Goal: Task Accomplishment & Management: Manage account settings

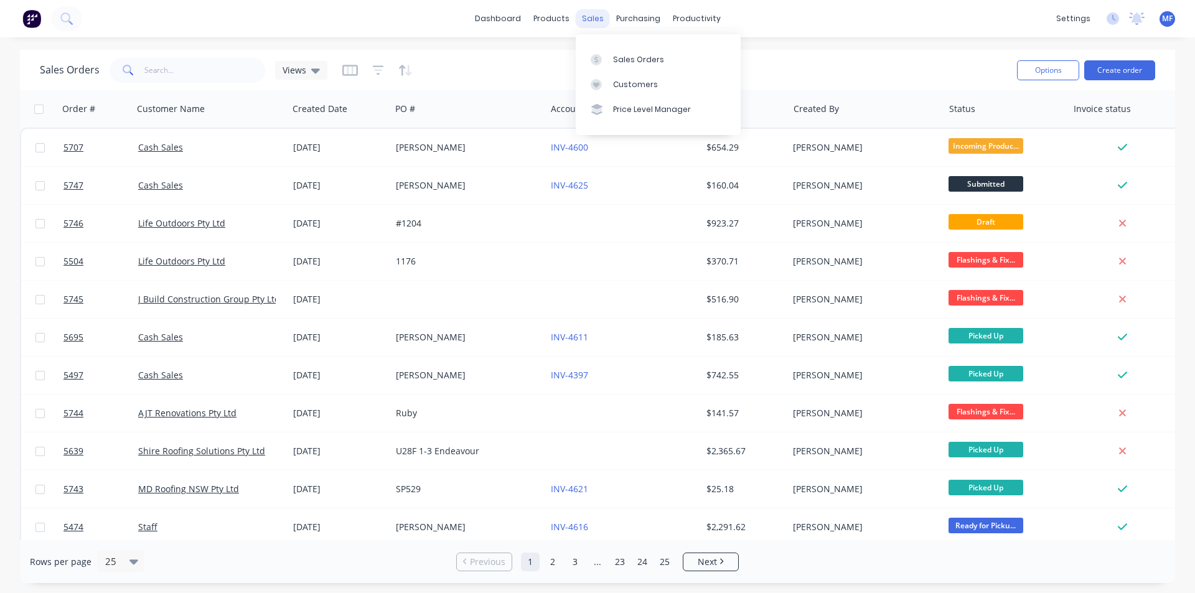
click at [592, 12] on div "sales" at bounding box center [593, 18] width 34 height 19
click at [637, 80] on div "Customers" at bounding box center [635, 84] width 45 height 11
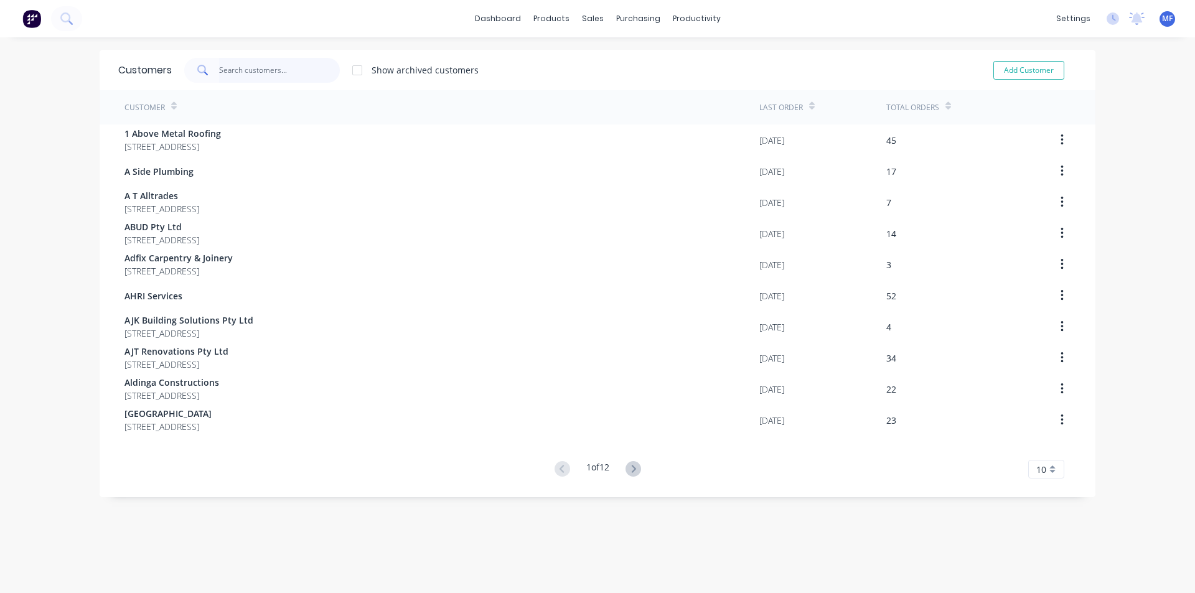
click at [238, 73] on input "text" at bounding box center [279, 70] width 121 height 25
click at [632, 10] on div "purchasing" at bounding box center [638, 18] width 57 height 19
click at [653, 55] on div "Purchase Orders" at bounding box center [673, 59] width 66 height 11
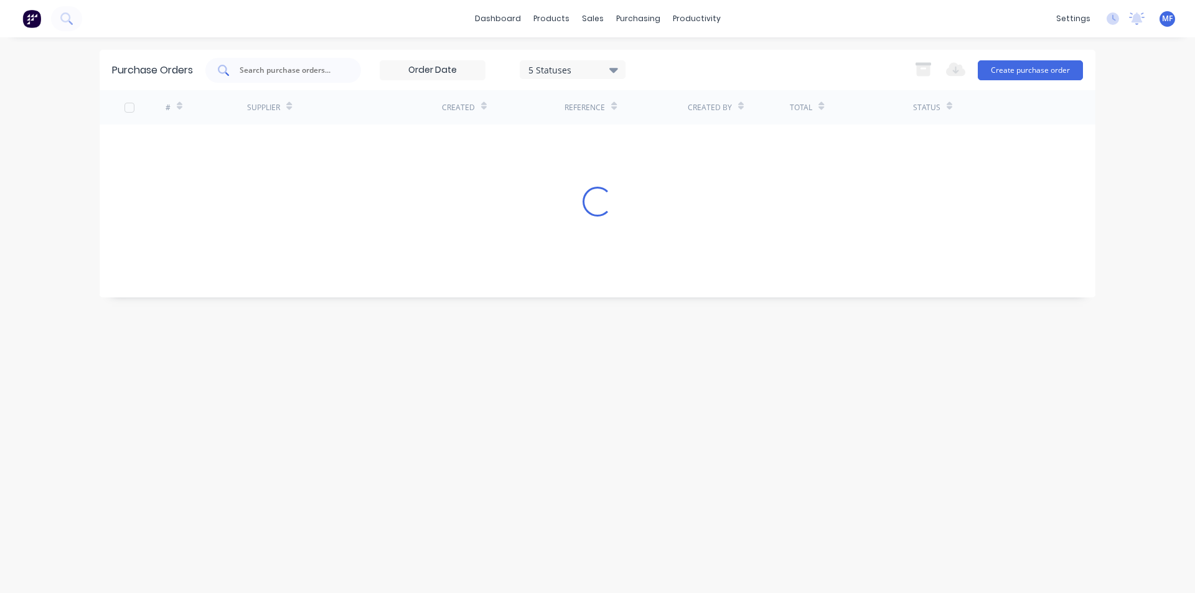
click at [253, 82] on div at bounding box center [283, 70] width 156 height 25
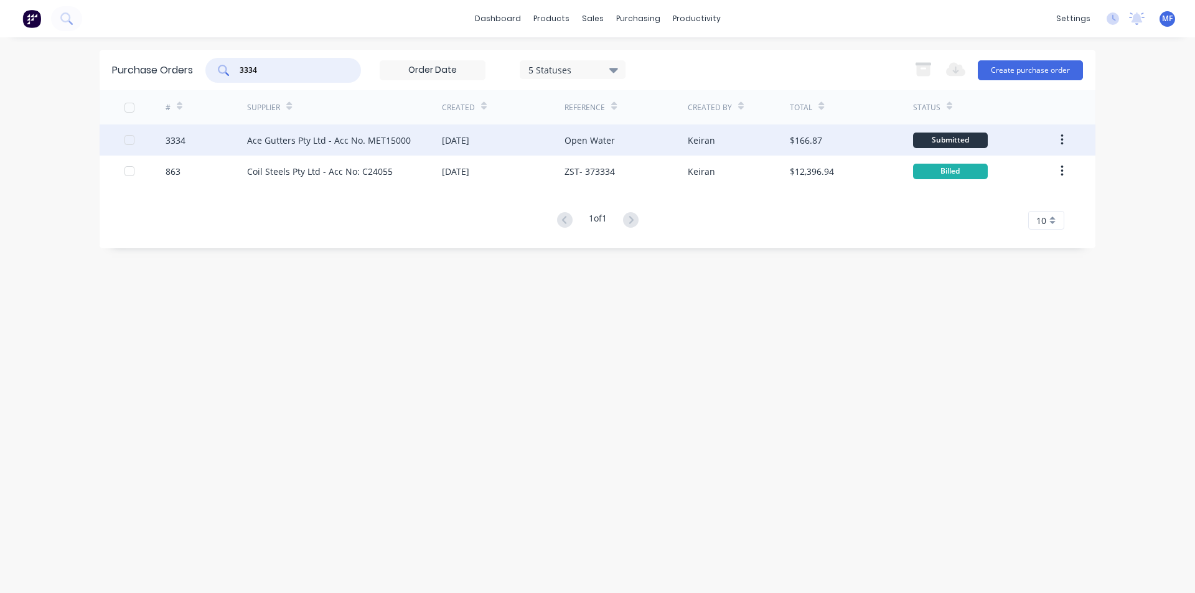
type input "3334"
click at [280, 138] on div "Ace Gutters Pty Ltd - Acc No. MET15000" at bounding box center [329, 140] width 164 height 13
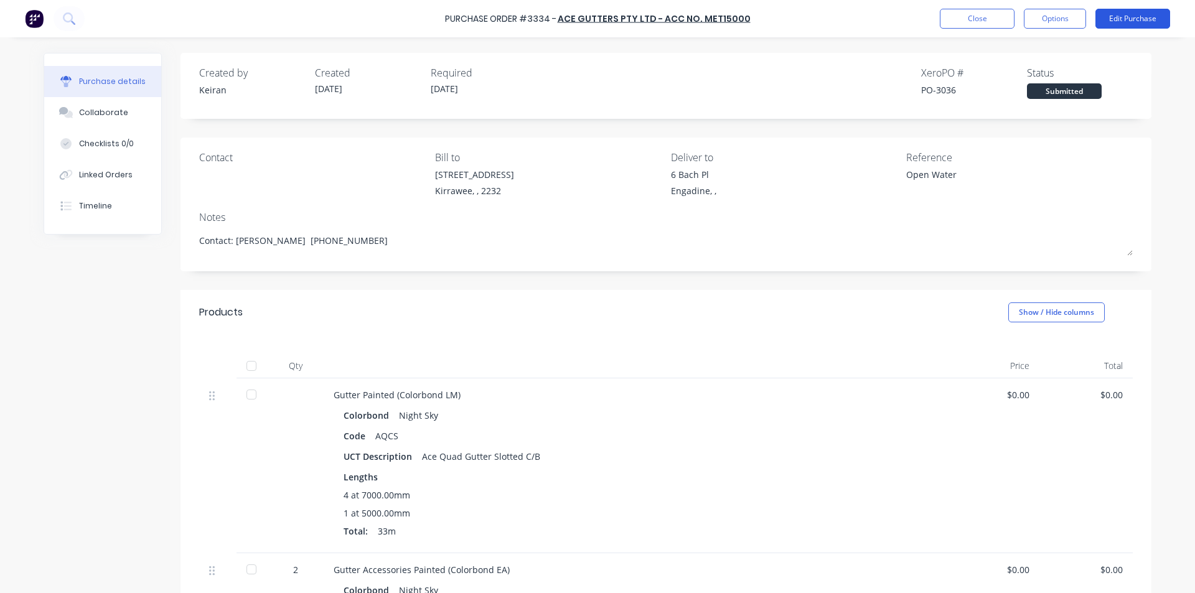
click at [1126, 17] on button "Edit Purchase" at bounding box center [1132, 19] width 75 height 20
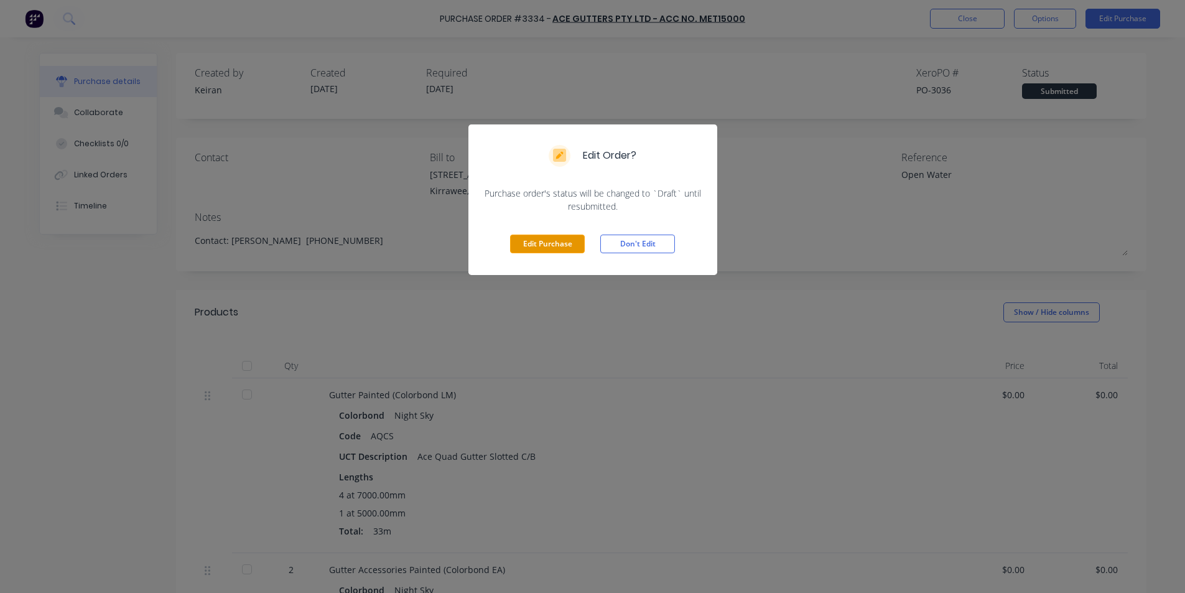
click at [570, 246] on button "Edit Purchase" at bounding box center [547, 244] width 75 height 19
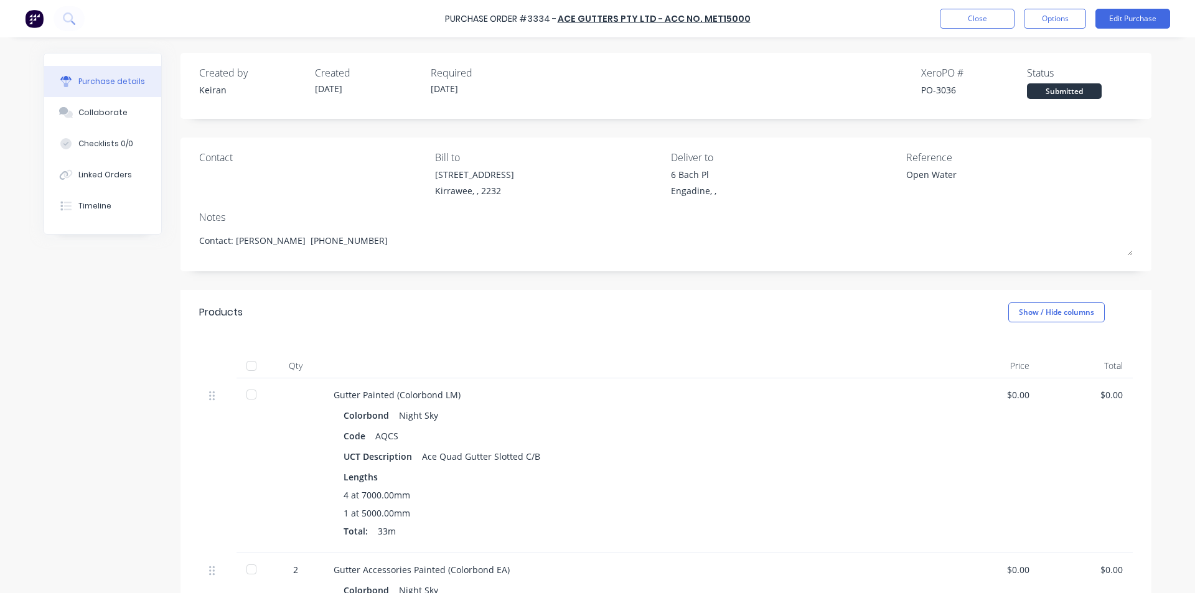
type textarea "x"
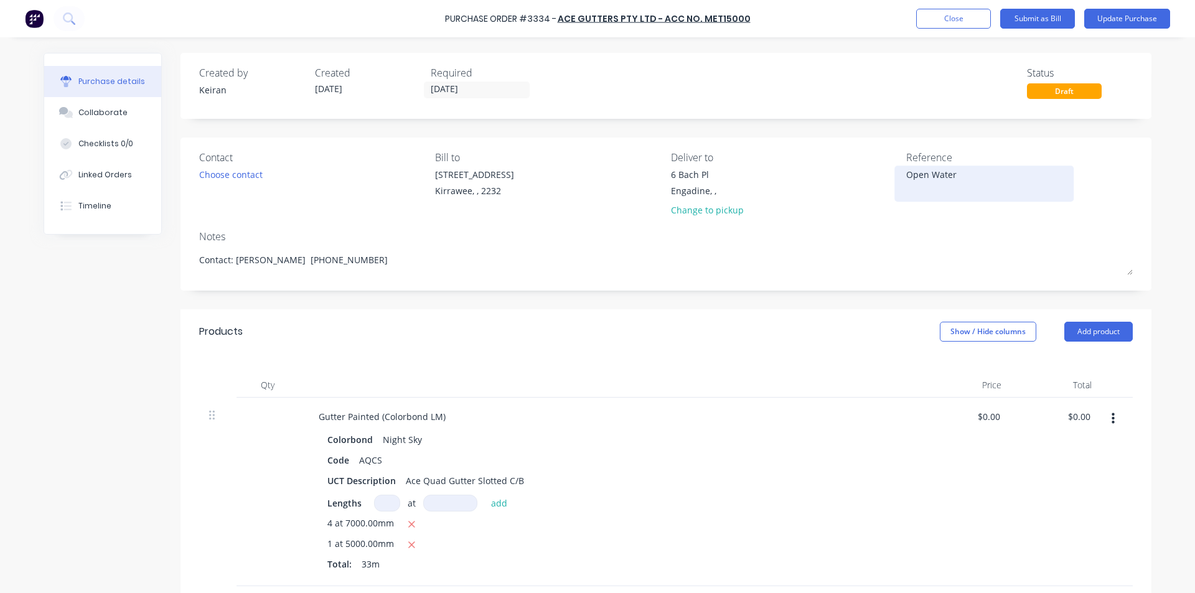
click at [978, 178] on textarea "Open Water" at bounding box center [984, 182] width 156 height 28
type textarea "Open Water- 1557406"
type textarea "x"
type textarea "Open Water- 1557406"
click at [819, 378] on div at bounding box center [610, 385] width 622 height 25
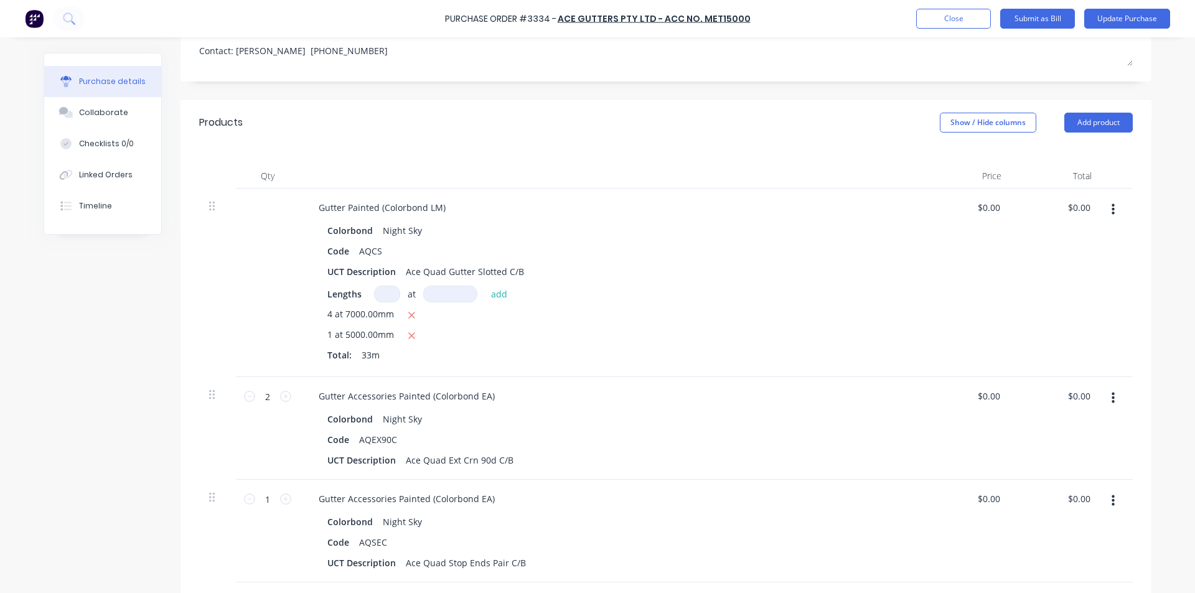
scroll to position [249, 0]
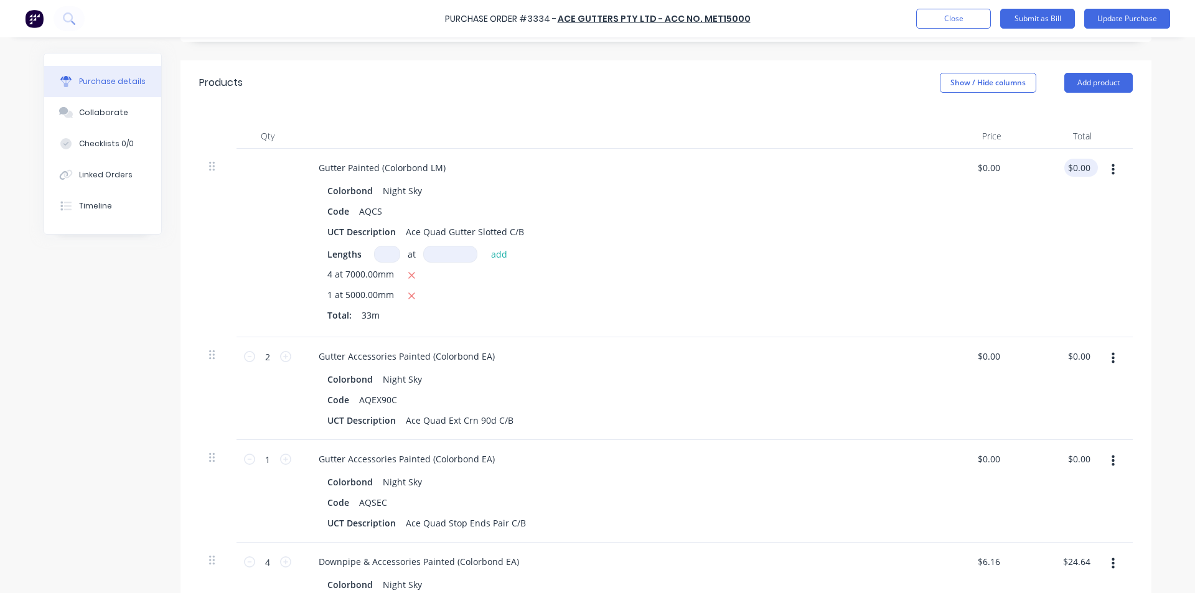
type textarea "x"
type input "0.00"
click at [1076, 169] on input "0.00" at bounding box center [1078, 168] width 29 height 18
click at [1077, 170] on input "0.00" at bounding box center [1081, 168] width 24 height 18
type textarea "x"
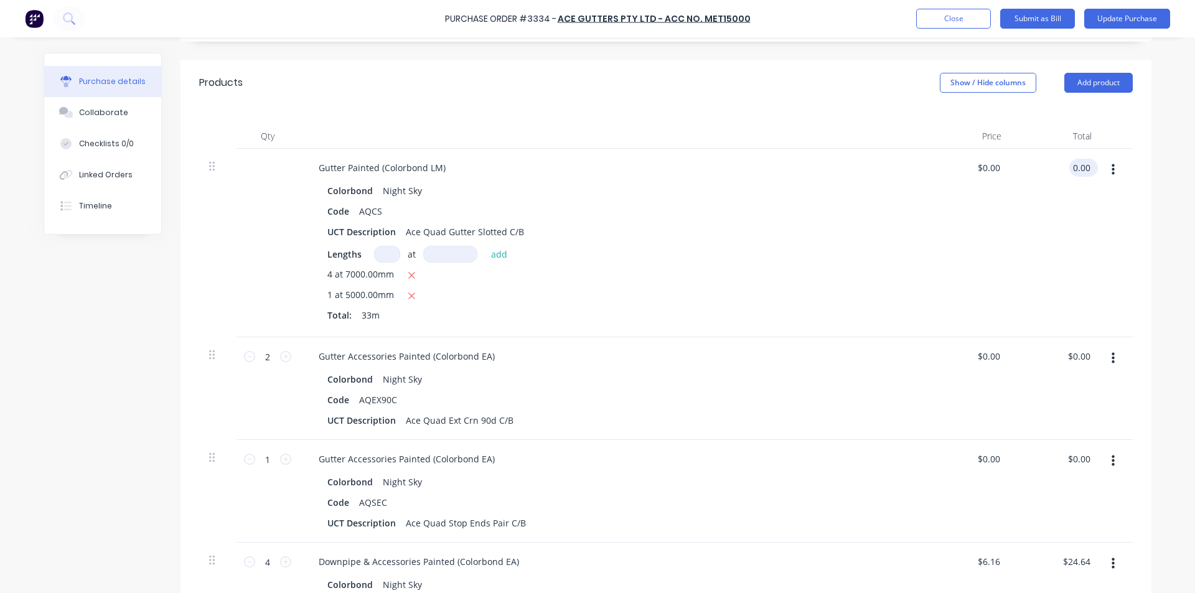
click at [1077, 170] on input "0.00" at bounding box center [1081, 168] width 24 height 18
type input "221.68"
type textarea "x"
type input "$6.7176"
type input "$221.68"
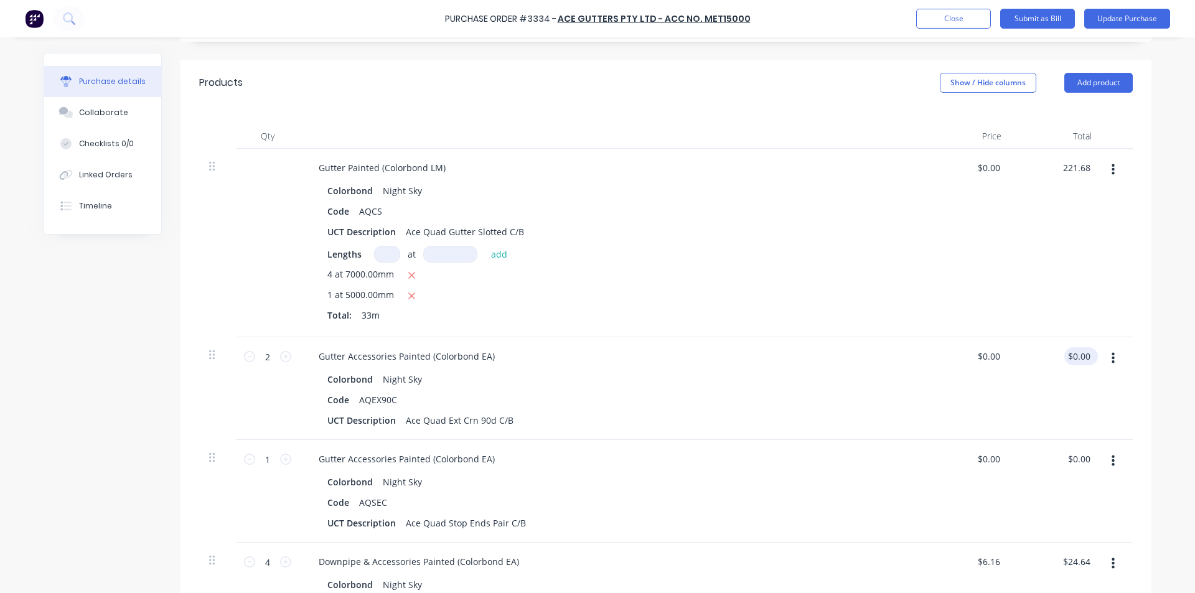
type input "0.00"
click at [1084, 357] on input "0.00" at bounding box center [1081, 356] width 24 height 18
click at [1077, 355] on input "0.00" at bounding box center [1081, 356] width 24 height 18
type textarea "x"
click at [1077, 355] on input "0.00" at bounding box center [1081, 356] width 24 height 18
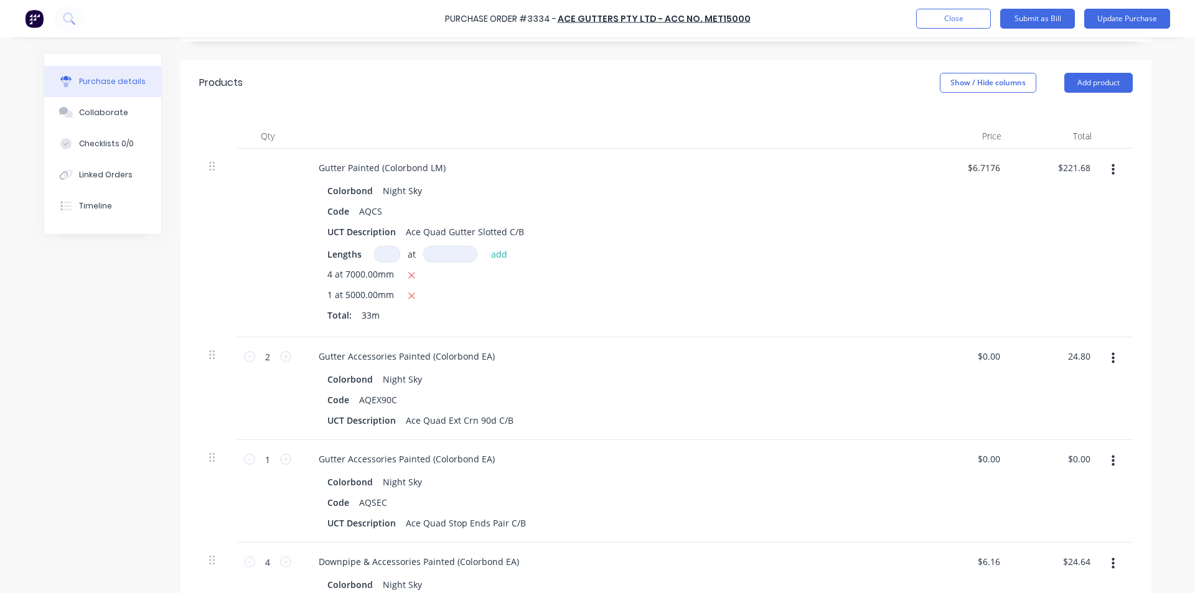
type input "24.80"
type textarea "x"
type input "$12.40"
type input "$24.80"
click at [1011, 436] on div "$24.80 $24.80" at bounding box center [1056, 388] width 90 height 103
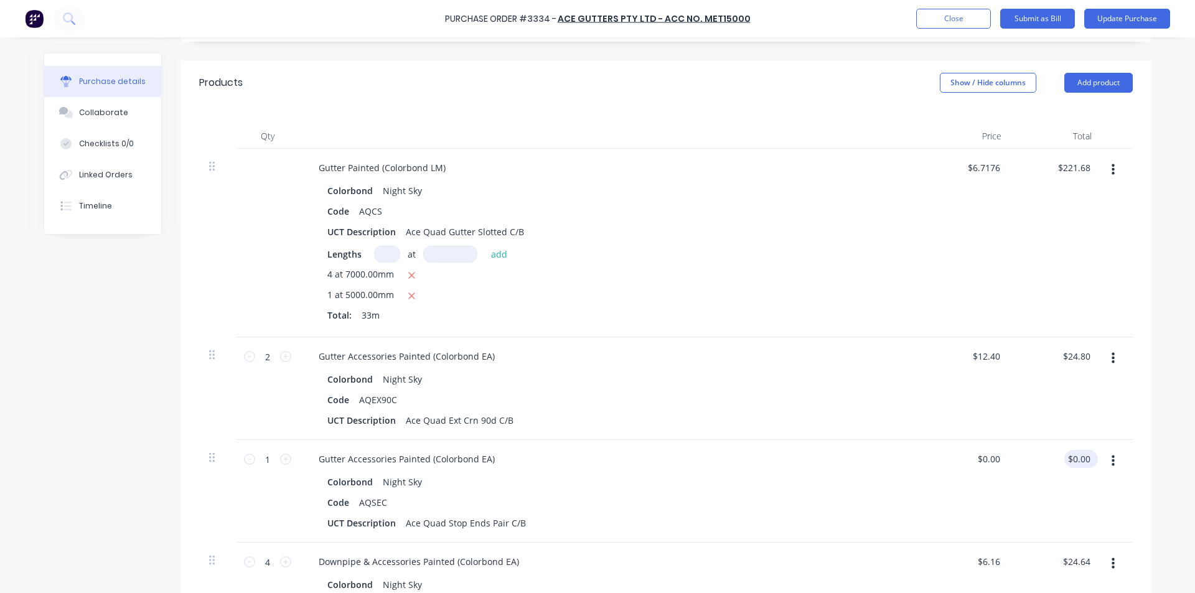
type textarea "x"
type input "0.00"
click at [1078, 457] on input "0.00" at bounding box center [1081, 459] width 24 height 18
type textarea "x"
click at [1078, 457] on input "0.00" at bounding box center [1081, 459] width 24 height 18
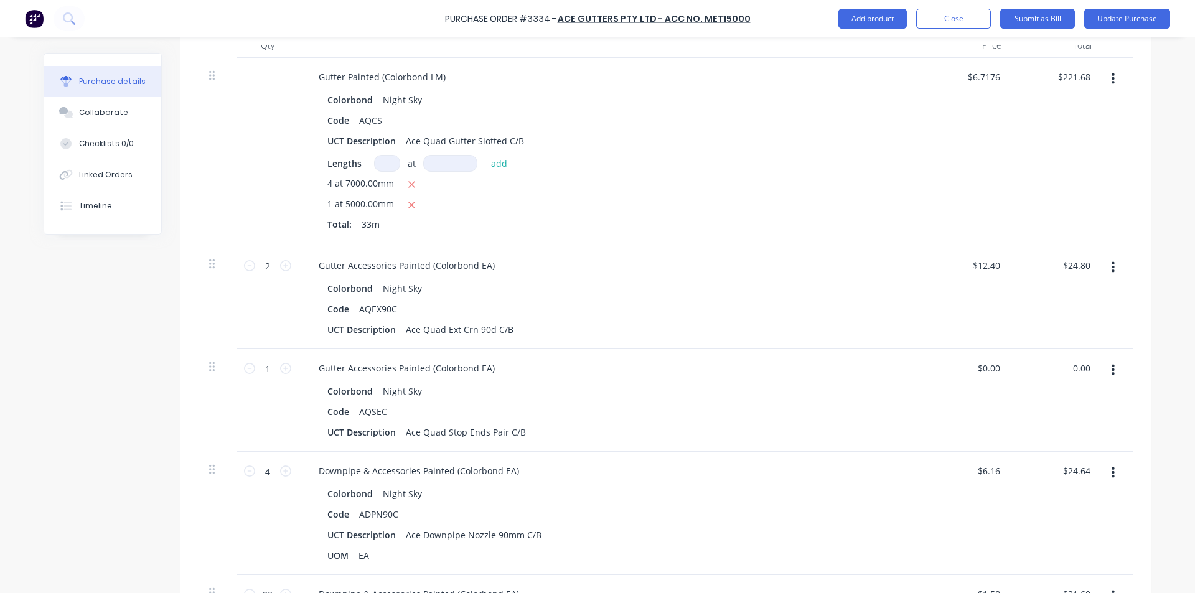
scroll to position [373, 0]
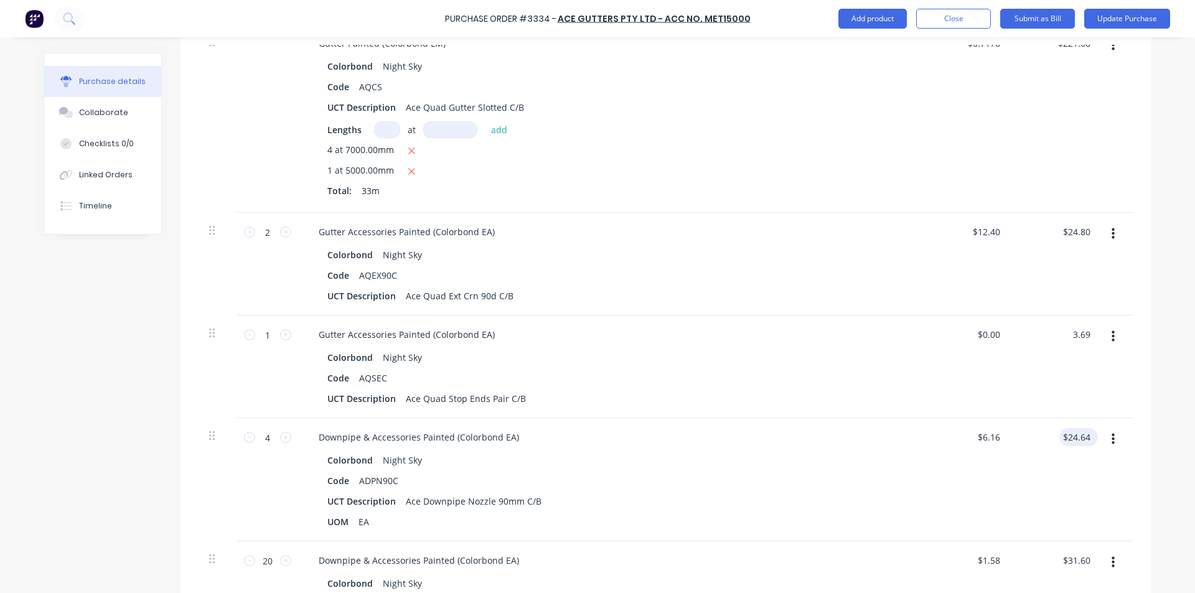
type input "3.69"
type textarea "x"
type input "$3.69"
type input "24.64"
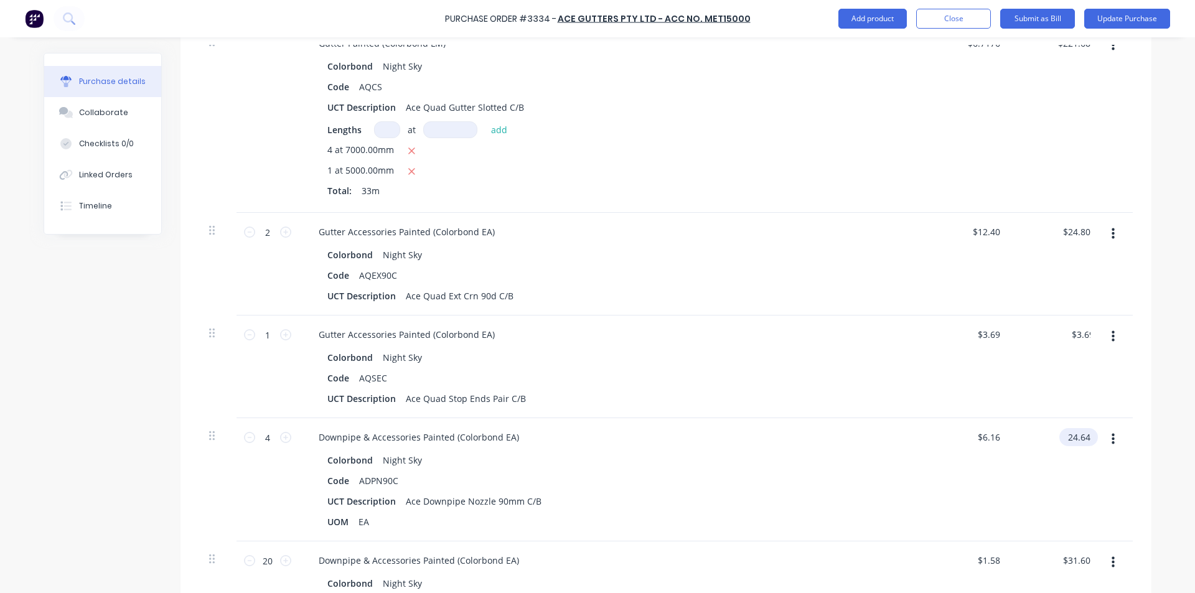
click at [1070, 436] on input "24.64" at bounding box center [1076, 437] width 34 height 18
click at [1074, 439] on input "24.64" at bounding box center [1078, 437] width 29 height 18
type textarea "x"
click at [1074, 438] on input "24.64" at bounding box center [1078, 437] width 29 height 18
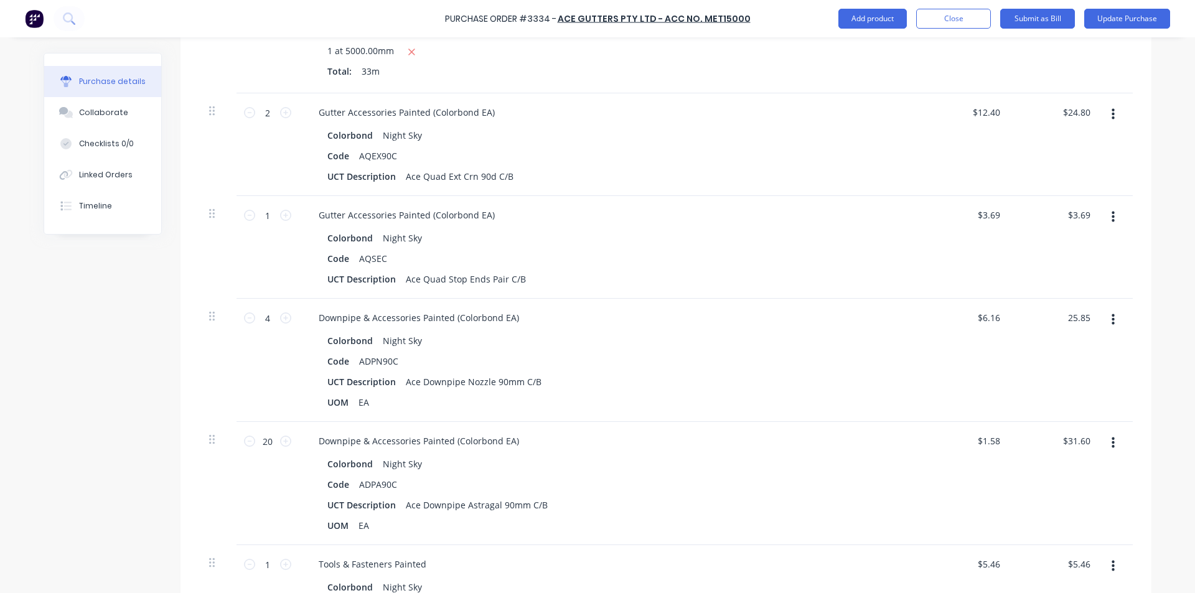
scroll to position [498, 0]
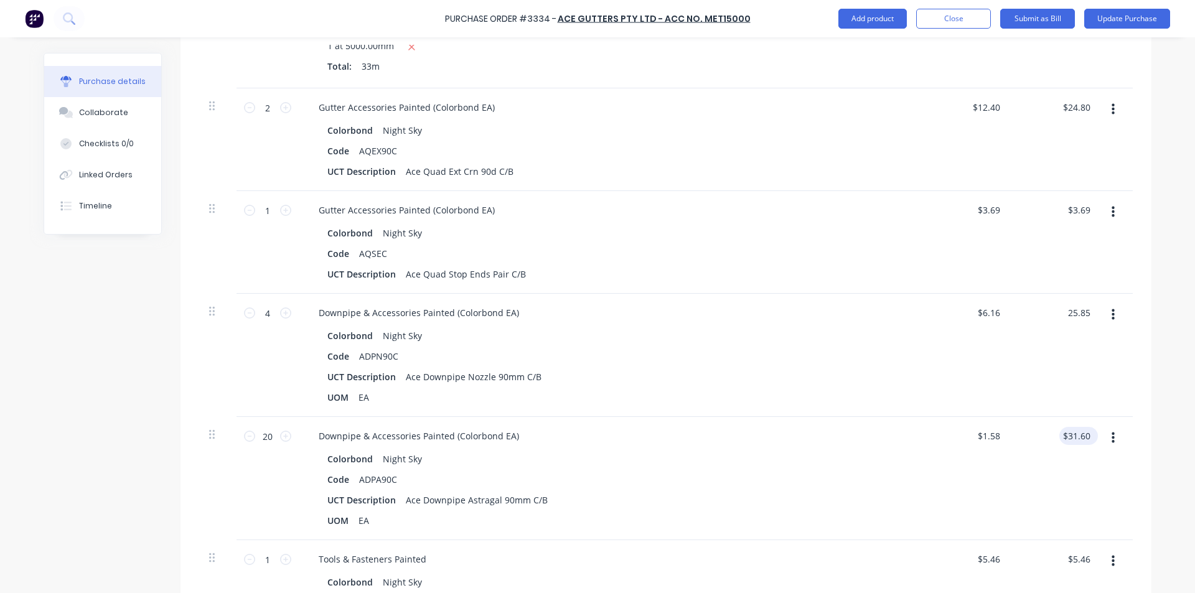
type input "25.85"
type textarea "x"
type input "$6.4625"
type input "$25.85"
type input "31.60"
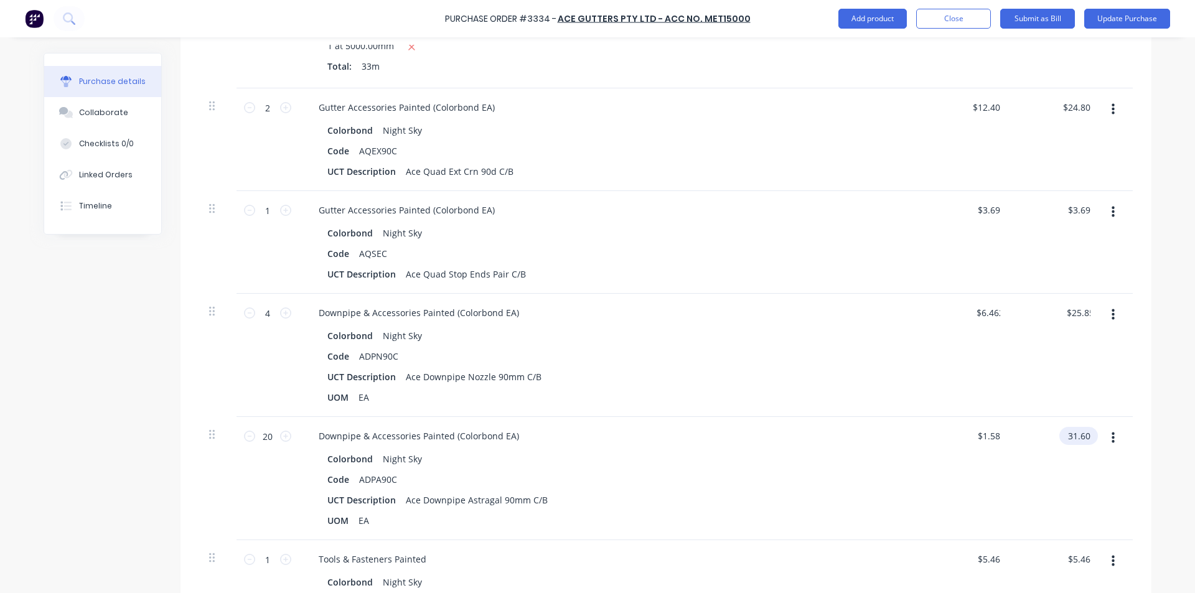
click at [1073, 434] on input "31.60" at bounding box center [1076, 436] width 34 height 18
click at [1075, 432] on input "31.60" at bounding box center [1078, 436] width 29 height 18
click at [1082, 436] on input "31.60" at bounding box center [1078, 436] width 29 height 18
type textarea "x"
click at [1082, 436] on input "31.60" at bounding box center [1078, 436] width 29 height 18
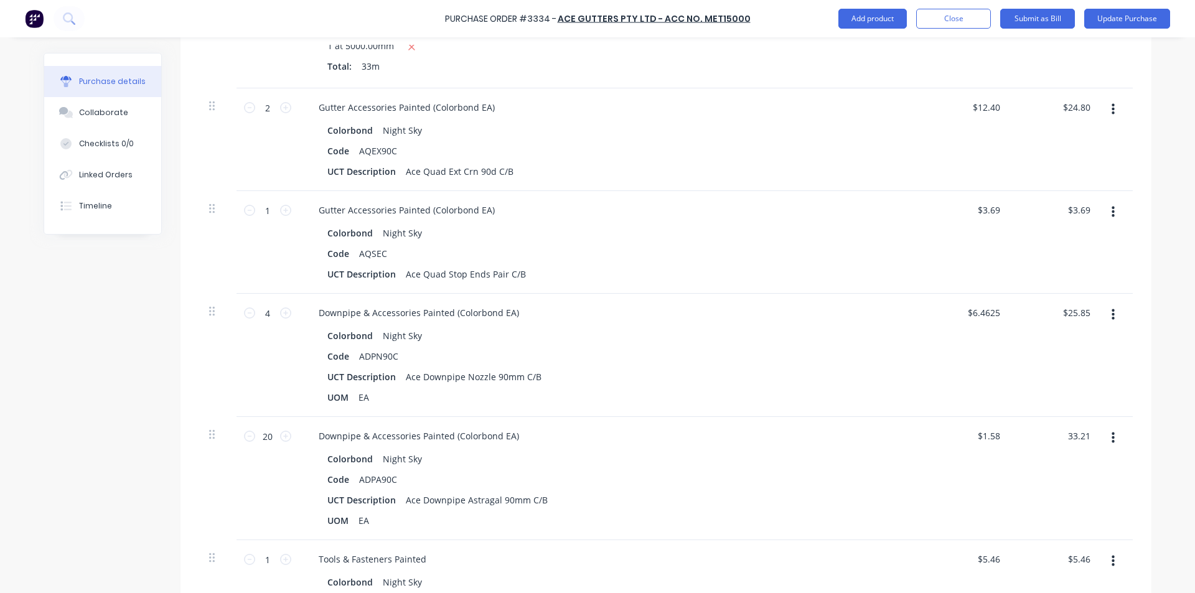
type input "33.21"
type textarea "x"
type input "$1.6605"
type input "$33.21"
click at [798, 525] on div "UOM EA" at bounding box center [607, 520] width 570 height 18
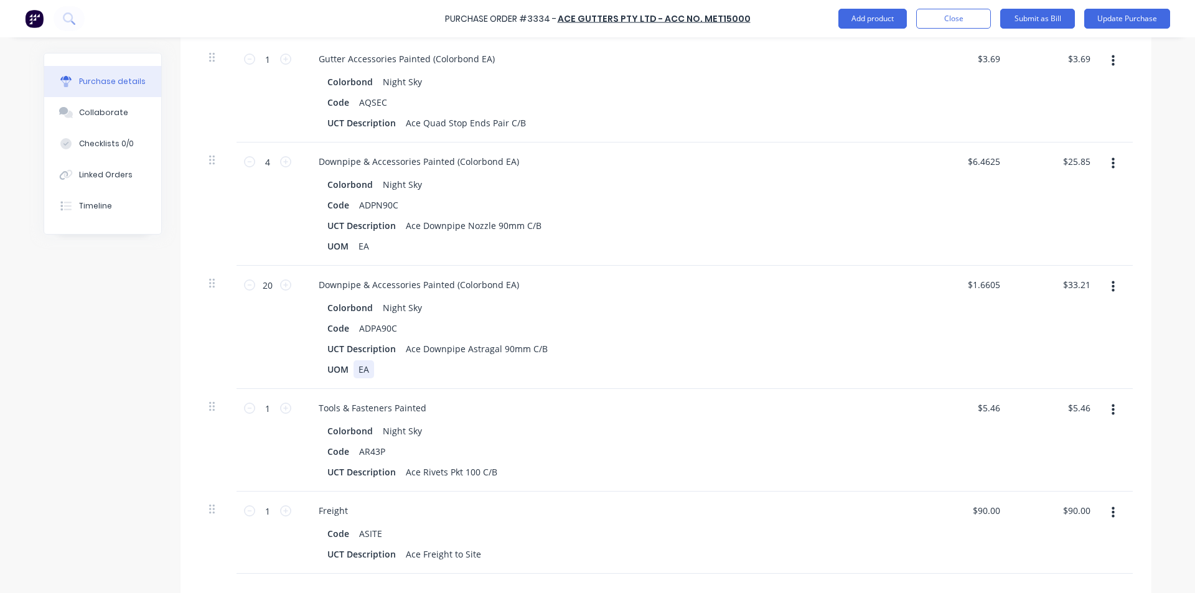
scroll to position [684, 0]
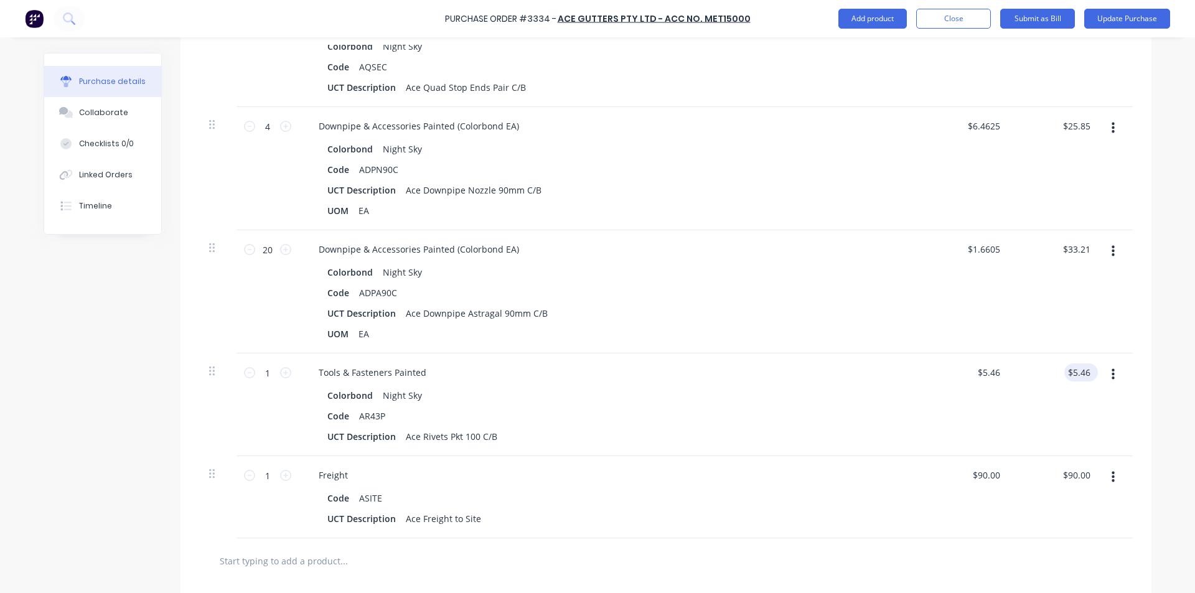
type textarea "x"
type input "5.46"
click at [1075, 375] on input "5.46" at bounding box center [1078, 372] width 29 height 18
type textarea "x"
click at [1075, 375] on input "5.46" at bounding box center [1081, 372] width 24 height 18
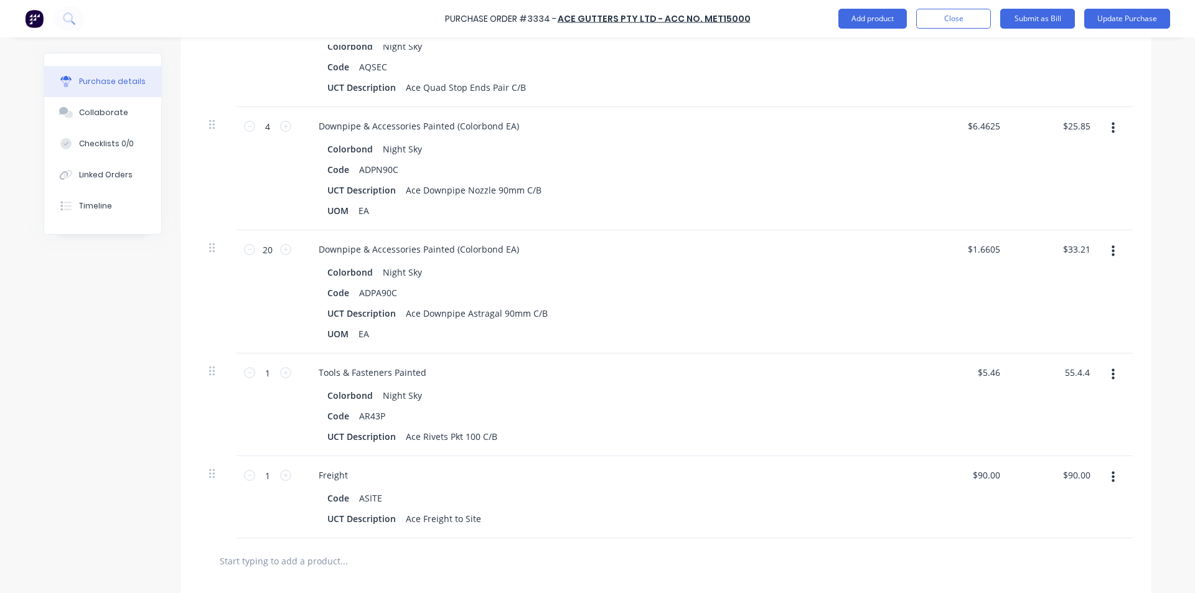
type input "55.46.46"
click at [1063, 367] on input "55.46.46" at bounding box center [1072, 372] width 40 height 18
type textarea "x"
click at [1063, 367] on input "55.46.46" at bounding box center [1072, 372] width 40 height 18
type input "5.46"
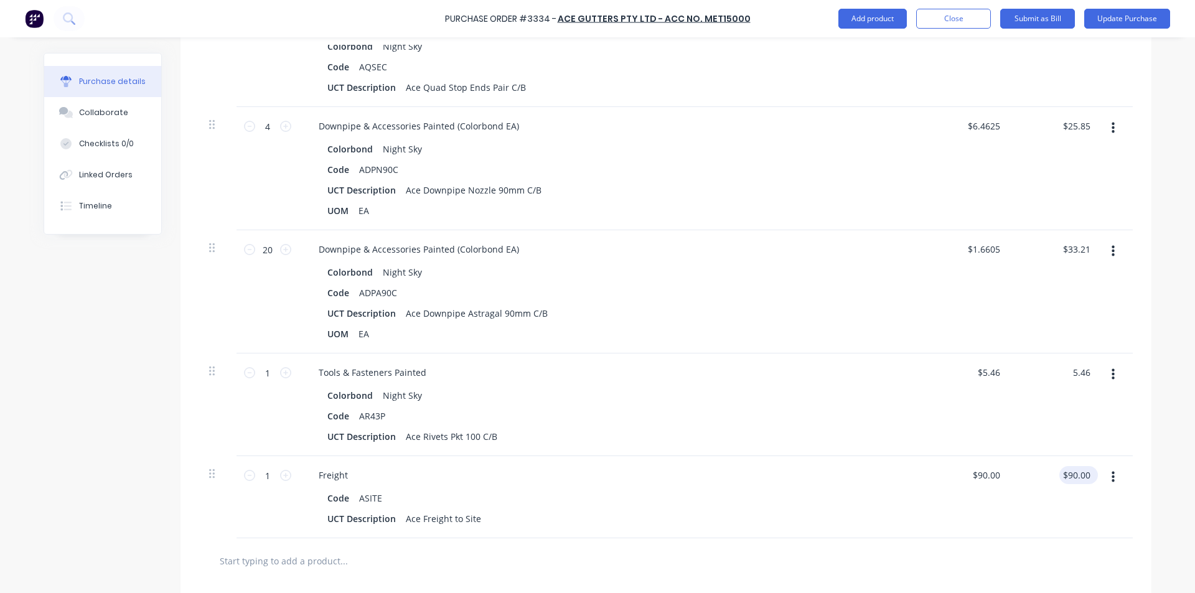
type textarea "x"
type input "$5.46"
type input "90.00"
click at [1061, 481] on div "90.00 $90.00" at bounding box center [1076, 475] width 34 height 18
click at [1064, 478] on input "90.00" at bounding box center [1078, 475] width 29 height 18
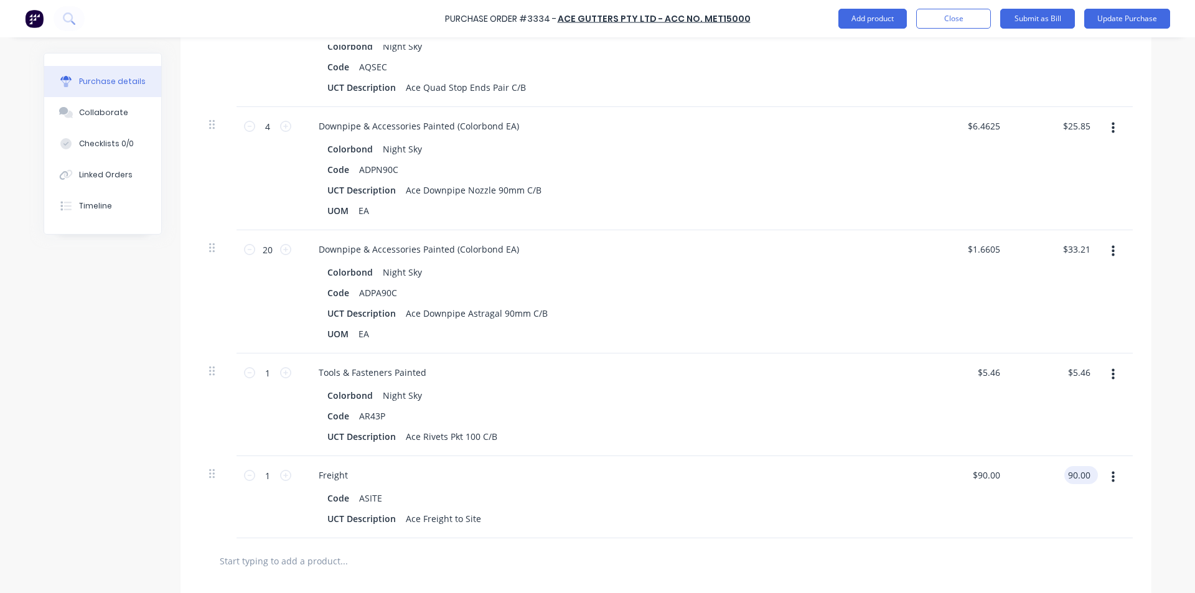
type textarea "x"
click at [1064, 478] on input "90.00" at bounding box center [1078, 475] width 29 height 18
type input "105"
type textarea "x"
type input "$105.00"
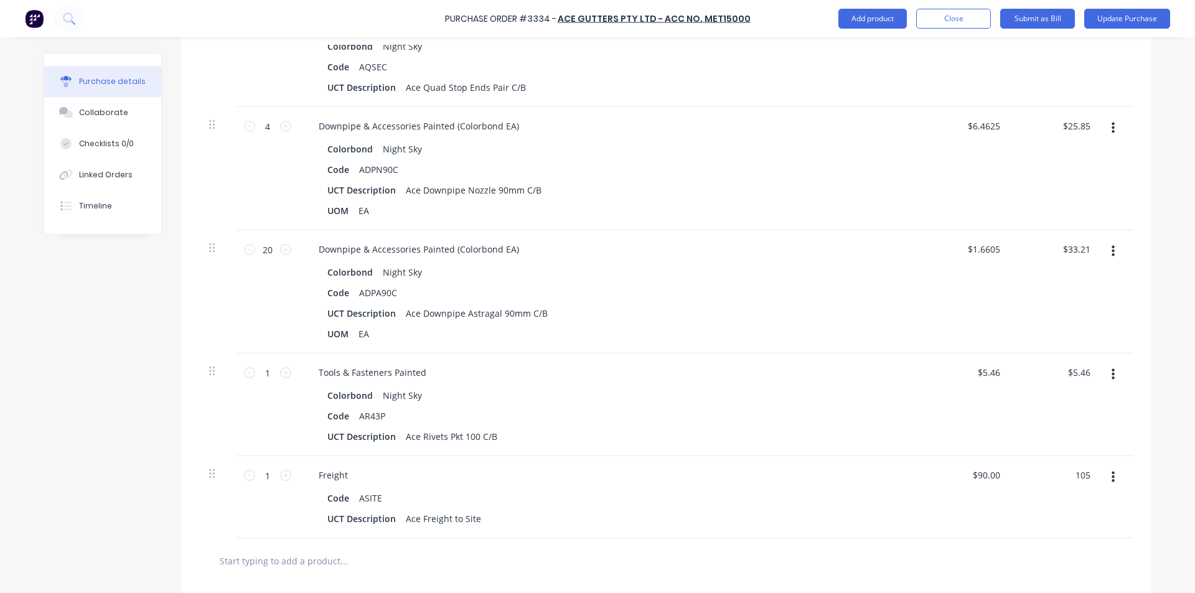
type input "$105.00"
click at [1004, 508] on div "$105.00 $90.00" at bounding box center [966, 497] width 90 height 82
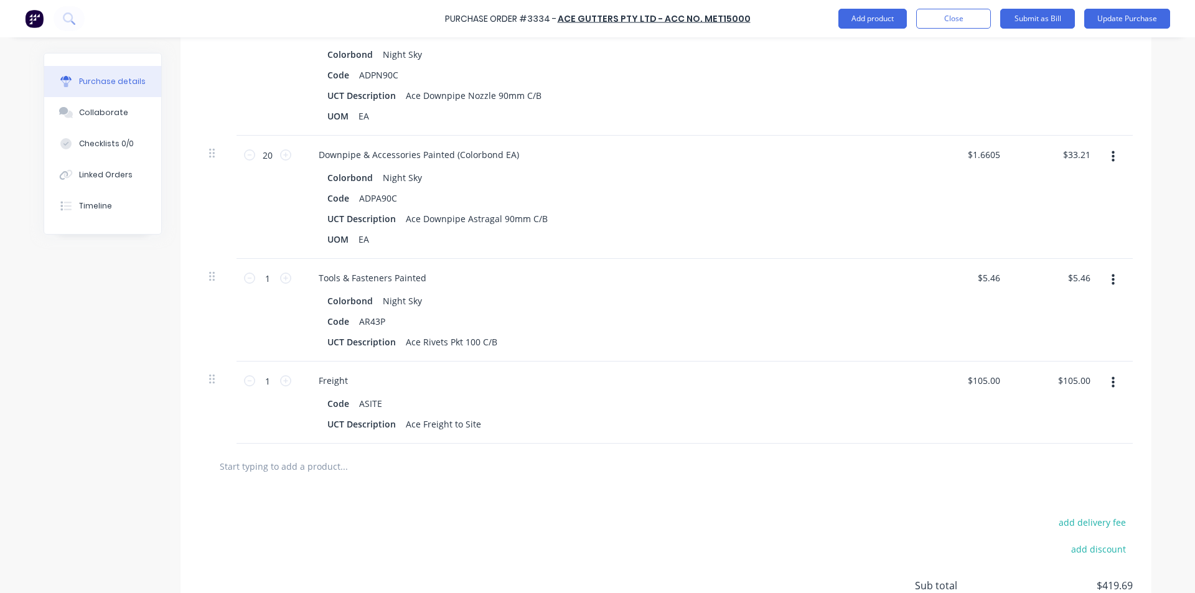
scroll to position [892, 0]
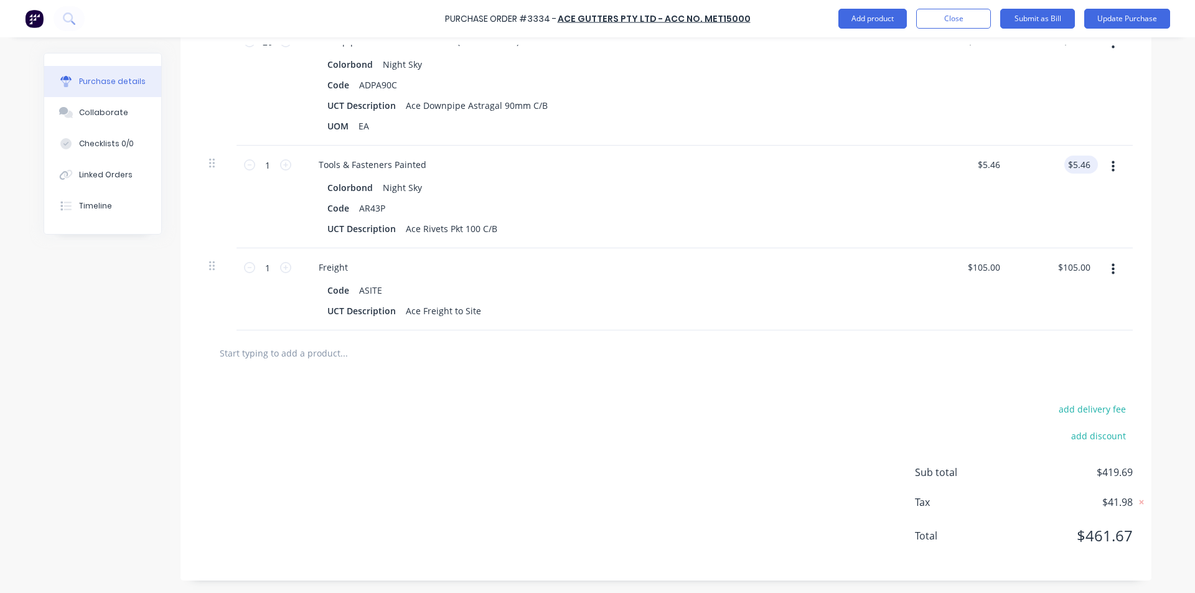
type textarea "x"
type input "5.46"
click at [1079, 164] on input "5.46" at bounding box center [1078, 165] width 29 height 18
type textarea "x"
click at [1079, 164] on input "5.46" at bounding box center [1081, 165] width 24 height 18
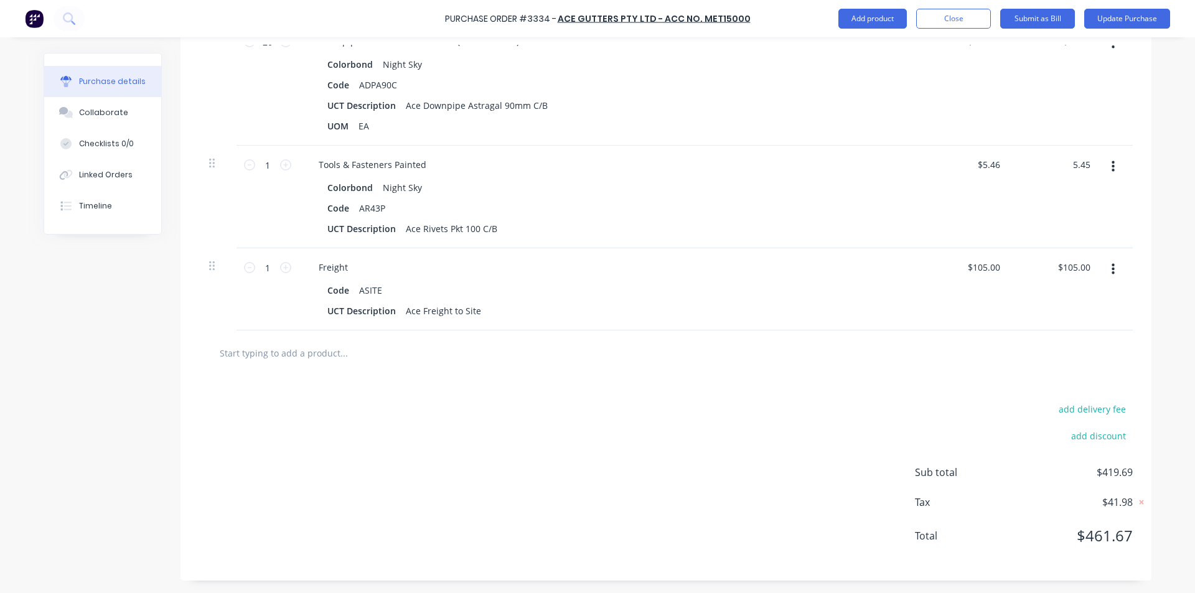
type input "5.45"
type textarea "x"
type input "$5.45"
click at [1072, 190] on div "$5.45 5.45" at bounding box center [1056, 197] width 90 height 103
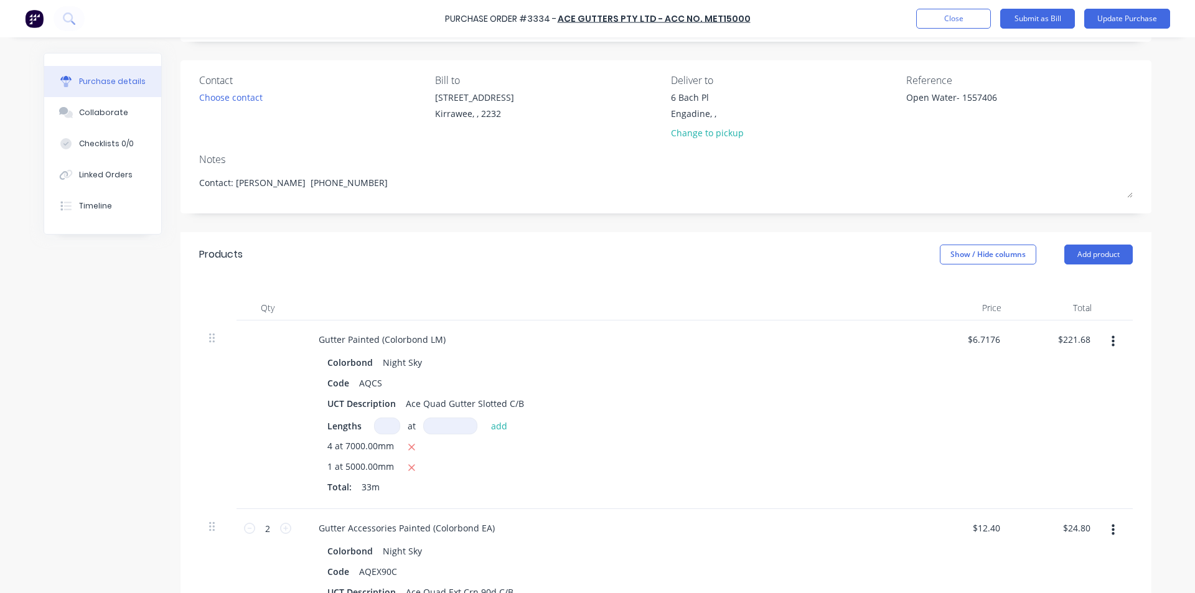
scroll to position [0, 0]
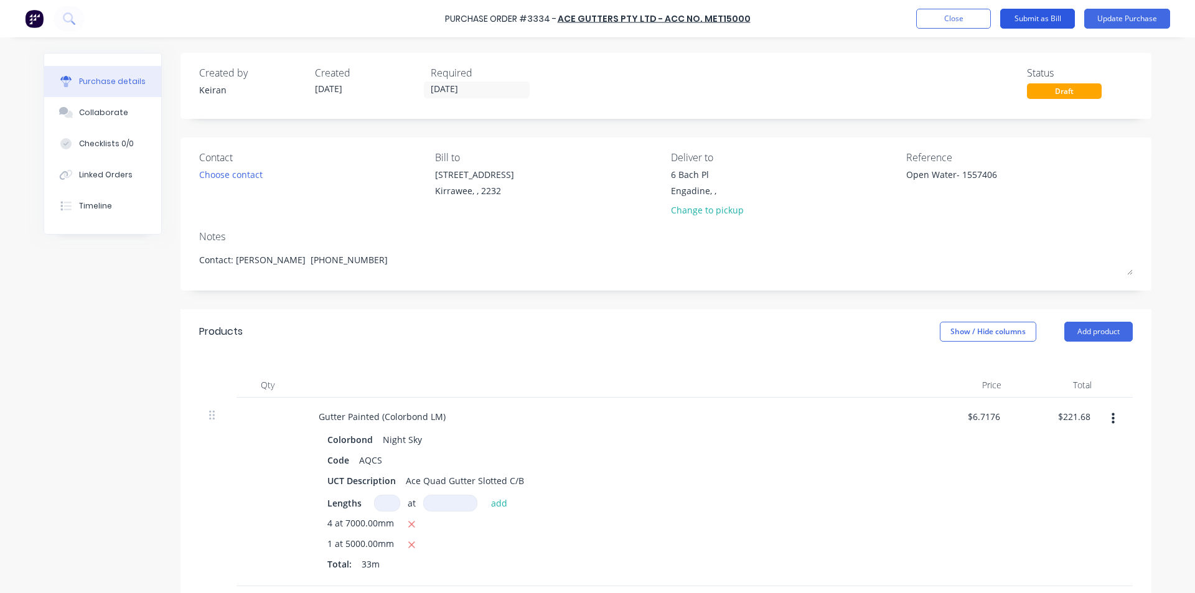
click at [1047, 16] on button "Submit as Bill" at bounding box center [1037, 19] width 75 height 20
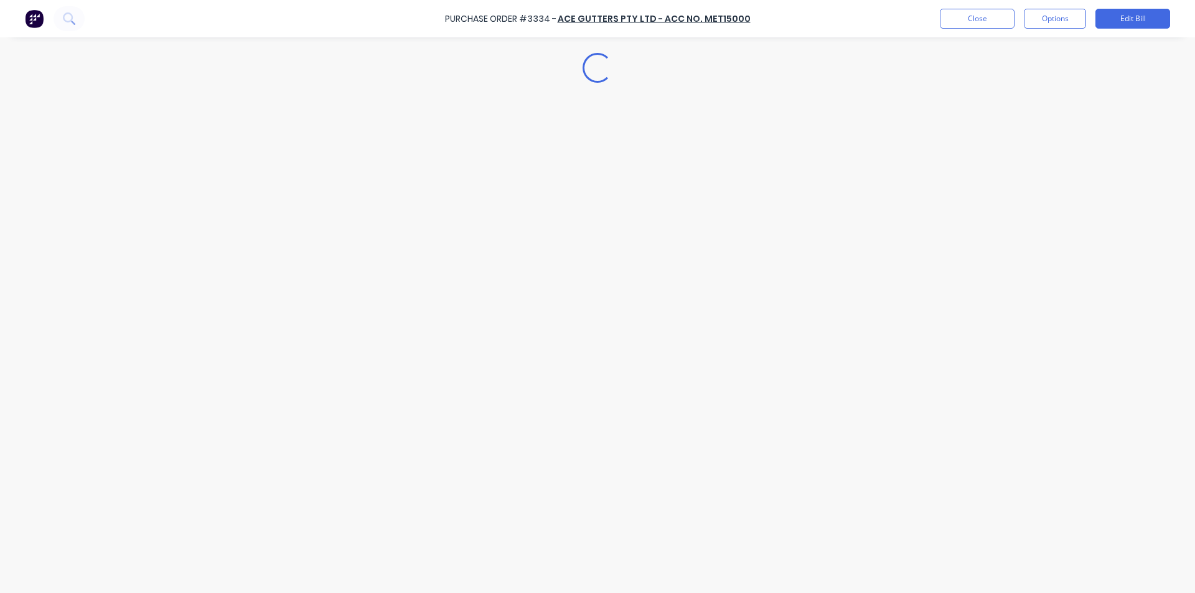
type textarea "x"
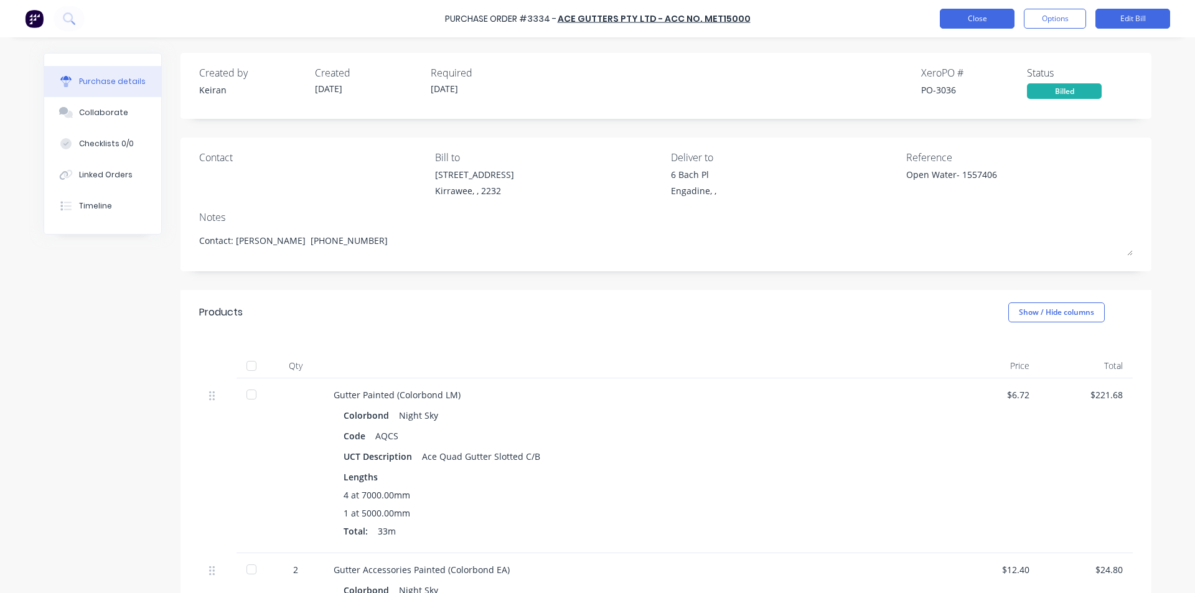
click at [984, 21] on button "Close" at bounding box center [977, 19] width 75 height 20
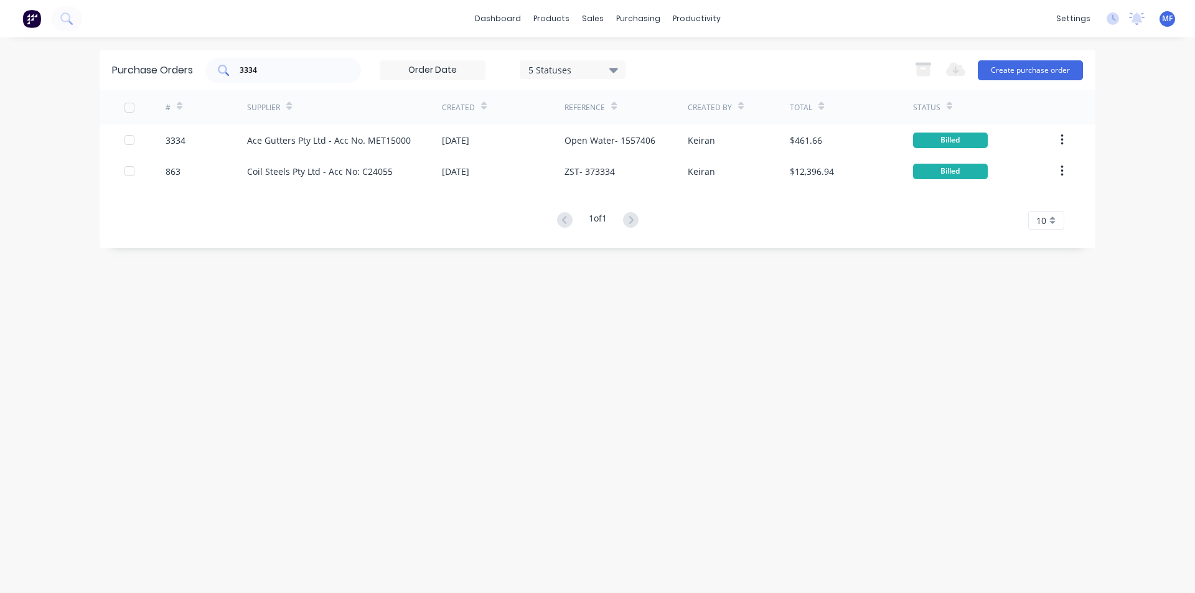
click at [264, 70] on input "3334" at bounding box center [289, 70] width 103 height 12
type input "3"
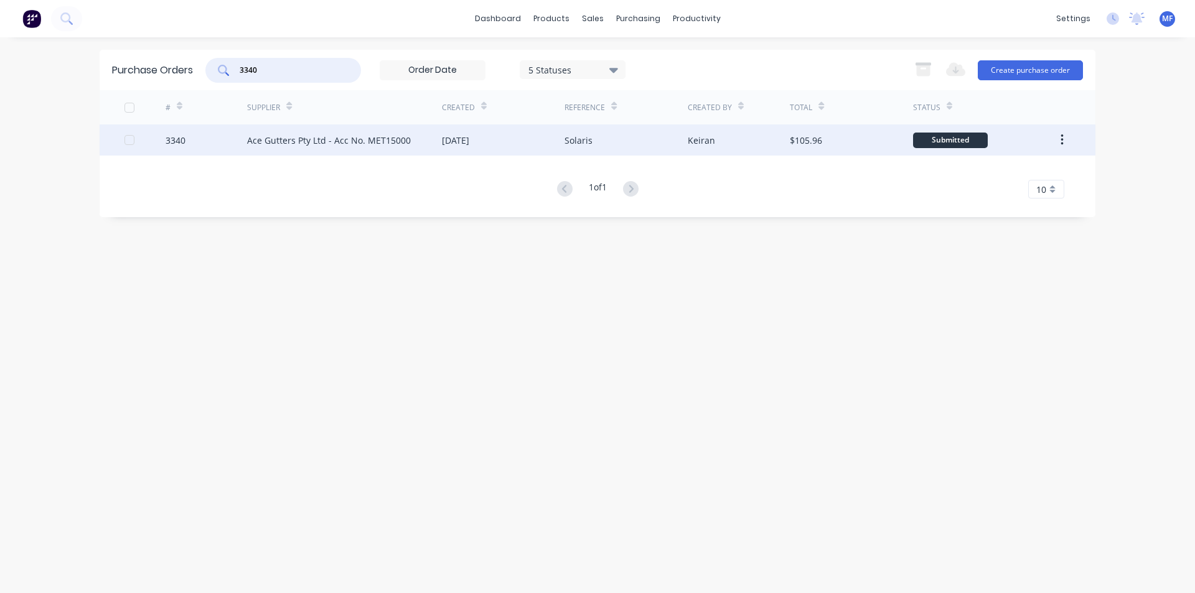
type input "3340"
click at [380, 131] on div "Ace Gutters Pty Ltd - Acc No. MET15000" at bounding box center [344, 139] width 195 height 31
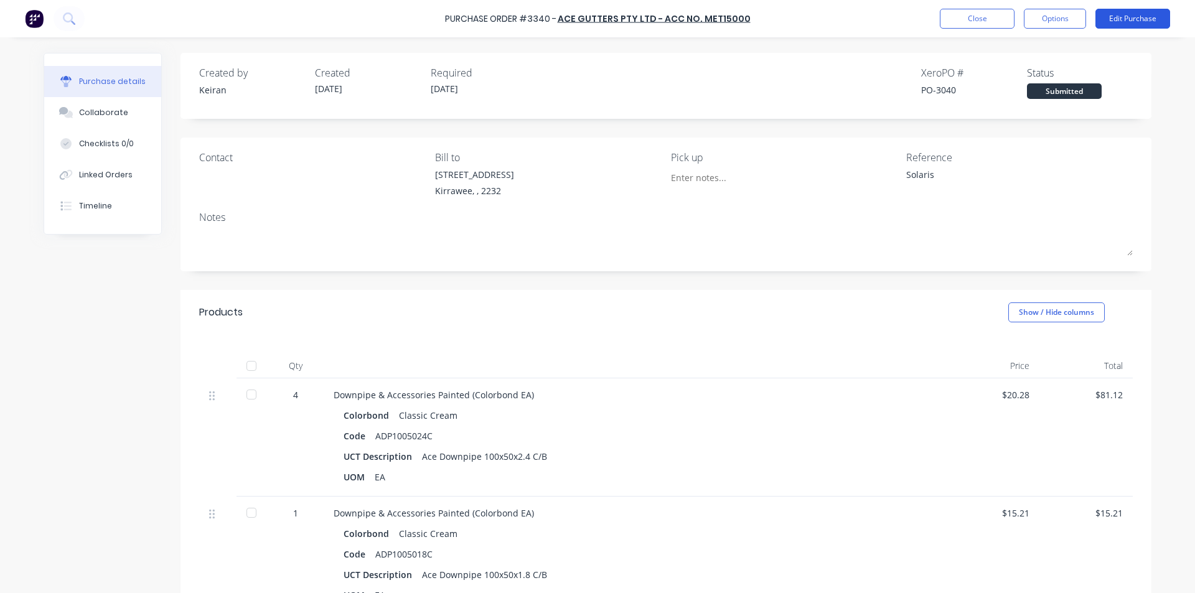
click at [1134, 16] on button "Edit Purchase" at bounding box center [1132, 19] width 75 height 20
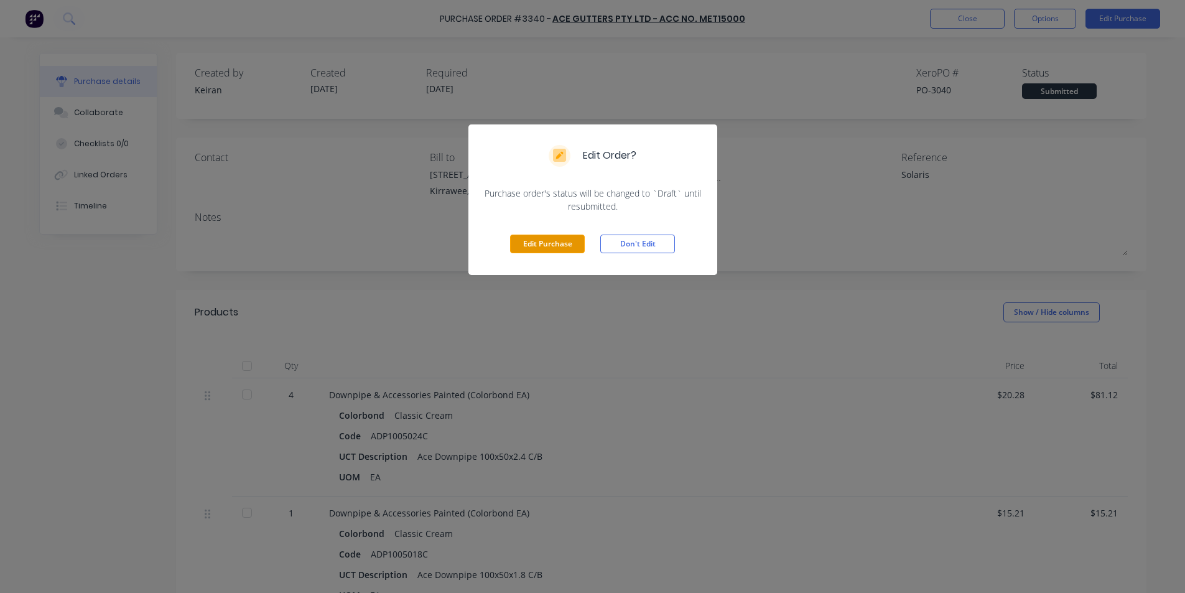
click at [536, 244] on button "Edit Purchase" at bounding box center [547, 244] width 75 height 19
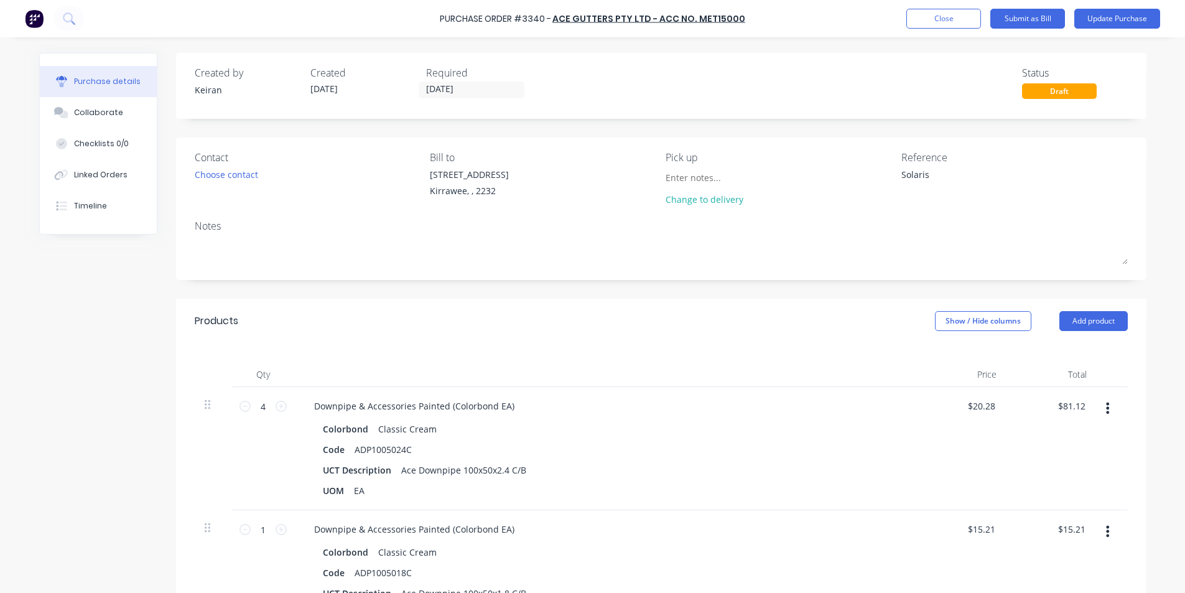
type textarea "x"
click at [956, 174] on textarea "Solaris" at bounding box center [984, 182] width 156 height 28
type textarea "Solaris-"
type textarea "x"
type textarea "Solaris- 1"
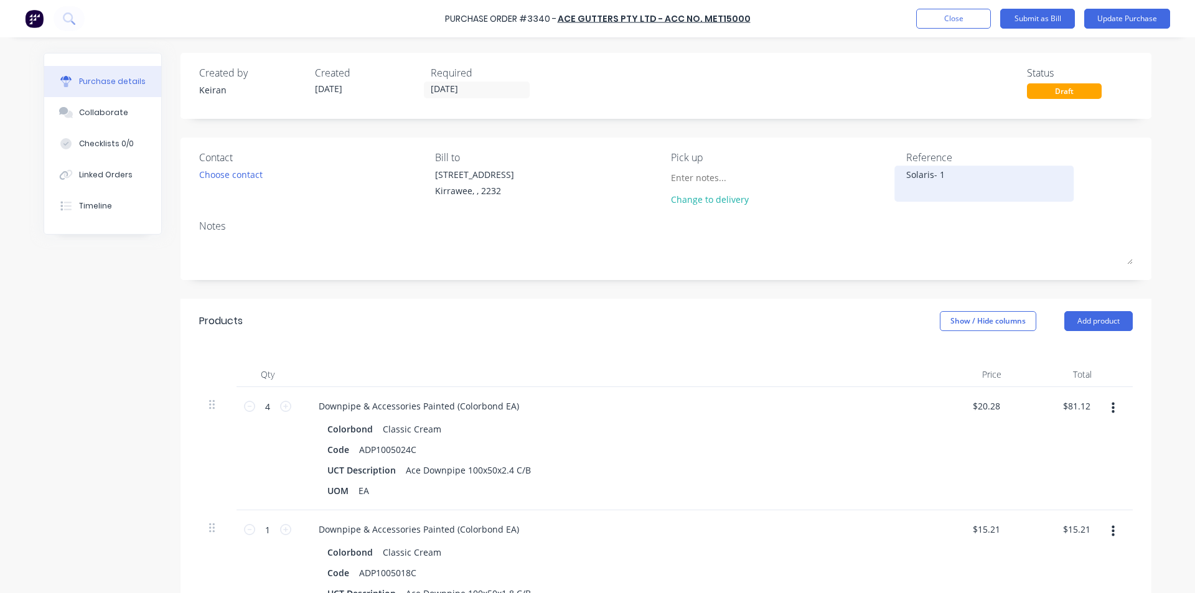
type textarea "x"
type textarea "Solaris- 15"
type textarea "x"
type textarea "Solaris- 155"
type textarea "x"
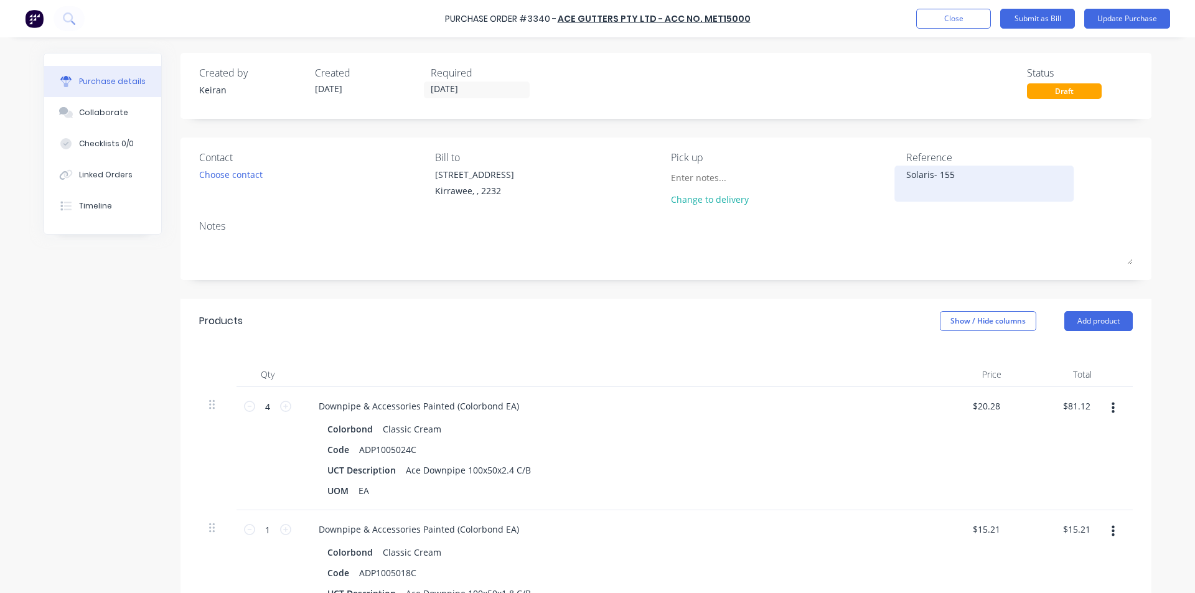
type textarea "Solaris- 1557"
type textarea "x"
type textarea "Solaris- 15577"
type textarea "x"
type textarea "Solaris- 155771"
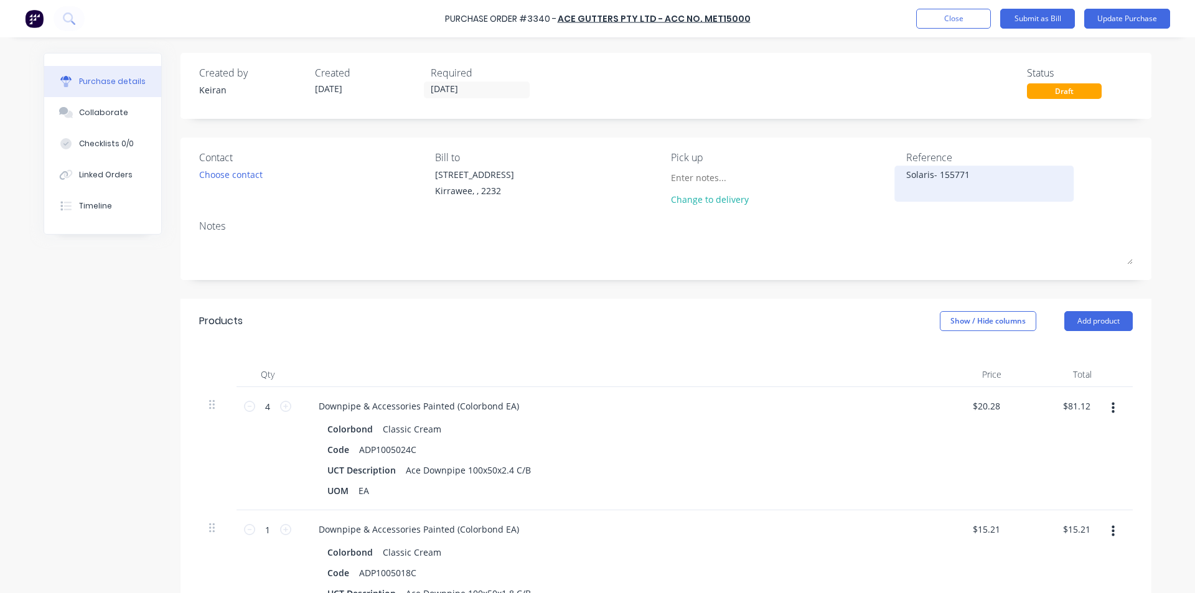
type textarea "x"
type textarea "Solaris- 1557717"
type textarea "x"
type textarea "Solaris- 1557717"
click at [815, 301] on div "Products Show / Hide columns Add product" at bounding box center [665, 321] width 971 height 45
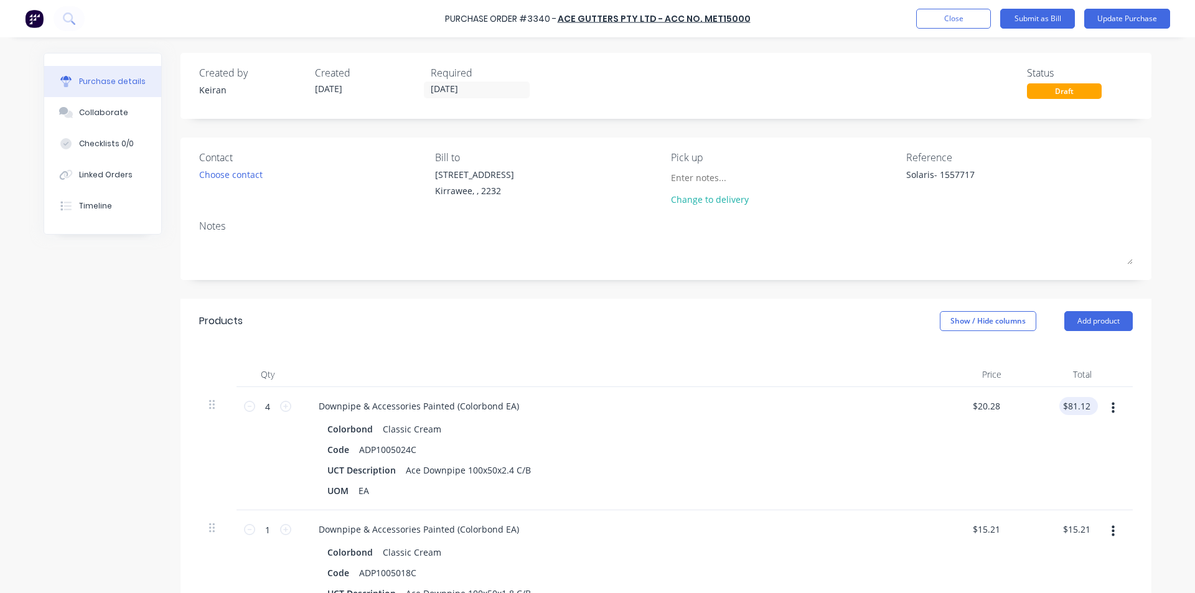
type textarea "x"
type input "81.12"
click at [1075, 409] on input "81.12" at bounding box center [1076, 406] width 34 height 18
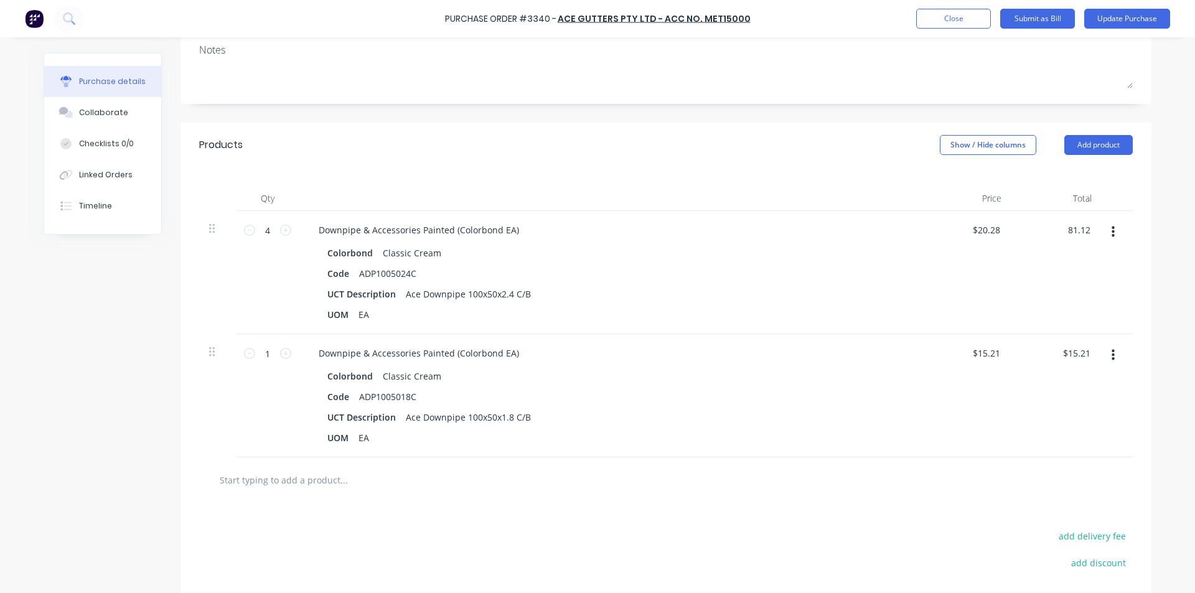
scroll to position [187, 0]
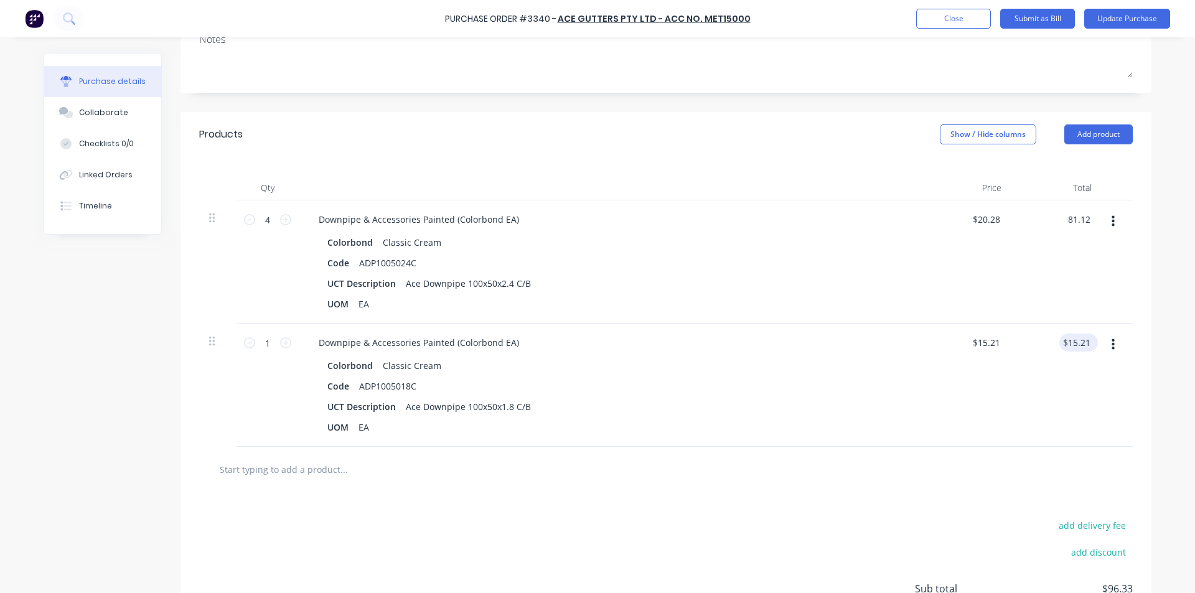
type textarea "x"
type input "$81.12"
type input "15.21"
click at [1083, 343] on input "15.21" at bounding box center [1076, 343] width 34 height 18
type textarea "x"
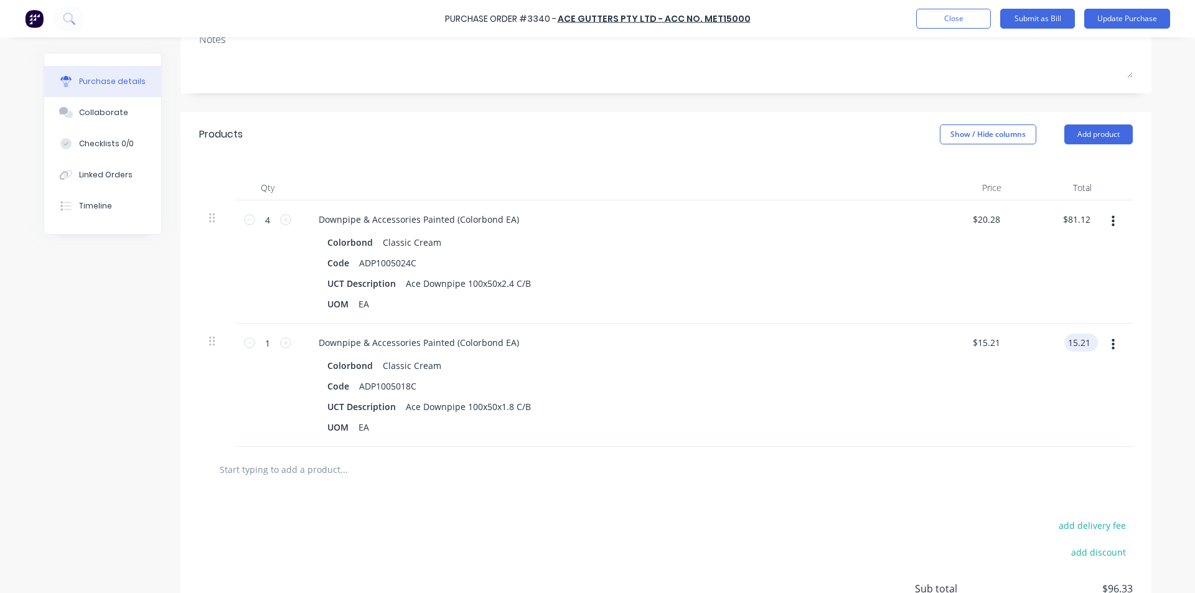
click at [1083, 343] on input "15.21" at bounding box center [1078, 343] width 29 height 18
type input "15.94"
type textarea "x"
type input "81.12"
type input "$15.94"
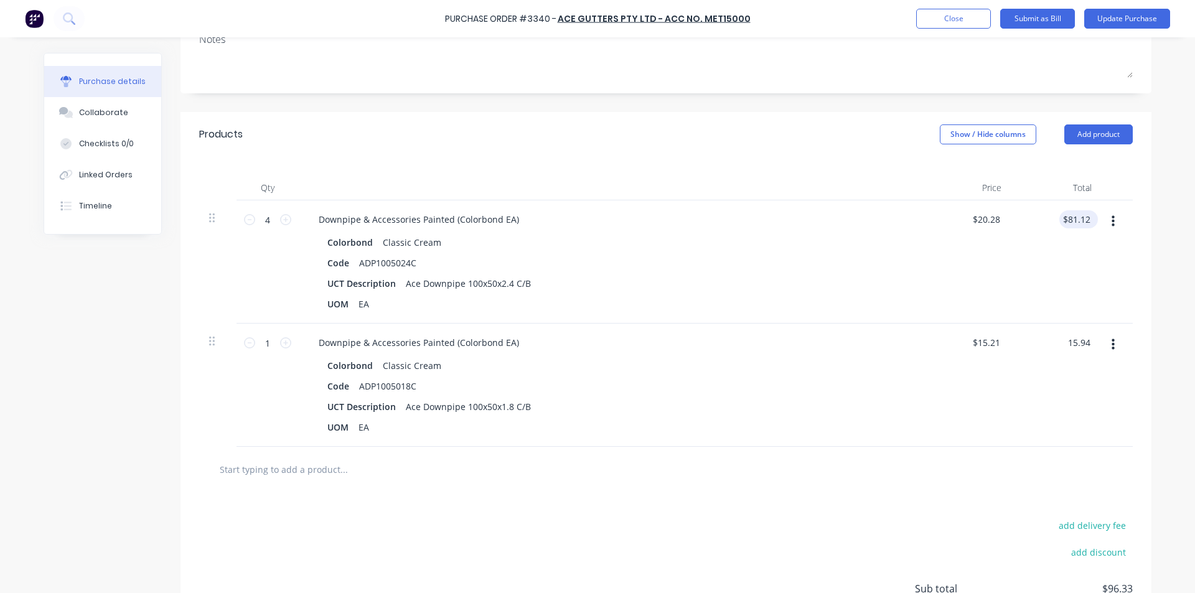
type input "$15.94"
click at [1070, 226] on input "81.12" at bounding box center [1076, 219] width 34 height 18
click at [1074, 219] on input "81.12" at bounding box center [1078, 219] width 29 height 18
type textarea "x"
click at [1074, 219] on input "81.12" at bounding box center [1078, 219] width 29 height 18
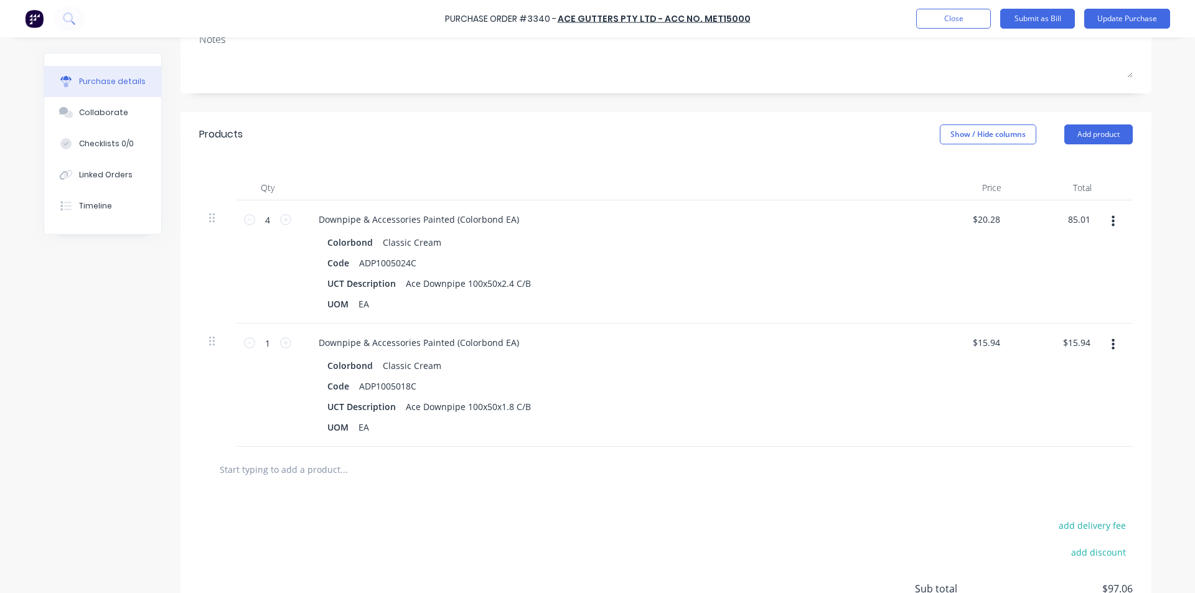
type input "85.01"
type textarea "x"
type input "$21.2525"
type input "$85.01"
click at [1060, 240] on div "$85.01 $85.01" at bounding box center [1056, 261] width 90 height 123
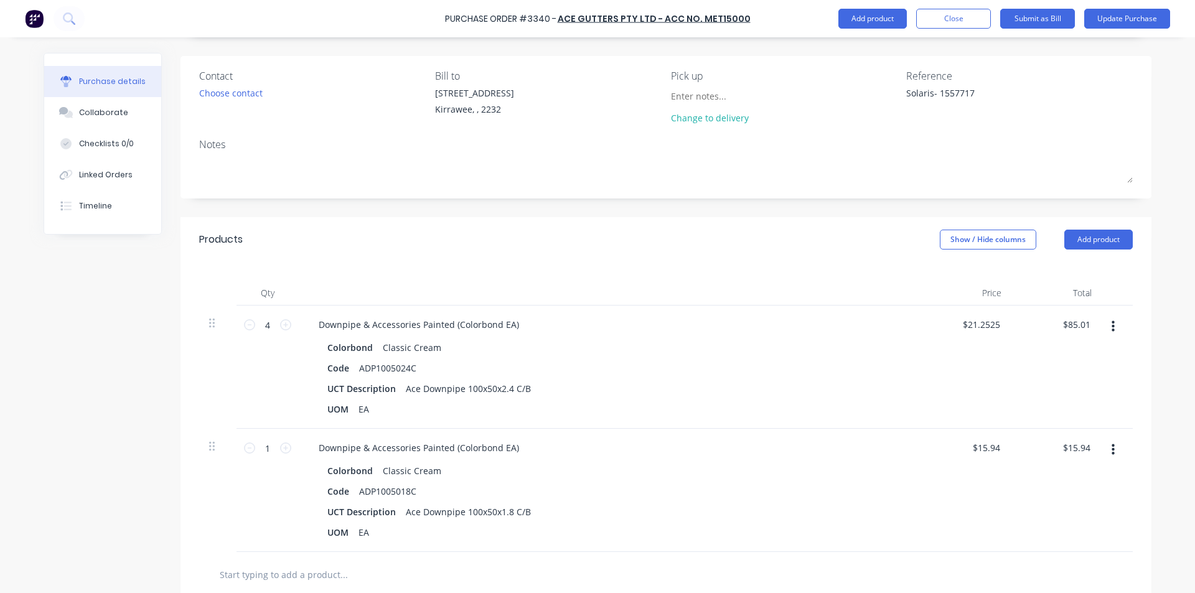
scroll to position [0, 0]
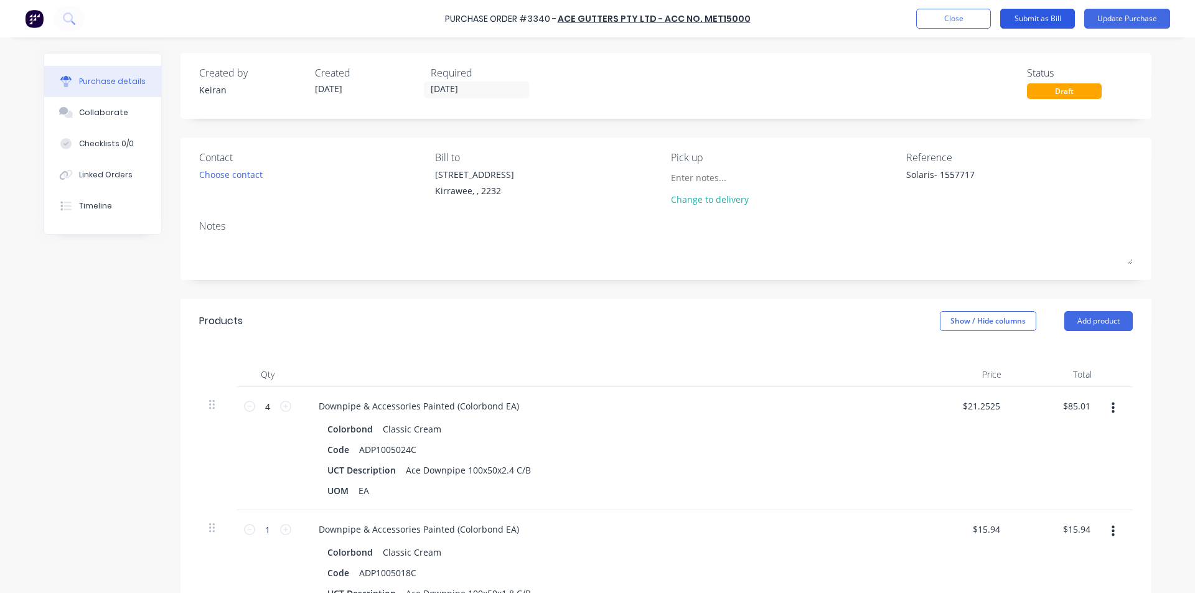
click at [1052, 24] on button "Submit as Bill" at bounding box center [1037, 19] width 75 height 20
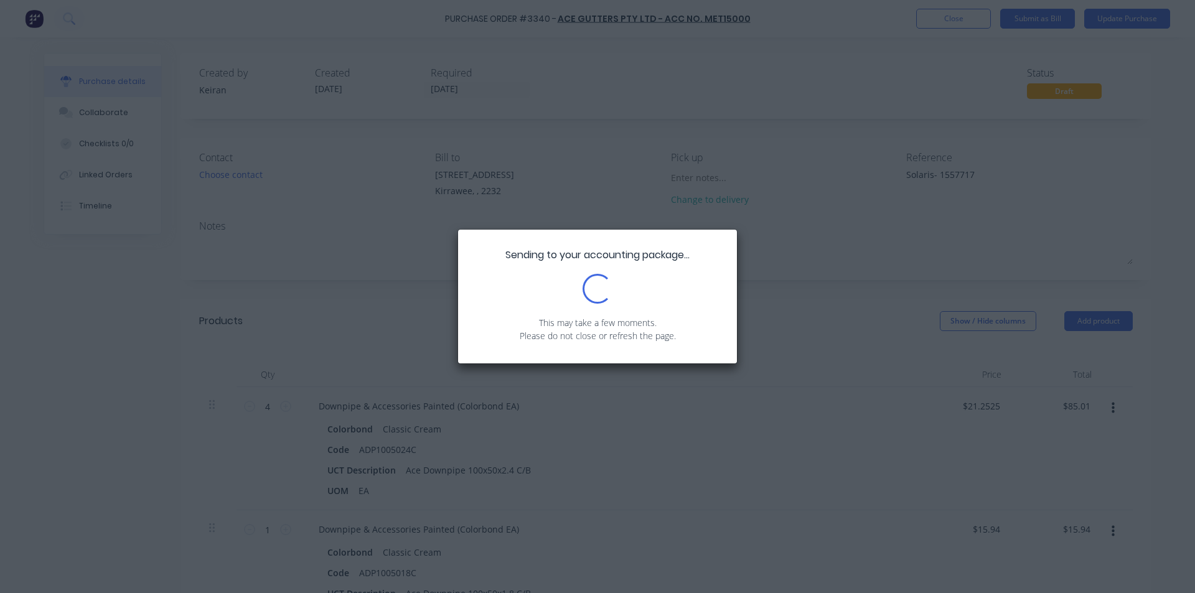
type textarea "x"
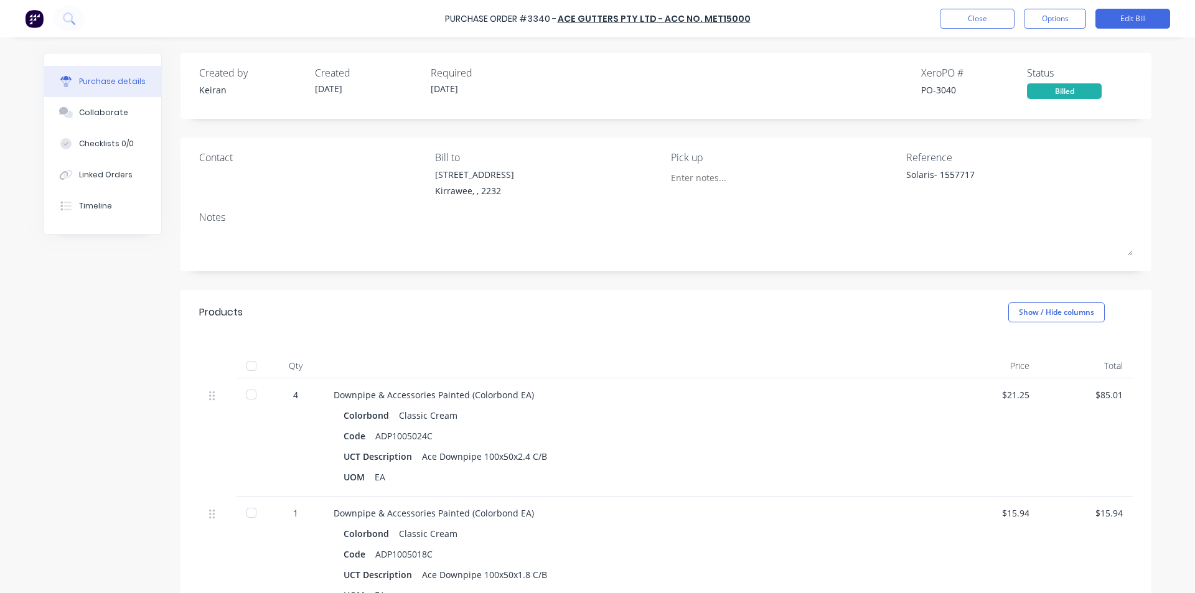
click at [968, 6] on div "Purchase Order #3340 - Ace Gutters Pty Ltd - Acc No. MET15000 Close Options Edi…" at bounding box center [597, 18] width 1195 height 37
click at [968, 13] on button "Close" at bounding box center [977, 19] width 75 height 20
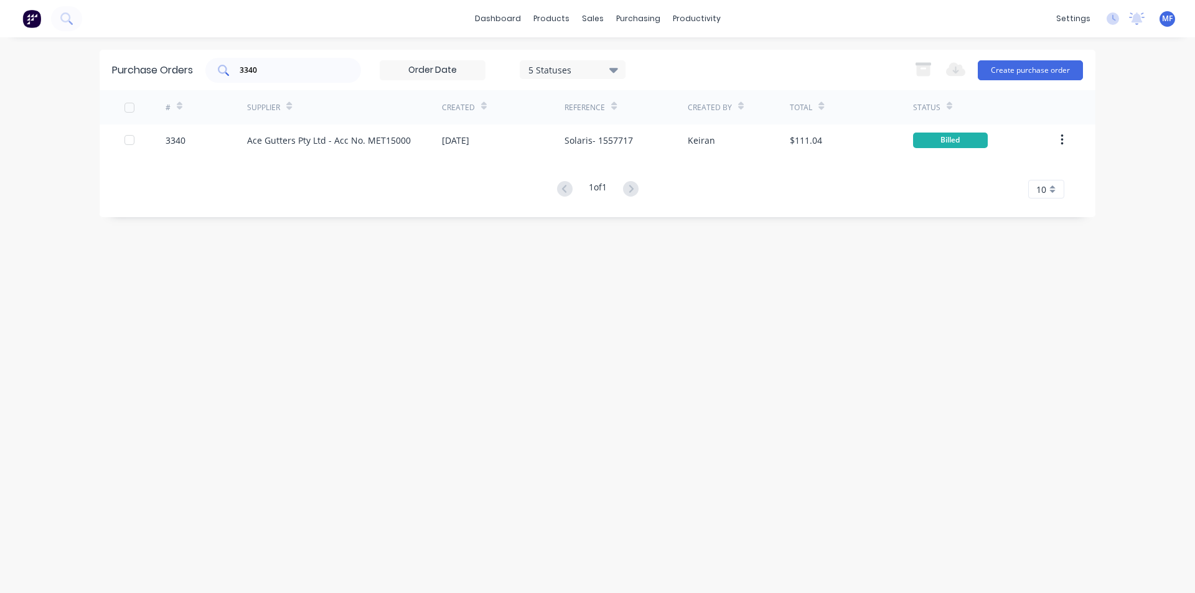
click at [260, 67] on input "3340" at bounding box center [289, 70] width 103 height 12
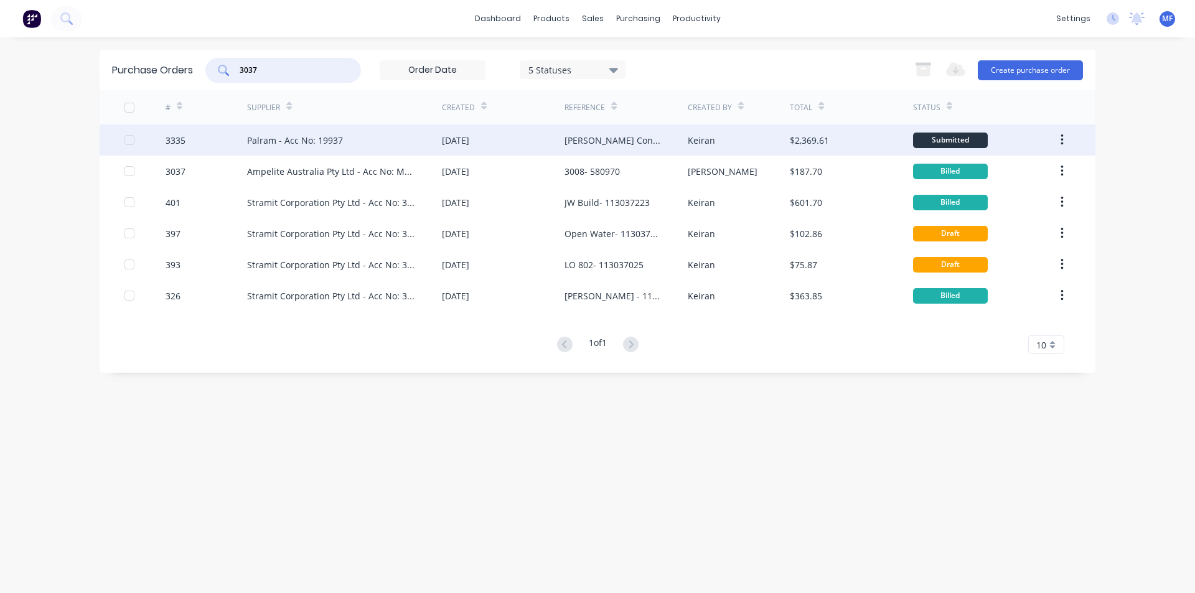
type input "3037"
click at [317, 139] on div "Palram - Acc No: 19937" at bounding box center [295, 140] width 96 height 13
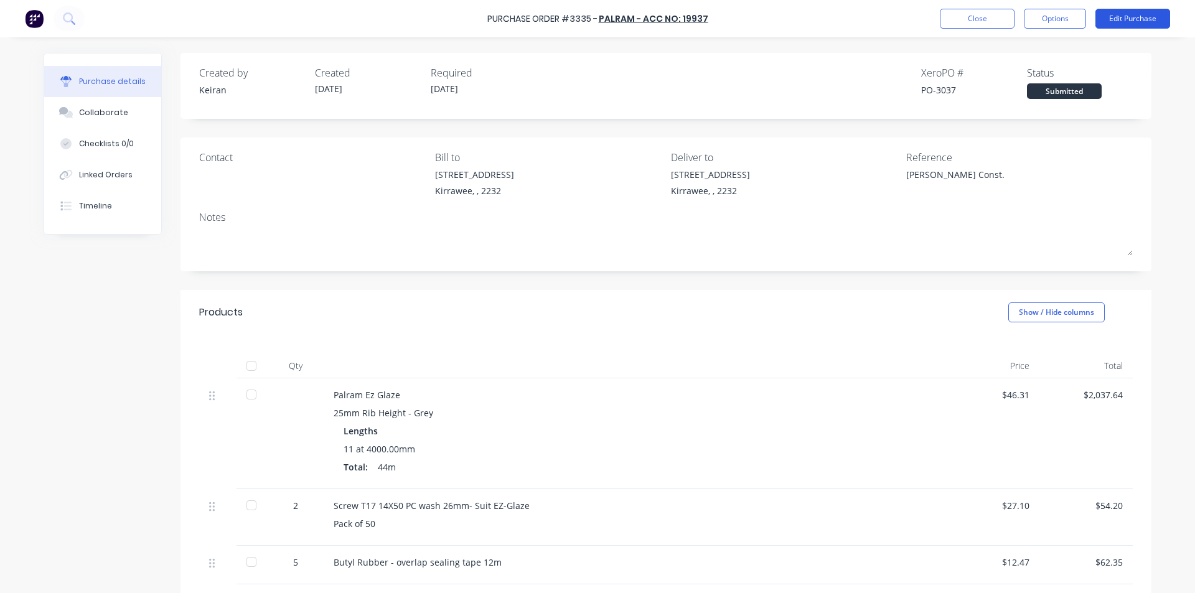
click at [1139, 14] on button "Edit Purchase" at bounding box center [1132, 19] width 75 height 20
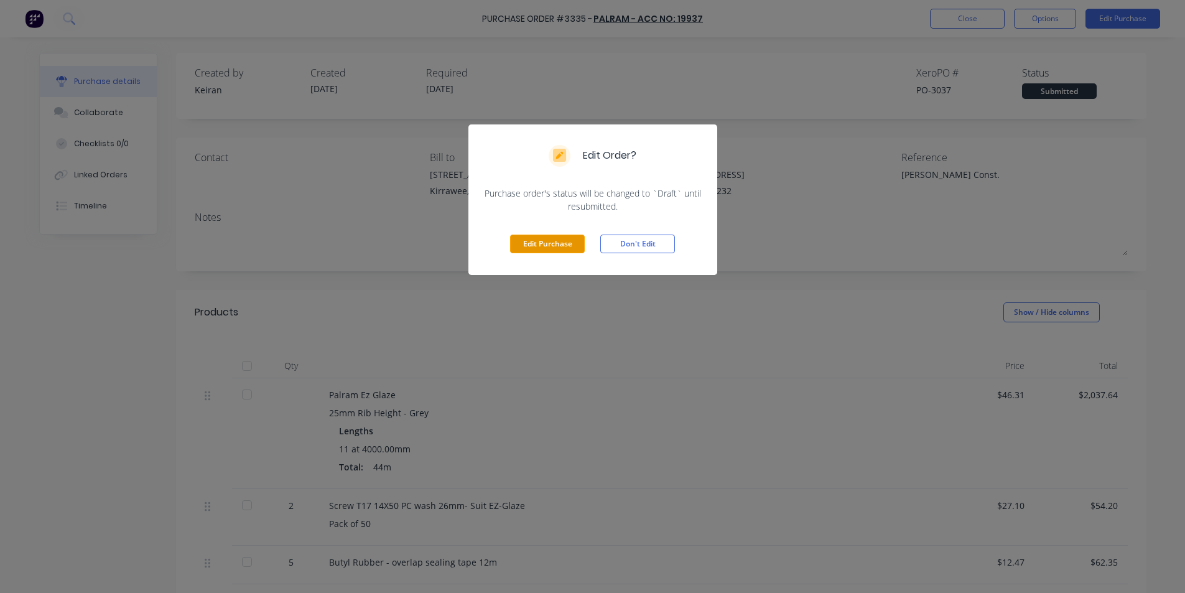
click at [548, 244] on button "Edit Purchase" at bounding box center [547, 244] width 75 height 19
type textarea "x"
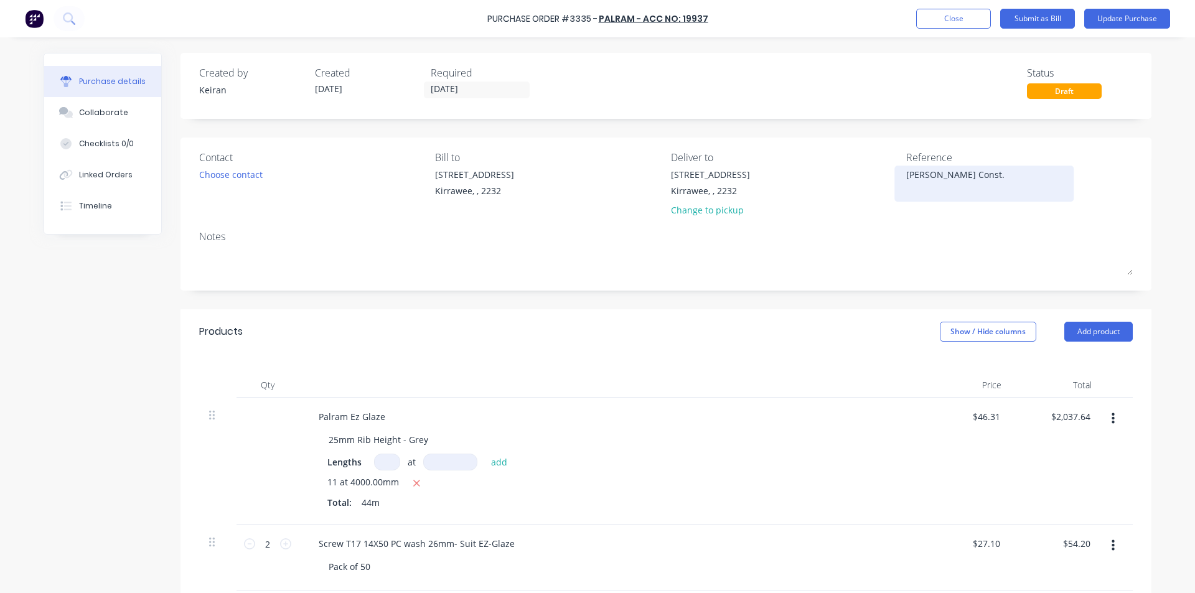
click at [978, 179] on textarea "[PERSON_NAME] Const." at bounding box center [984, 182] width 156 height 28
type textarea "[PERSON_NAME] Const.- 954"
type textarea "x"
type textarea "[PERSON_NAME] Const.- 9545"
type textarea "x"
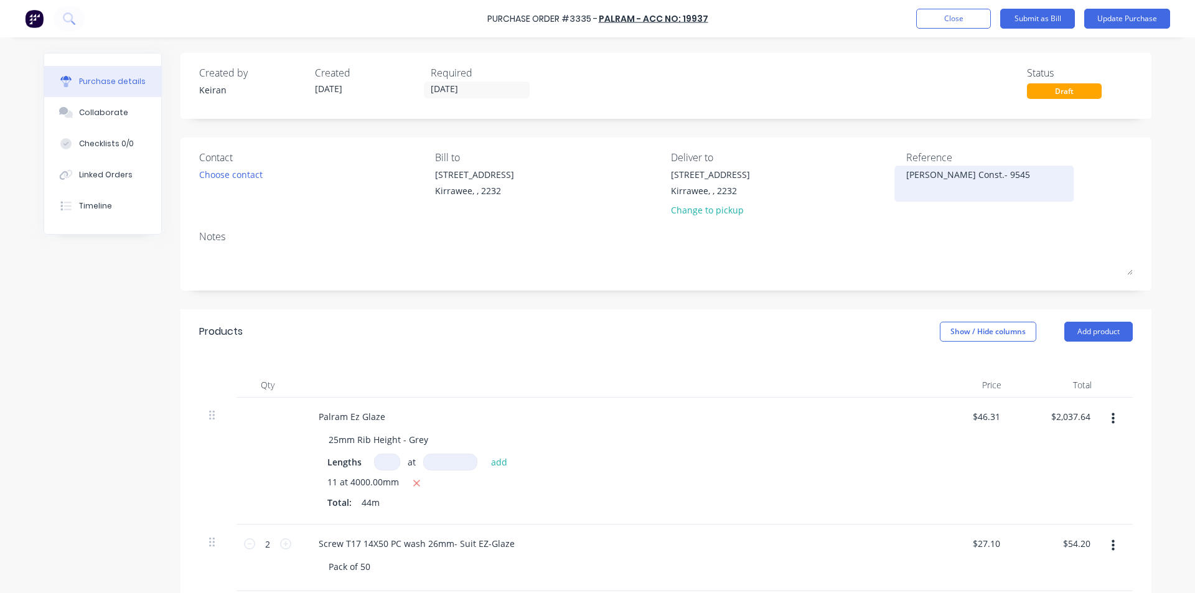
type textarea "[PERSON_NAME] Const.- 95458"
type textarea "x"
type textarea "[PERSON_NAME] Const.- 954586"
type textarea "x"
type textarea "[PERSON_NAME] Const.- 9545867"
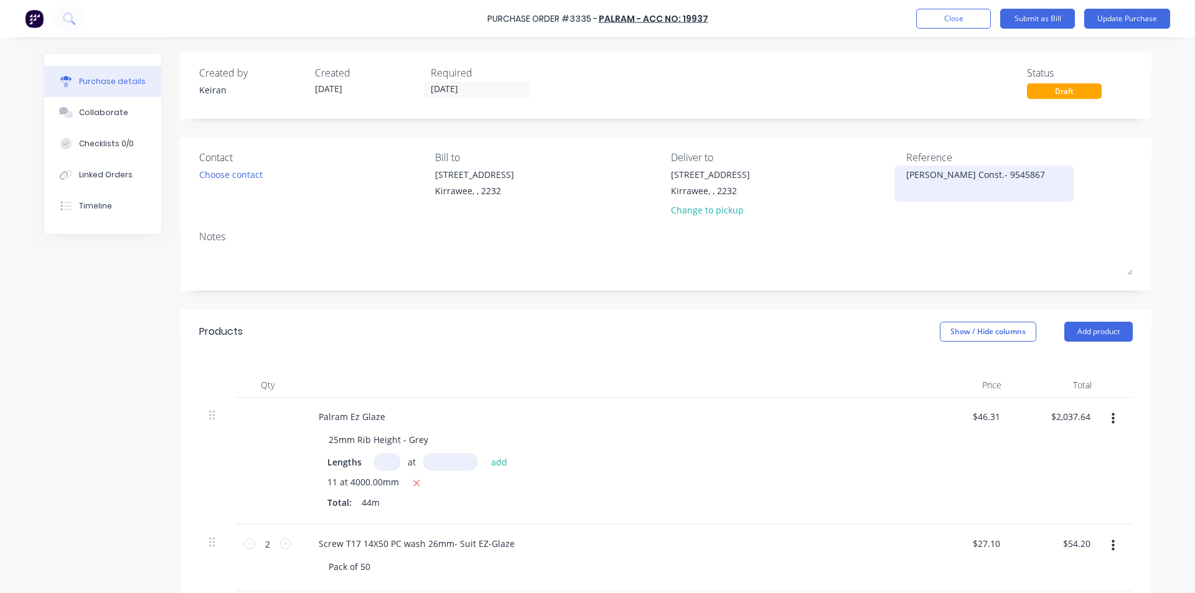
type textarea "x"
type textarea "[PERSON_NAME] Const.- 95458672"
type textarea "x"
type textarea "[PERSON_NAME] Const.- 95458672"
click at [816, 385] on div at bounding box center [610, 385] width 622 height 25
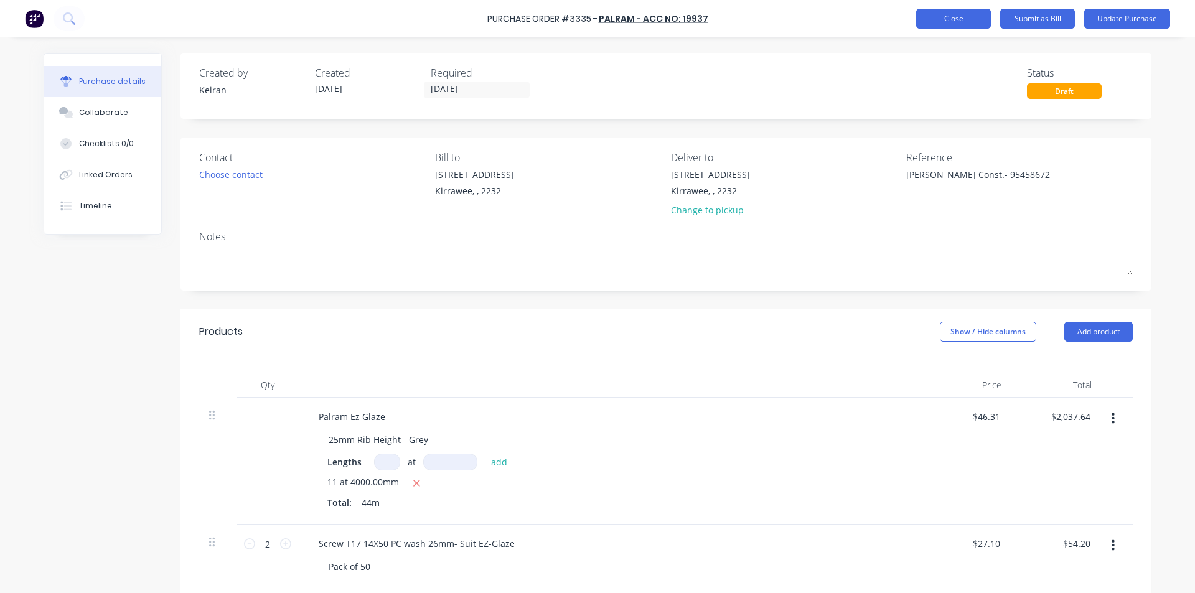
click at [964, 11] on button "Close" at bounding box center [953, 19] width 75 height 20
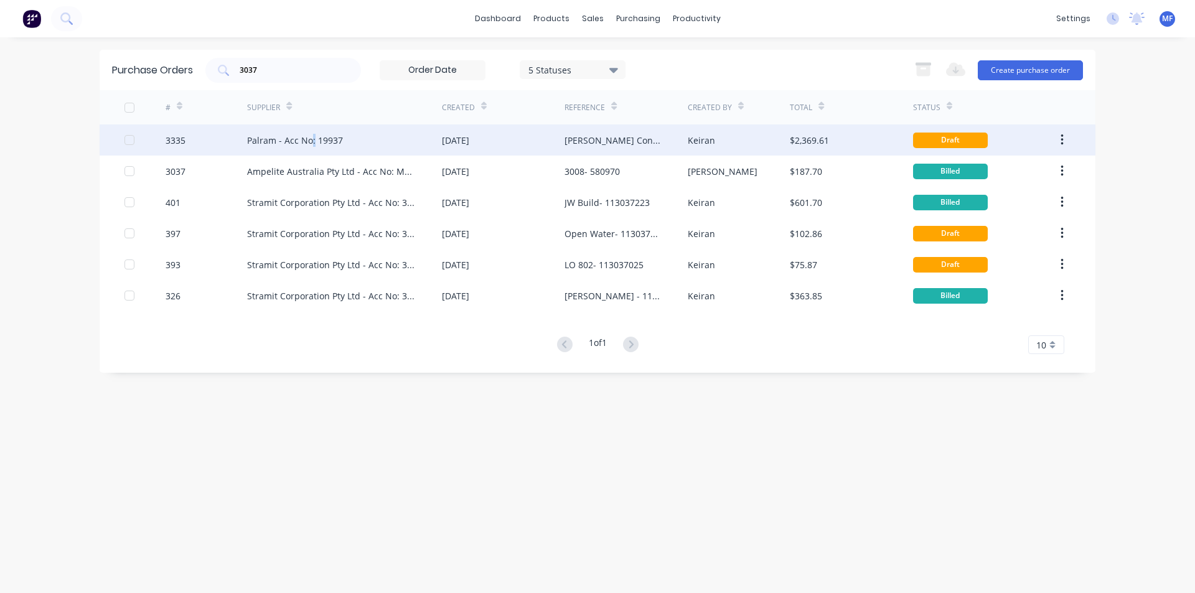
click at [312, 139] on div "Palram - Acc No: 19937" at bounding box center [295, 140] width 96 height 13
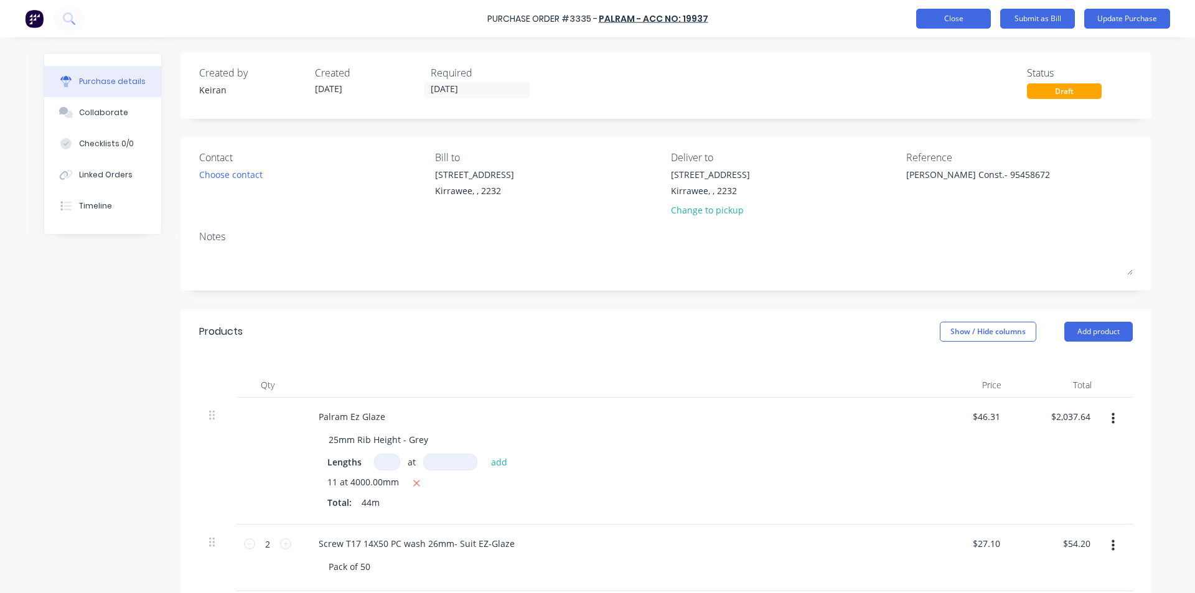
type textarea "x"
click at [950, 13] on button "Close" at bounding box center [953, 19] width 75 height 20
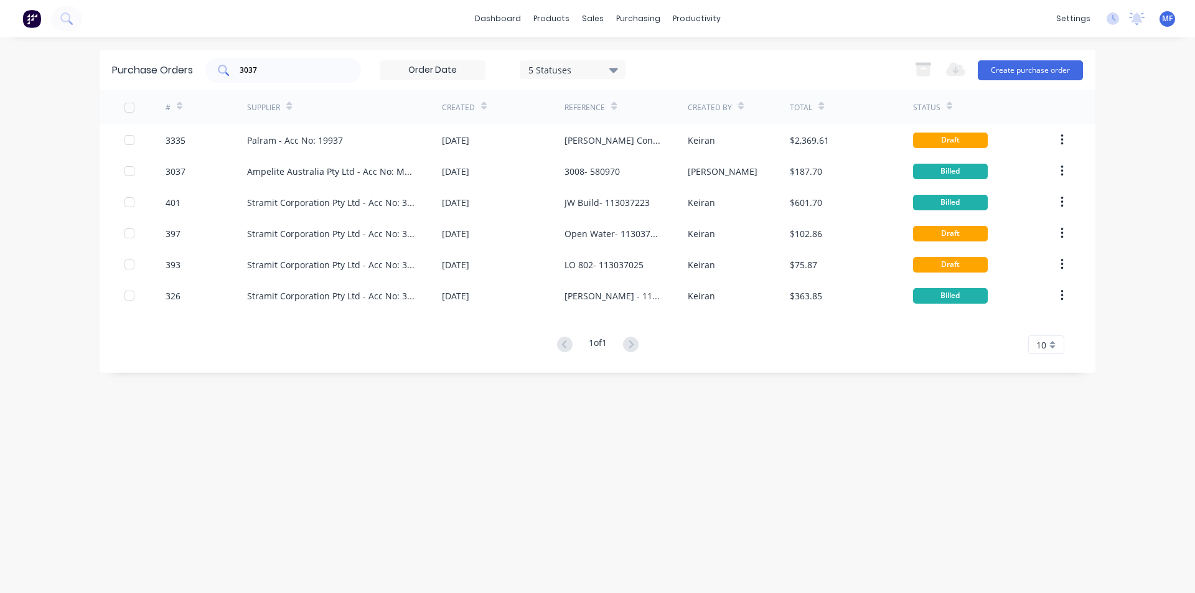
click at [291, 72] on input "3037" at bounding box center [289, 70] width 103 height 12
type input "3"
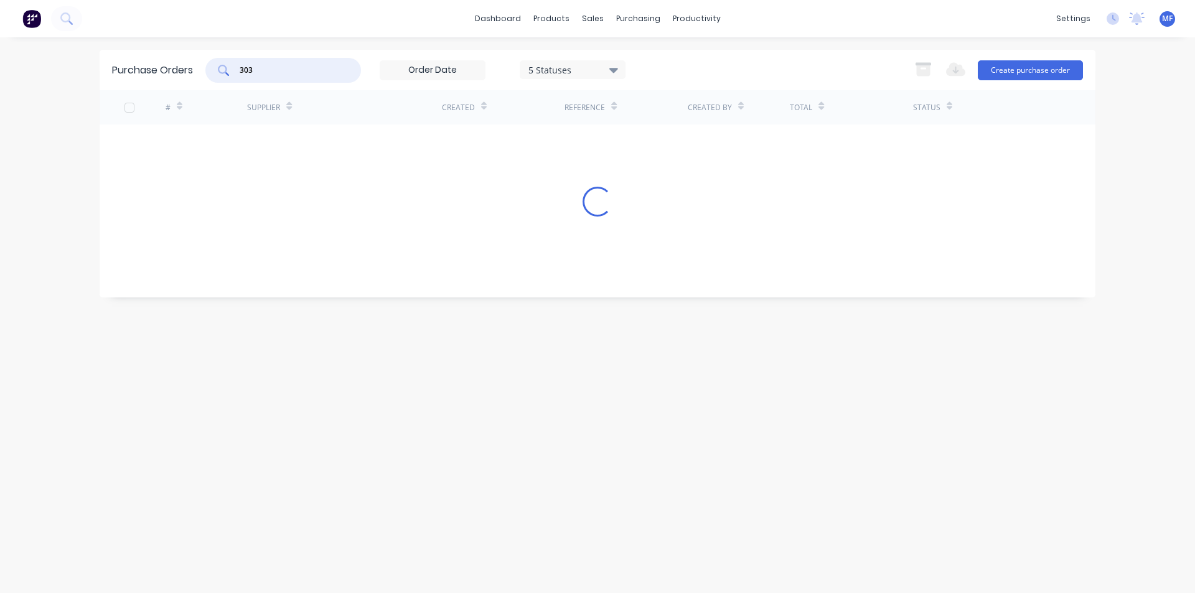
type input "3037"
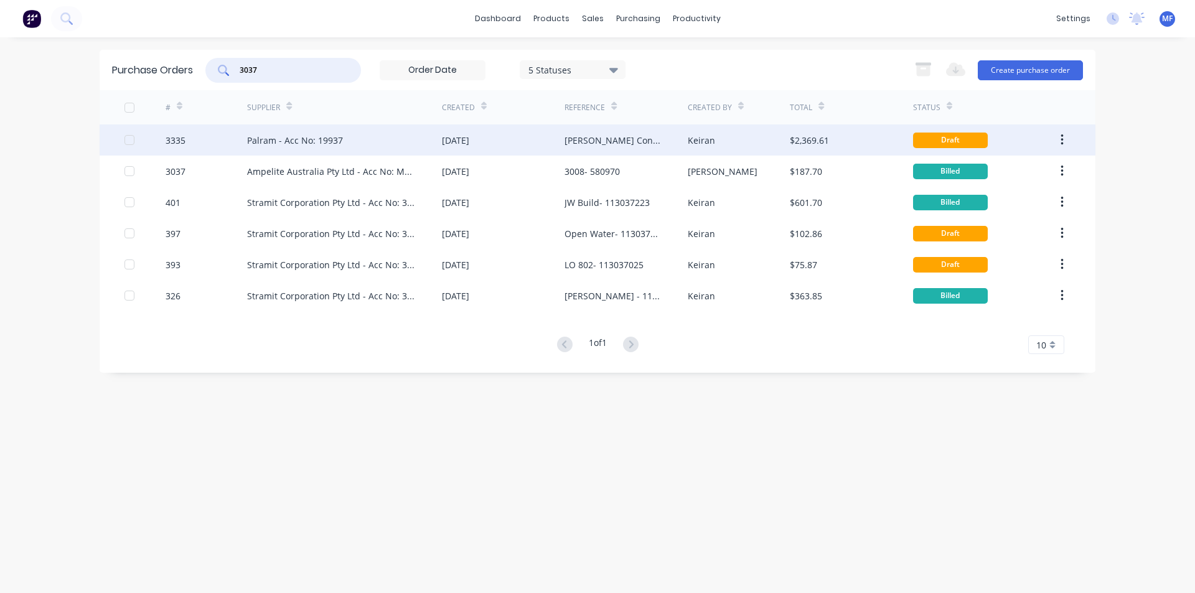
click at [315, 142] on div "Palram - Acc No: 19937" at bounding box center [295, 140] width 96 height 13
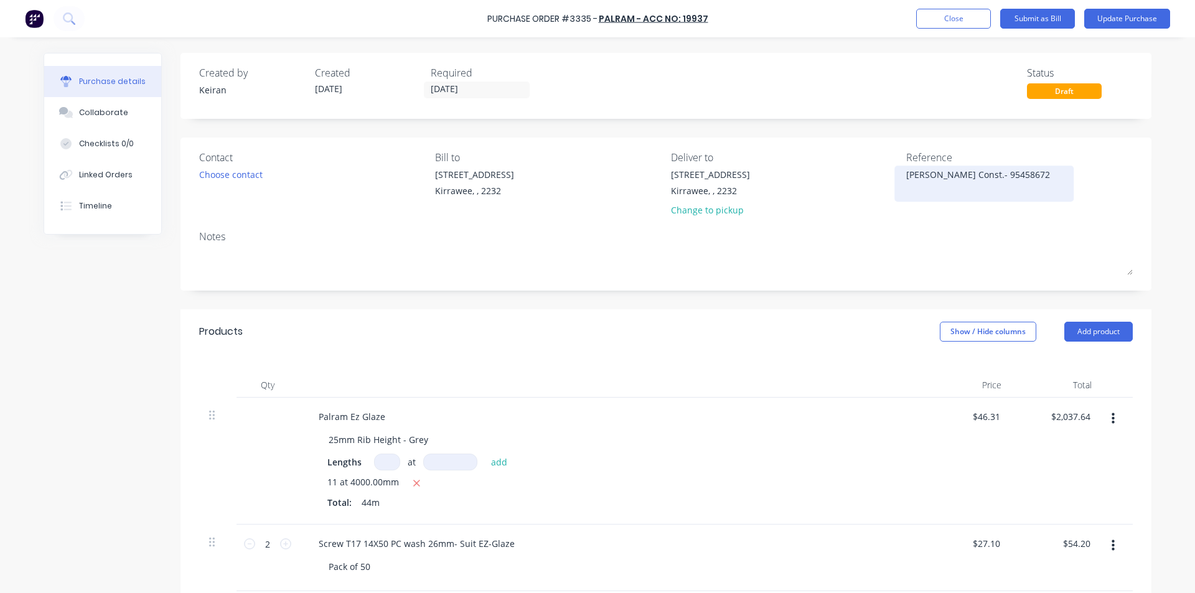
click at [1011, 175] on textarea "[PERSON_NAME] Const.- 95458672" at bounding box center [984, 182] width 156 height 28
type textarea "x"
type input "2037.64"
click at [1066, 417] on input "2037.64" at bounding box center [1069, 417] width 45 height 18
type textarea "x"
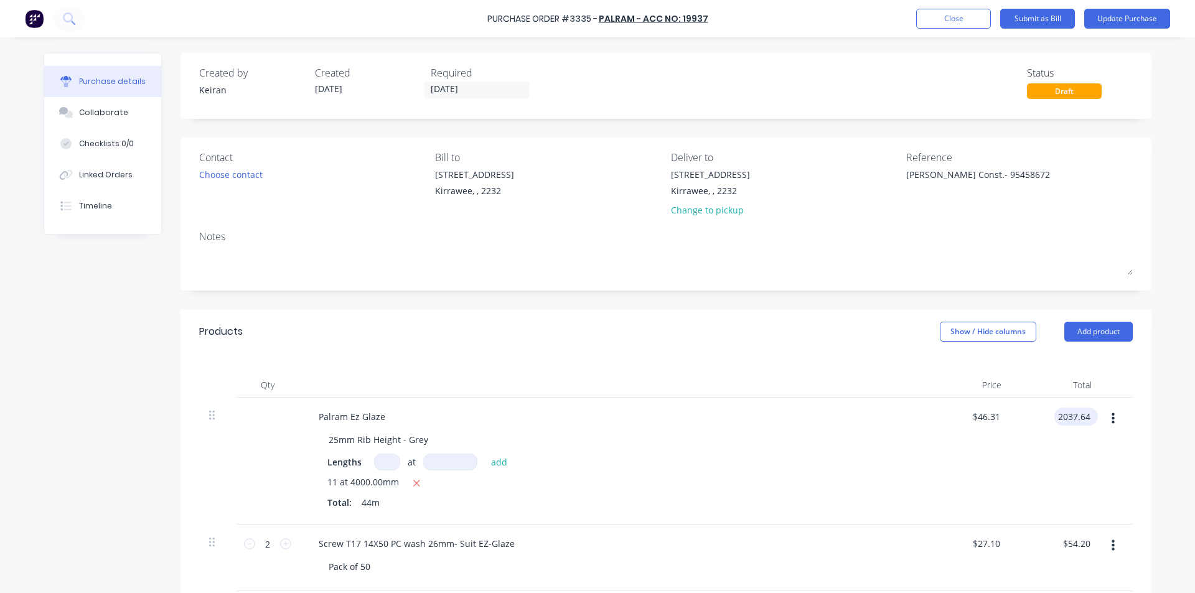
click at [1066, 416] on input "2037.64" at bounding box center [1073, 417] width 39 height 18
type input "1580.83"
type textarea "x"
type input "$35.928"
type input "$1,580.83"
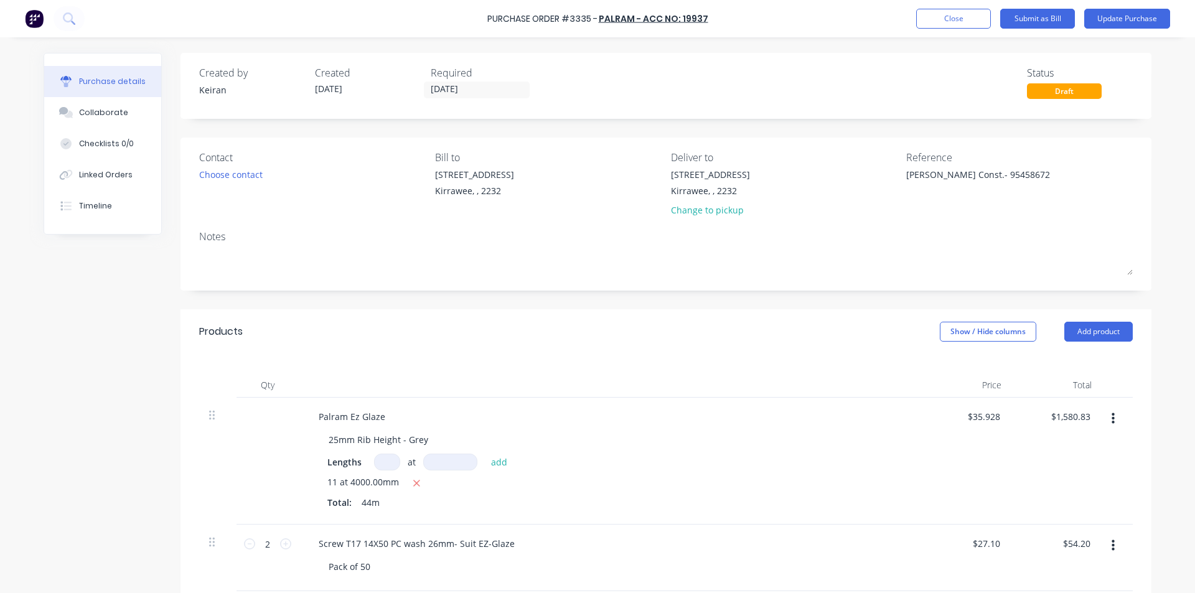
click at [1078, 553] on div "$54.20 $54.20" at bounding box center [1056, 558] width 90 height 67
type textarea "x"
type input "54.20"
click at [1075, 540] on input "54.20" at bounding box center [1076, 544] width 34 height 18
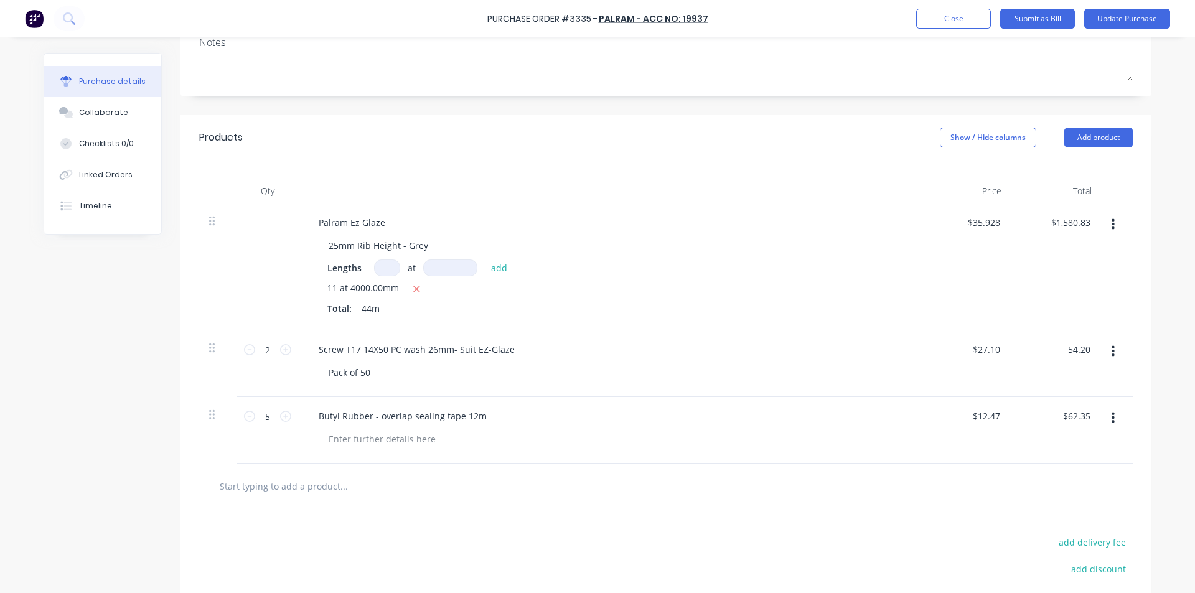
scroll to position [249, 0]
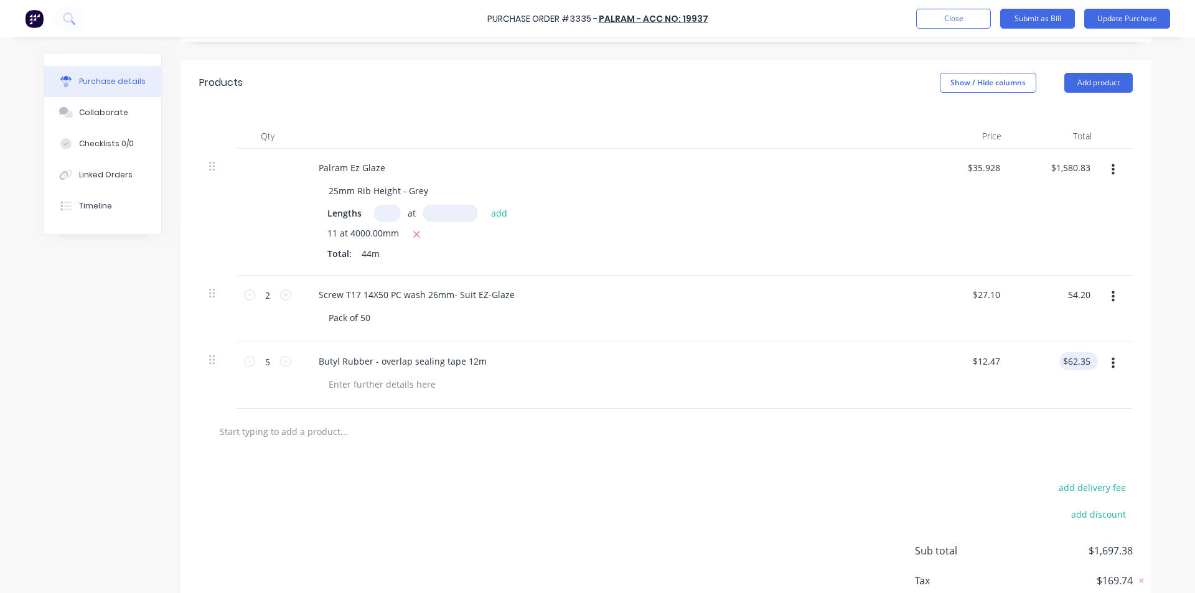
type textarea "x"
type input "$54.20"
type input "62.35"
click at [1073, 360] on input "62.35" at bounding box center [1076, 361] width 34 height 18
type textarea "x"
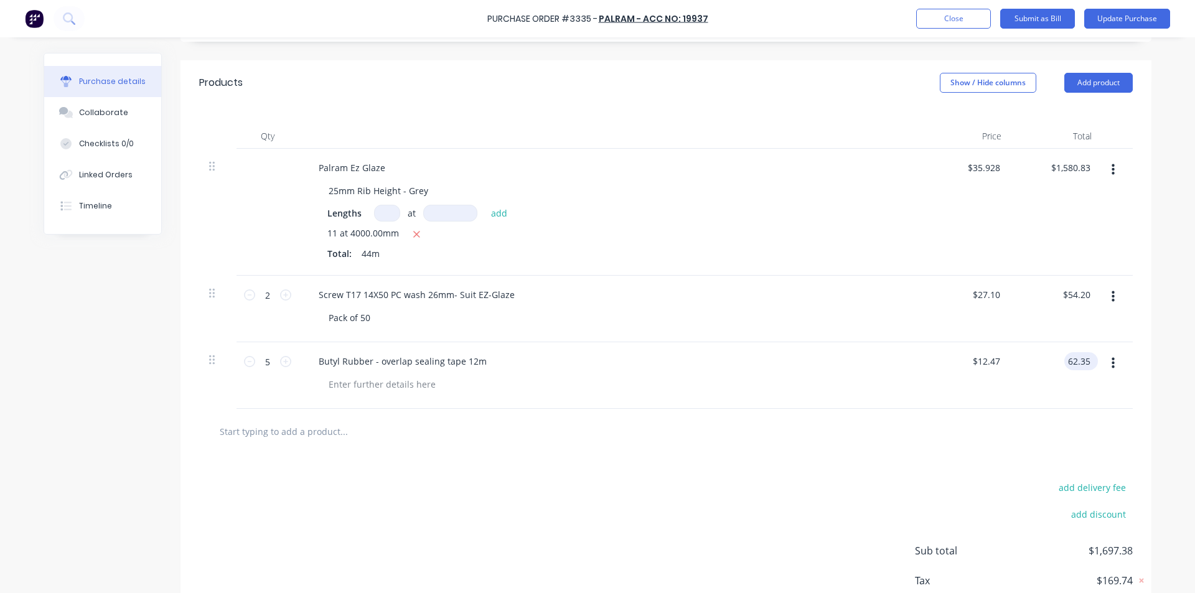
click at [1074, 360] on input "62.35" at bounding box center [1078, 361] width 29 height 18
type input "53.80"
type textarea "x"
type input "54.20"
type input "$10.76"
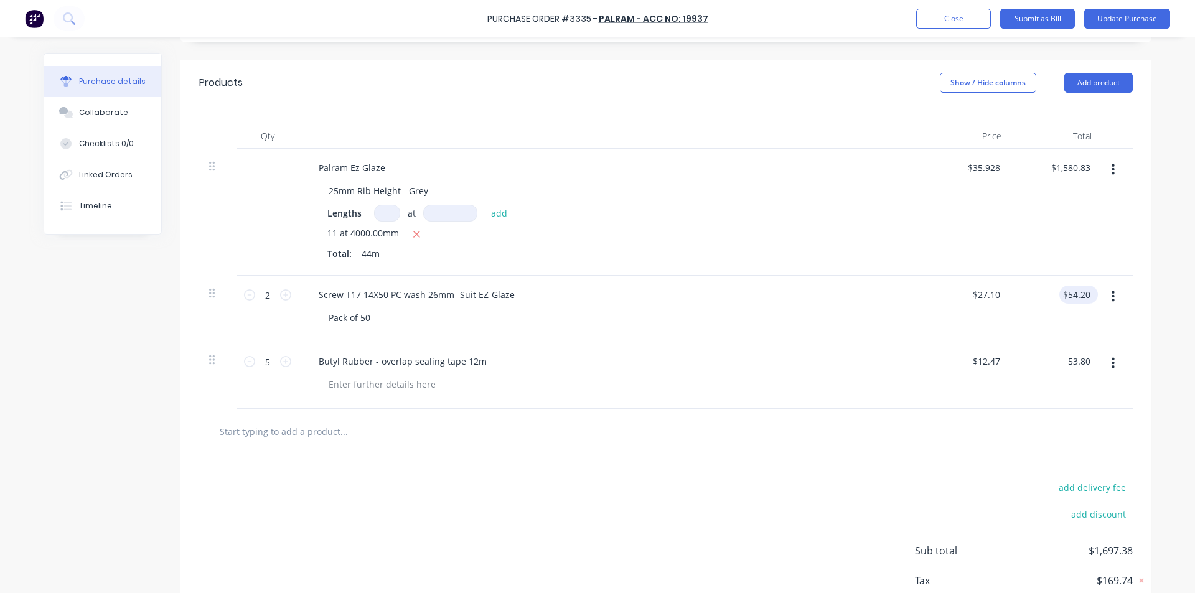
type input "$53.80"
click at [1077, 299] on input "54.20" at bounding box center [1076, 295] width 34 height 18
click at [1078, 292] on input "54.20" at bounding box center [1078, 295] width 29 height 18
type textarea "x"
click at [1078, 292] on input "54.20" at bounding box center [1078, 295] width 29 height 18
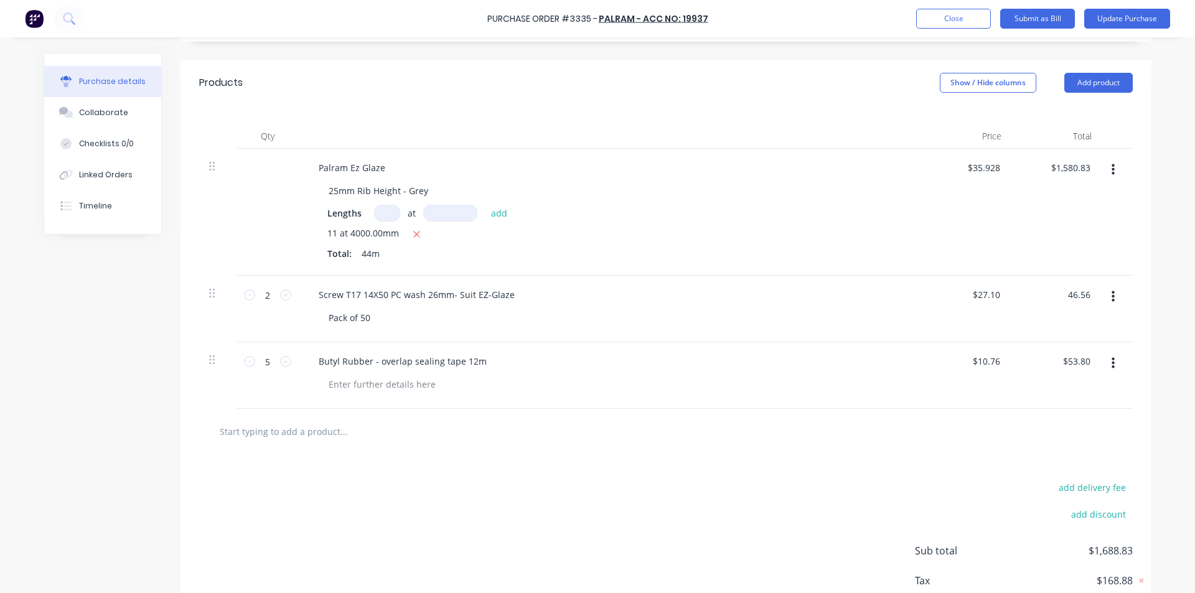
type input "46.56"
type textarea "x"
type input "$23.28"
type input "$46.56"
click at [726, 363] on div "Butyl Rubber - overlap sealing tape 12m" at bounding box center [610, 361] width 602 height 18
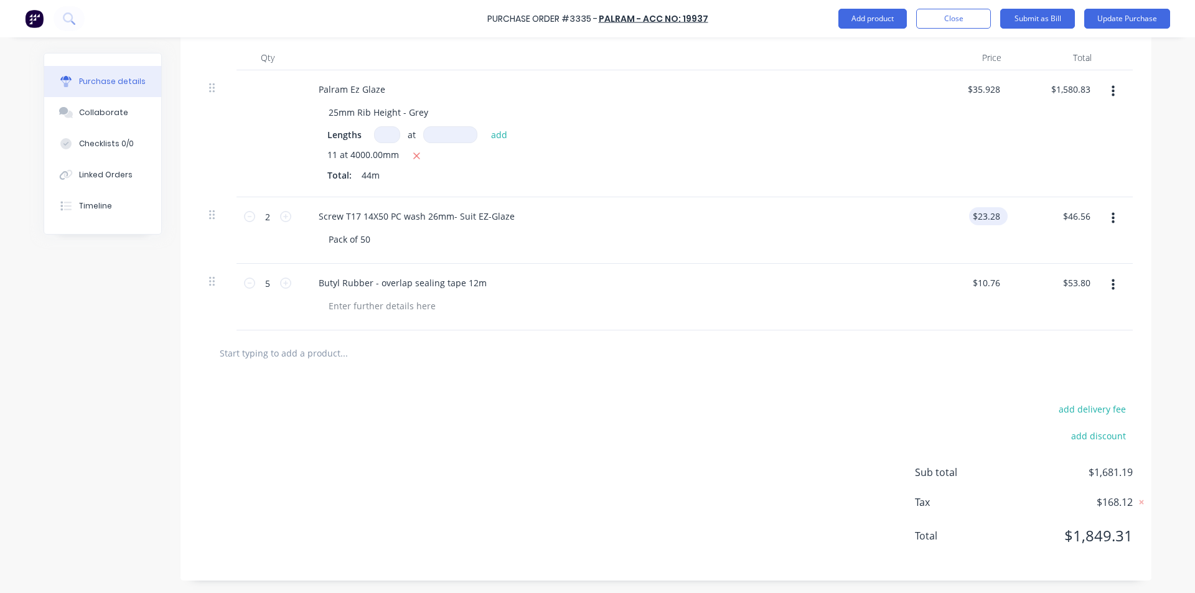
scroll to position [16, 0]
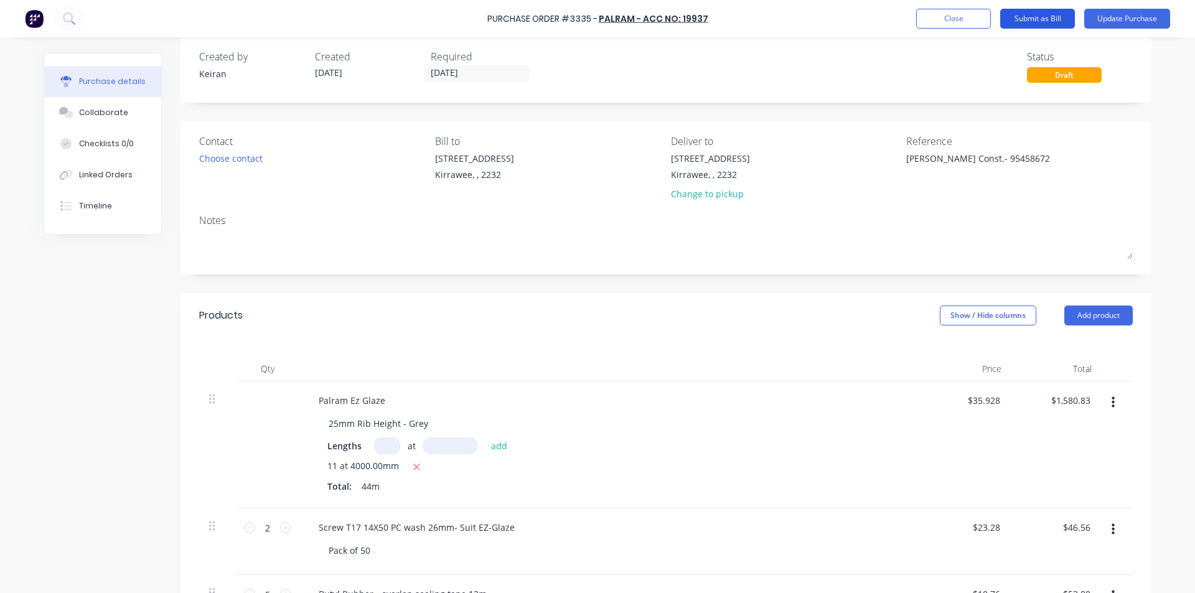
click at [1033, 14] on button "Submit as Bill" at bounding box center [1037, 19] width 75 height 20
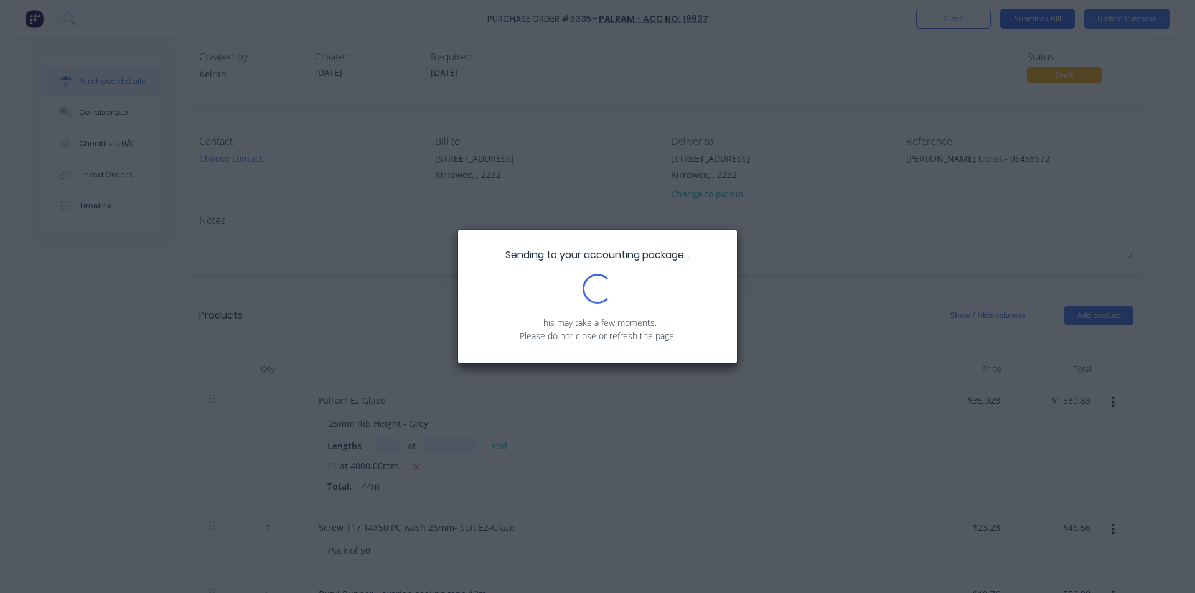
type textarea "x"
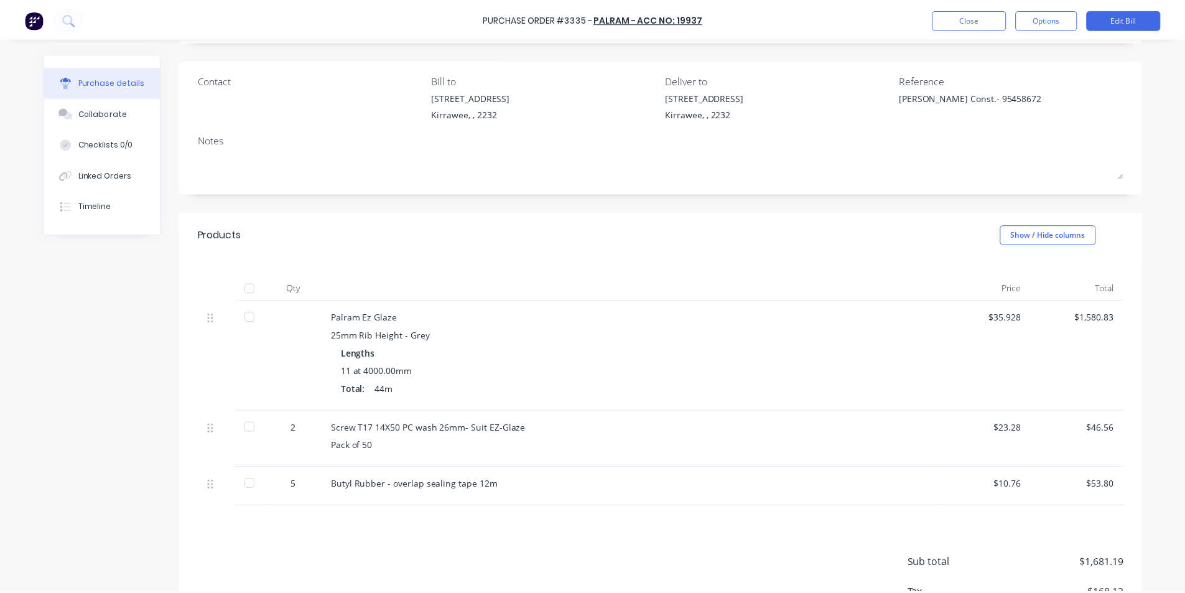
scroll to position [0, 0]
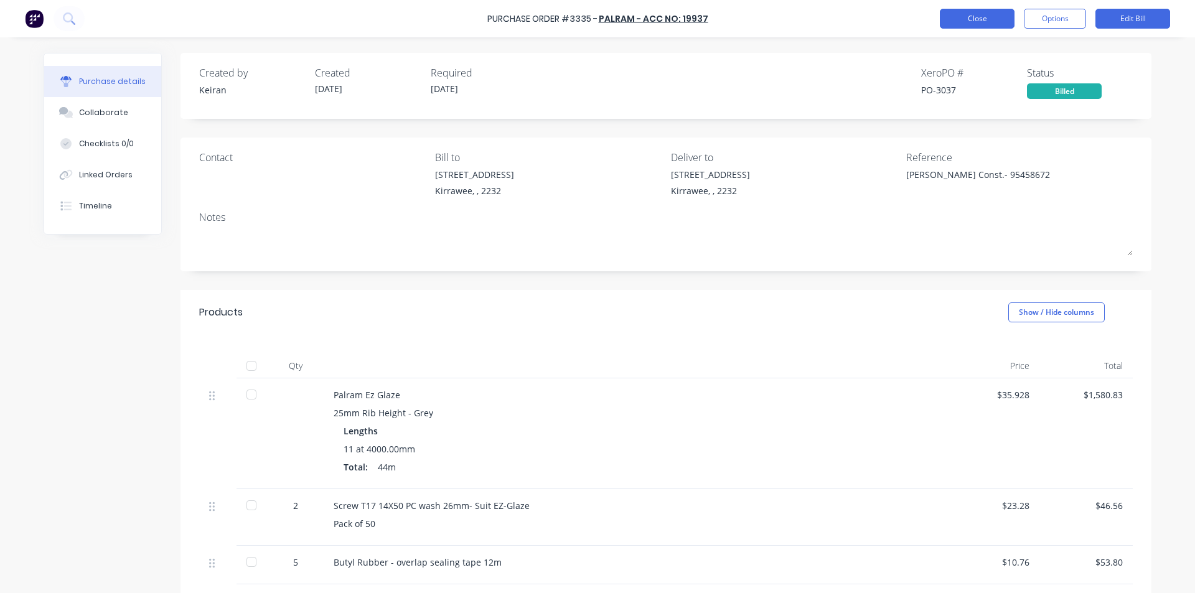
click at [996, 16] on button "Close" at bounding box center [977, 19] width 75 height 20
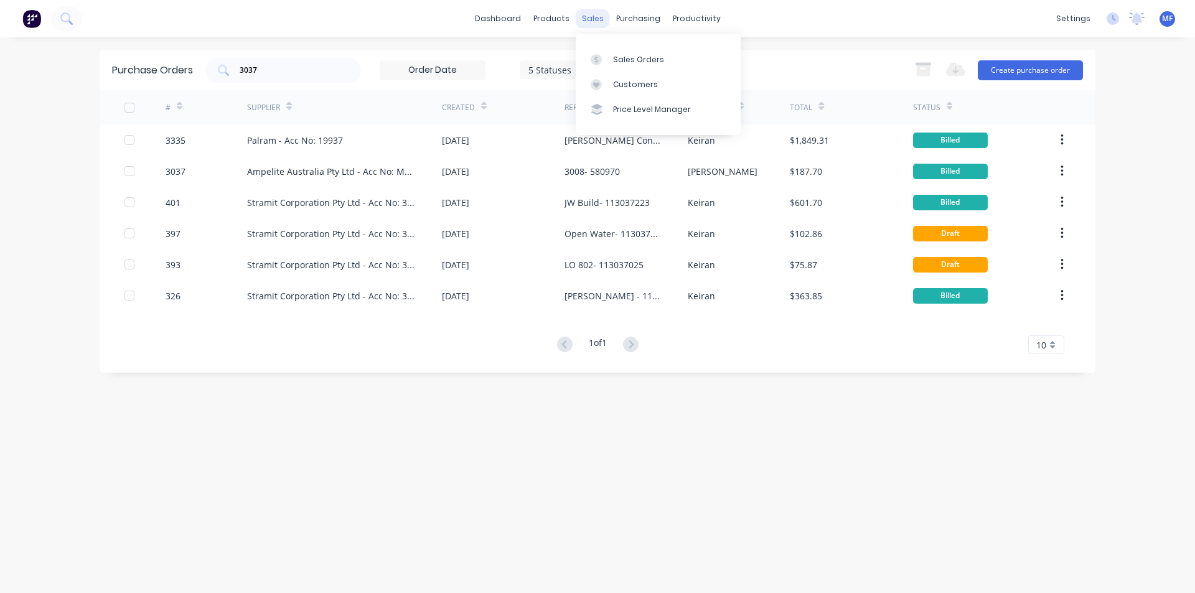
click at [591, 12] on div "sales" at bounding box center [593, 18] width 34 height 19
click at [625, 85] on div "Customers" at bounding box center [635, 84] width 45 height 11
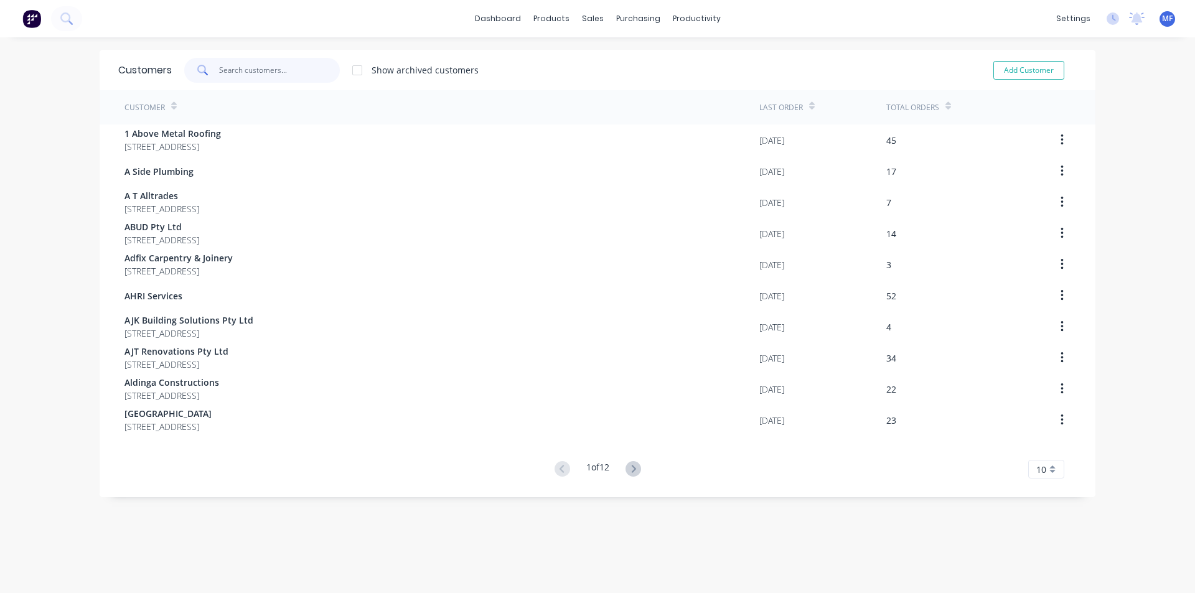
click at [273, 72] on input "text" at bounding box center [279, 70] width 121 height 25
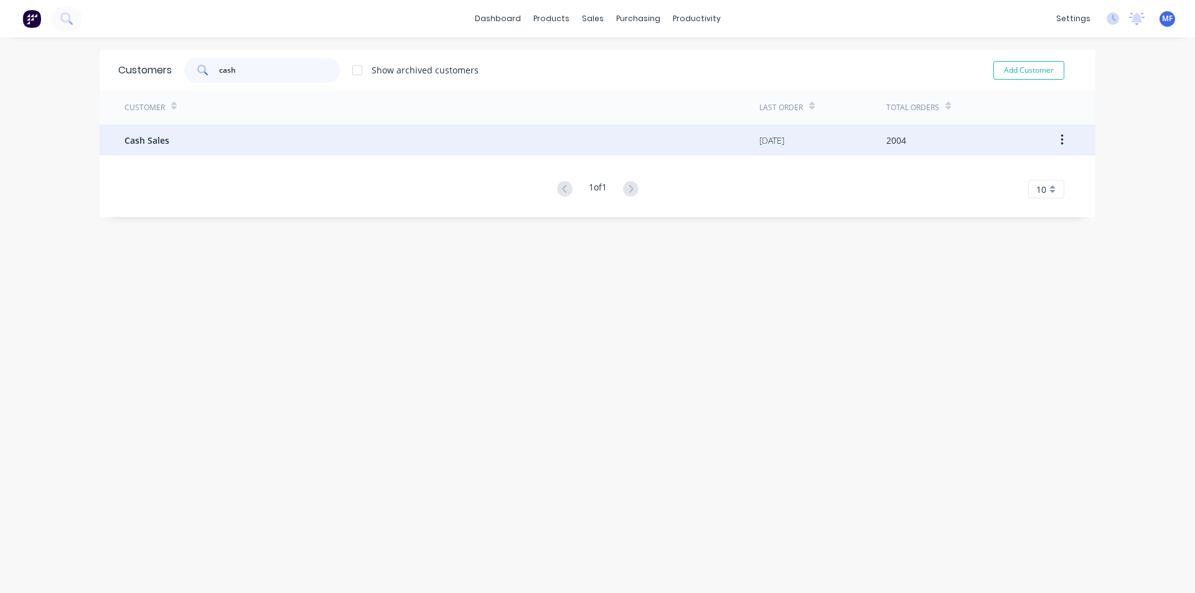
type input "cash"
click at [131, 140] on span "Cash Sales" at bounding box center [146, 140] width 45 height 13
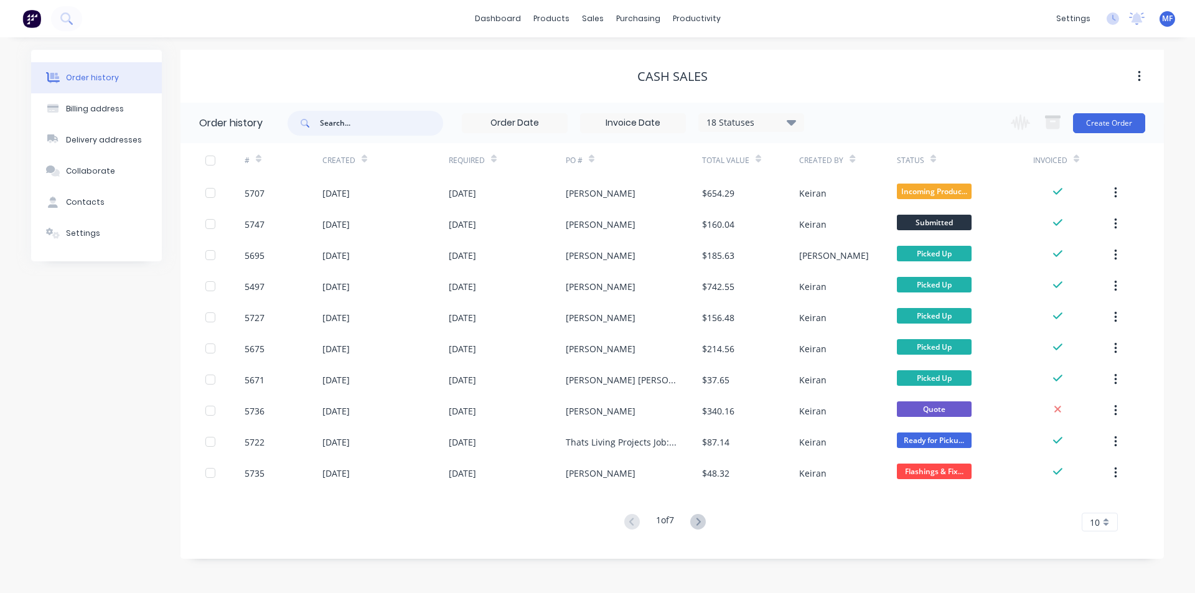
click at [334, 124] on input "text" at bounding box center [381, 123] width 123 height 25
type input "brushbox"
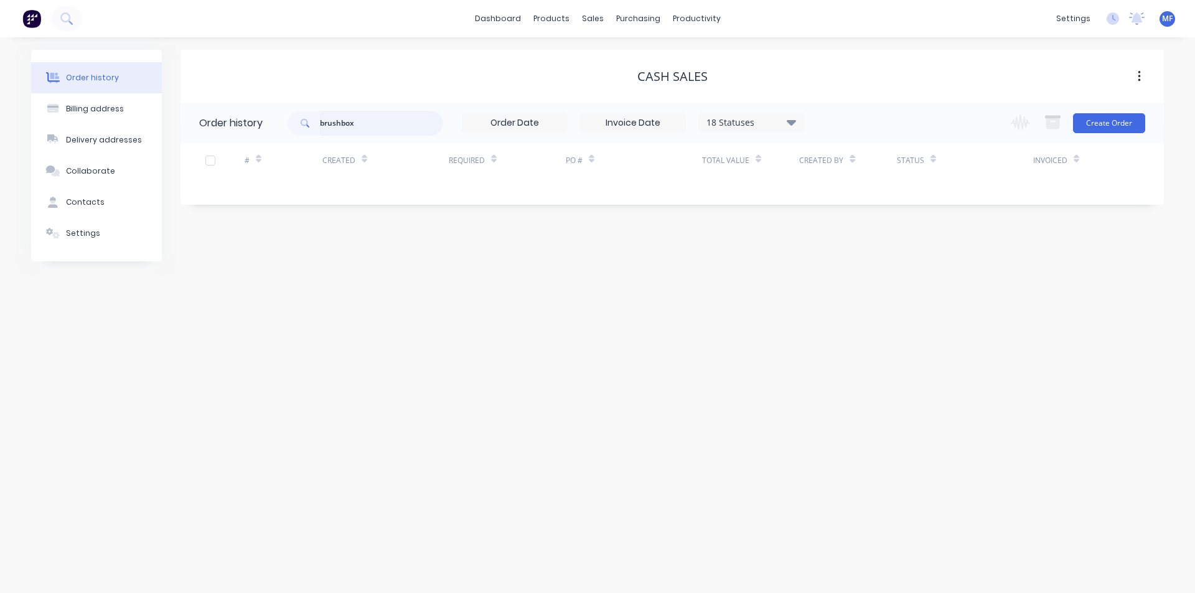
drag, startPoint x: 341, startPoint y: 124, endPoint x: 348, endPoint y: 128, distance: 8.1
click at [341, 125] on input "brushbox" at bounding box center [381, 123] width 123 height 25
type input "brush box"
click at [596, 16] on div "sales" at bounding box center [593, 18] width 34 height 19
click at [622, 87] on div "Customers" at bounding box center [635, 84] width 45 height 11
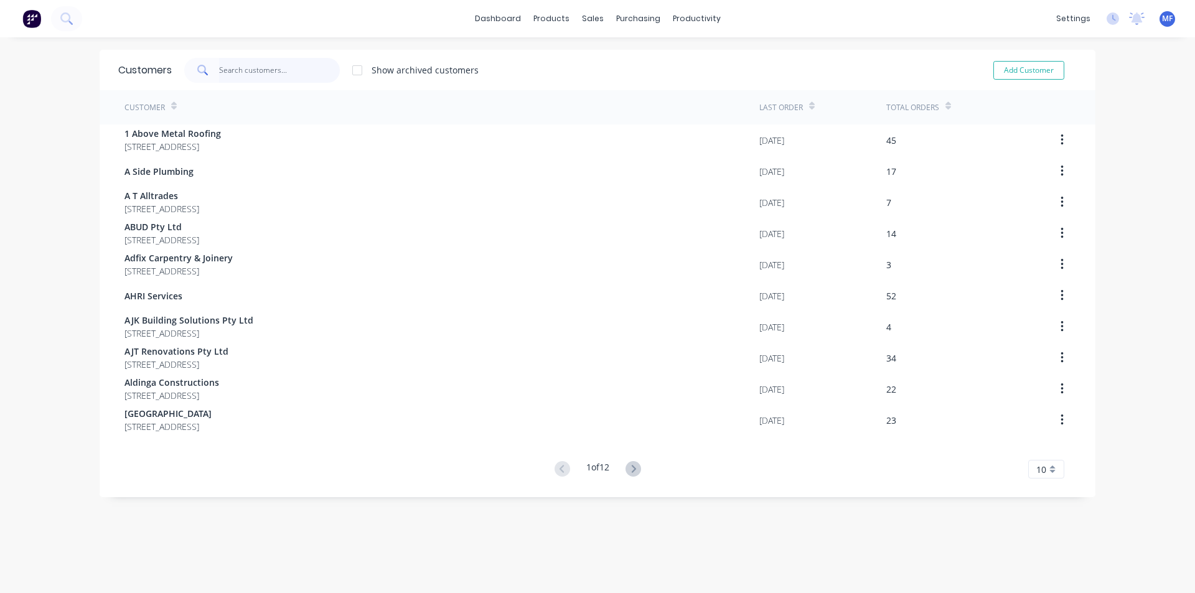
click at [255, 66] on input "text" at bounding box center [279, 70] width 121 height 25
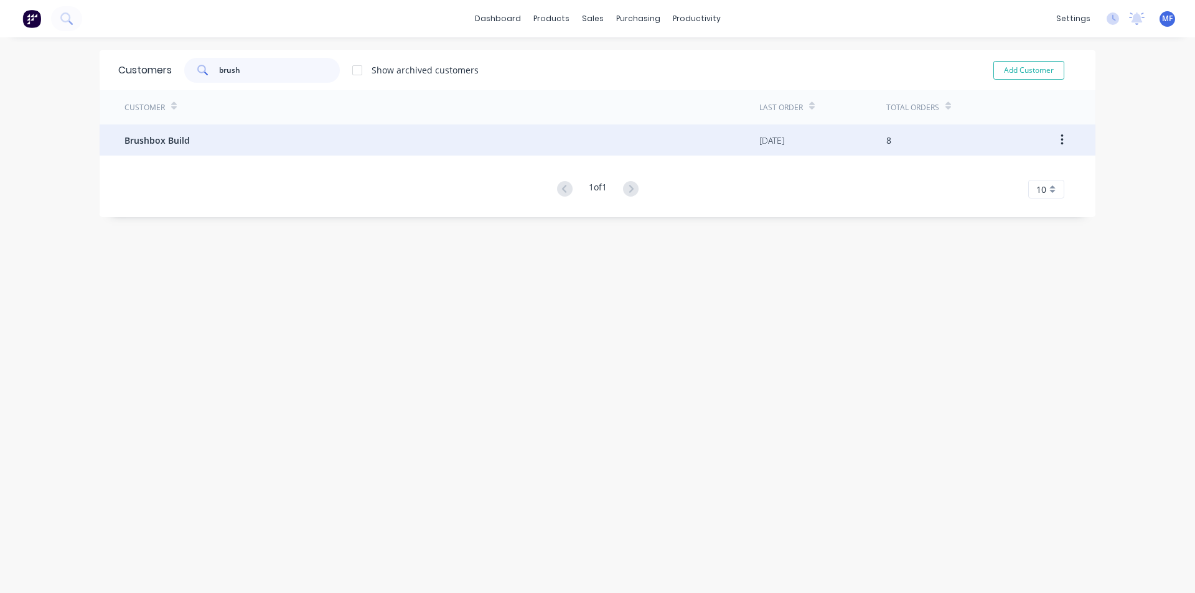
type input "brush"
click at [161, 140] on span "Brushbox Build" at bounding box center [156, 140] width 65 height 13
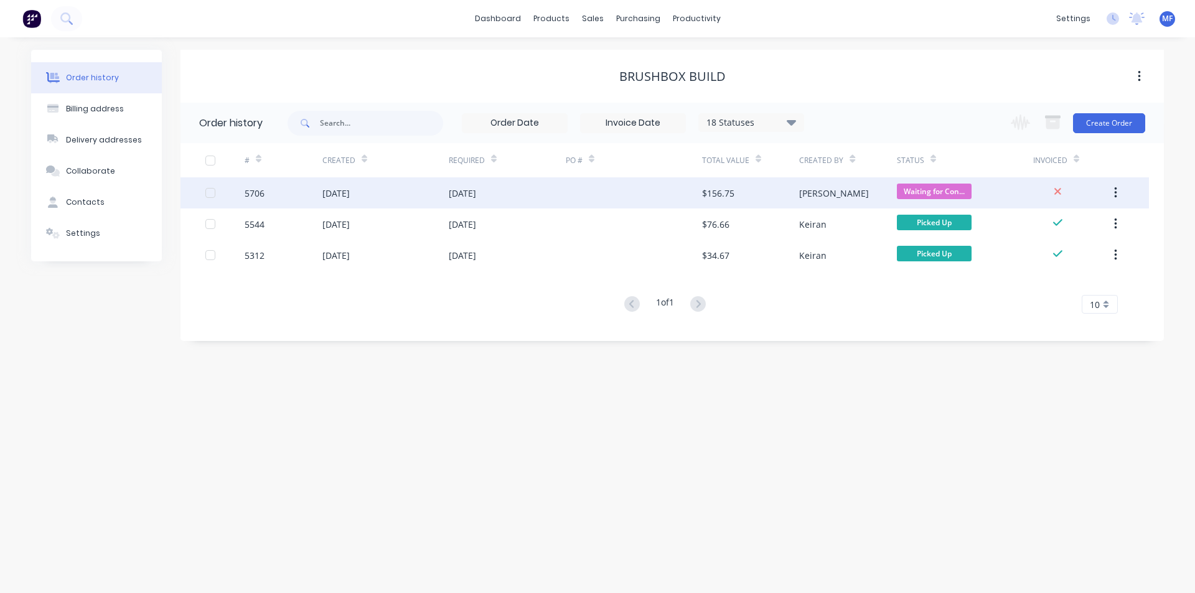
click at [714, 192] on div "$156.75" at bounding box center [718, 193] width 32 height 13
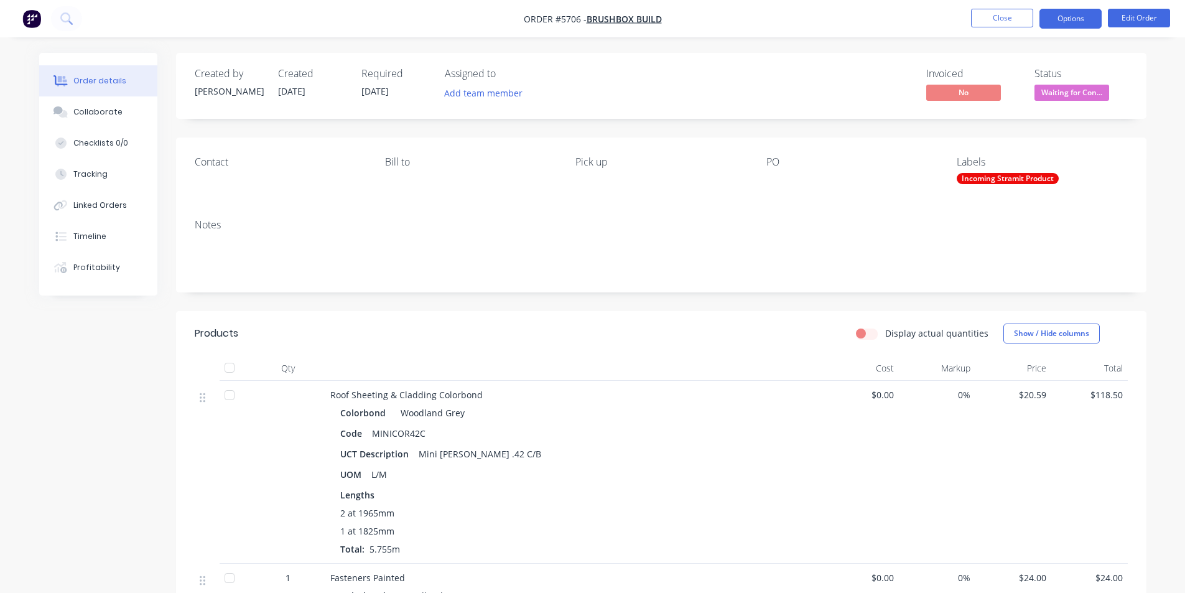
click at [1075, 17] on button "Options" at bounding box center [1071, 19] width 62 height 20
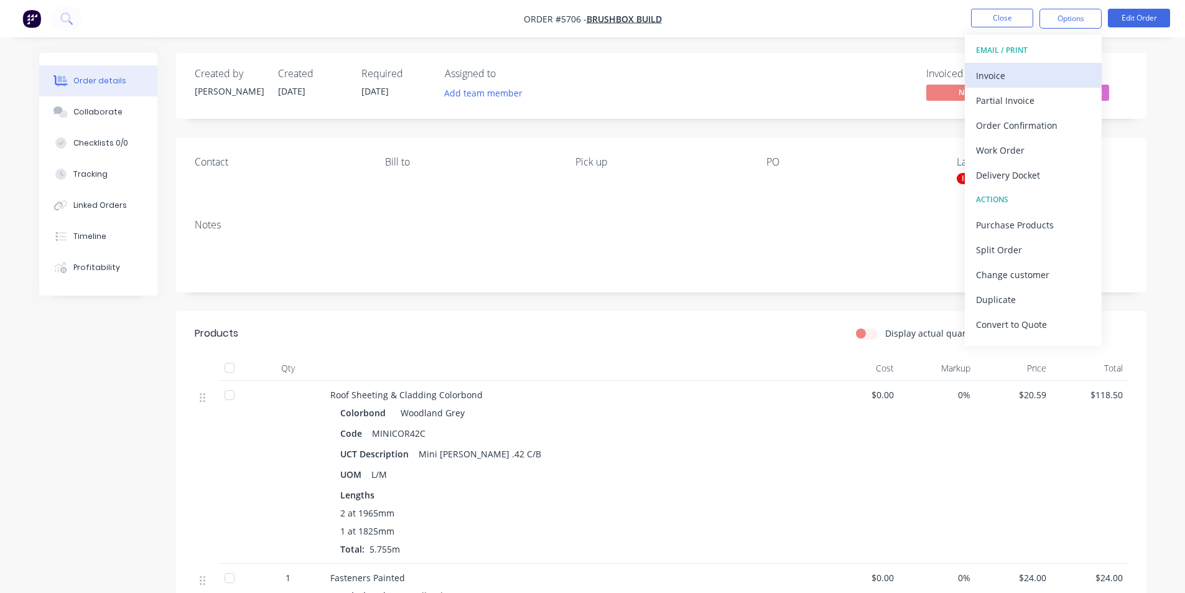
click at [1015, 74] on div "Invoice" at bounding box center [1033, 76] width 114 height 18
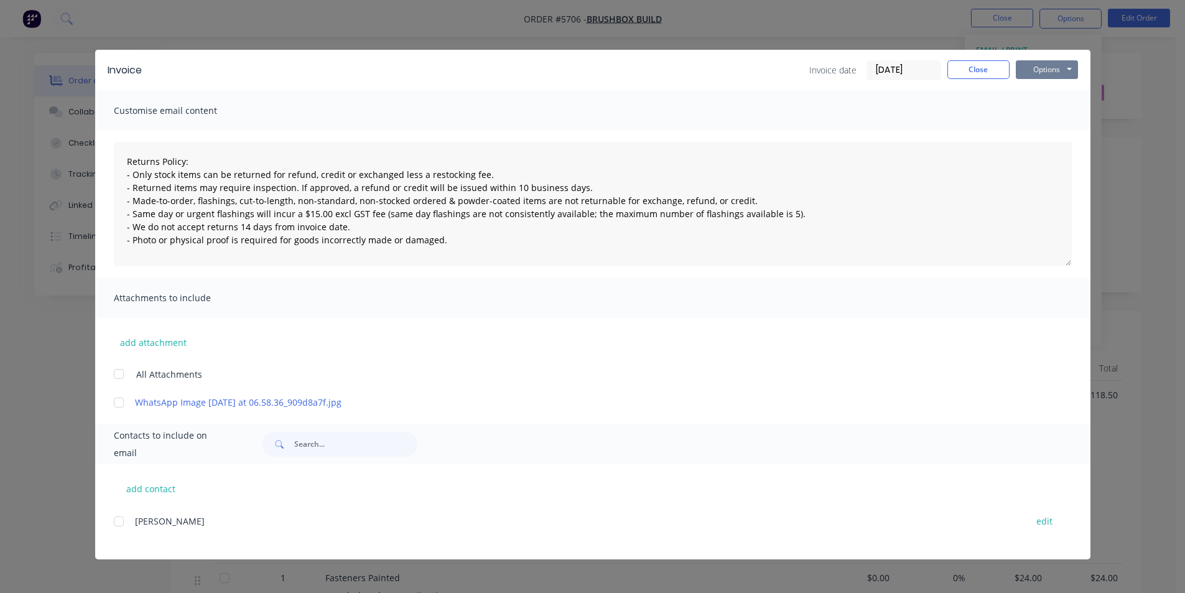
click at [1047, 70] on button "Options" at bounding box center [1047, 69] width 62 height 19
click at [1054, 112] on button "Print" at bounding box center [1056, 112] width 80 height 21
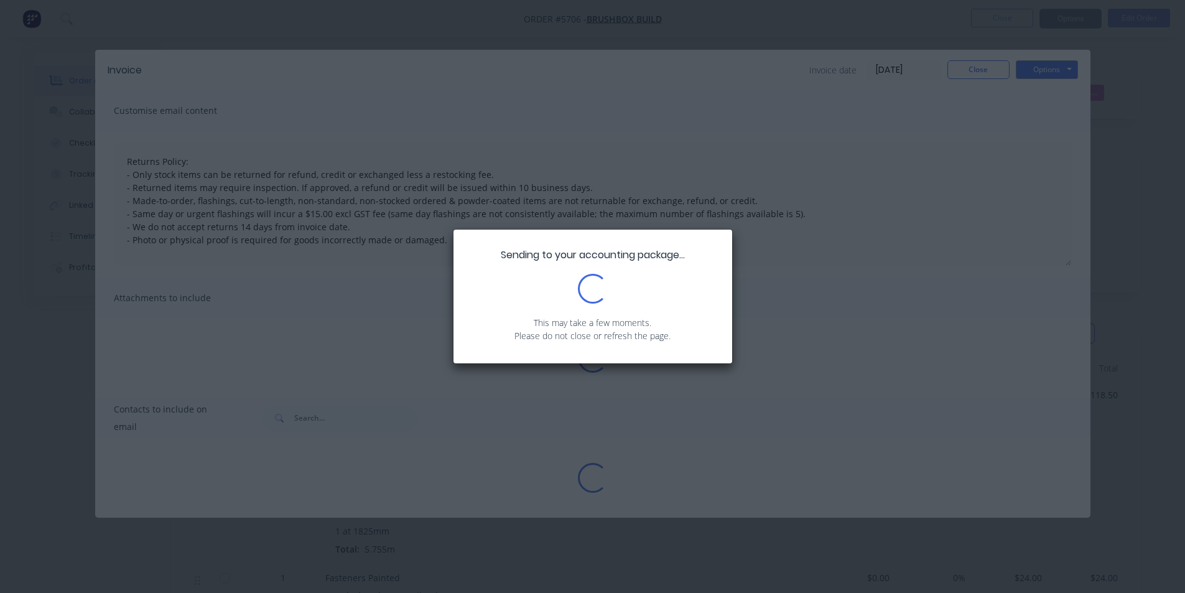
type textarea "Returns Policy: - Only stock items can be returned for refund, credit or exchan…"
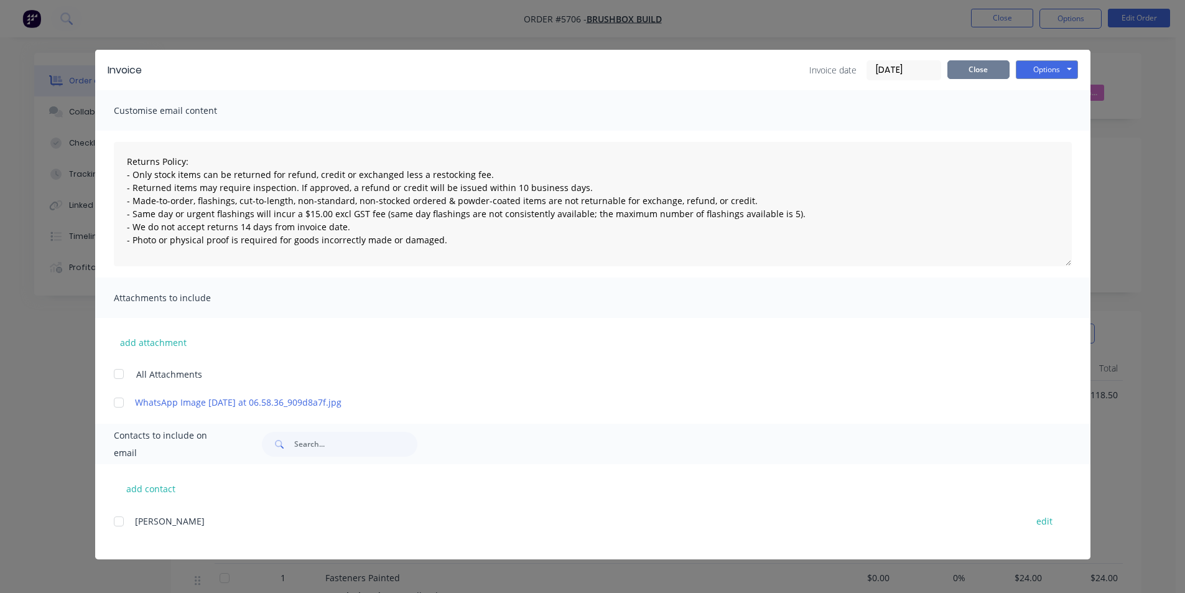
click at [977, 66] on button "Close" at bounding box center [979, 69] width 62 height 19
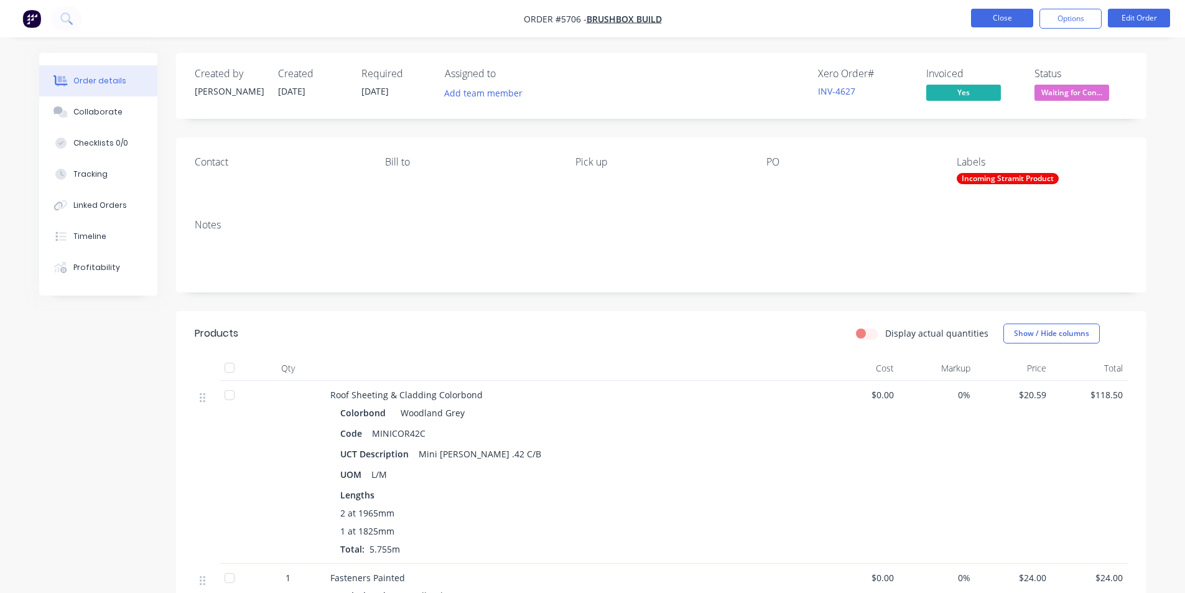
click at [997, 22] on button "Close" at bounding box center [1002, 18] width 62 height 19
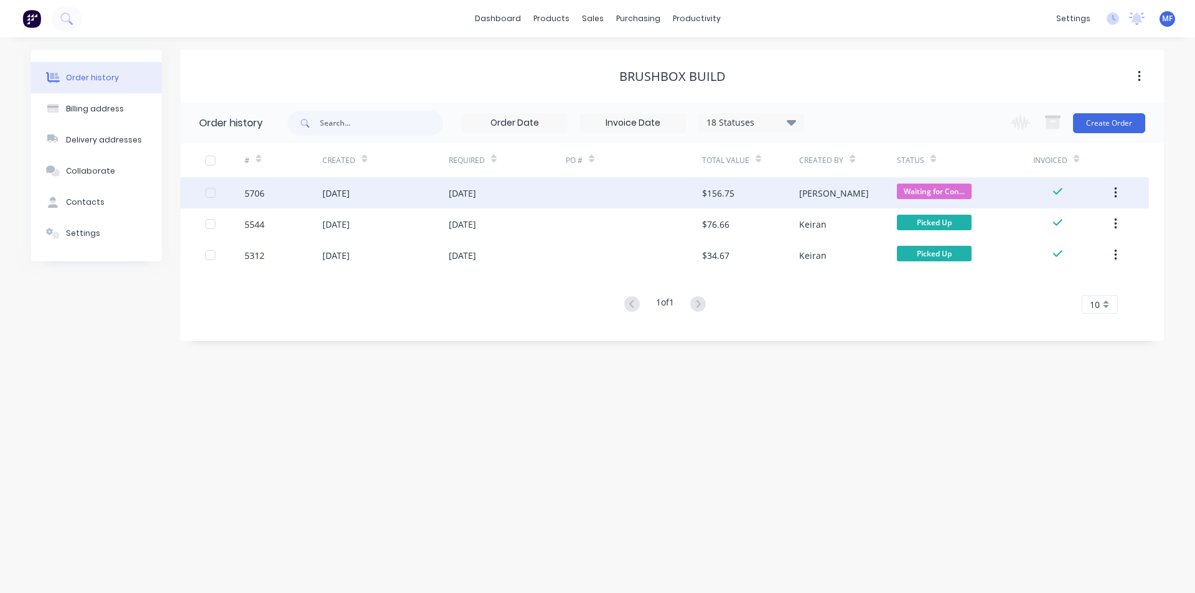
click at [815, 193] on div "[PERSON_NAME]" at bounding box center [834, 193] width 70 height 13
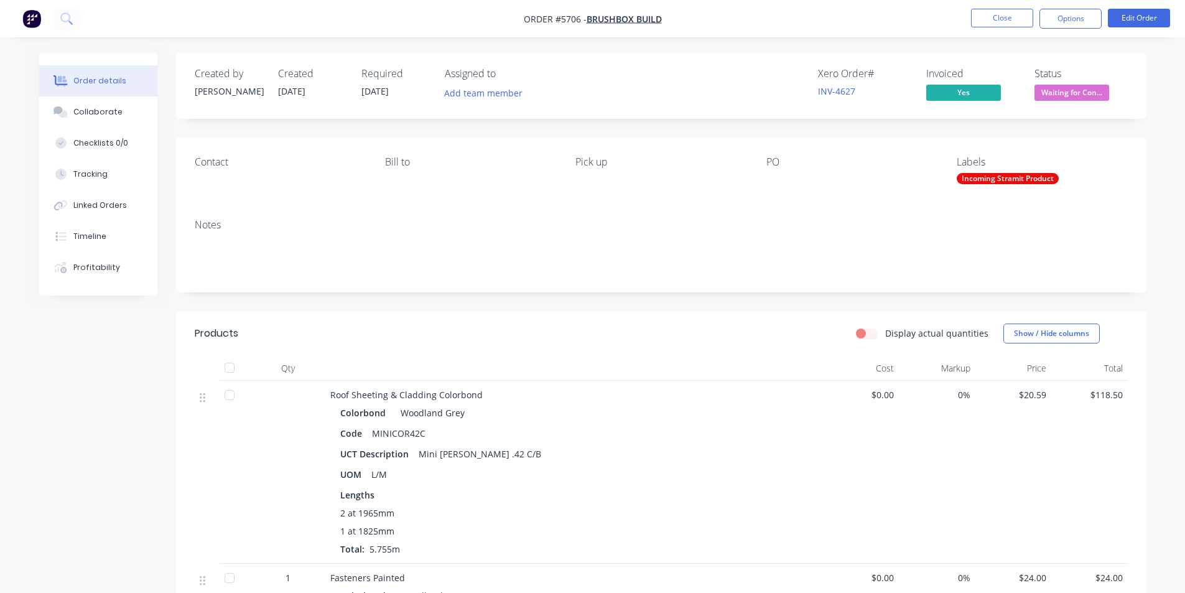
click at [1079, 90] on span "Waiting for Con..." at bounding box center [1072, 93] width 75 height 16
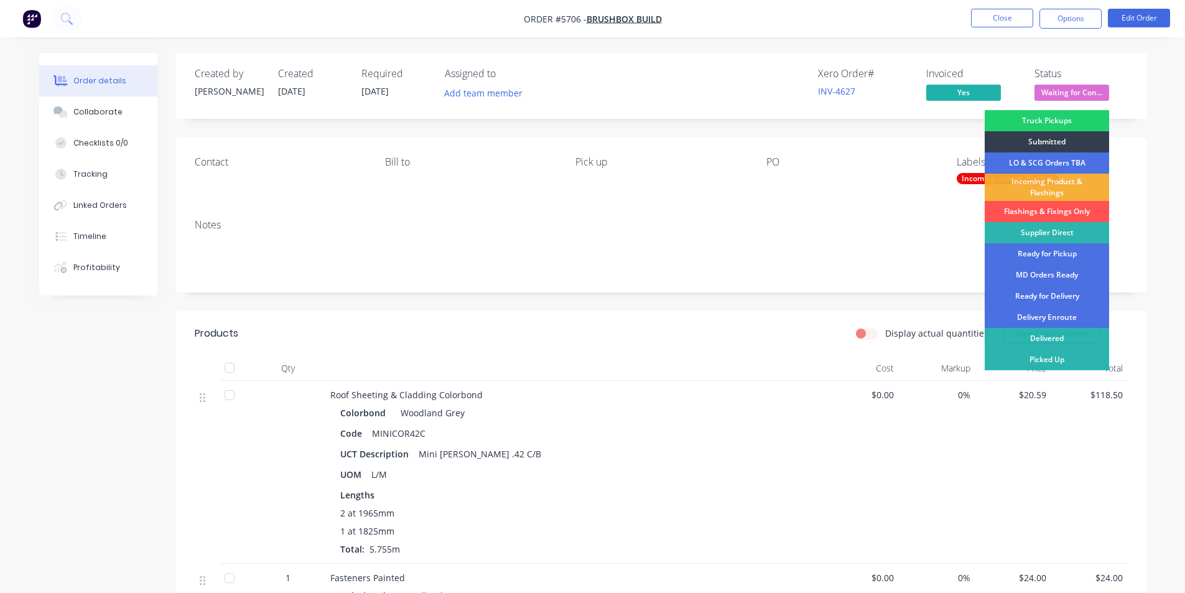
click at [795, 318] on header "Products Display actual quantities Show / Hide columns" at bounding box center [661, 333] width 971 height 45
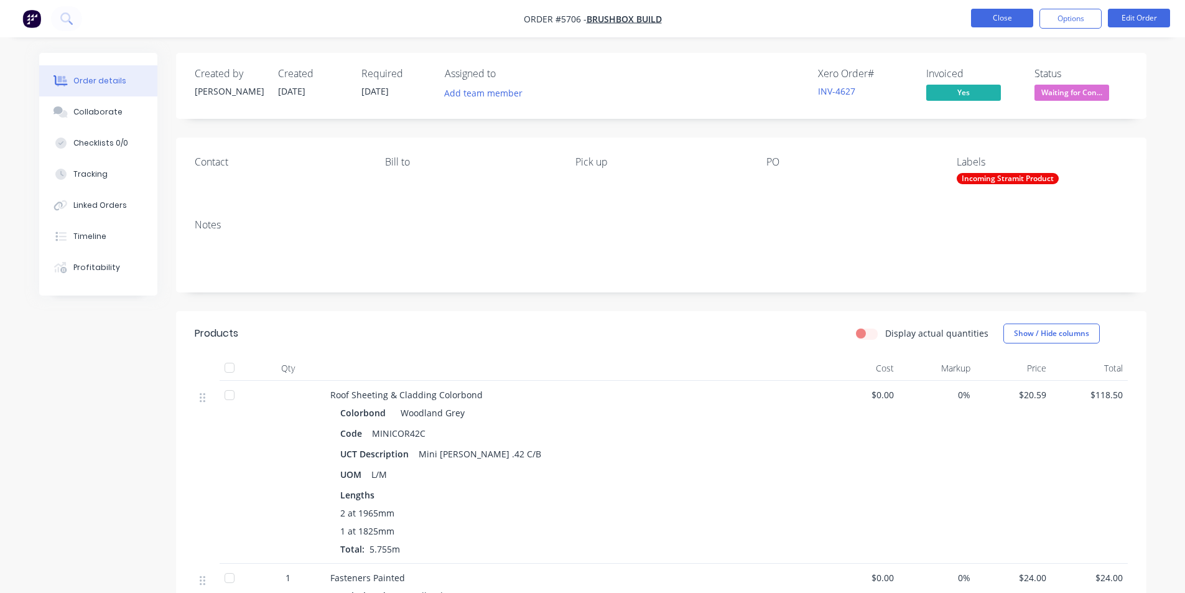
click at [1009, 16] on button "Close" at bounding box center [1002, 18] width 62 height 19
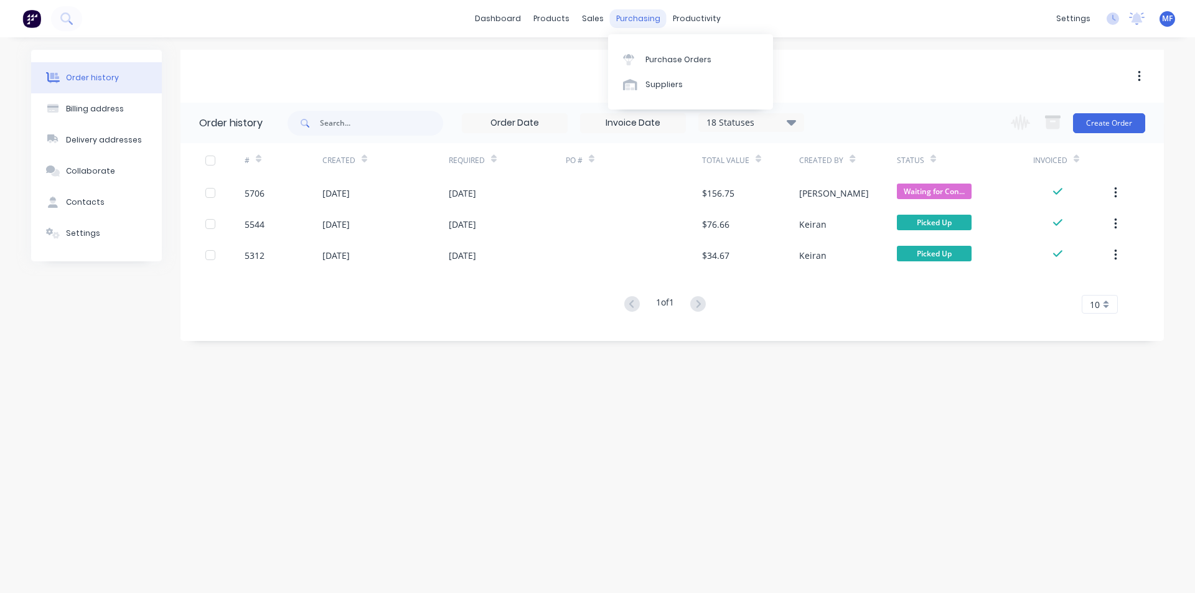
click at [626, 12] on div "purchasing" at bounding box center [638, 18] width 57 height 19
click at [656, 61] on div "Purchase Orders" at bounding box center [678, 59] width 66 height 11
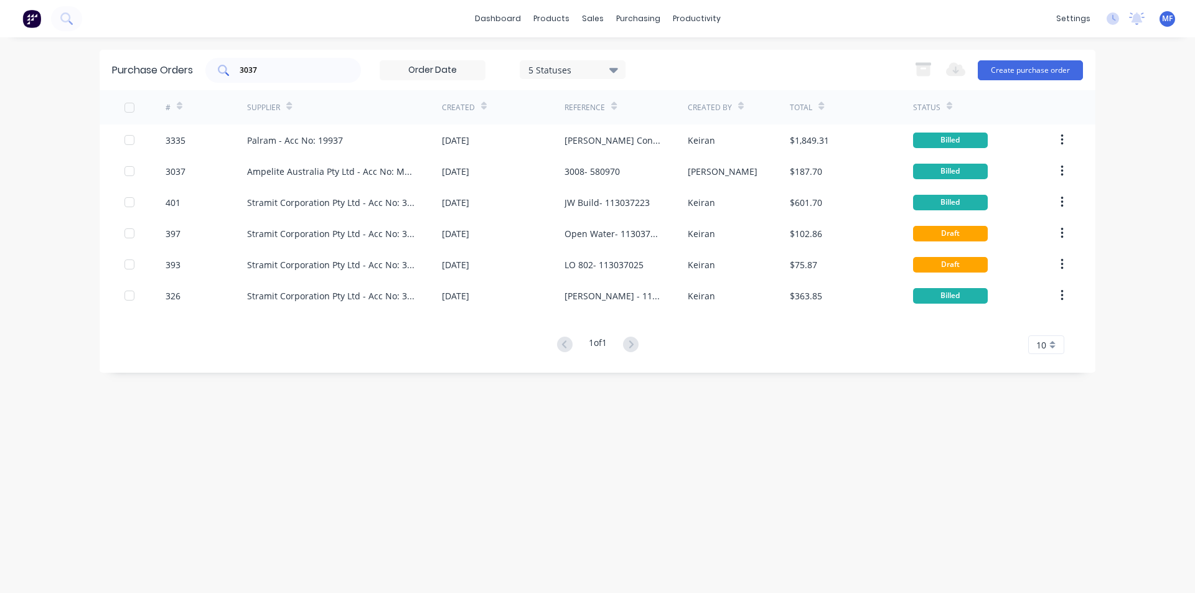
click at [269, 73] on input "3037" at bounding box center [289, 70] width 103 height 12
click at [258, 68] on input "3037" at bounding box center [289, 70] width 103 height 12
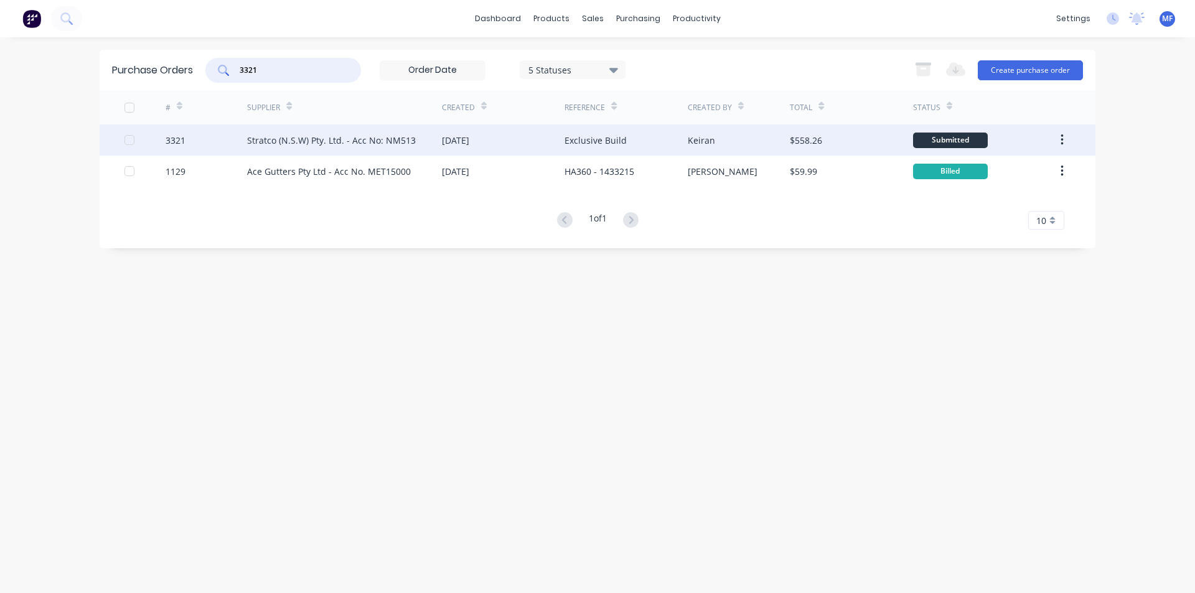
type input "3321"
click at [315, 135] on div "Stratco (N.S.W) Pty. Ltd. - Acc No: NM513" at bounding box center [331, 140] width 169 height 13
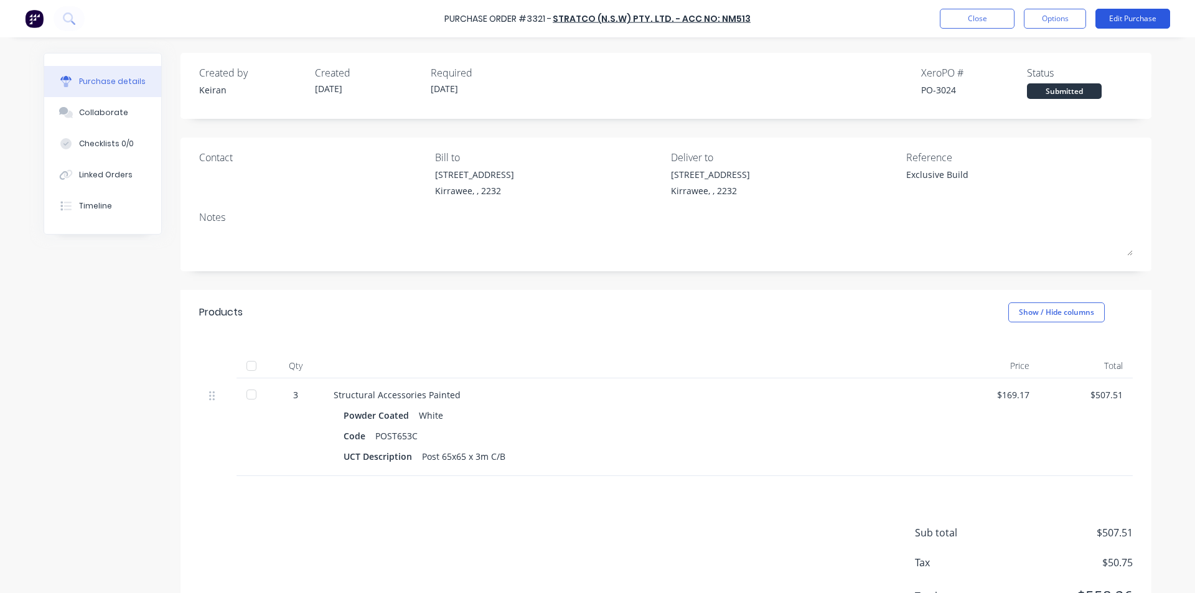
click at [1124, 14] on button "Edit Purchase" at bounding box center [1132, 19] width 75 height 20
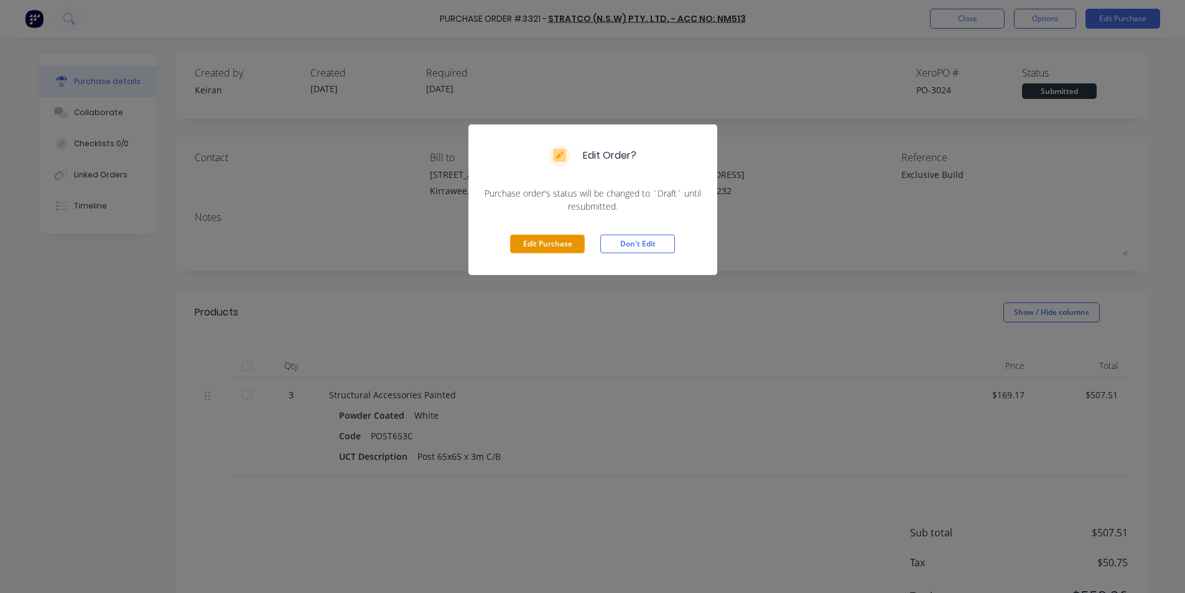
click at [551, 242] on button "Edit Purchase" at bounding box center [547, 244] width 75 height 19
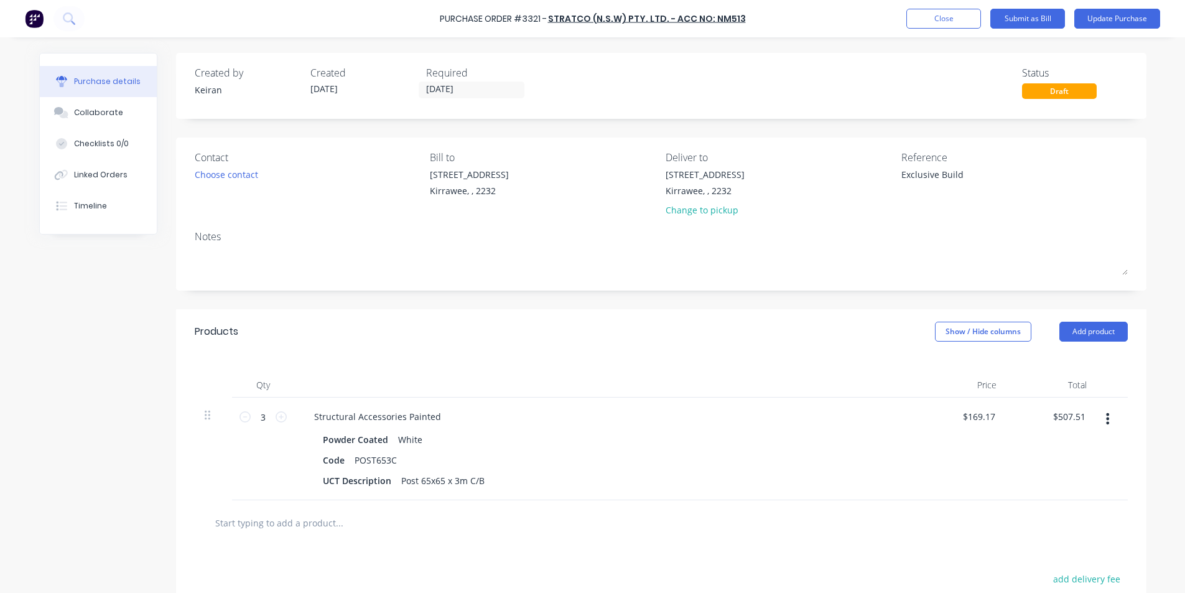
type textarea "x"
click at [960, 175] on textarea "Exclusive Build" at bounding box center [984, 182] width 156 height 28
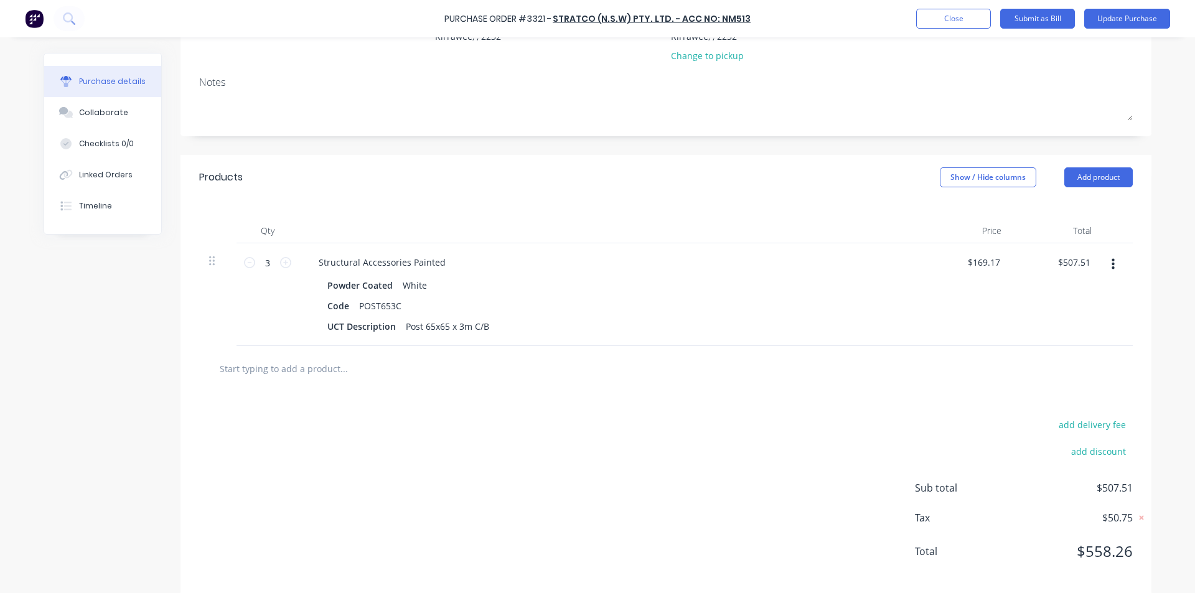
scroll to position [170, 0]
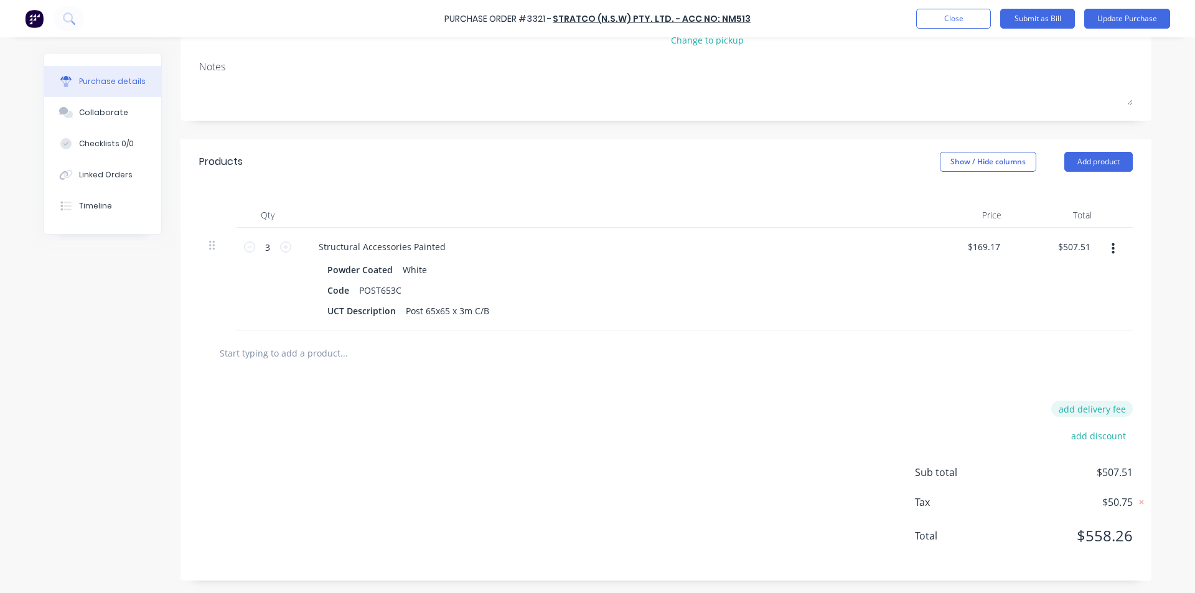
type textarea "Exclusive Build- 0309909"
type textarea "x"
type textarea "Exclusive Build- 0309909"
click at [1105, 409] on button "add delivery fee" at bounding box center [1092, 409] width 82 height 16
type input "65.63"
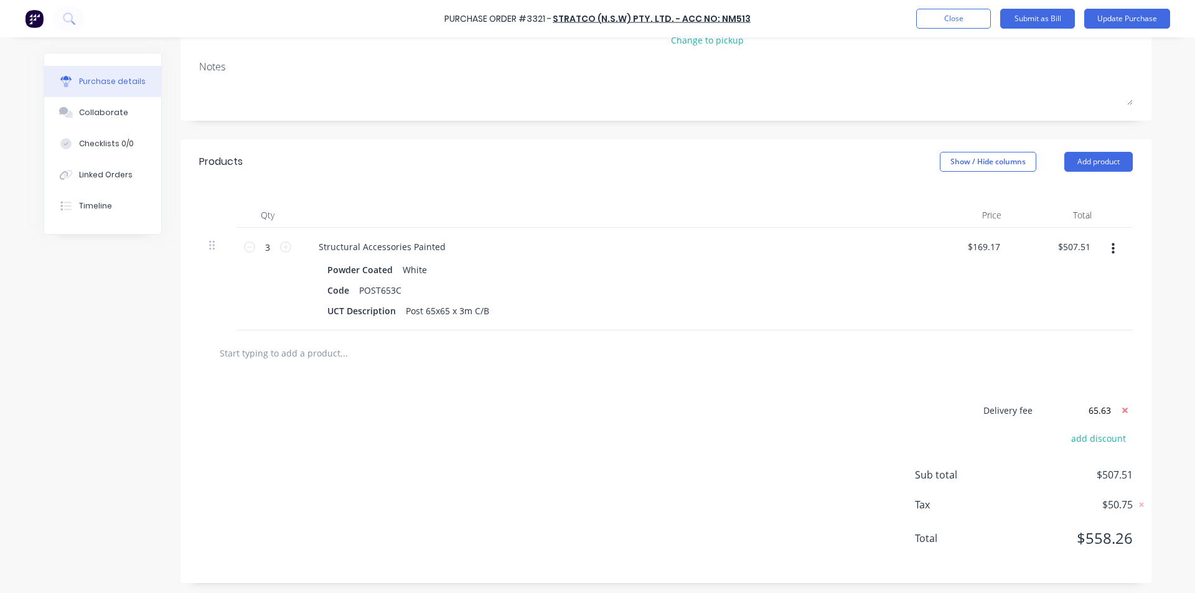
type textarea "x"
type input "$65.63"
click at [1029, 370] on div at bounding box center [665, 352] width 933 height 45
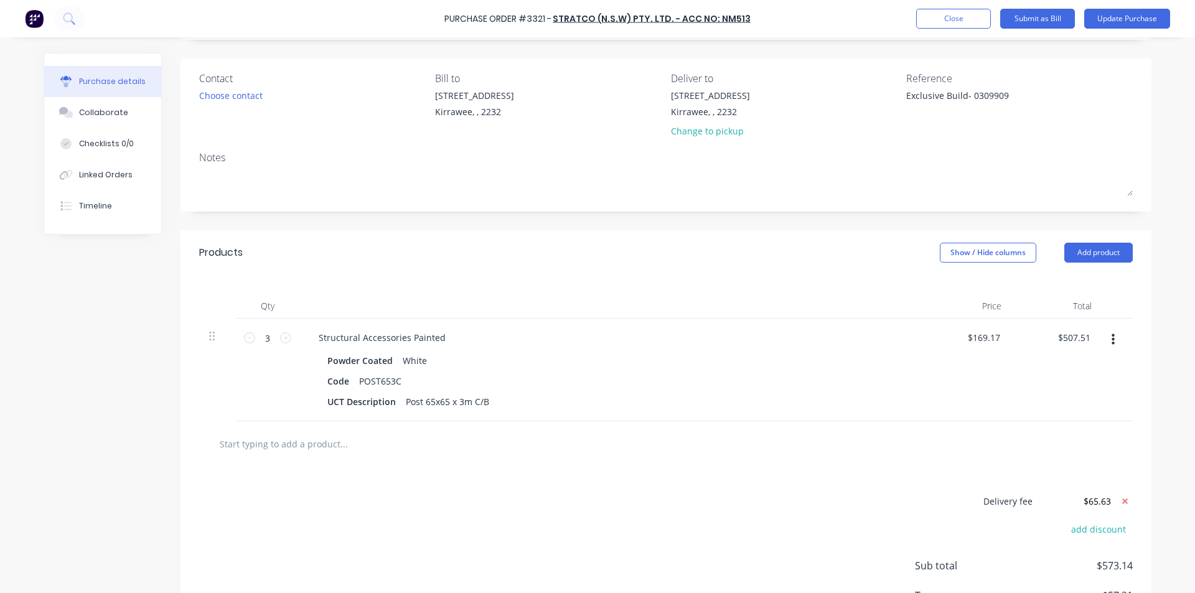
scroll to position [0, 0]
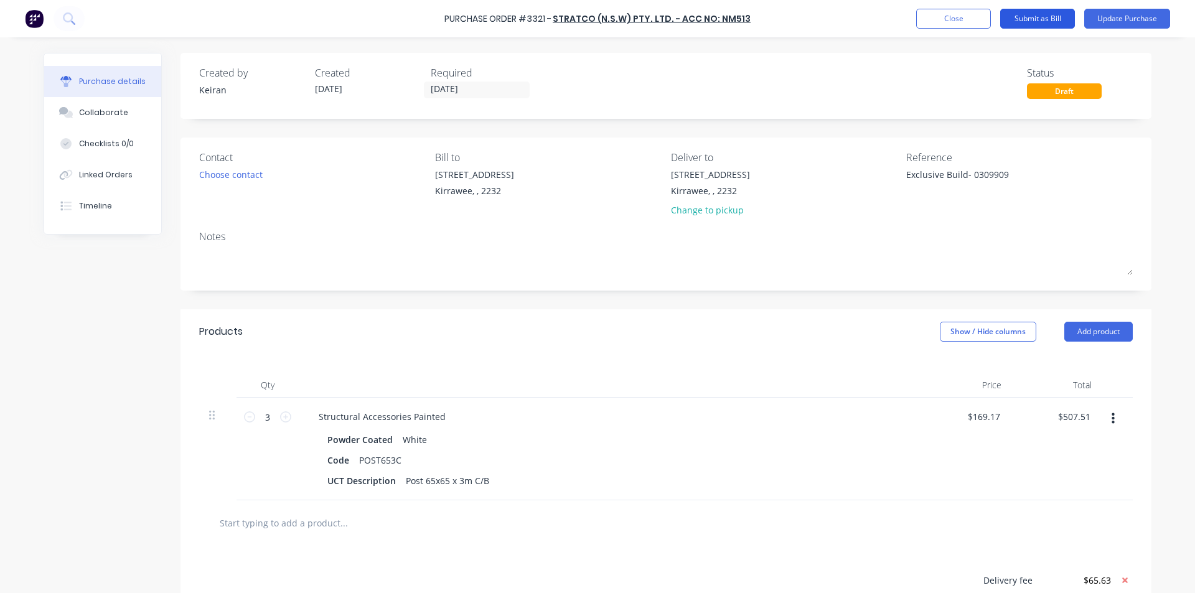
click at [1044, 13] on button "Submit as Bill" at bounding box center [1037, 19] width 75 height 20
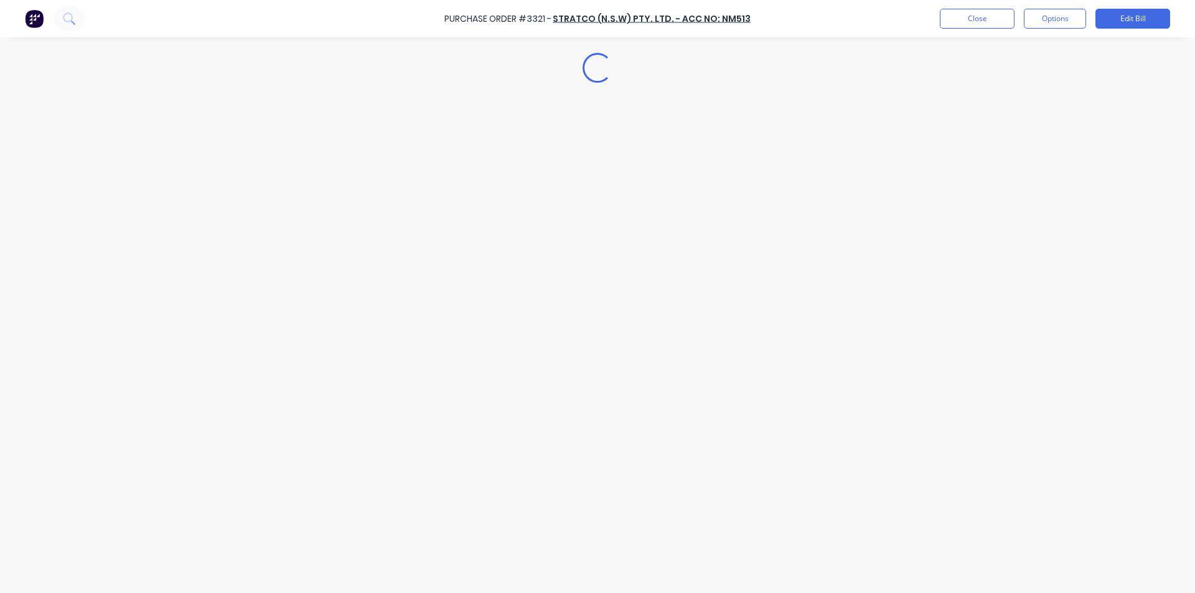
type textarea "x"
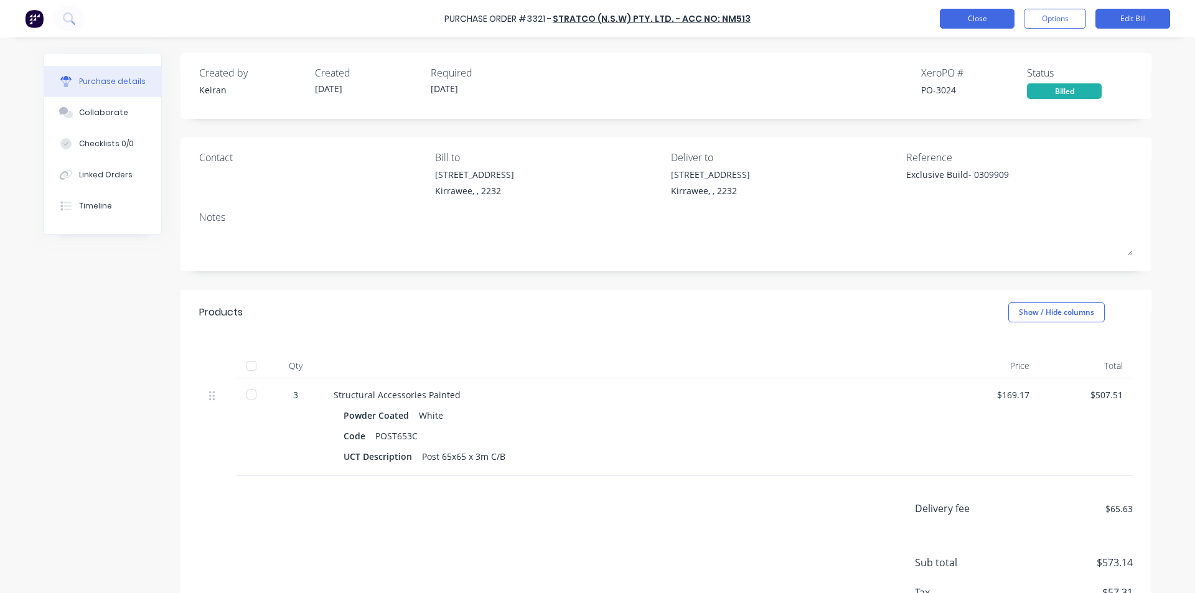
click at [971, 14] on button "Close" at bounding box center [977, 19] width 75 height 20
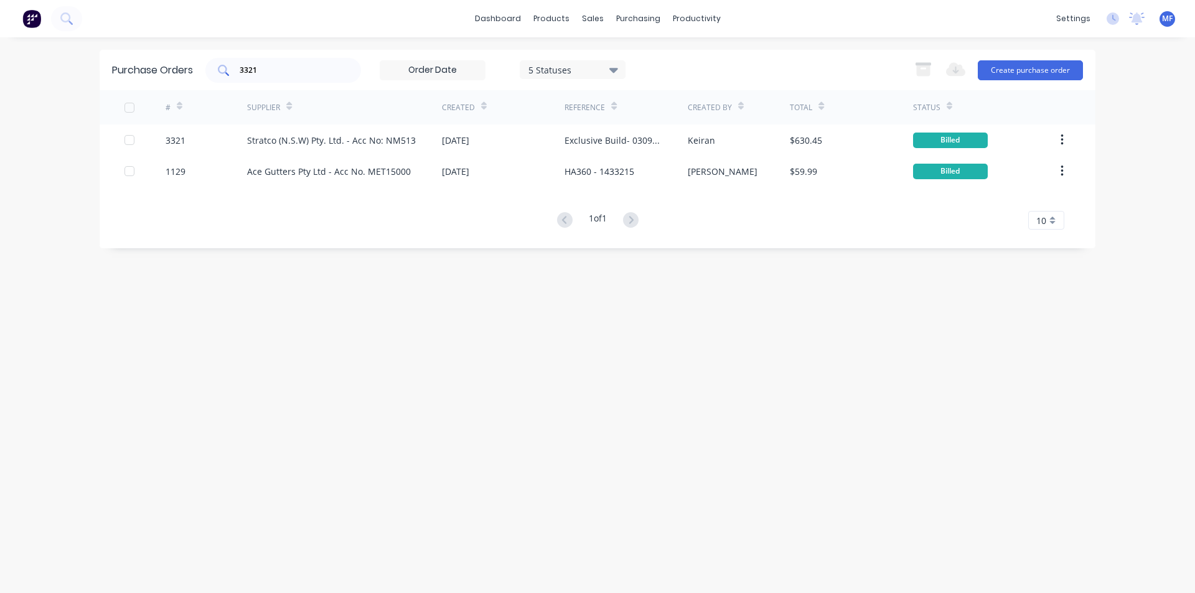
click at [267, 67] on input "3321" at bounding box center [289, 70] width 103 height 12
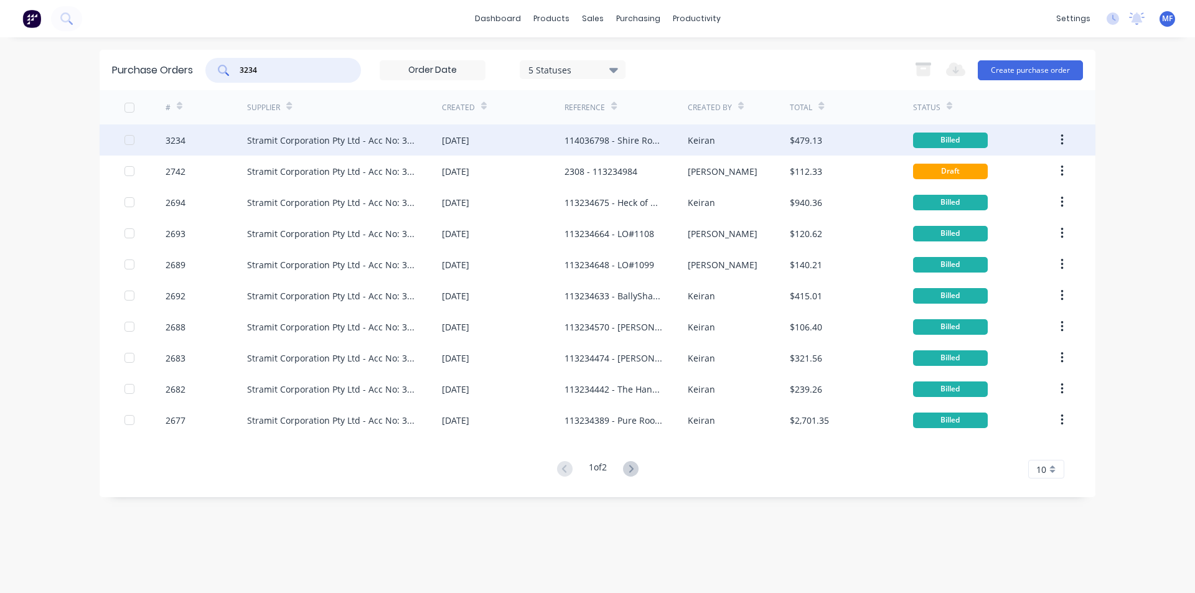
type input "3234"
click at [295, 138] on div "Stramit Corporation Pty Ltd - Acc No: 32915" at bounding box center [332, 140] width 170 height 13
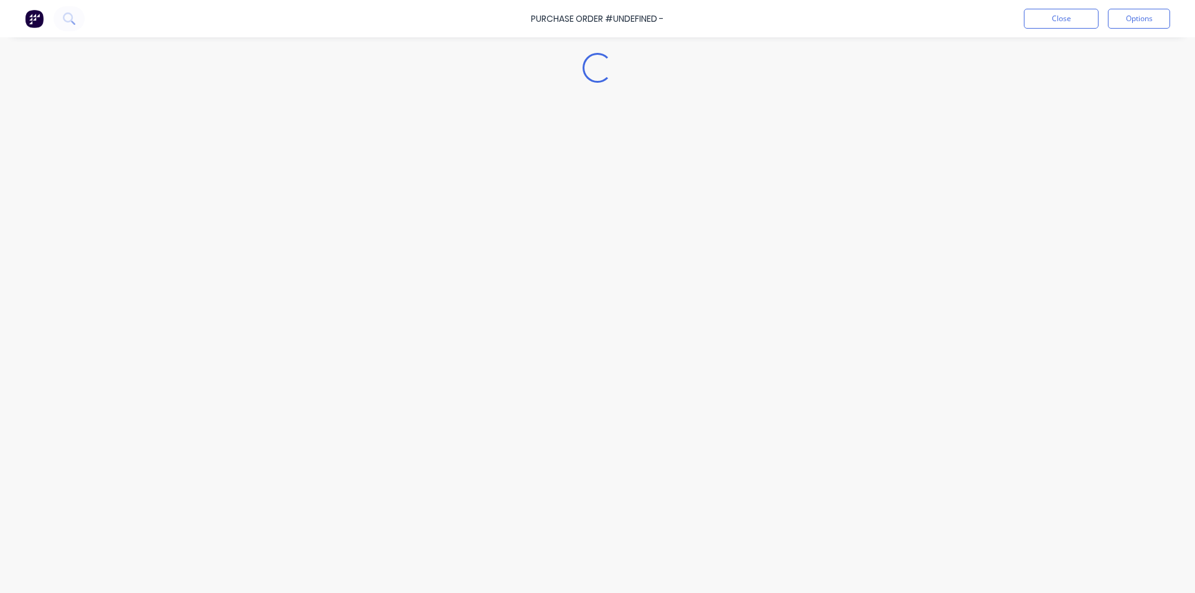
type textarea "x"
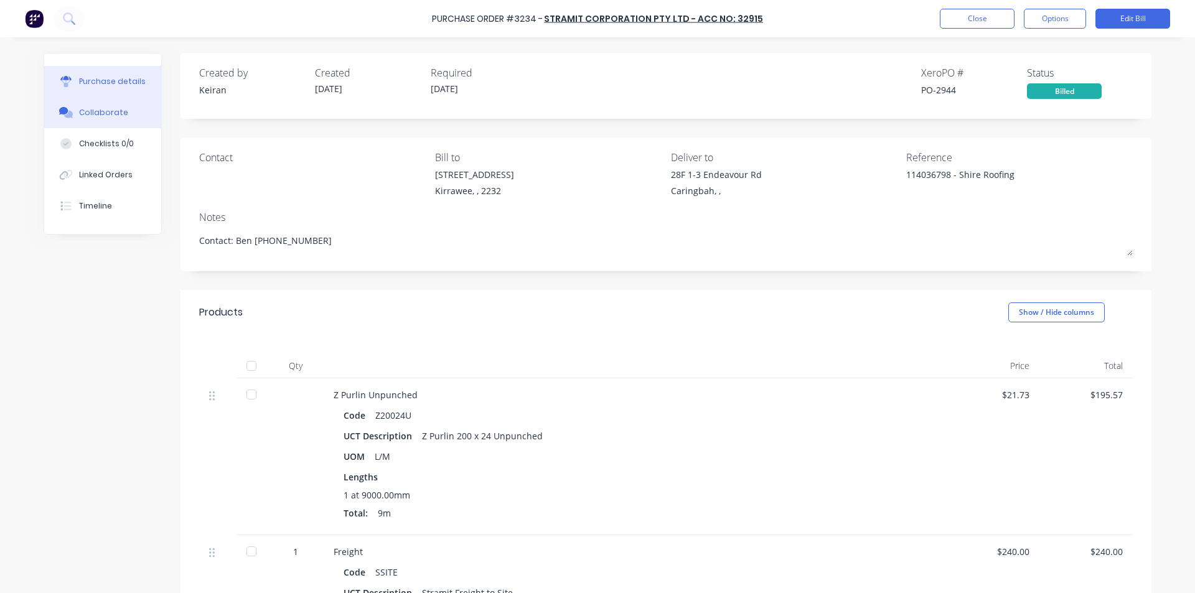
click at [94, 111] on div "Collaborate" at bounding box center [103, 112] width 49 height 11
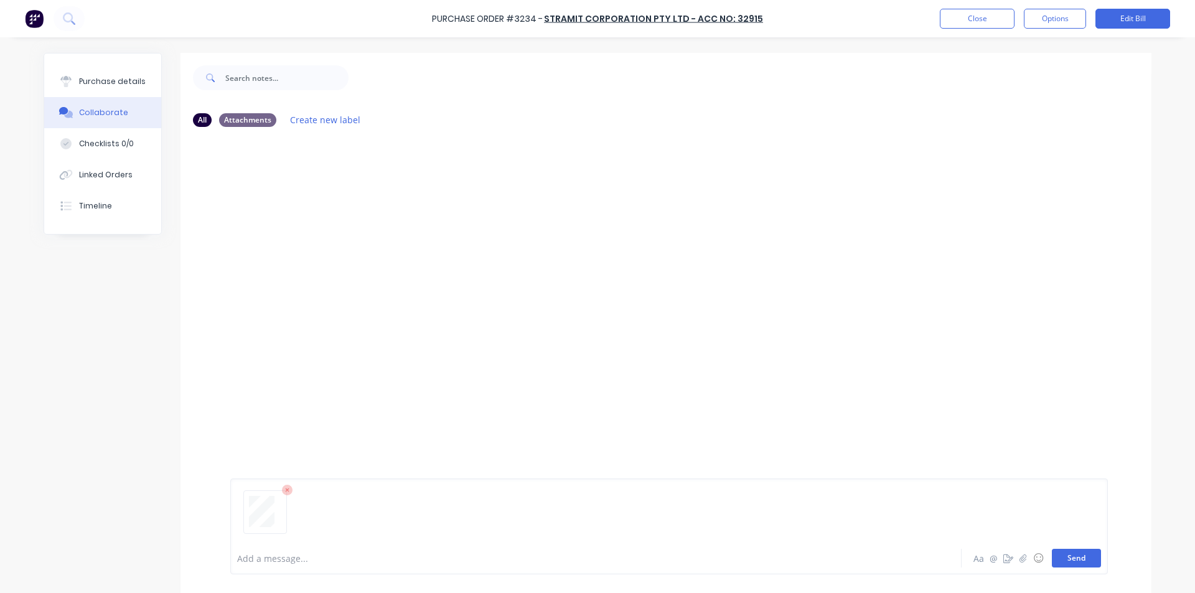
click at [1073, 556] on button "Send" at bounding box center [1076, 558] width 49 height 19
click at [960, 361] on div "MF You 10:15am [DATE] Stramit_Invoice_114041189.pdf Labels Download Delete" at bounding box center [665, 339] width 971 height 405
click at [982, 15] on button "Close" at bounding box center [977, 19] width 75 height 20
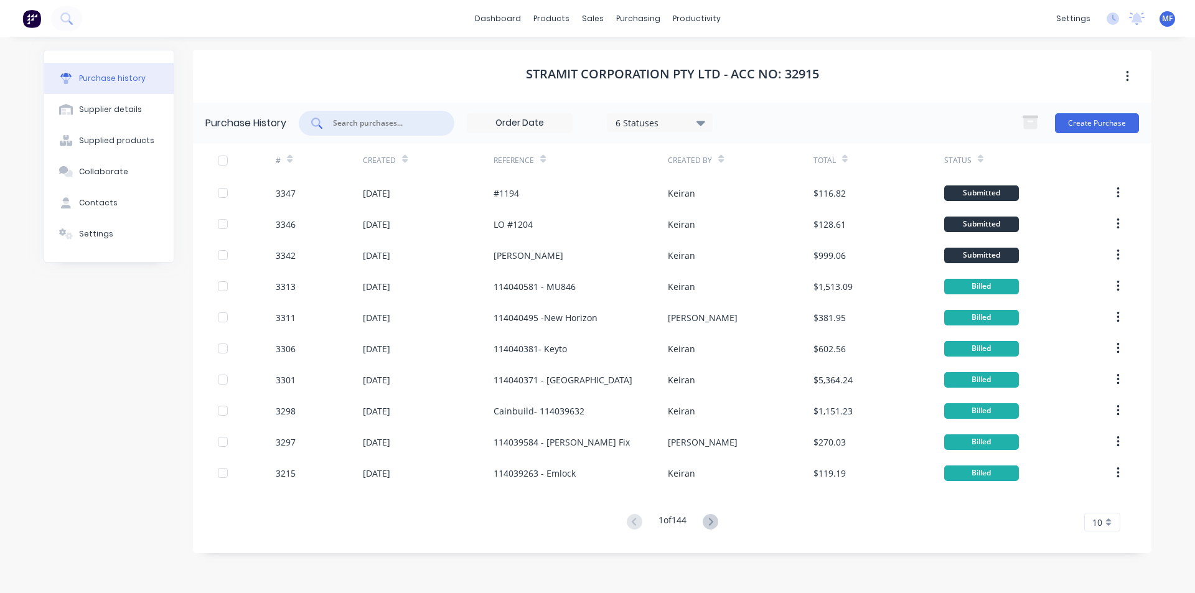
click at [355, 124] on input "text" at bounding box center [383, 123] width 103 height 12
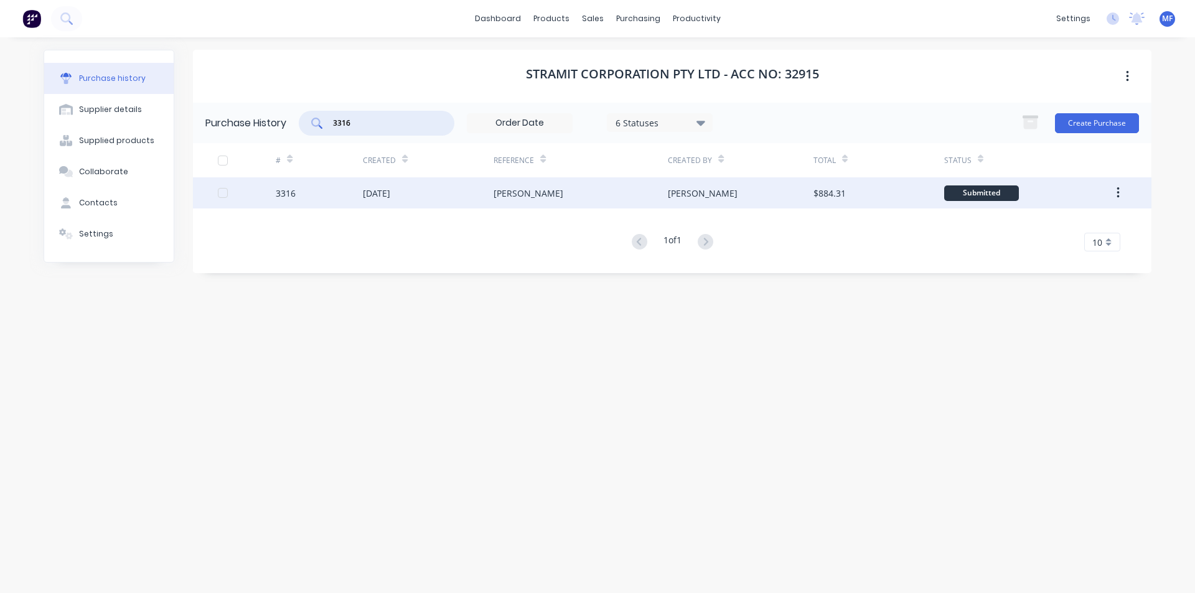
type input "3316"
click at [390, 189] on div "[DATE]" at bounding box center [376, 193] width 27 height 13
type textarea "x"
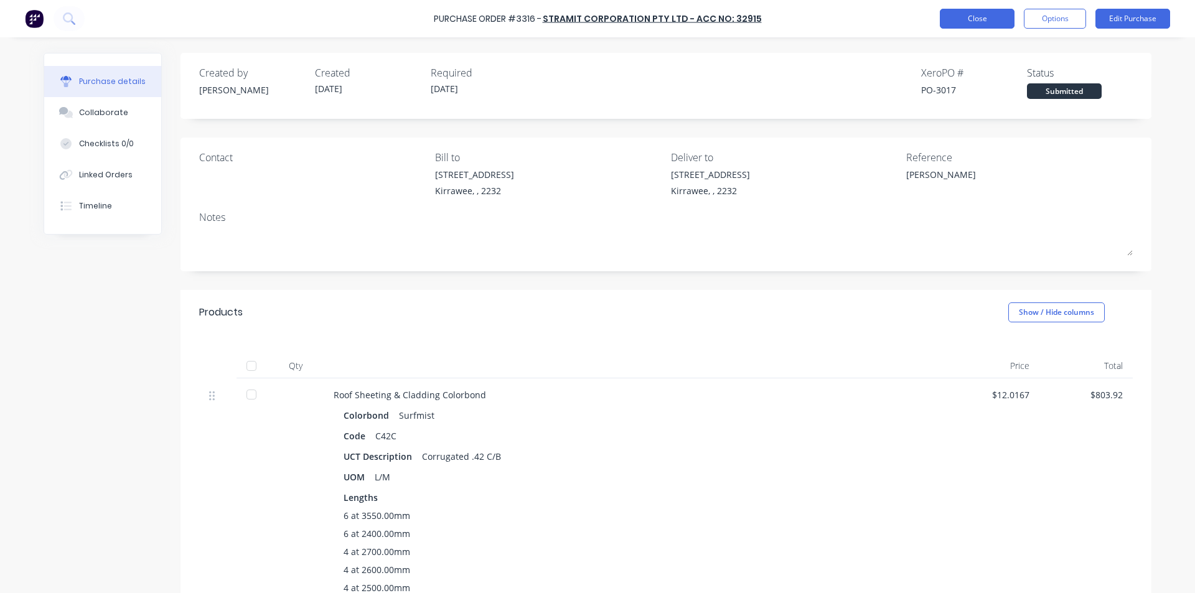
click at [970, 21] on button "Close" at bounding box center [977, 19] width 75 height 20
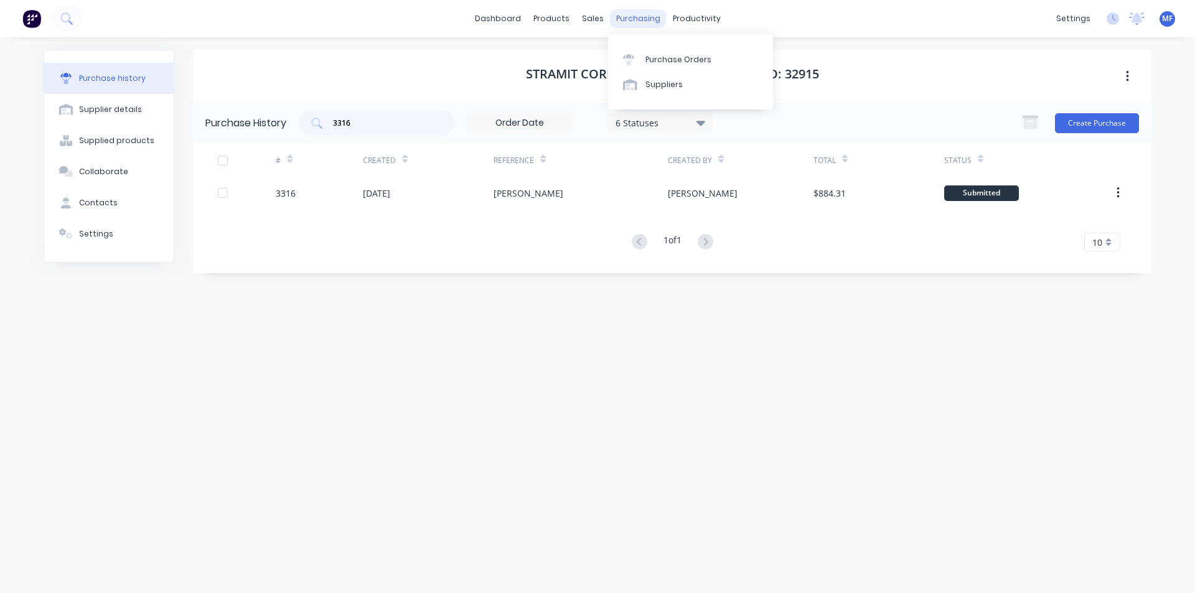
click at [644, 14] on div "purchasing" at bounding box center [638, 18] width 57 height 19
click at [663, 55] on div "Purchase Orders" at bounding box center [678, 59] width 66 height 11
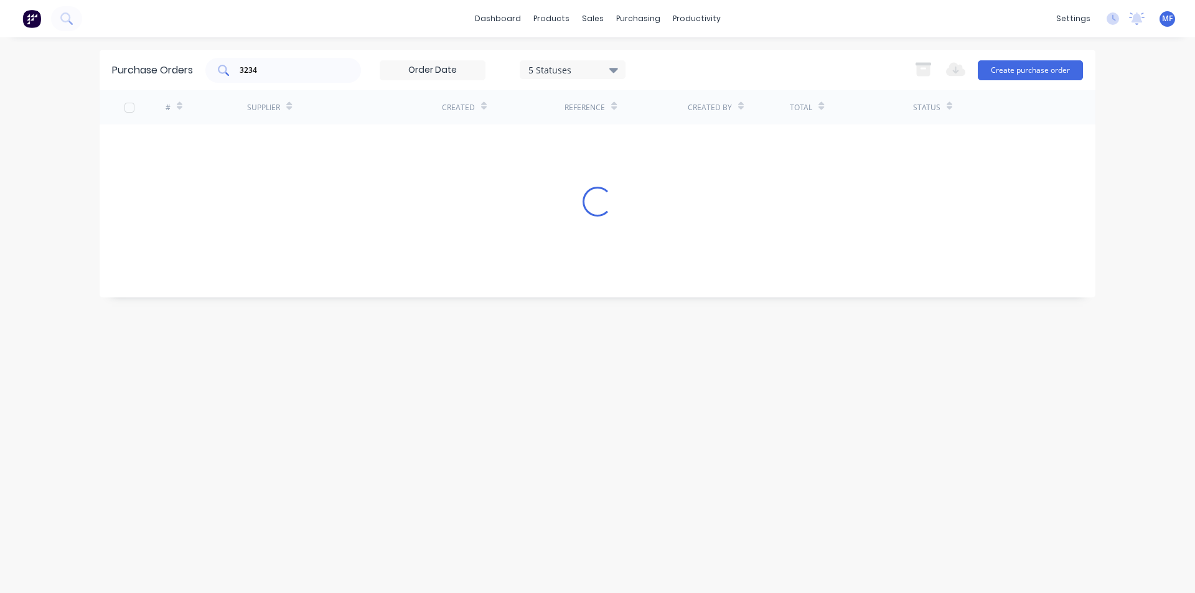
click at [297, 70] on input "3234" at bounding box center [289, 70] width 103 height 12
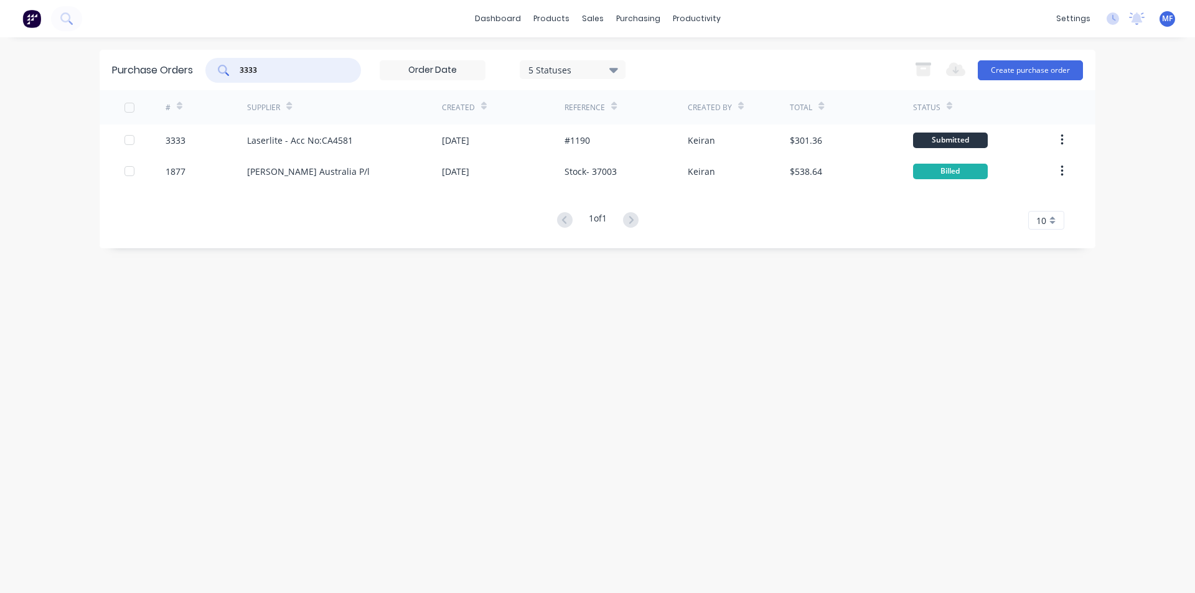
click at [273, 68] on input "3333" at bounding box center [289, 70] width 103 height 12
click at [275, 75] on input "3333" at bounding box center [289, 70] width 103 height 12
click at [661, 61] on div "Purchase Orders" at bounding box center [678, 59] width 66 height 11
click at [269, 72] on input "3333" at bounding box center [289, 70] width 103 height 12
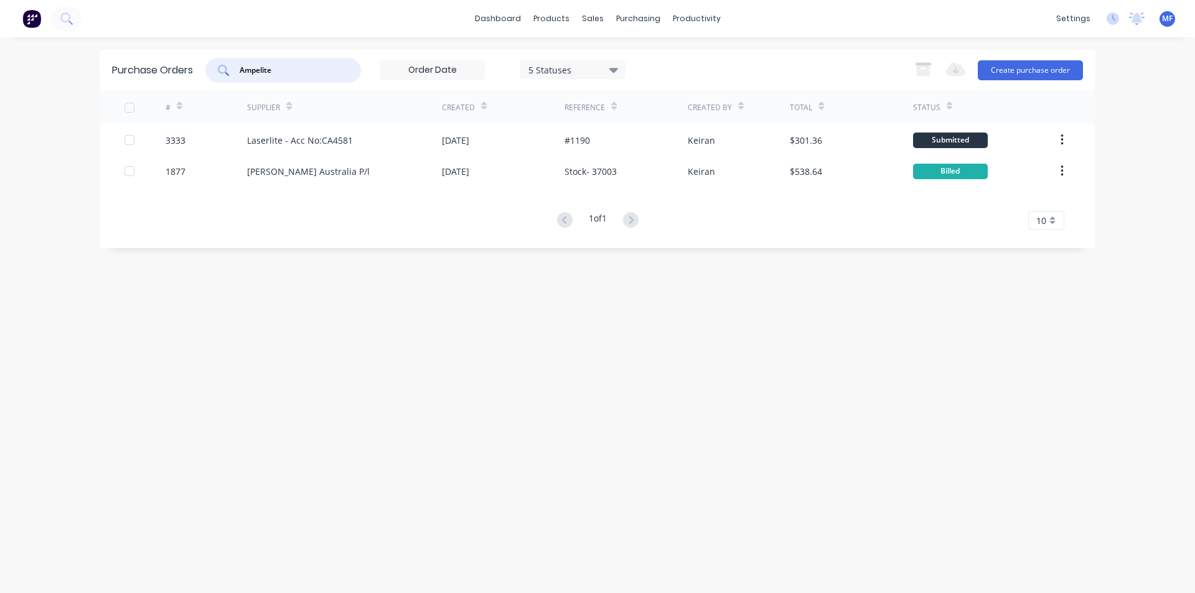
type input "Ampelite"
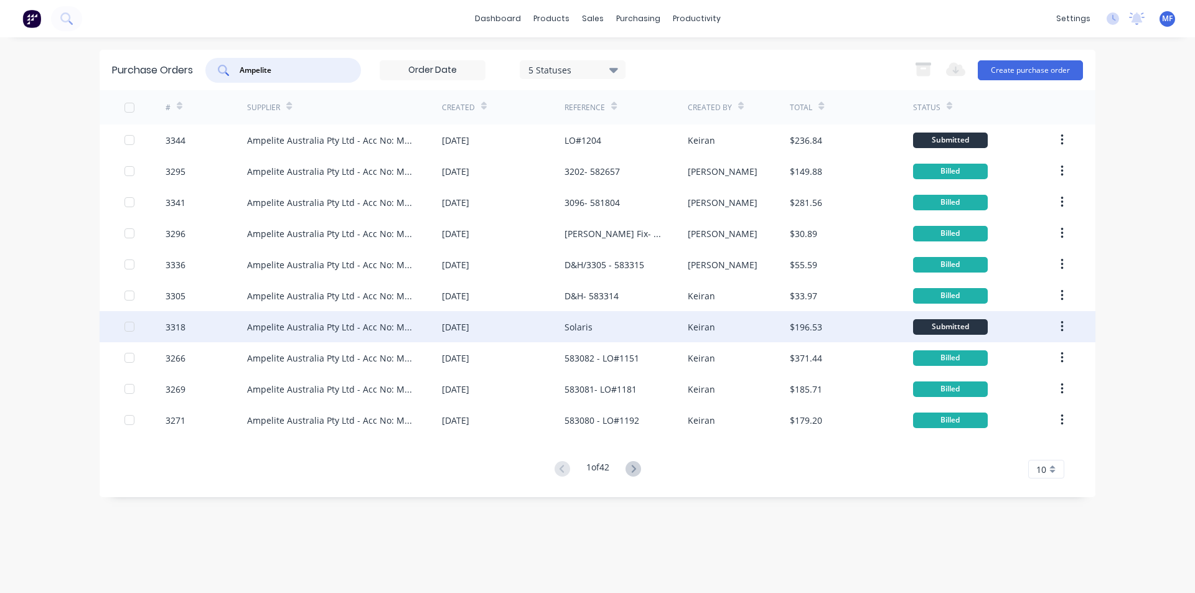
click at [340, 323] on div "Ampelite Australia Pty Ltd - Acc No: METSUP" at bounding box center [332, 326] width 170 height 13
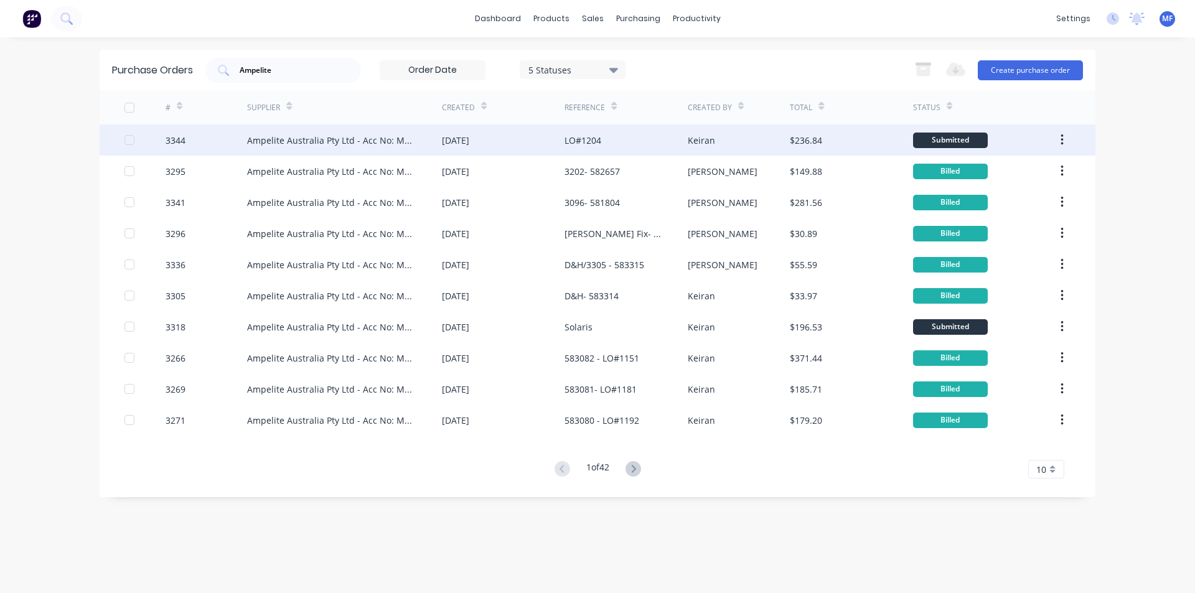
click at [718, 140] on div "Keiran" at bounding box center [739, 139] width 103 height 31
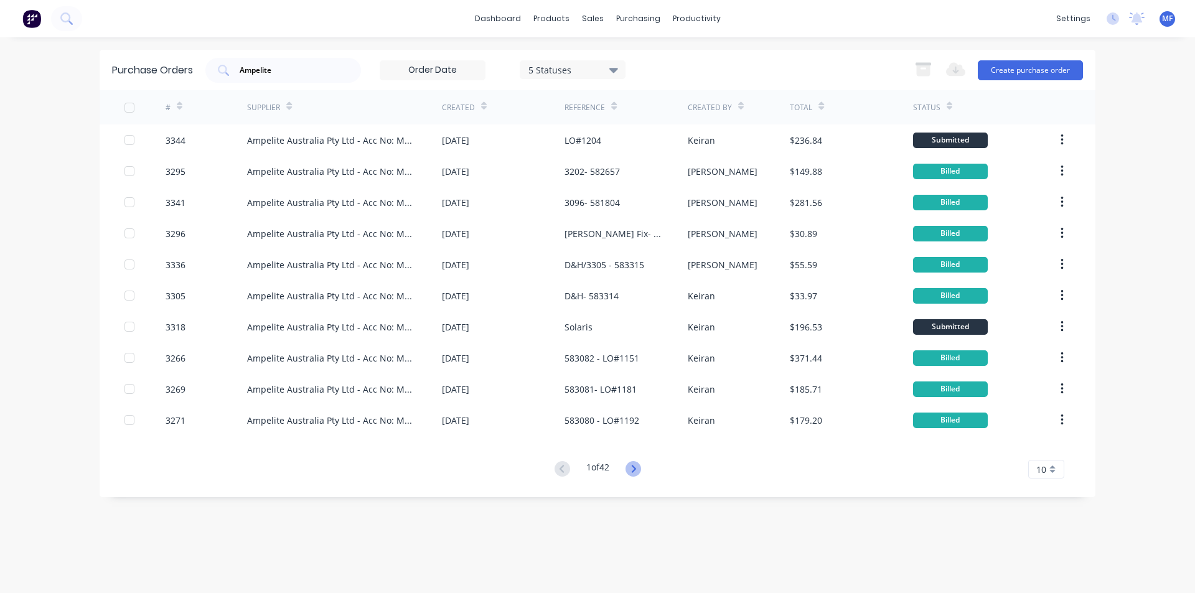
click at [635, 471] on icon at bounding box center [633, 468] width 4 height 7
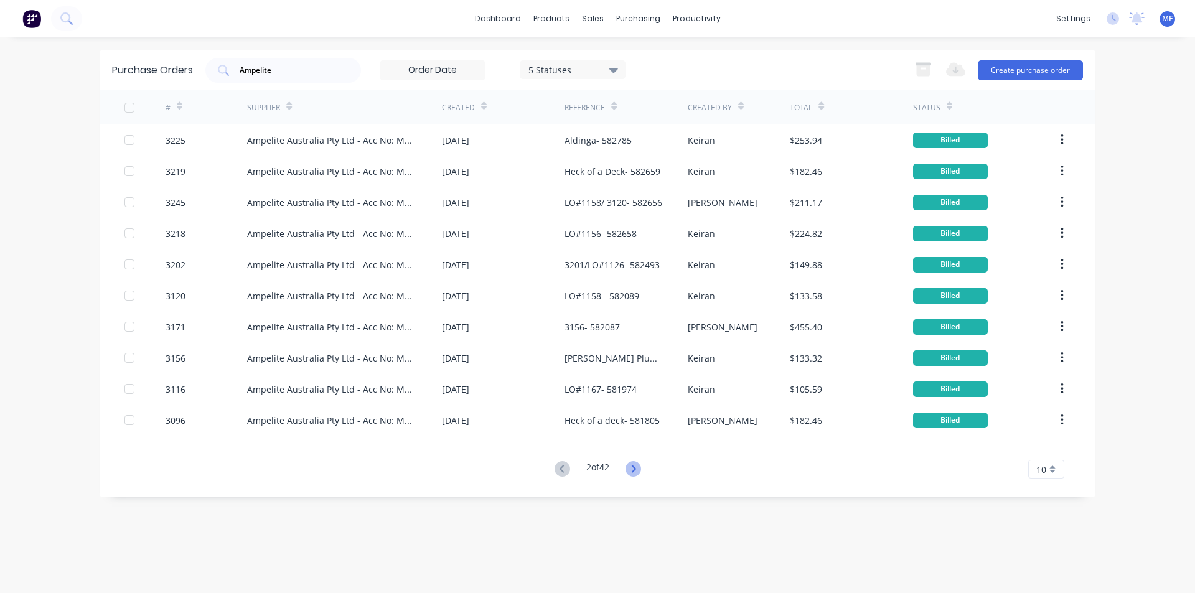
click at [634, 462] on icon at bounding box center [633, 469] width 16 height 16
click at [561, 470] on icon at bounding box center [562, 469] width 16 height 16
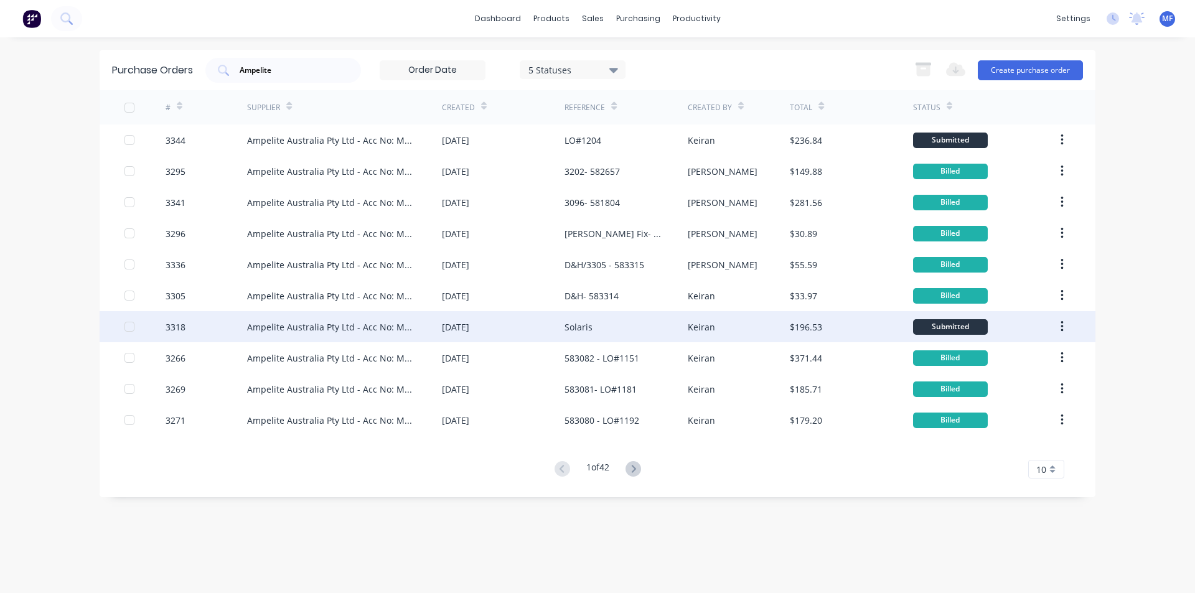
click at [564, 332] on div "Solaris" at bounding box center [578, 326] width 28 height 13
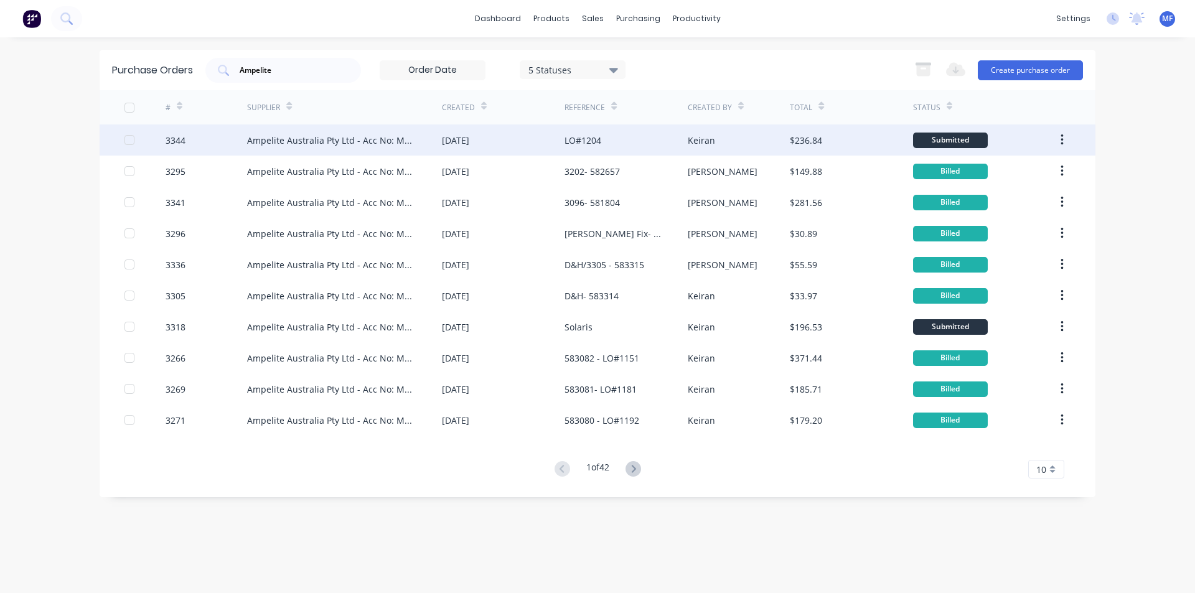
click at [706, 136] on div "Keiran" at bounding box center [701, 140] width 27 height 13
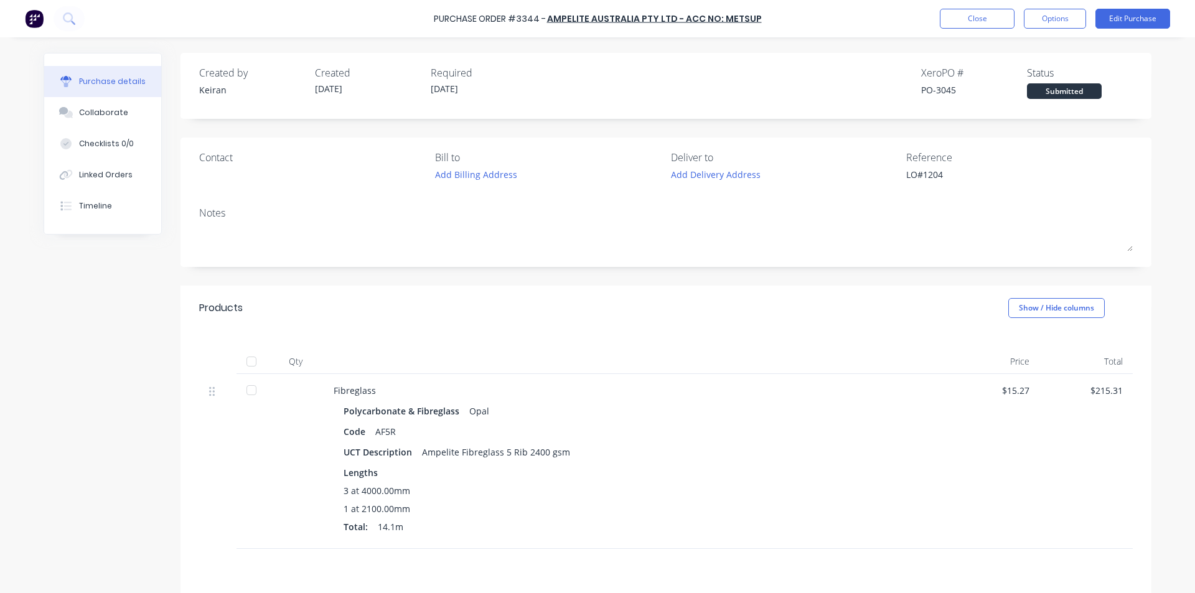
type textarea "x"
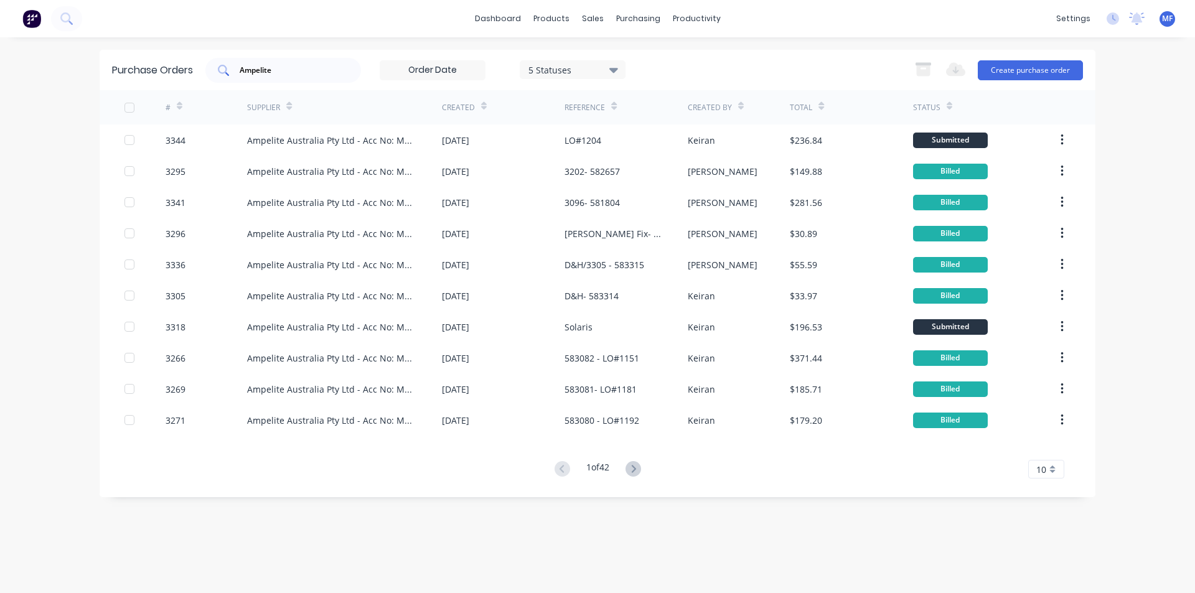
click at [287, 73] on input "Ampelite" at bounding box center [289, 70] width 103 height 12
click at [287, 72] on input "Ampelite" at bounding box center [289, 70] width 103 height 12
click at [631, 19] on div "purchasing" at bounding box center [638, 18] width 57 height 19
click at [683, 58] on div "Purchase Orders" at bounding box center [678, 59] width 66 height 11
click at [297, 63] on div "Ampelite" at bounding box center [283, 70] width 156 height 25
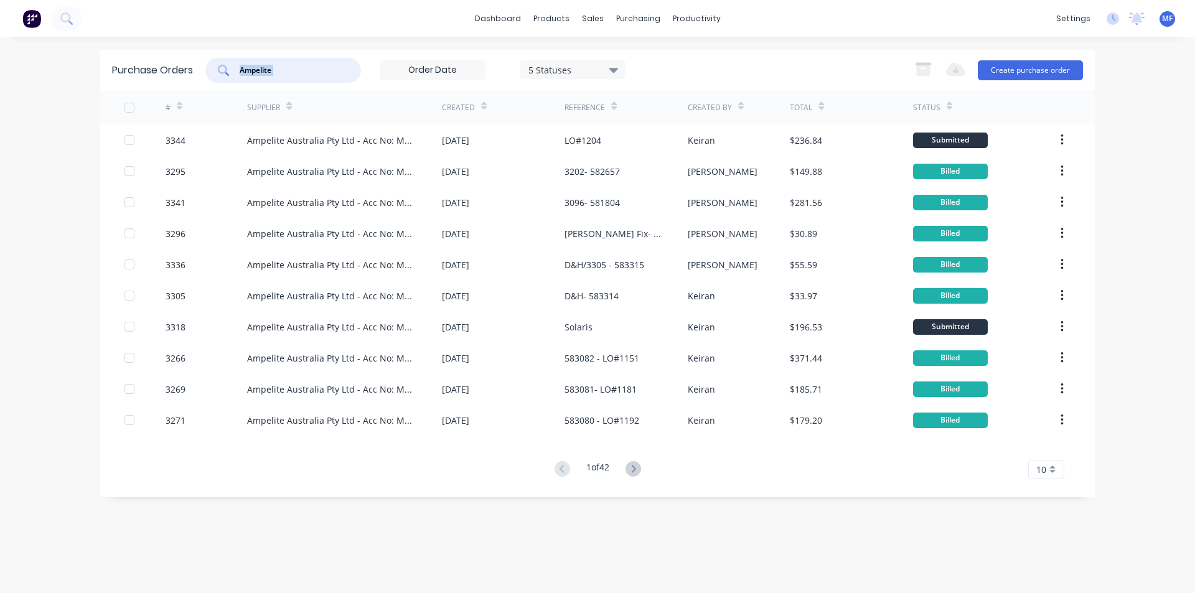
click at [297, 63] on div "Ampelite" at bounding box center [283, 70] width 156 height 25
click at [293, 68] on input "Ampelite" at bounding box center [289, 70] width 103 height 12
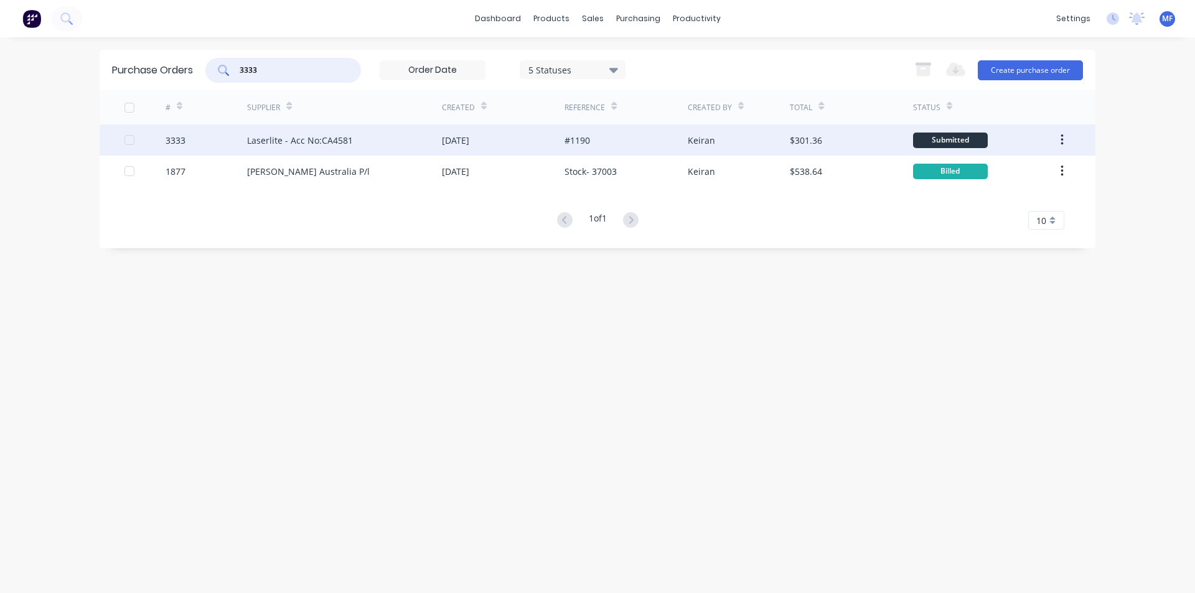
type input "3333"
click at [469, 137] on div "[DATE]" at bounding box center [455, 140] width 27 height 13
click at [806, 139] on div "$301.36" at bounding box center [806, 140] width 32 height 13
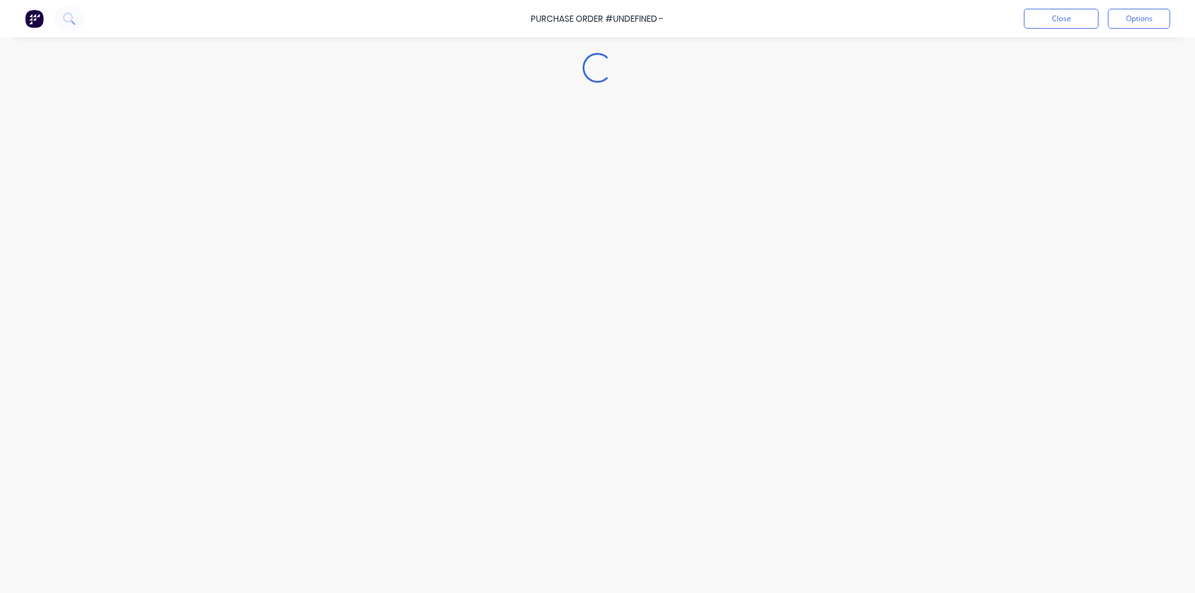
type textarea "x"
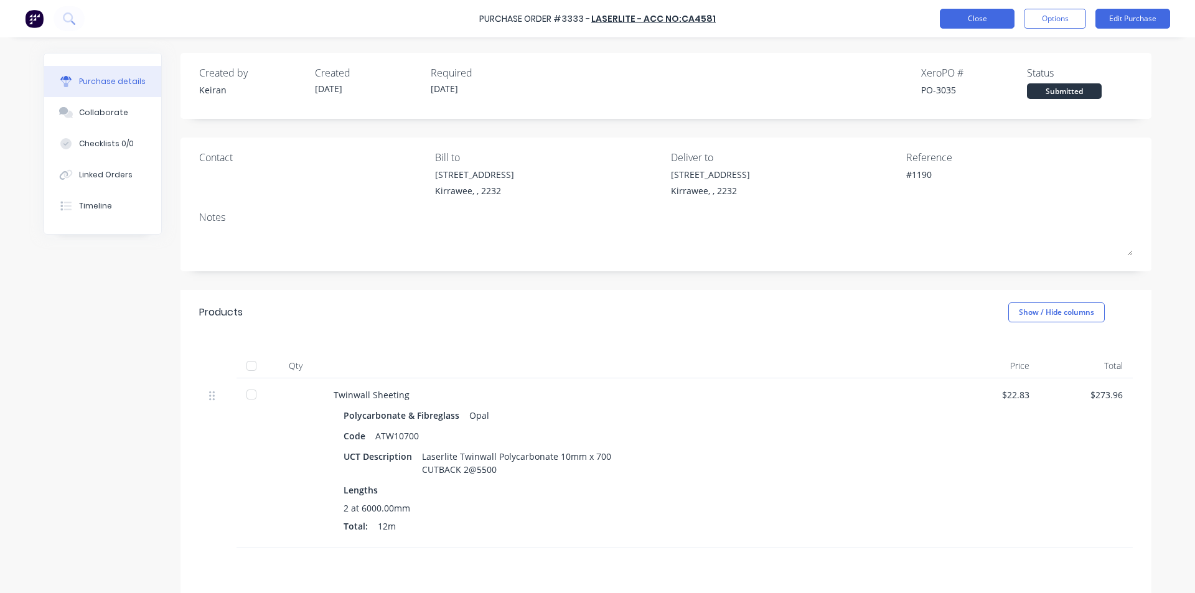
click at [974, 14] on button "Close" at bounding box center [977, 19] width 75 height 20
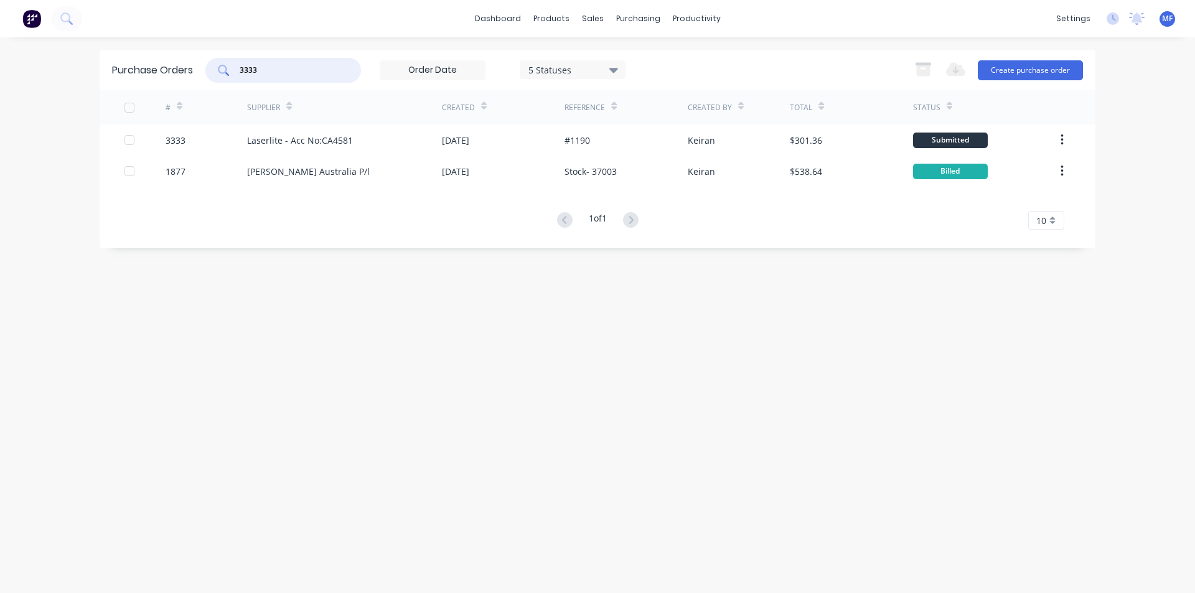
click at [290, 64] on input "3333" at bounding box center [289, 70] width 103 height 12
click at [283, 65] on input "3333" at bounding box center [289, 70] width 103 height 12
type input "ampelite"
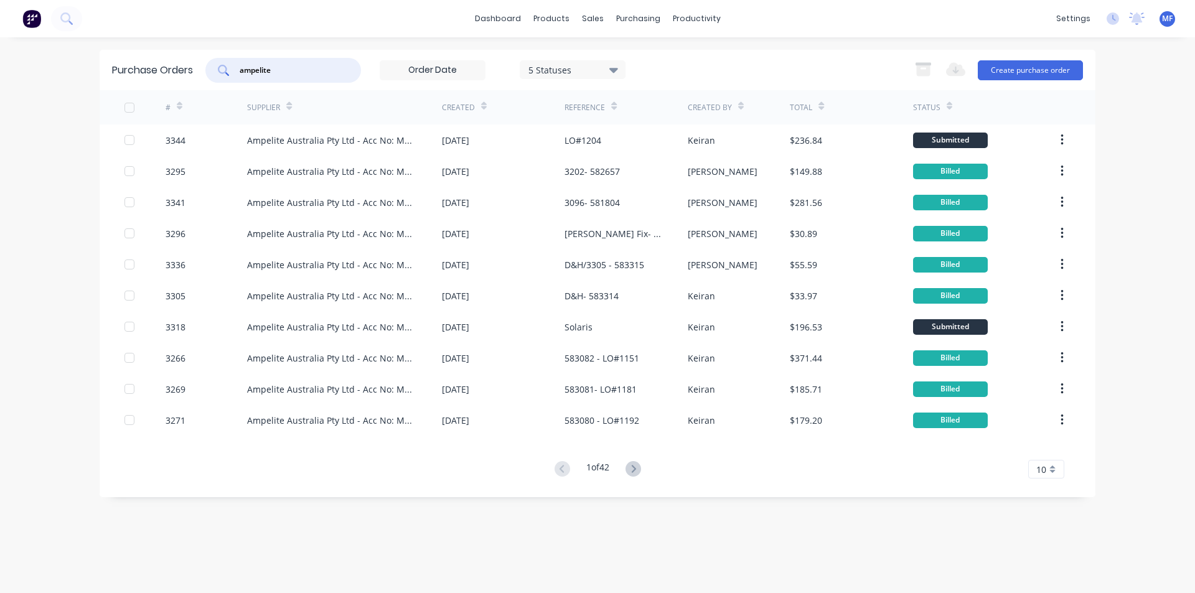
click at [483, 108] on icon at bounding box center [484, 108] width 6 height 4
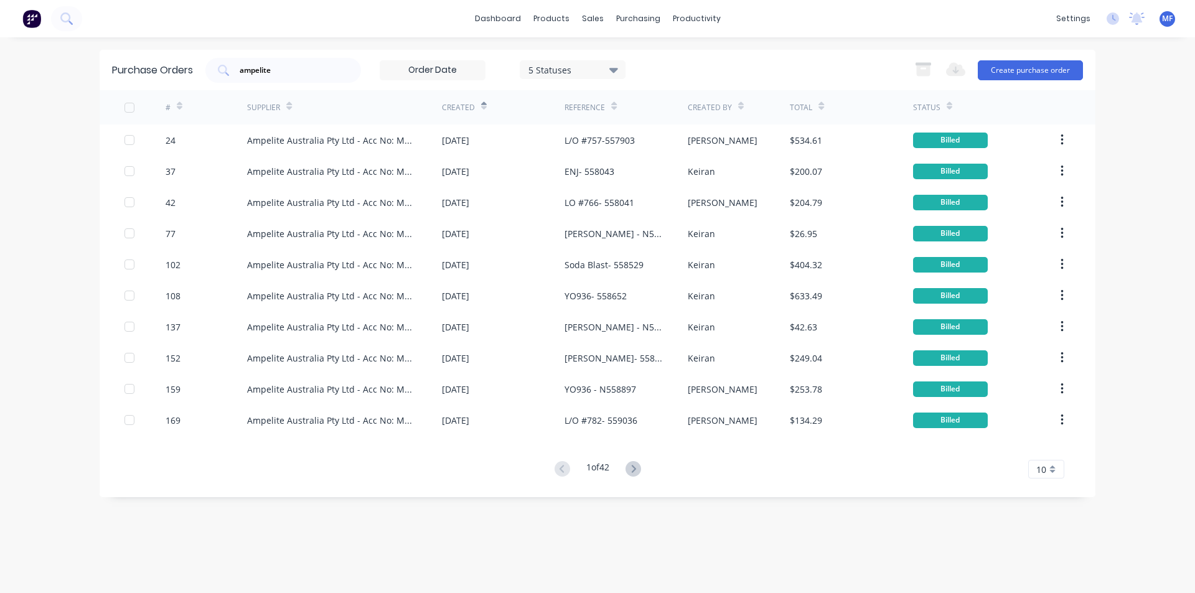
click at [483, 99] on div at bounding box center [484, 105] width 6 height 19
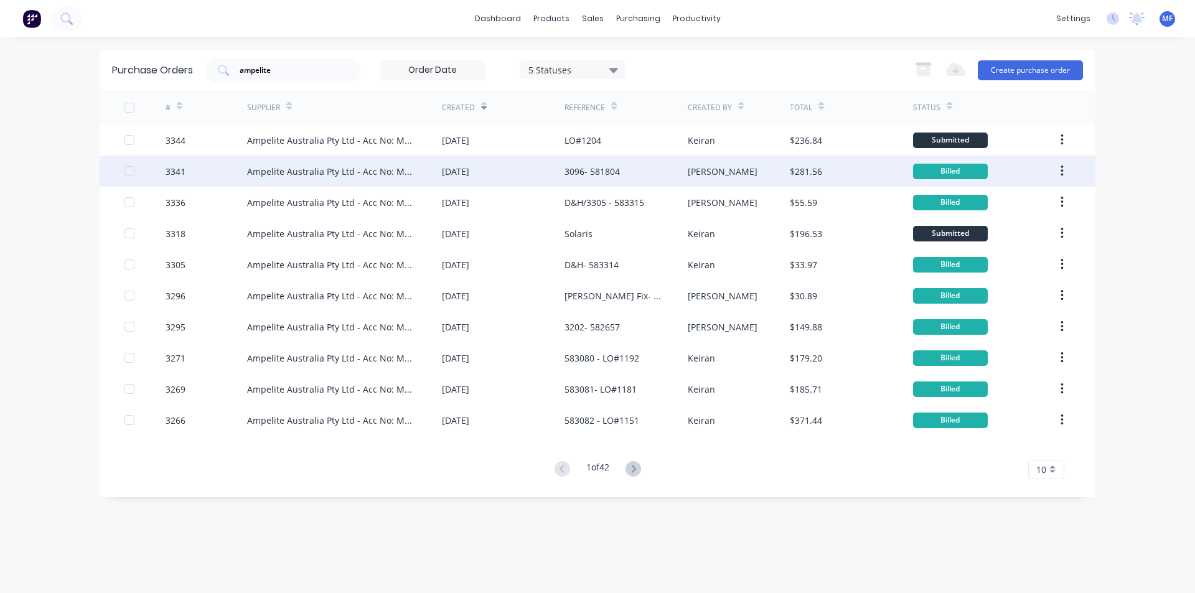
click at [596, 162] on div "3096- 581804" at bounding box center [625, 171] width 123 height 31
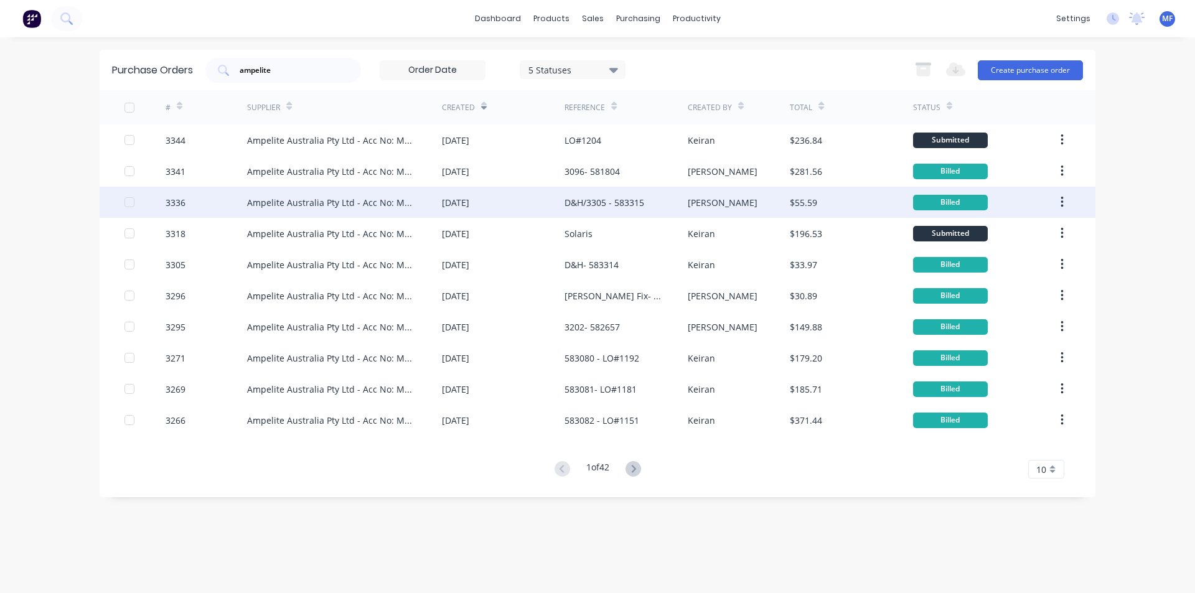
click at [591, 202] on div "D&H/3305 - 583315" at bounding box center [604, 202] width 80 height 13
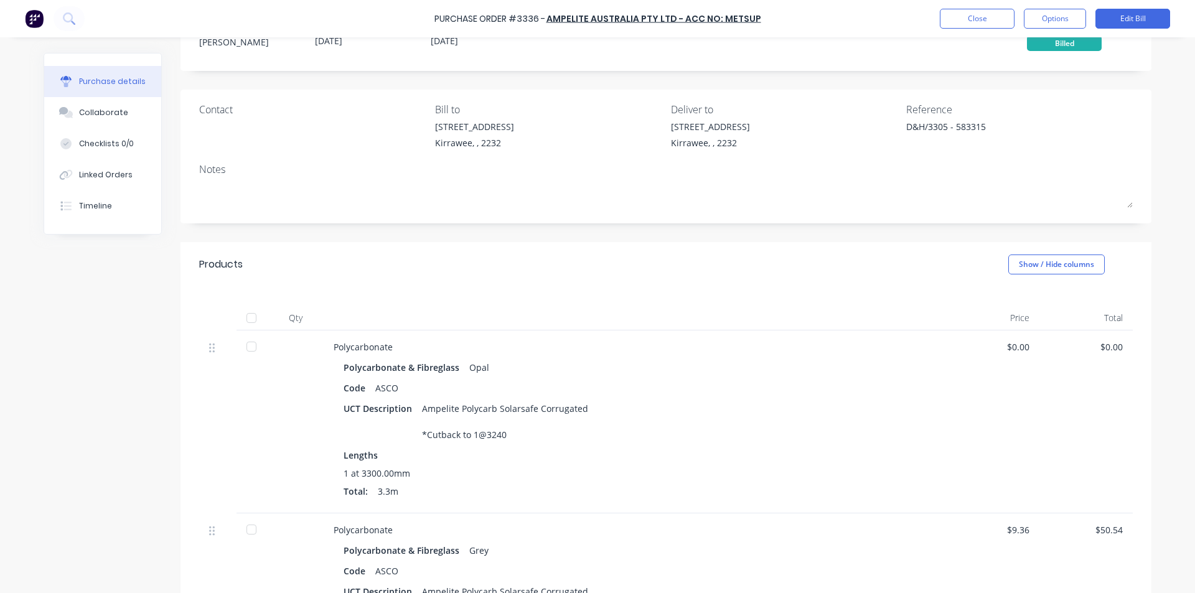
scroll to position [342, 0]
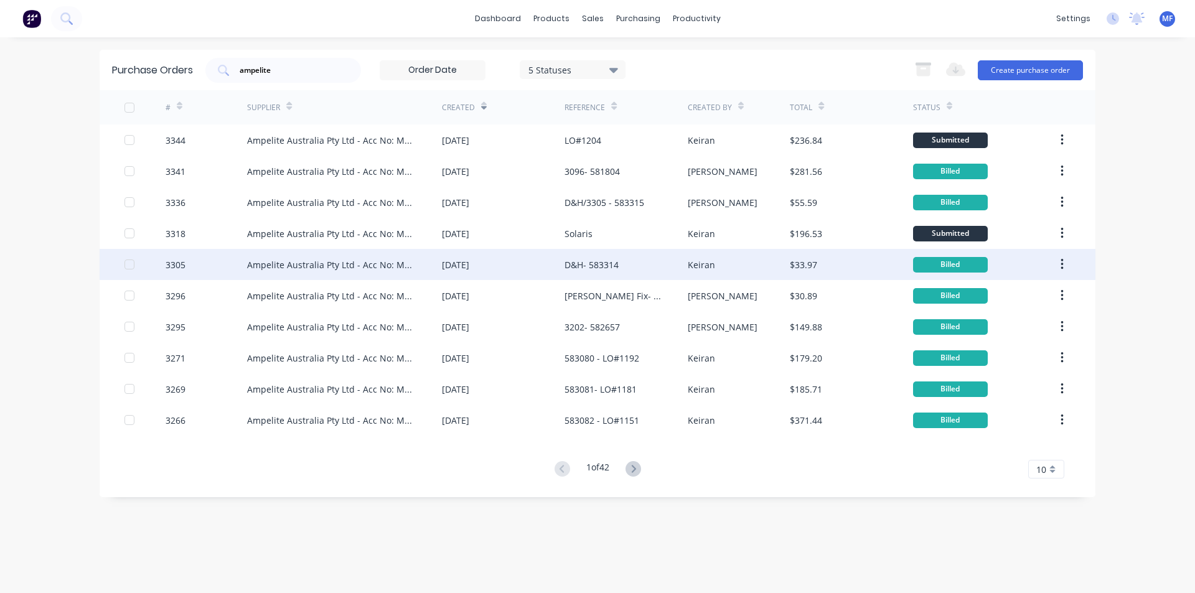
click at [593, 264] on div "D&H- 583314" at bounding box center [591, 264] width 54 height 13
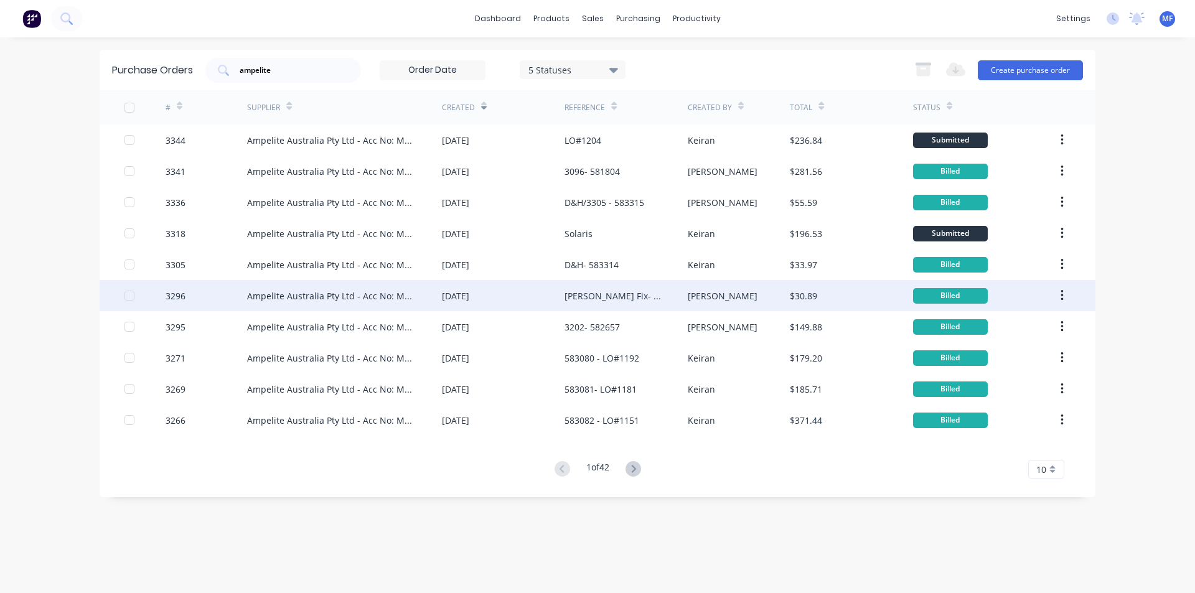
click at [627, 294] on div "[PERSON_NAME] Fix- 583316" at bounding box center [613, 295] width 98 height 13
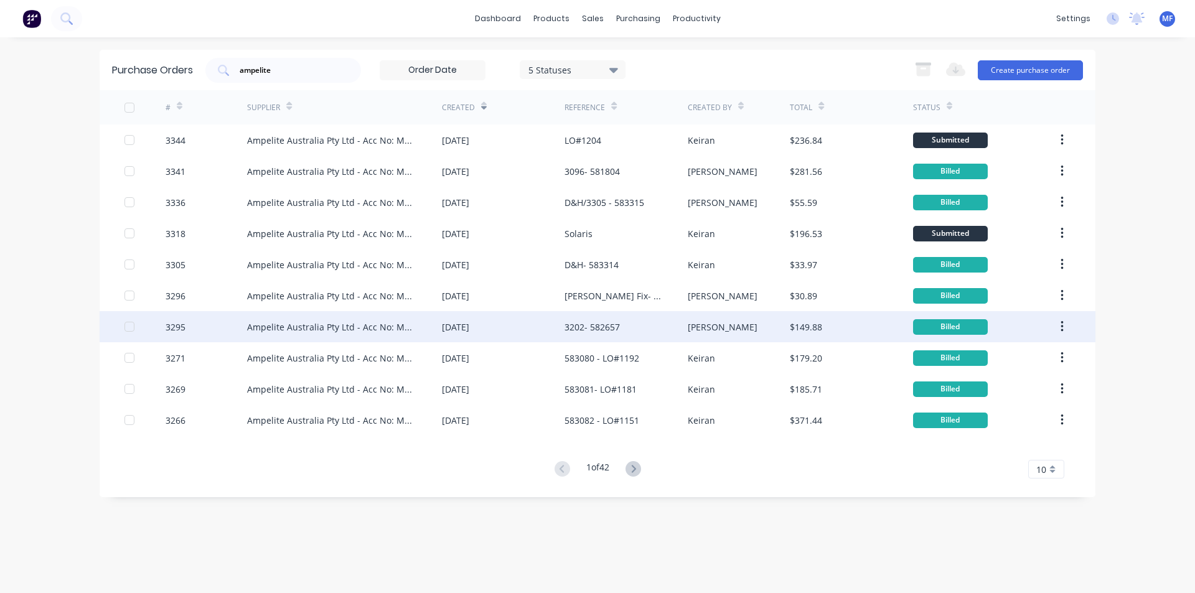
click at [609, 323] on div "3202- 582657" at bounding box center [591, 326] width 55 height 13
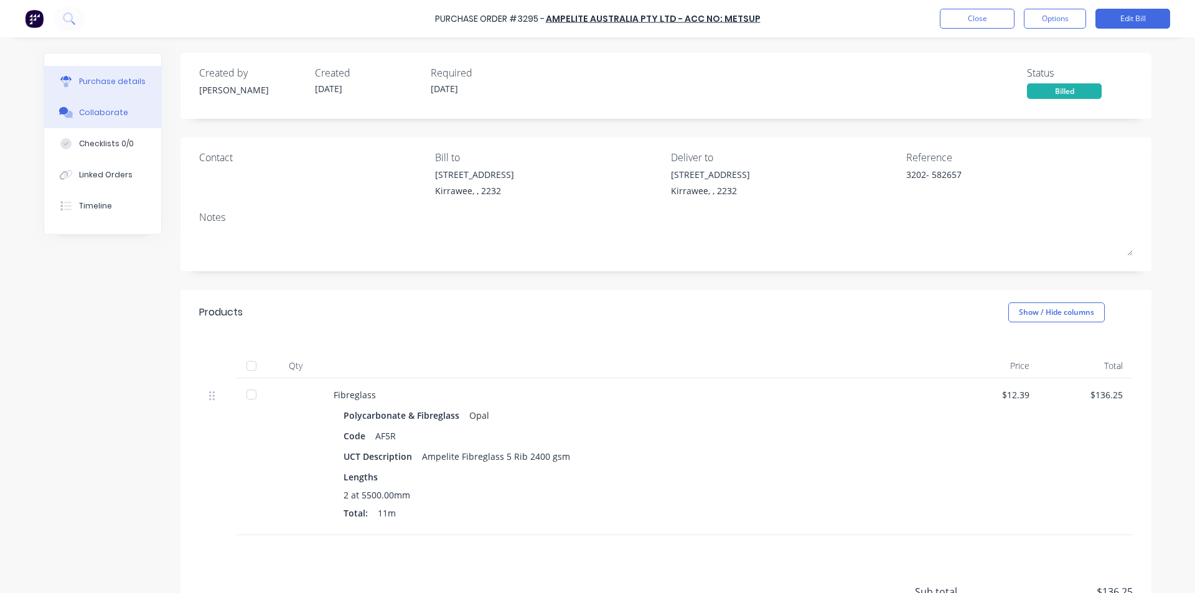
click at [86, 108] on div "Collaborate" at bounding box center [103, 112] width 49 height 11
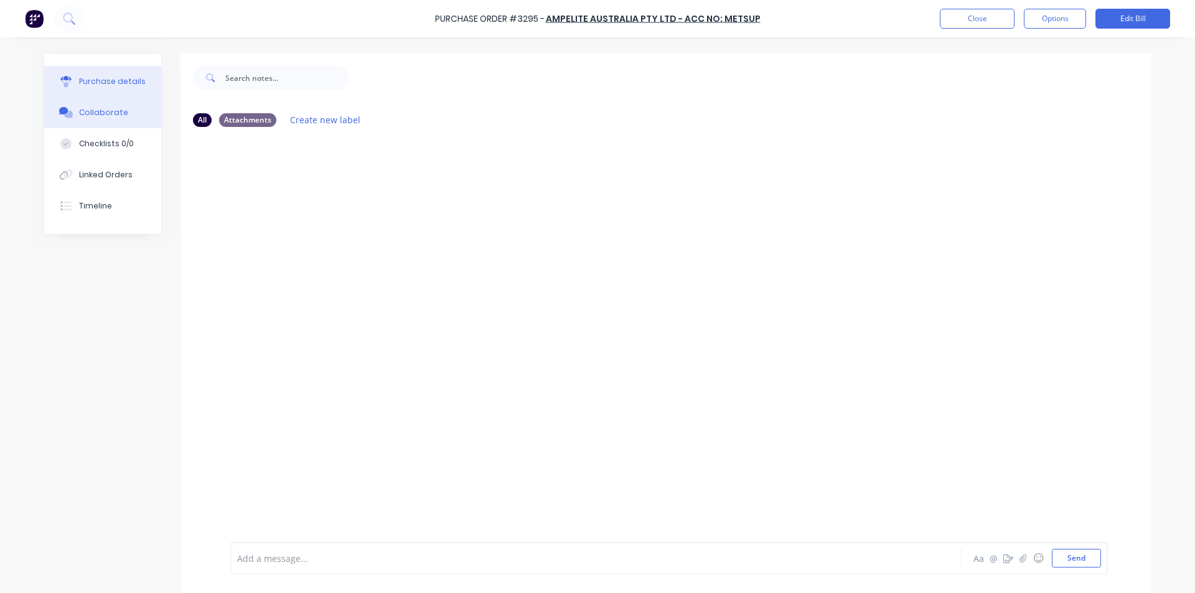
click at [96, 81] on div "Purchase details" at bounding box center [112, 81] width 67 height 11
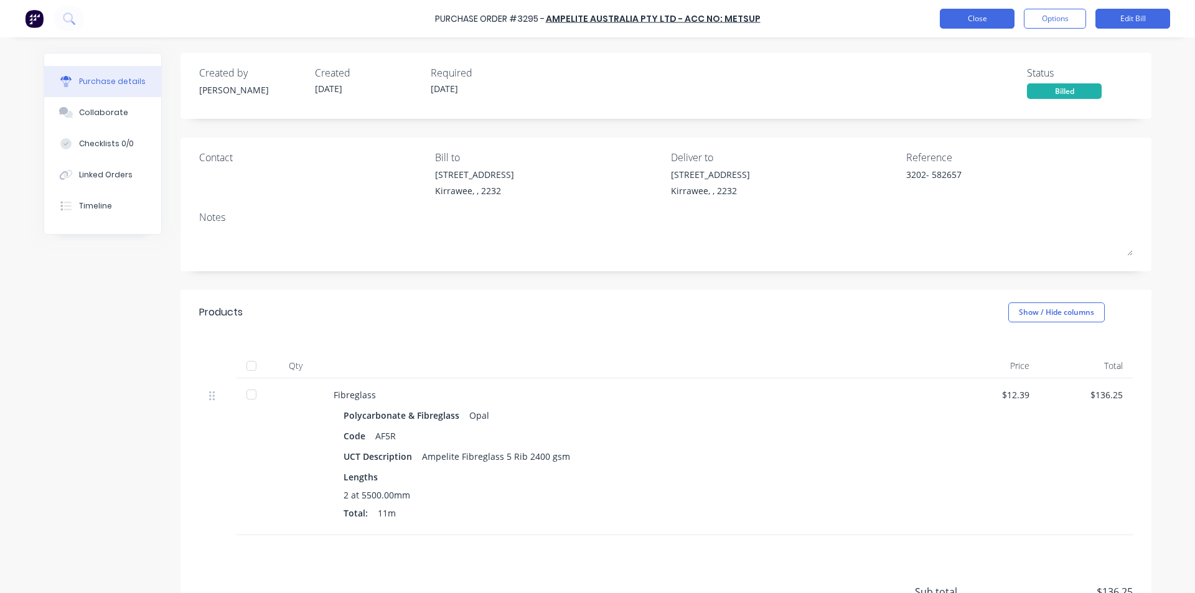
click at [956, 19] on button "Close" at bounding box center [977, 19] width 75 height 20
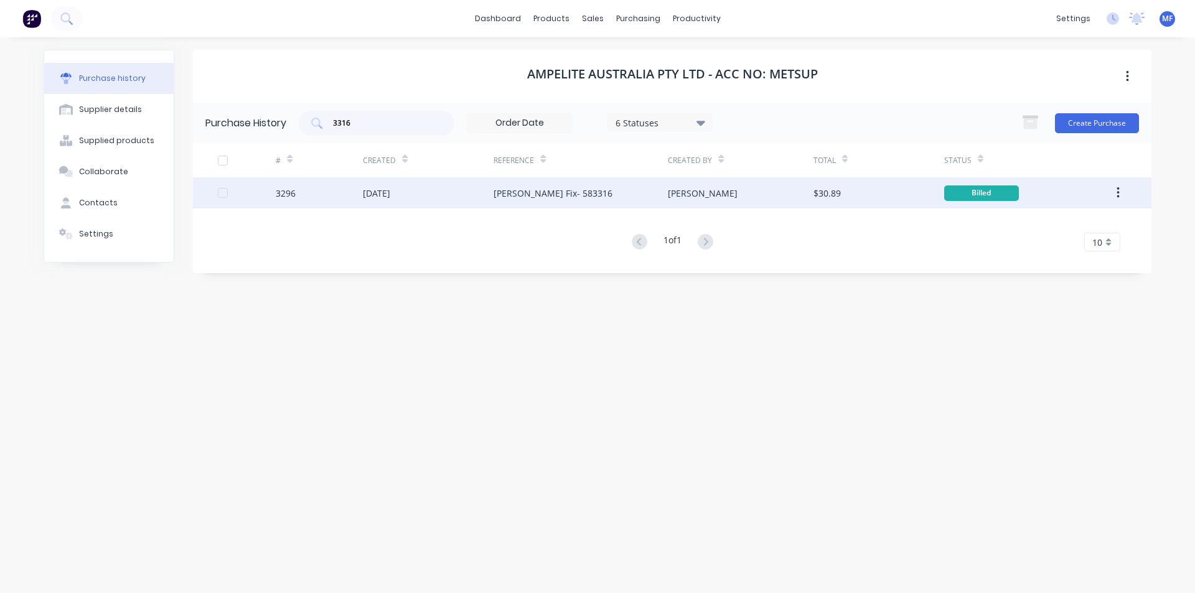
click at [573, 191] on div "[PERSON_NAME] Fix- 583316" at bounding box center [552, 193] width 119 height 13
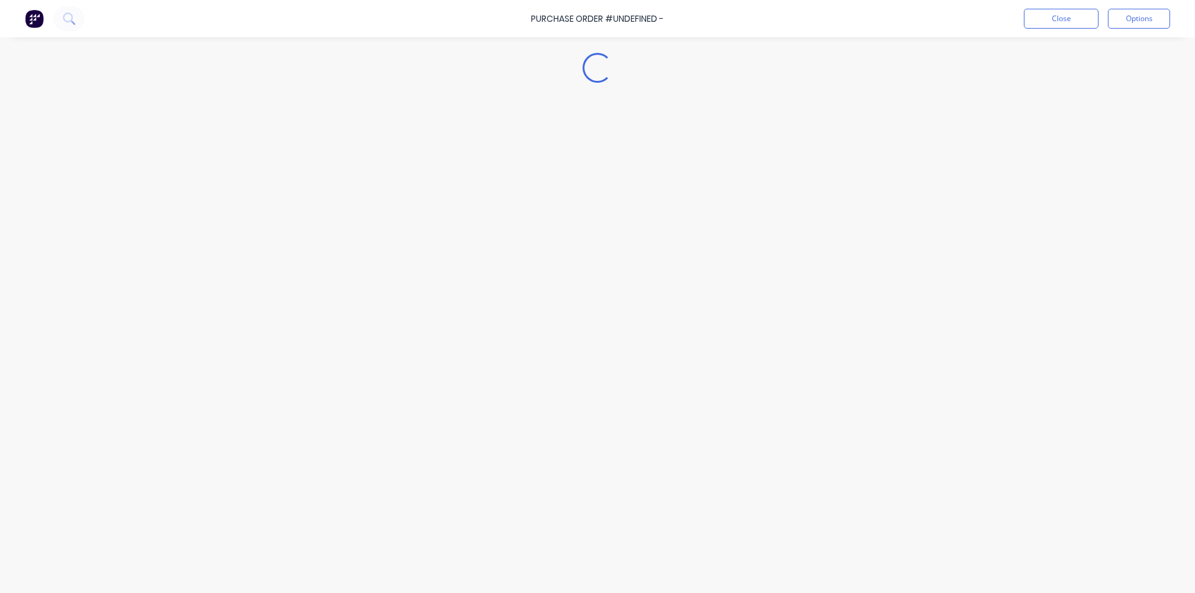
type textarea "x"
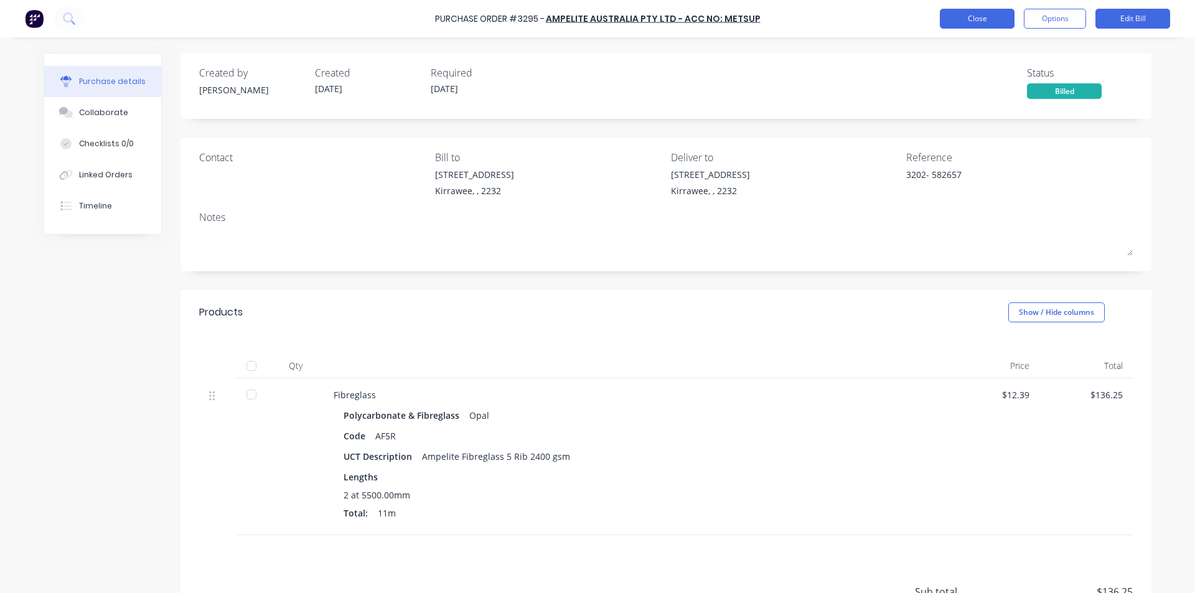
click at [986, 19] on button "Close" at bounding box center [977, 19] width 75 height 20
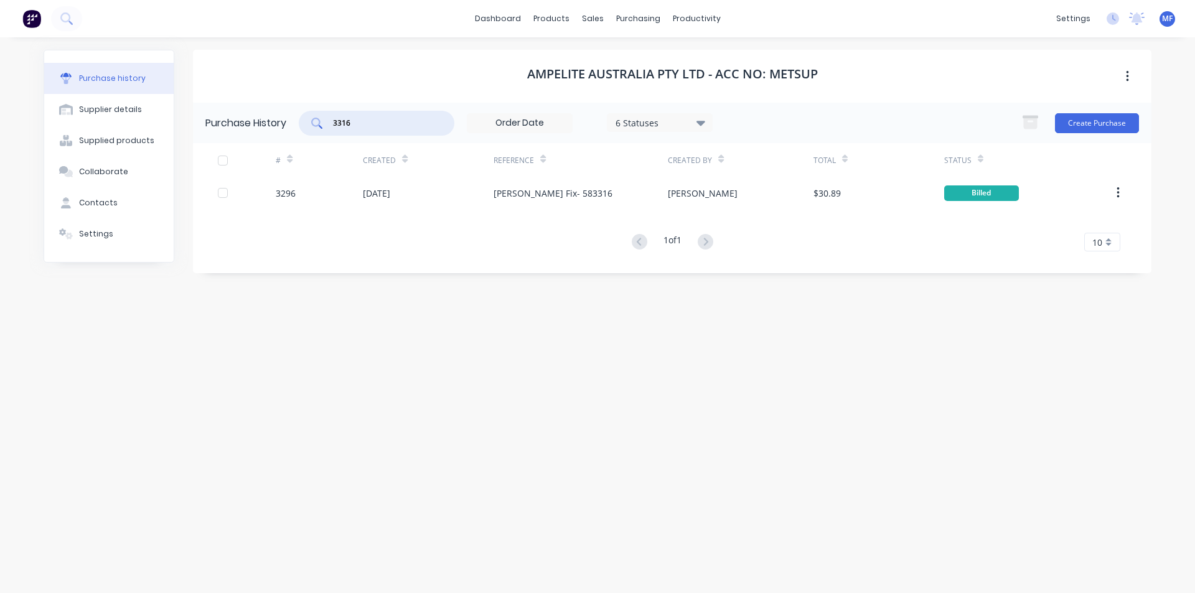
click at [366, 119] on input "3316" at bounding box center [383, 123] width 103 height 12
drag, startPoint x: 366, startPoint y: 119, endPoint x: 355, endPoint y: 111, distance: 13.7
click at [365, 119] on input "3316" at bounding box center [383, 123] width 103 height 12
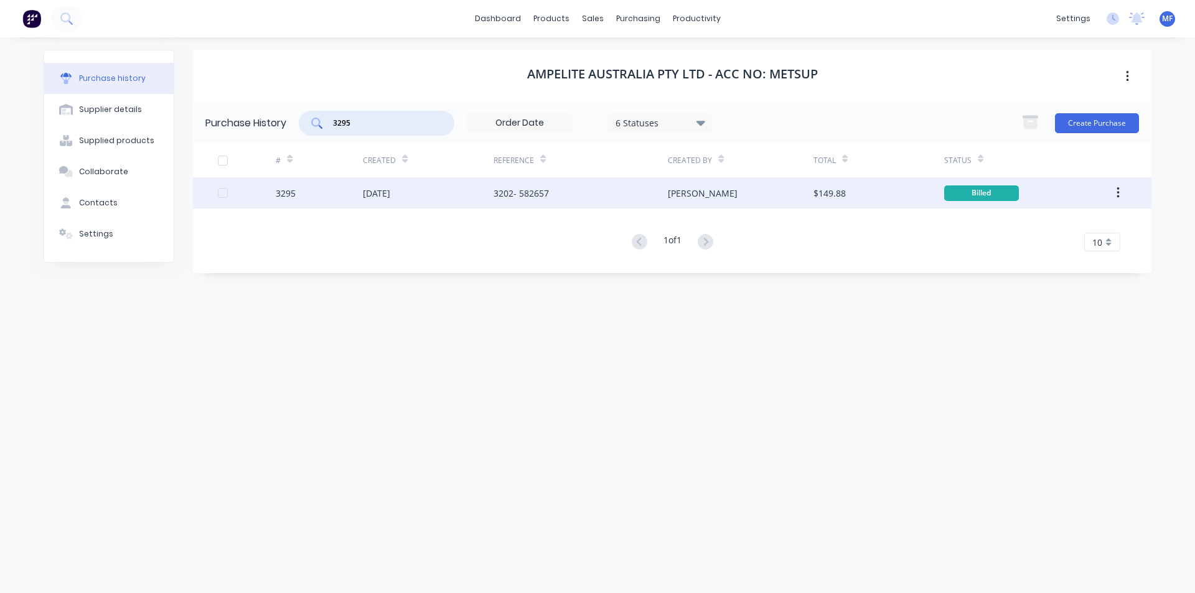
type input "3295"
click at [515, 194] on div "3202- 582657" at bounding box center [520, 193] width 55 height 13
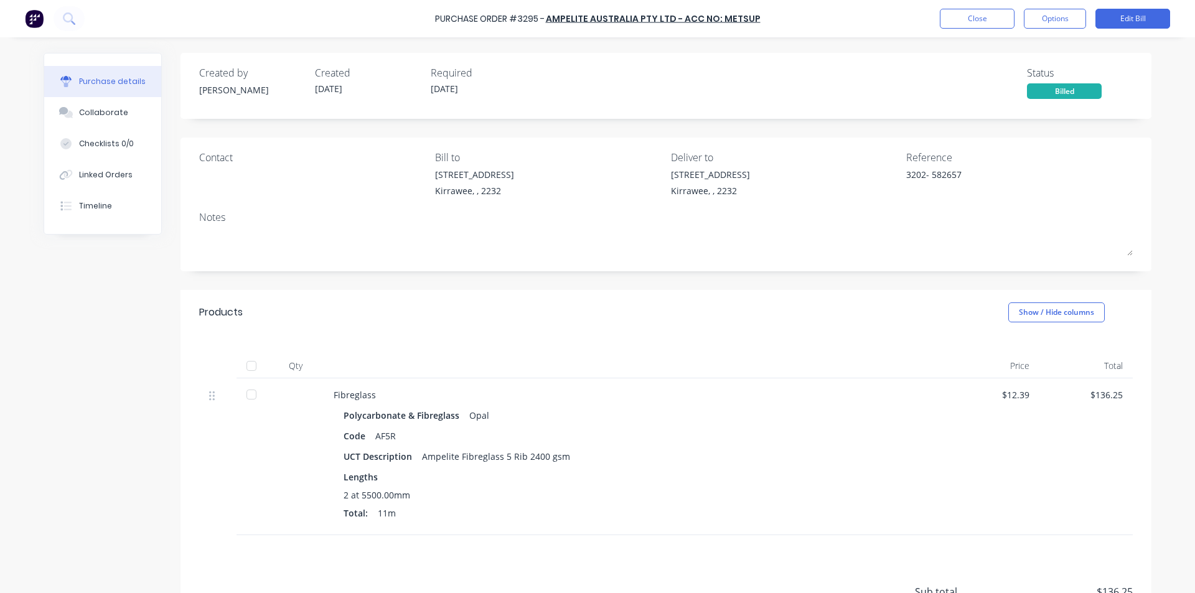
click at [753, 476] on div "Lengths" at bounding box center [634, 476] width 582 height 13
click at [79, 110] on div "Collaborate" at bounding box center [103, 112] width 49 height 11
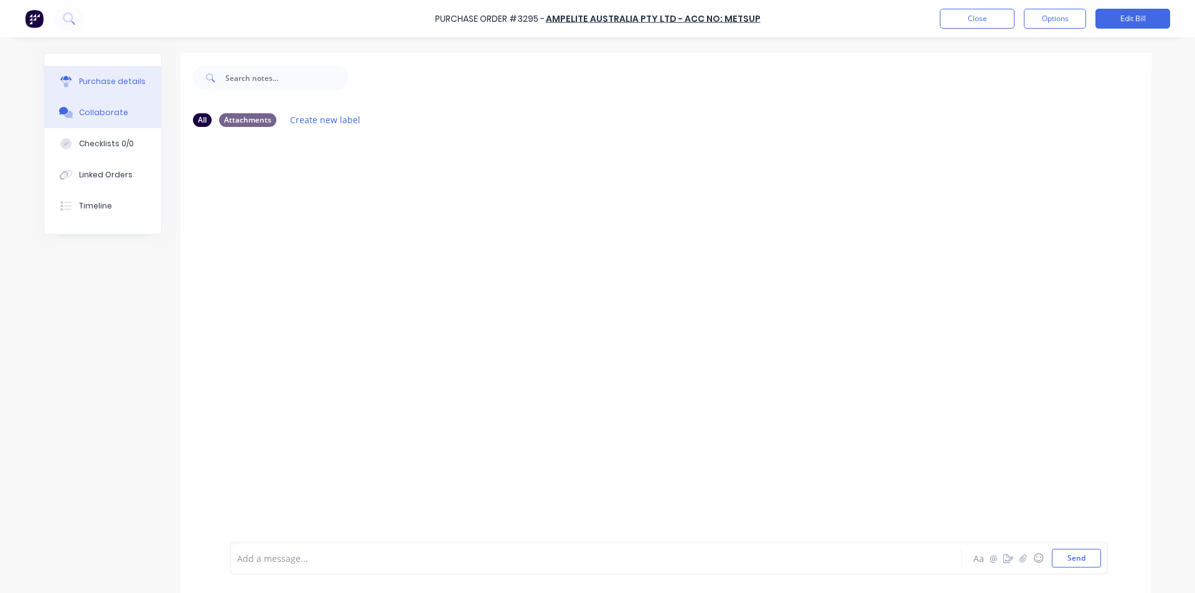
click at [86, 80] on div "Purchase details" at bounding box center [112, 81] width 67 height 11
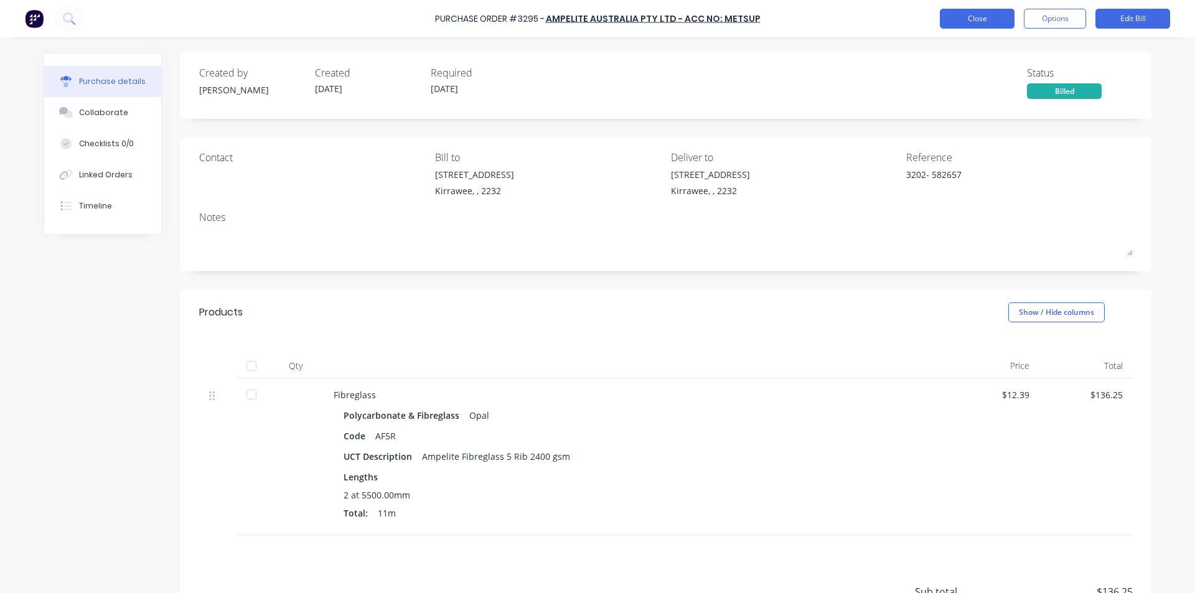
click at [971, 9] on button "Close" at bounding box center [977, 19] width 75 height 20
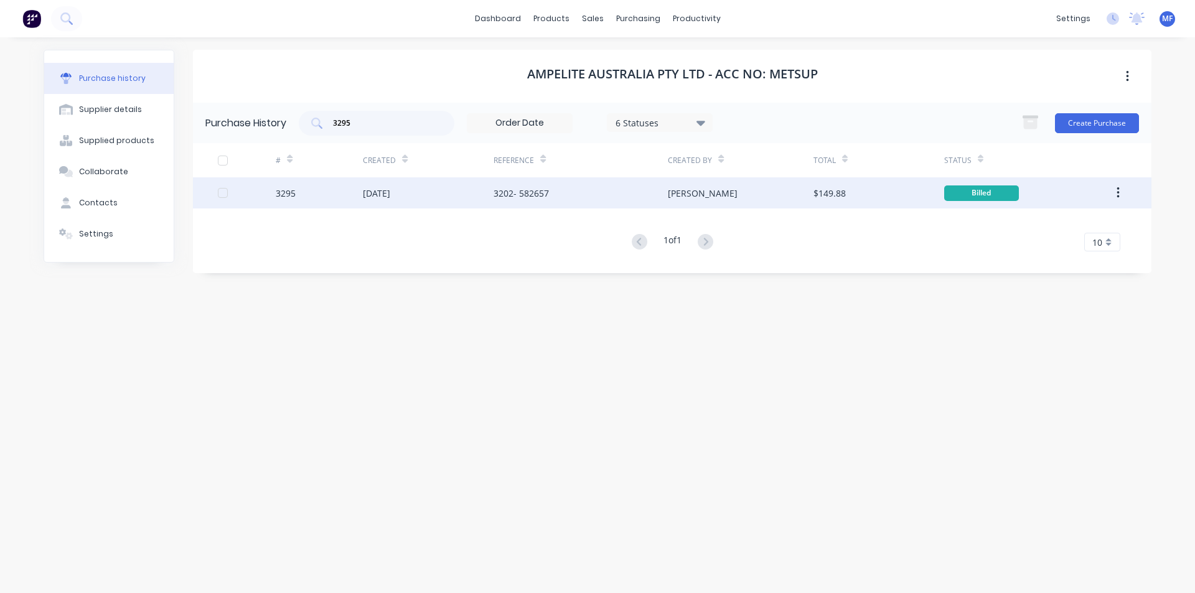
click at [381, 193] on div "[DATE]" at bounding box center [376, 193] width 27 height 13
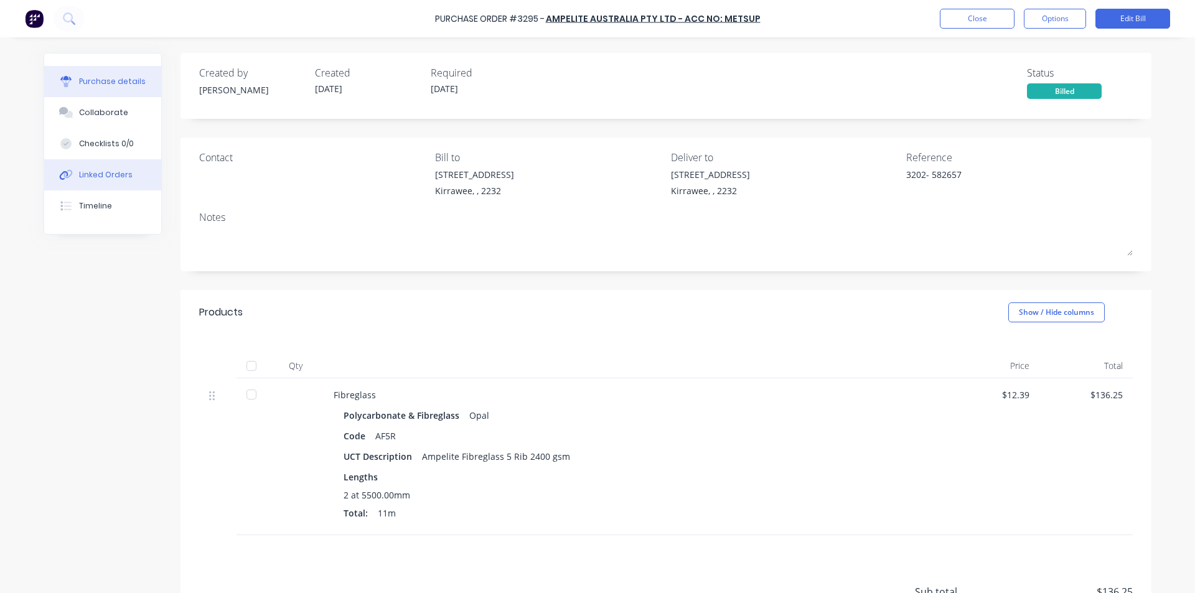
click at [104, 172] on div "Linked Orders" at bounding box center [106, 174] width 54 height 11
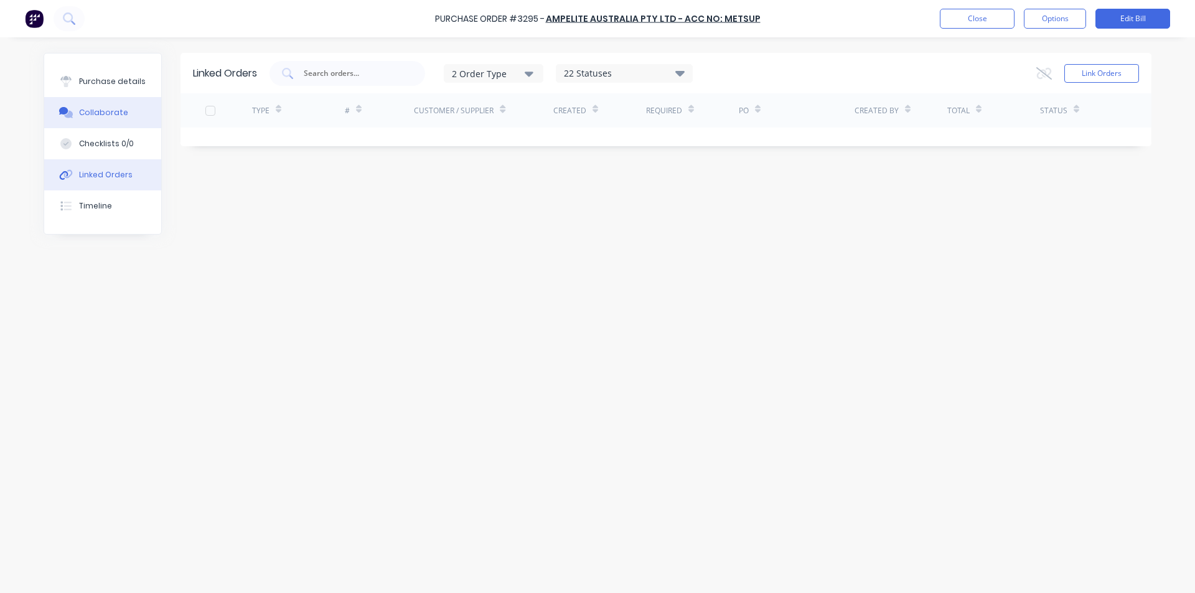
click at [110, 115] on div "Collaborate" at bounding box center [103, 112] width 49 height 11
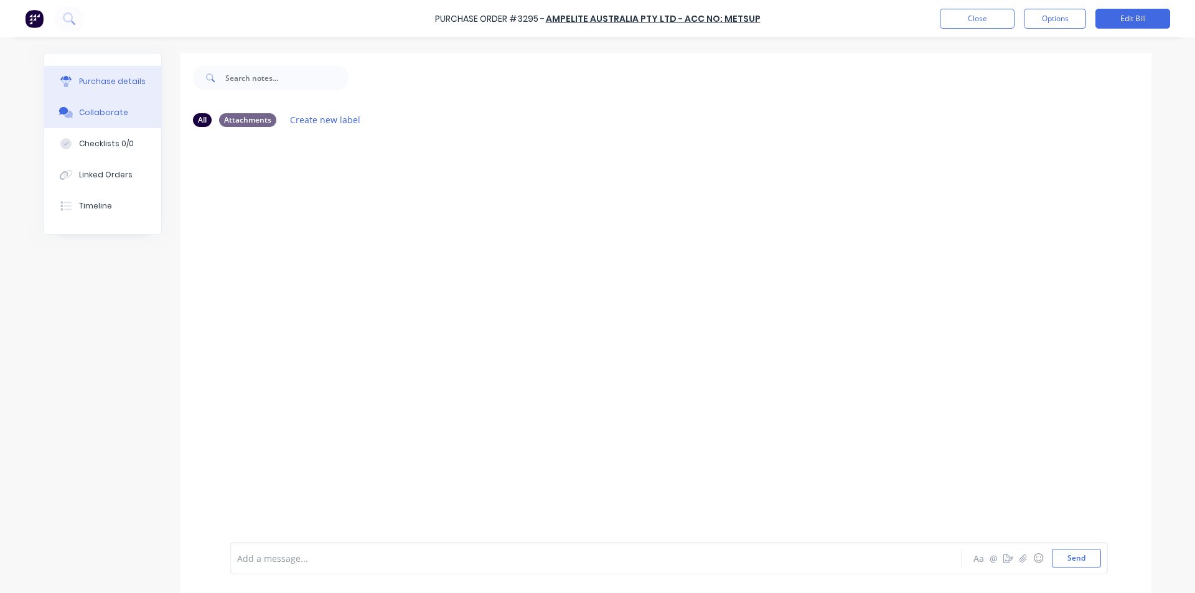
click at [109, 91] on button "Purchase details" at bounding box center [102, 81] width 117 height 31
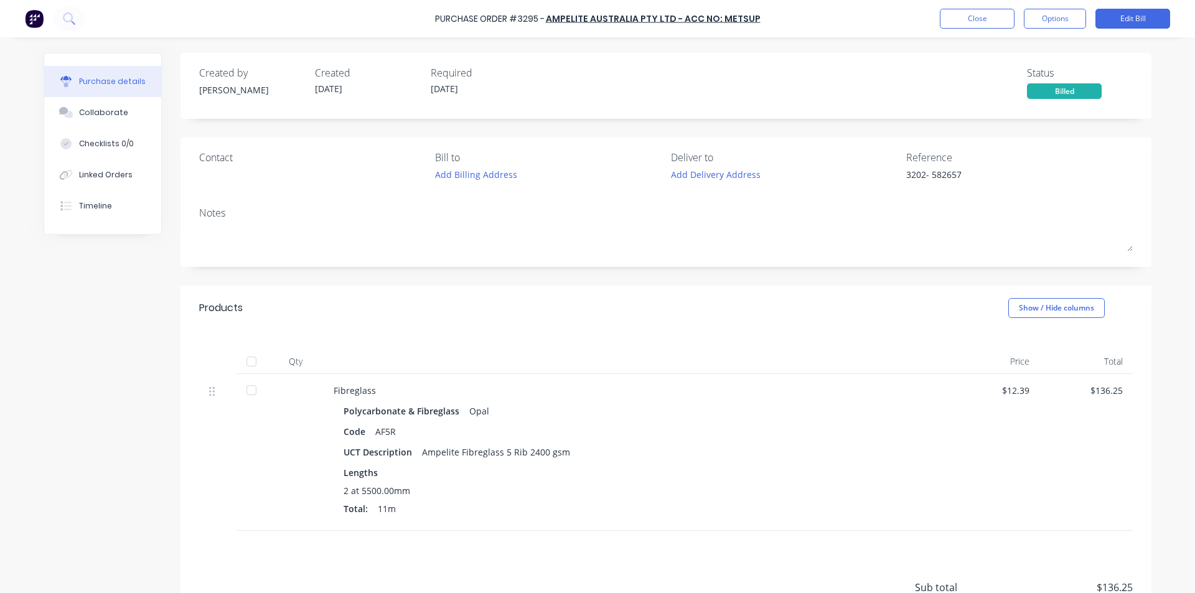
type textarea "x"
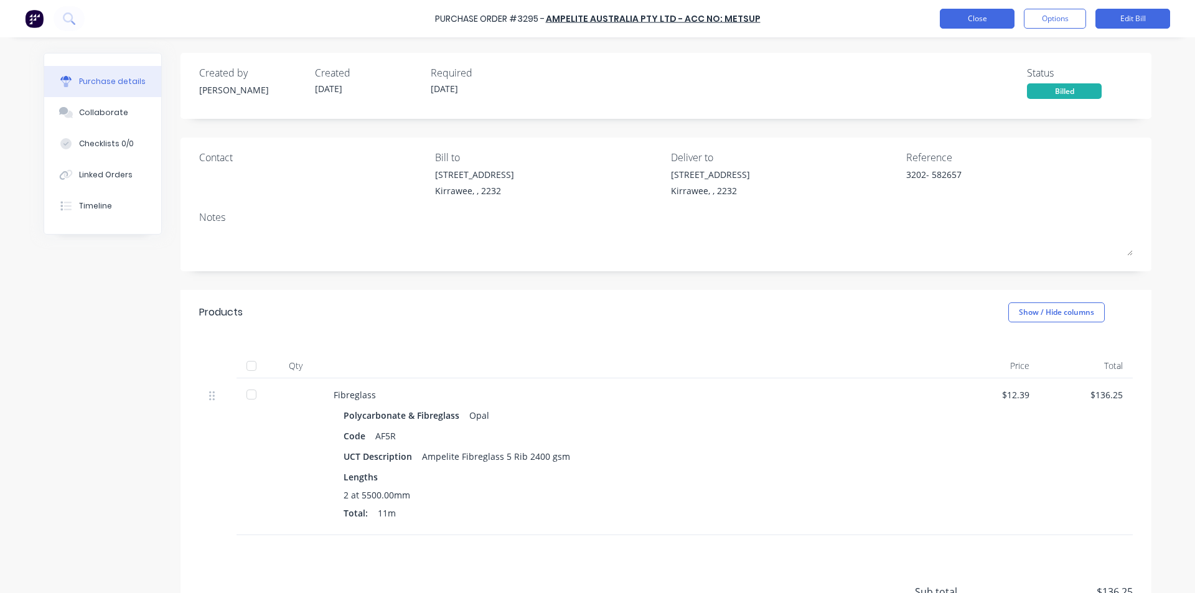
click at [954, 19] on button "Close" at bounding box center [977, 19] width 75 height 20
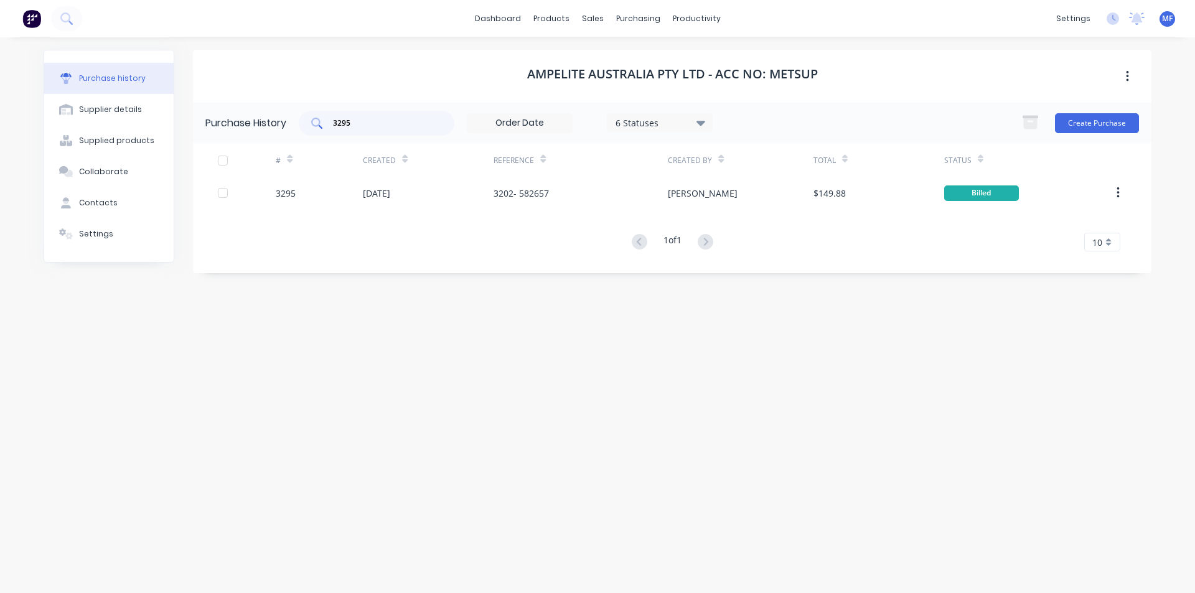
click at [366, 129] on div "3295" at bounding box center [377, 123] width 156 height 25
click at [366, 129] on input "3295" at bounding box center [383, 123] width 103 height 12
drag, startPoint x: 366, startPoint y: 129, endPoint x: 354, endPoint y: 113, distance: 20.0
click at [365, 129] on input "3295" at bounding box center [383, 123] width 103 height 12
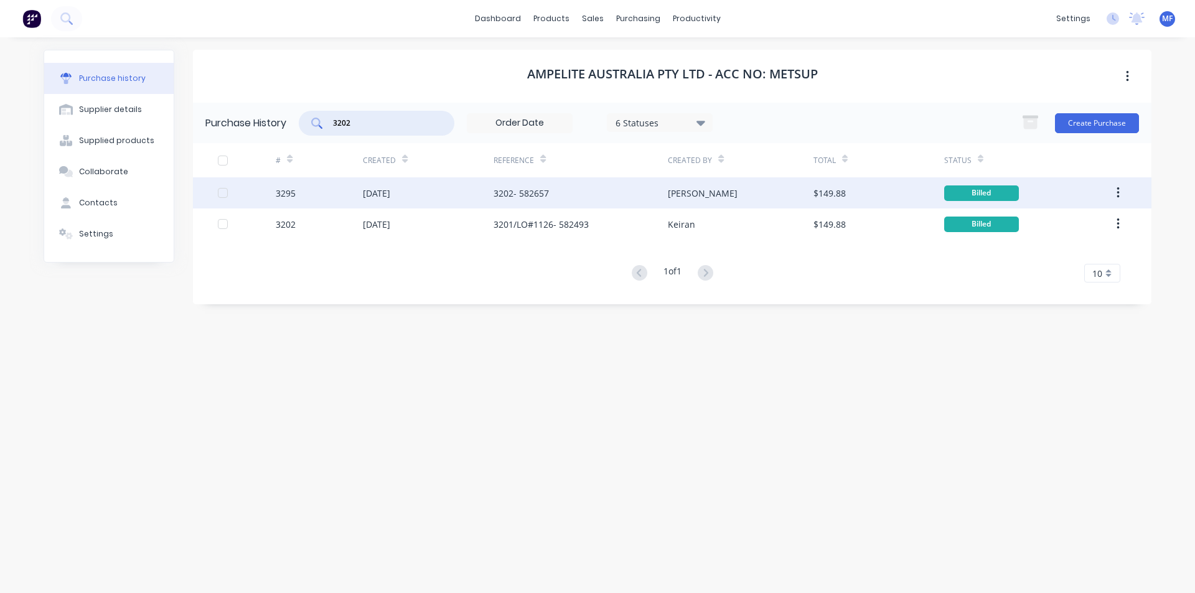
type input "3202"
click at [544, 193] on div "3202- 582657" at bounding box center [520, 193] width 55 height 13
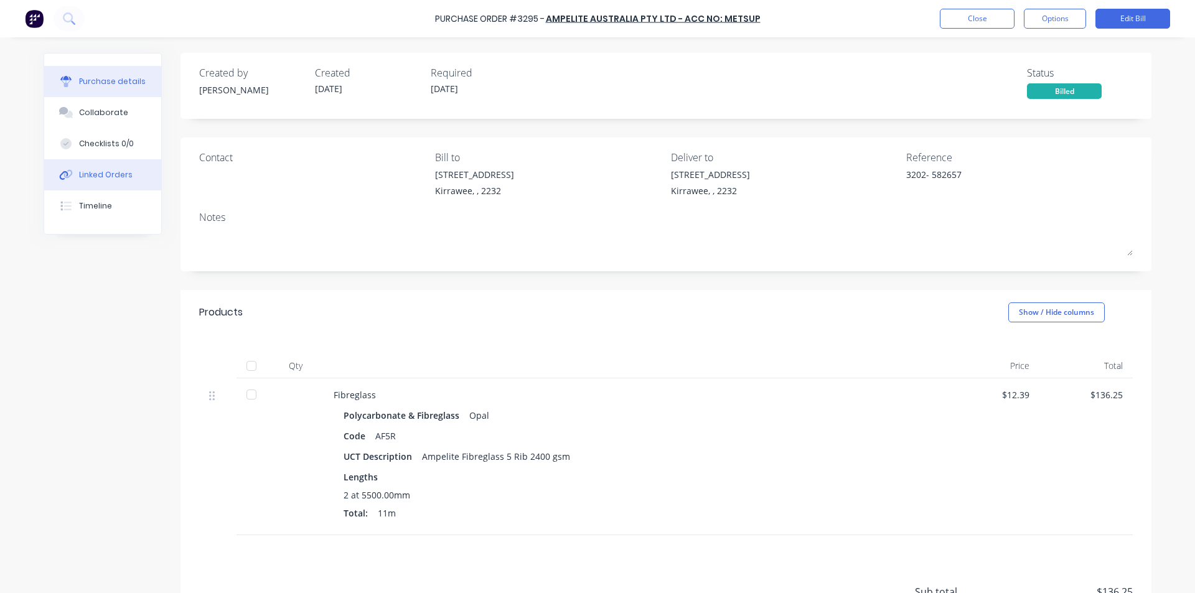
click at [94, 171] on div "Linked Orders" at bounding box center [106, 174] width 54 height 11
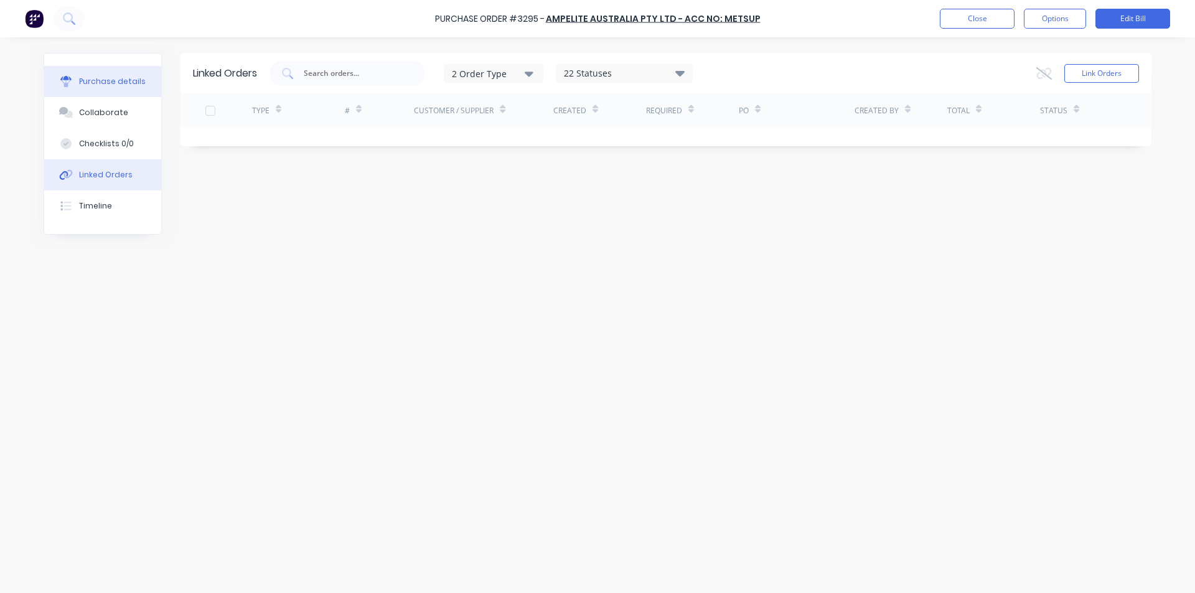
click at [113, 80] on div "Purchase details" at bounding box center [112, 81] width 67 height 11
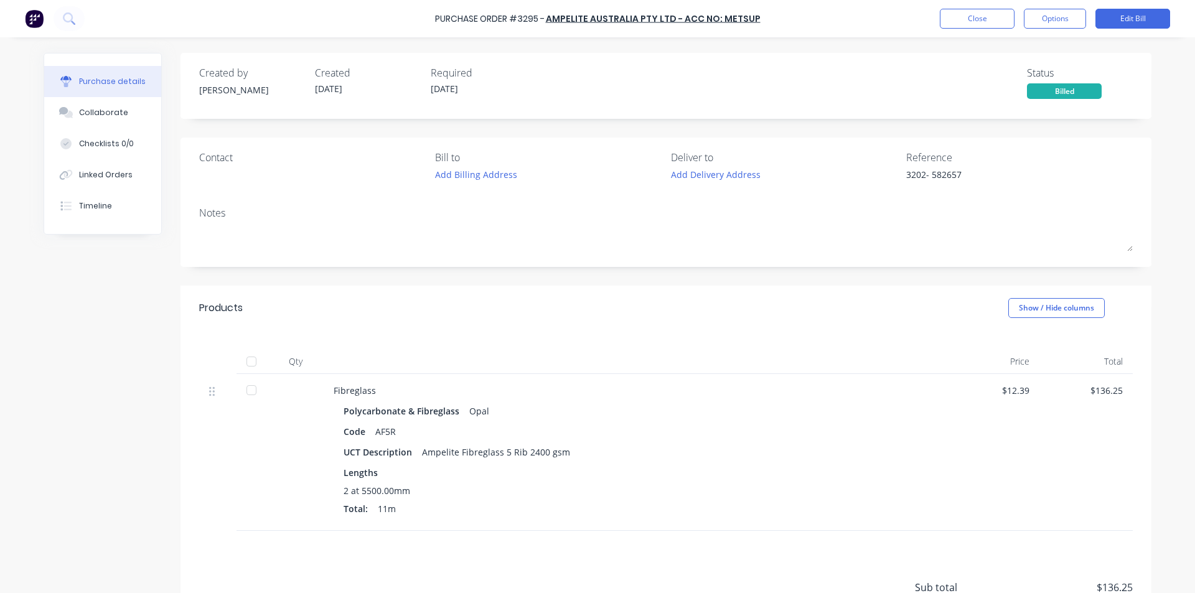
type textarea "x"
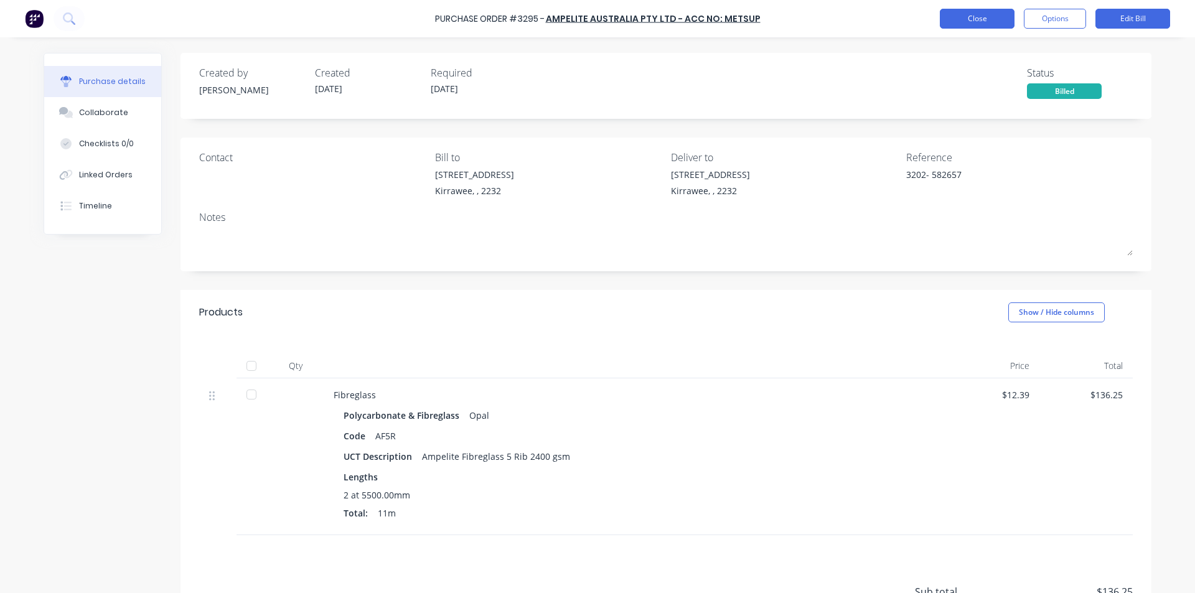
click at [974, 13] on button "Close" at bounding box center [977, 19] width 75 height 20
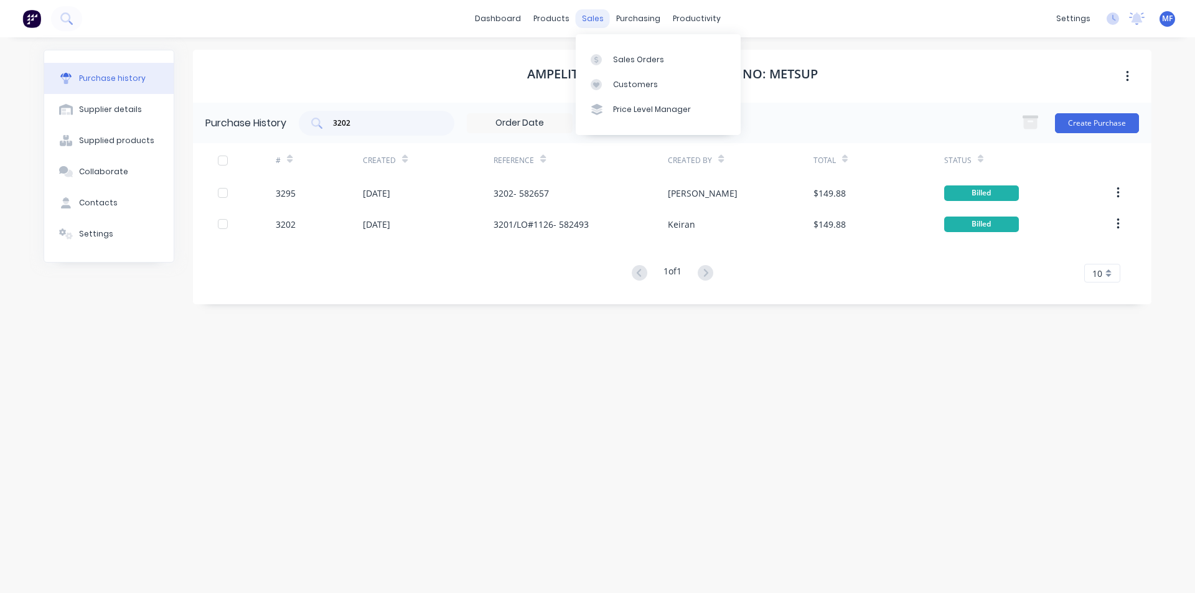
click at [596, 12] on div "sales" at bounding box center [593, 18] width 34 height 19
click at [620, 90] on link "Customers" at bounding box center [658, 84] width 165 height 25
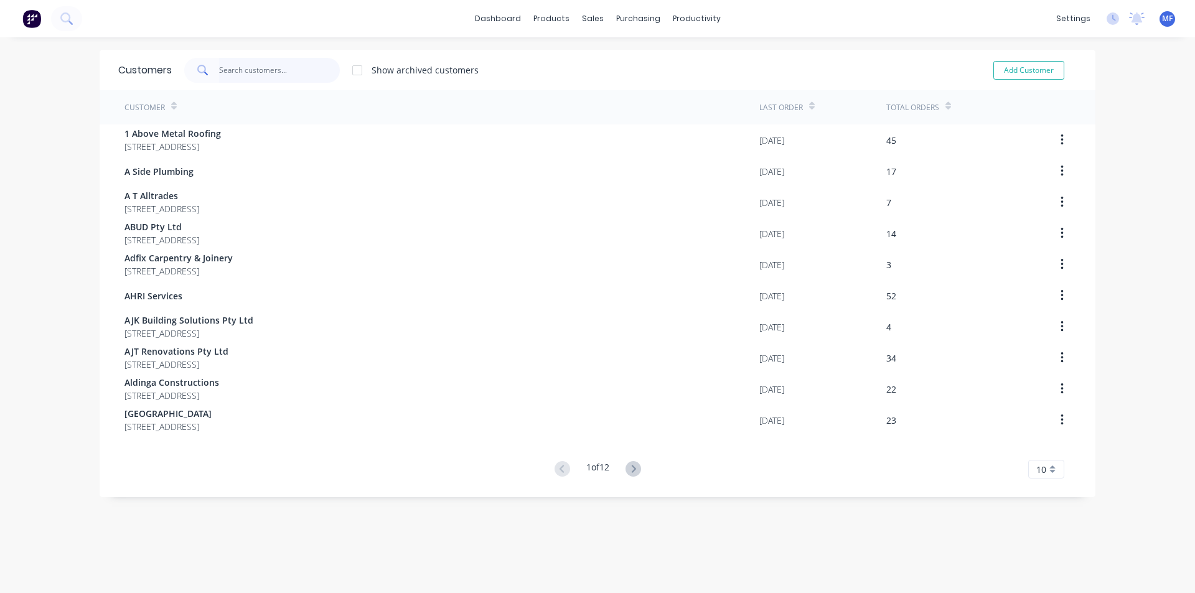
click at [246, 73] on input "text" at bounding box center [279, 70] width 121 height 25
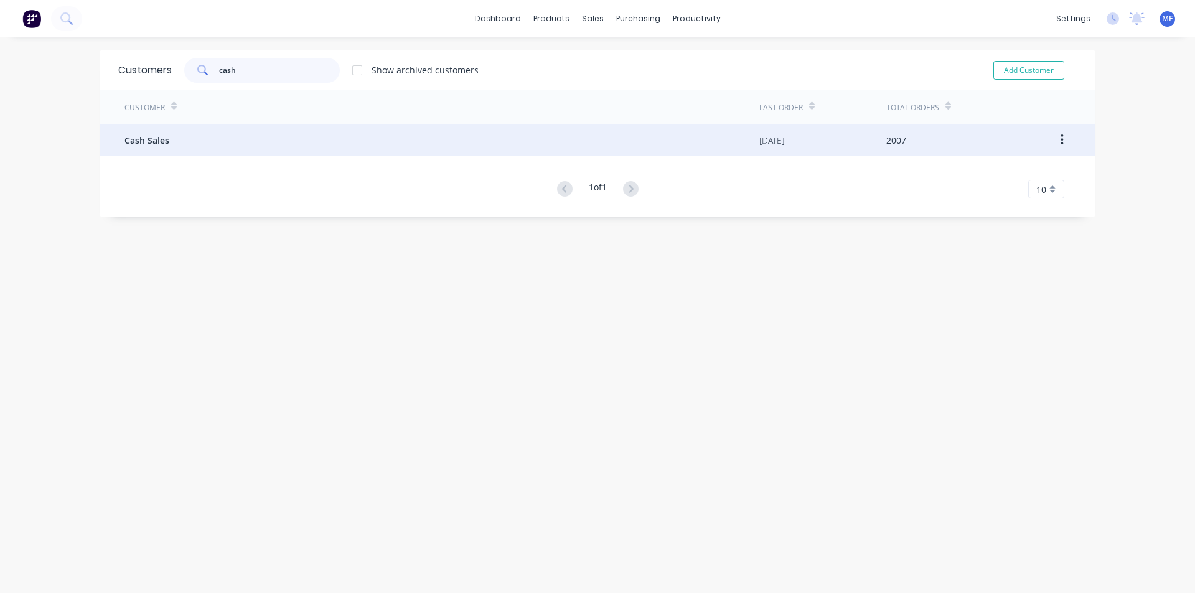
type input "cash"
click at [126, 133] on div "Cash Sales" at bounding box center [441, 139] width 635 height 31
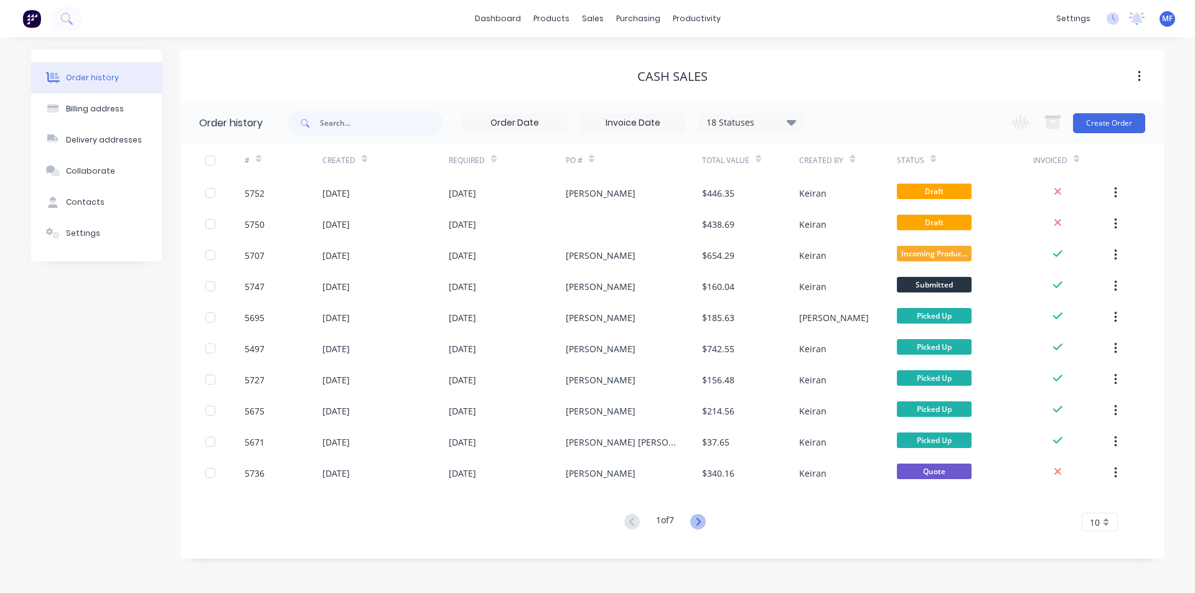
click at [699, 522] on icon at bounding box center [698, 522] width 16 height 16
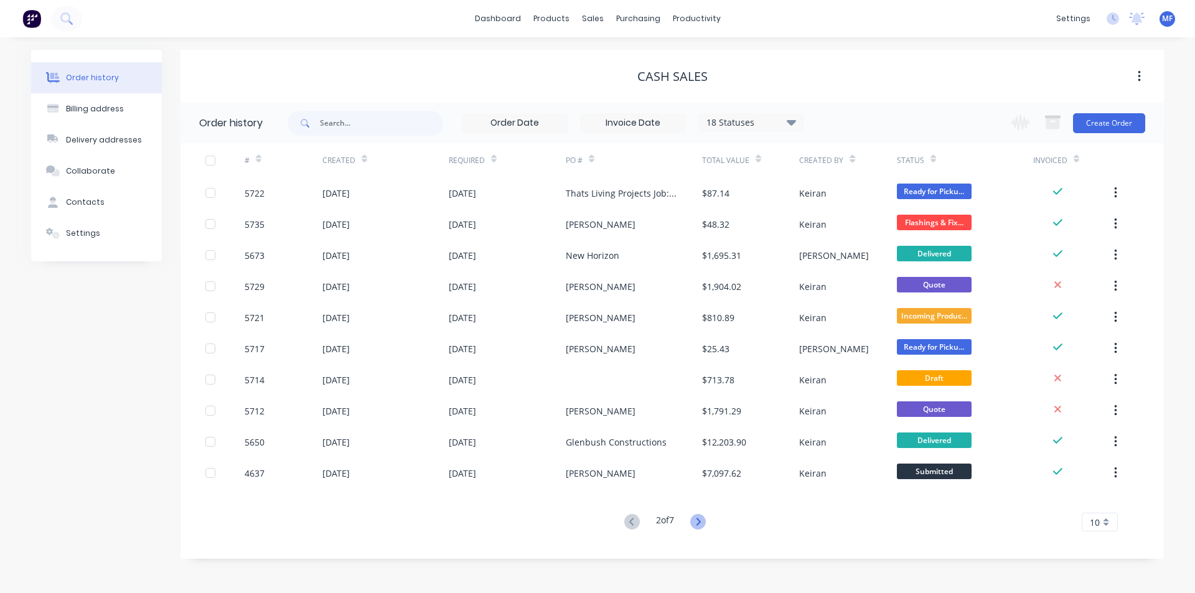
click at [705, 519] on icon at bounding box center [698, 522] width 16 height 16
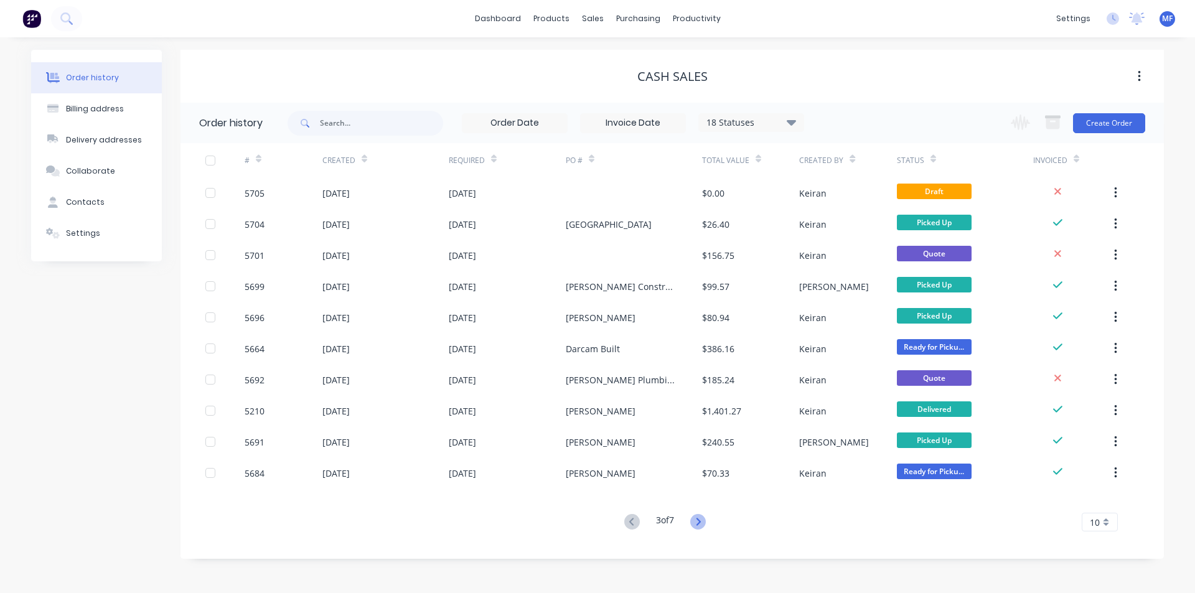
click at [699, 520] on icon at bounding box center [698, 522] width 16 height 16
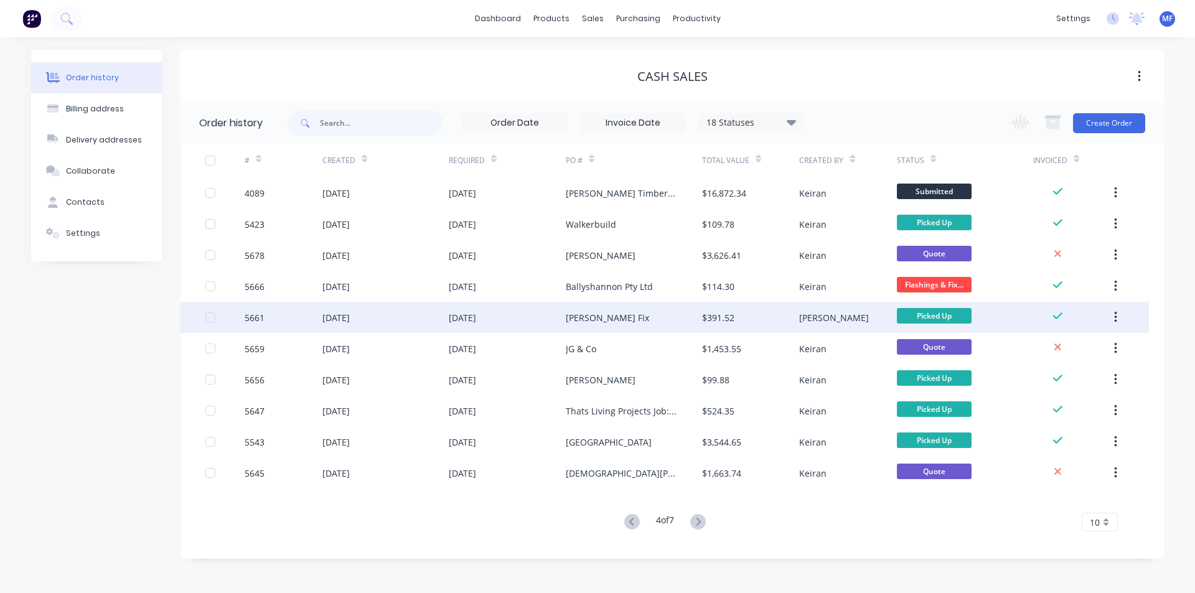
click at [726, 316] on div "$391.52" at bounding box center [718, 317] width 32 height 13
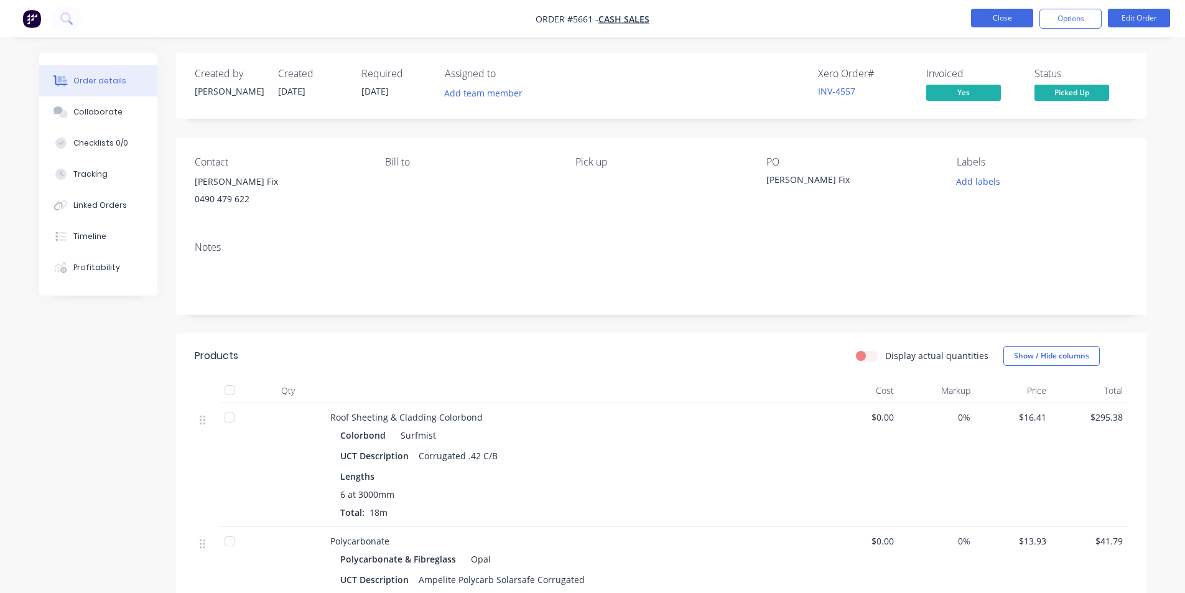
click at [1004, 11] on button "Close" at bounding box center [1002, 18] width 62 height 19
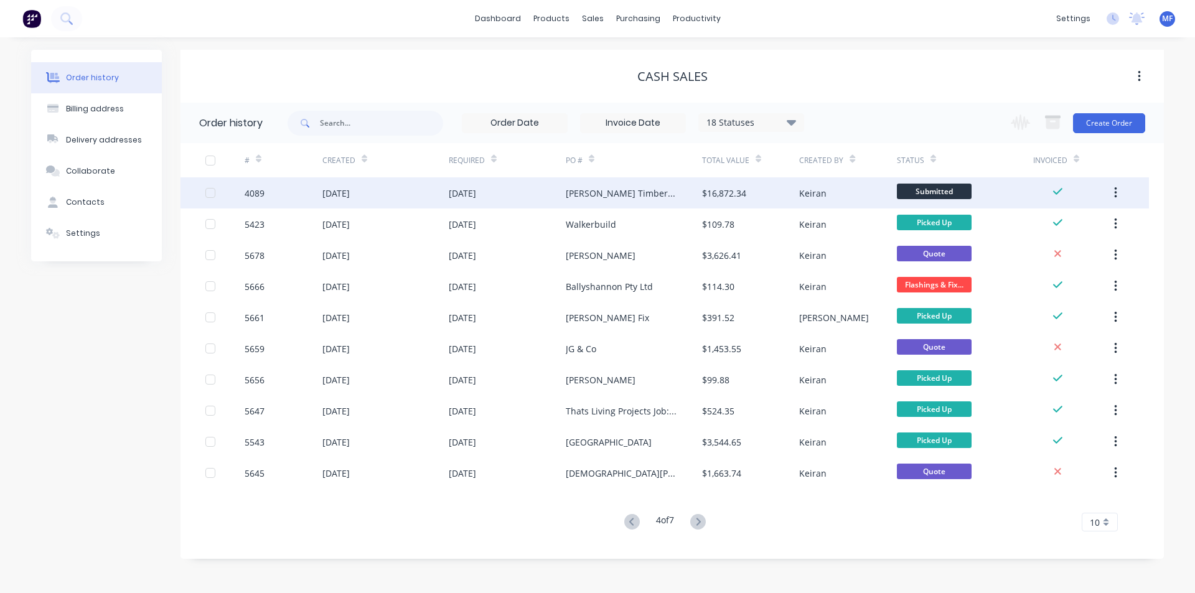
click at [634, 191] on div "[PERSON_NAME] Timber Boat Services" at bounding box center [621, 193] width 111 height 13
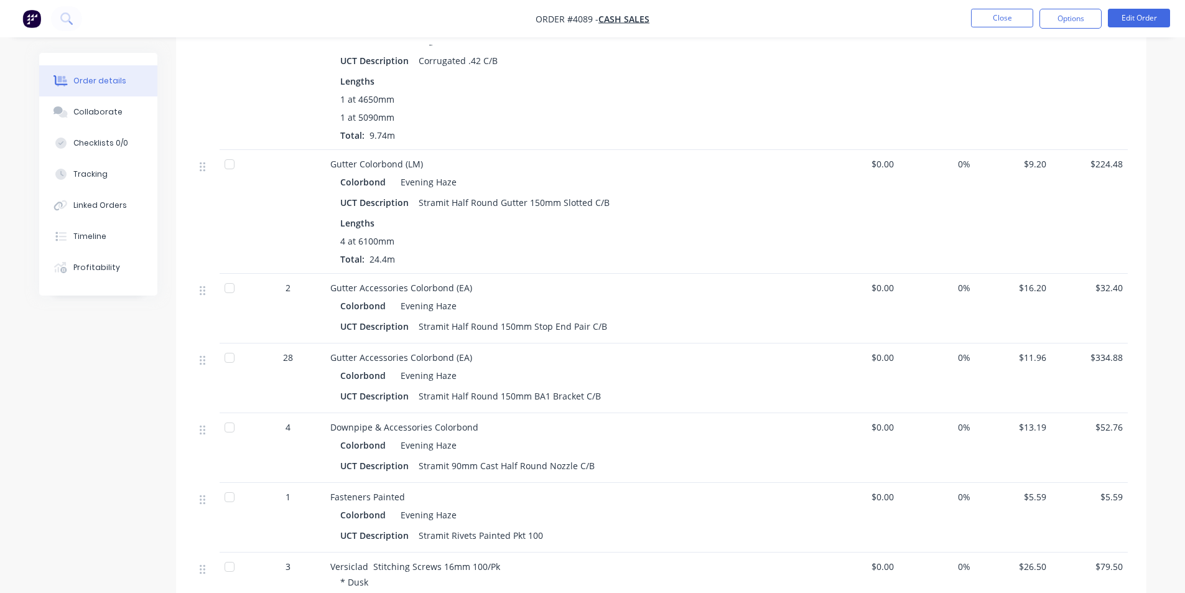
scroll to position [1182, 0]
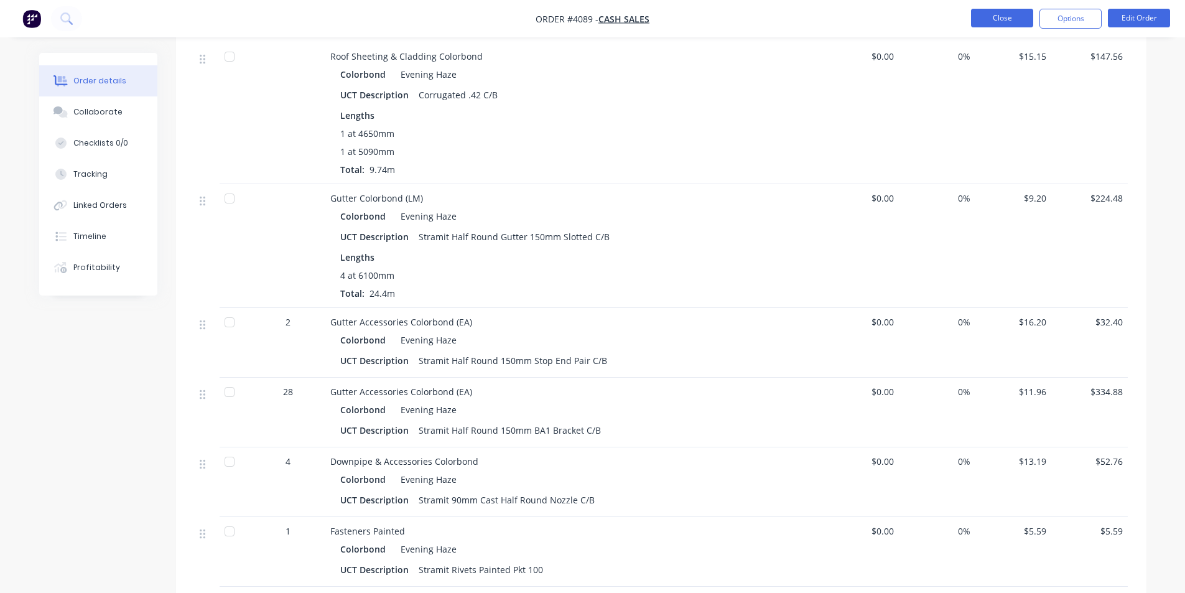
click at [1007, 18] on button "Close" at bounding box center [1002, 18] width 62 height 19
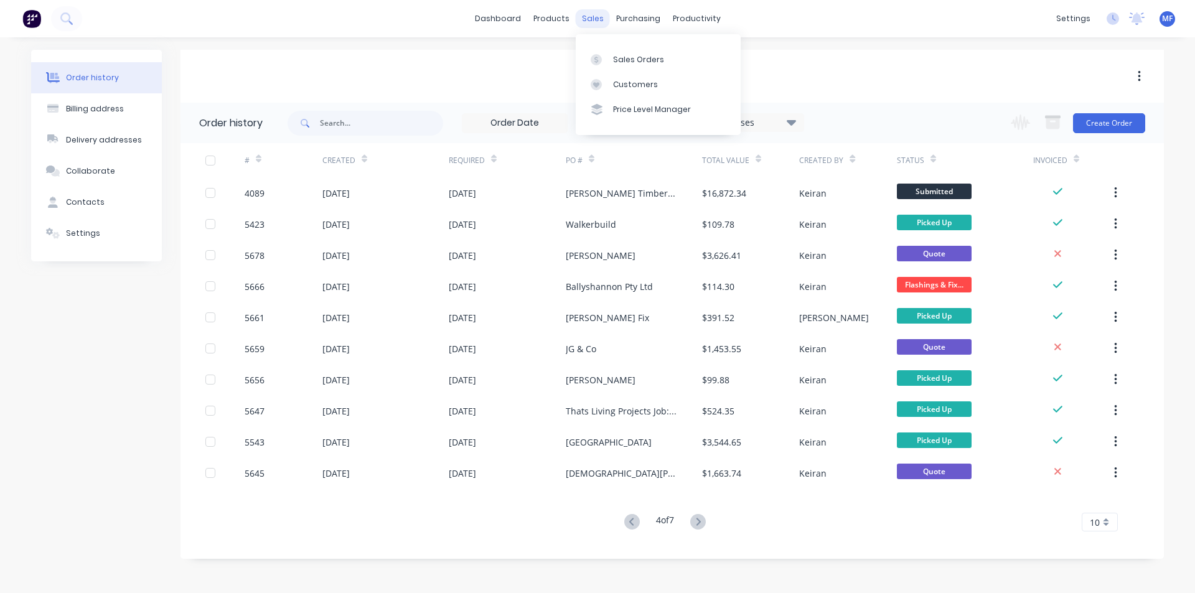
click at [597, 10] on div "sales" at bounding box center [593, 18] width 34 height 19
click at [617, 59] on div "Sales Orders" at bounding box center [638, 59] width 51 height 11
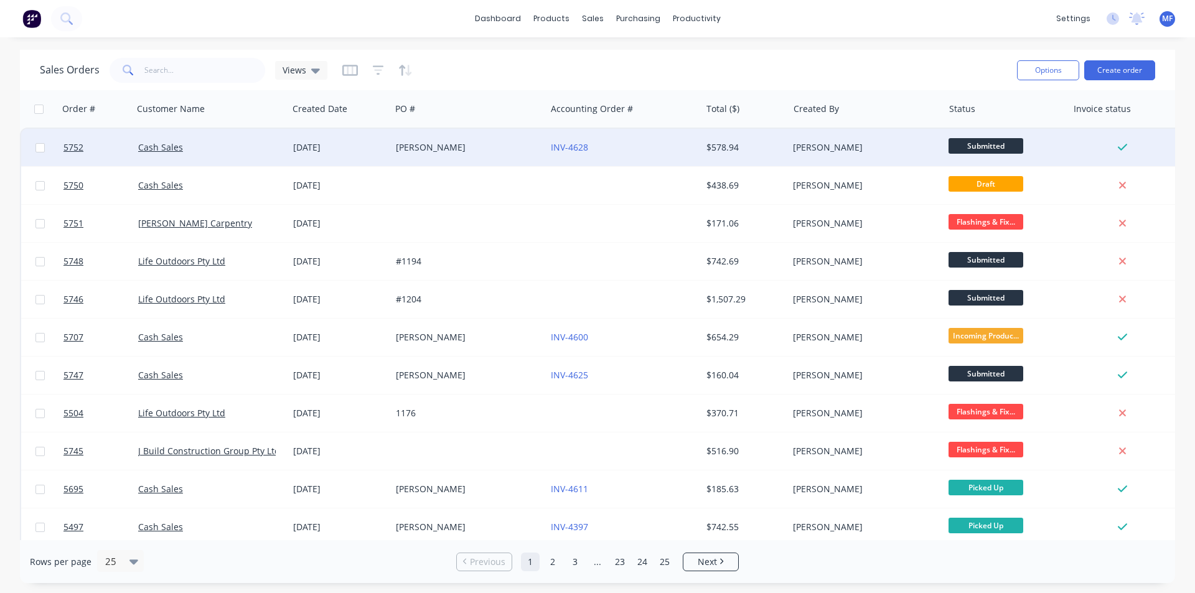
click at [423, 144] on div "[PERSON_NAME]" at bounding box center [465, 147] width 138 height 12
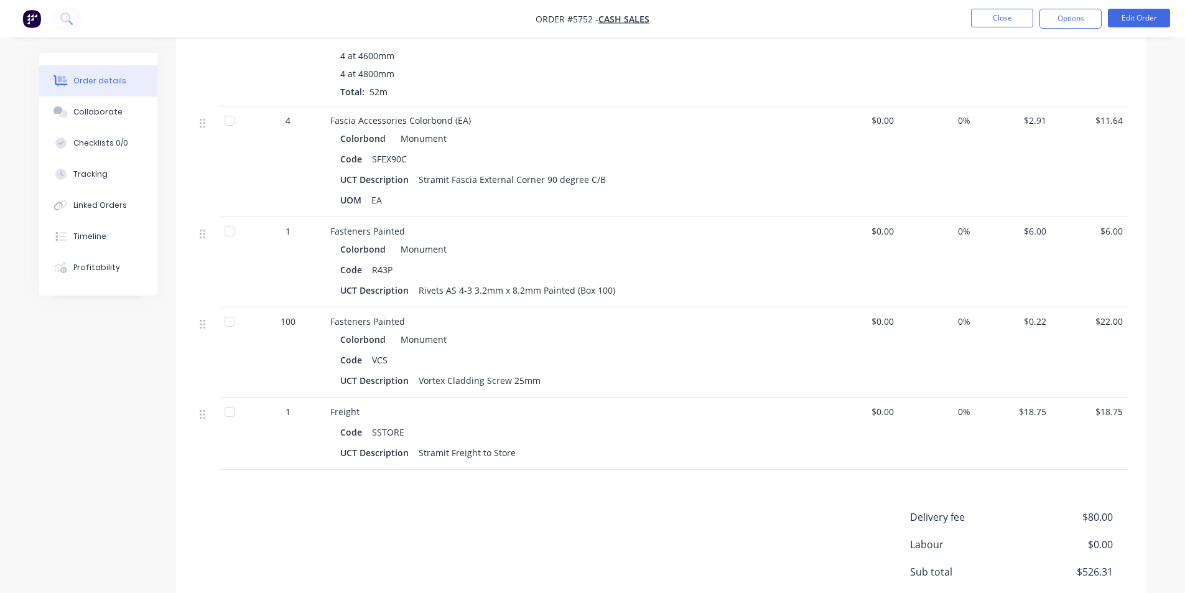
scroll to position [124, 0]
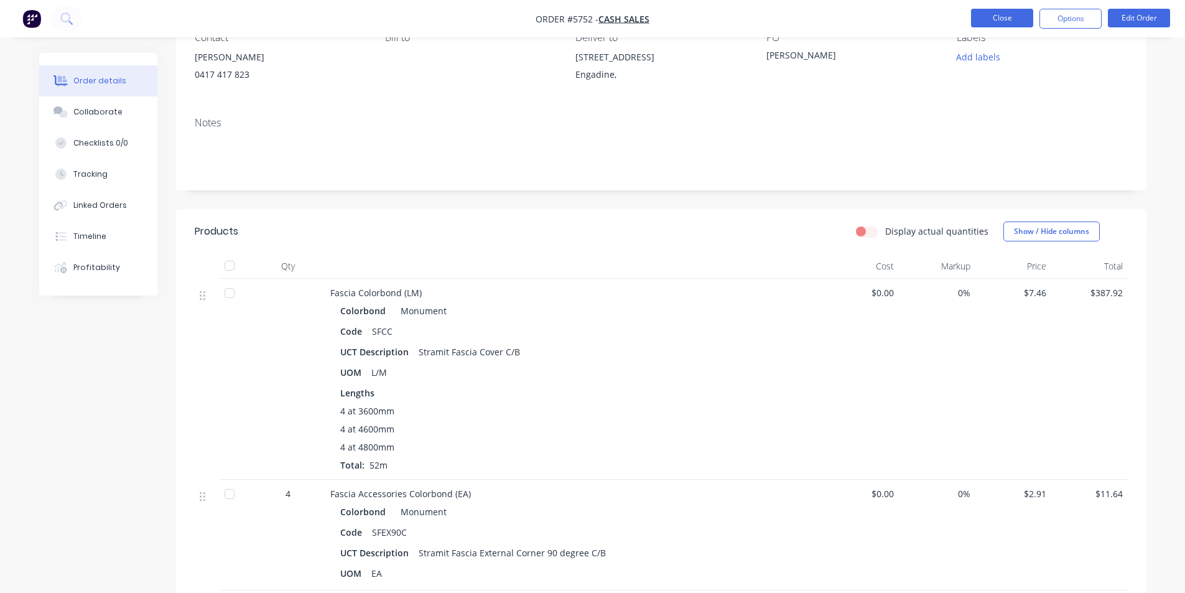
click at [1004, 21] on button "Close" at bounding box center [1002, 18] width 62 height 19
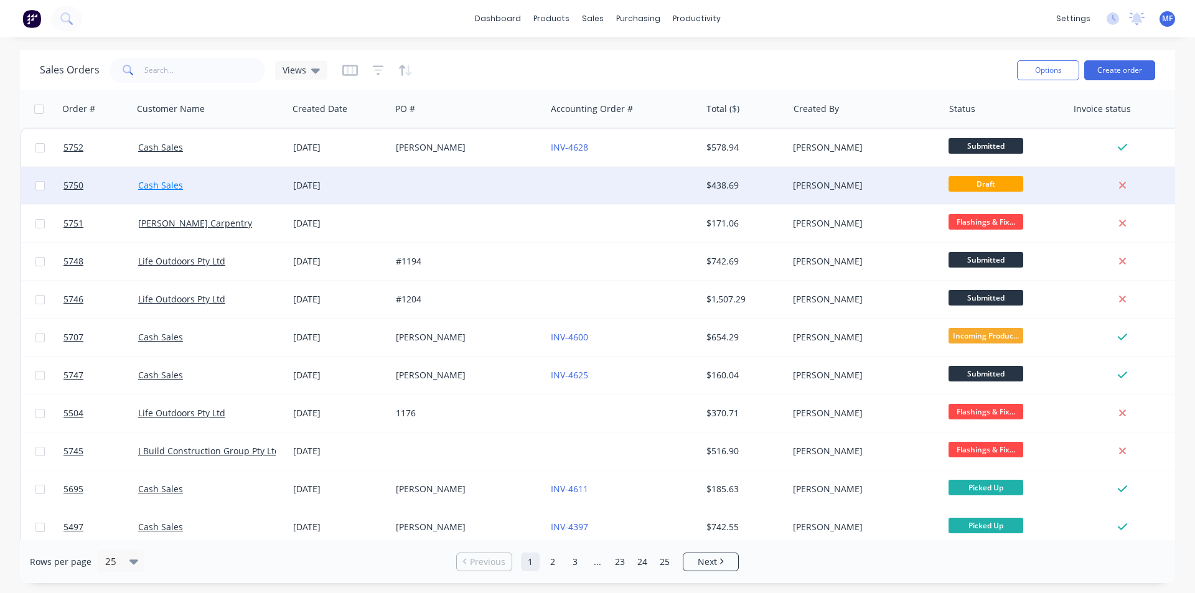
click at [164, 184] on link "Cash Sales" at bounding box center [160, 185] width 45 height 12
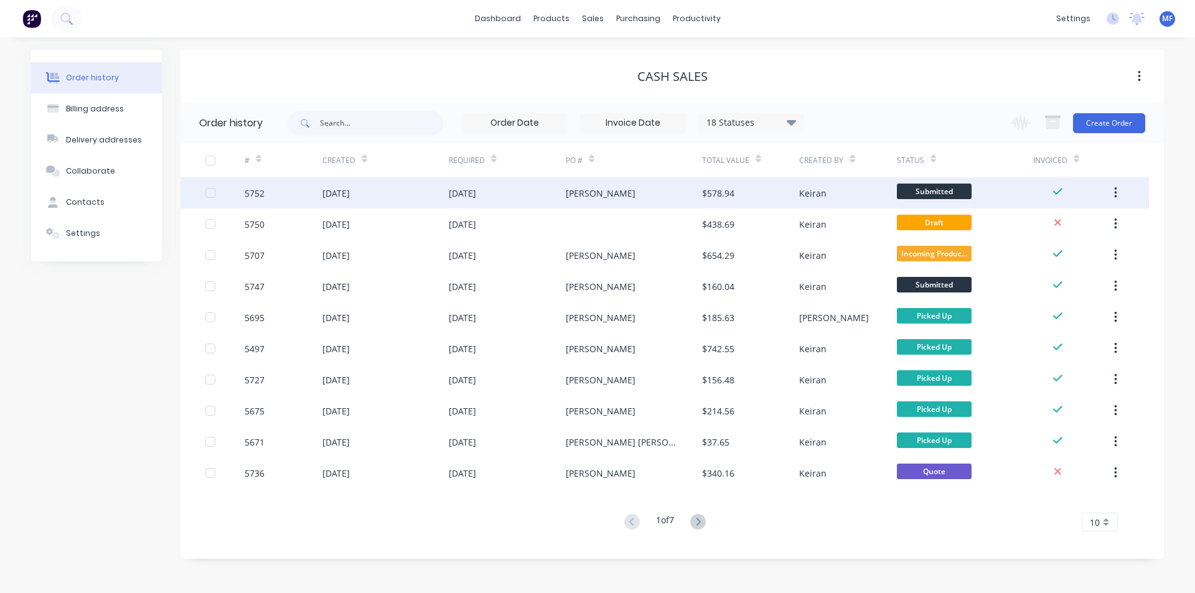
click at [587, 190] on div "[PERSON_NAME]" at bounding box center [601, 193] width 70 height 13
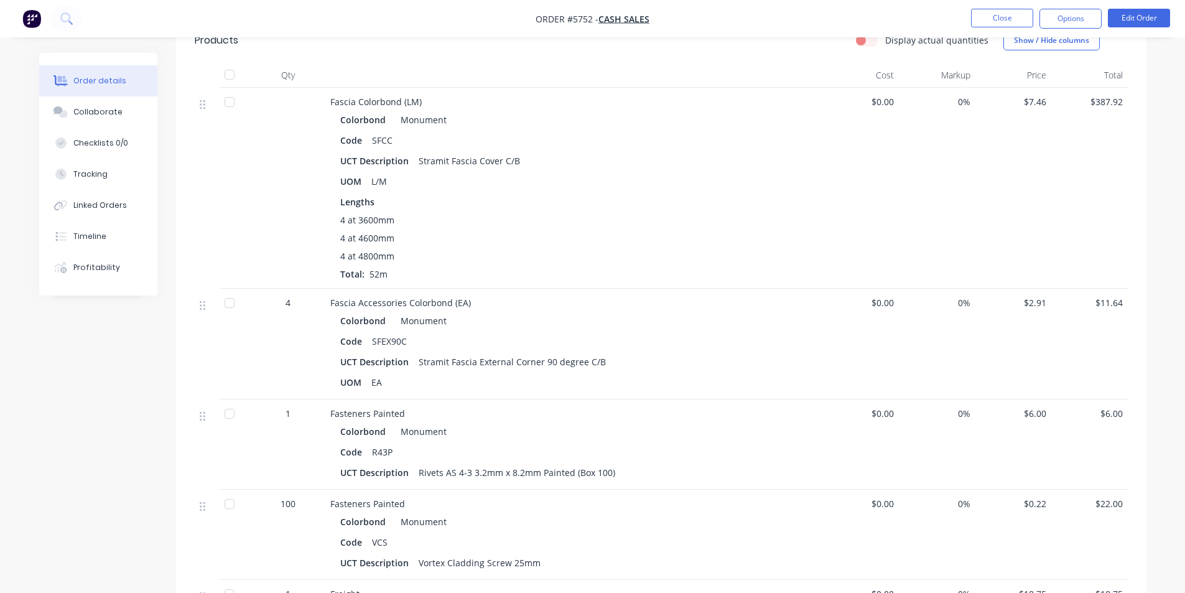
scroll to position [311, 0]
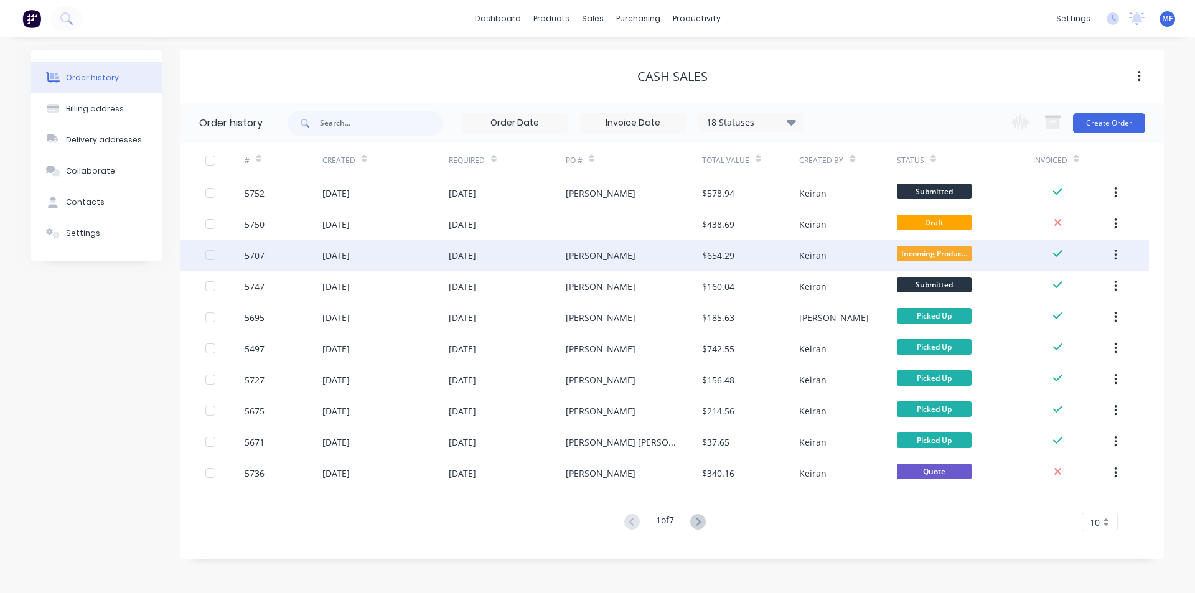
click at [813, 251] on div "Keiran" at bounding box center [812, 255] width 27 height 13
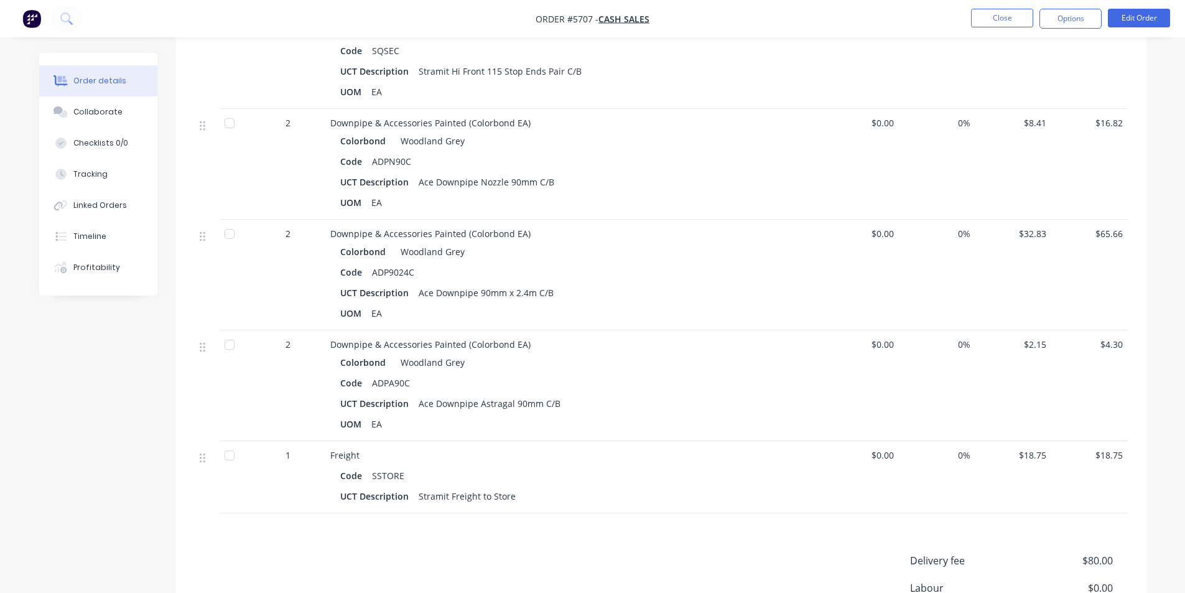
scroll to position [1182, 0]
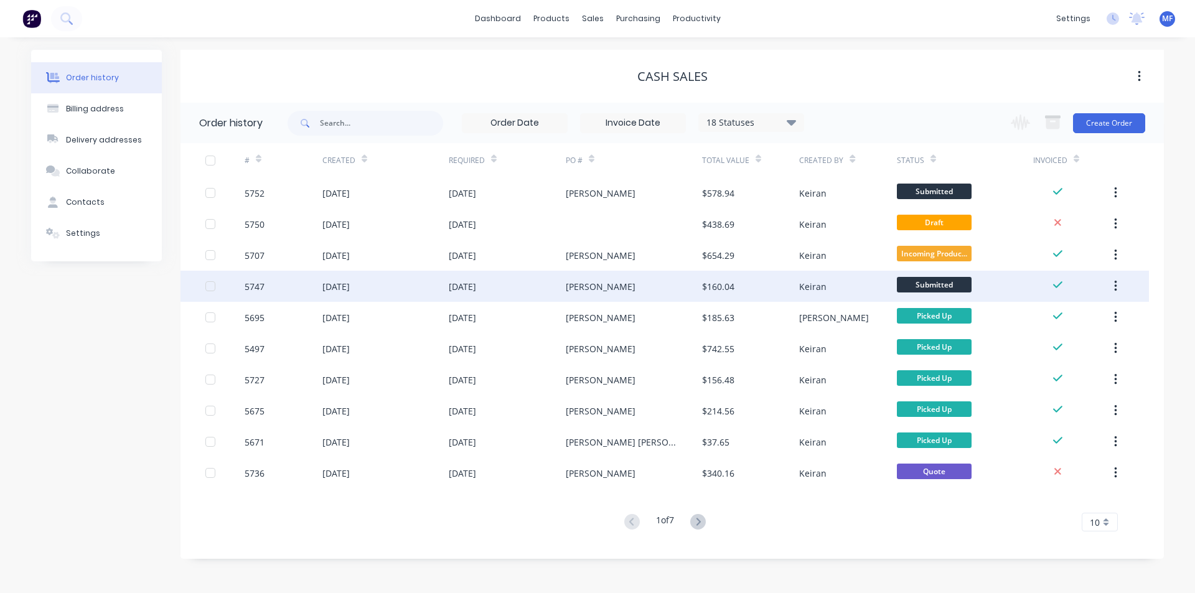
click at [576, 280] on div "[PERSON_NAME]" at bounding box center [601, 286] width 70 height 13
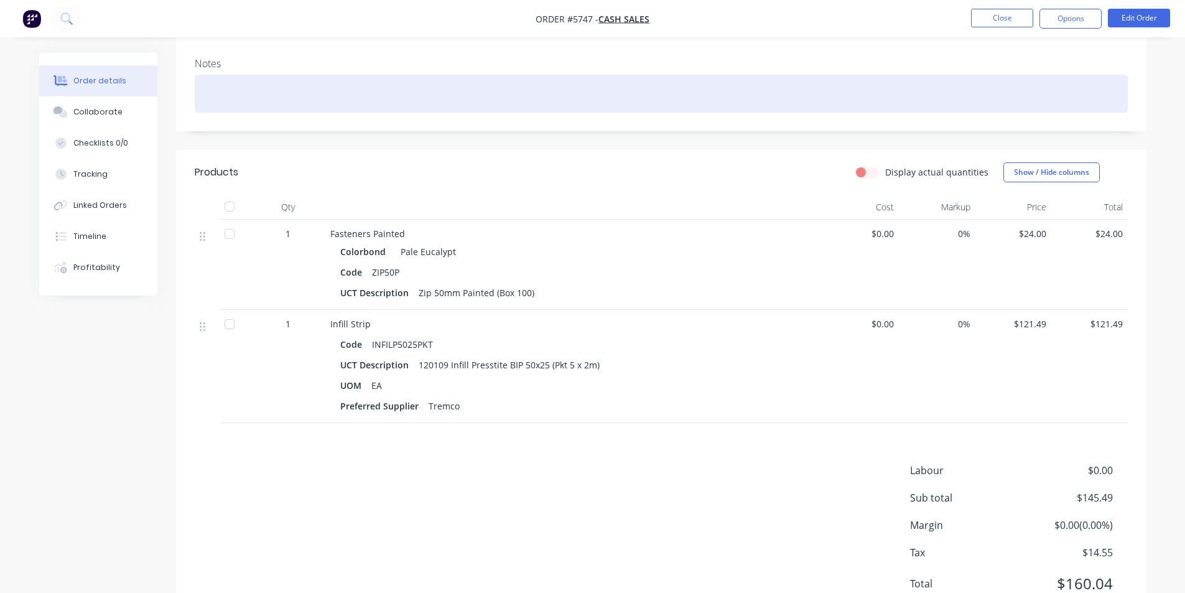
scroll to position [187, 0]
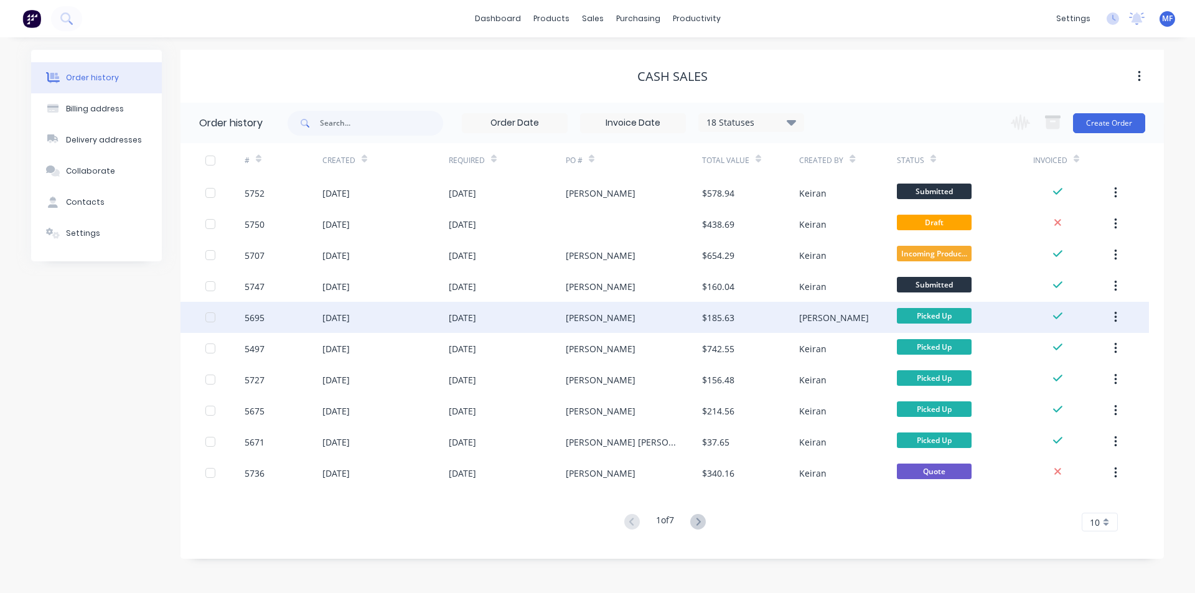
click at [719, 313] on div "$185.63" at bounding box center [718, 317] width 32 height 13
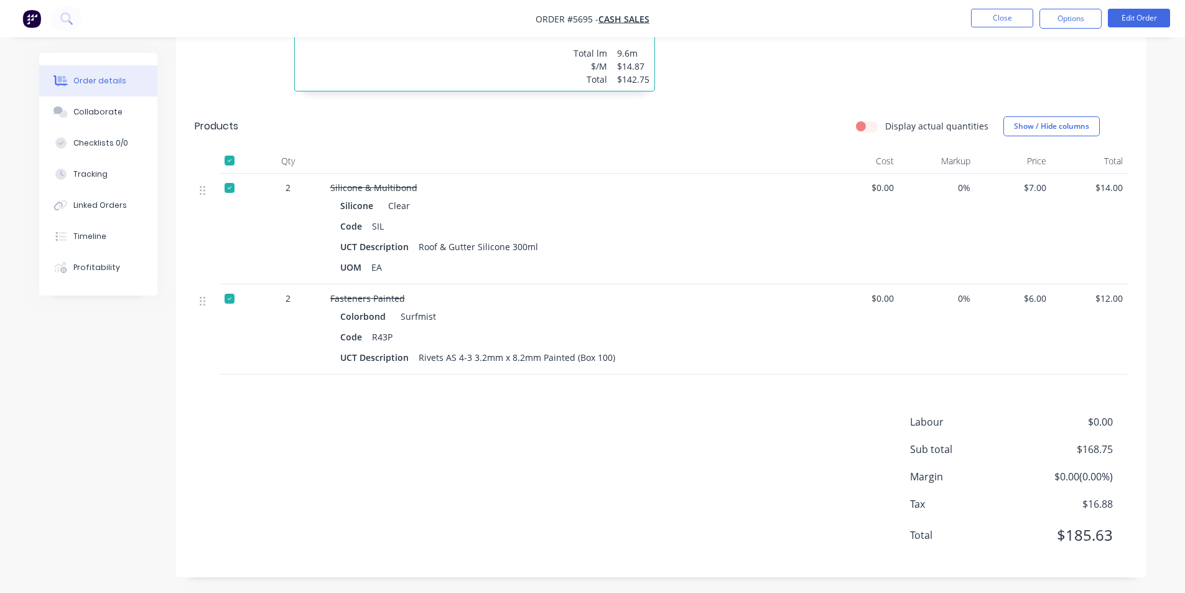
scroll to position [494, 0]
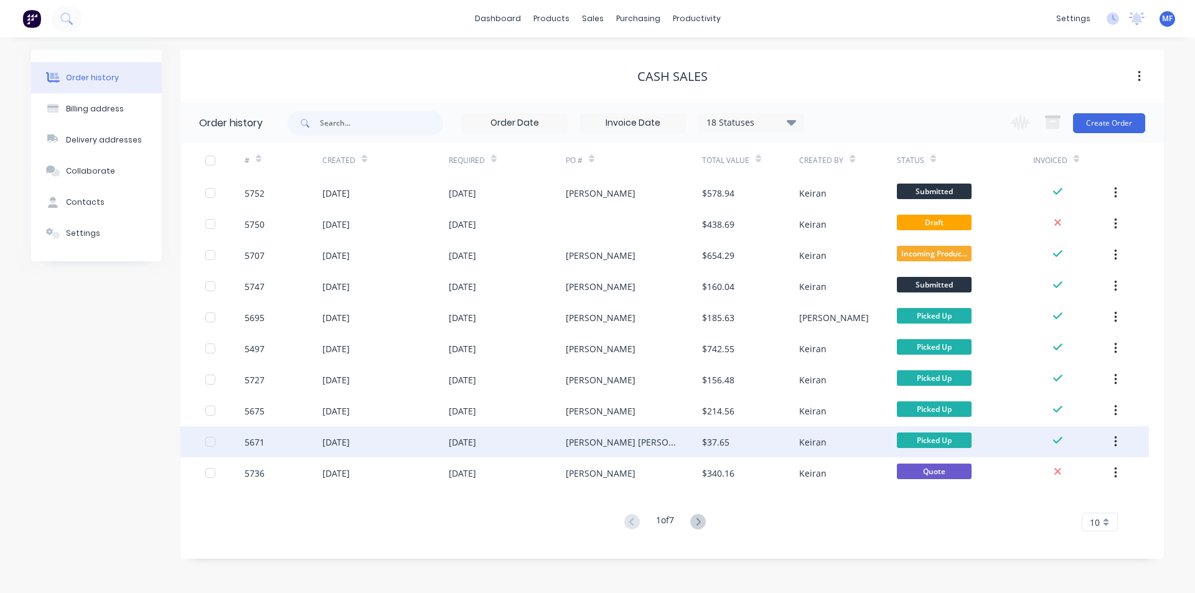
click at [704, 442] on div "$37.65" at bounding box center [715, 442] width 27 height 13
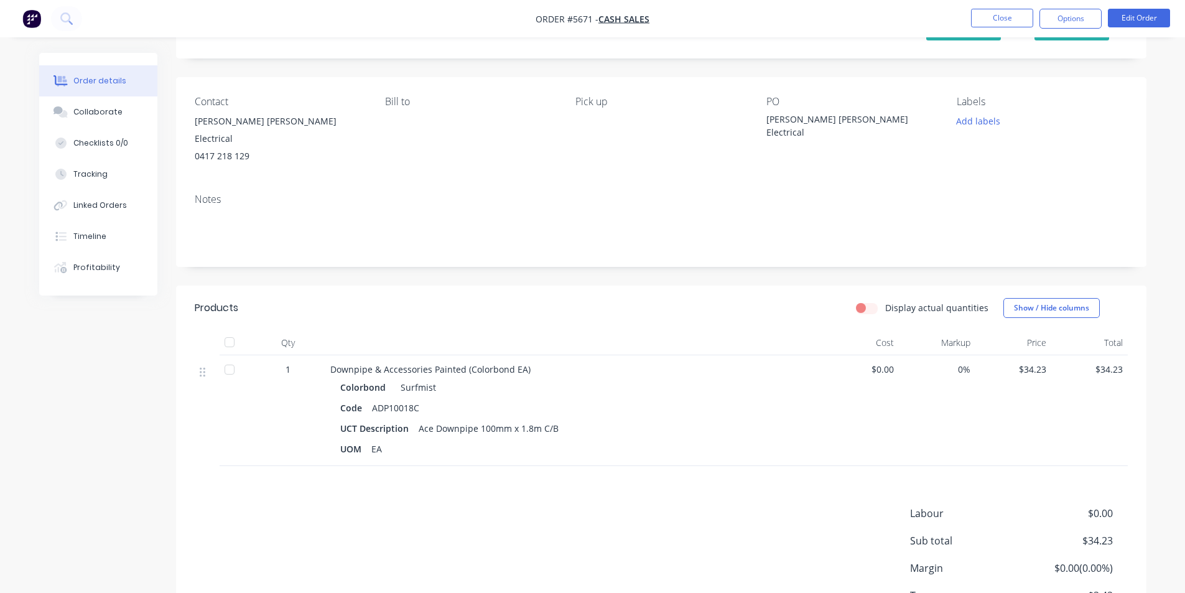
scroll to position [142, 0]
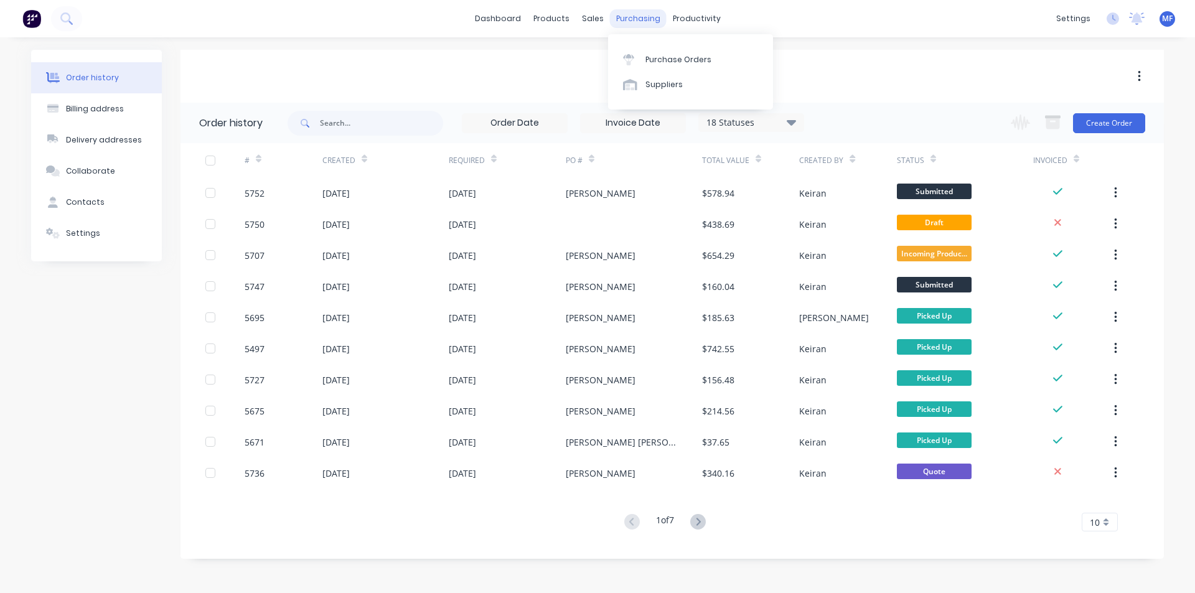
click at [640, 15] on div "purchasing" at bounding box center [638, 18] width 57 height 19
click at [671, 57] on div "Purchase Orders" at bounding box center [678, 59] width 66 height 11
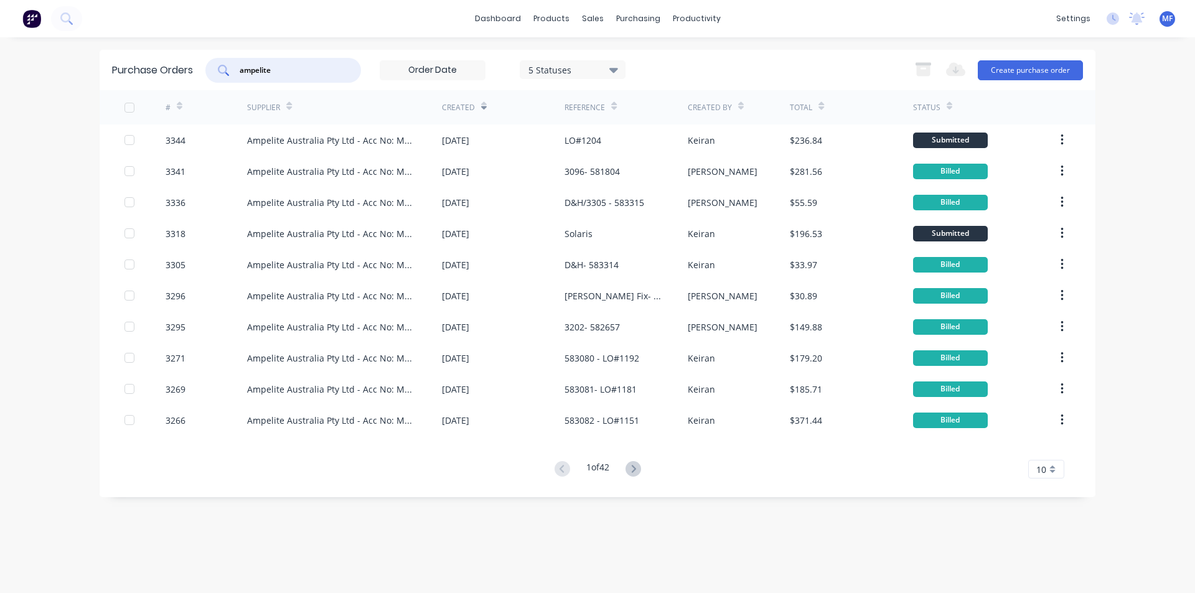
click at [304, 70] on input "ampelite" at bounding box center [289, 70] width 103 height 12
type input "3333"
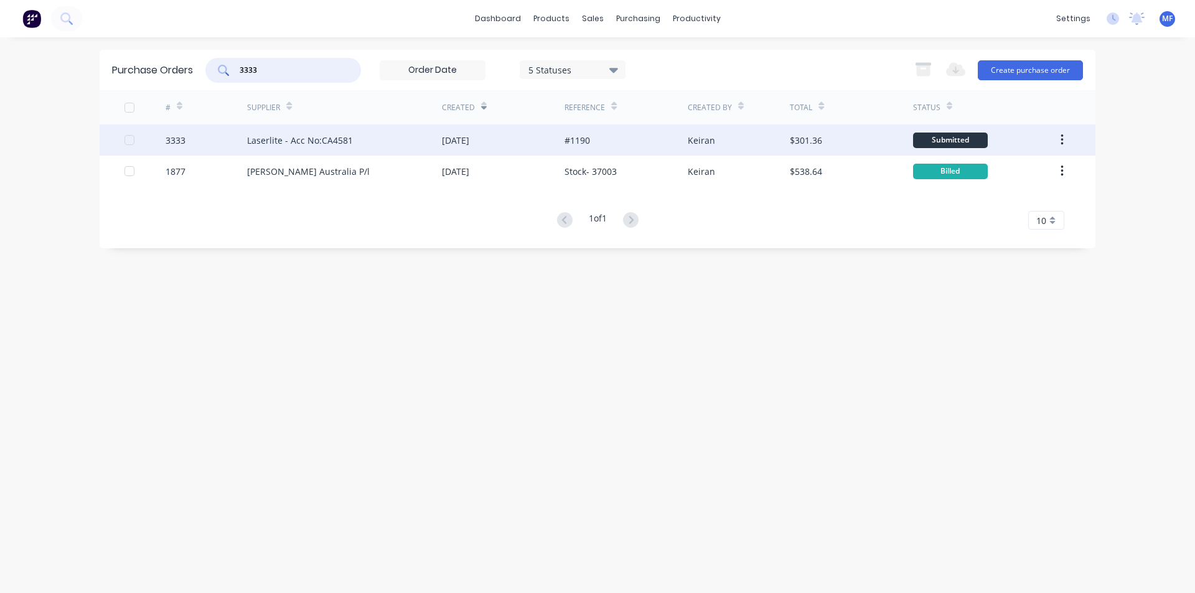
click at [331, 142] on div "Laserlite - Acc No:CA4581" at bounding box center [300, 140] width 106 height 13
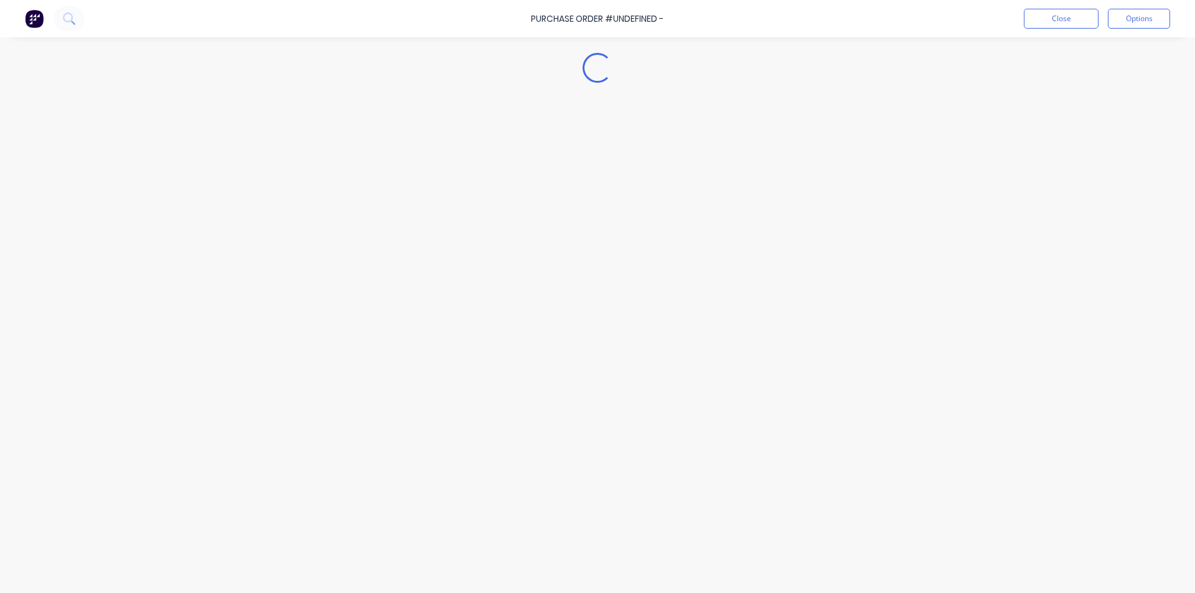
type textarea "x"
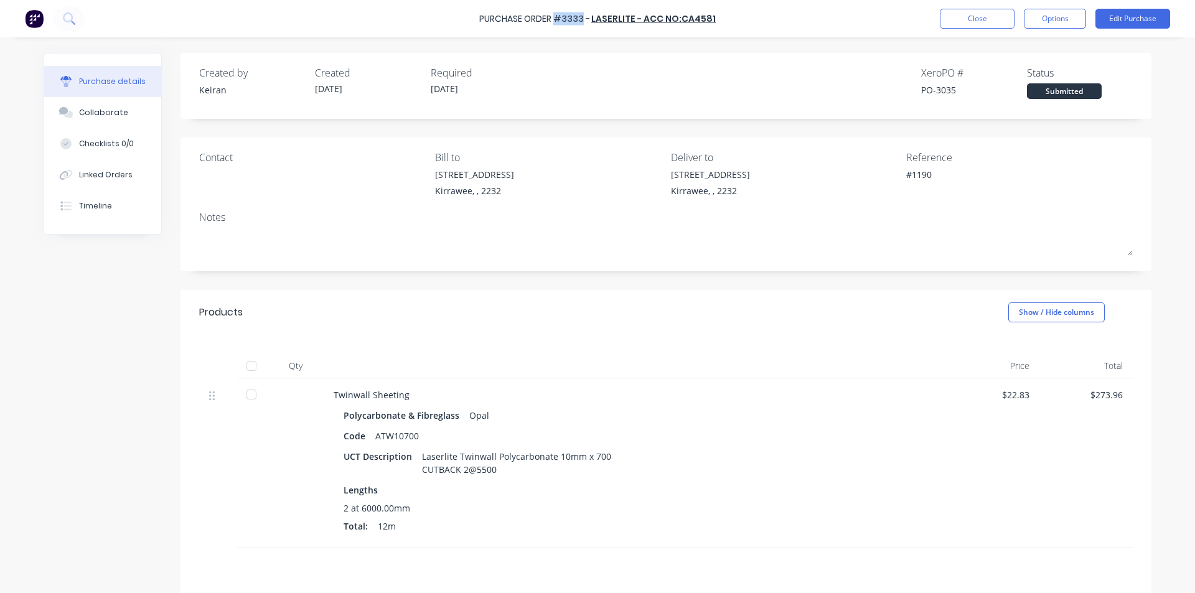
drag, startPoint x: 586, startPoint y: 15, endPoint x: 562, endPoint y: 18, distance: 23.8
click at [560, 17] on div "Purchase Order #3333 -" at bounding box center [534, 18] width 111 height 13
click at [973, 21] on button "Close" at bounding box center [977, 19] width 75 height 20
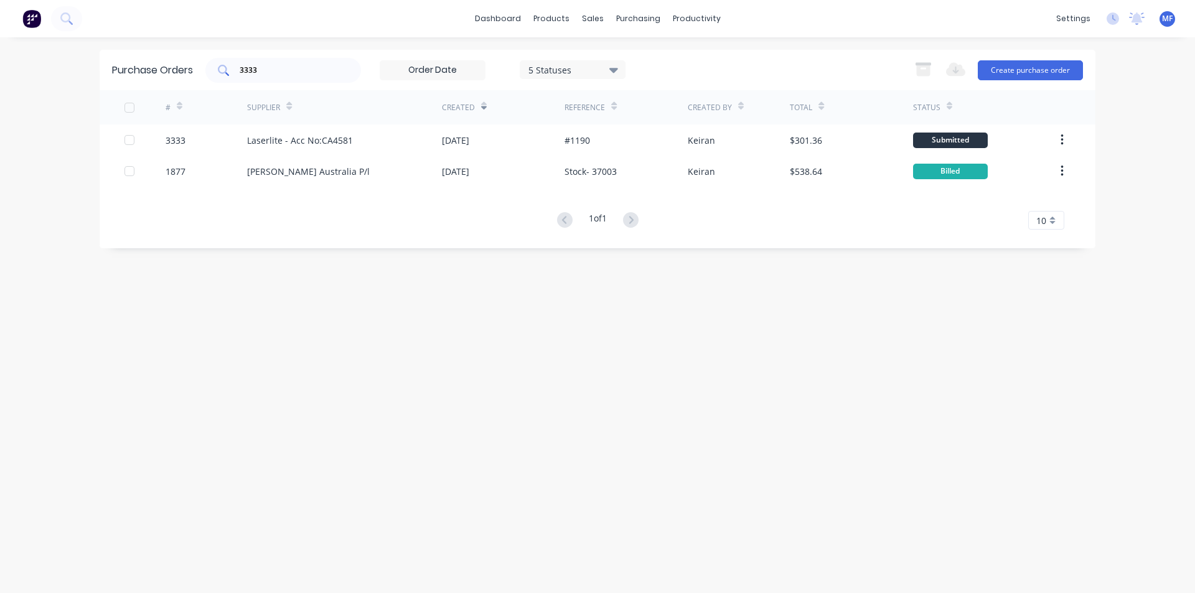
click at [279, 73] on input "3333" at bounding box center [289, 70] width 103 height 12
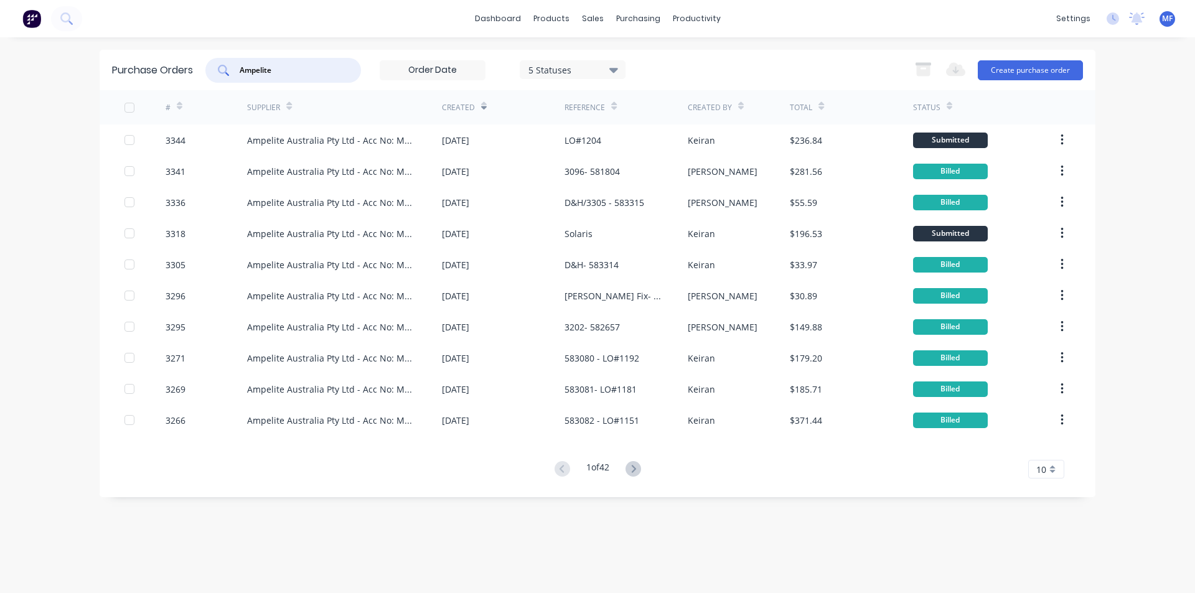
click at [292, 71] on input "Ampelite" at bounding box center [289, 70] width 103 height 12
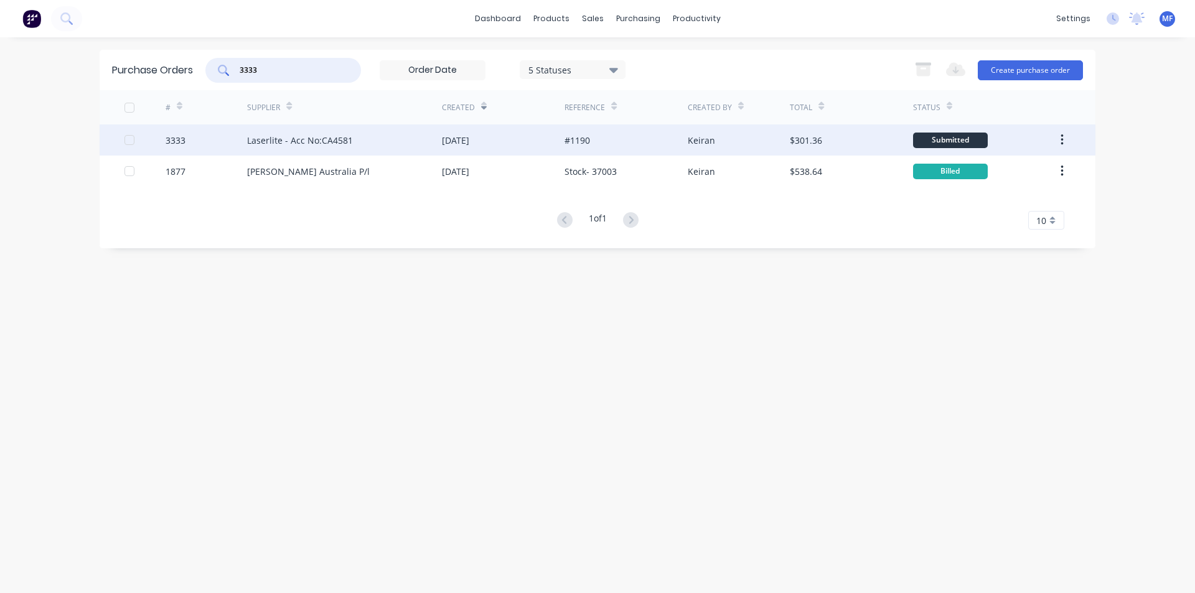
type input "3333"
click at [306, 139] on div "Laserlite - Acc No:CA4581" at bounding box center [300, 140] width 106 height 13
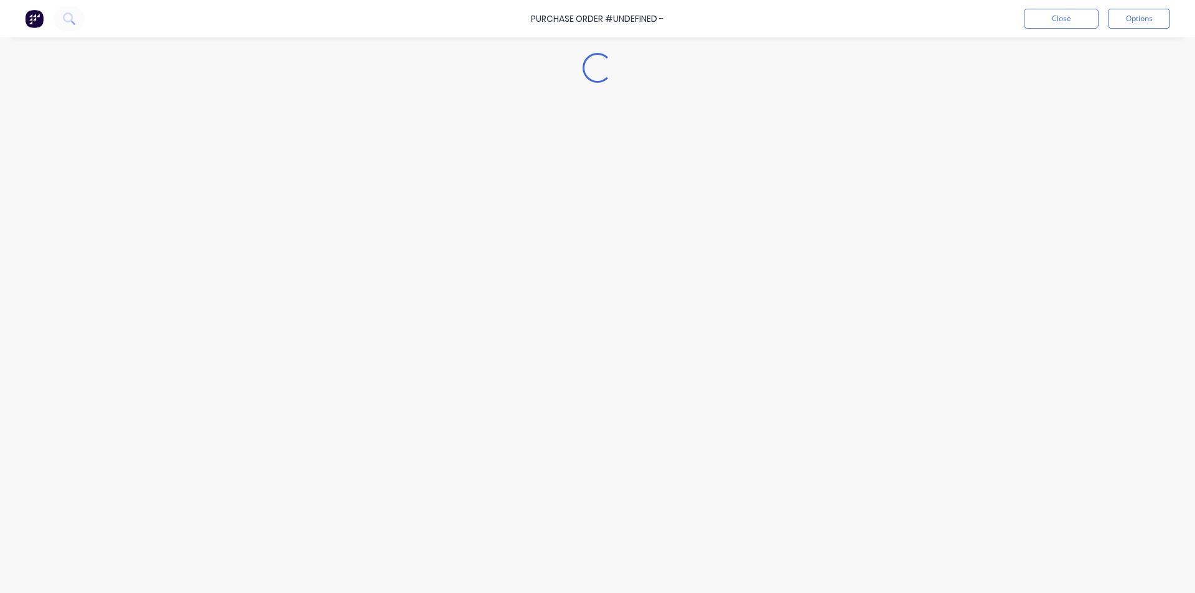
type textarea "x"
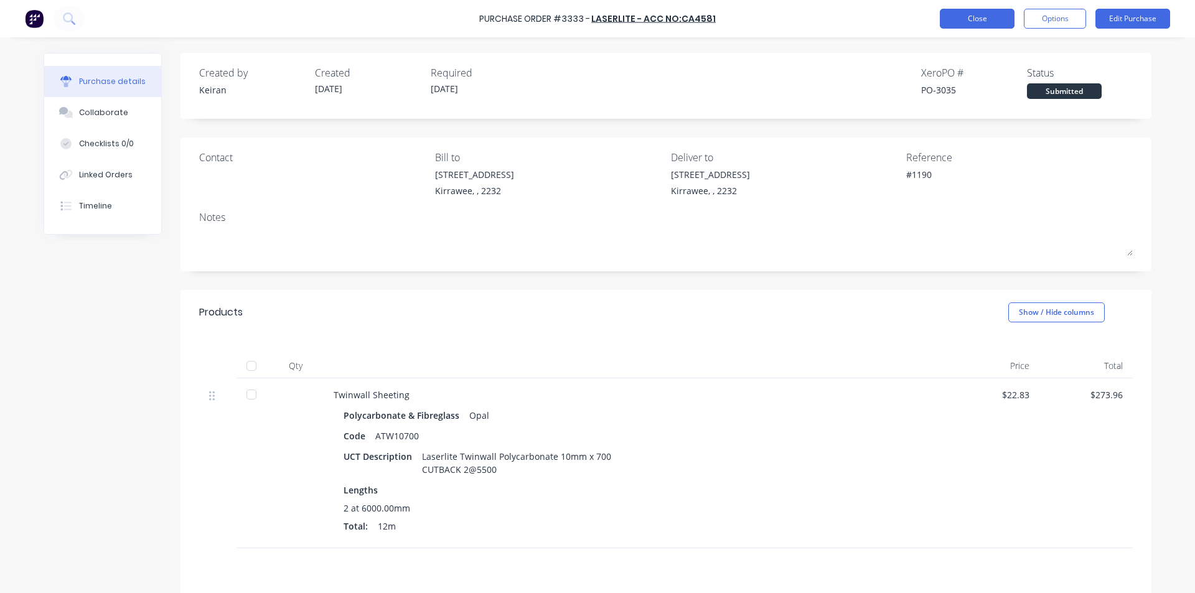
click at [981, 24] on button "Close" at bounding box center [977, 19] width 75 height 20
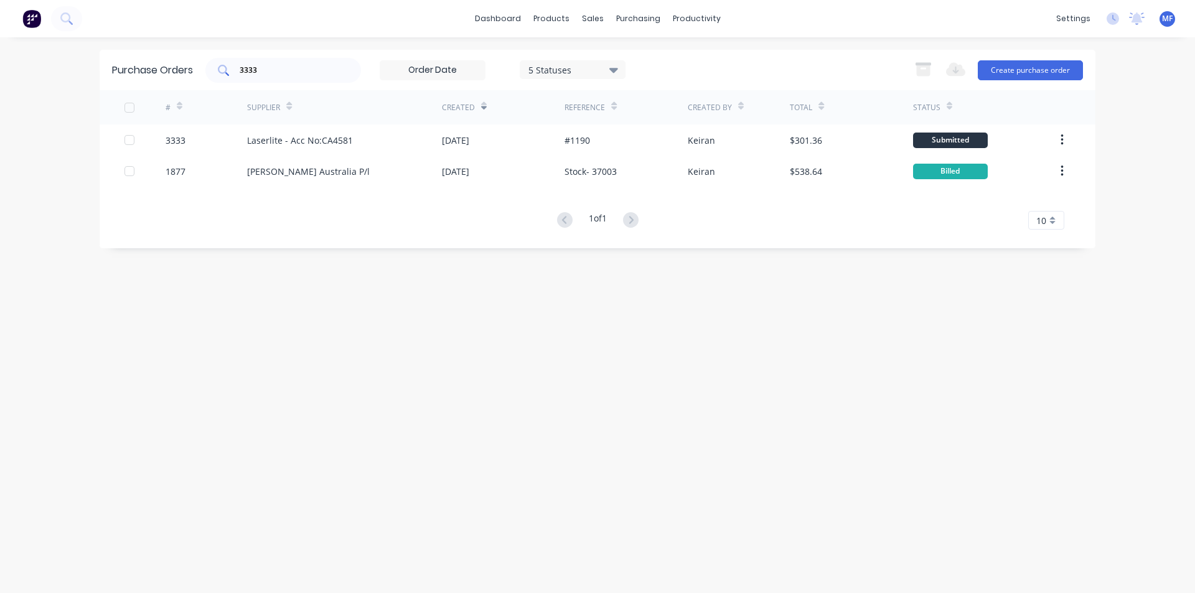
click at [272, 73] on input "3333" at bounding box center [289, 70] width 103 height 12
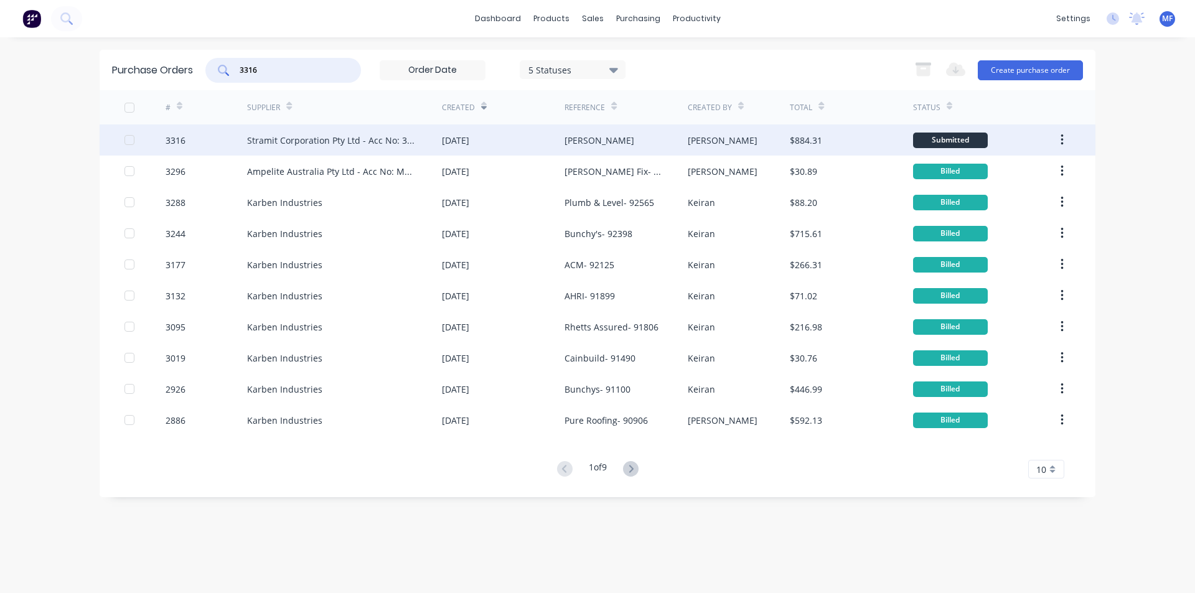
type input "3316"
click at [383, 140] on div "Stramit Corporation Pty Ltd - Acc No: 32915" at bounding box center [332, 140] width 170 height 13
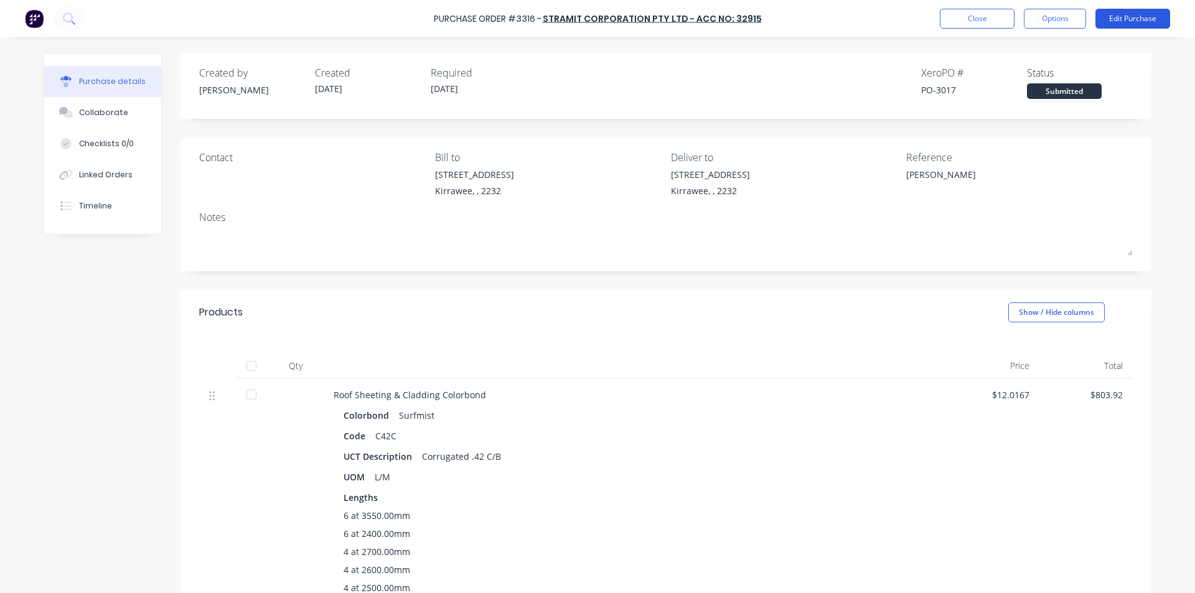
click at [1137, 24] on button "Edit Purchase" at bounding box center [1132, 19] width 75 height 20
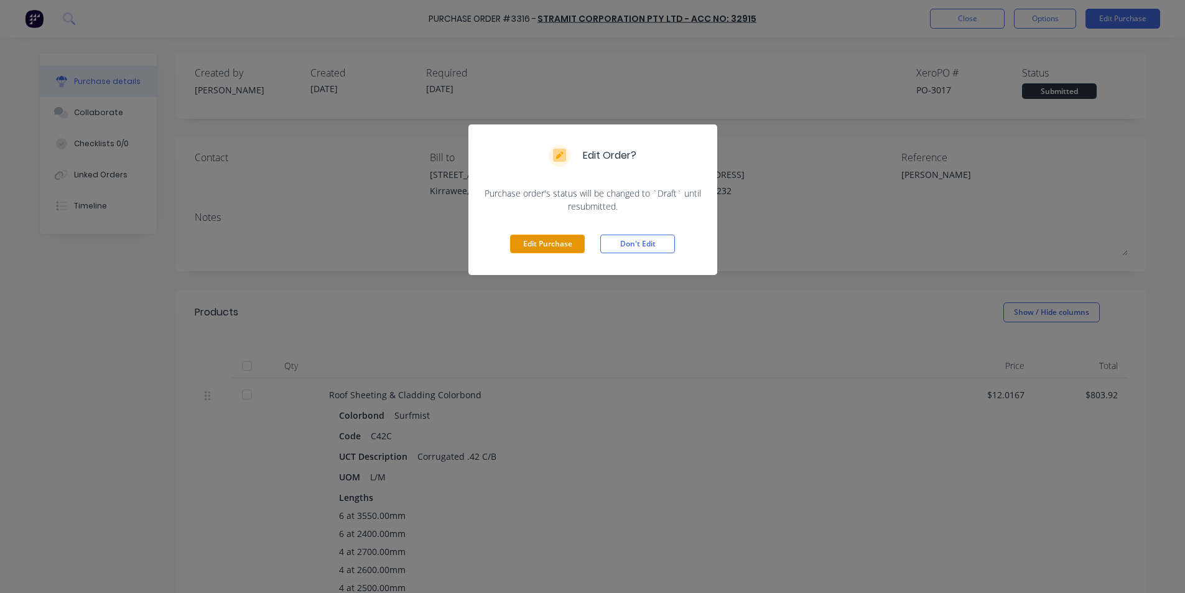
click at [560, 243] on button "Edit Purchase" at bounding box center [547, 244] width 75 height 19
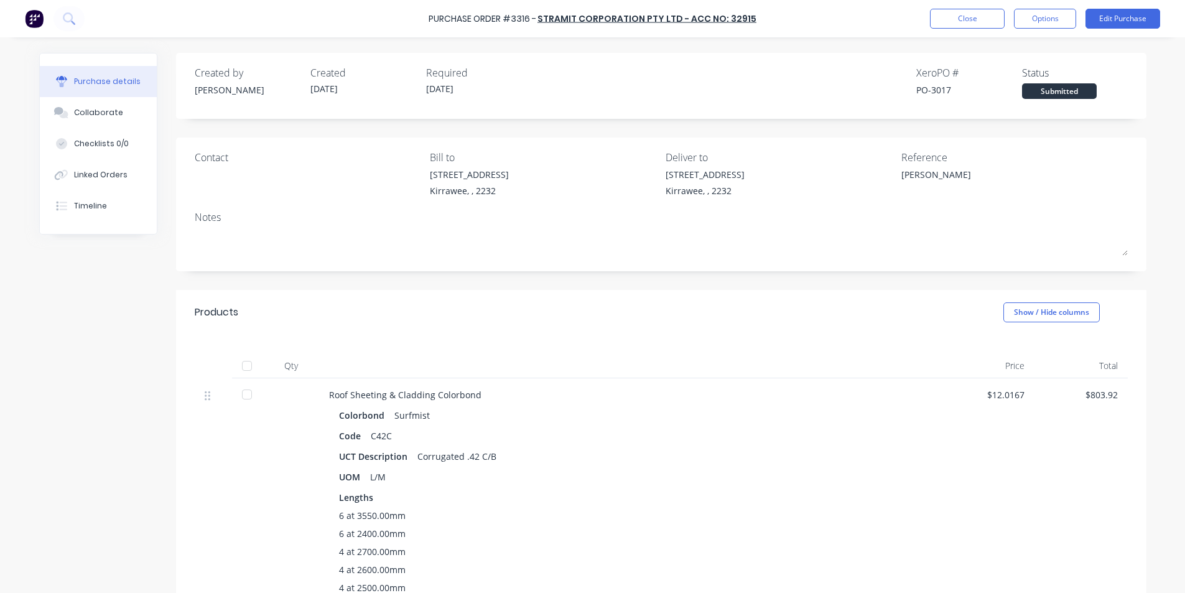
type textarea "x"
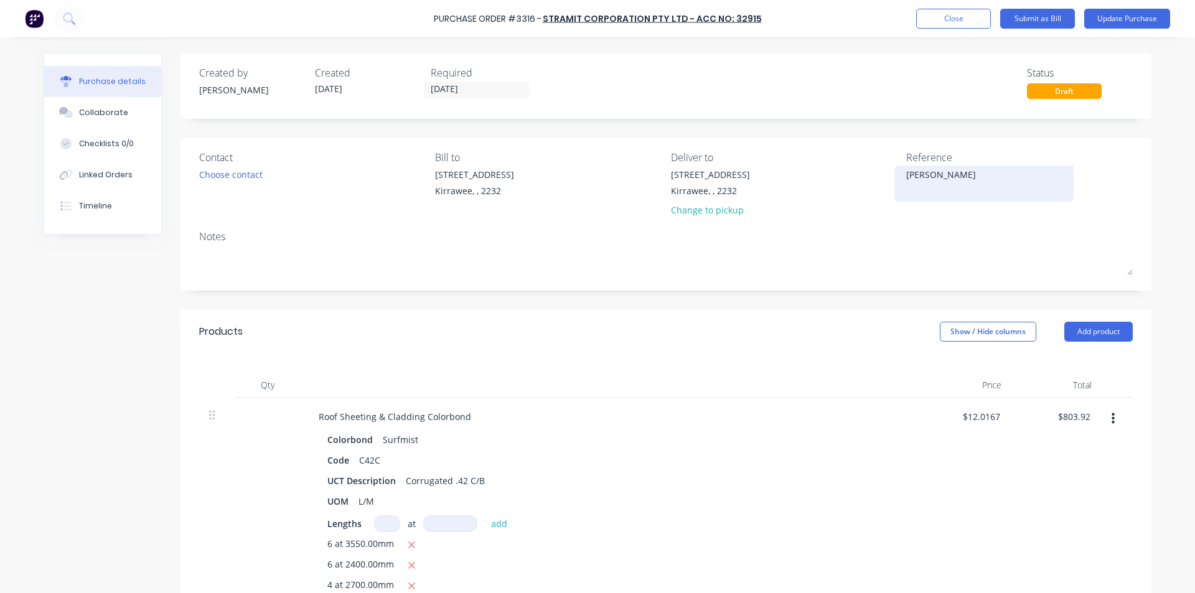
click at [956, 174] on textarea "[PERSON_NAME]" at bounding box center [984, 182] width 156 height 28
type textarea "114041351 [PERSON_NAME]"
type textarea "x"
type textarea "114041351 -[PERSON_NAME]"
type textarea "x"
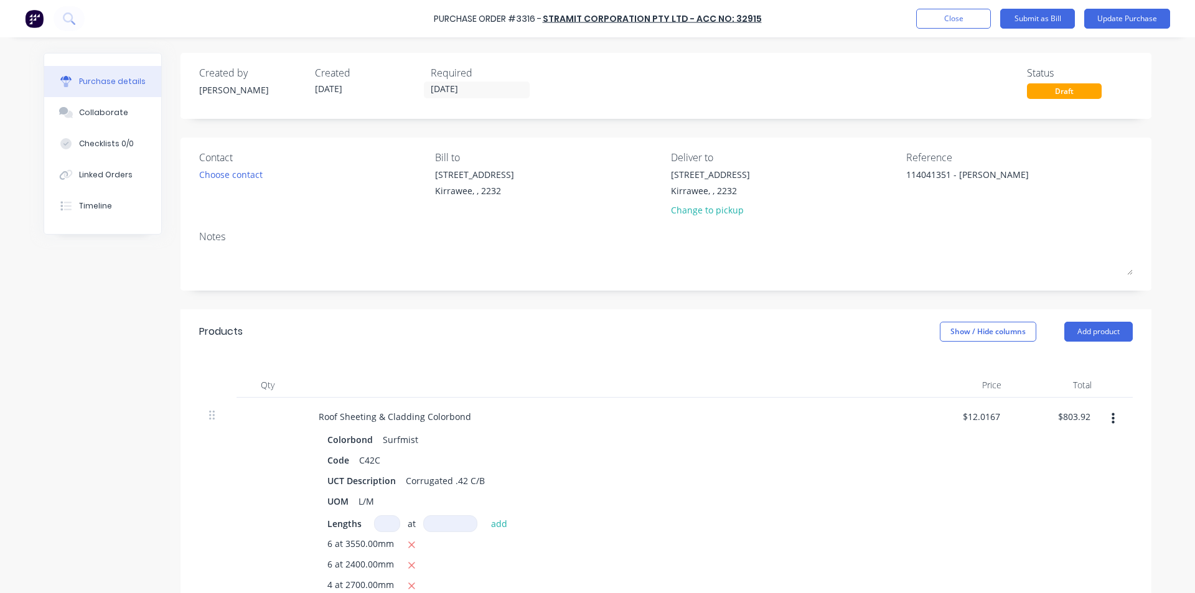
type textarea "114041351 - [PERSON_NAME]"
type textarea "x"
type textarea "114041351 - [PERSON_NAME]"
drag, startPoint x: 643, startPoint y: 347, endPoint x: 653, endPoint y: 379, distance: 33.9
click at [642, 345] on div "Products Show / Hide columns Add product" at bounding box center [665, 331] width 971 height 45
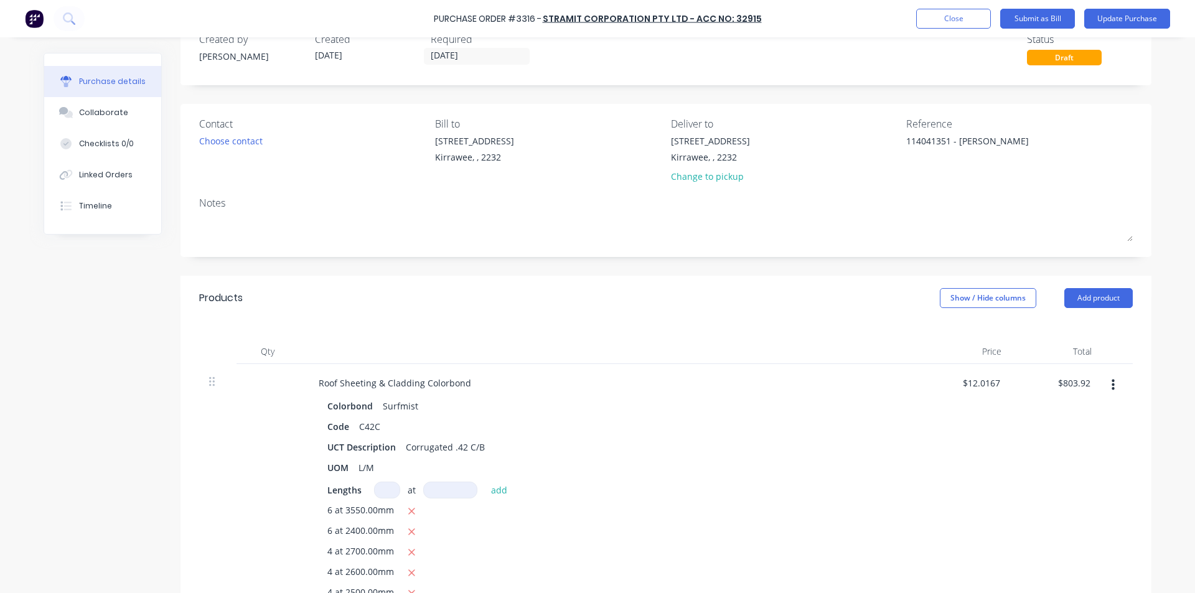
scroll to position [124, 0]
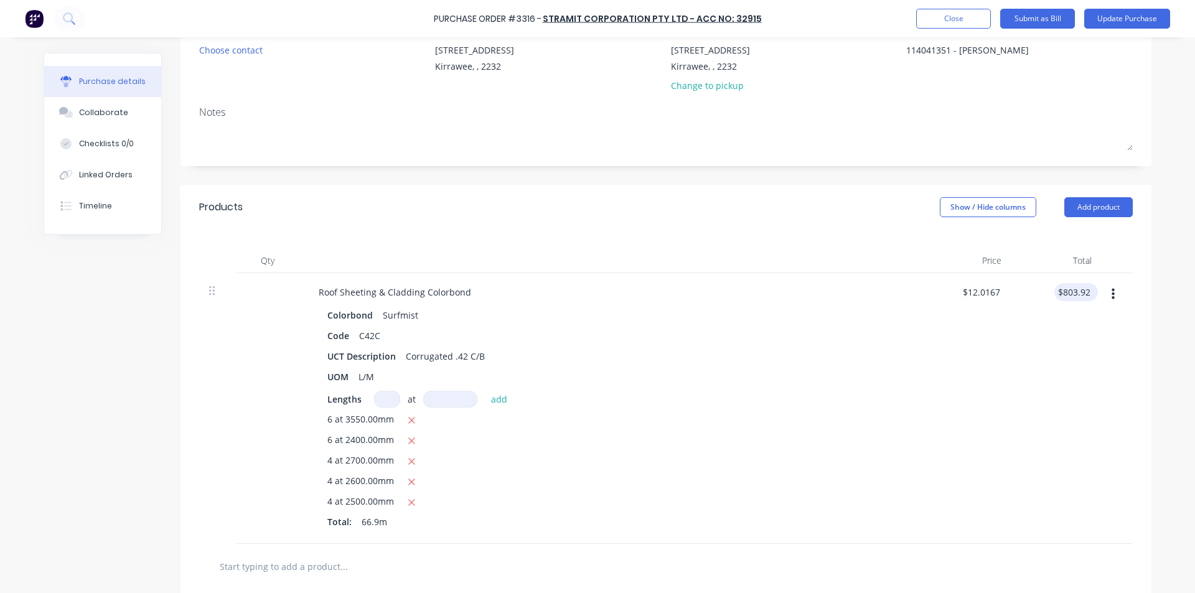
type textarea "x"
type input "803.92"
click at [1076, 289] on input "803.92" at bounding box center [1073, 292] width 39 height 18
click at [1076, 289] on input "803.92" at bounding box center [1076, 292] width 34 height 18
type textarea "x"
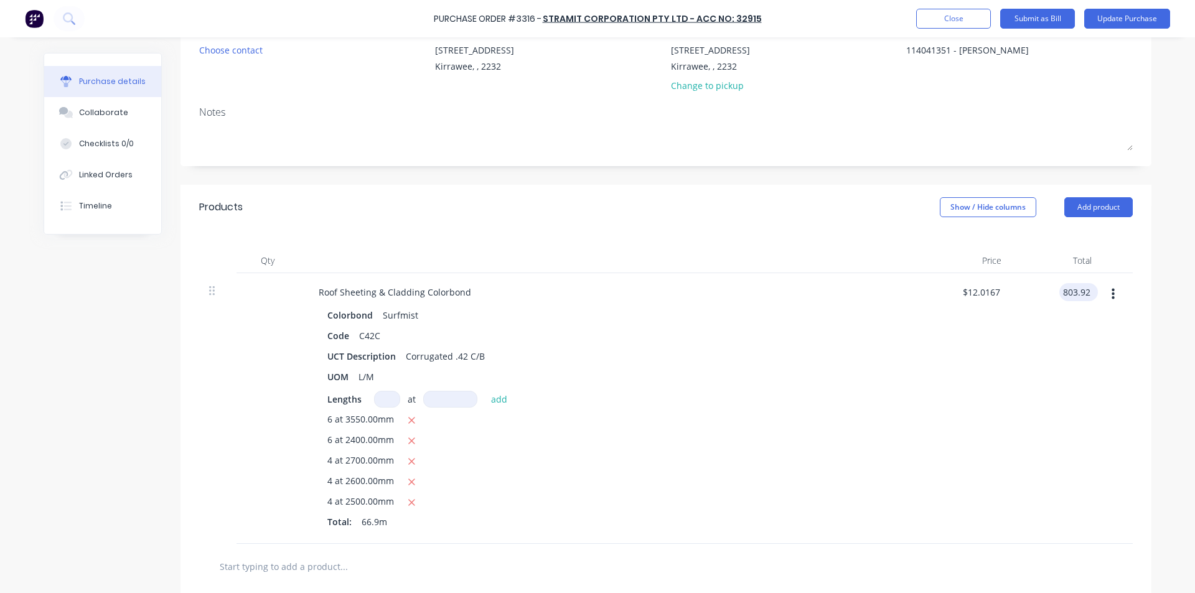
click at [1076, 289] on input "803.92" at bounding box center [1076, 292] width 34 height 18
type input "842.66"
type textarea "x"
type input "$12.5958"
type input "$842.66"
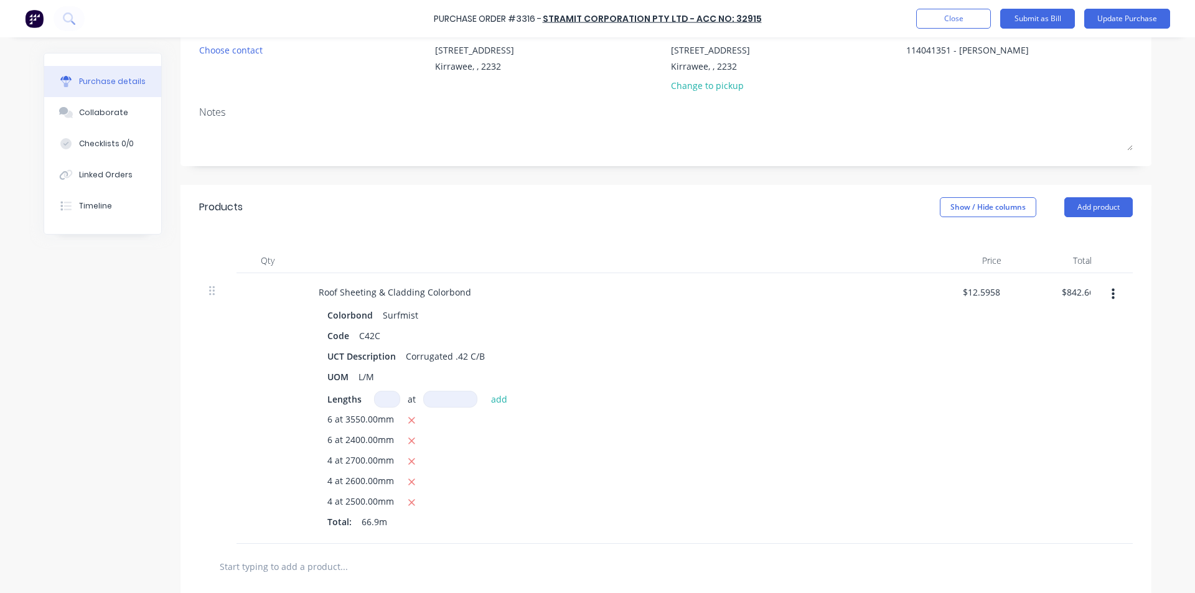
click at [1059, 331] on div "$842.66 842.66" at bounding box center [1056, 408] width 90 height 271
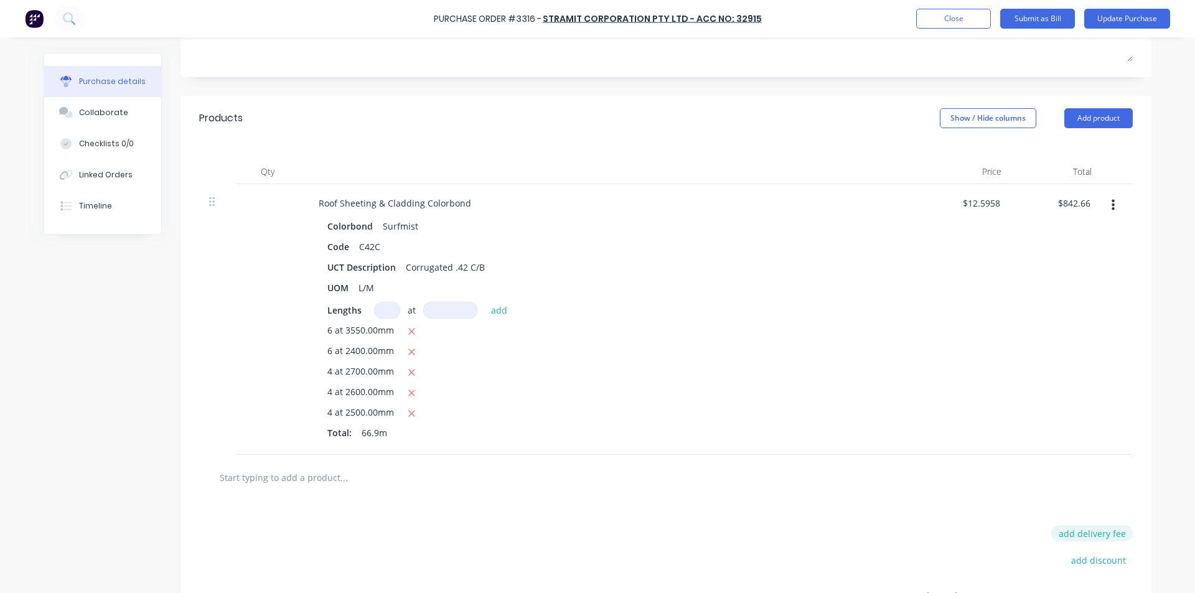
scroll to position [276, 0]
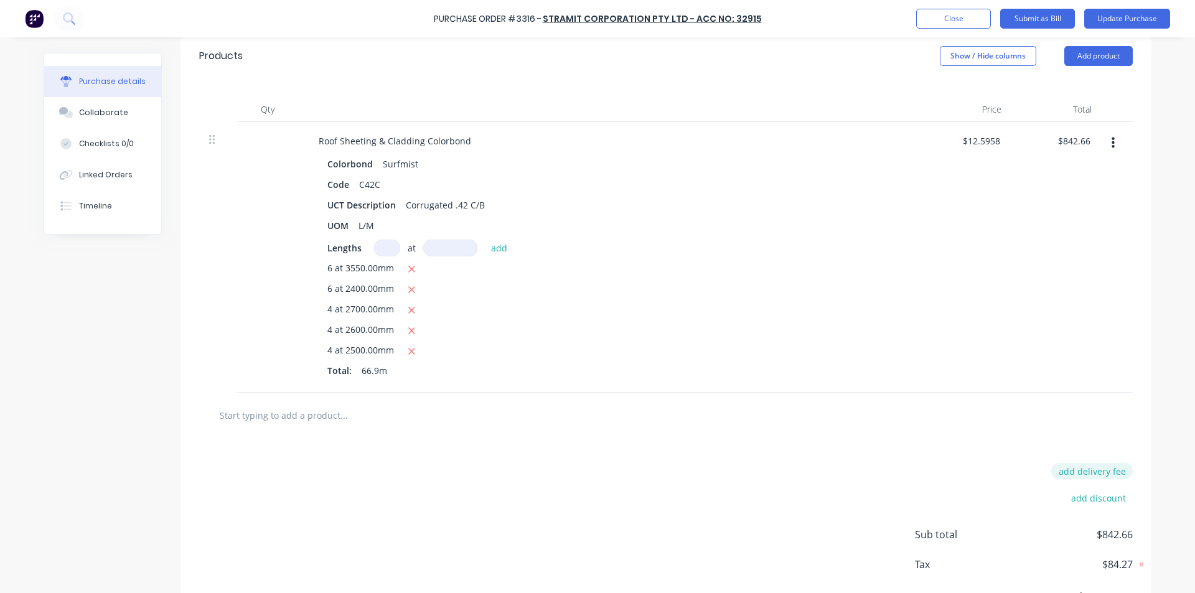
type textarea "x"
click at [1079, 467] on button "add delivery fee" at bounding box center [1092, 471] width 82 height 16
type input "18.75"
type textarea "x"
type input "$18.75"
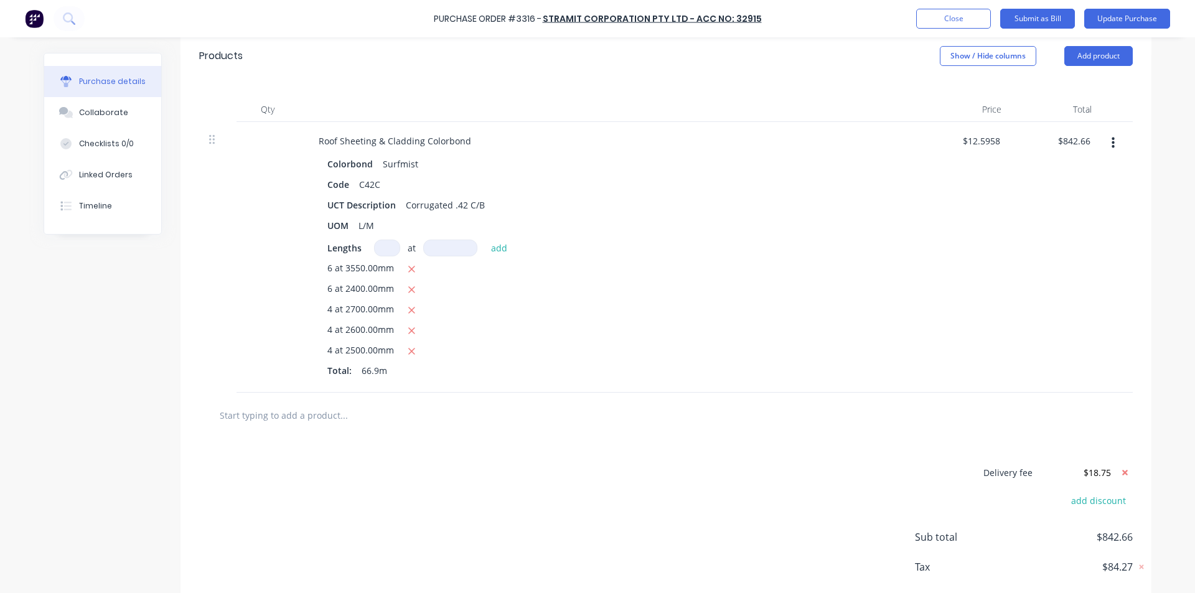
click at [984, 396] on div at bounding box center [665, 415] width 933 height 45
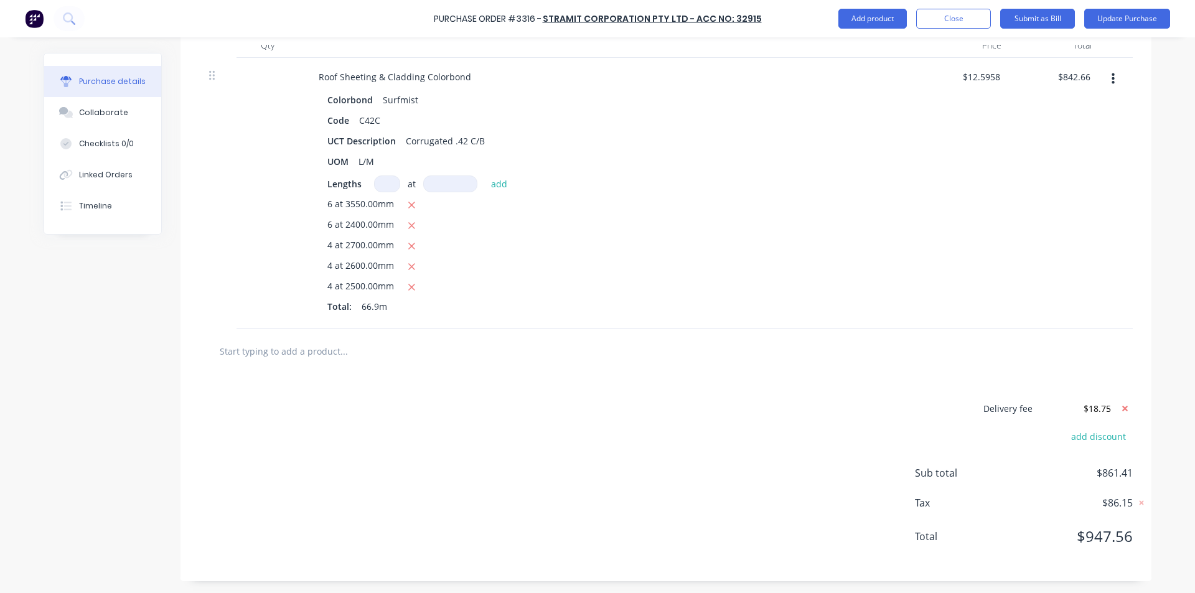
scroll to position [340, 0]
type textarea "x"
click at [1079, 69] on input "842.66" at bounding box center [1073, 76] width 39 height 18
type input "842.65"
type textarea "x"
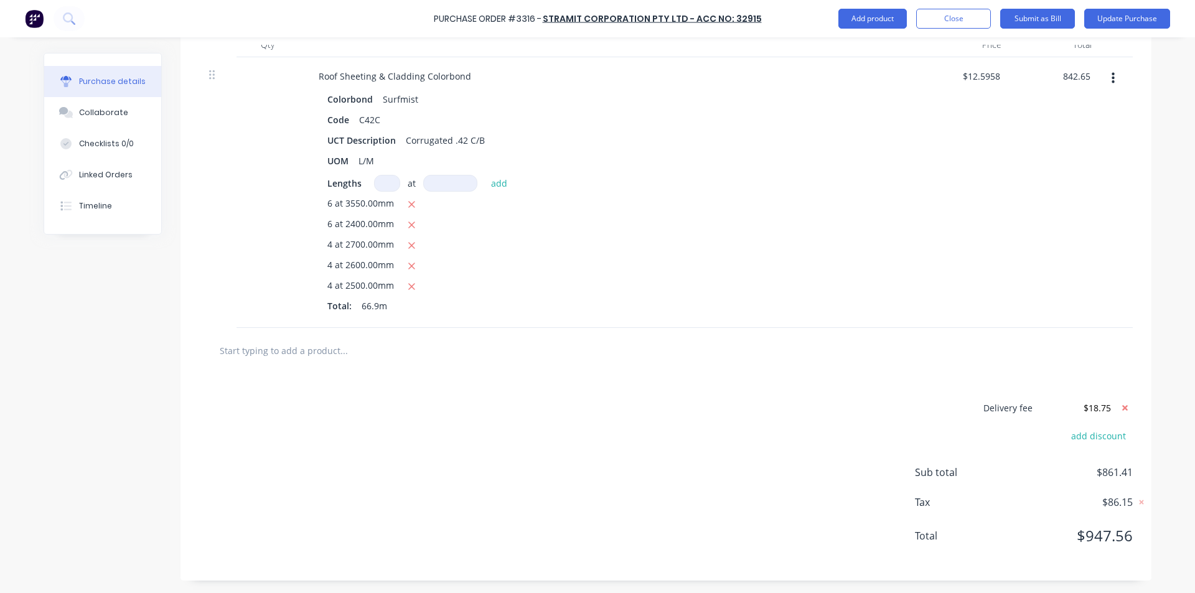
type input "$12.5957"
type input "$842.65"
click at [1052, 188] on div "$842.65 $842.65" at bounding box center [1056, 192] width 90 height 271
click at [946, 228] on div "$12.5957 $12.5957" at bounding box center [966, 192] width 90 height 271
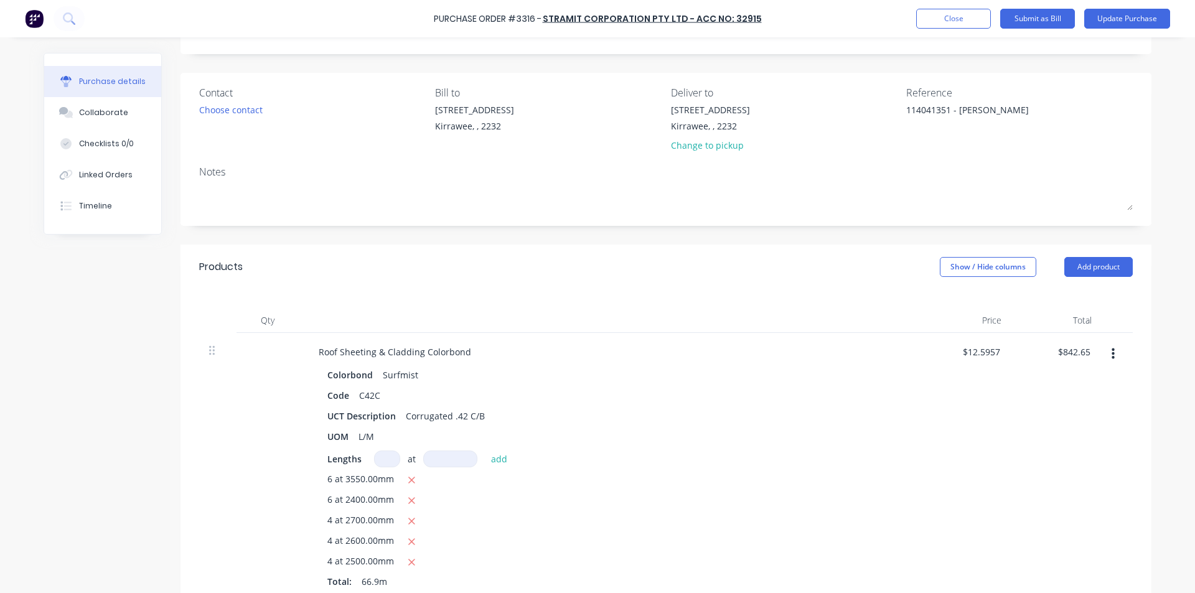
scroll to position [0, 0]
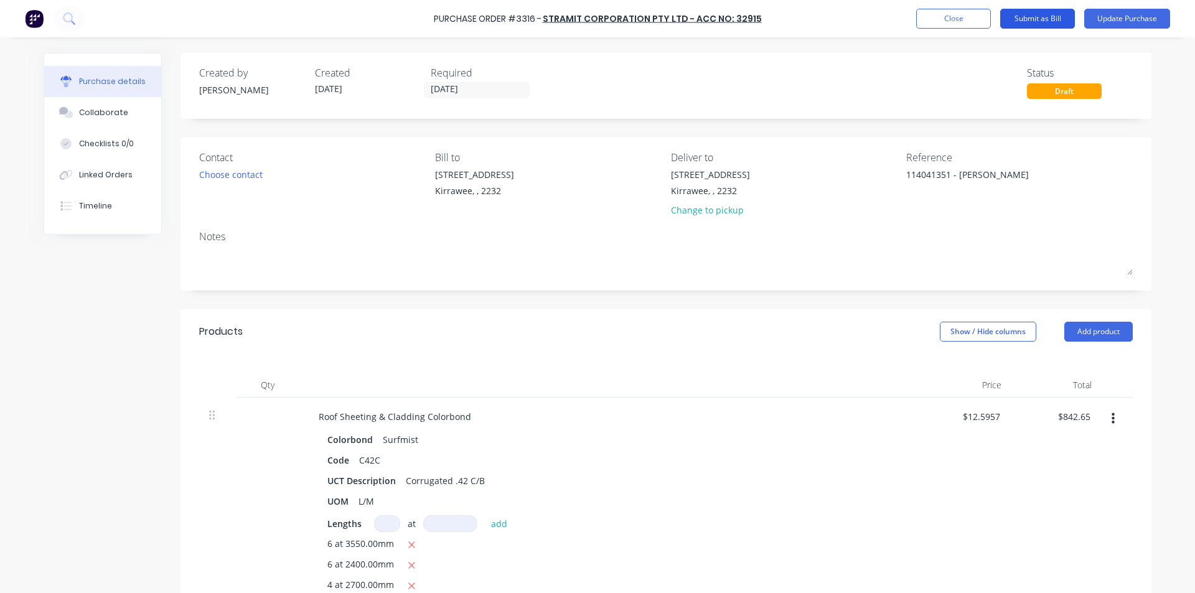
click at [1030, 21] on button "Submit as Bill" at bounding box center [1037, 19] width 75 height 20
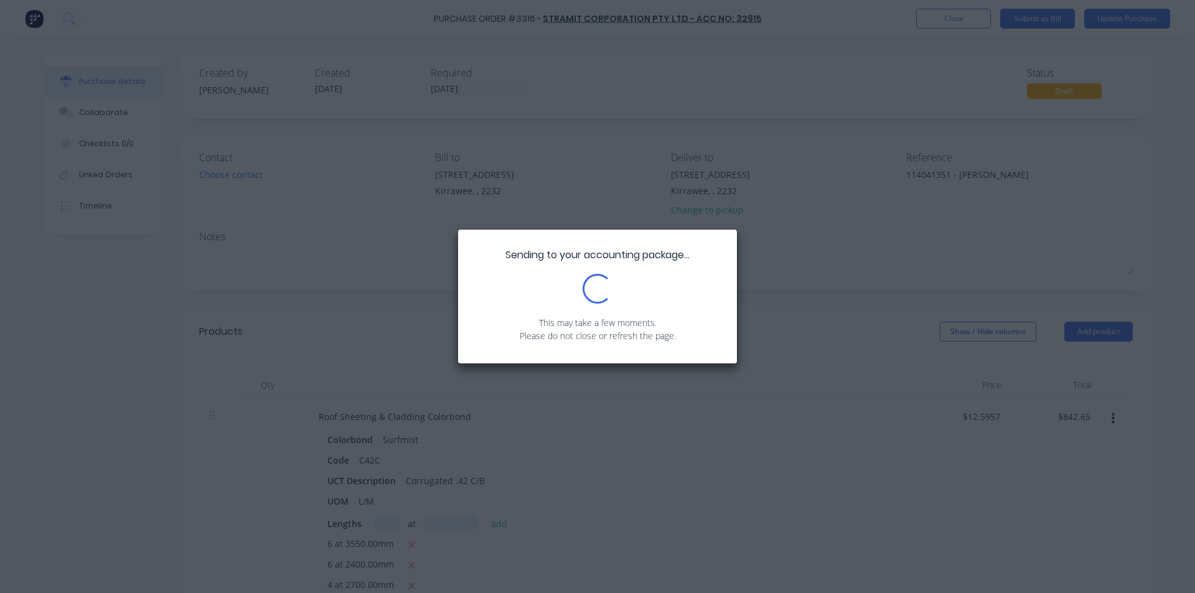
type textarea "x"
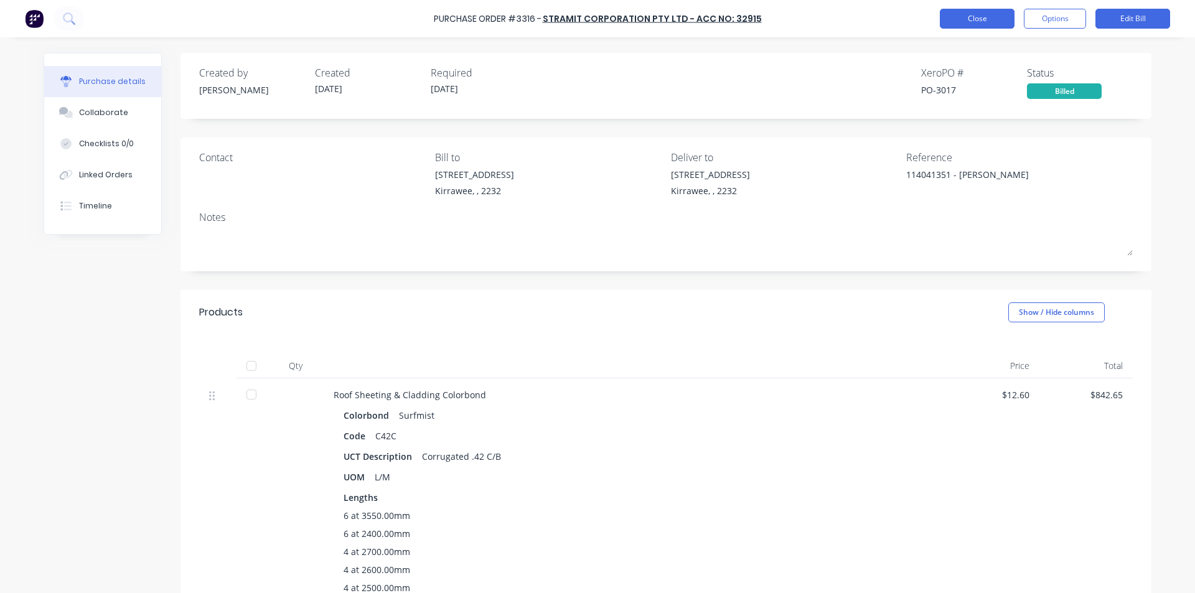
click at [987, 12] on button "Close" at bounding box center [977, 19] width 75 height 20
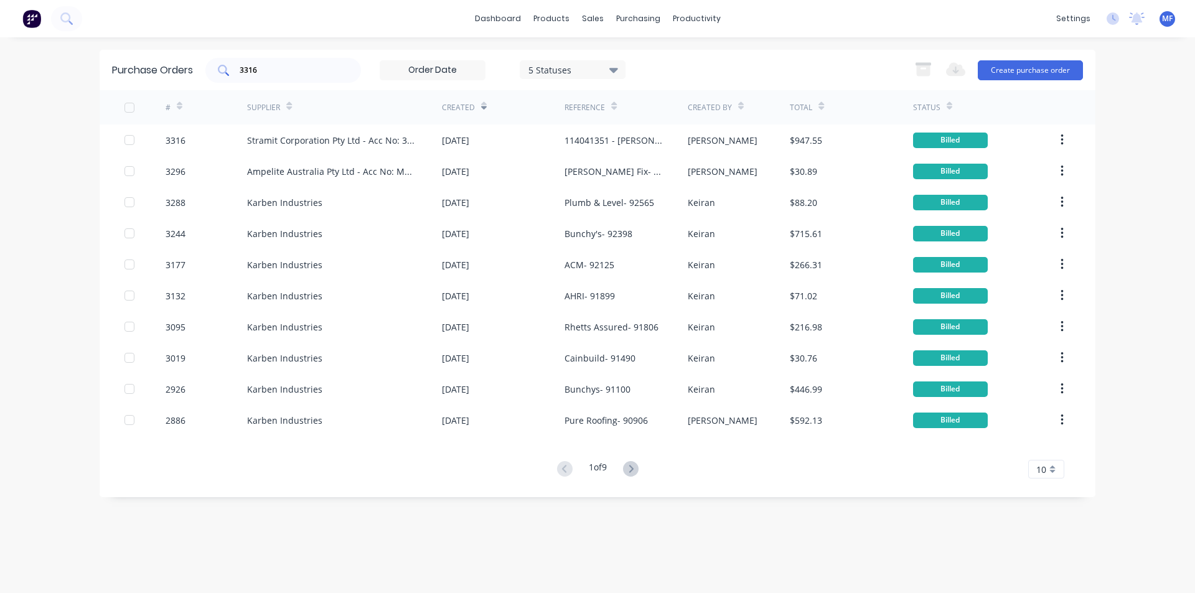
click at [270, 62] on div "3316" at bounding box center [283, 70] width 156 height 25
click at [274, 69] on input "3316" at bounding box center [289, 70] width 103 height 12
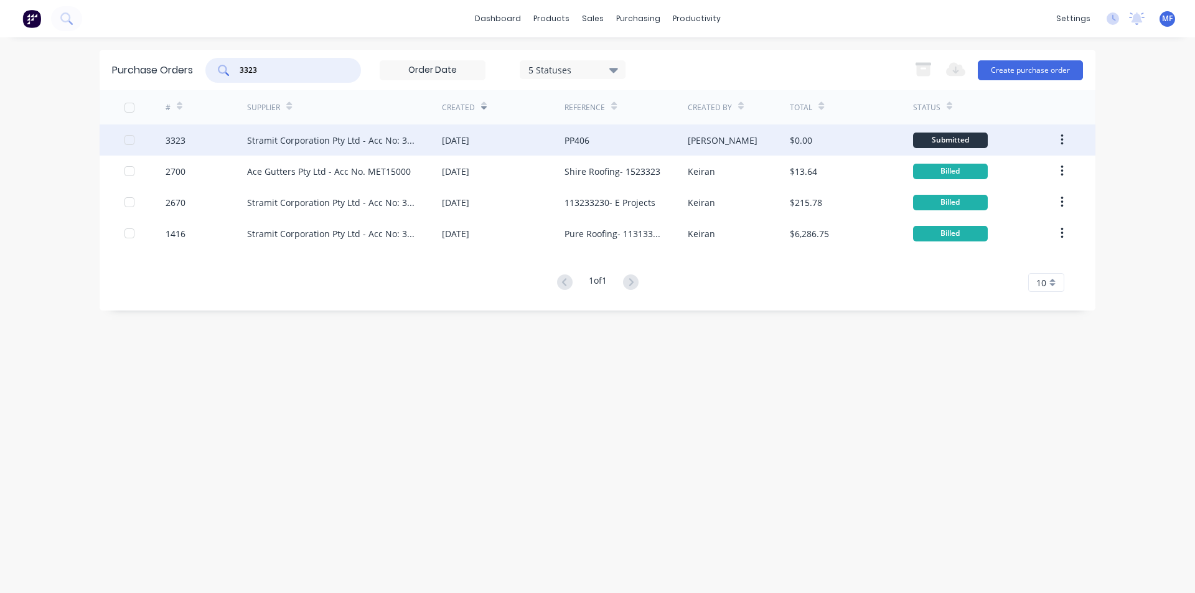
type input "3323"
click at [287, 134] on div "Stramit Corporation Pty Ltd - Acc No: 32915" at bounding box center [332, 140] width 170 height 13
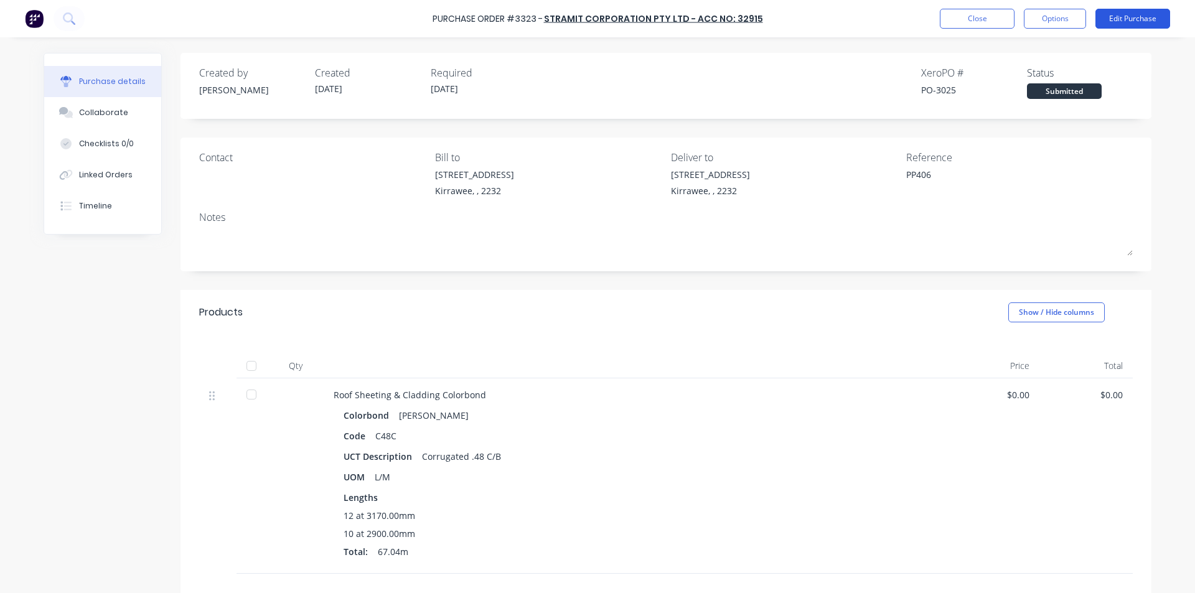
click at [1134, 14] on button "Edit Purchase" at bounding box center [1132, 19] width 75 height 20
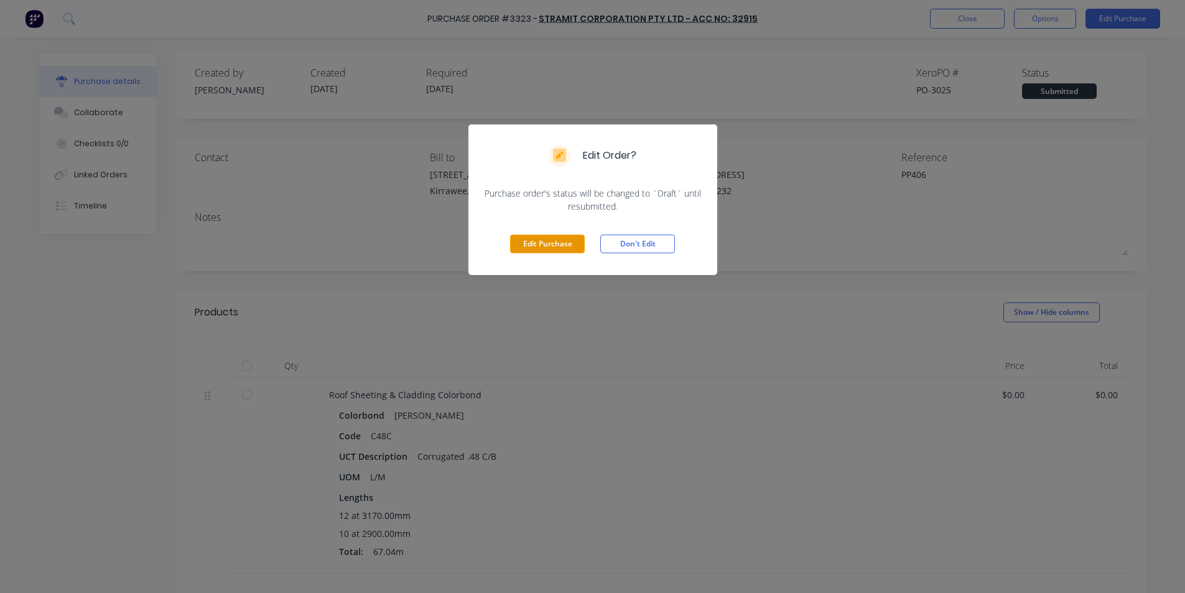
click at [531, 242] on button "Edit Purchase" at bounding box center [547, 244] width 75 height 19
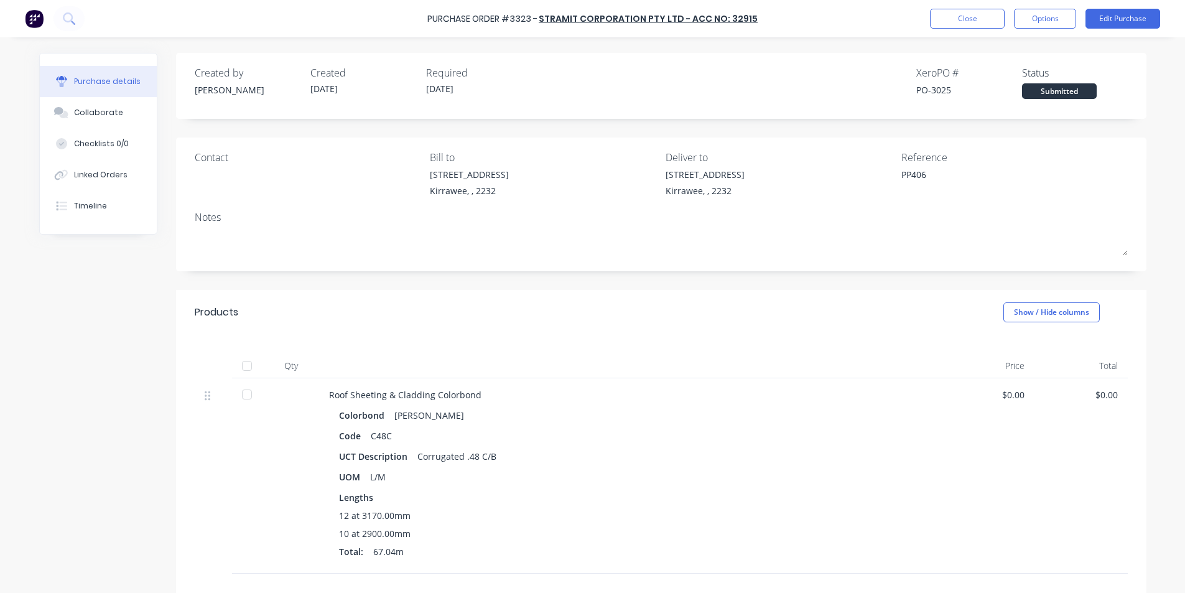
type textarea "x"
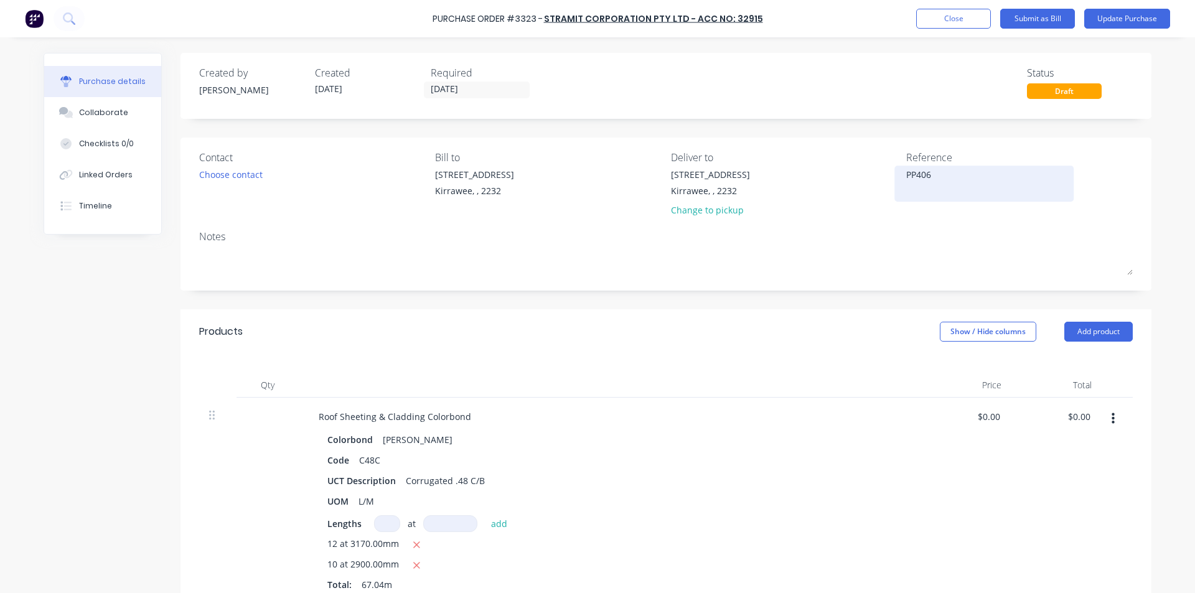
click at [968, 179] on textarea "PP406" at bounding box center [984, 182] width 156 height 28
type textarea "114041473- PP406"
click at [950, 431] on div "$0.00 $0.00" at bounding box center [966, 502] width 90 height 209
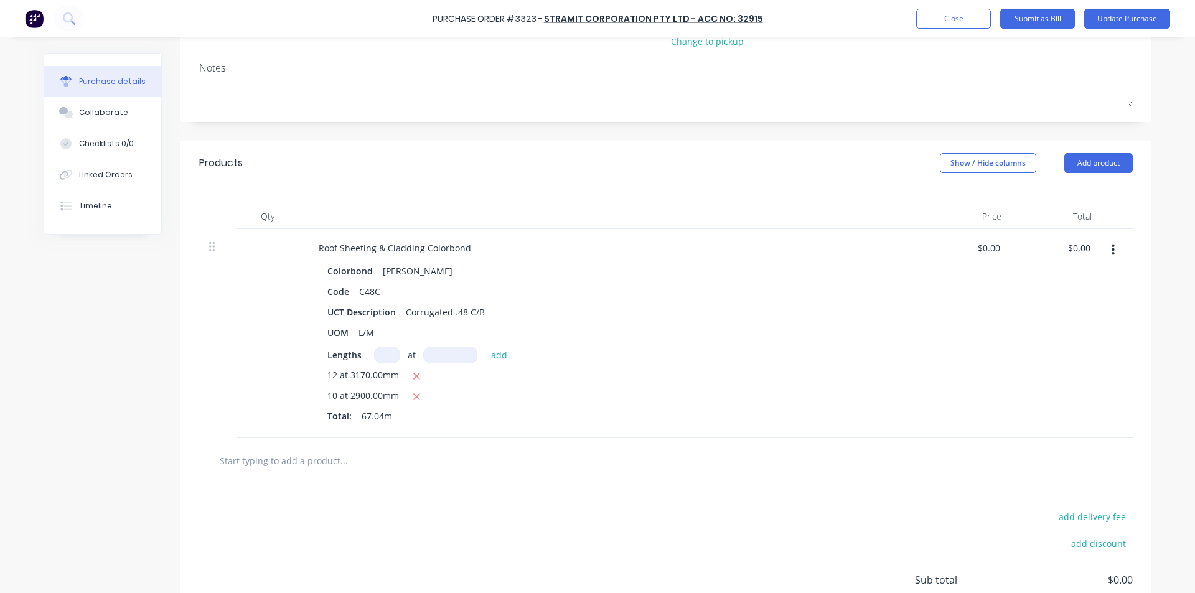
scroll to position [187, 0]
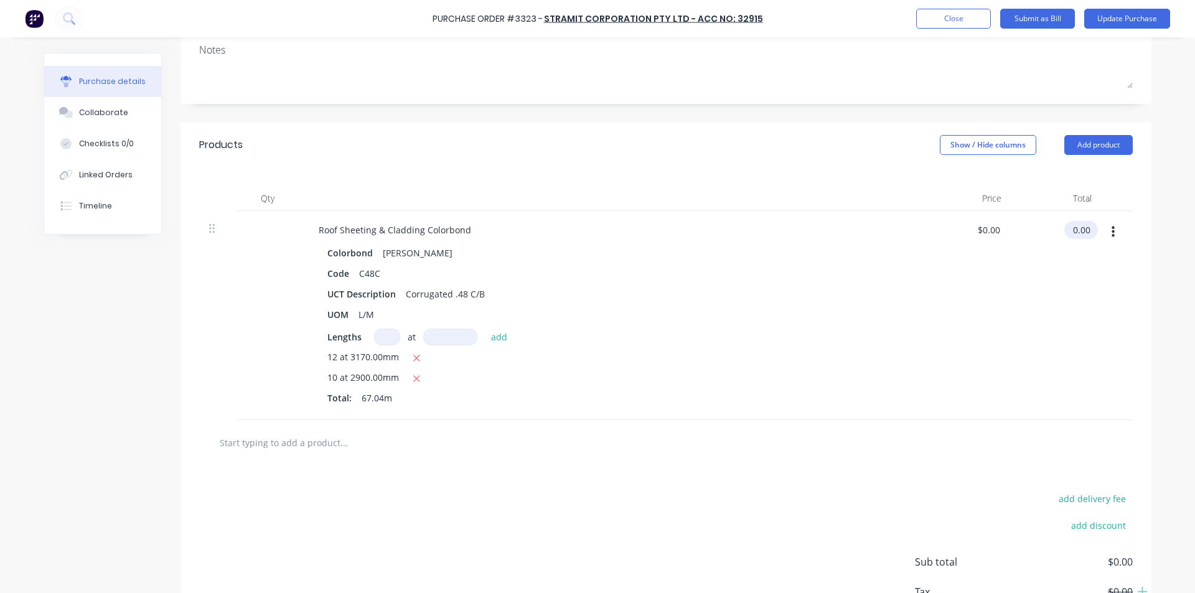
click at [1072, 231] on input "0.00" at bounding box center [1078, 230] width 29 height 18
click at [1072, 233] on input "0.00" at bounding box center [1081, 230] width 24 height 18
click at [1035, 321] on div "$921.56 $921.56" at bounding box center [1056, 315] width 90 height 209
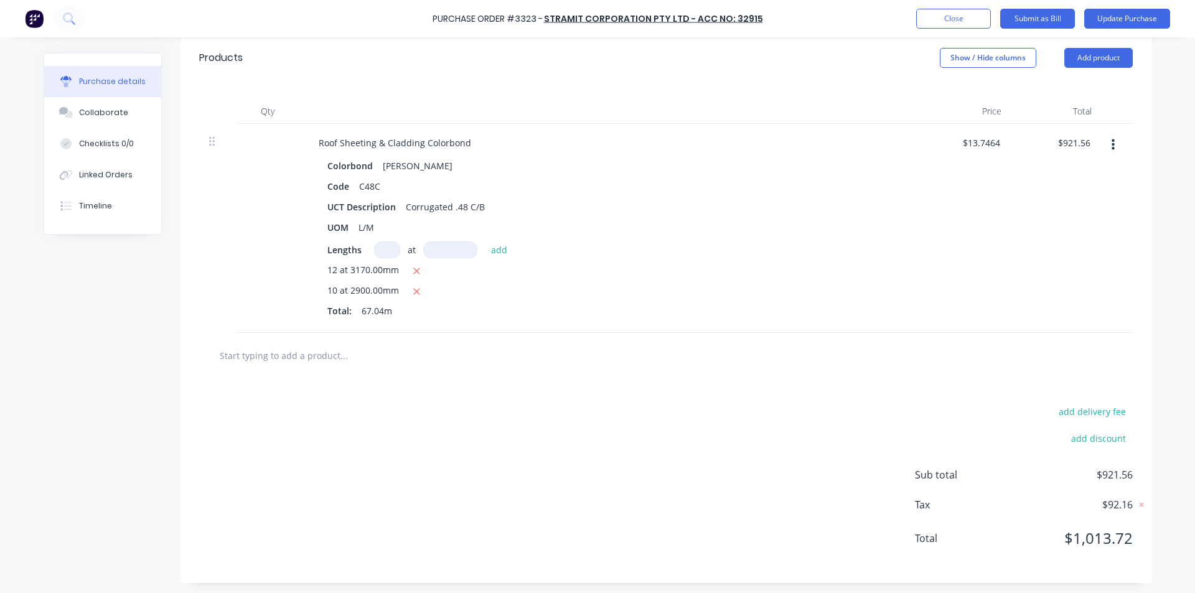
scroll to position [276, 0]
click at [1086, 406] on button "add delivery fee" at bounding box center [1092, 409] width 82 height 16
click at [920, 378] on div "Delivery fee $18.75 add discount Sub total $940.31 Tax $94.04 Total $1,034.35" at bounding box center [665, 479] width 971 height 207
click at [1086, 139] on input "921.56" at bounding box center [1076, 140] width 34 height 18
click at [1037, 258] on div "$921.55 $921.55" at bounding box center [1056, 225] width 90 height 209
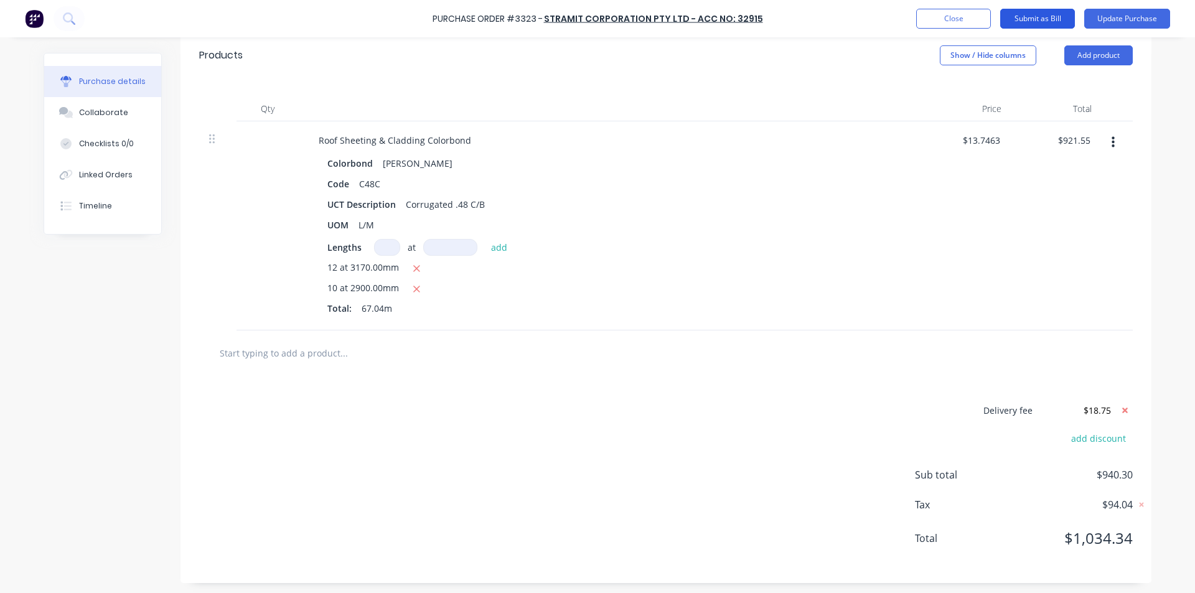
click at [1034, 19] on button "Submit as Bill" at bounding box center [1037, 19] width 75 height 20
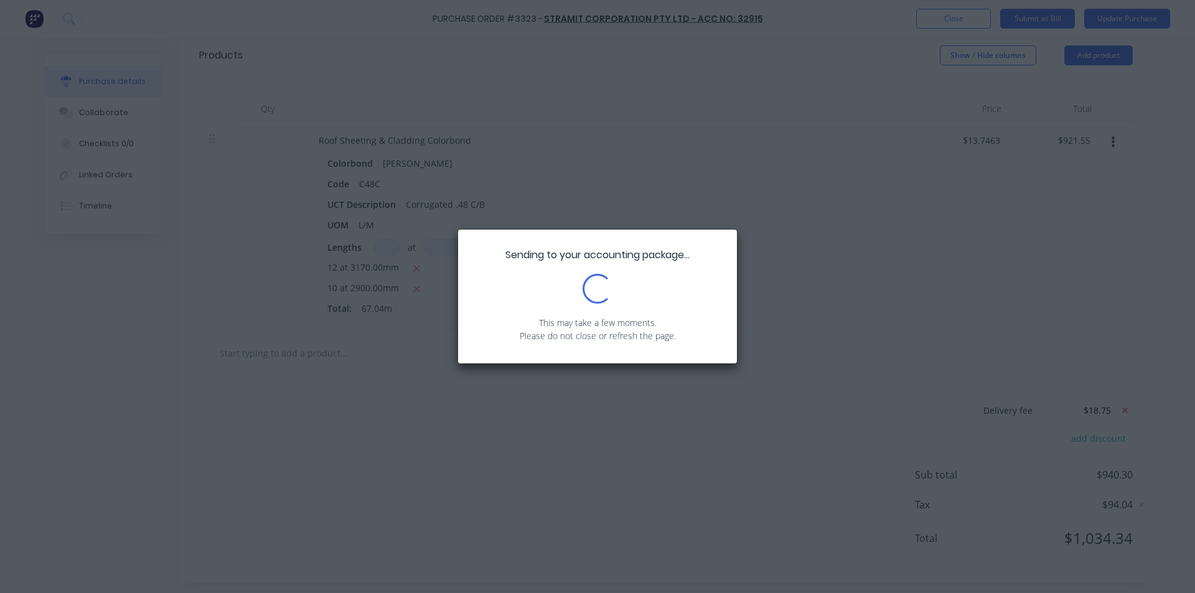
scroll to position [0, 0]
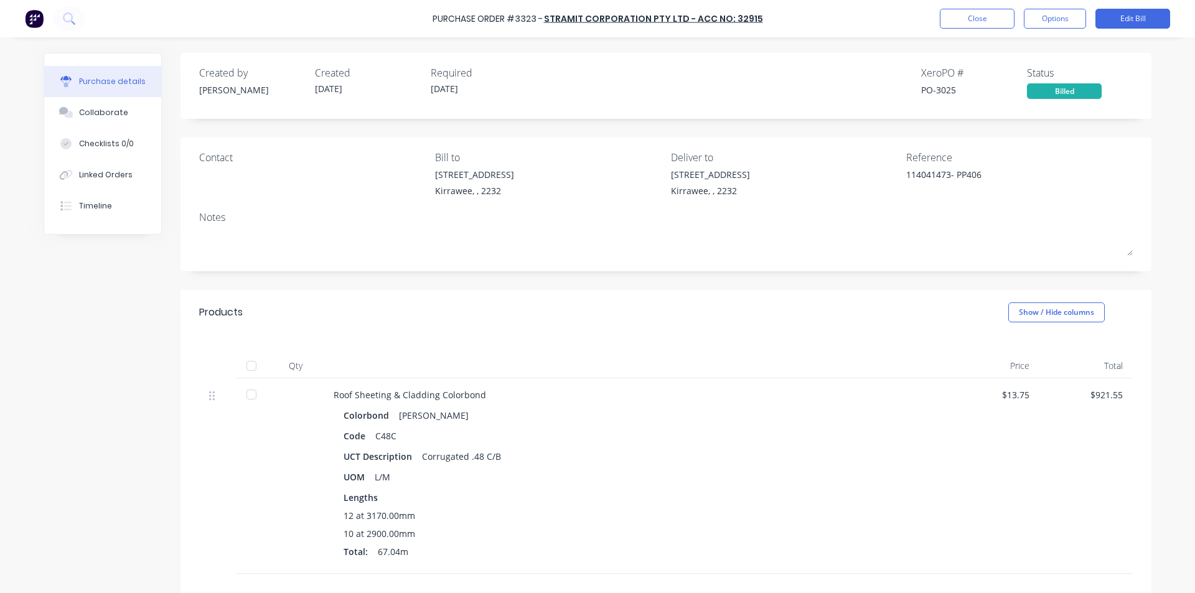
click at [834, 274] on div "Created by [PERSON_NAME] Created [DATE] Required [DATE] Xero PO # PO-3025 Statu…" at bounding box center [665, 411] width 971 height 716
drag, startPoint x: 976, startPoint y: 6, endPoint x: 969, endPoint y: 10, distance: 7.3
click at [976, 7] on div "Purchase Order #3323 - Stramit Corporation Pty Ltd - Acc No: 32915 Close Option…" at bounding box center [597, 18] width 1195 height 37
click at [966, 18] on button "Close" at bounding box center [977, 19] width 75 height 20
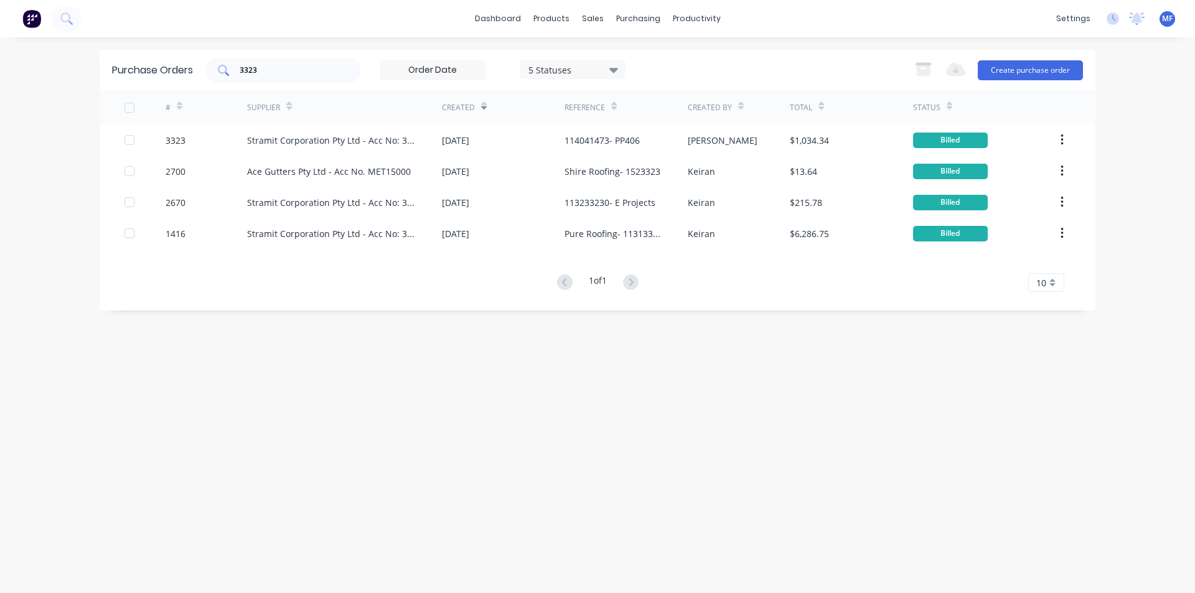
click at [281, 66] on input "3323" at bounding box center [289, 70] width 103 height 12
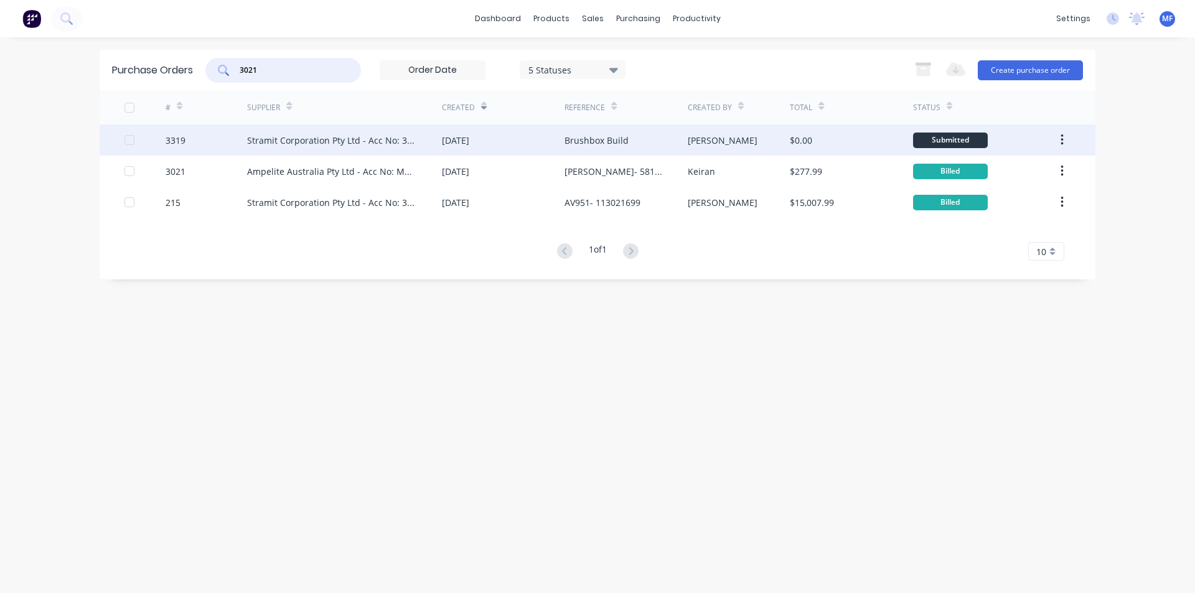
click at [362, 134] on div "Stramit Corporation Pty Ltd - Acc No: 32915" at bounding box center [332, 140] width 170 height 13
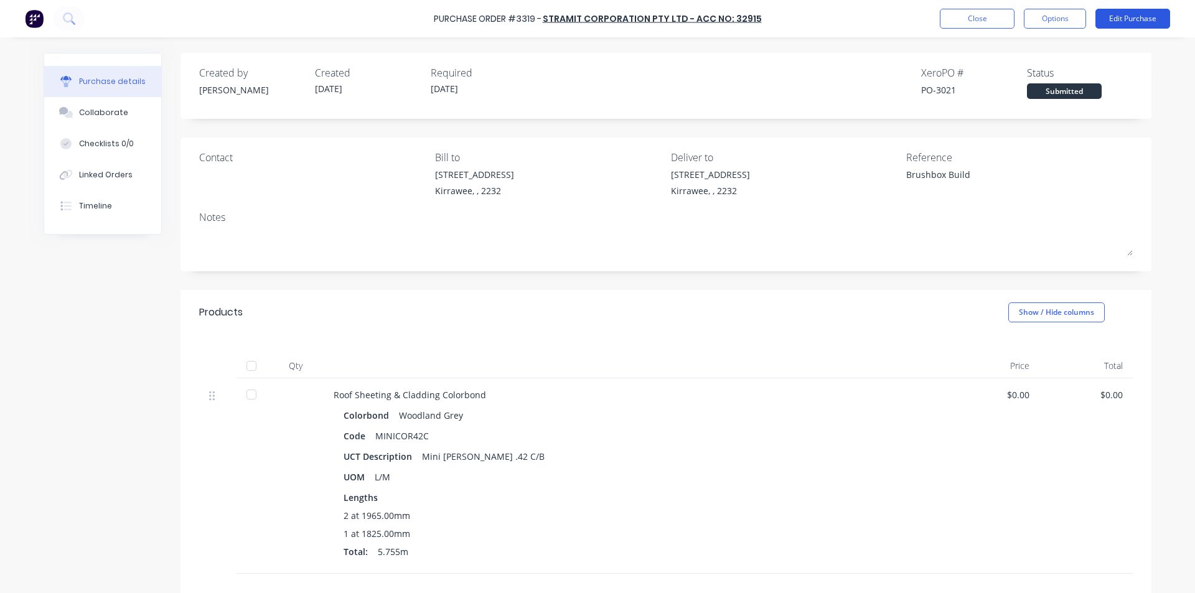
click at [1140, 20] on button "Edit Purchase" at bounding box center [1132, 19] width 75 height 20
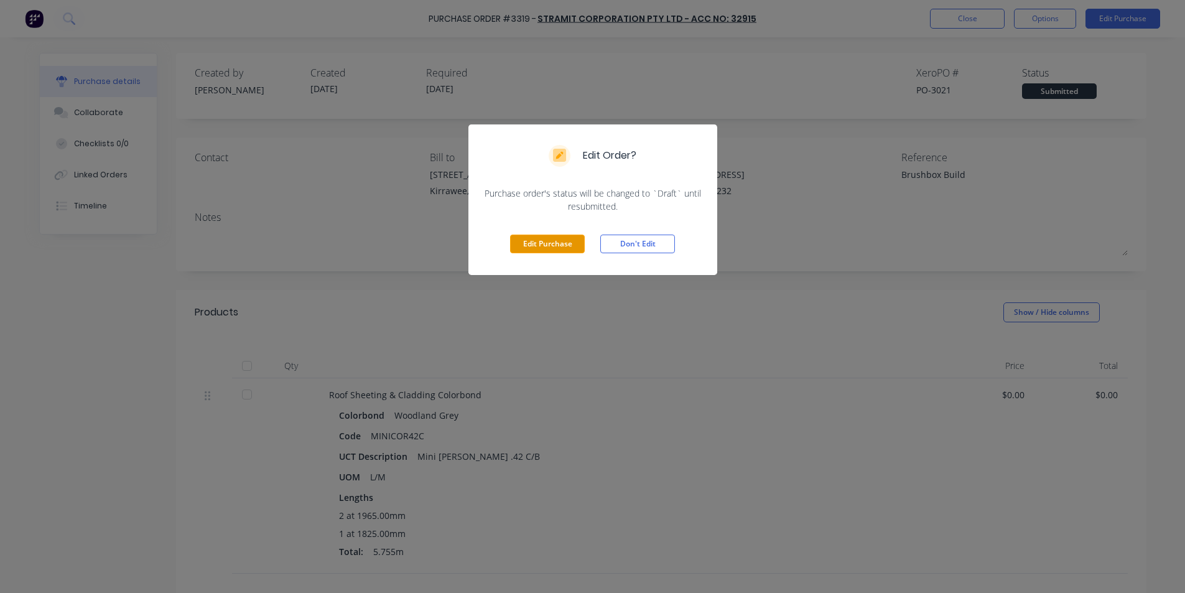
click at [542, 240] on button "Edit Purchase" at bounding box center [547, 244] width 75 height 19
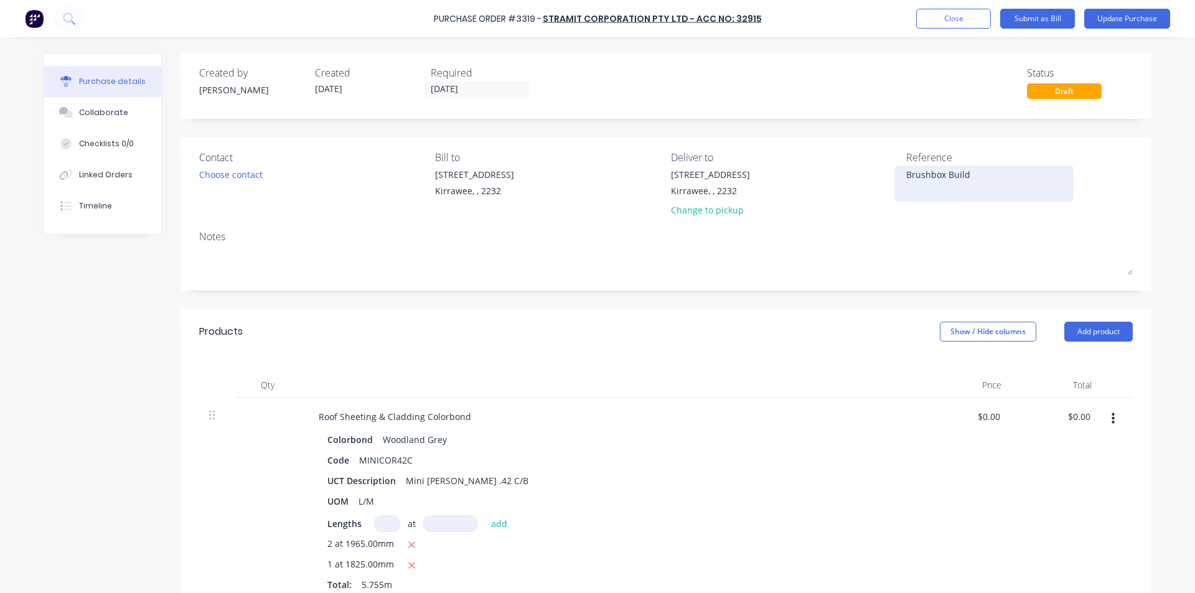
click at [906, 173] on textarea "Brushbox Build" at bounding box center [984, 182] width 156 height 28
click at [1078, 414] on input "0.00" at bounding box center [1078, 417] width 29 height 18
click at [1078, 414] on input "0.00" at bounding box center [1081, 417] width 24 height 18
click at [1080, 423] on input "0.098.520" at bounding box center [1070, 417] width 46 height 18
click at [1080, 422] on input "0.098.520" at bounding box center [1070, 417] width 46 height 18
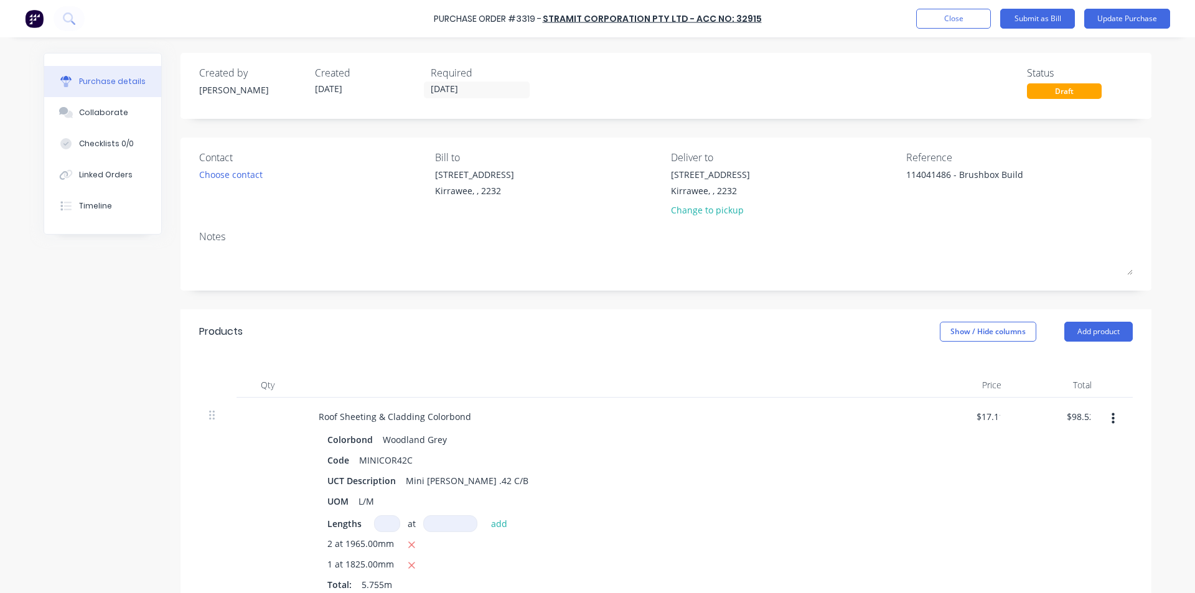
click at [1046, 474] on div "$98.52 98.52" at bounding box center [1056, 502] width 90 height 209
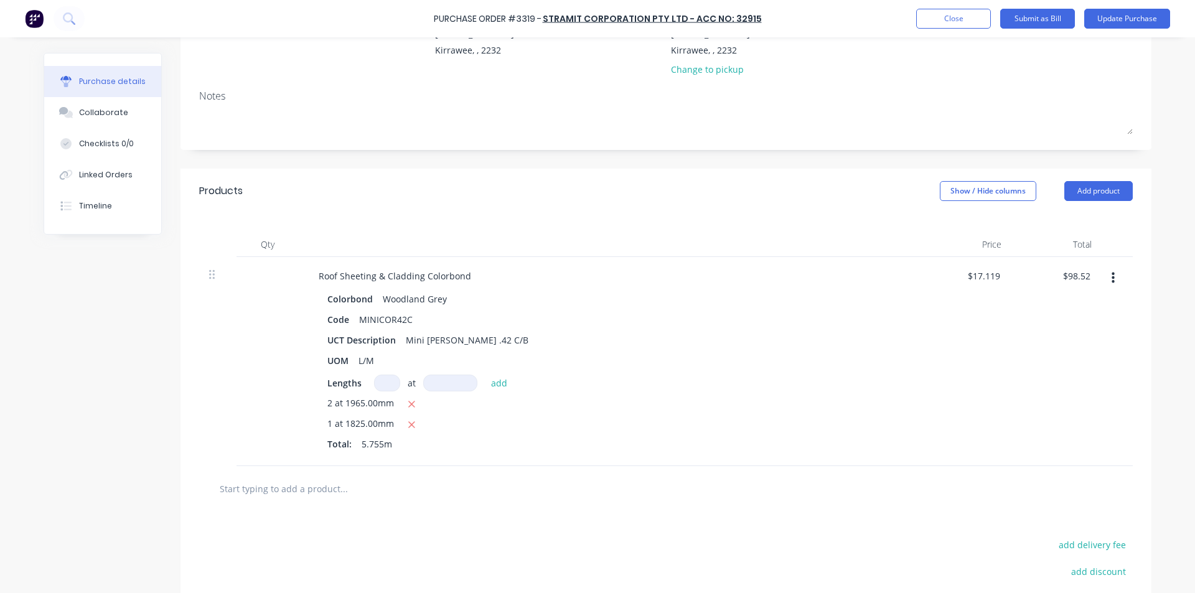
scroll to position [276, 0]
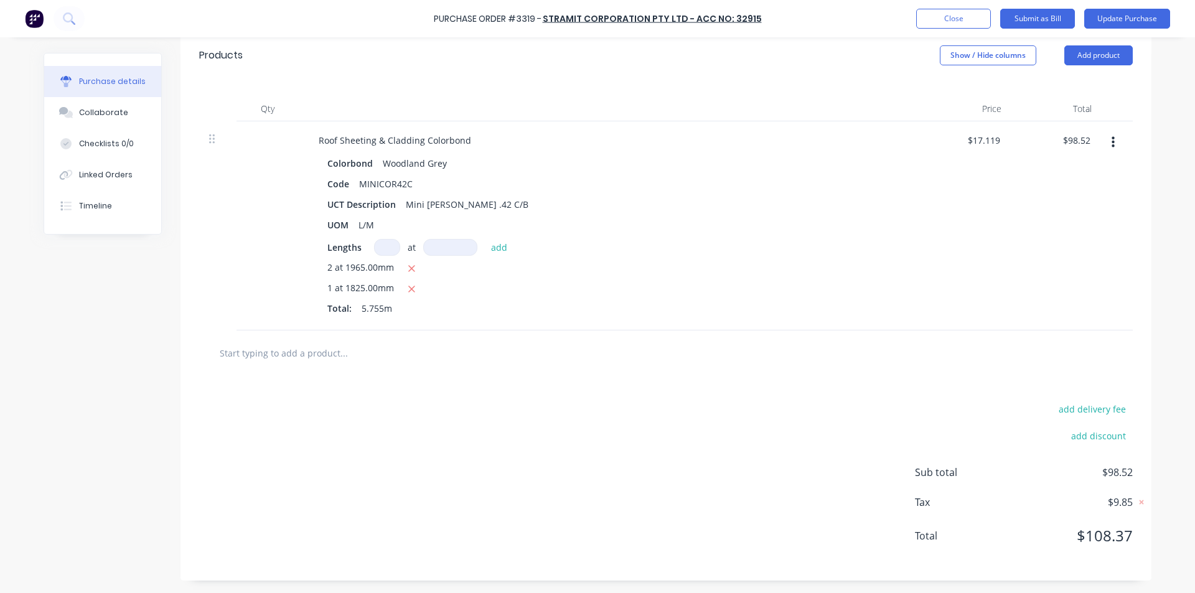
click at [258, 348] on input "text" at bounding box center [343, 352] width 249 height 25
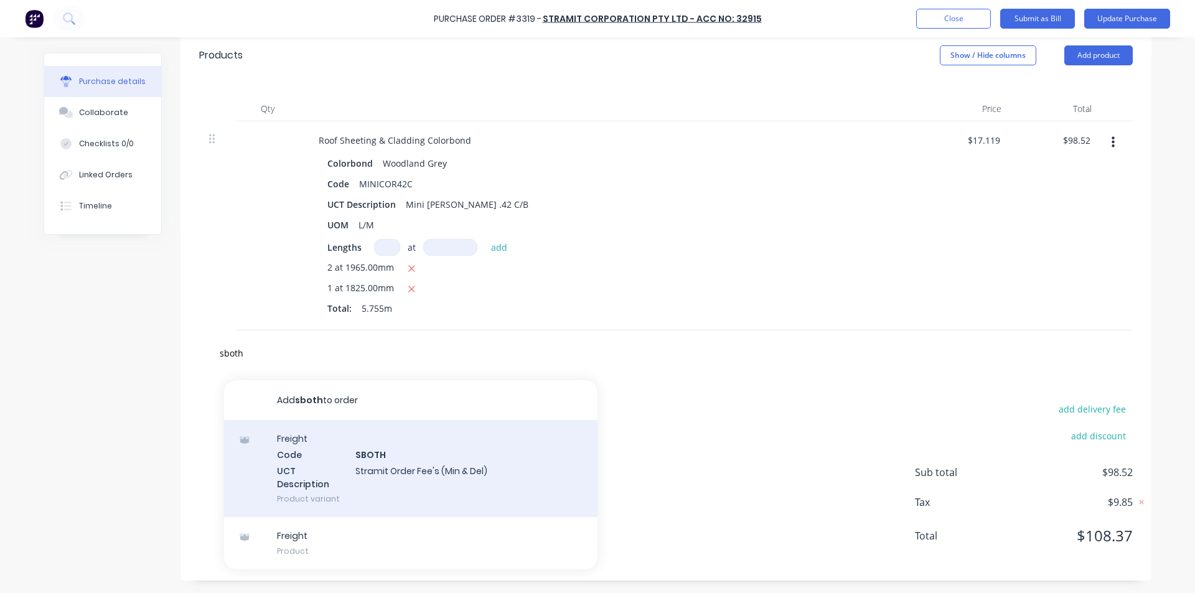
click at [363, 449] on div "Freight Code SBOTH UCT Description Stramit Order Fee's (Min & Del) Product vari…" at bounding box center [410, 468] width 373 height 97
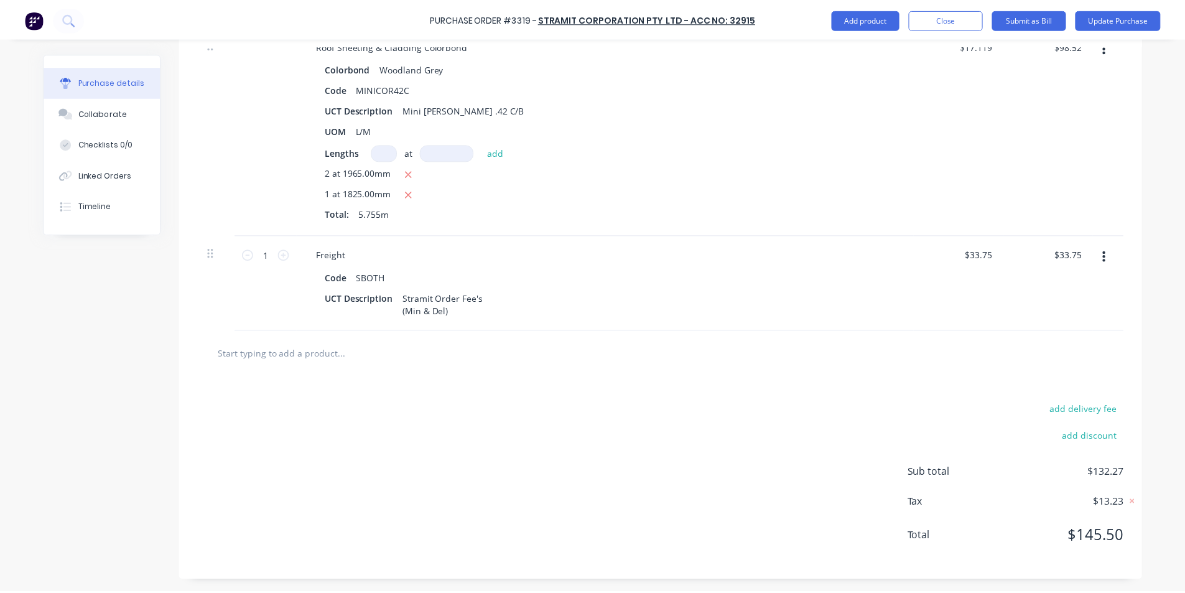
scroll to position [0, 0]
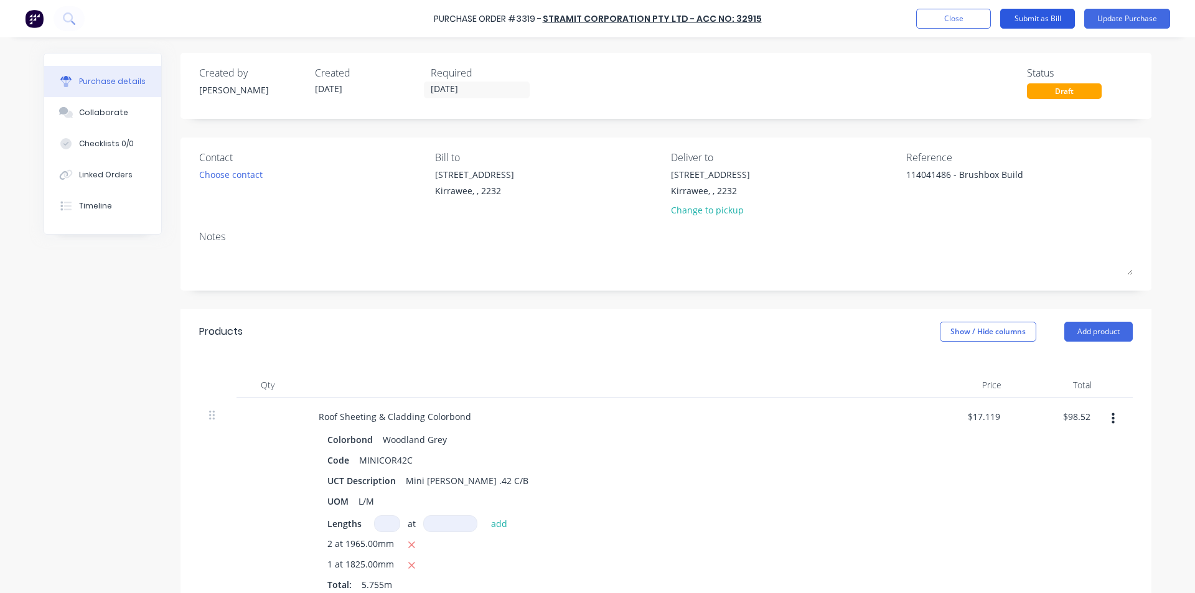
click at [1052, 14] on button "Submit as Bill" at bounding box center [1037, 19] width 75 height 20
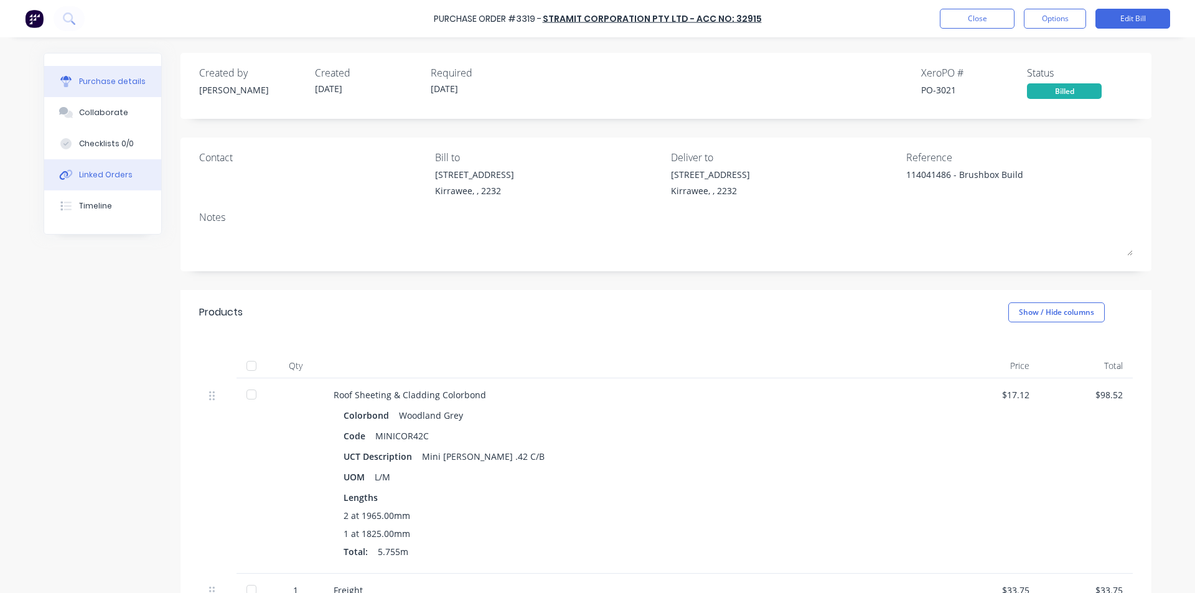
click at [84, 172] on div "Linked Orders" at bounding box center [106, 174] width 54 height 11
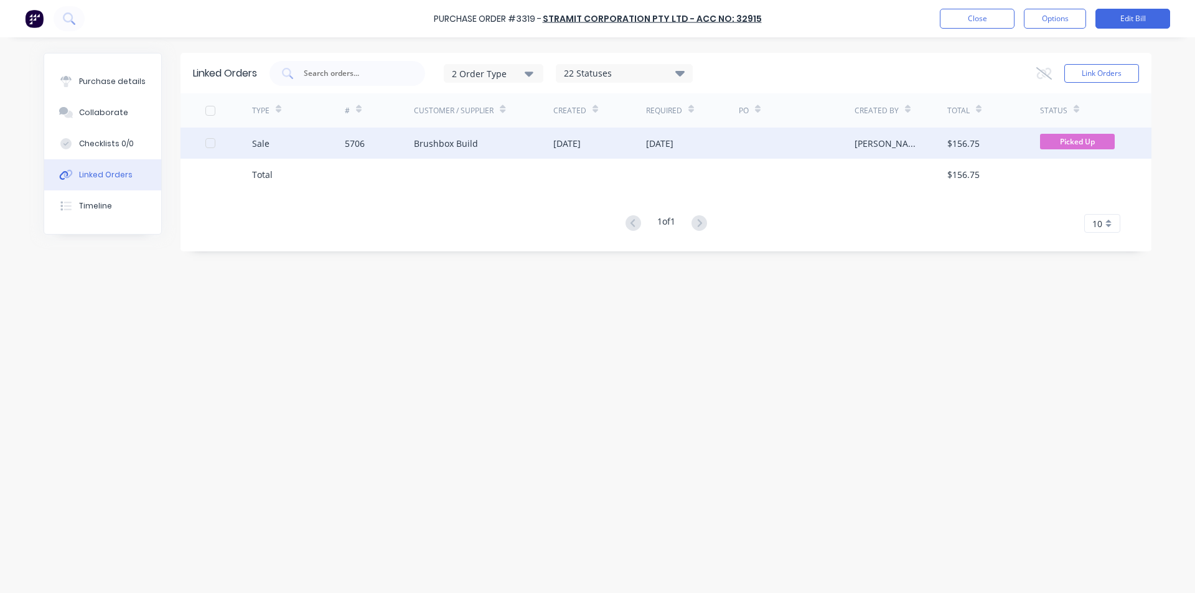
click at [581, 139] on div "[DATE]" at bounding box center [566, 143] width 27 height 13
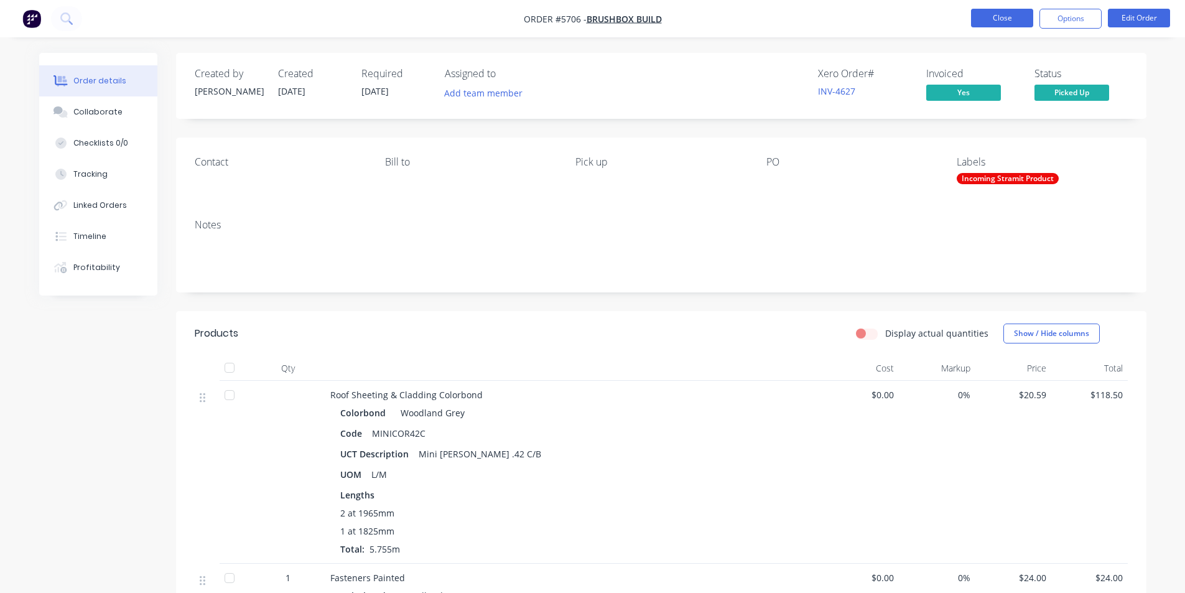
click at [1003, 21] on button "Close" at bounding box center [1002, 18] width 62 height 19
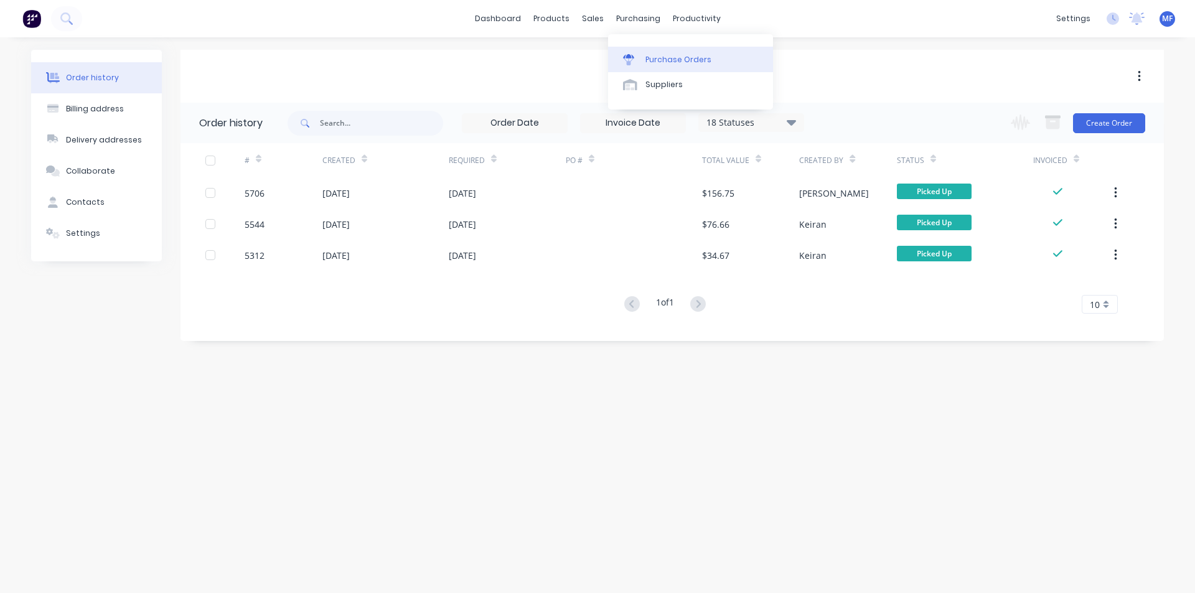
click at [652, 51] on link "Purchase Orders" at bounding box center [690, 59] width 165 height 25
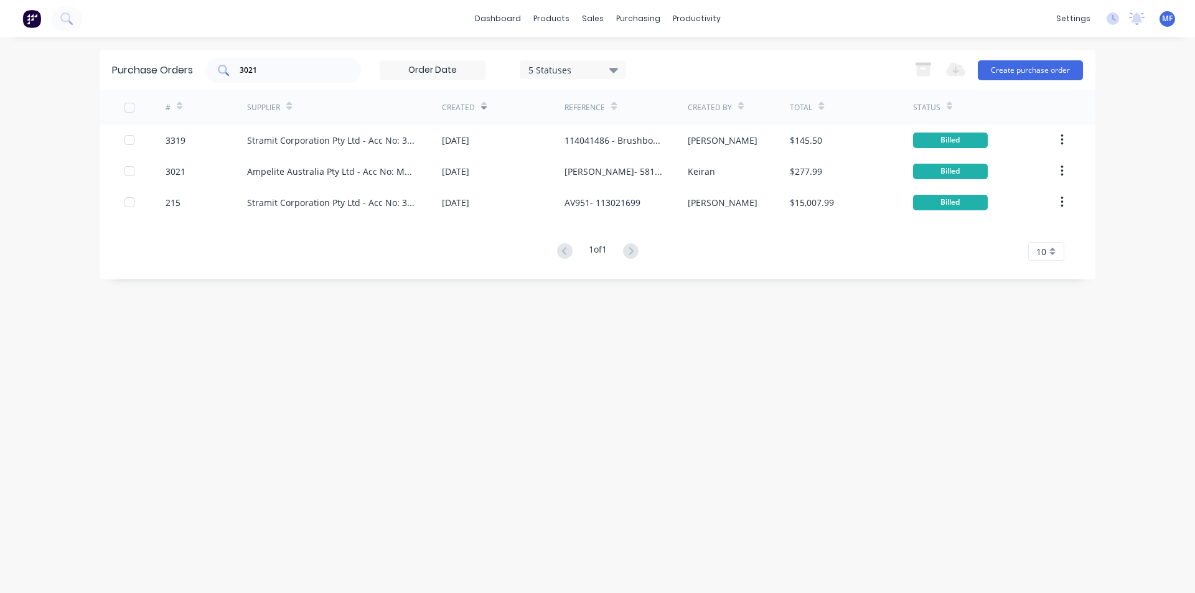
click at [286, 73] on input "3021" at bounding box center [289, 70] width 103 height 12
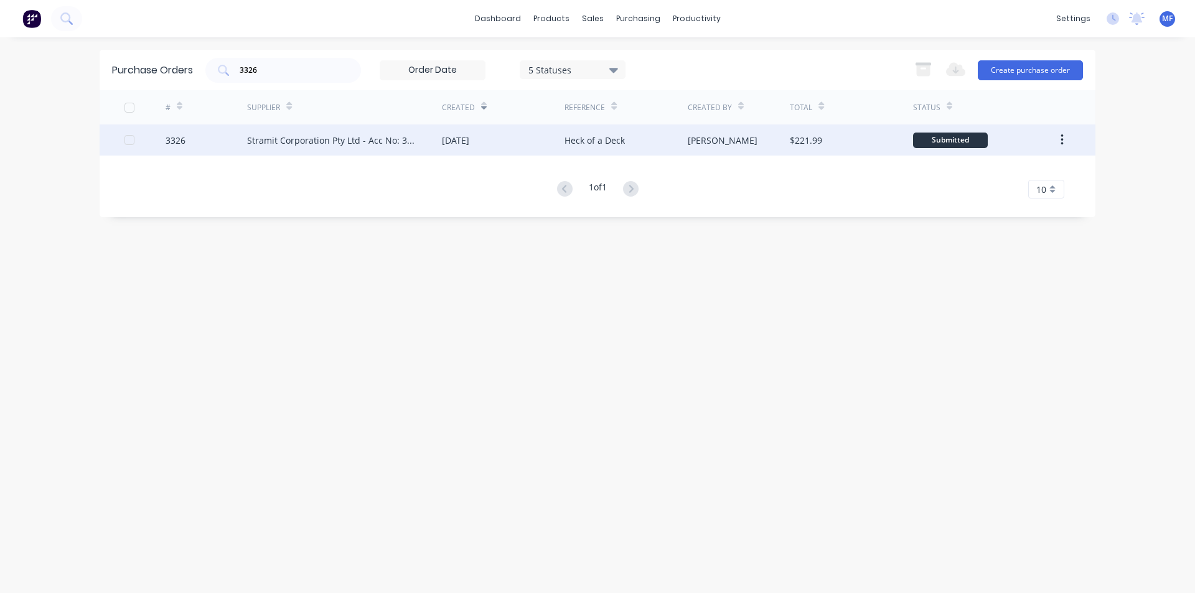
click at [363, 146] on div "Stramit Corporation Pty Ltd - Acc No: 32915" at bounding box center [332, 140] width 170 height 13
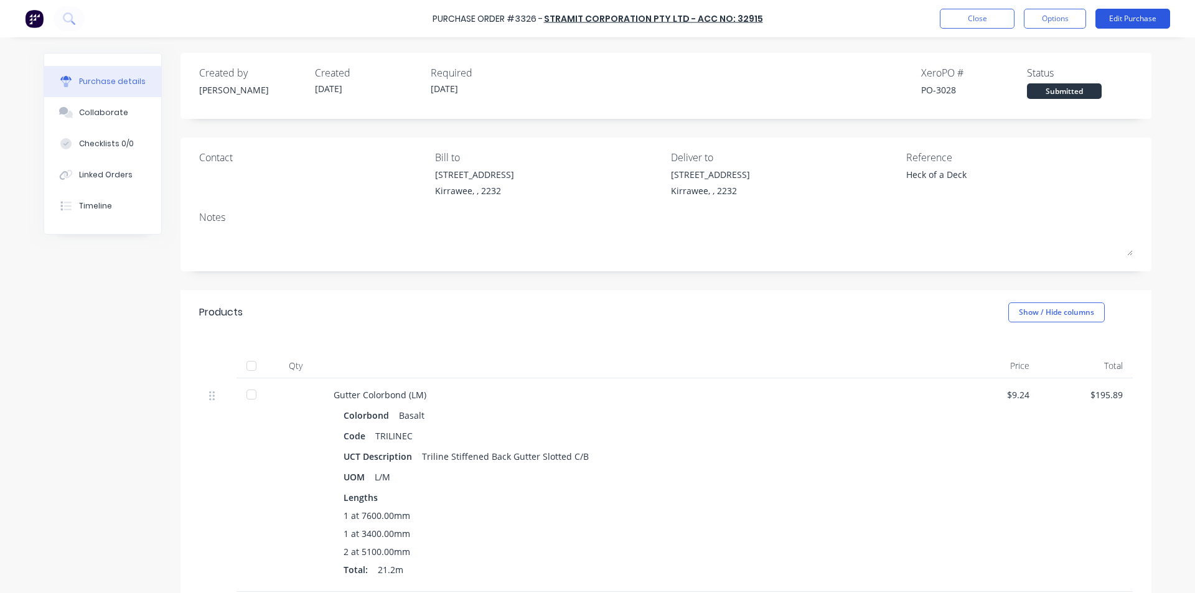
click at [1137, 20] on button "Edit Purchase" at bounding box center [1132, 19] width 75 height 20
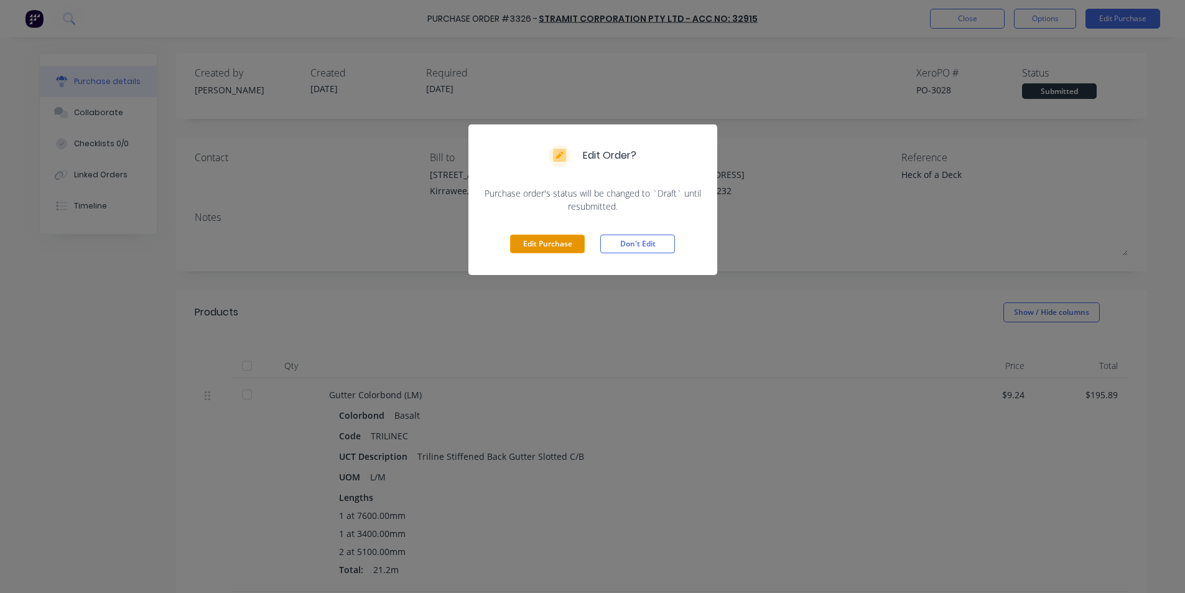
click at [524, 240] on button "Edit Purchase" at bounding box center [547, 244] width 75 height 19
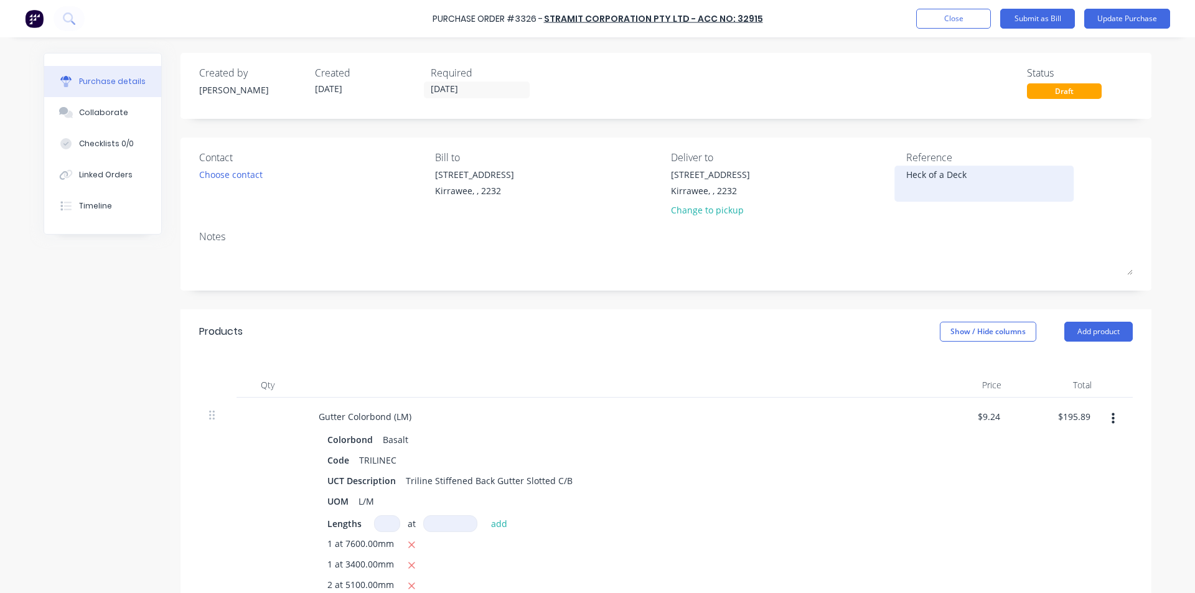
click at [981, 181] on textarea "Heck of a Deck" at bounding box center [984, 182] width 156 height 28
click at [805, 364] on div "Qty Price Total Gutter Colorbond (LM) Colorbond Basalt Code TRILINEC UCT Descri…" at bounding box center [665, 552] width 971 height 396
click at [1073, 416] on input "195.89" at bounding box center [1076, 417] width 34 height 18
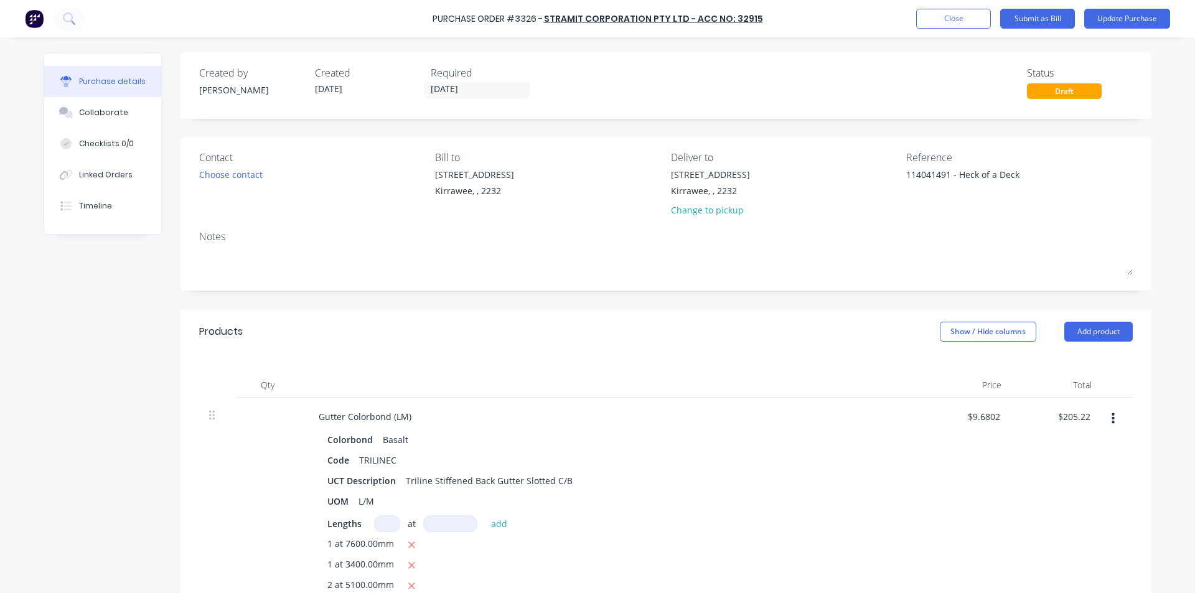
click at [1045, 450] on div "$205.22 $205.22" at bounding box center [1056, 513] width 90 height 230
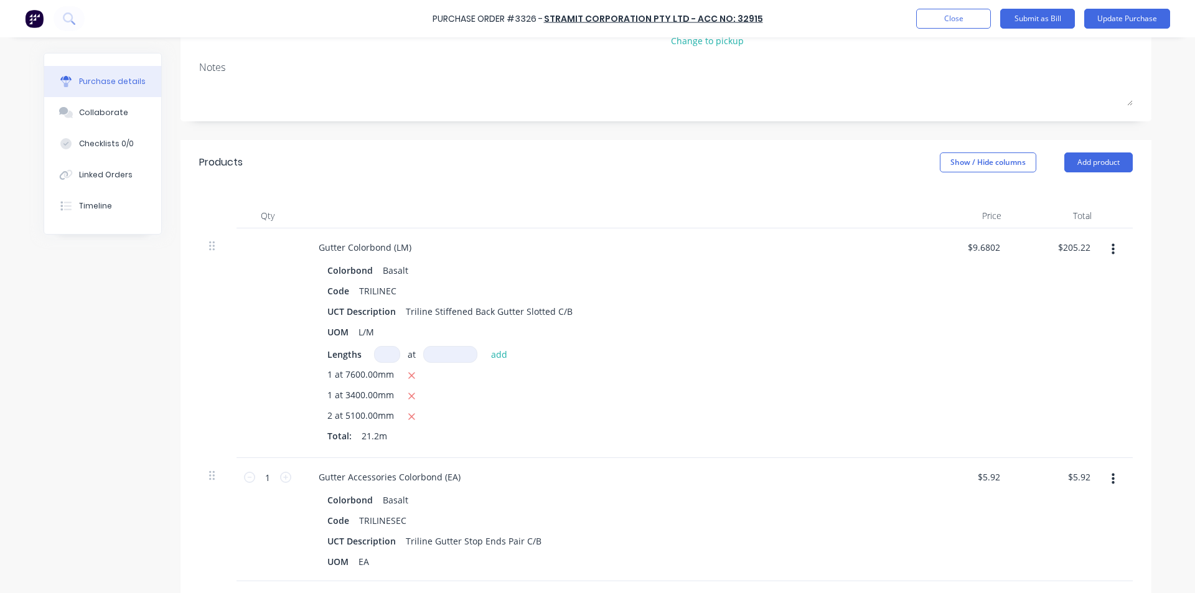
scroll to position [187, 0]
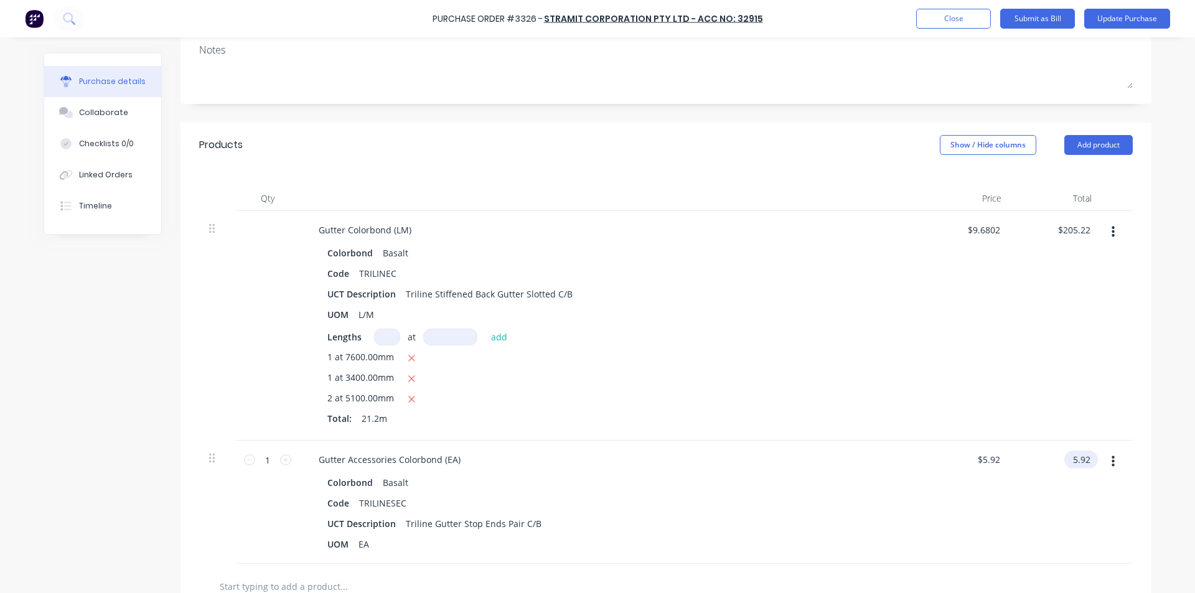
click at [1072, 460] on input "5.92" at bounding box center [1078, 460] width 29 height 18
click at [1073, 460] on input "5.92" at bounding box center [1081, 460] width 24 height 18
click at [999, 487] on div "$6.20 $6.20" at bounding box center [966, 502] width 90 height 123
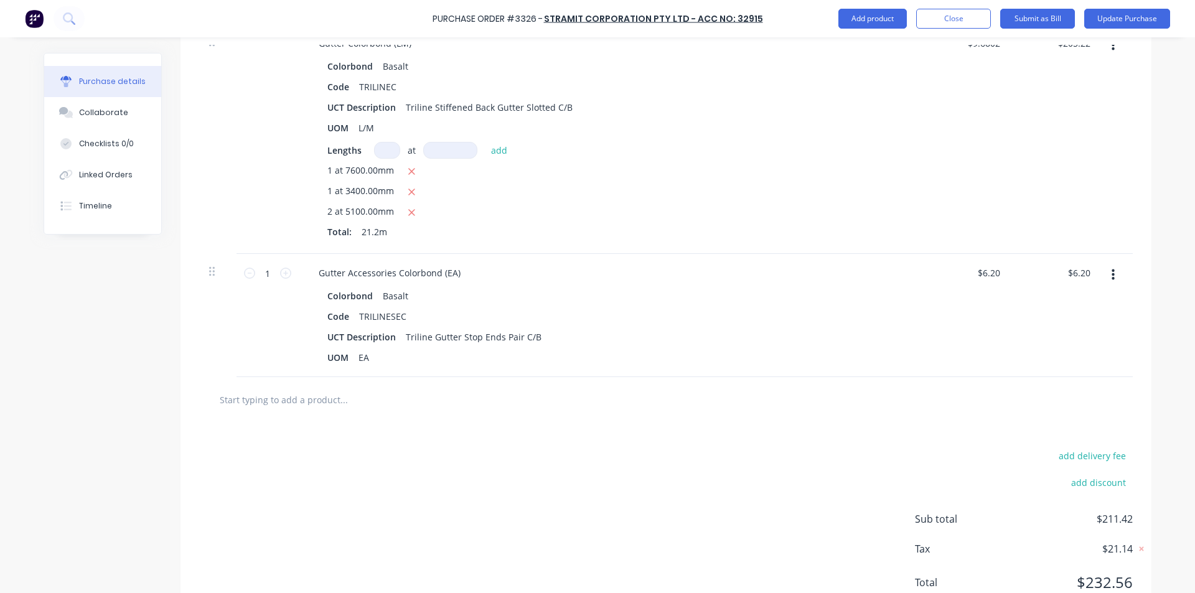
click at [311, 404] on input "text" at bounding box center [343, 399] width 249 height 25
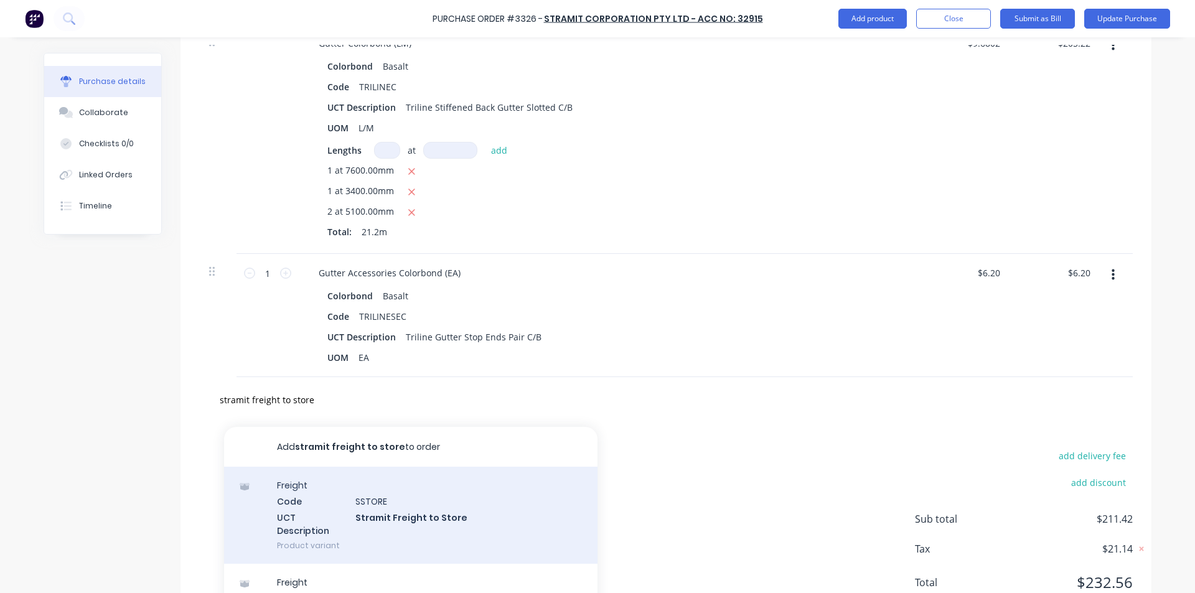
click at [409, 516] on div "Freight Code SSTORE UCT Description Stramit Freight to Store Product variant" at bounding box center [410, 515] width 373 height 97
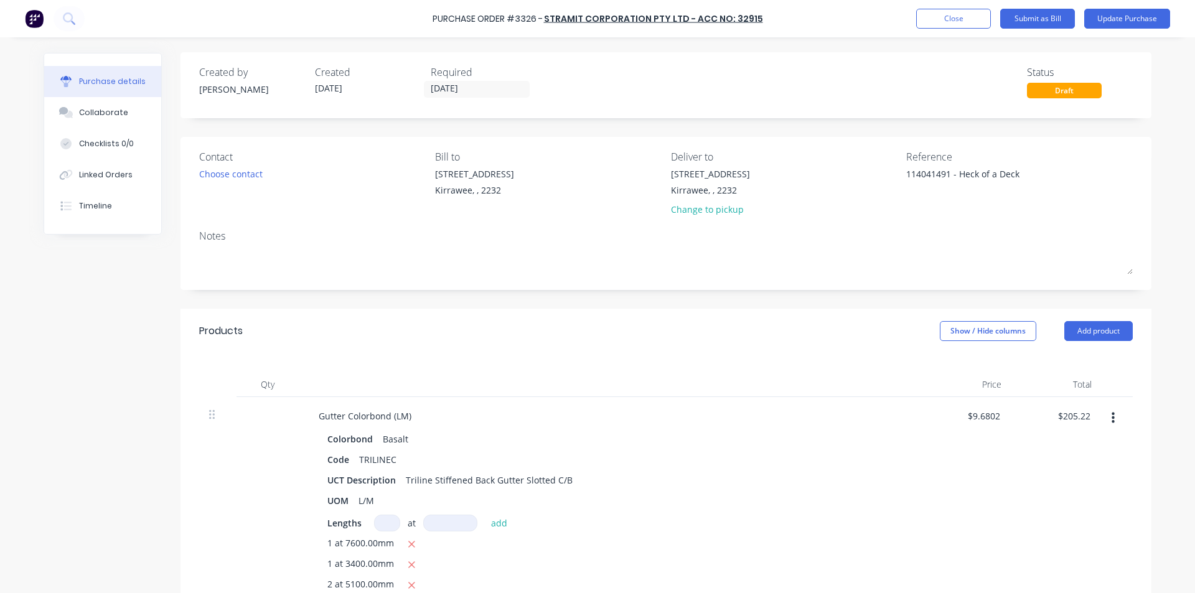
scroll to position [0, 0]
click at [1049, 17] on button "Submit as Bill" at bounding box center [1037, 19] width 75 height 20
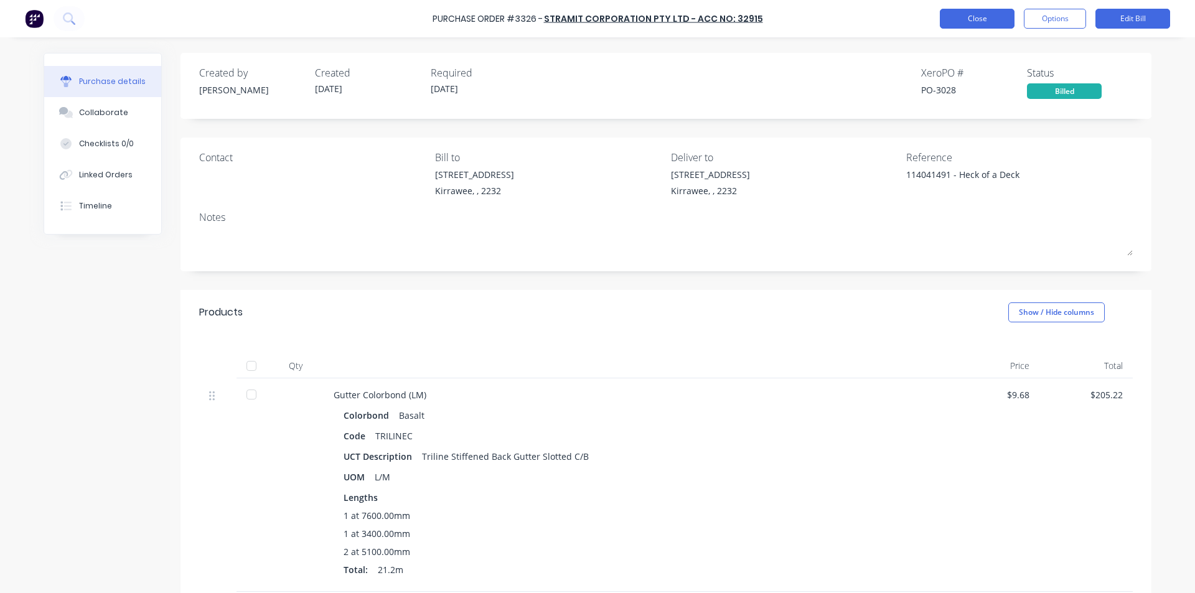
click at [988, 12] on button "Close" at bounding box center [977, 19] width 75 height 20
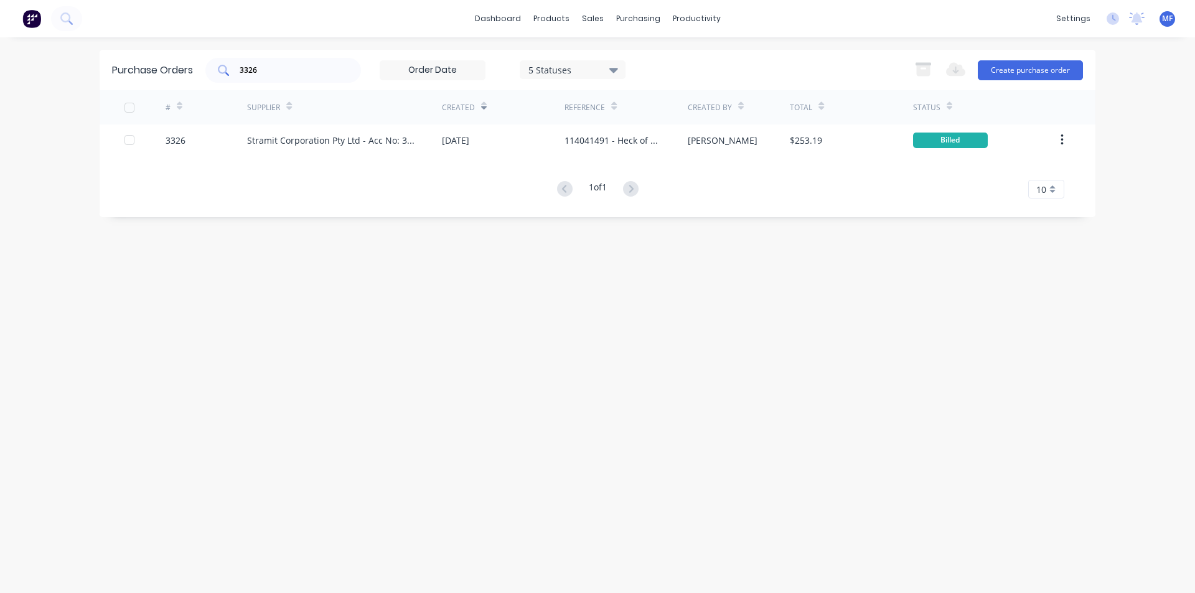
click at [273, 72] on input "3326" at bounding box center [289, 70] width 103 height 12
click at [274, 72] on input "3326" at bounding box center [289, 70] width 103 height 12
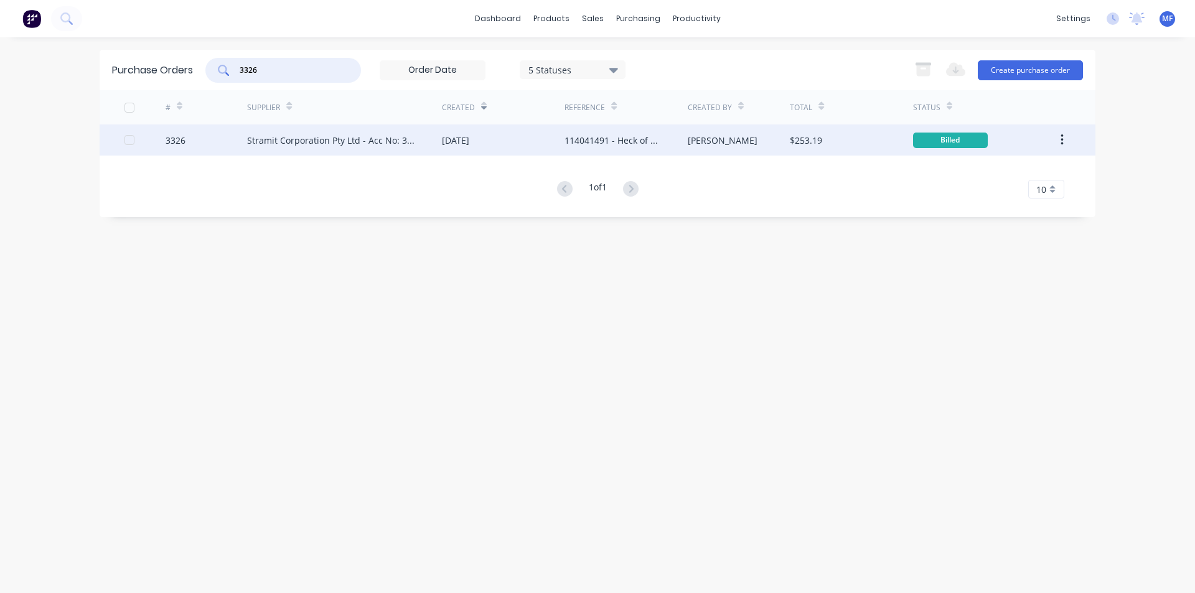
click at [339, 138] on div "Stramit Corporation Pty Ltd - Acc No: 32915" at bounding box center [332, 140] width 170 height 13
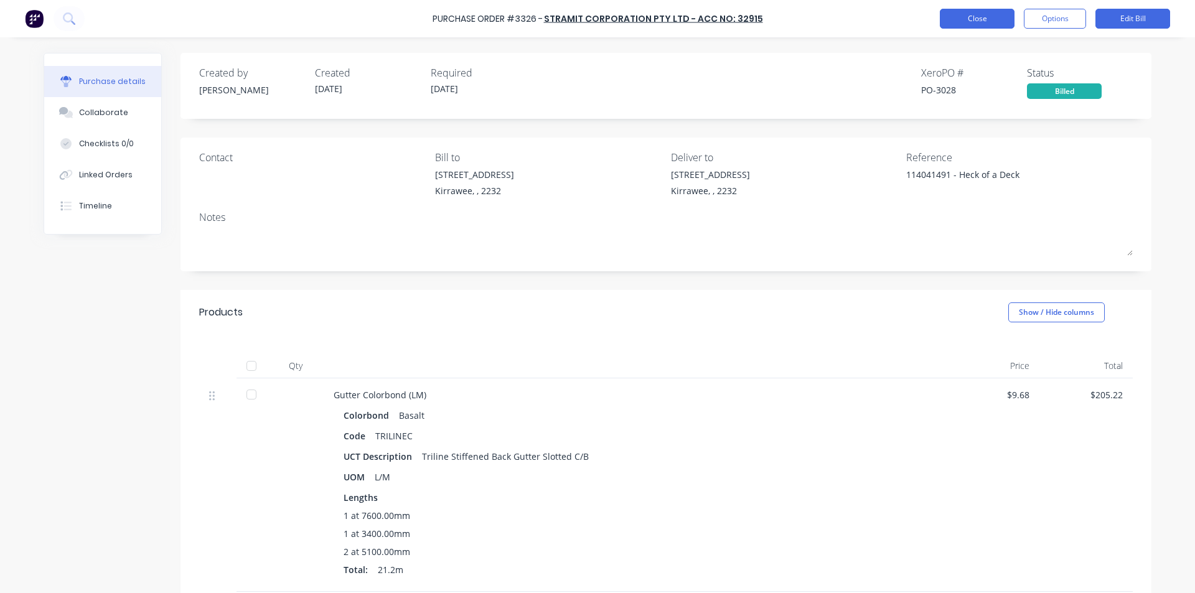
click at [966, 16] on button "Close" at bounding box center [977, 19] width 75 height 20
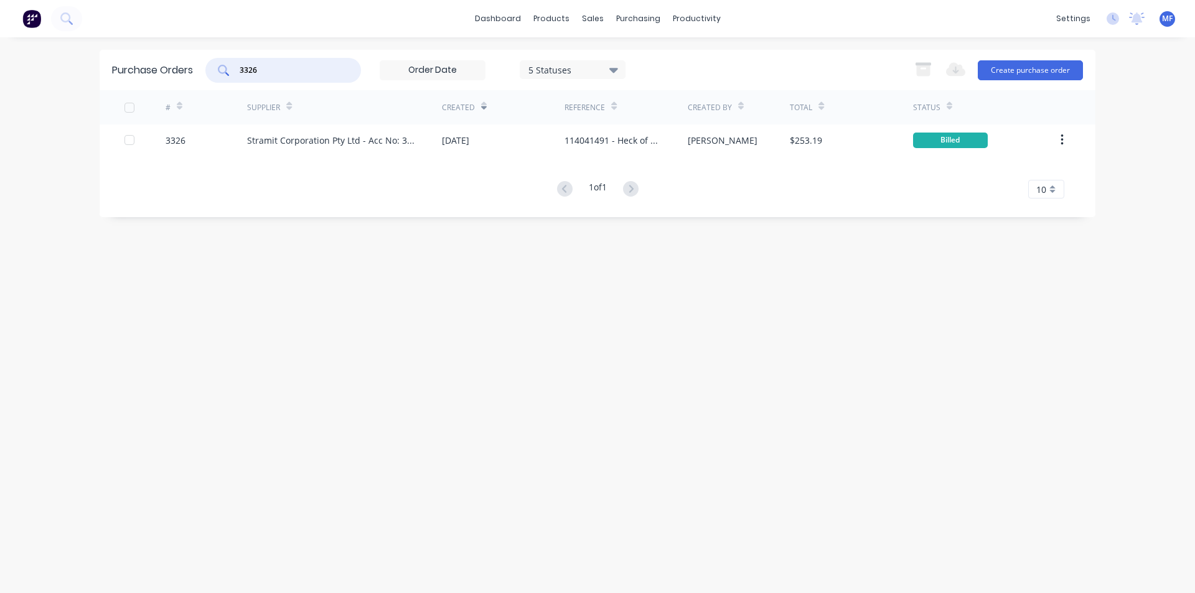
click at [273, 68] on input "3326" at bounding box center [289, 70] width 103 height 12
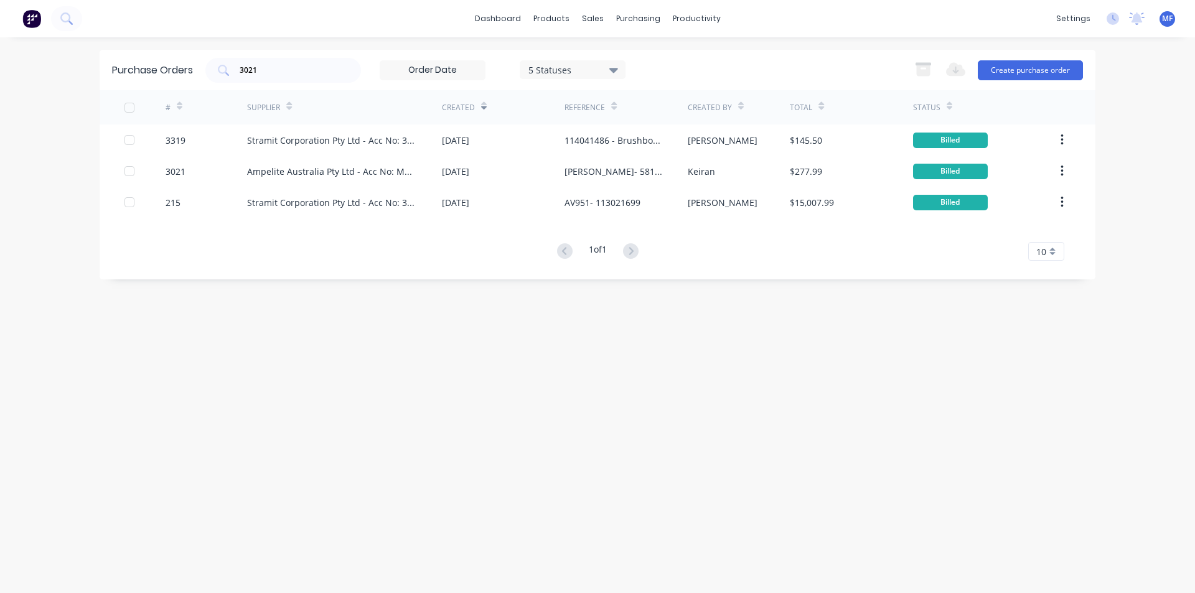
click at [768, 371] on div "Purchase Orders 3021 5 Statuses 5 Statuses Export to Excel (XLSX) Create purcha…" at bounding box center [598, 315] width 996 height 531
click at [262, 66] on input "3021" at bounding box center [289, 70] width 103 height 12
click at [262, 67] on input "3021" at bounding box center [289, 70] width 103 height 12
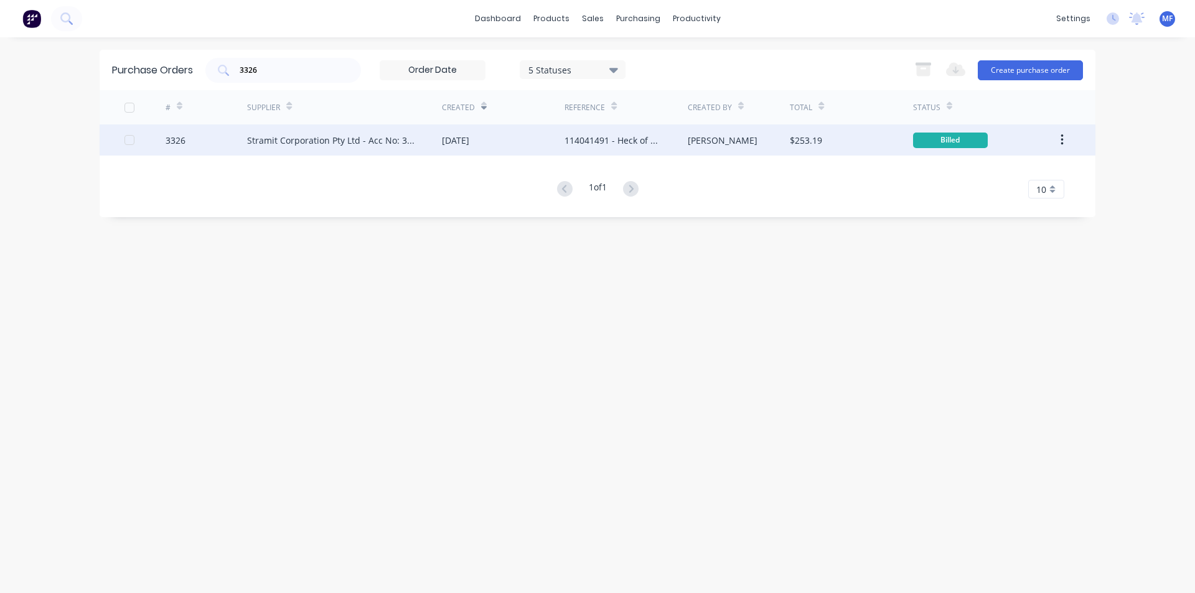
click at [331, 138] on div "Stramit Corporation Pty Ltd - Acc No: 32915" at bounding box center [332, 140] width 170 height 13
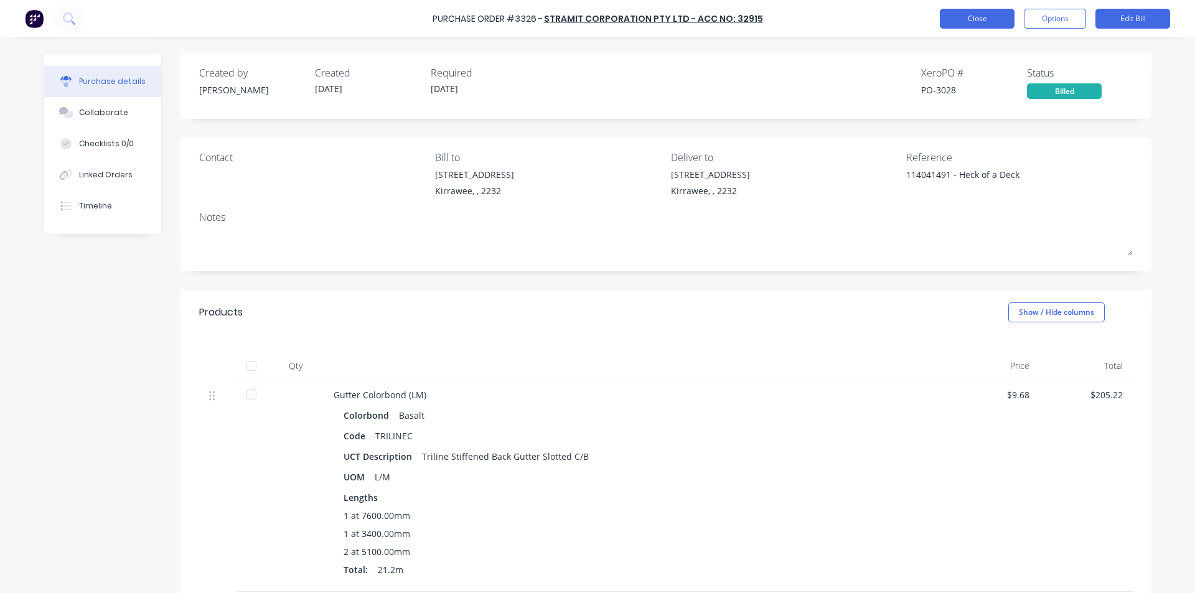
click at [971, 21] on button "Close" at bounding box center [977, 19] width 75 height 20
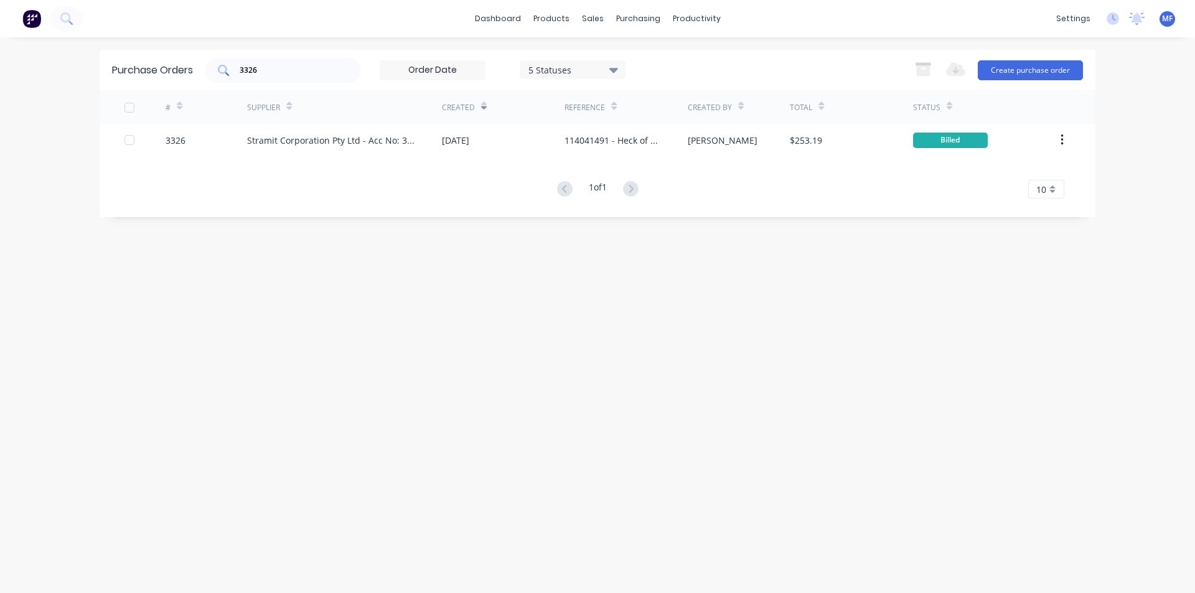
click at [269, 73] on input "3326" at bounding box center [289, 70] width 103 height 12
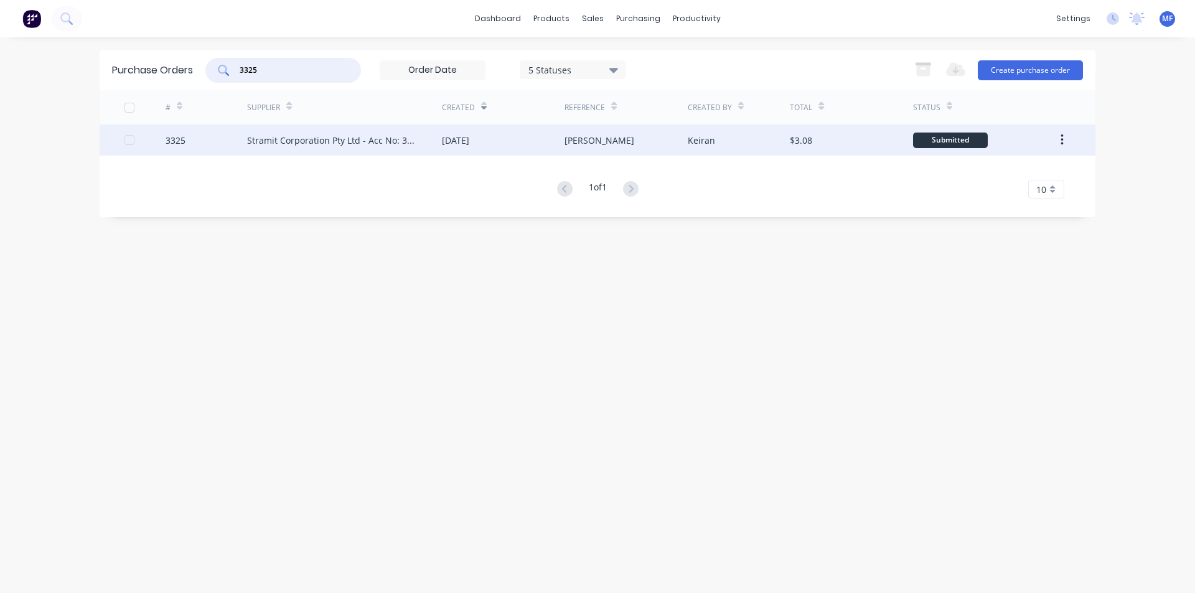
click at [368, 139] on div "Stramit Corporation Pty Ltd - Acc No: 32915" at bounding box center [332, 140] width 170 height 13
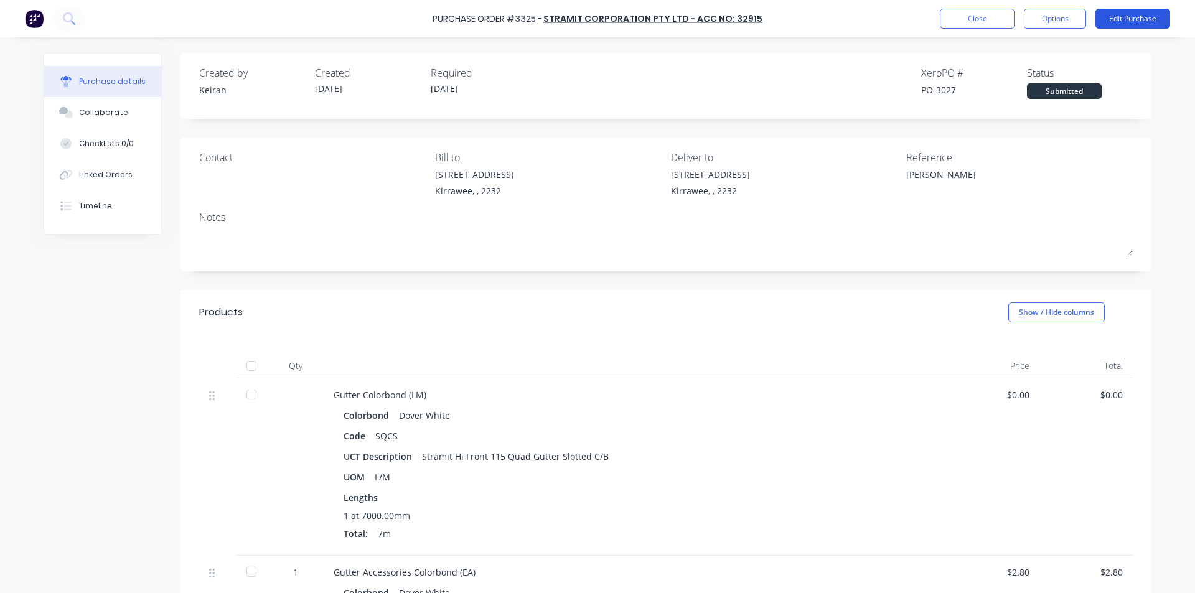
click at [1145, 15] on button "Edit Purchase" at bounding box center [1132, 19] width 75 height 20
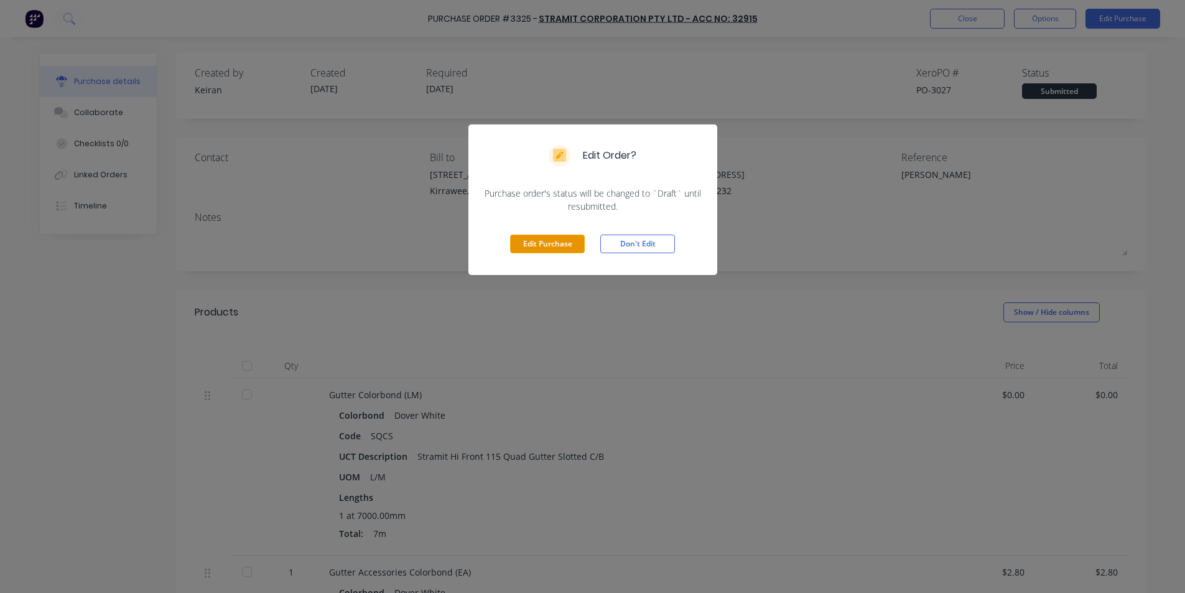
click at [548, 246] on button "Edit Purchase" at bounding box center [547, 244] width 75 height 19
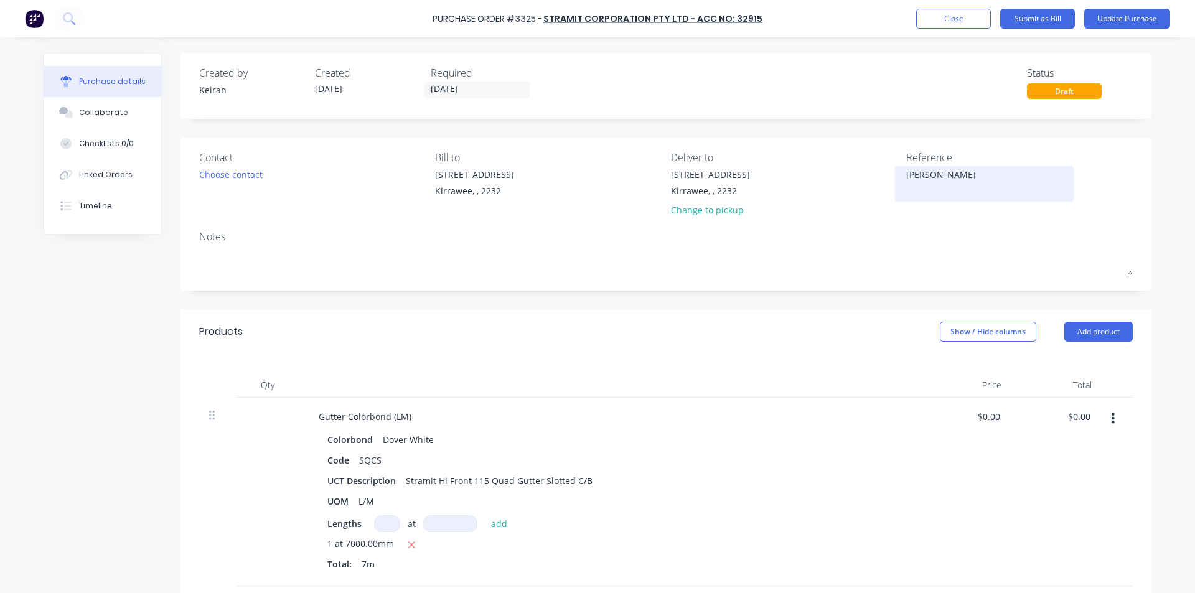
click at [965, 172] on textarea "[PERSON_NAME]" at bounding box center [984, 182] width 156 height 28
click at [966, 224] on div "Contact Choose contact [PERSON_NAME] to [STREET_ADDRESS] Deliver to [STREET_ADD…" at bounding box center [665, 214] width 971 height 153
click at [773, 396] on div at bounding box center [610, 385] width 622 height 25
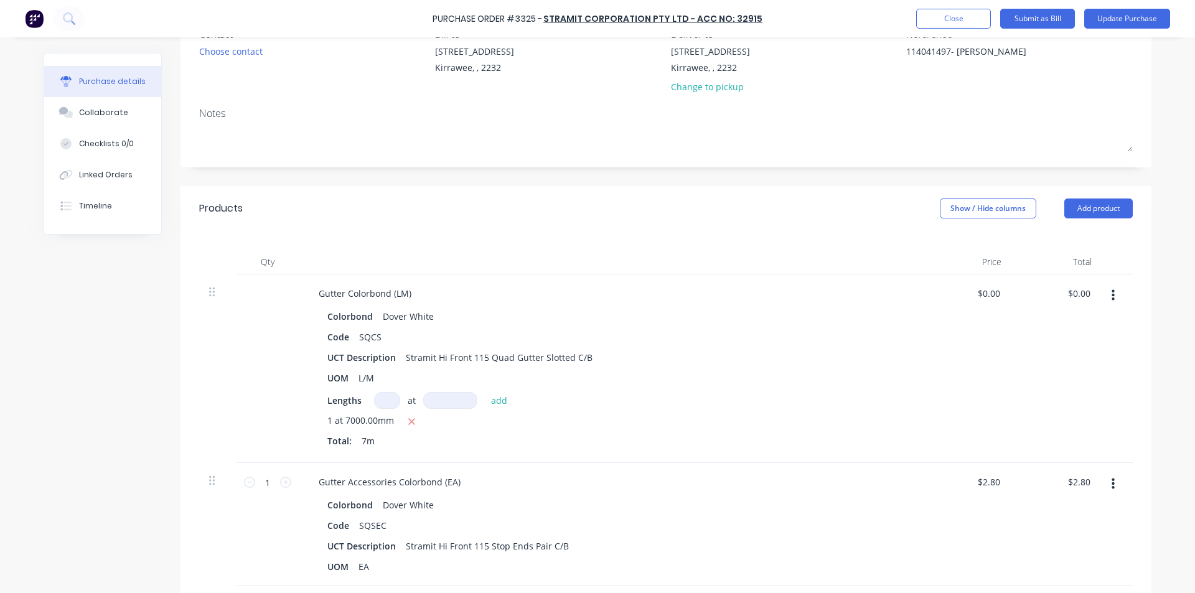
scroll to position [124, 0]
click at [1080, 297] on input "0.00" at bounding box center [1081, 292] width 24 height 18
click at [1081, 294] on input "0.00" at bounding box center [1081, 292] width 24 height 18
click at [1081, 293] on input "0.00" at bounding box center [1081, 292] width 24 height 18
click at [1078, 477] on input "2.80" at bounding box center [1078, 481] width 29 height 18
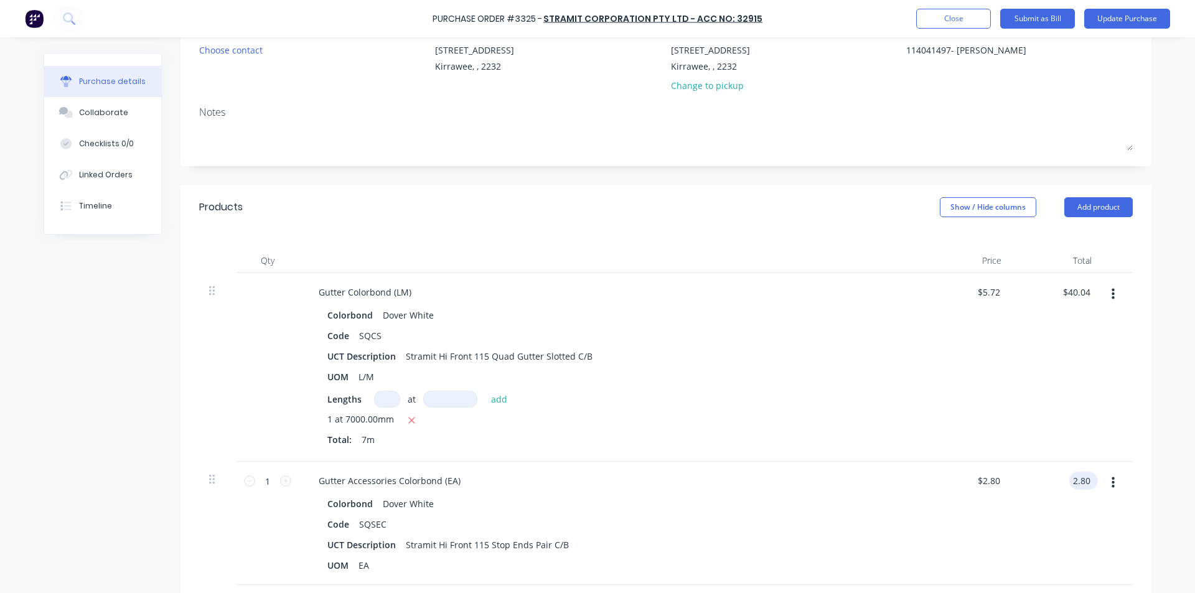
click at [1080, 479] on input "2.80" at bounding box center [1081, 481] width 24 height 18
click at [882, 461] on div "Gutter Colorbond (LM) Colorbond Dover White Code SQCS UCT Description Stramit H…" at bounding box center [610, 367] width 622 height 189
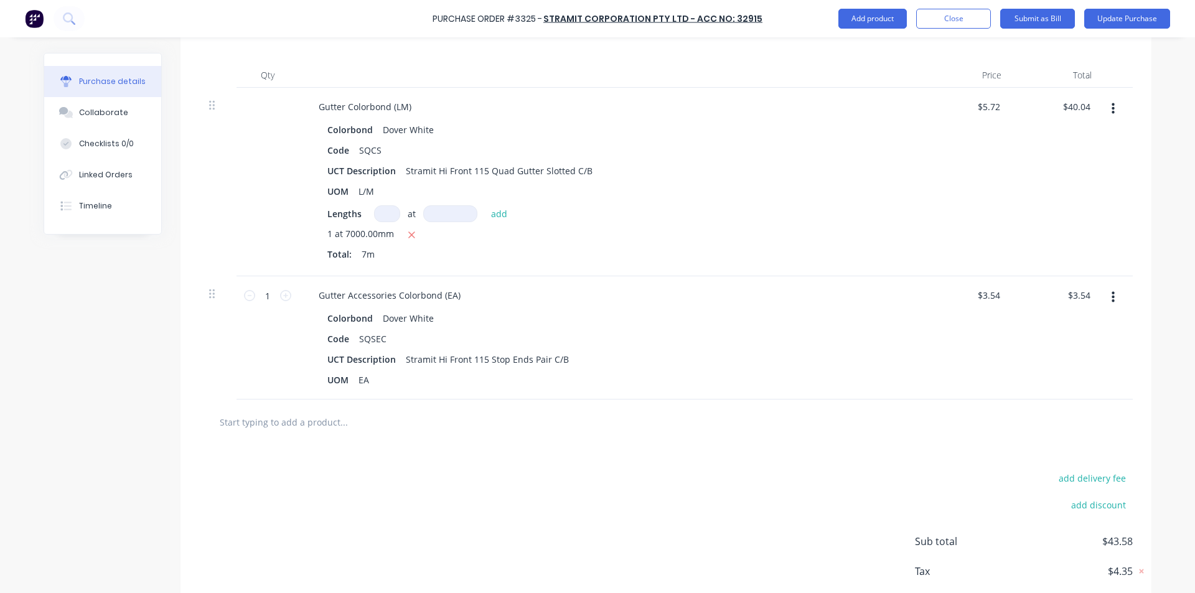
scroll to position [311, 0]
click at [287, 428] on input "text" at bounding box center [343, 420] width 249 height 25
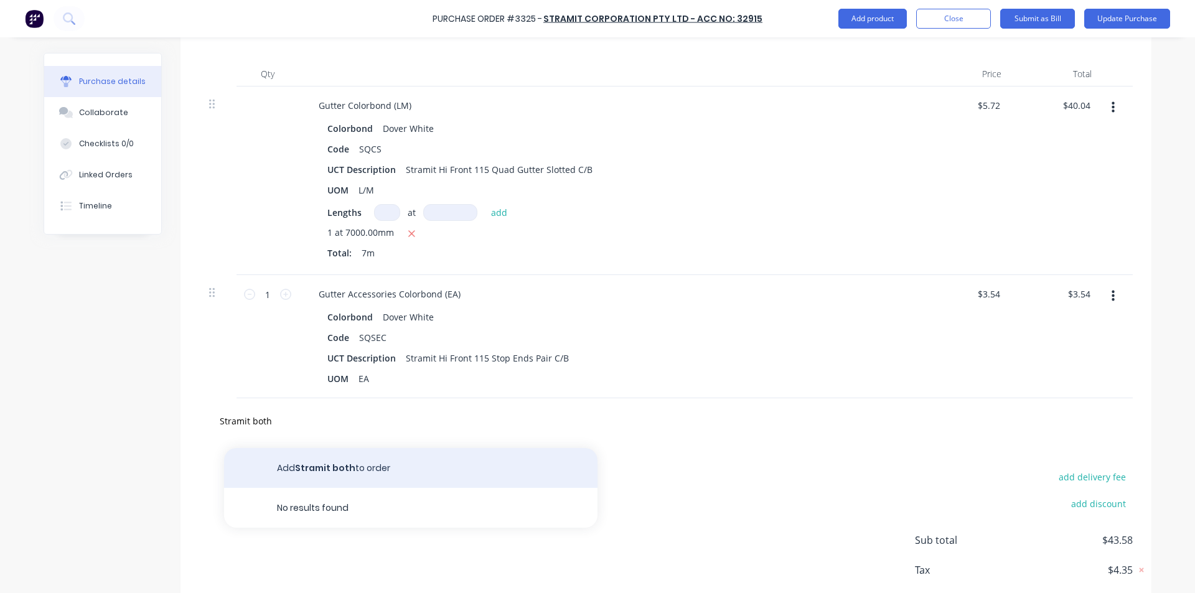
click at [340, 457] on button "Add Stramit both to order" at bounding box center [410, 468] width 373 height 40
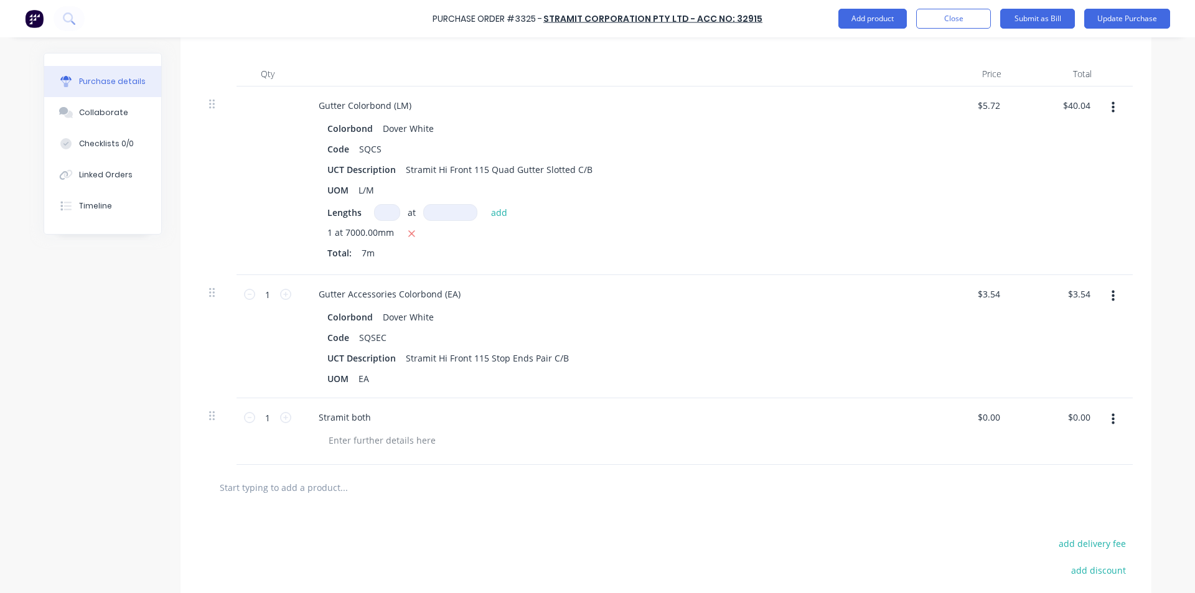
click at [389, 419] on div "Stramit both" at bounding box center [610, 417] width 602 height 18
click at [1110, 419] on button "button" at bounding box center [1112, 419] width 29 height 22
click at [1053, 527] on button "Delete" at bounding box center [1075, 527] width 106 height 25
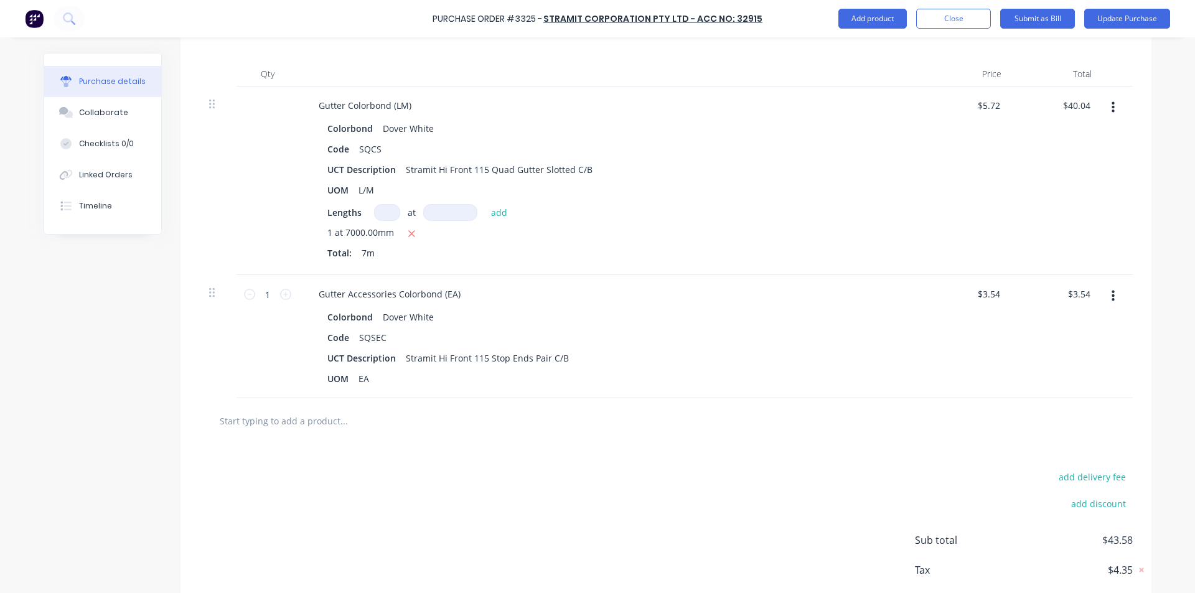
click at [259, 419] on input "text" at bounding box center [343, 420] width 249 height 25
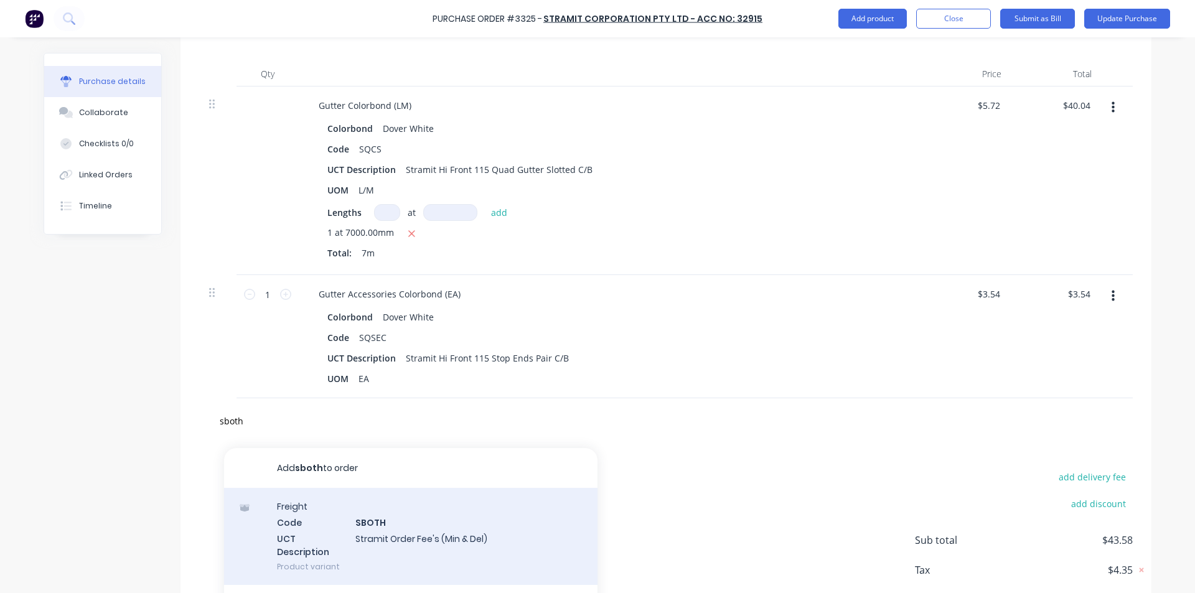
click at [377, 520] on div "Freight Code SBOTH UCT Description Stramit Order Fee's (Min & Del) Product vari…" at bounding box center [410, 536] width 373 height 97
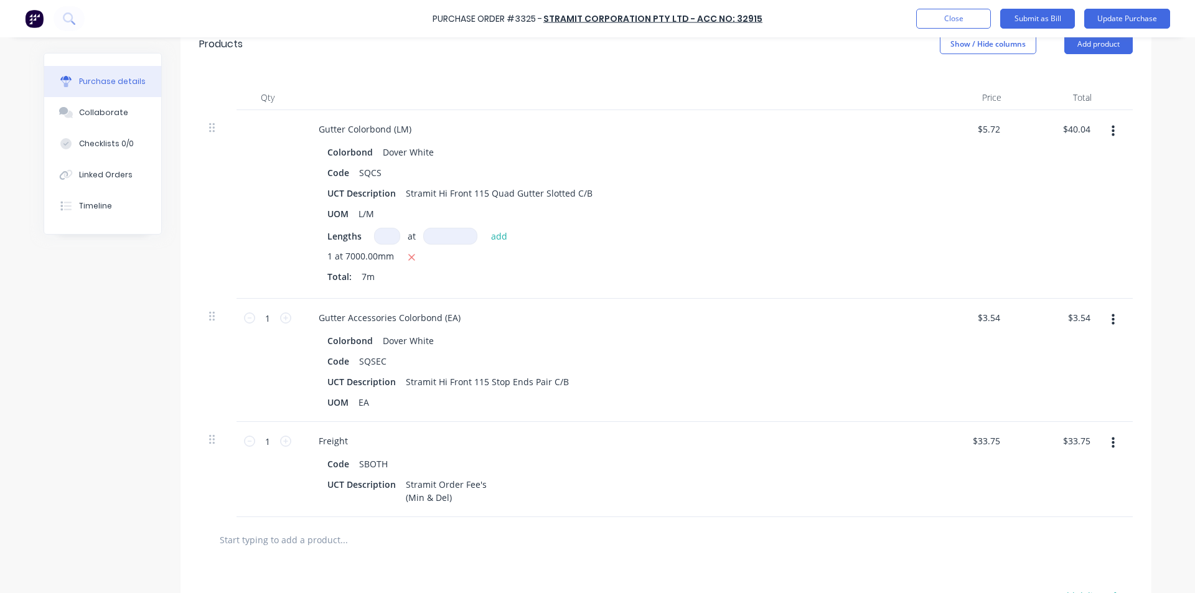
scroll to position [0, 0]
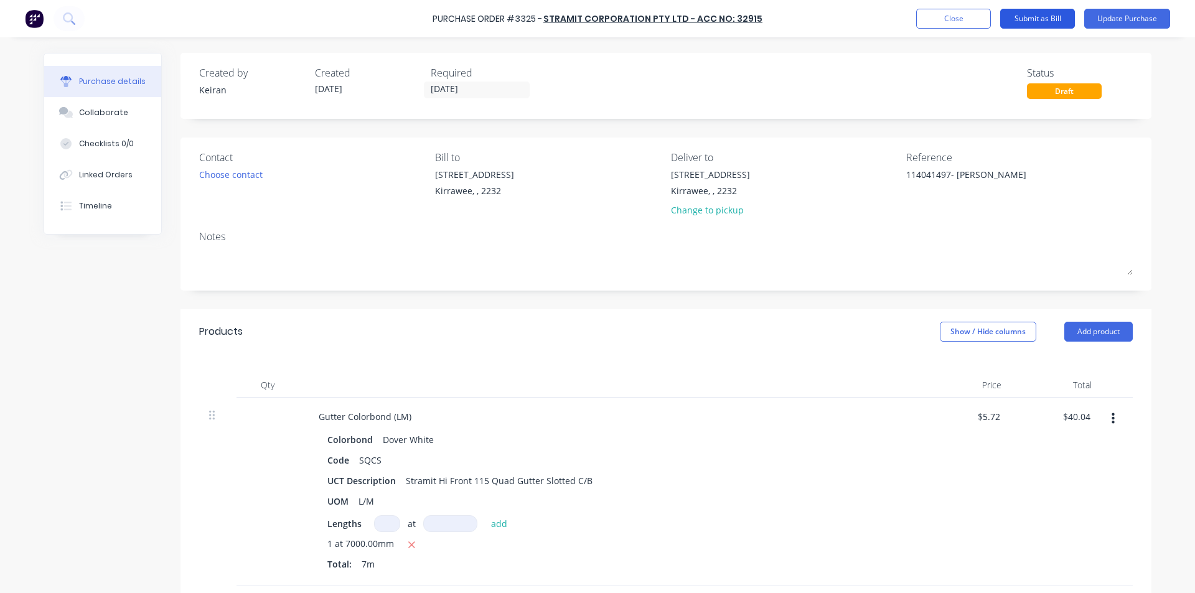
click at [1044, 17] on button "Submit as Bill" at bounding box center [1037, 19] width 75 height 20
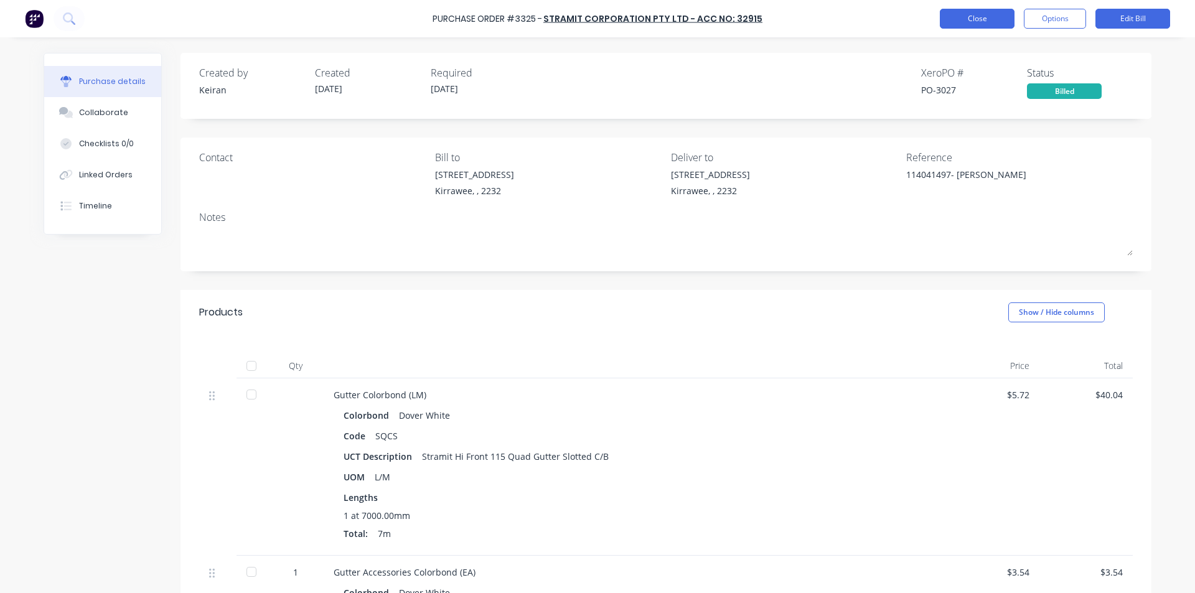
click at [992, 17] on button "Close" at bounding box center [977, 19] width 75 height 20
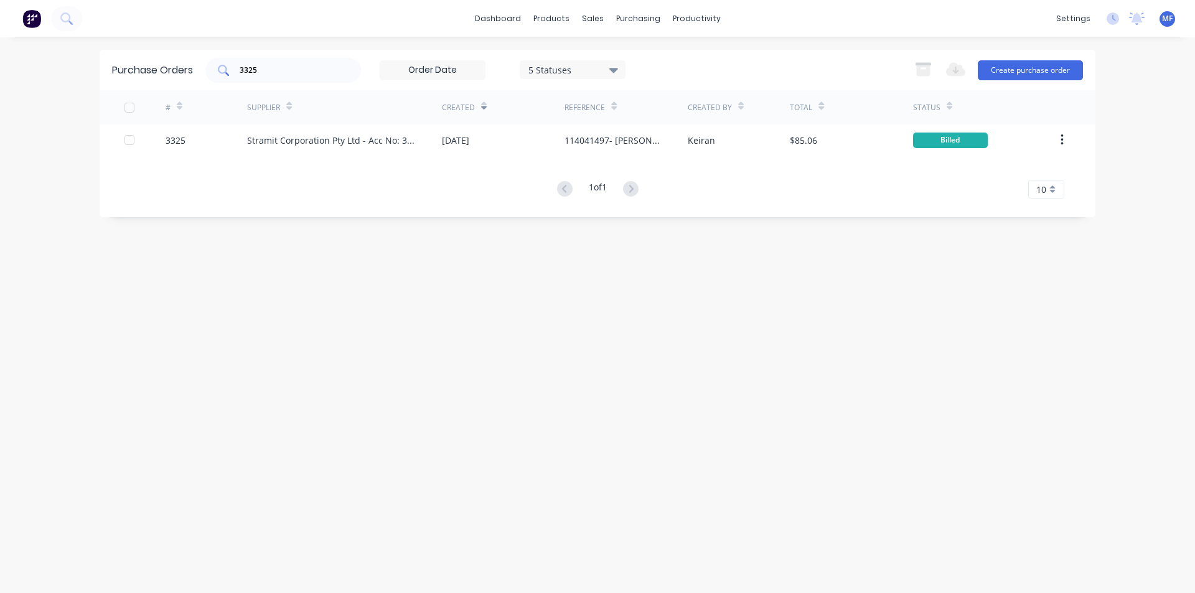
click at [266, 65] on input "3325" at bounding box center [289, 70] width 103 height 12
click at [266, 64] on input "3325" at bounding box center [289, 70] width 103 height 12
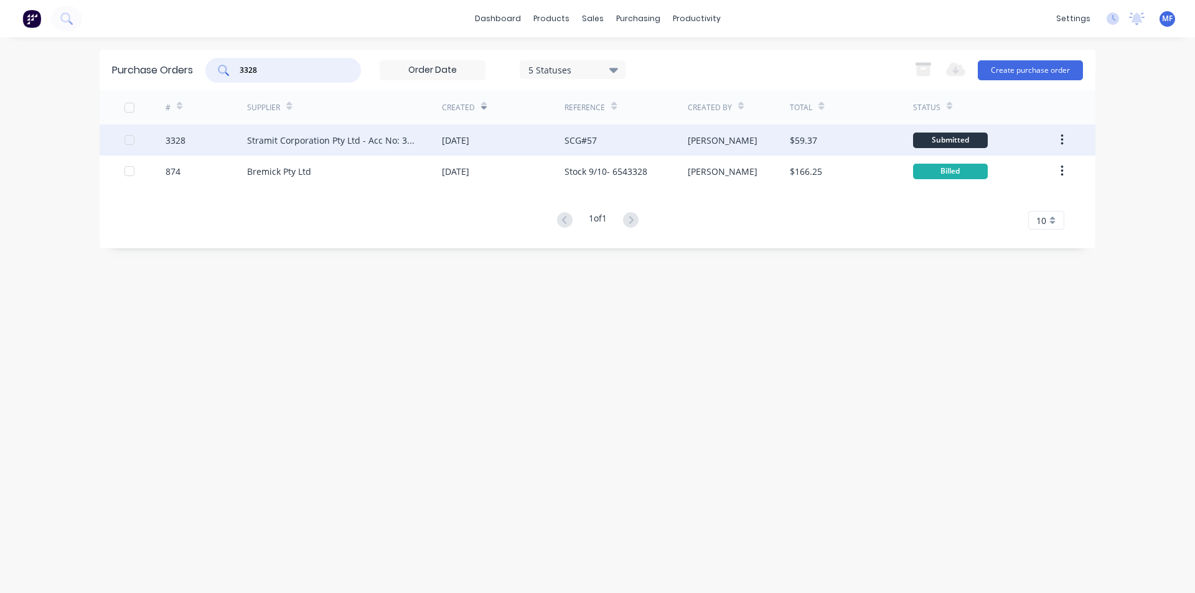
click at [315, 133] on div "Stramit Corporation Pty Ltd - Acc No: 32915" at bounding box center [344, 139] width 195 height 31
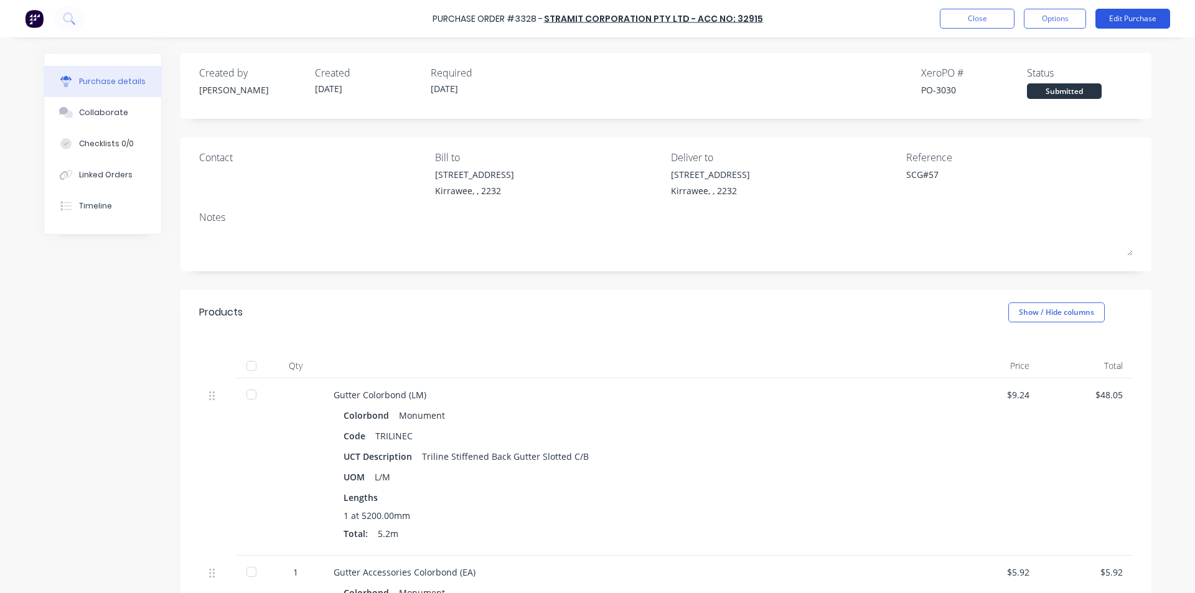
click at [1125, 22] on button "Edit Purchase" at bounding box center [1132, 19] width 75 height 20
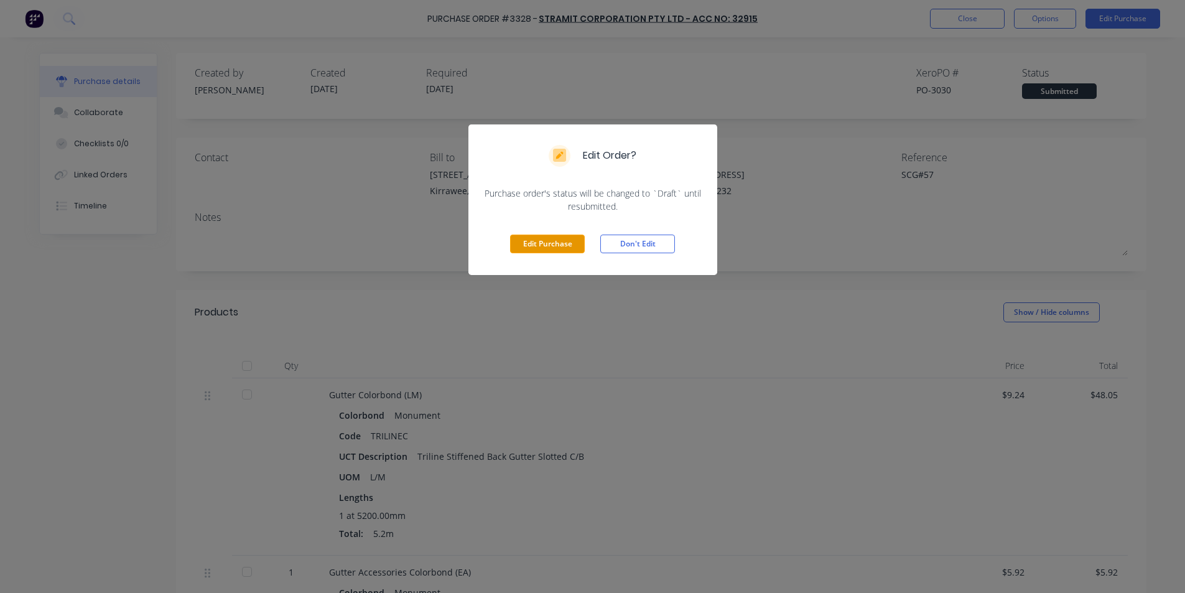
click at [558, 243] on button "Edit Purchase" at bounding box center [547, 244] width 75 height 19
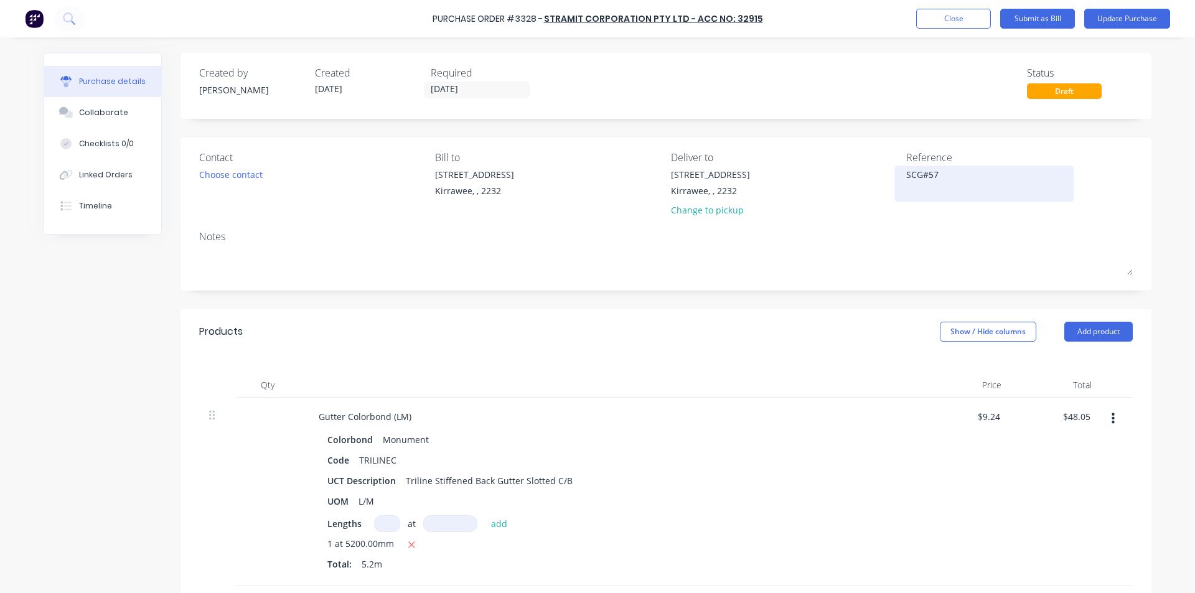
click at [940, 175] on textarea "SCG#57" at bounding box center [984, 182] width 156 height 28
click at [1078, 415] on input "48.05" at bounding box center [1076, 417] width 34 height 18
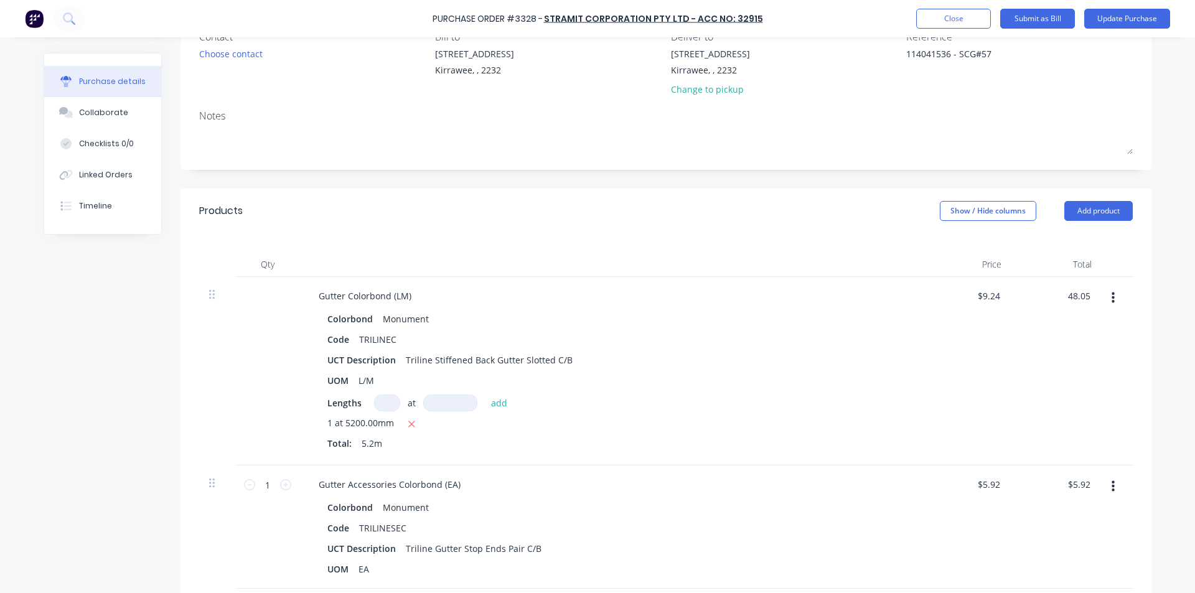
scroll to position [124, 0]
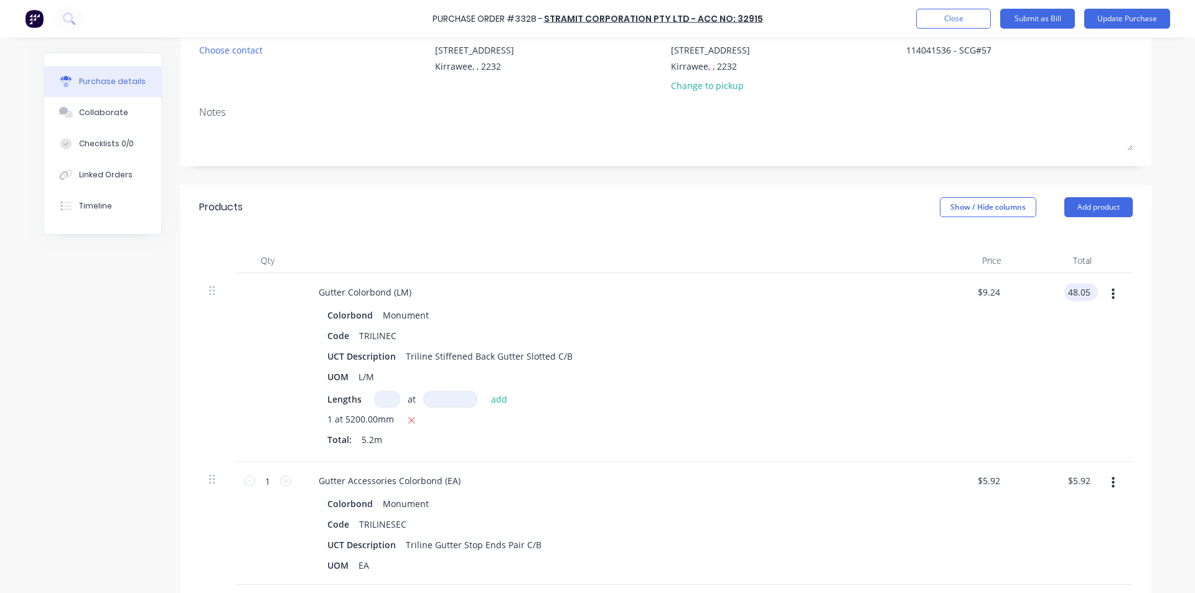
click at [1084, 296] on input "48.05" at bounding box center [1078, 292] width 29 height 18
click at [1039, 387] on div "$50.34 50.34" at bounding box center [1056, 367] width 90 height 189
click at [1075, 478] on input "5.92" at bounding box center [1078, 481] width 29 height 18
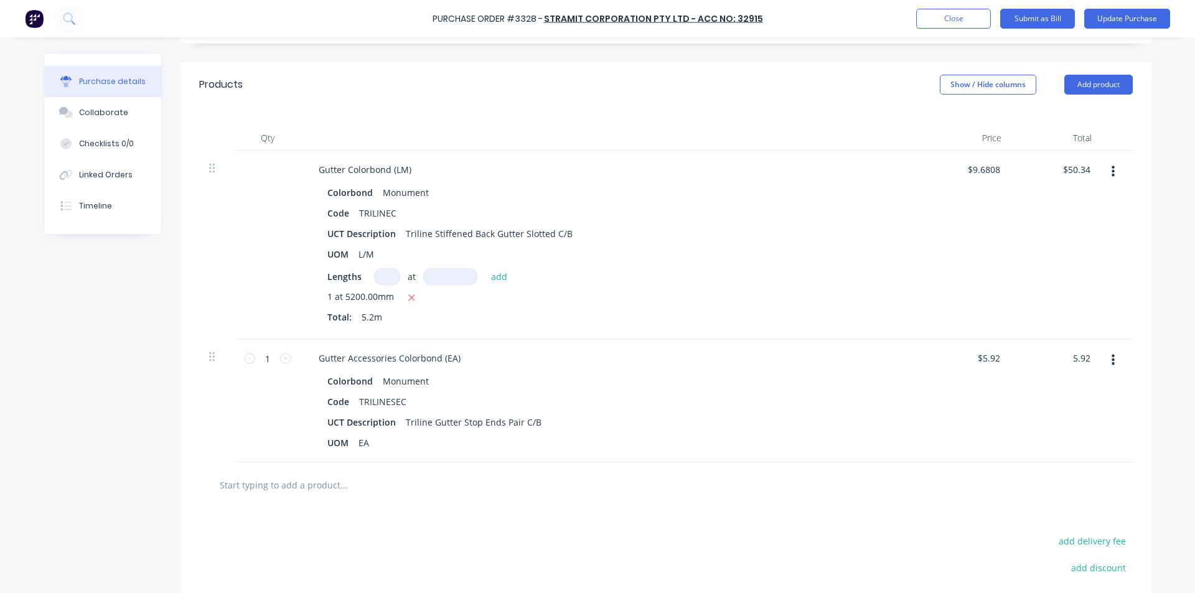
scroll to position [249, 0]
click at [1081, 351] on input "5.92" at bounding box center [1081, 356] width 24 height 18
click at [1029, 439] on div "$6.20 $6.20" at bounding box center [1056, 398] width 90 height 123
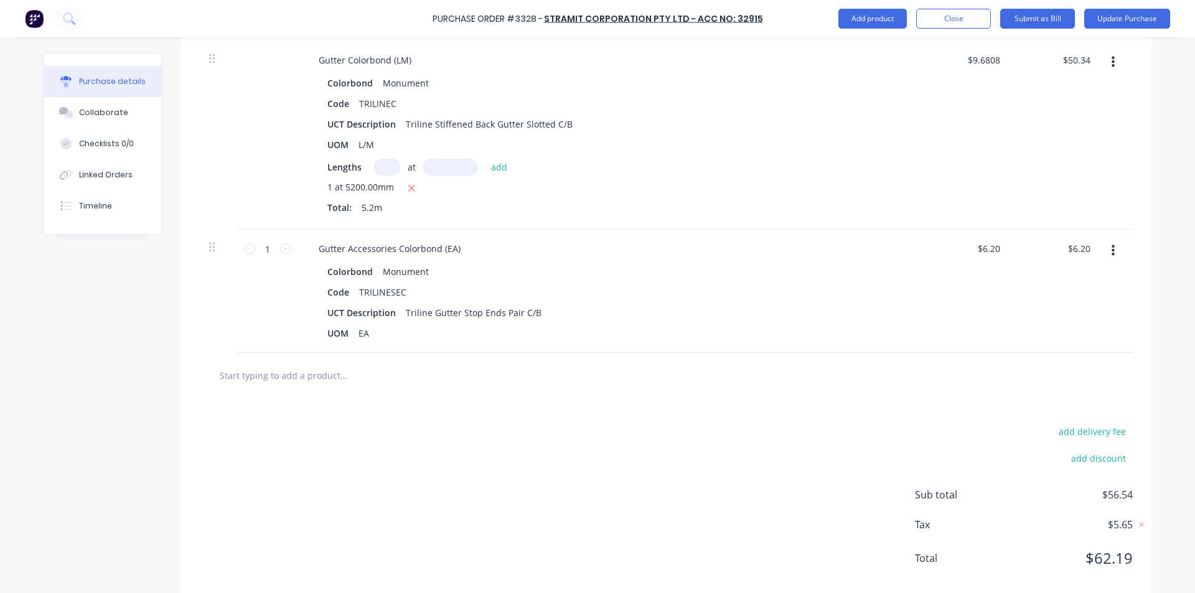
scroll to position [373, 0]
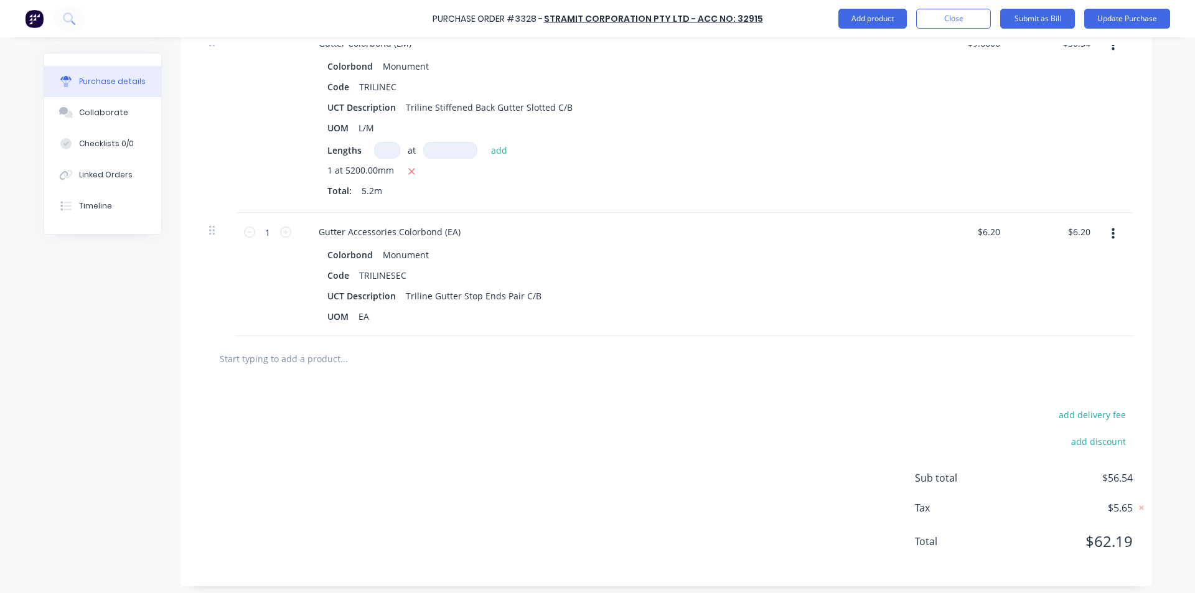
click at [297, 377] on div at bounding box center [665, 358] width 933 height 45
click at [296, 360] on input "text" at bounding box center [343, 358] width 249 height 25
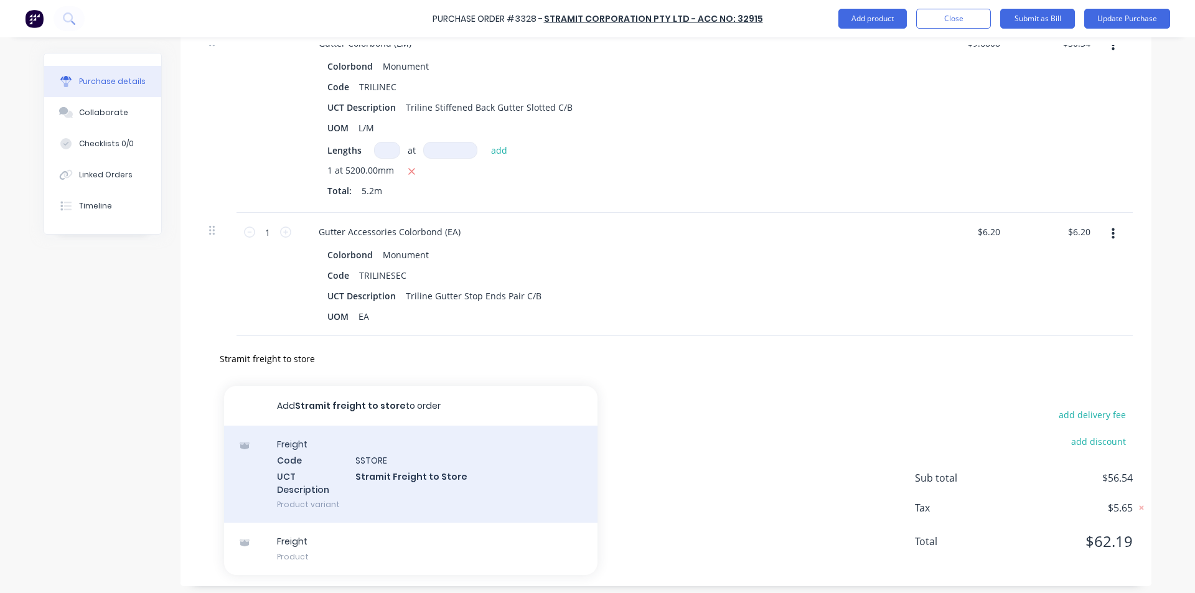
click at [411, 467] on div "Freight Code SSTORE UCT Description Stramit Freight to Store Product variant" at bounding box center [410, 474] width 373 height 97
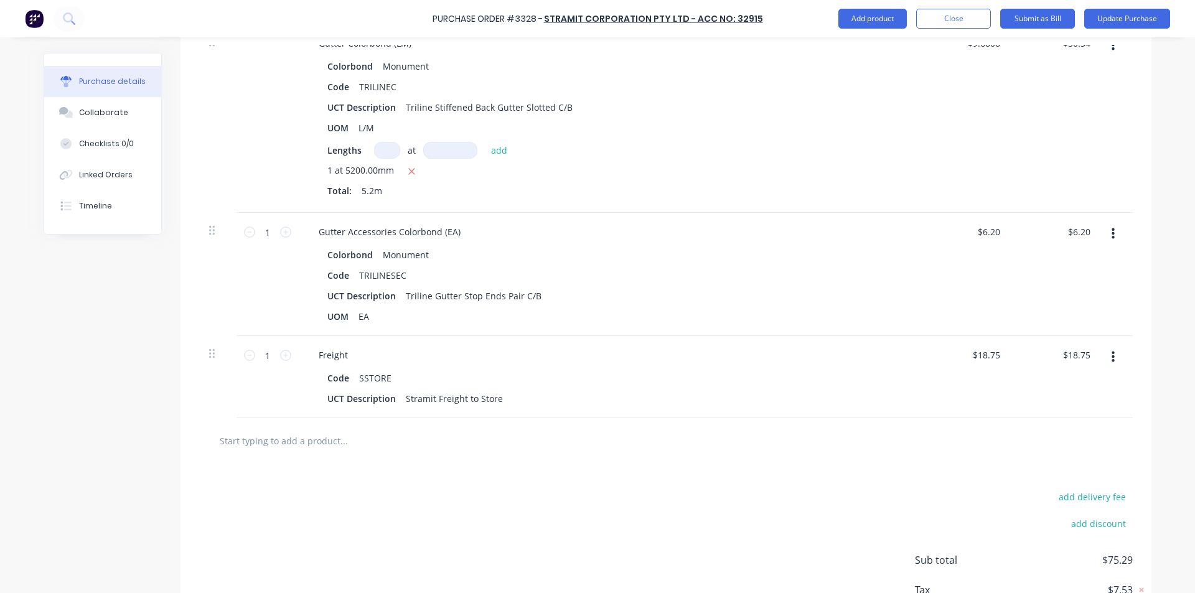
click at [890, 459] on div at bounding box center [665, 440] width 933 height 45
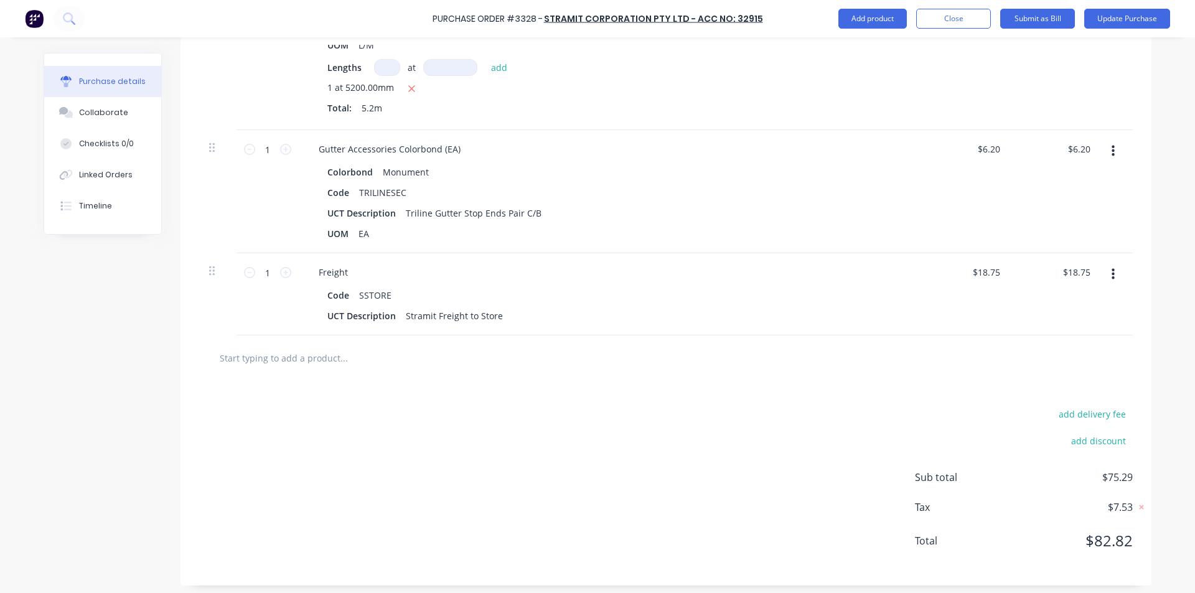
scroll to position [461, 0]
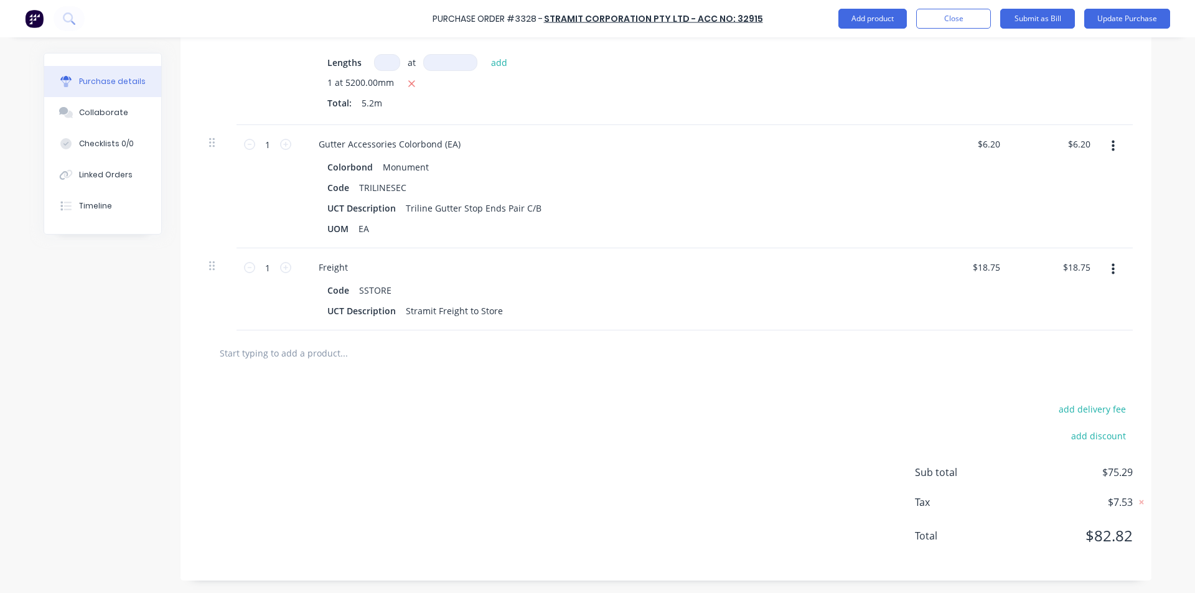
click at [1013, 355] on div at bounding box center [665, 352] width 913 height 25
click at [1111, 268] on icon "button" at bounding box center [1112, 270] width 3 height 14
click at [1072, 375] on button "Delete" at bounding box center [1075, 377] width 106 height 25
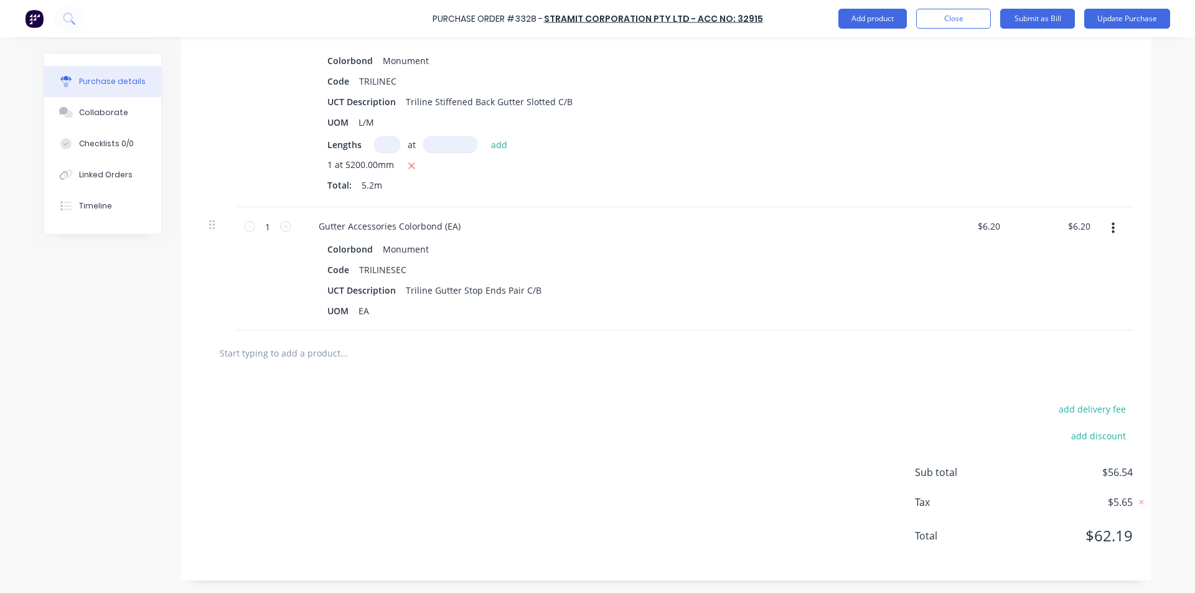
scroll to position [379, 0]
click at [314, 345] on input "text" at bounding box center [343, 352] width 249 height 25
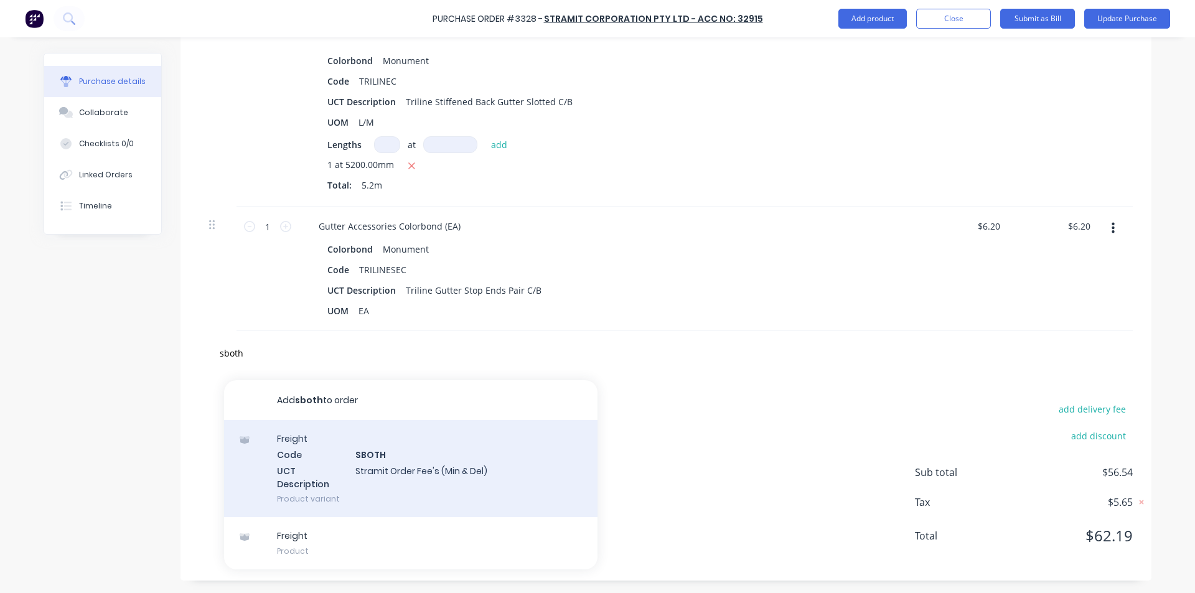
click at [380, 458] on div "Freight Code SBOTH UCT Description Stramit Order Fee's (Min & Del) Product vari…" at bounding box center [410, 468] width 373 height 97
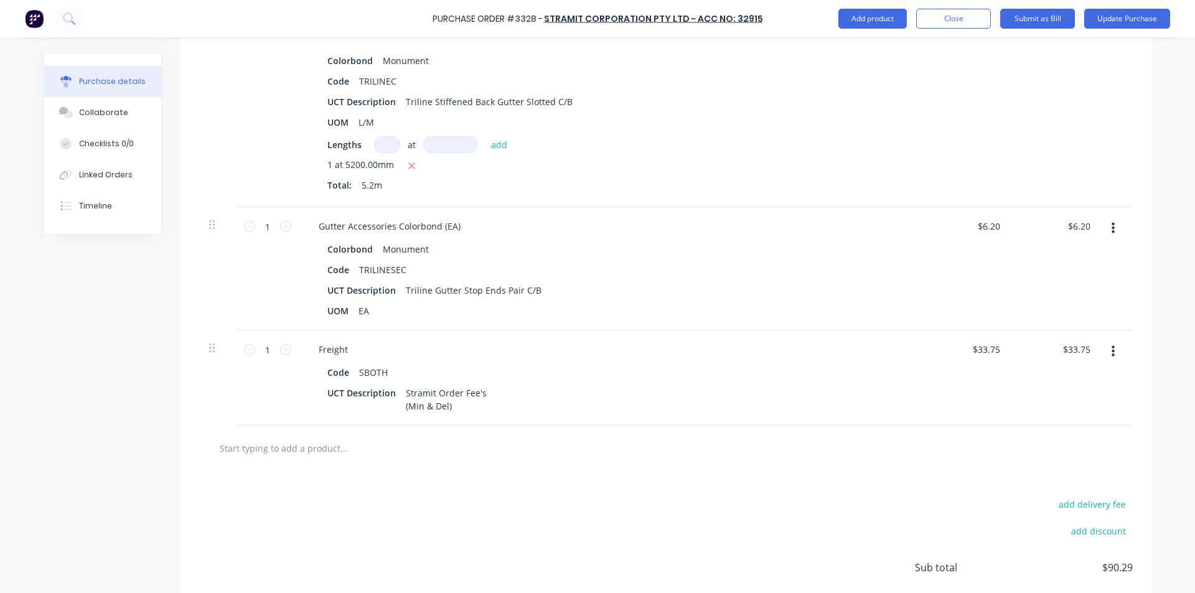
click at [792, 457] on div at bounding box center [665, 448] width 913 height 25
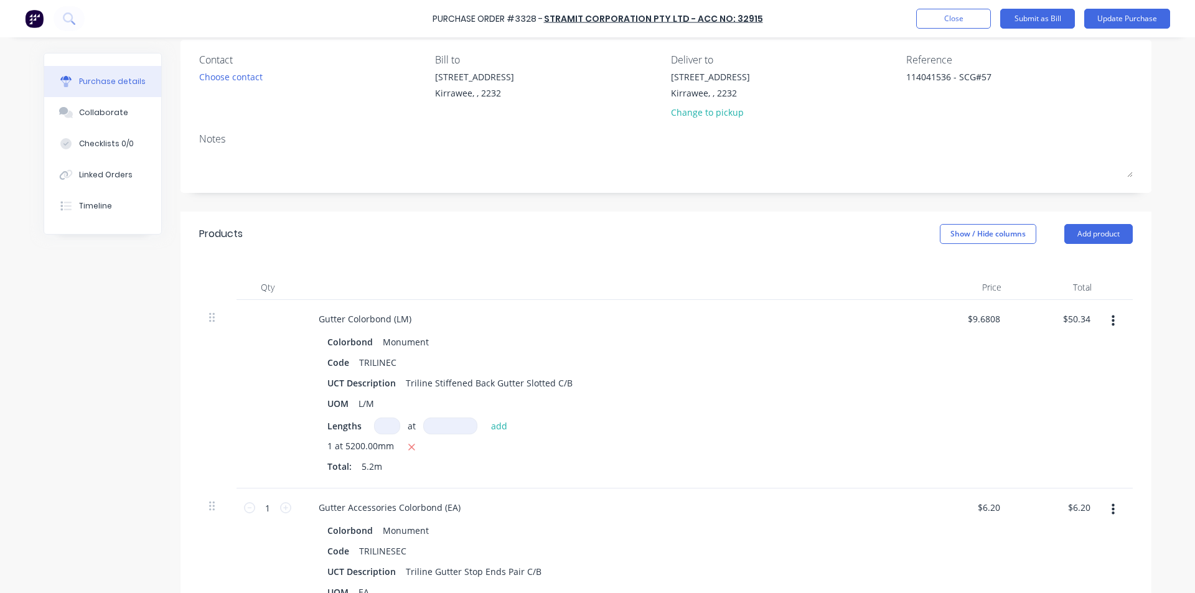
scroll to position [0, 0]
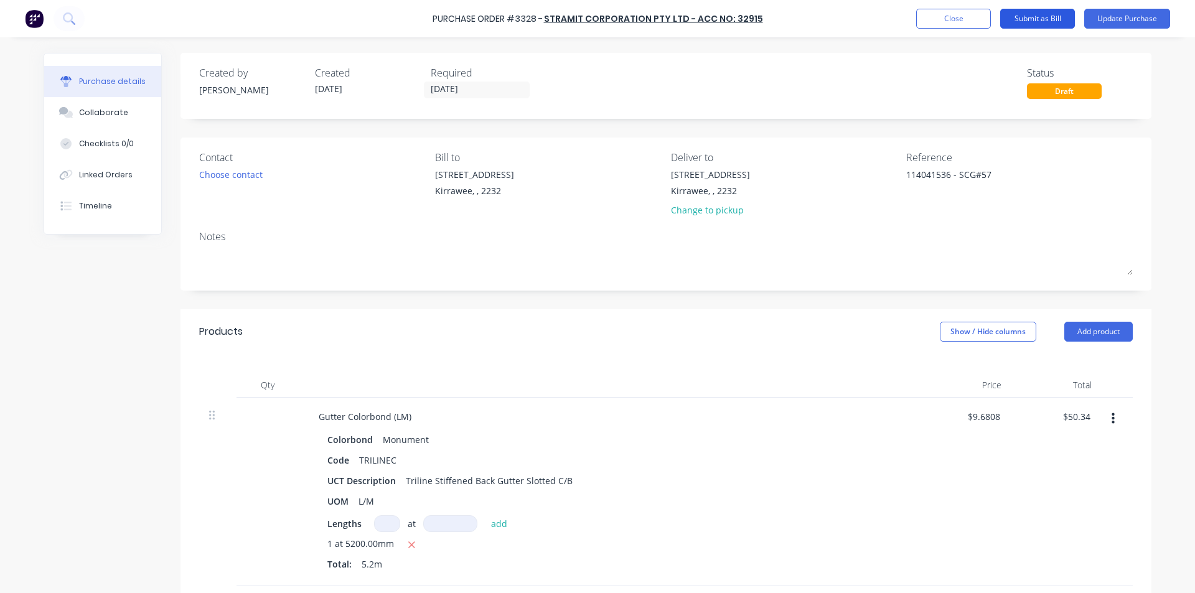
click at [1030, 9] on button "Submit as Bill" at bounding box center [1037, 19] width 75 height 20
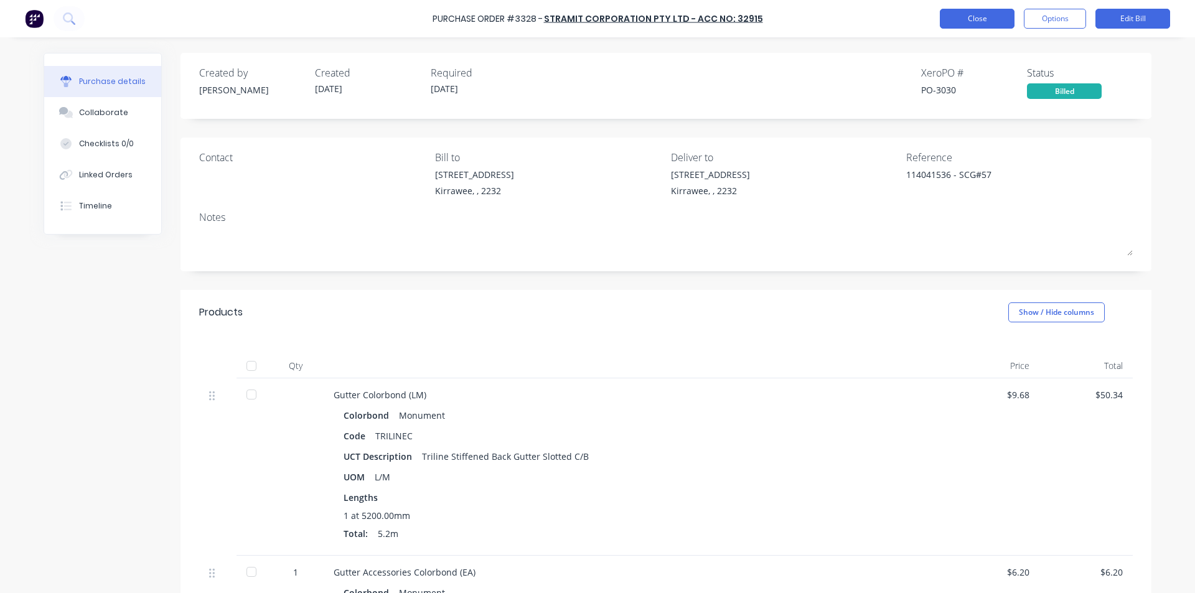
click at [966, 21] on button "Close" at bounding box center [977, 19] width 75 height 20
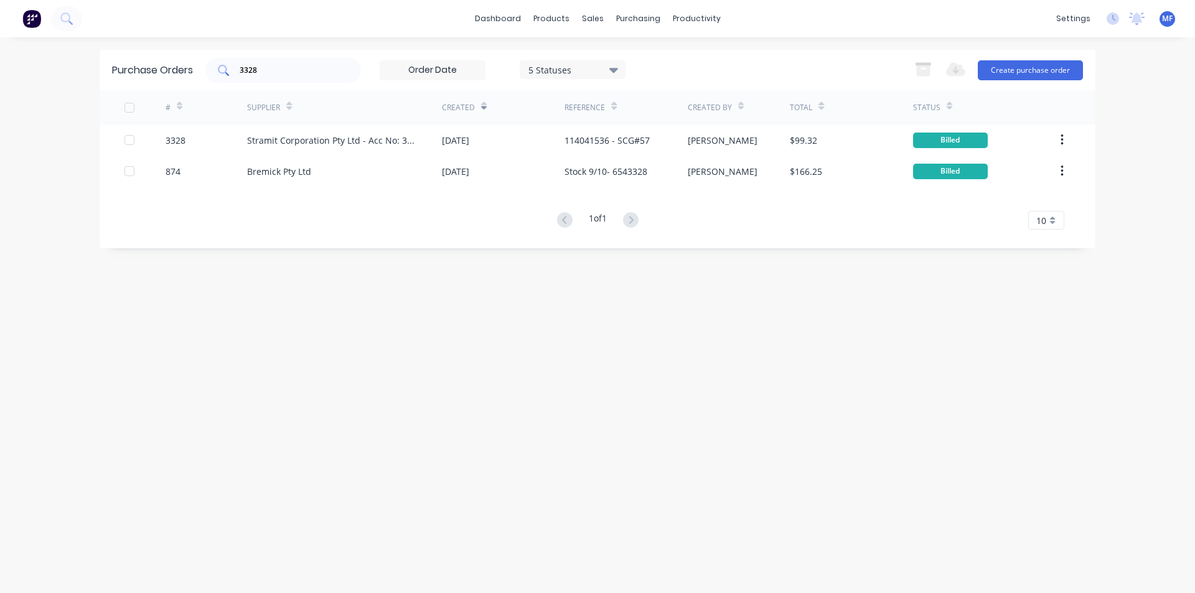
click at [269, 71] on input "3328" at bounding box center [289, 70] width 103 height 12
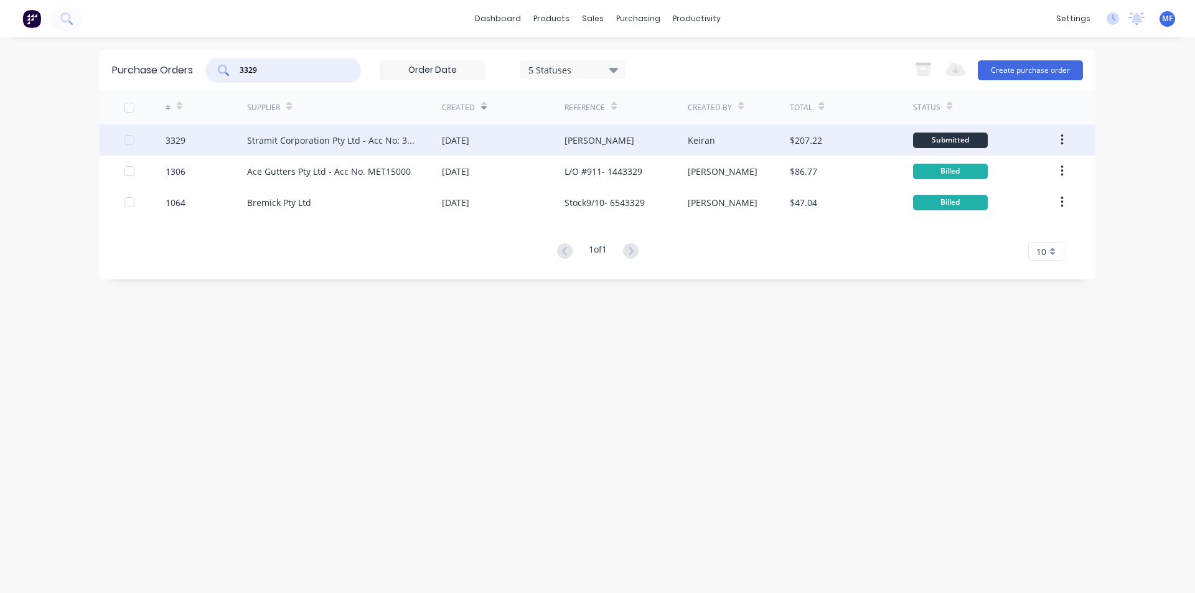
click at [309, 140] on div "Stramit Corporation Pty Ltd - Acc No: 32915" at bounding box center [332, 140] width 170 height 13
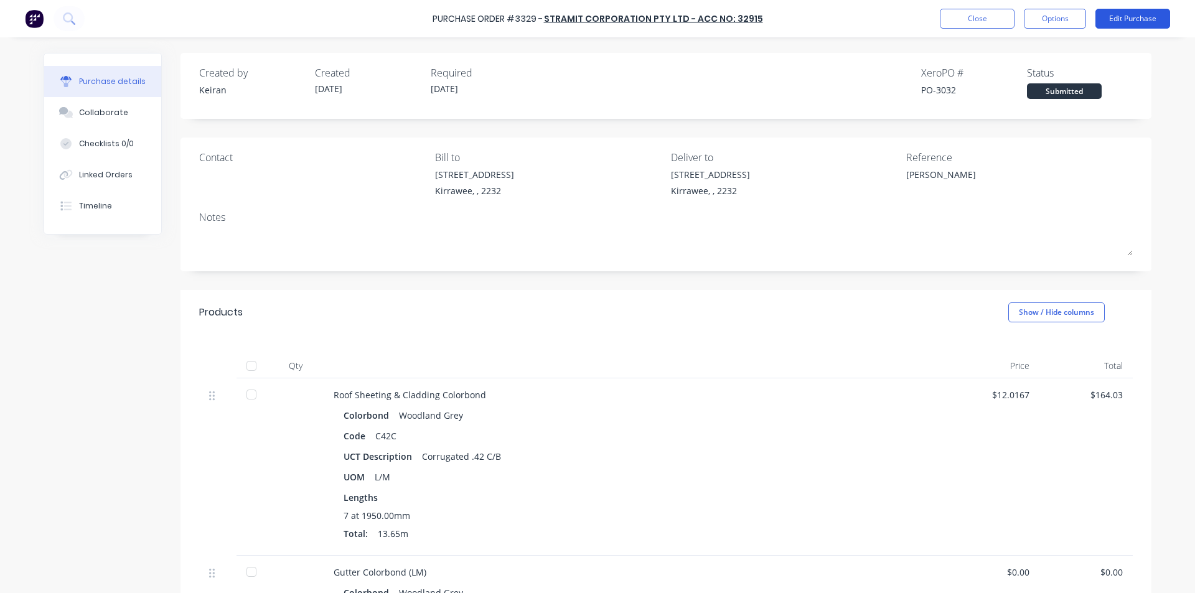
click at [1133, 21] on button "Edit Purchase" at bounding box center [1132, 19] width 75 height 20
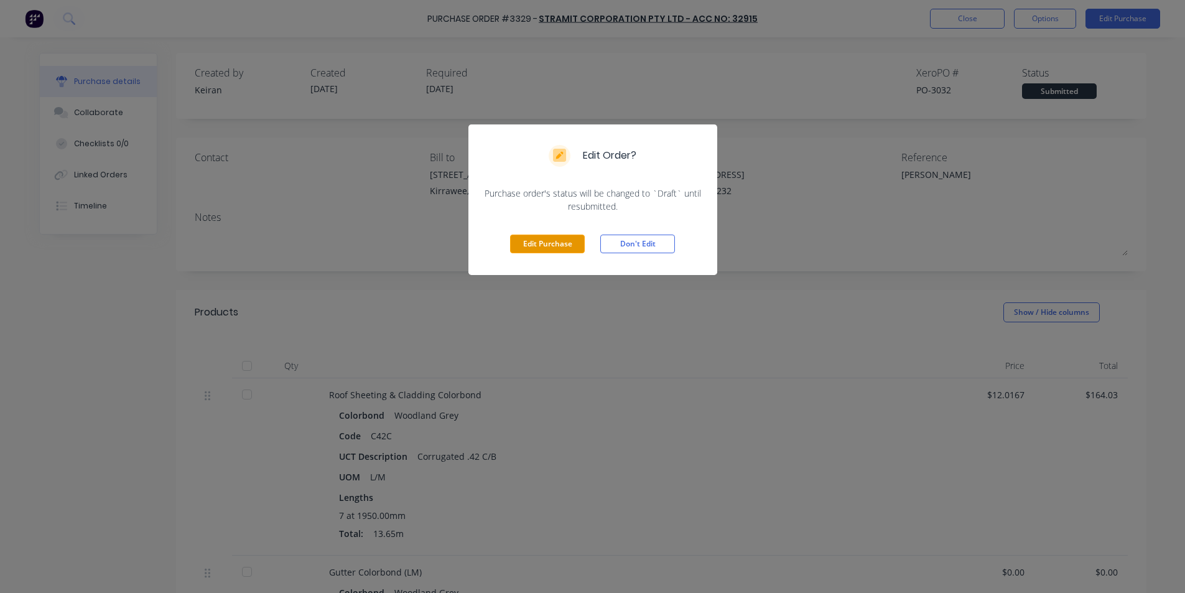
click at [552, 245] on button "Edit Purchase" at bounding box center [547, 244] width 75 height 19
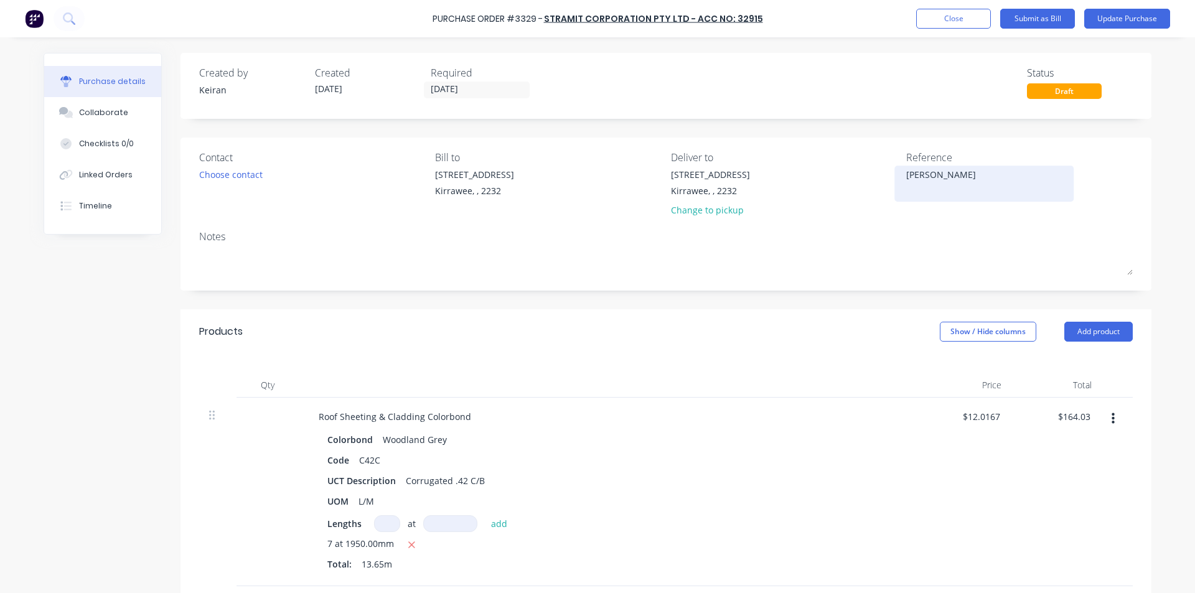
click at [906, 175] on textarea "[PERSON_NAME]" at bounding box center [984, 182] width 156 height 28
click at [1068, 414] on input "164.03" at bounding box center [1076, 417] width 34 height 18
click at [1072, 415] on input "164.03" at bounding box center [1076, 417] width 34 height 18
click at [961, 490] on div "$12.5956 $12.0167" at bounding box center [966, 492] width 90 height 189
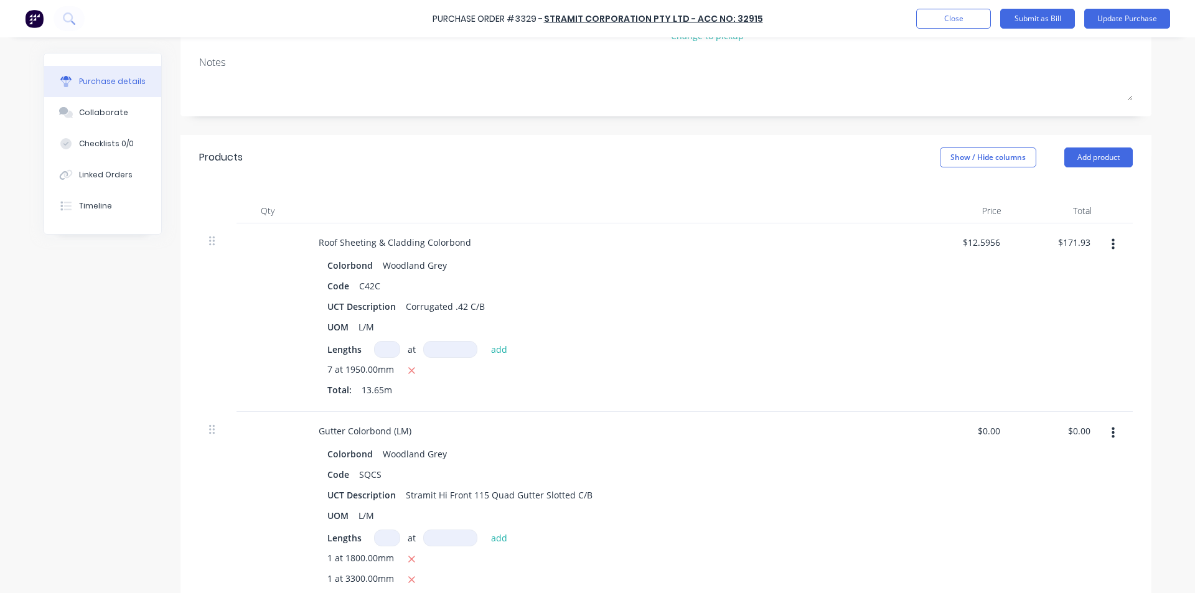
scroll to position [187, 0]
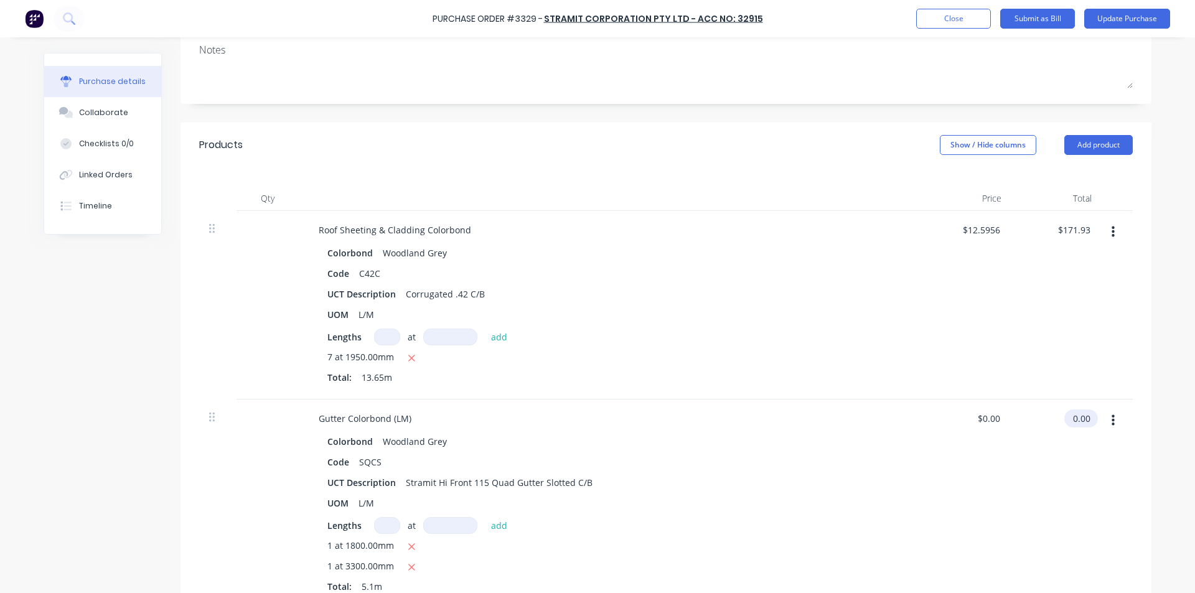
click at [1078, 416] on input "0.00" at bounding box center [1078, 418] width 29 height 18
click at [1078, 418] on input "0.00" at bounding box center [1081, 418] width 24 height 18
drag, startPoint x: 749, startPoint y: 316, endPoint x: 741, endPoint y: 325, distance: 12.0
click at [748, 317] on div "UOM L/M" at bounding box center [607, 315] width 570 height 18
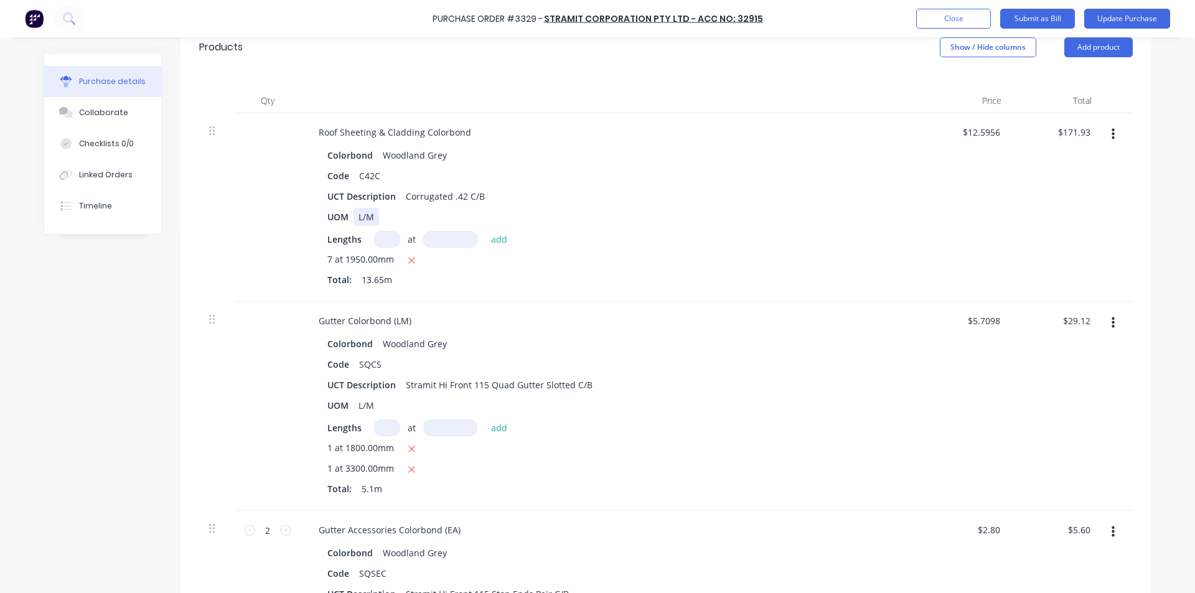
scroll to position [311, 0]
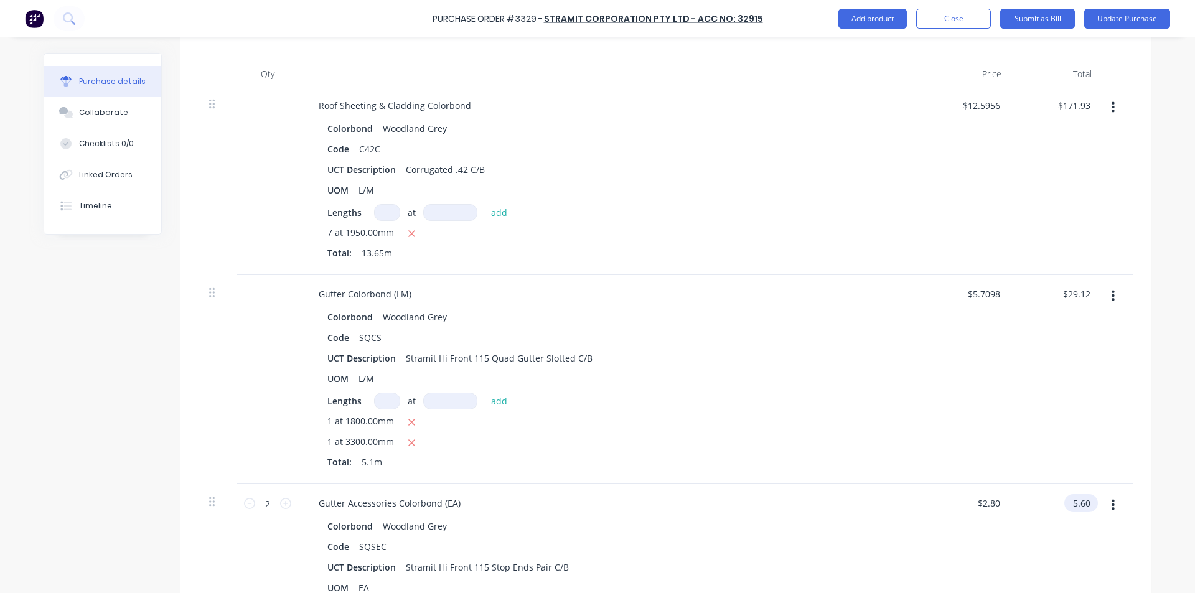
click at [1081, 503] on input "5.60" at bounding box center [1078, 503] width 29 height 18
click at [701, 447] on div "1 at 3300.00mm" at bounding box center [609, 443] width 565 height 16
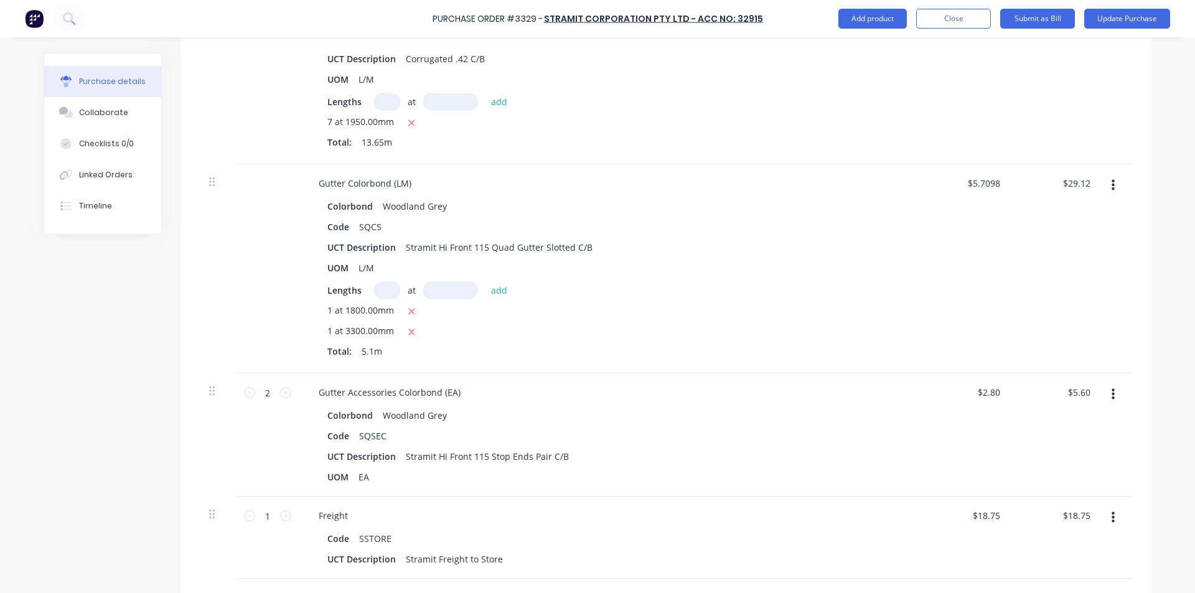
scroll to position [421, 0]
click at [1073, 391] on input "5.60" at bounding box center [1078, 393] width 29 height 18
click at [1073, 391] on input "5.60" at bounding box center [1081, 393] width 24 height 18
click at [896, 411] on div "Colorbond Woodland Grey Code SQSEC UCT Description Stramit Hi Front 115 Stop En…" at bounding box center [610, 447] width 602 height 80
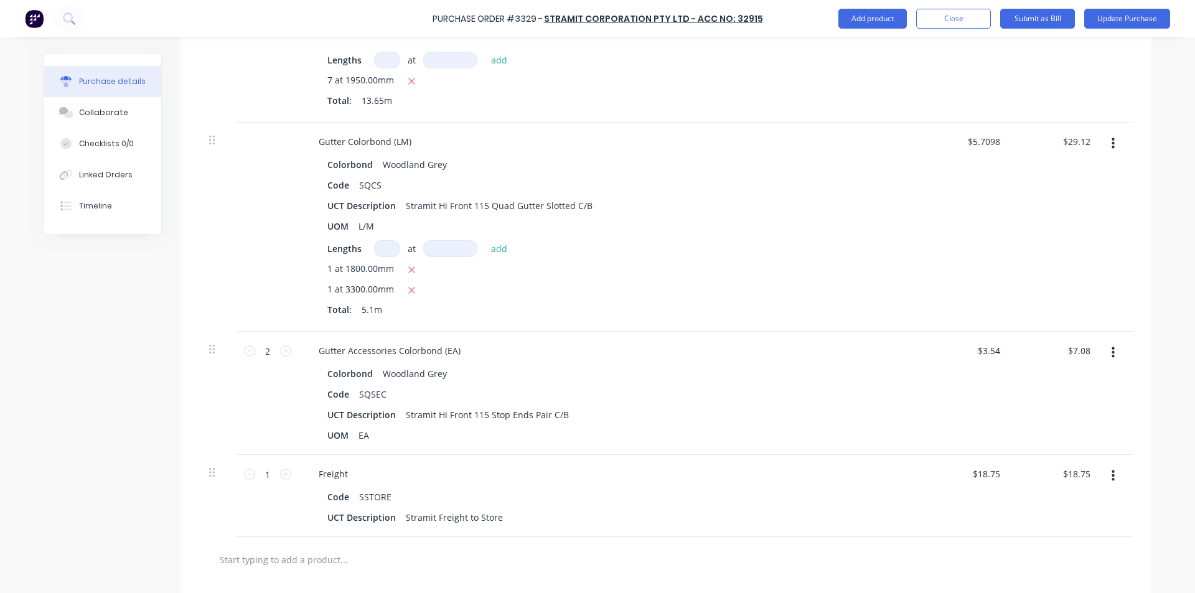
scroll to position [608, 0]
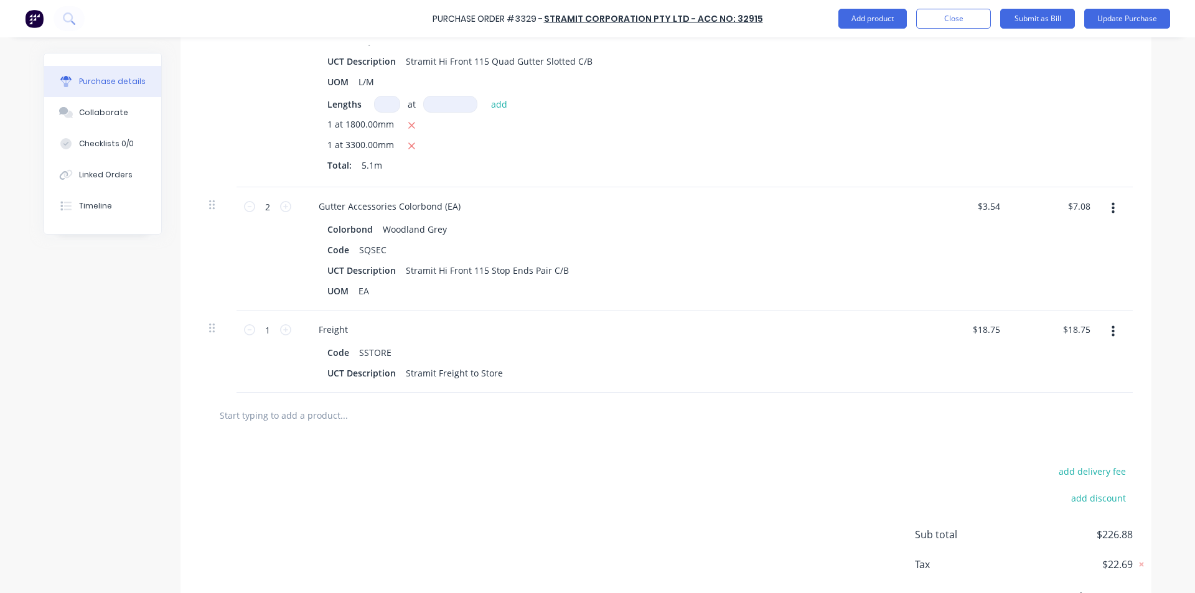
click at [821, 427] on div at bounding box center [665, 415] width 933 height 45
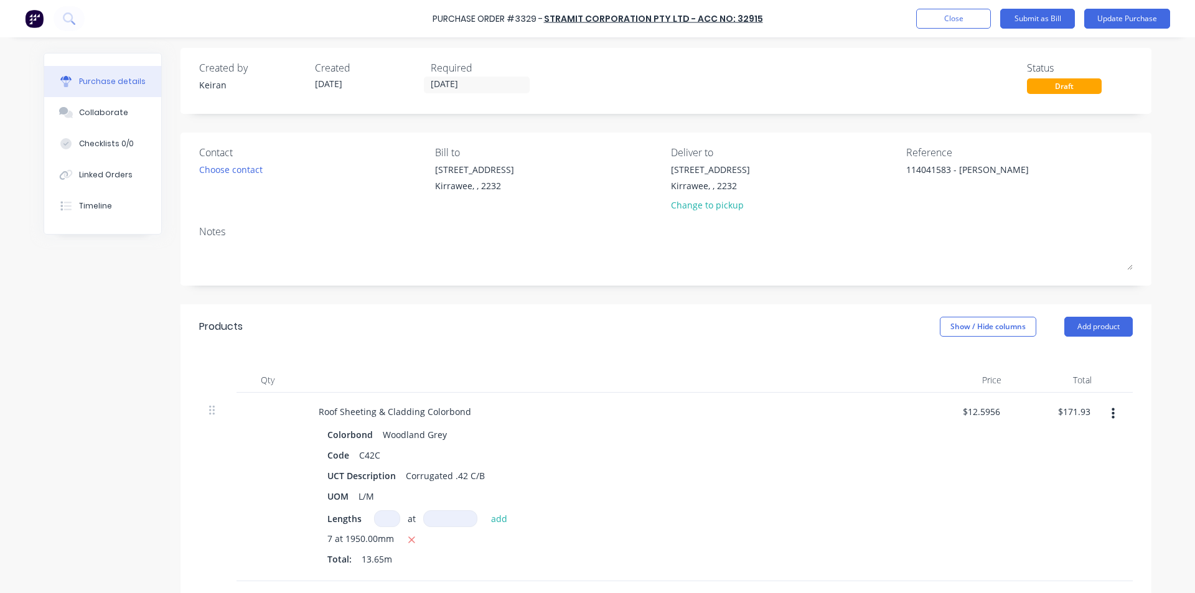
scroll to position [0, 0]
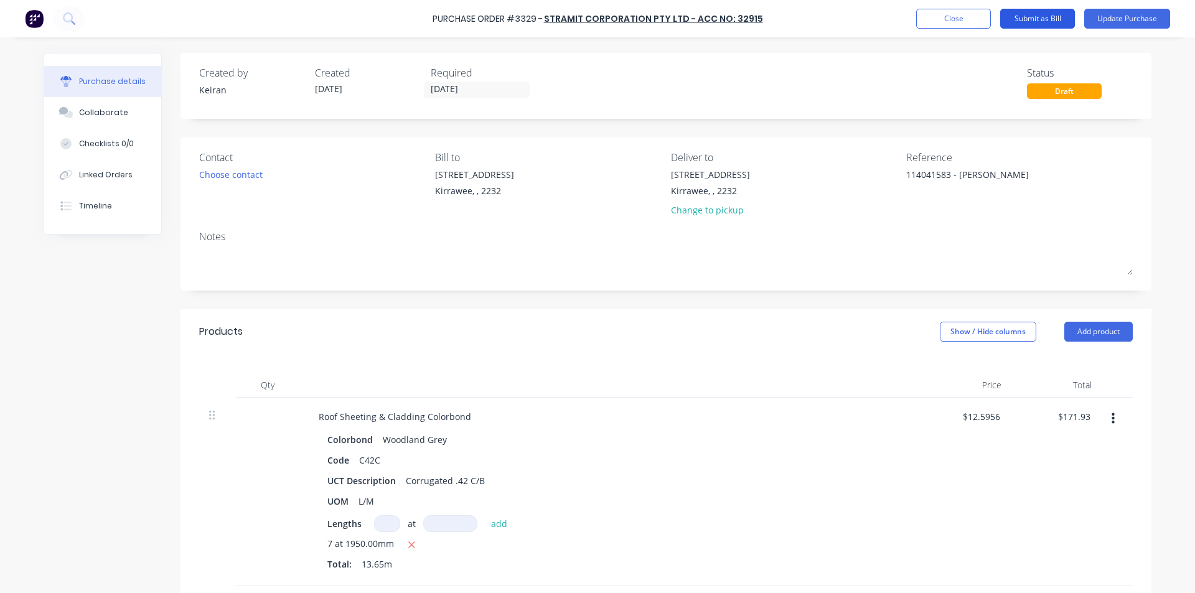
click at [1039, 22] on button "Submit as Bill" at bounding box center [1037, 19] width 75 height 20
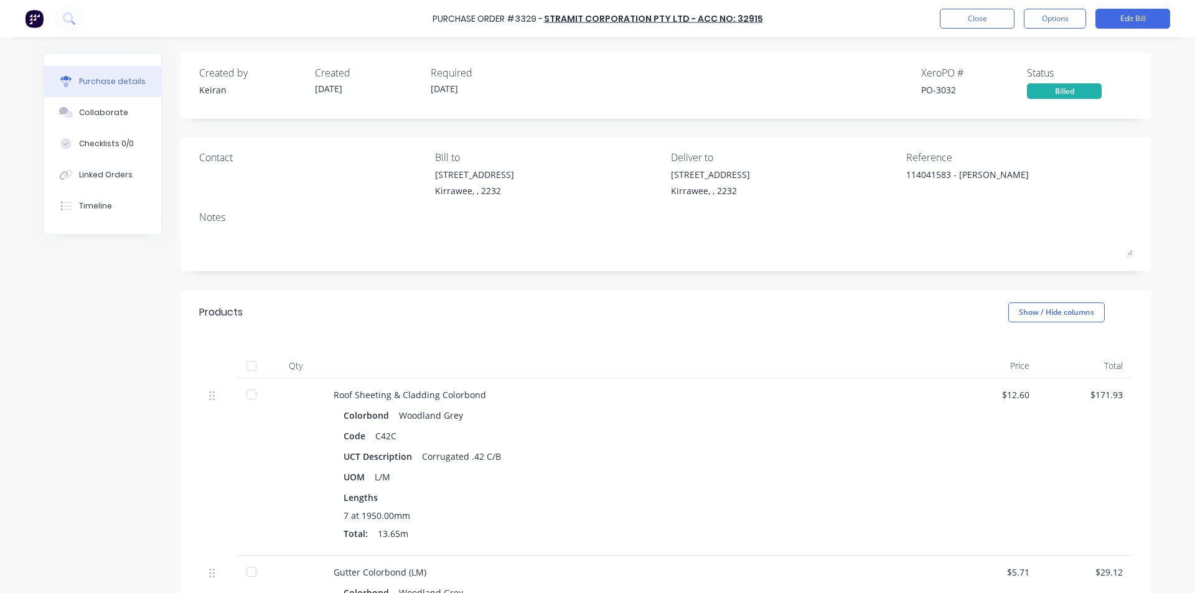
click at [984, 11] on button "Close" at bounding box center [977, 19] width 75 height 20
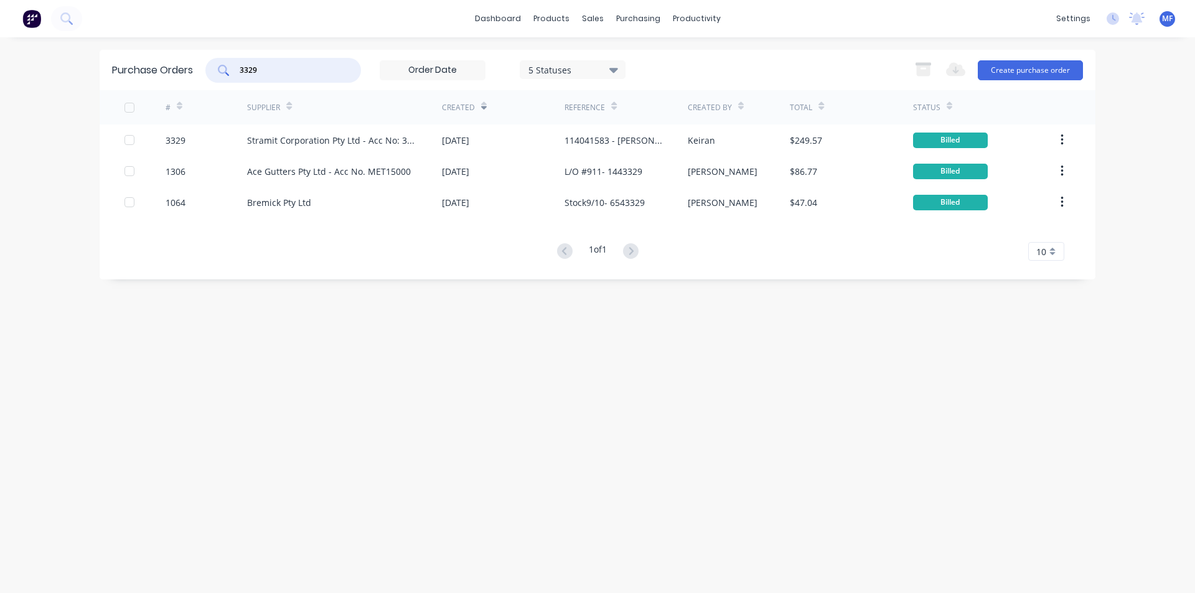
click at [279, 70] on input "3329" at bounding box center [289, 70] width 103 height 12
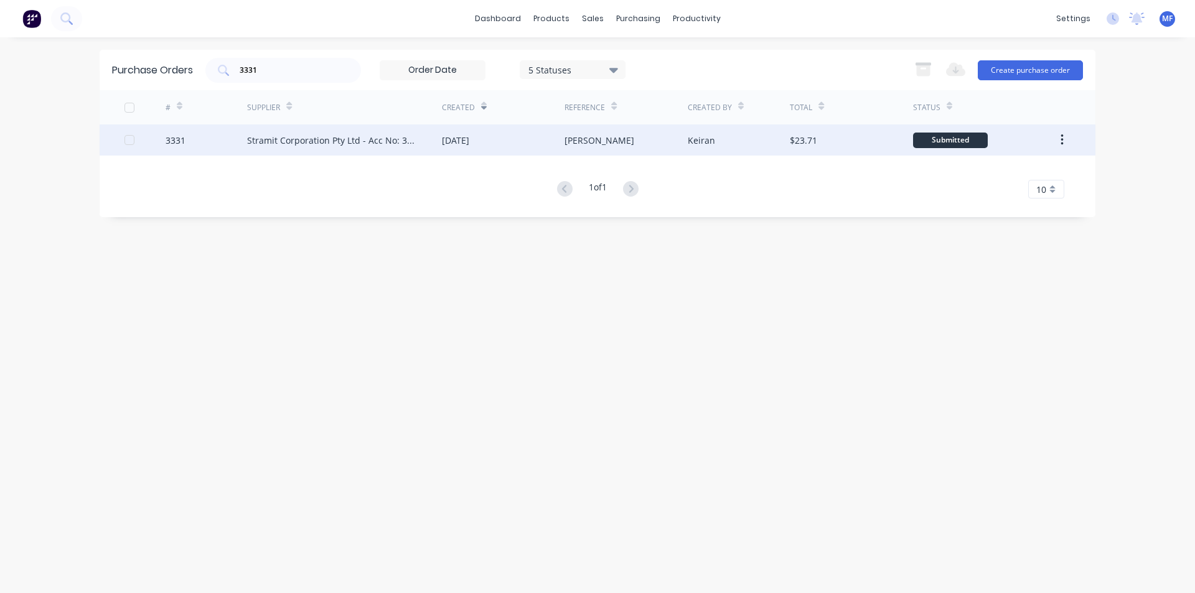
click at [348, 138] on div "Stramit Corporation Pty Ltd - Acc No: 32915" at bounding box center [332, 140] width 170 height 13
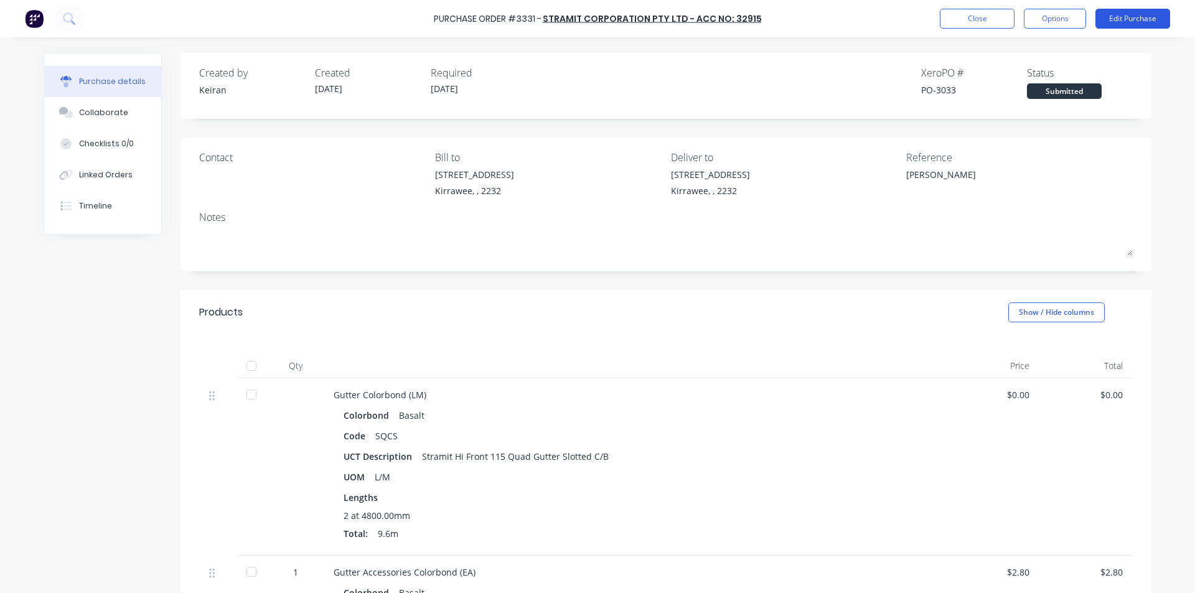
click at [1144, 14] on button "Edit Purchase" at bounding box center [1132, 19] width 75 height 20
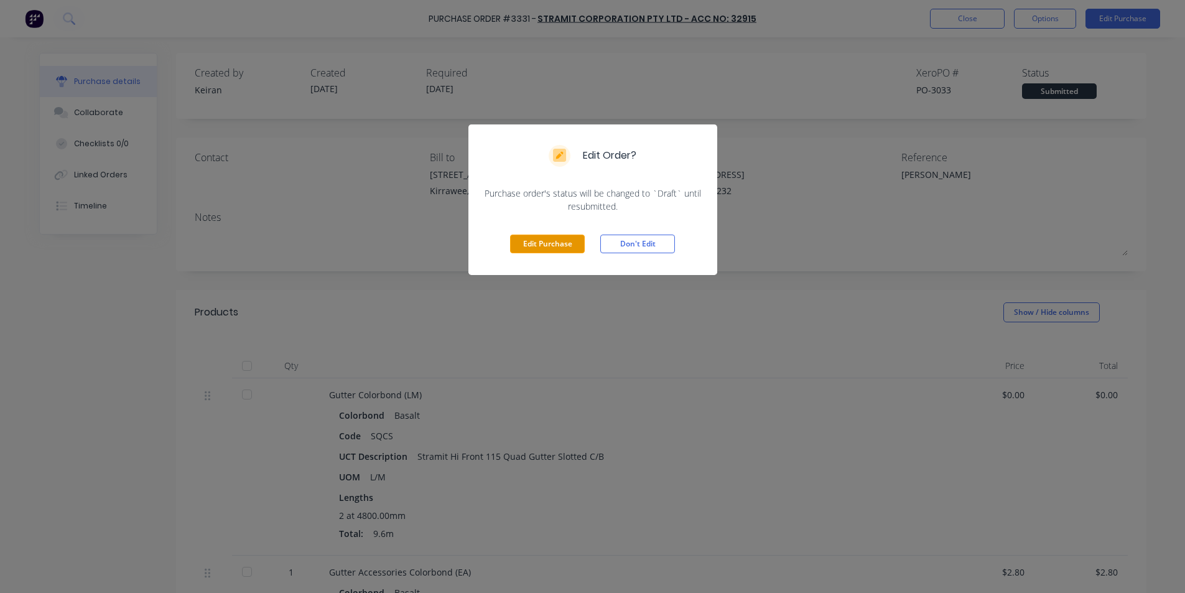
click at [558, 250] on button "Edit Purchase" at bounding box center [547, 244] width 75 height 19
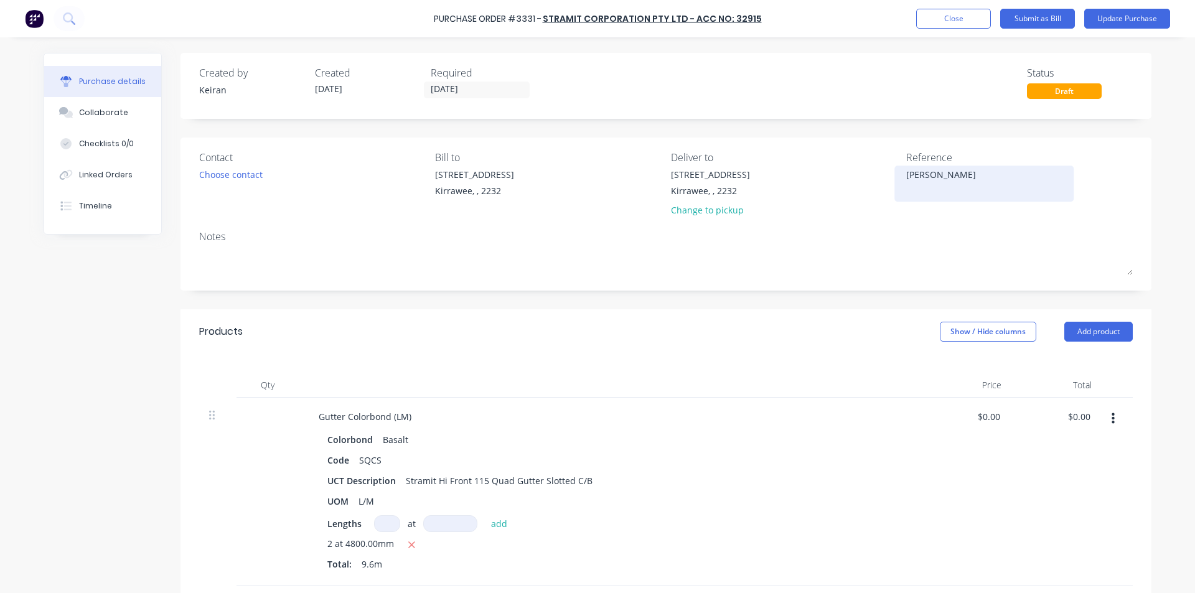
click at [1001, 179] on textarea "[PERSON_NAME]" at bounding box center [984, 182] width 156 height 28
click at [1026, 210] on div "Reference 114041624 - [PERSON_NAME]" at bounding box center [1019, 186] width 227 height 73
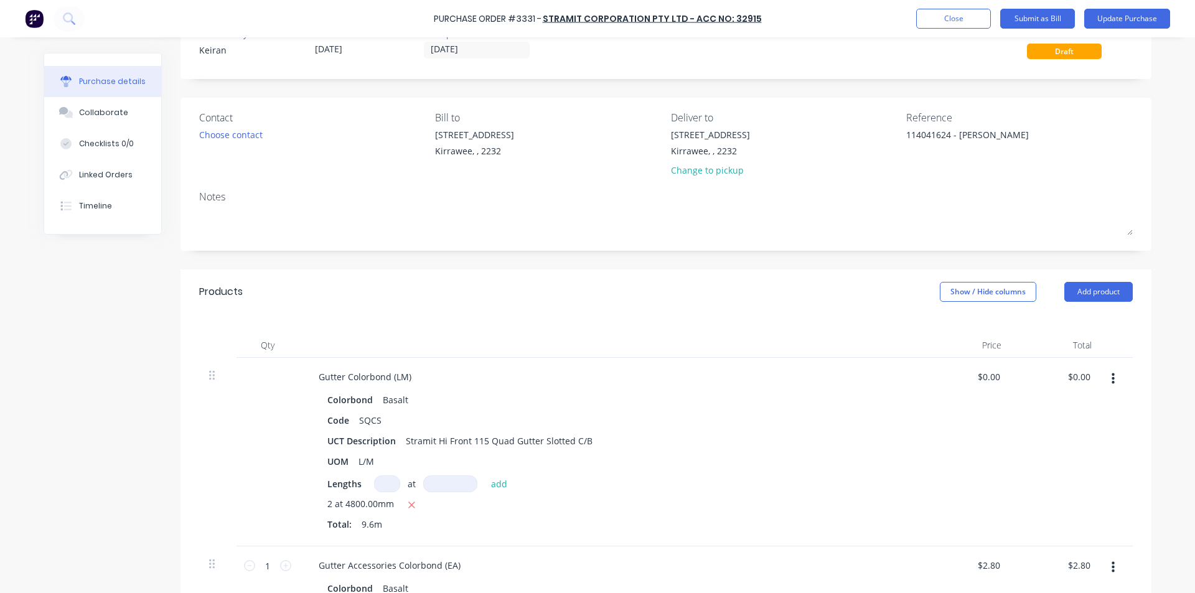
scroll to position [62, 0]
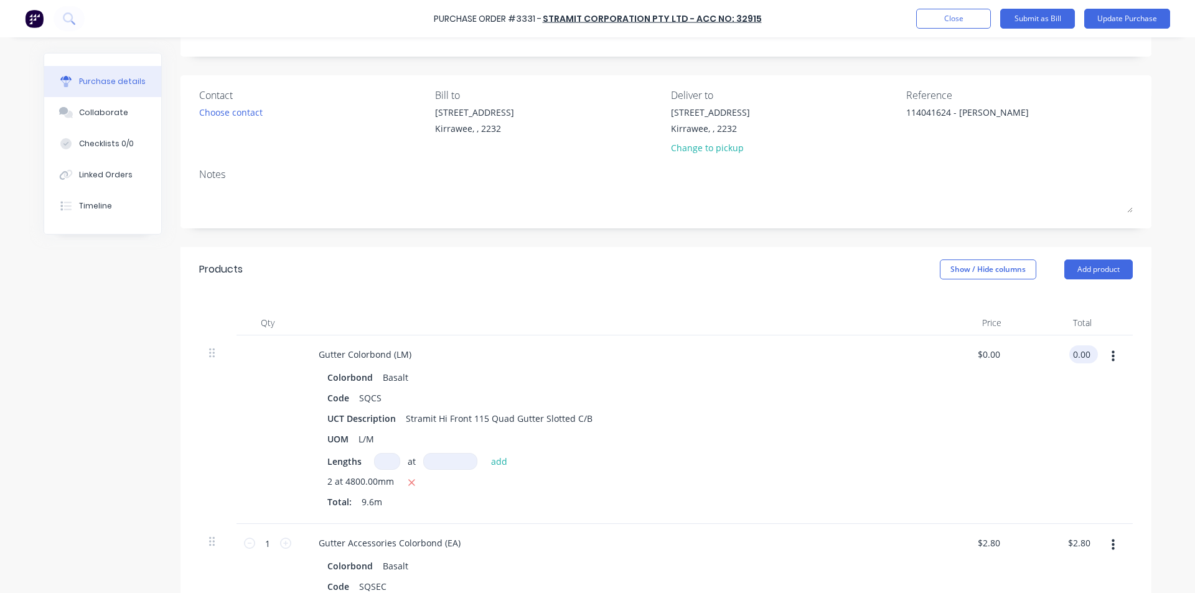
click at [1080, 355] on input "0.00" at bounding box center [1081, 354] width 24 height 18
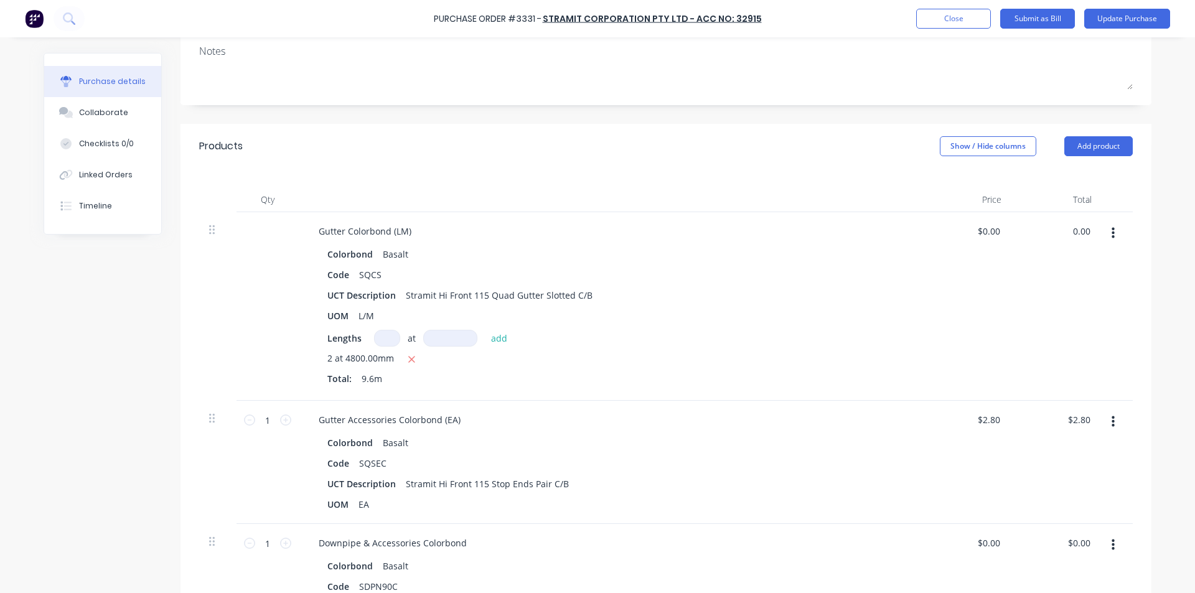
scroll to position [187, 0]
click at [1080, 226] on input "0.00" at bounding box center [1081, 230] width 24 height 18
click at [1048, 380] on div "$54.82 $54.82" at bounding box center [1056, 305] width 90 height 189
click at [1080, 418] on input "2.80" at bounding box center [1081, 418] width 24 height 18
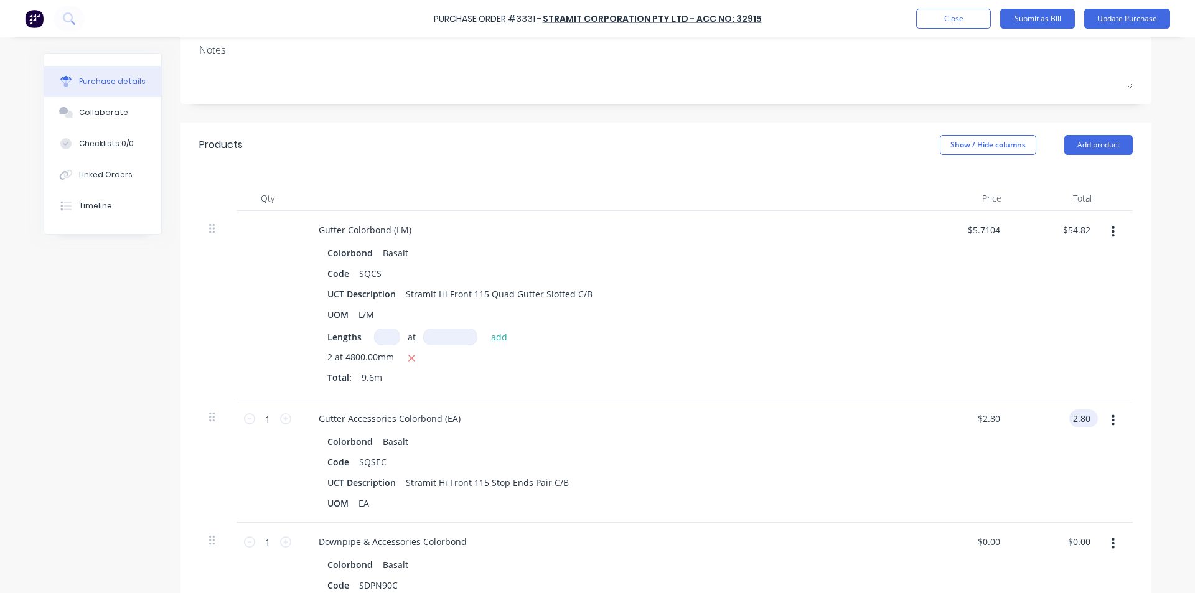
click at [1080, 421] on input "2.80" at bounding box center [1081, 418] width 24 height 18
click at [921, 408] on div "$3.54 $2.80" at bounding box center [966, 460] width 90 height 123
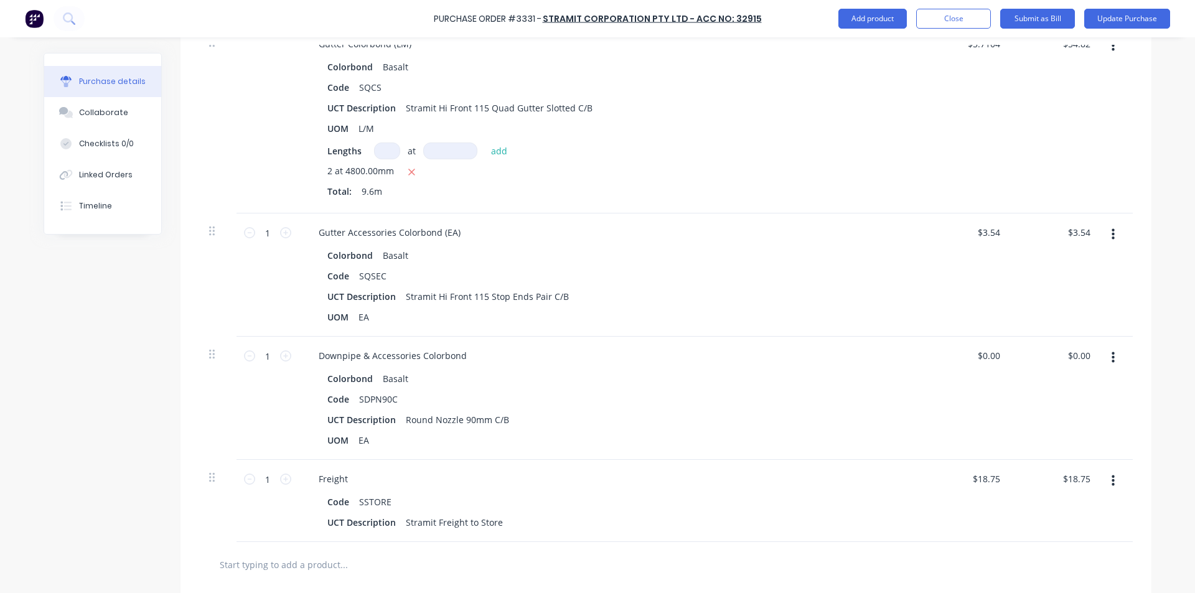
scroll to position [373, 0]
click at [1075, 359] on input "0.00" at bounding box center [1078, 355] width 29 height 18
click at [1083, 351] on input "0.00" at bounding box center [1081, 355] width 24 height 18
drag, startPoint x: 997, startPoint y: 376, endPoint x: 1032, endPoint y: 405, distance: 46.0
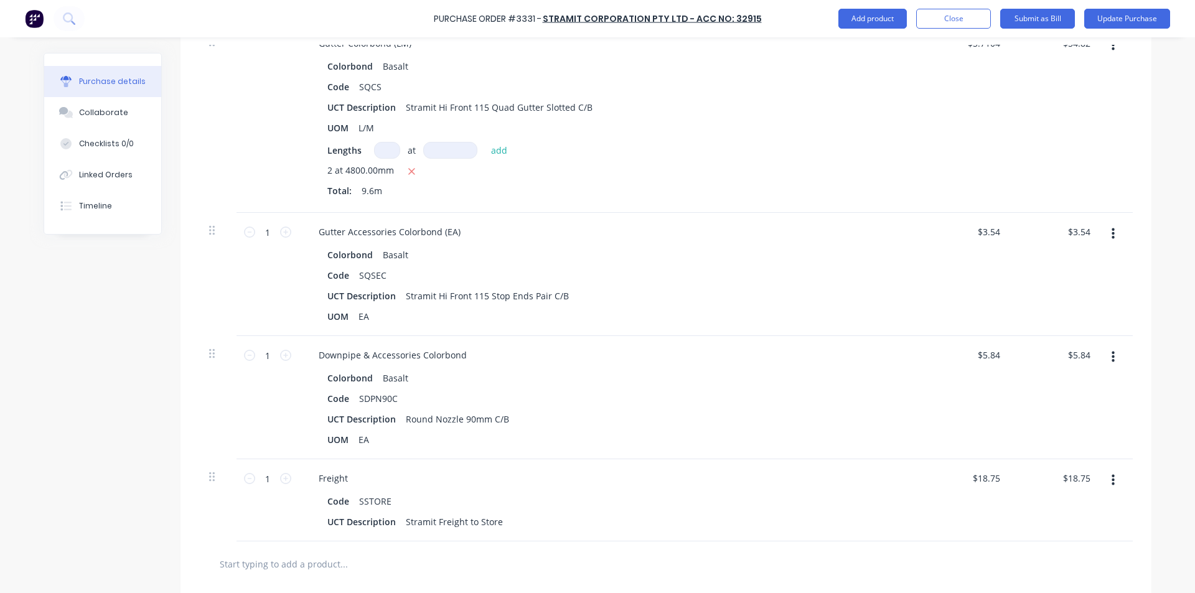
click at [997, 376] on div "$5.84 $5.84" at bounding box center [966, 397] width 90 height 123
click at [1082, 481] on input "18.75" at bounding box center [1078, 478] width 29 height 18
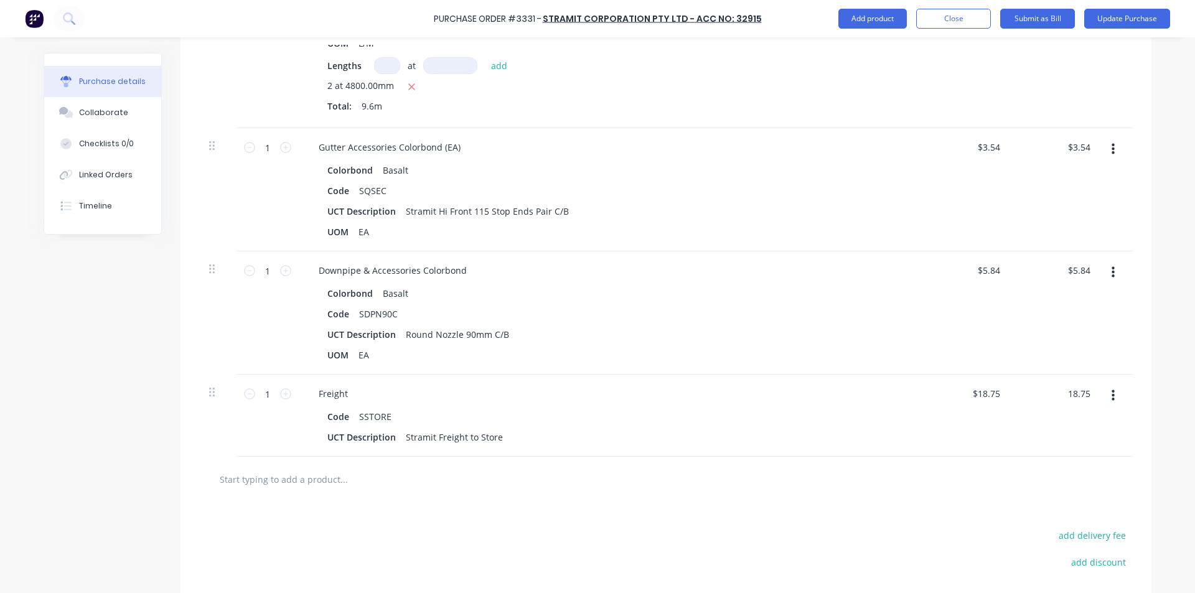
scroll to position [584, 0]
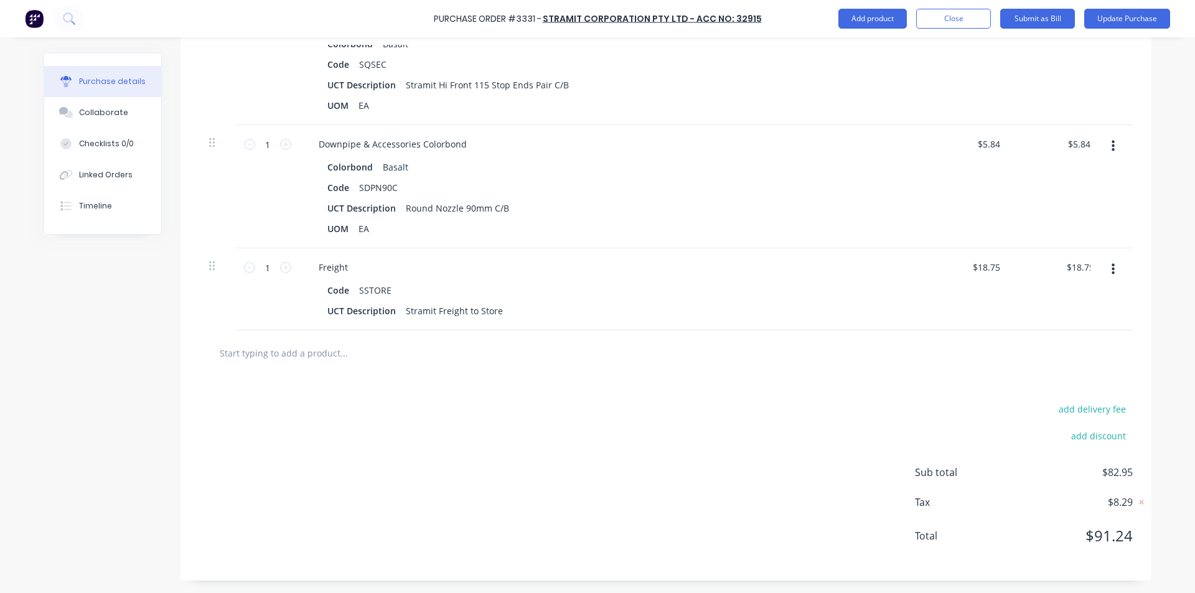
click at [966, 371] on div at bounding box center [665, 352] width 933 height 45
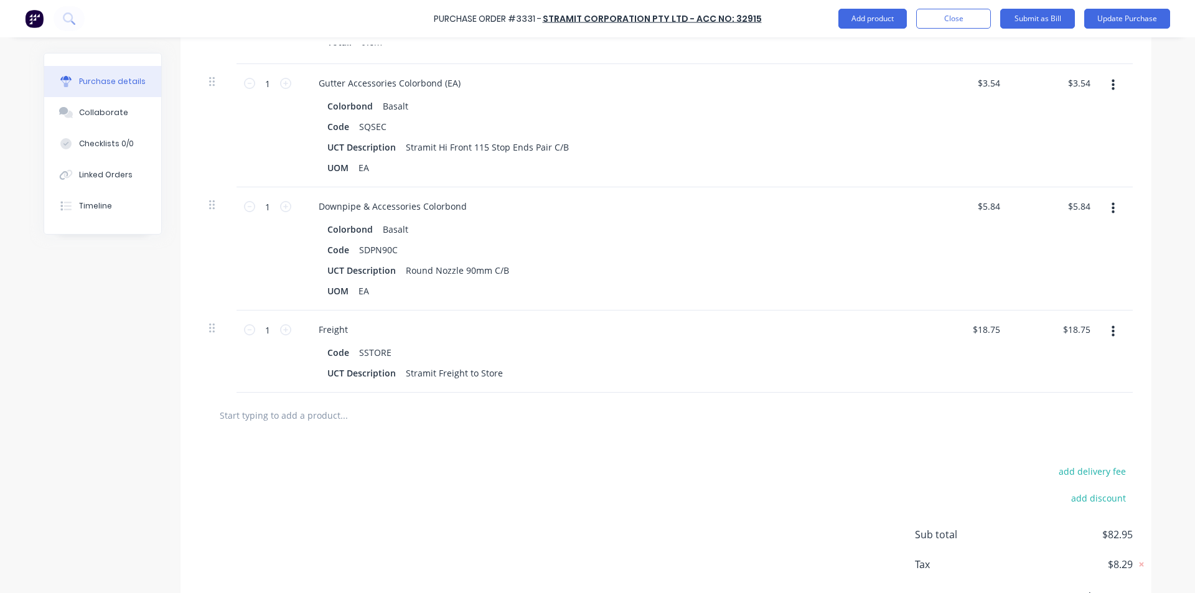
click at [252, 416] on input "text" at bounding box center [343, 415] width 249 height 25
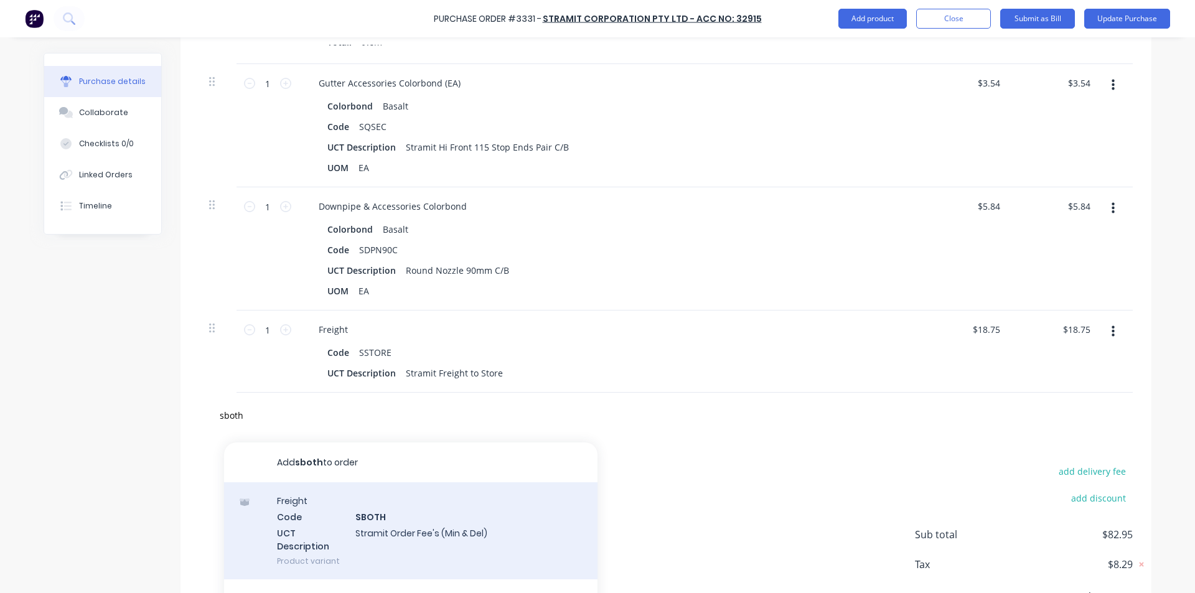
click at [404, 521] on div "Freight Code SBOTH UCT Description Stramit Order Fee's (Min & Del) Product vari…" at bounding box center [410, 530] width 373 height 97
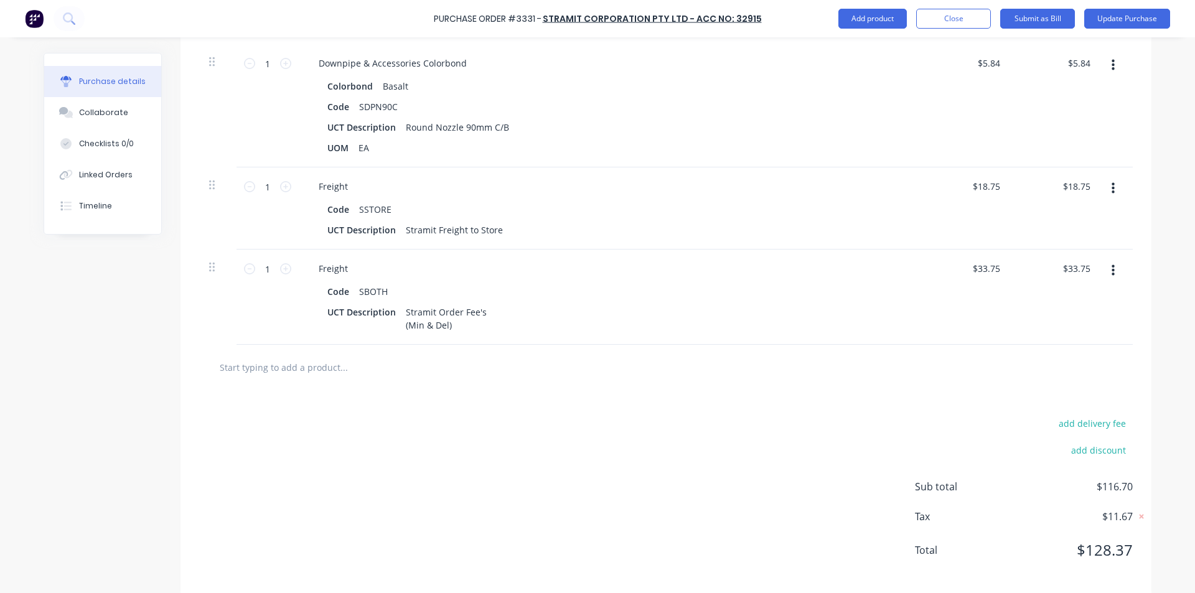
scroll to position [680, 0]
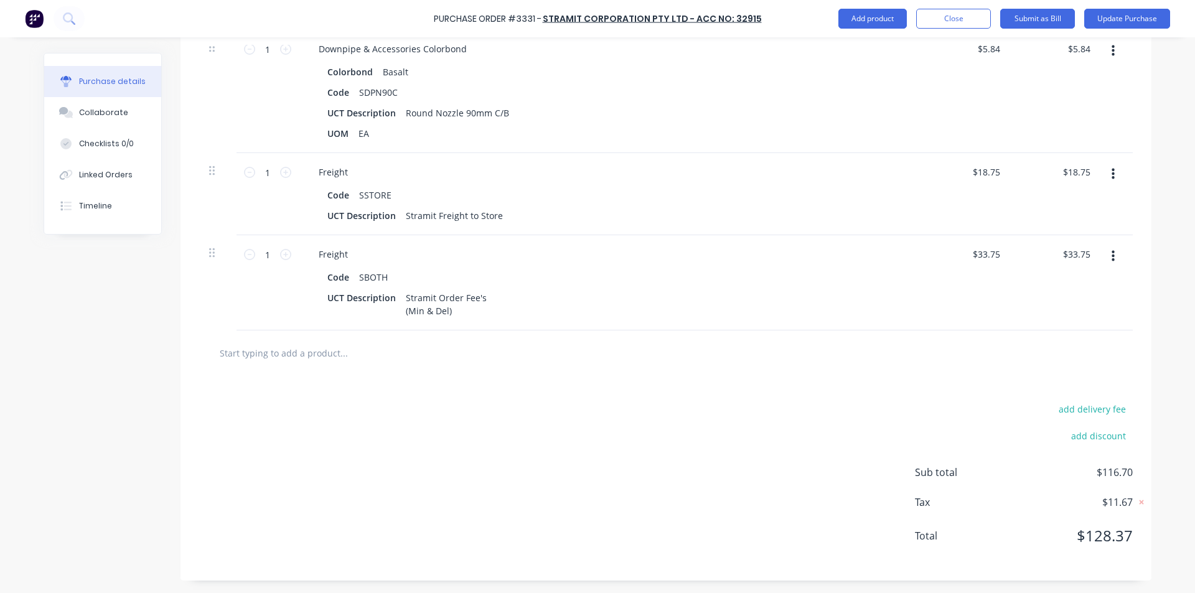
click at [1106, 170] on button "button" at bounding box center [1112, 174] width 29 height 22
click at [1052, 282] on button "Delete" at bounding box center [1075, 281] width 106 height 25
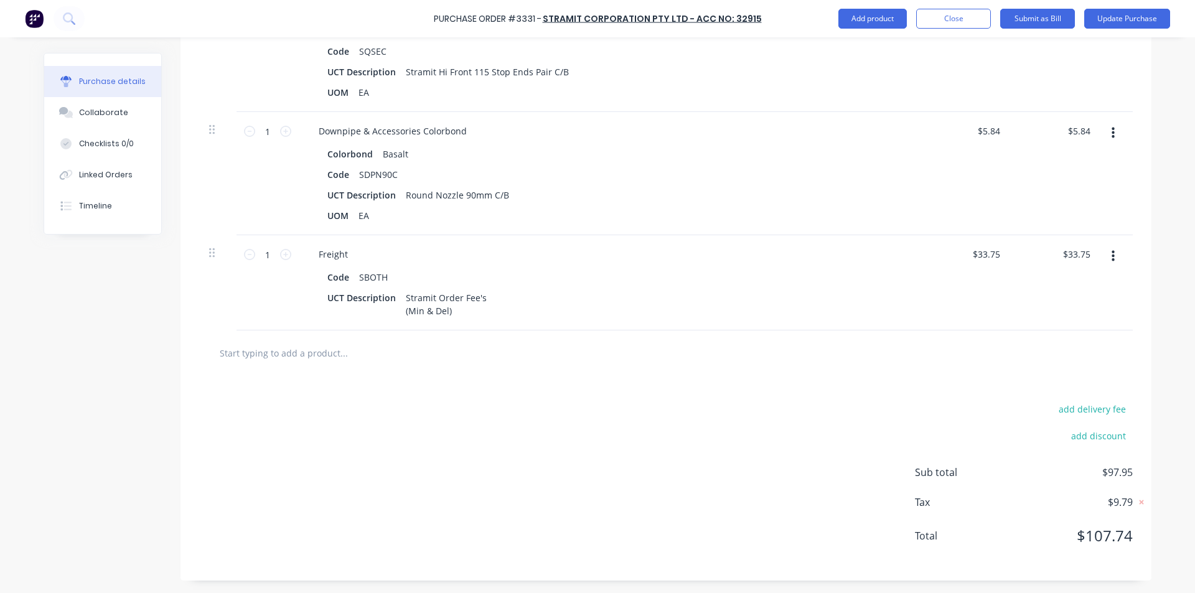
click at [918, 340] on div at bounding box center [665, 352] width 913 height 25
click at [900, 322] on div "Freight Code SBOTH UCT Description Stramit Order Fee's (Min & Del)" at bounding box center [610, 282] width 622 height 95
click at [1082, 123] on input "5.84" at bounding box center [1081, 131] width 24 height 18
click at [1103, 166] on div at bounding box center [1116, 173] width 31 height 123
click at [1081, 126] on input "5.83" at bounding box center [1078, 131] width 29 height 18
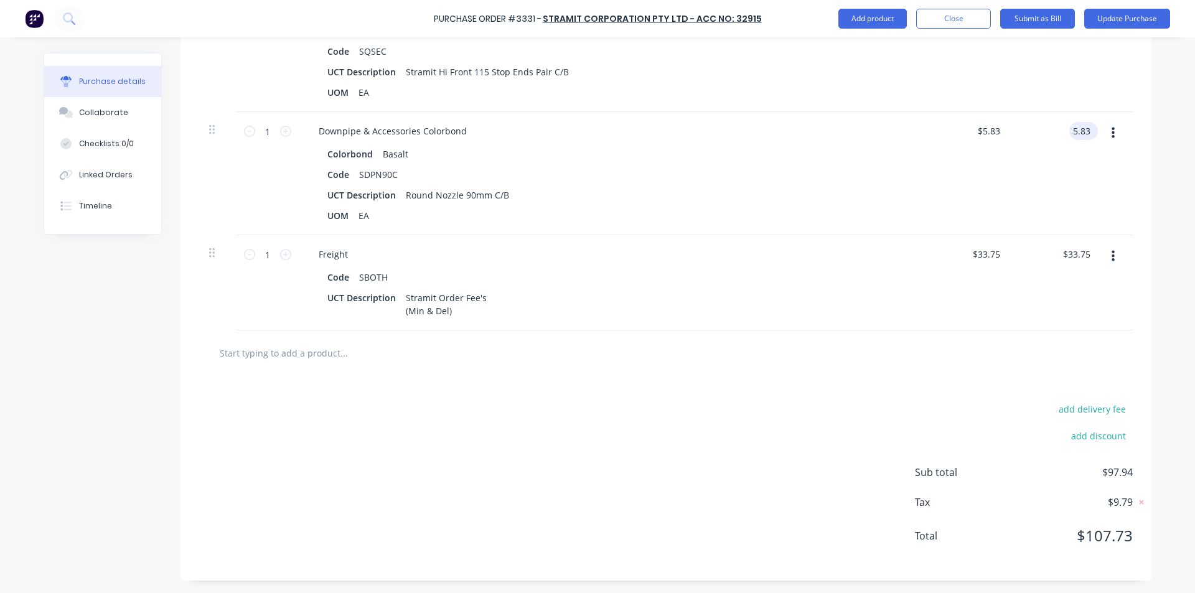
click at [1080, 133] on input "5.83" at bounding box center [1081, 131] width 24 height 18
click at [1062, 166] on div "$5.84 $5.84" at bounding box center [1056, 173] width 90 height 123
click at [1076, 135] on input "5.84" at bounding box center [1081, 131] width 24 height 18
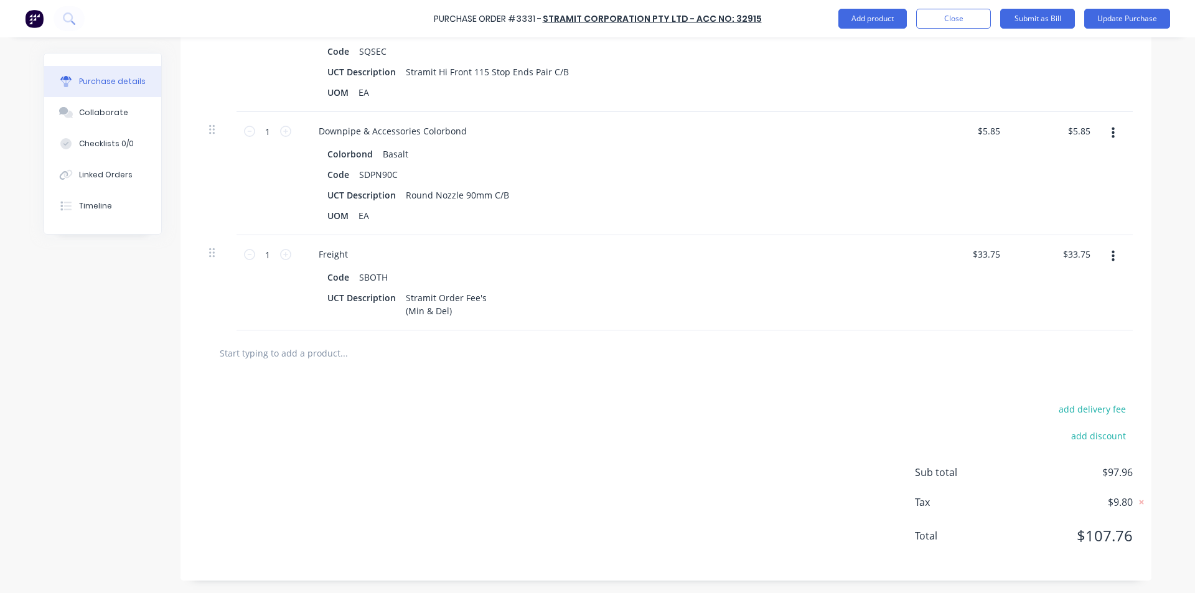
click at [1068, 156] on div "$5.85 $5.85" at bounding box center [1056, 173] width 90 height 123
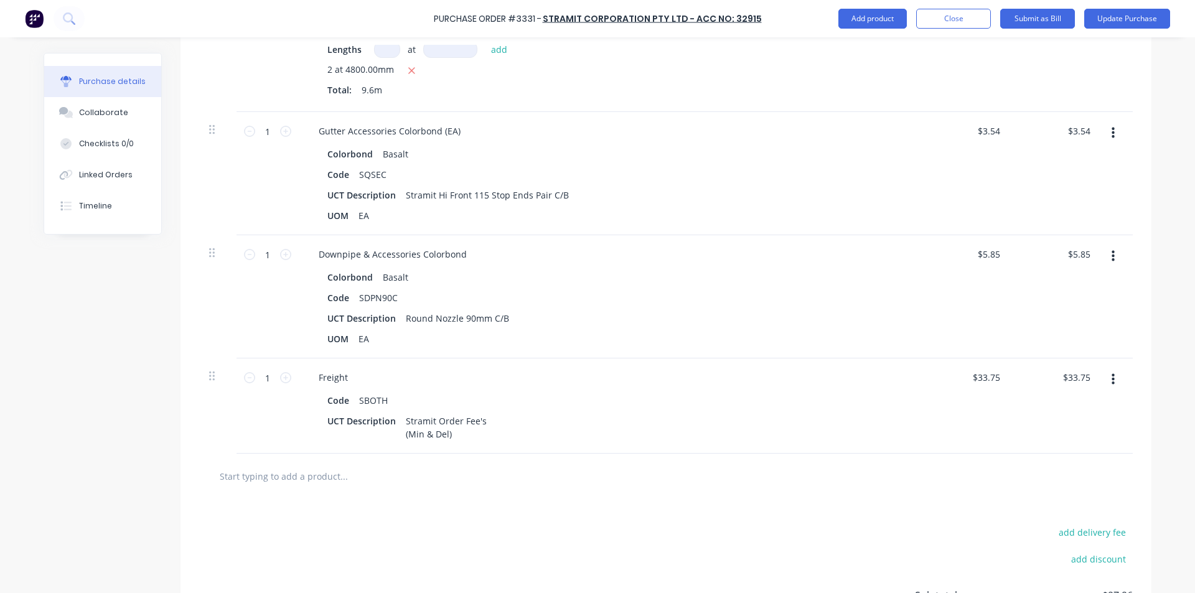
scroll to position [473, 0]
click at [1079, 130] on input "3.54" at bounding box center [1078, 132] width 29 height 18
click at [1079, 130] on input "3.54" at bounding box center [1081, 132] width 24 height 18
click at [1037, 179] on div "$3.53 3.53" at bounding box center [1056, 174] width 90 height 123
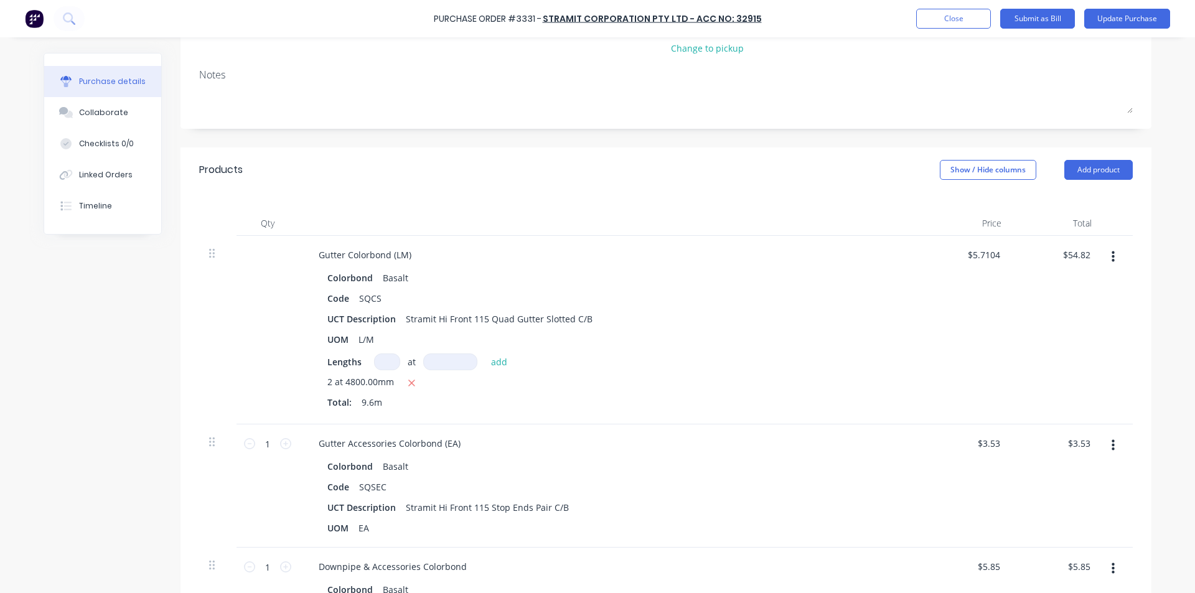
scroll to position [0, 0]
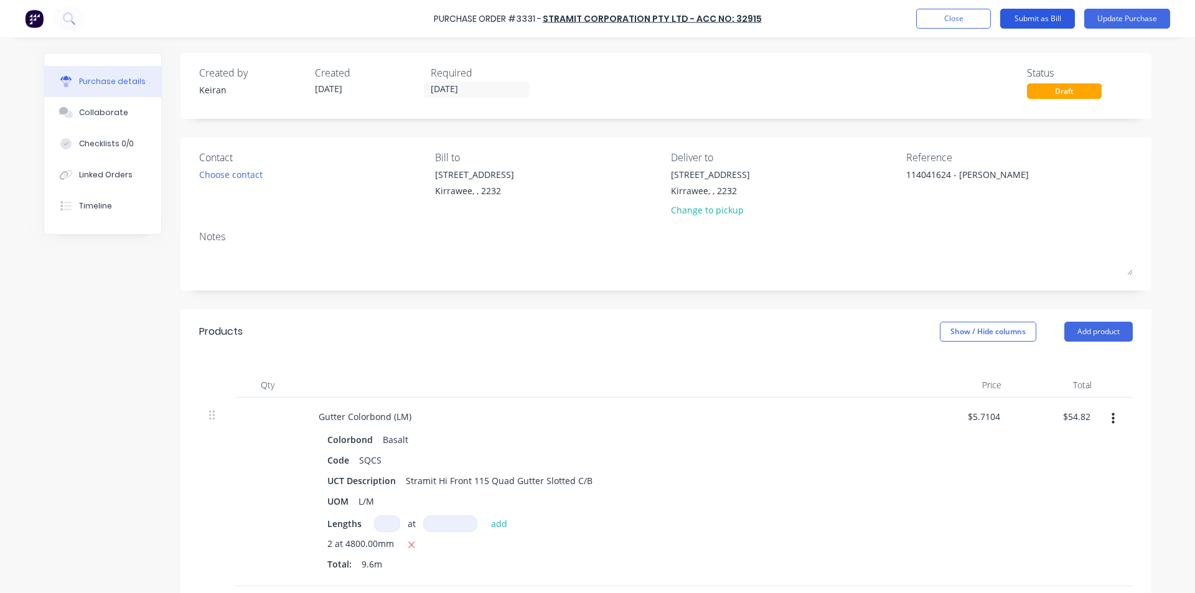
click at [1052, 16] on button "Submit as Bill" at bounding box center [1037, 19] width 75 height 20
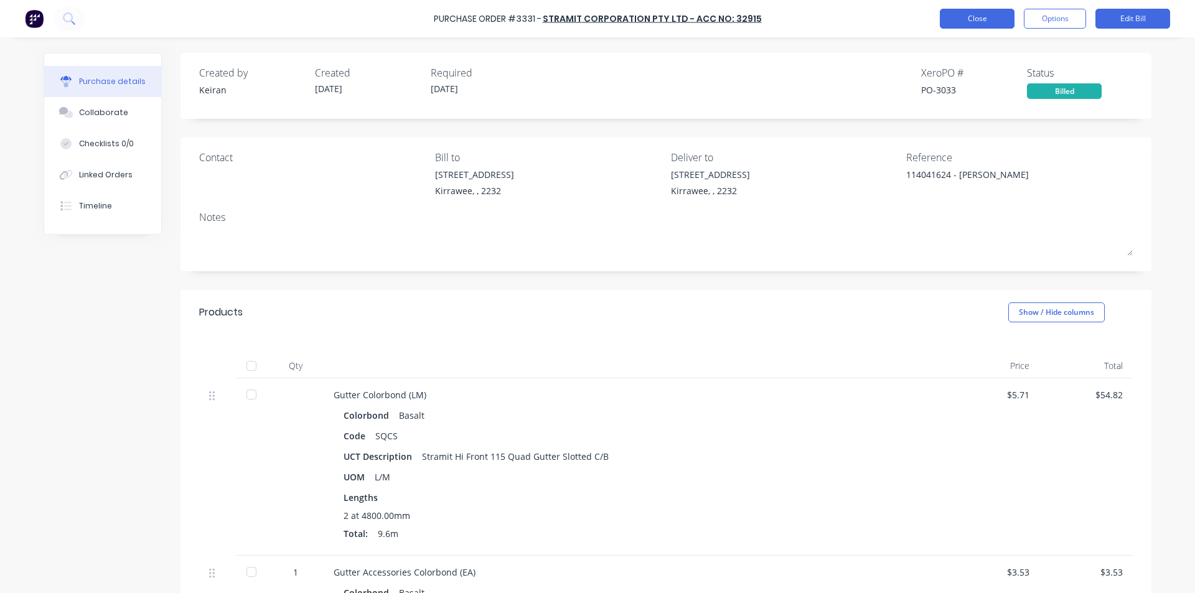
click at [968, 24] on button "Close" at bounding box center [977, 19] width 75 height 20
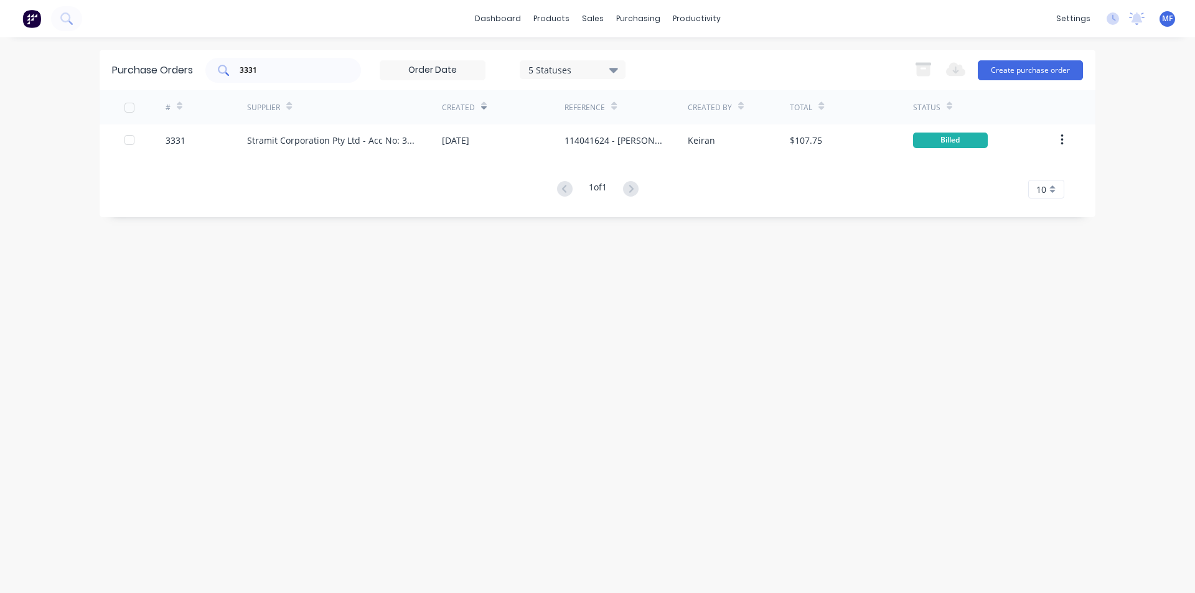
click at [271, 73] on input "3331" at bounding box center [289, 70] width 103 height 12
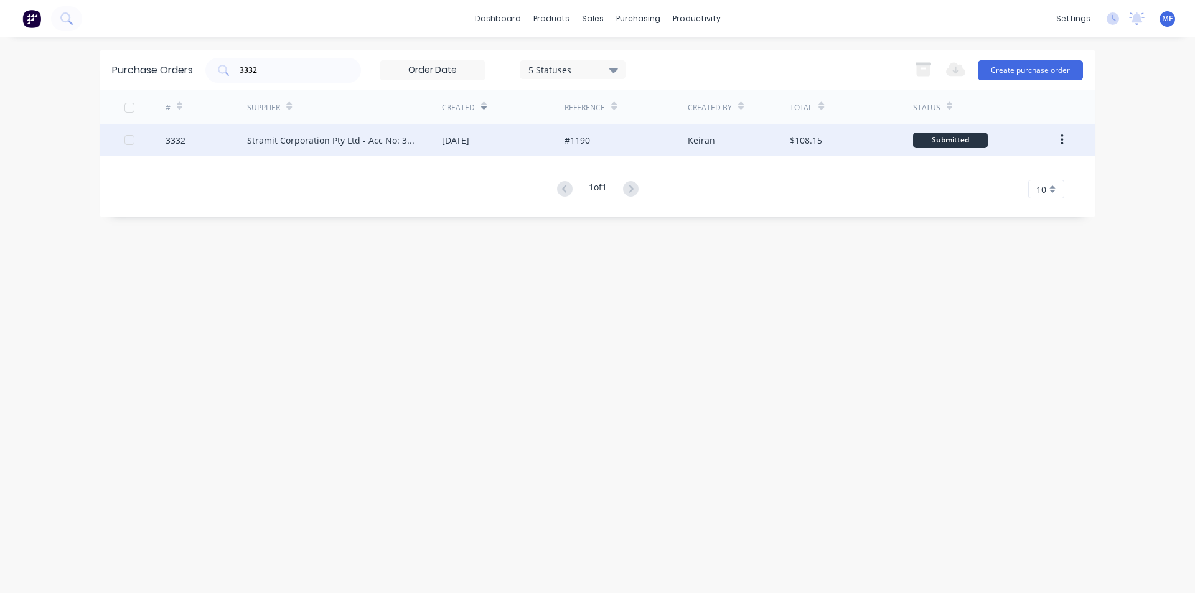
click at [357, 135] on div "Stramit Corporation Pty Ltd - Acc No: 32915" at bounding box center [332, 140] width 170 height 13
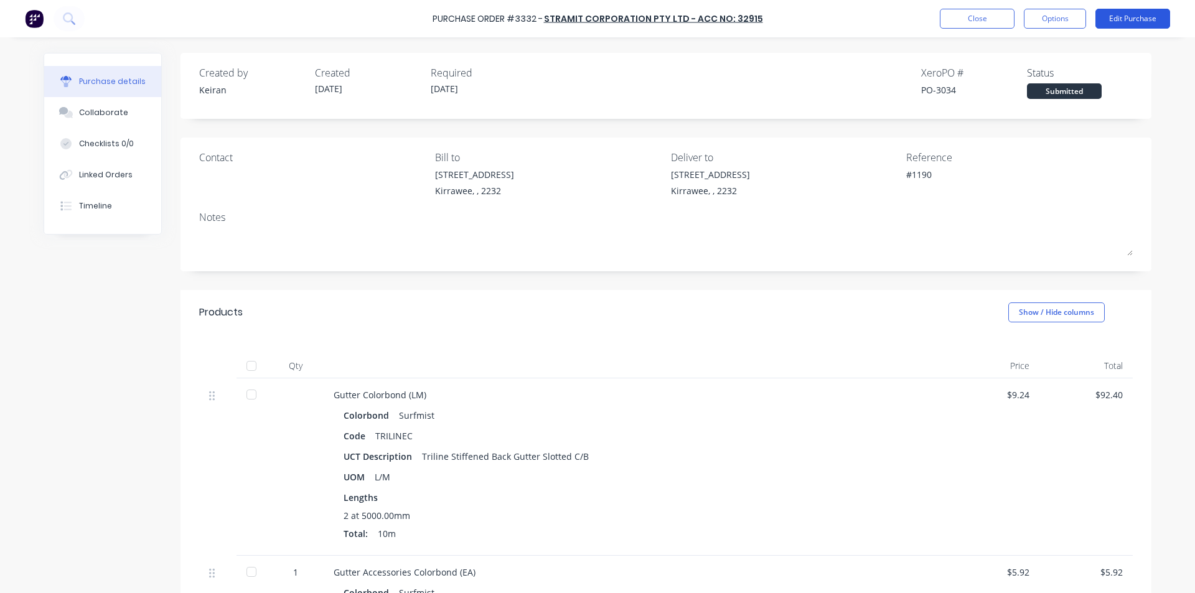
click at [1141, 20] on button "Edit Purchase" at bounding box center [1132, 19] width 75 height 20
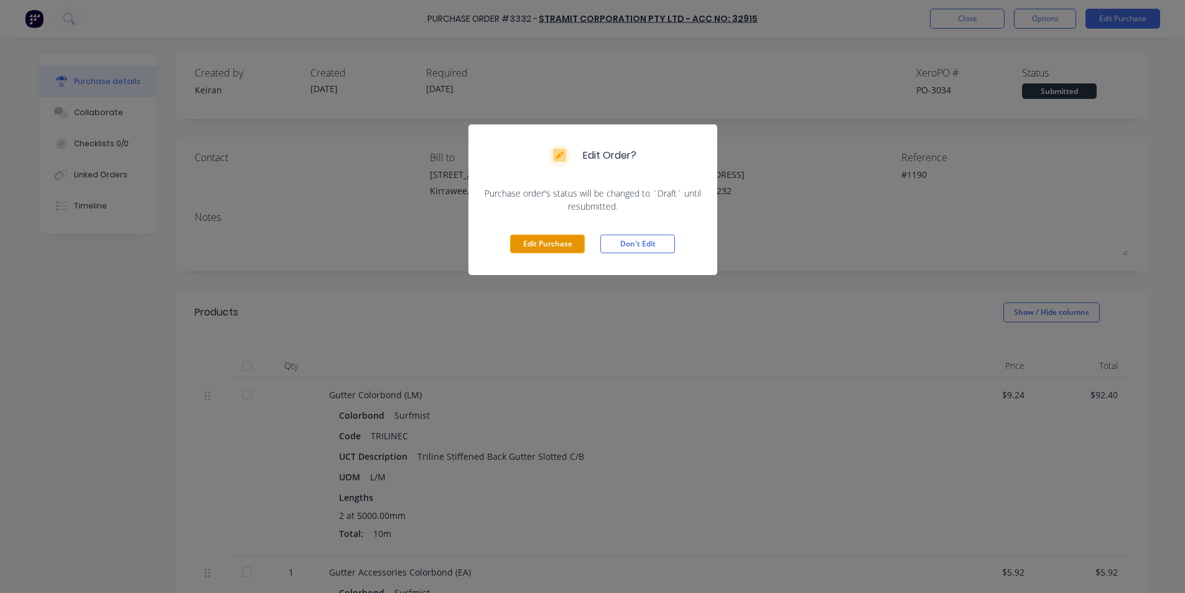
click at [533, 244] on button "Edit Purchase" at bounding box center [547, 244] width 75 height 19
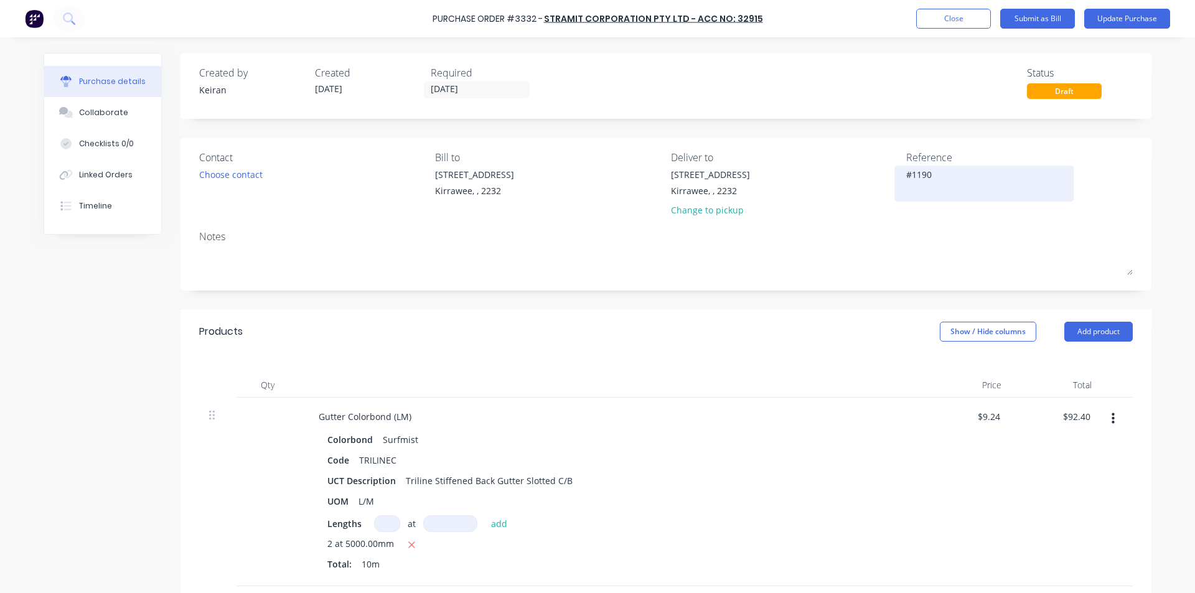
click at [951, 168] on div "#1190" at bounding box center [984, 183] width 156 height 31
click at [949, 175] on textarea "#1190" at bounding box center [984, 182] width 156 height 28
click at [790, 457] on div "Code TRILINEC" at bounding box center [607, 460] width 570 height 18
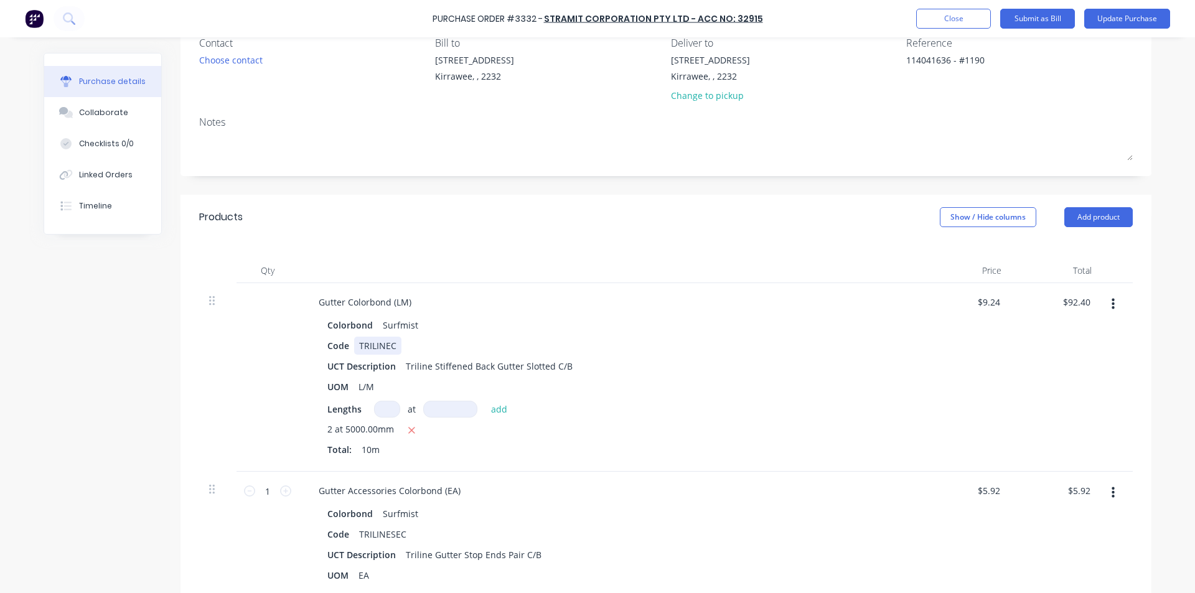
scroll to position [124, 0]
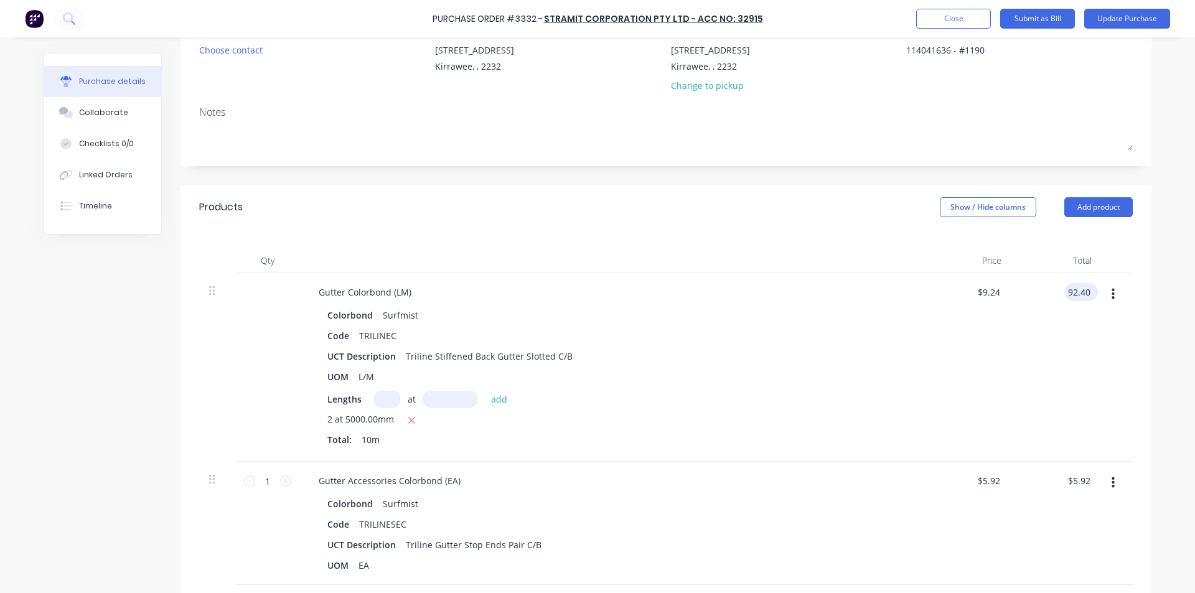
click at [1072, 292] on input "92.40" at bounding box center [1078, 292] width 29 height 18
click at [1079, 480] on input "5.92" at bounding box center [1078, 481] width 29 height 18
click at [1080, 481] on input "5.92" at bounding box center [1081, 481] width 24 height 18
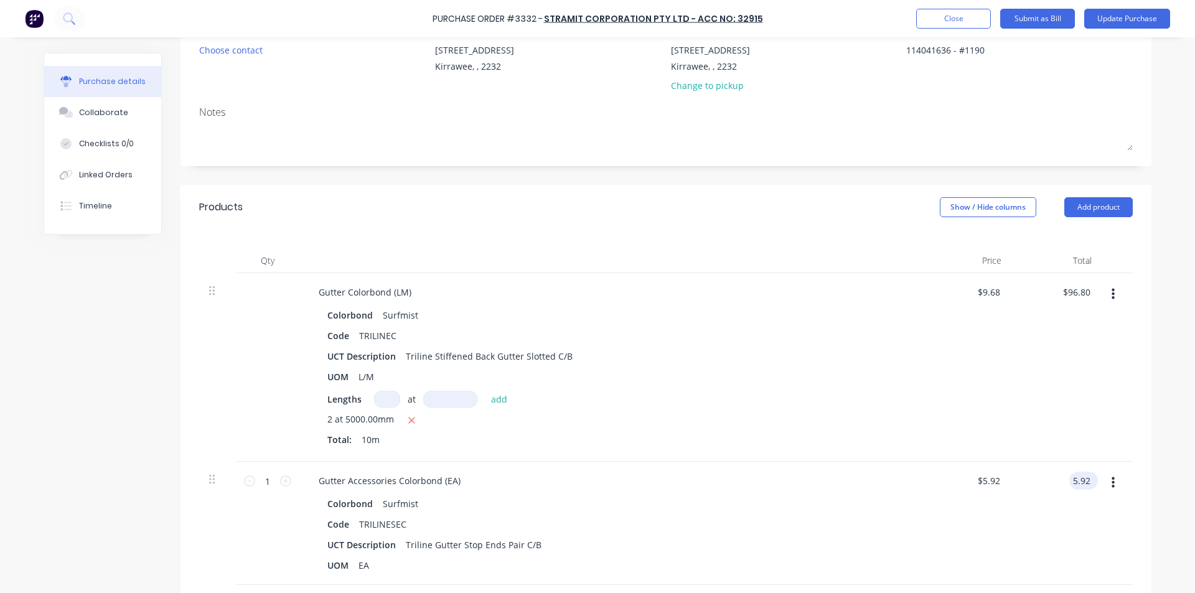
click at [1080, 481] on input "5.92" at bounding box center [1081, 481] width 24 height 18
click at [1011, 518] on div "$6.20 6.20" at bounding box center [1056, 523] width 90 height 123
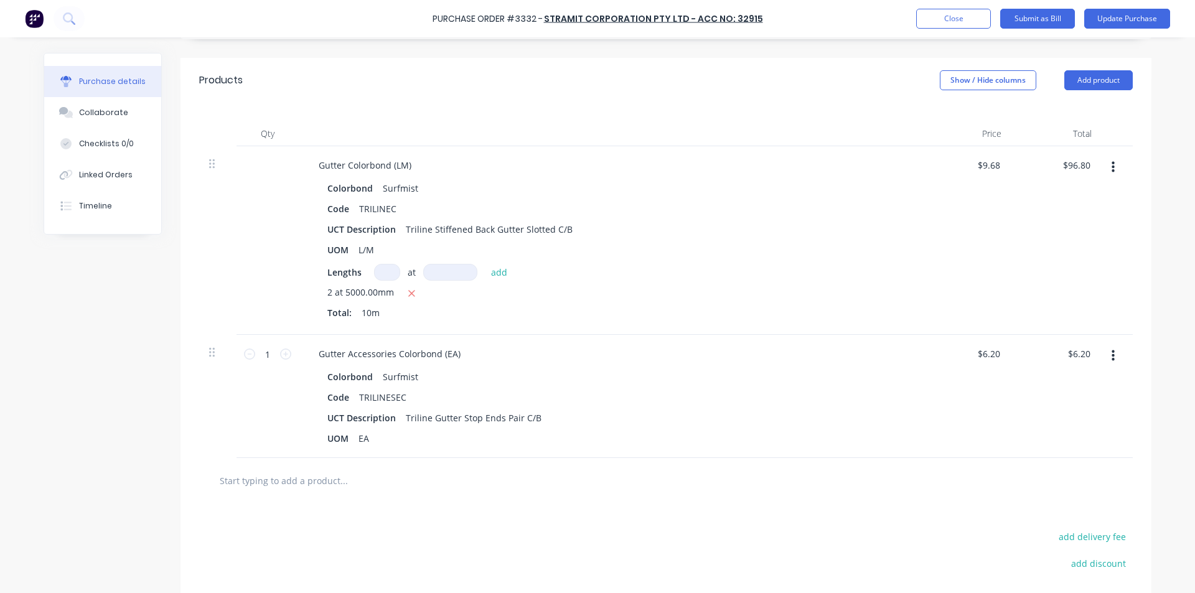
scroll to position [373, 0]
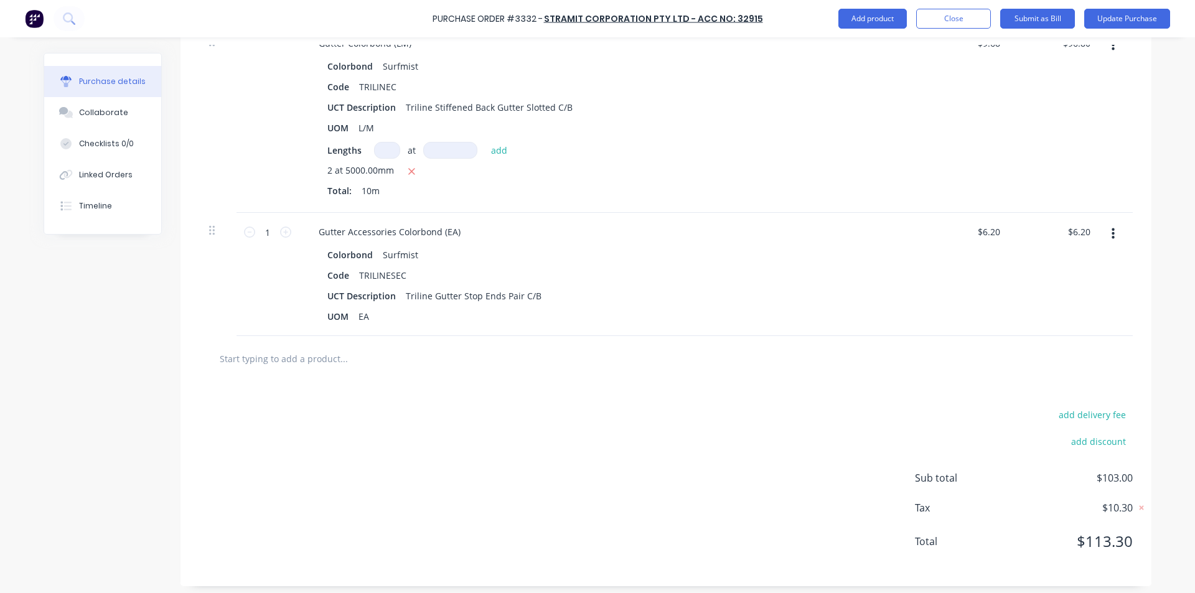
click at [244, 353] on input "text" at bounding box center [343, 358] width 249 height 25
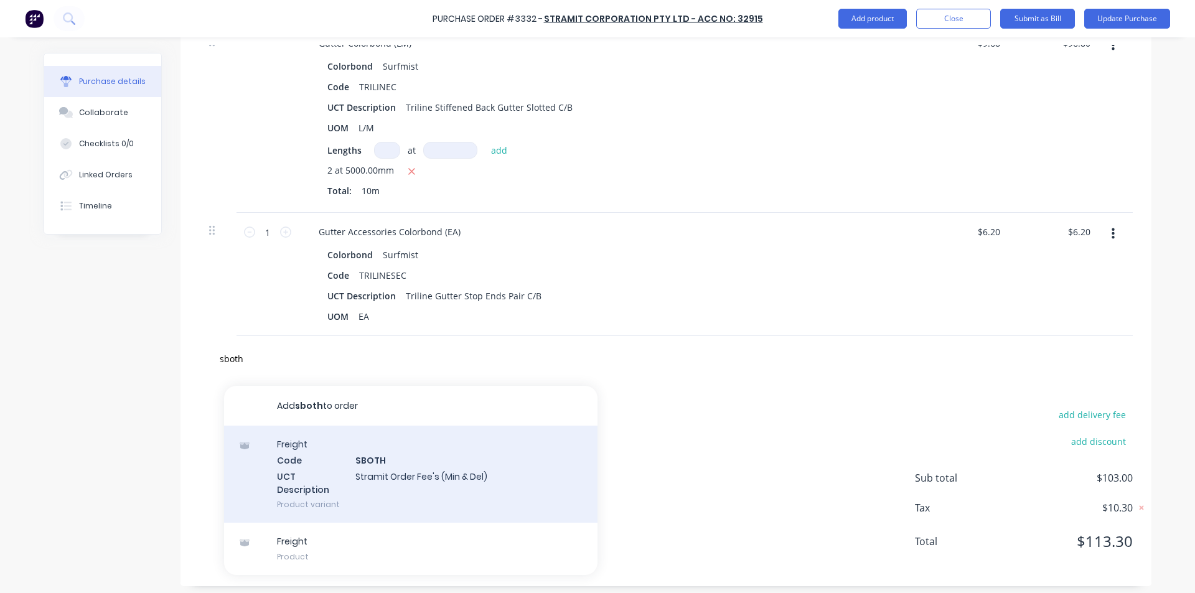
click at [432, 459] on div "Freight Code SBOTH UCT Description Stramit Order Fee's (Min & Del) Product vari…" at bounding box center [410, 474] width 373 height 97
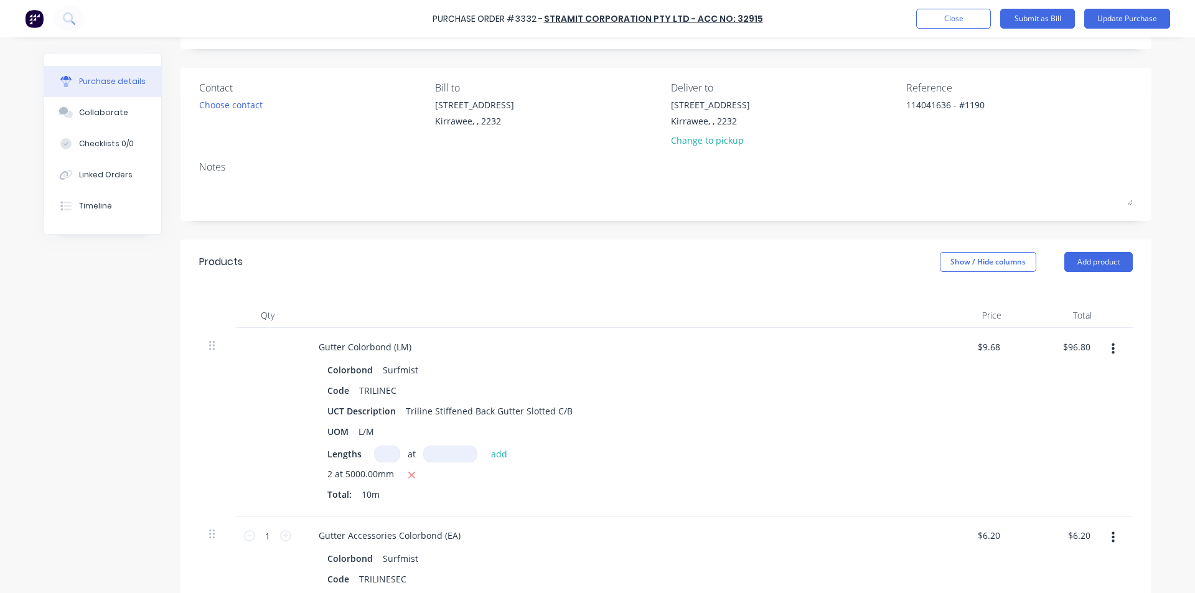
scroll to position [0, 0]
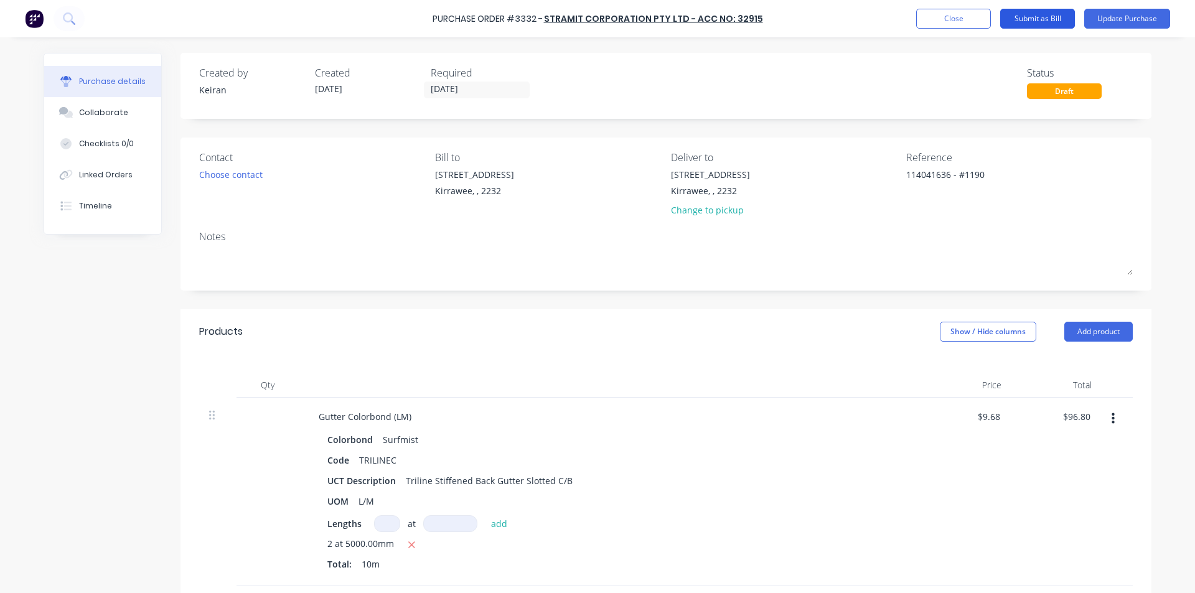
click at [1047, 14] on button "Submit as Bill" at bounding box center [1037, 19] width 75 height 20
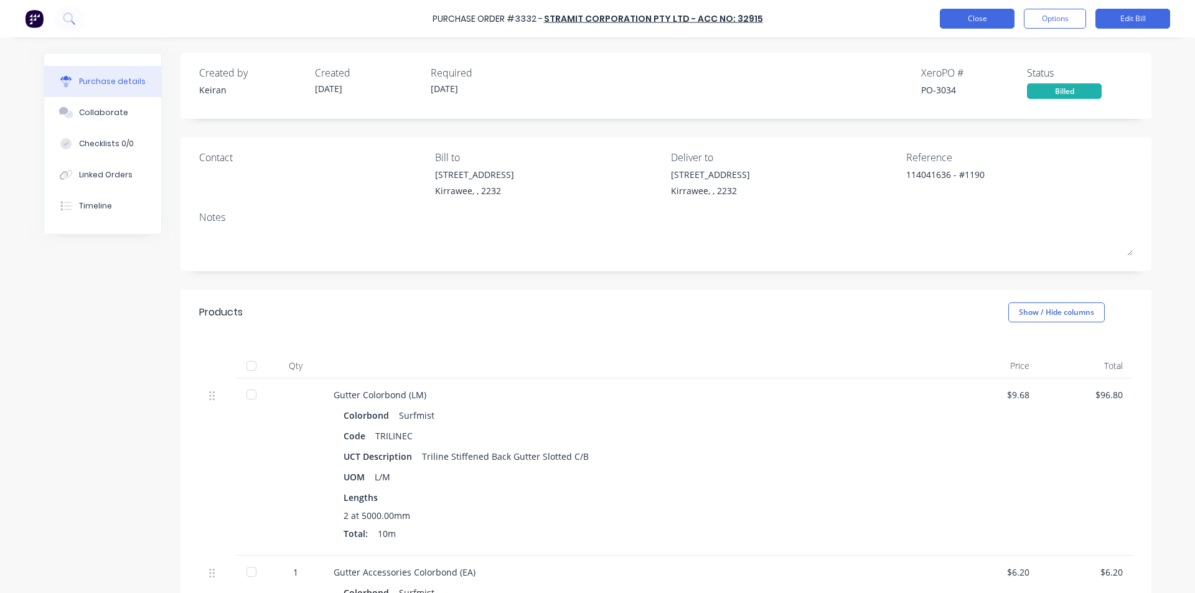
click at [970, 22] on button "Close" at bounding box center [977, 19] width 75 height 20
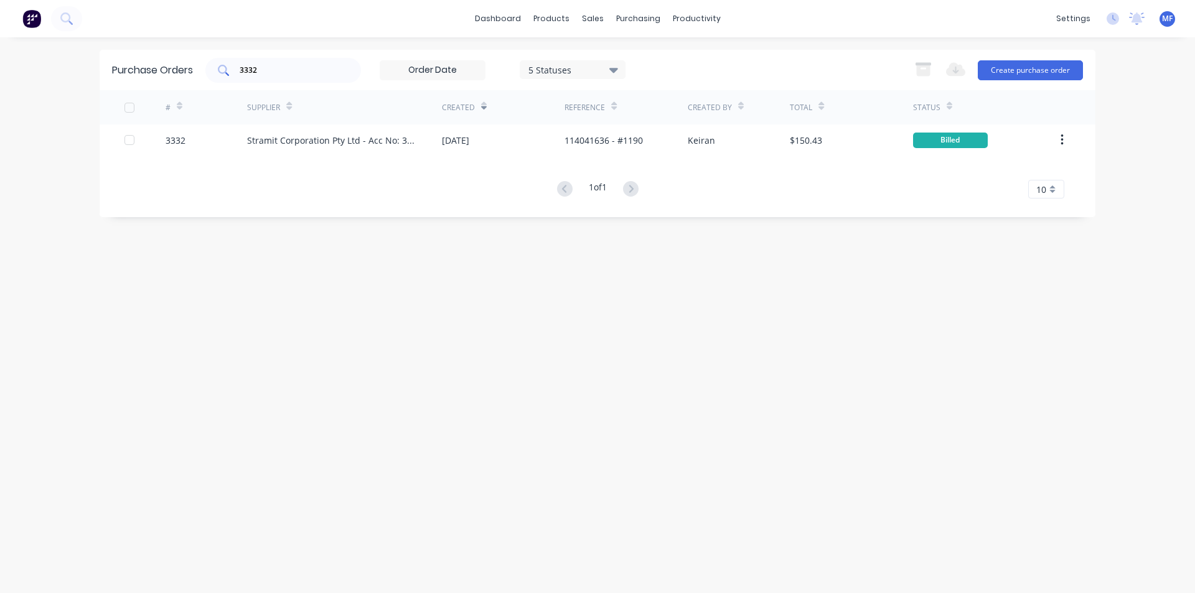
click at [279, 70] on input "3332" at bounding box center [289, 70] width 103 height 12
click at [268, 71] on input "3332" at bounding box center [289, 70] width 103 height 12
click at [268, 69] on input "3332" at bounding box center [289, 70] width 103 height 12
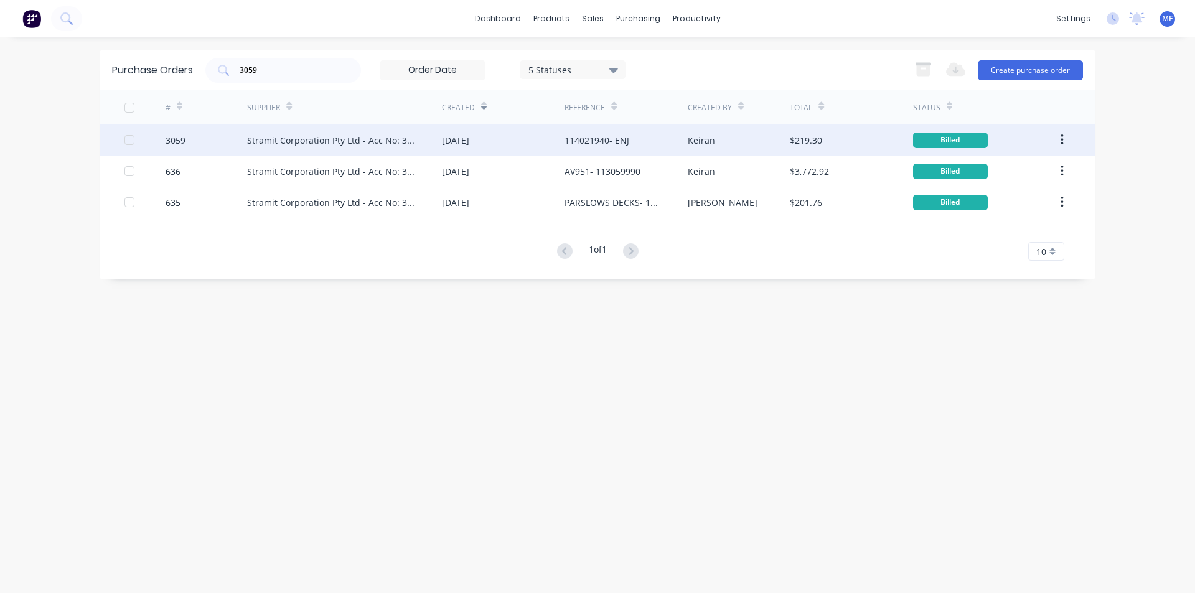
click at [398, 138] on div "Stramit Corporation Pty Ltd - Acc No: 32915" at bounding box center [332, 140] width 170 height 13
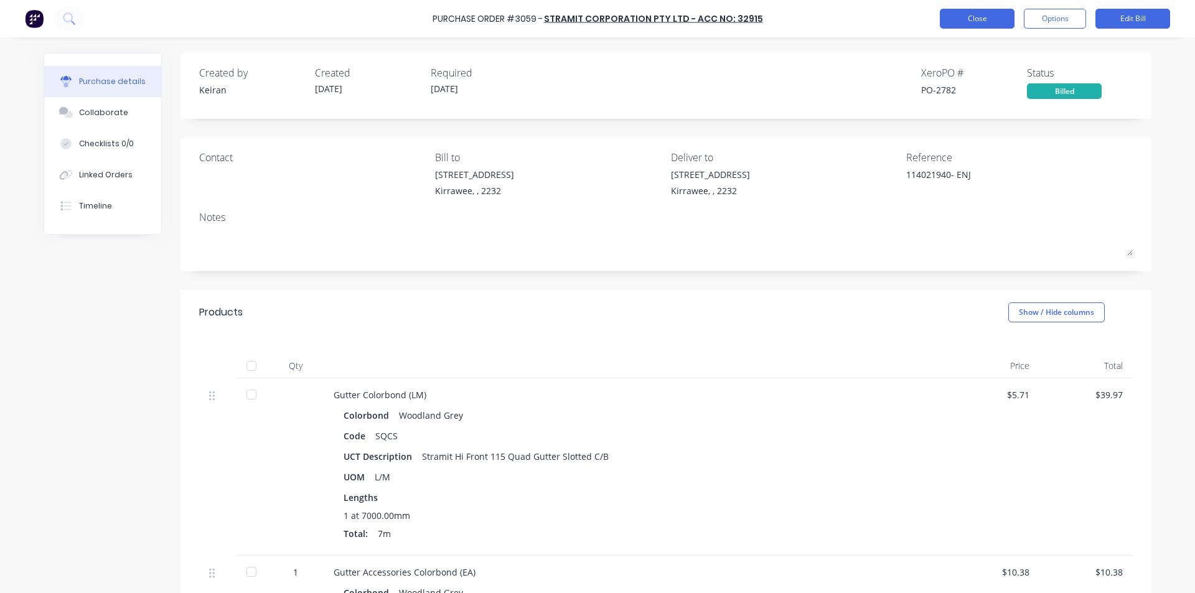
click at [985, 20] on button "Close" at bounding box center [977, 19] width 75 height 20
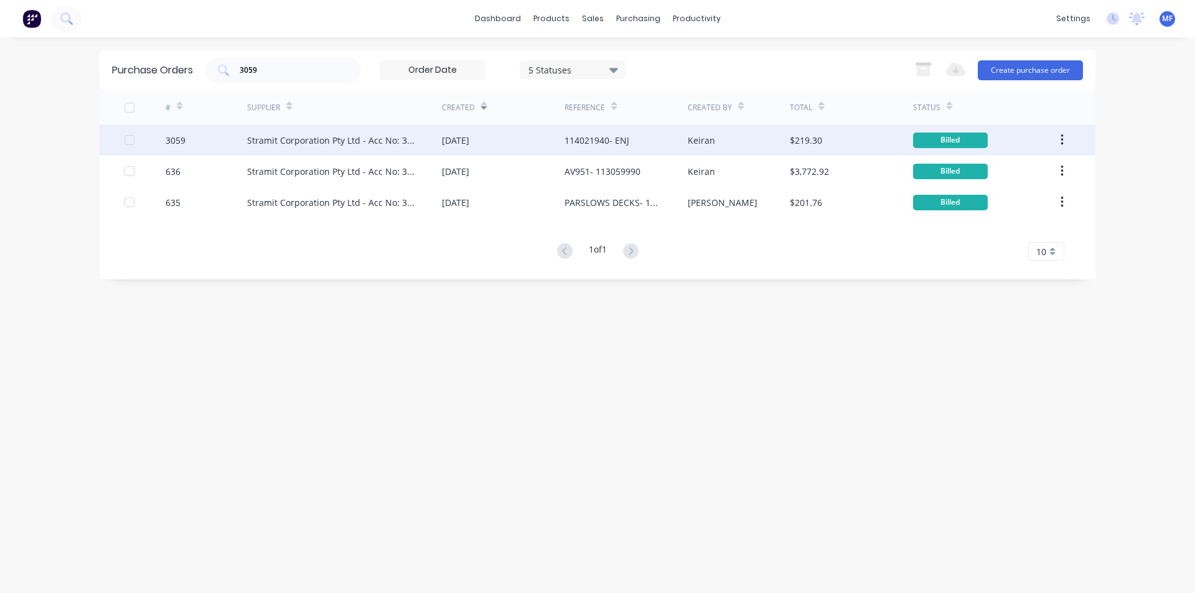
click at [614, 139] on div "114021940- ENJ" at bounding box center [596, 140] width 65 height 13
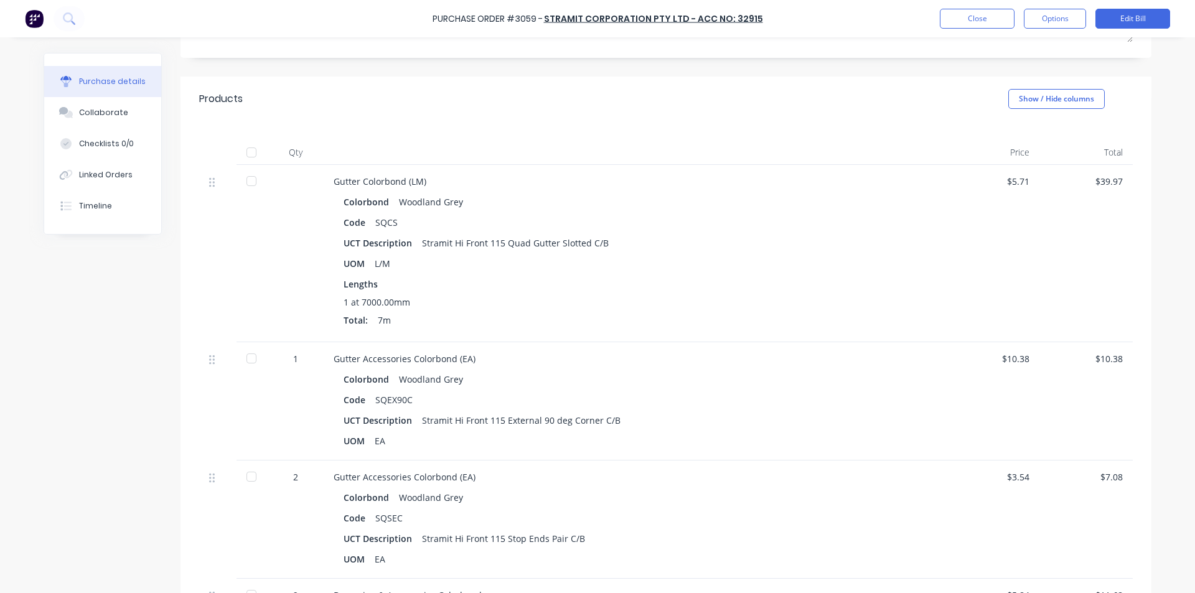
scroll to position [183, 0]
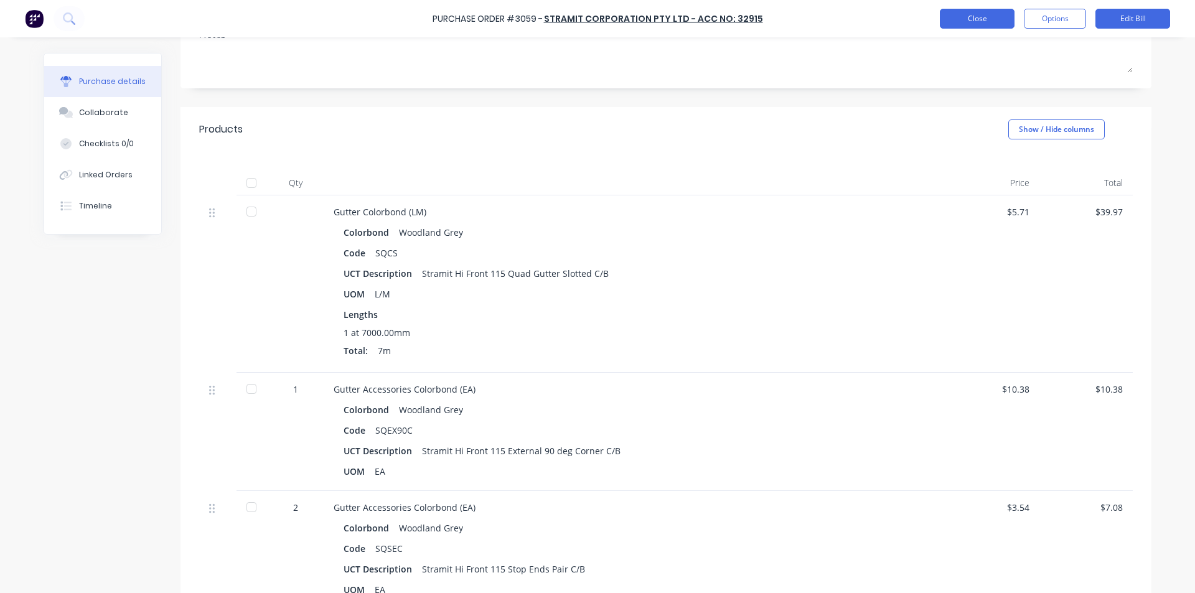
click at [981, 12] on button "Close" at bounding box center [977, 19] width 75 height 20
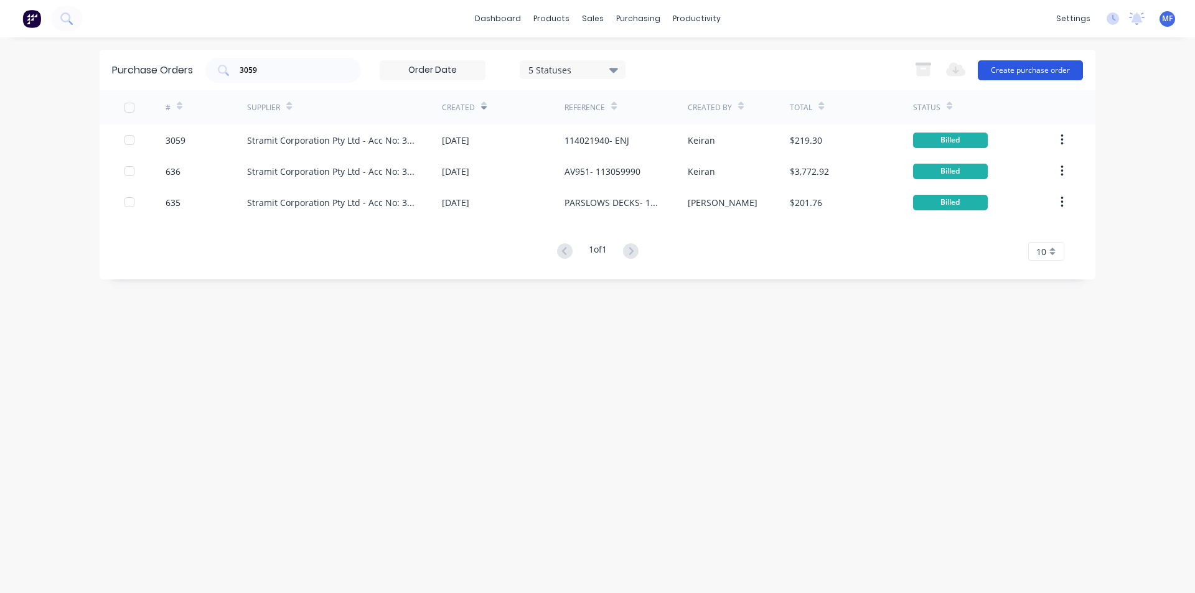
click at [1047, 70] on button "Create purchase order" at bounding box center [1030, 70] width 105 height 20
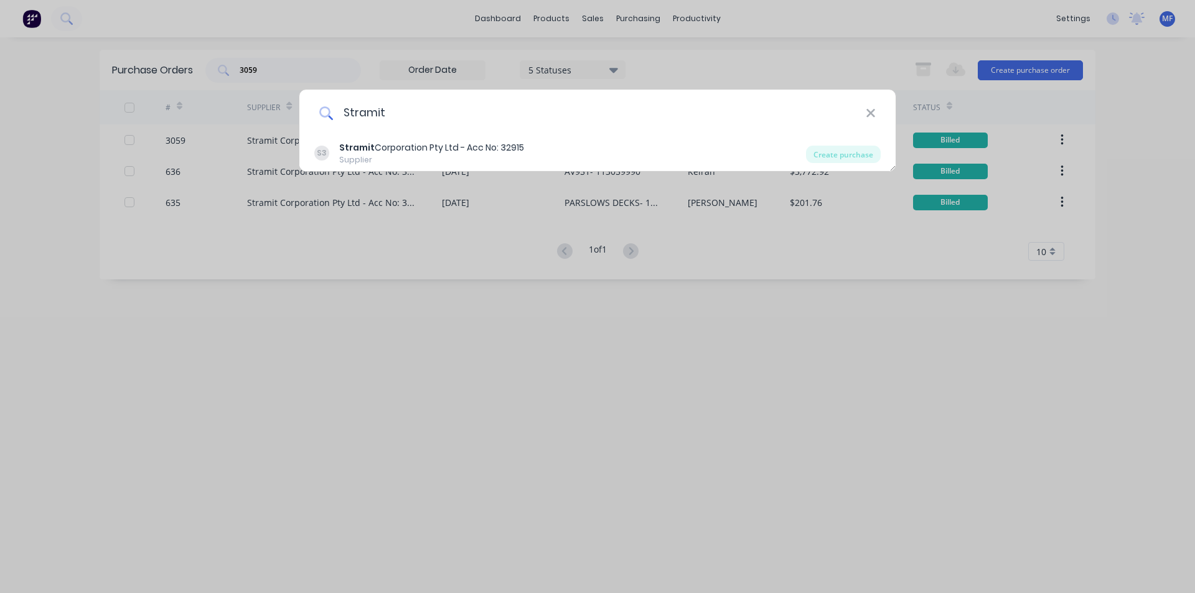
drag, startPoint x: 874, startPoint y: 112, endPoint x: 861, endPoint y: 112, distance: 13.1
click at [873, 112] on icon at bounding box center [871, 113] width 10 height 14
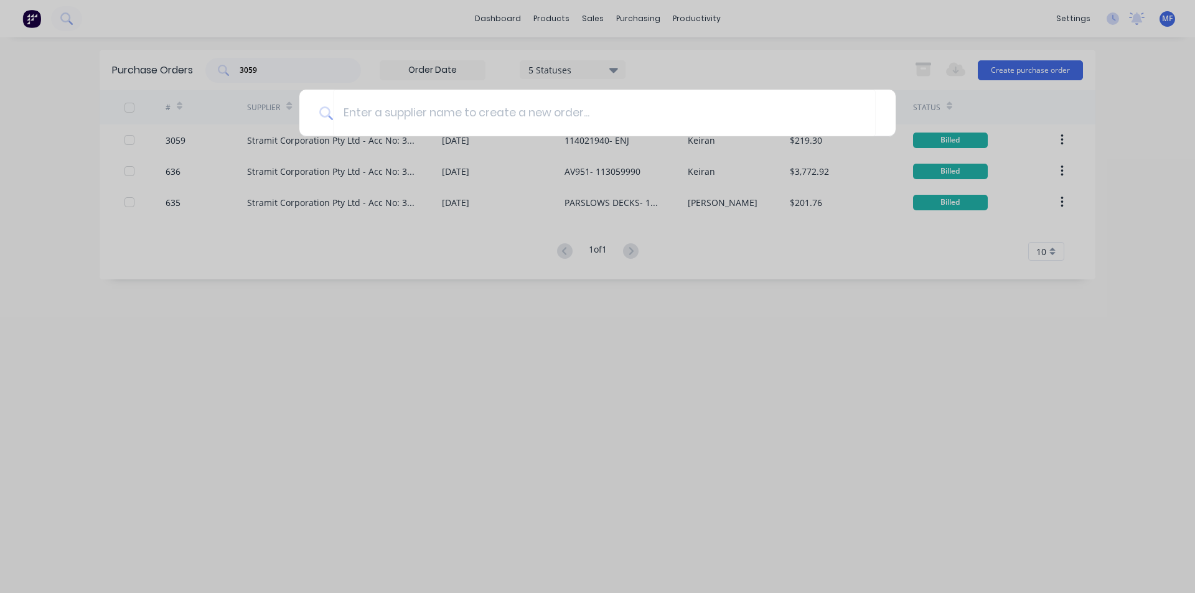
click at [317, 63] on div at bounding box center [597, 296] width 1195 height 593
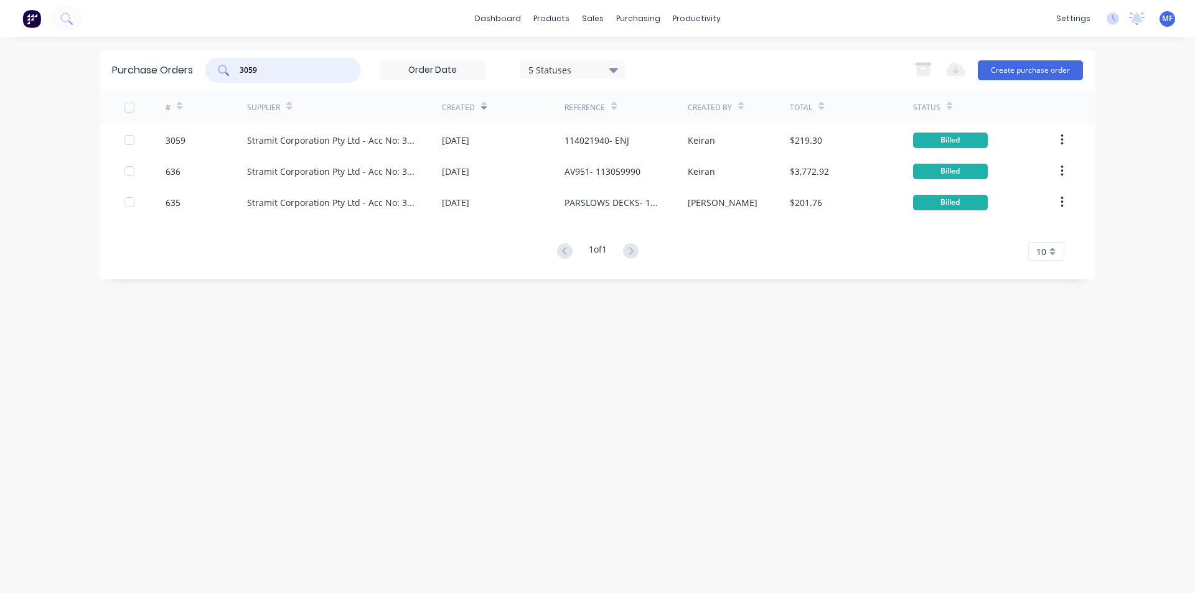
click at [291, 68] on input "3059" at bounding box center [289, 70] width 103 height 12
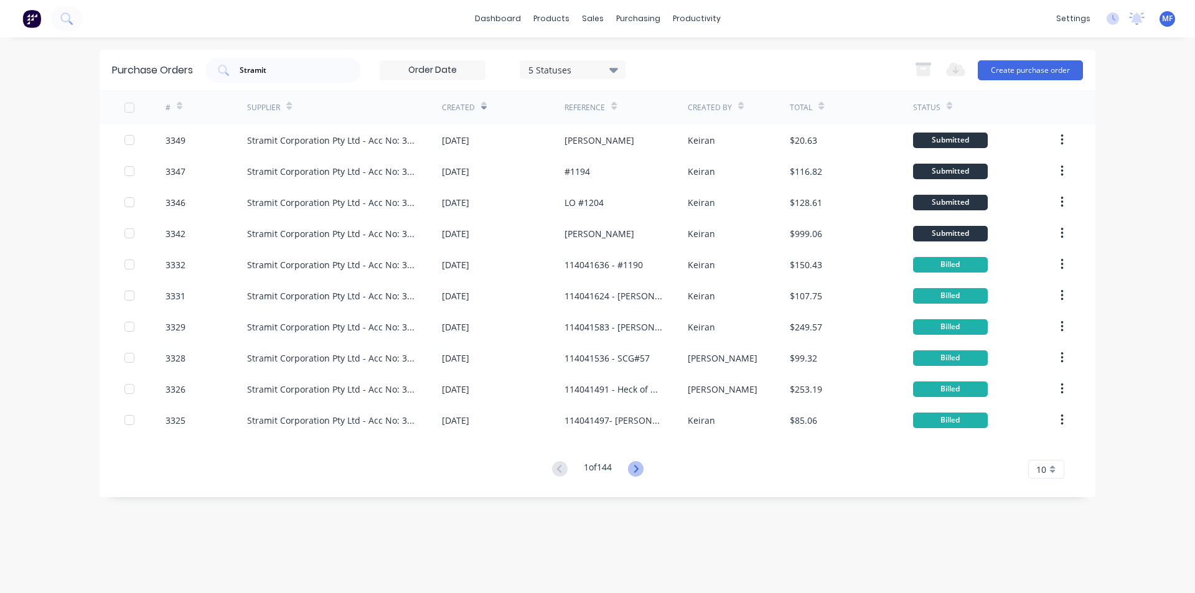
click at [634, 467] on icon at bounding box center [636, 469] width 16 height 16
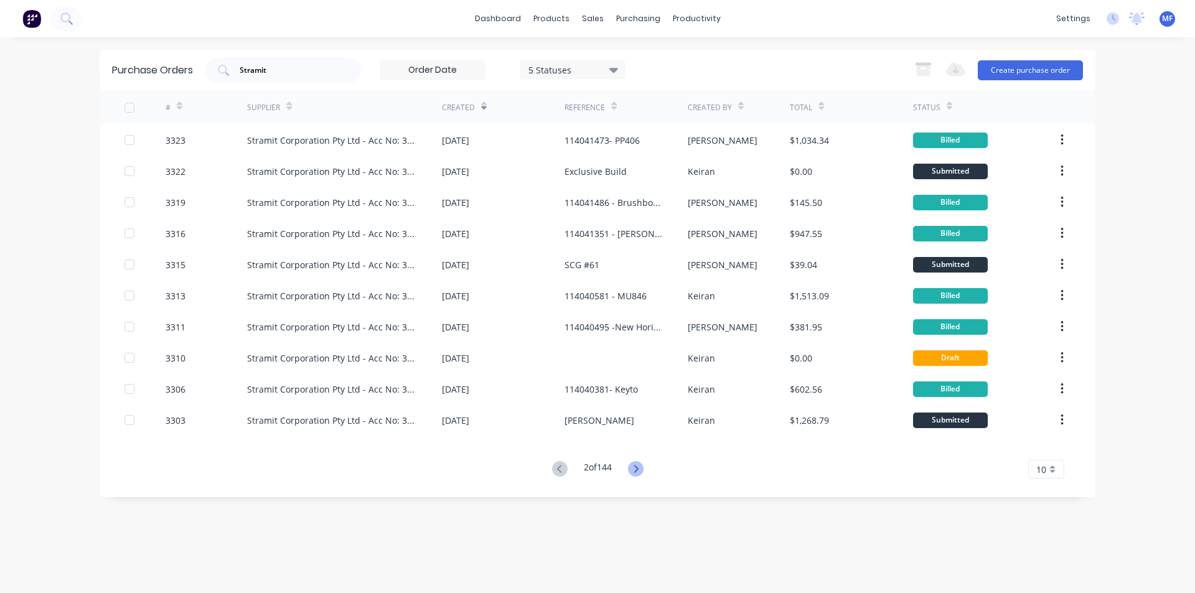
click at [637, 463] on icon at bounding box center [636, 469] width 16 height 16
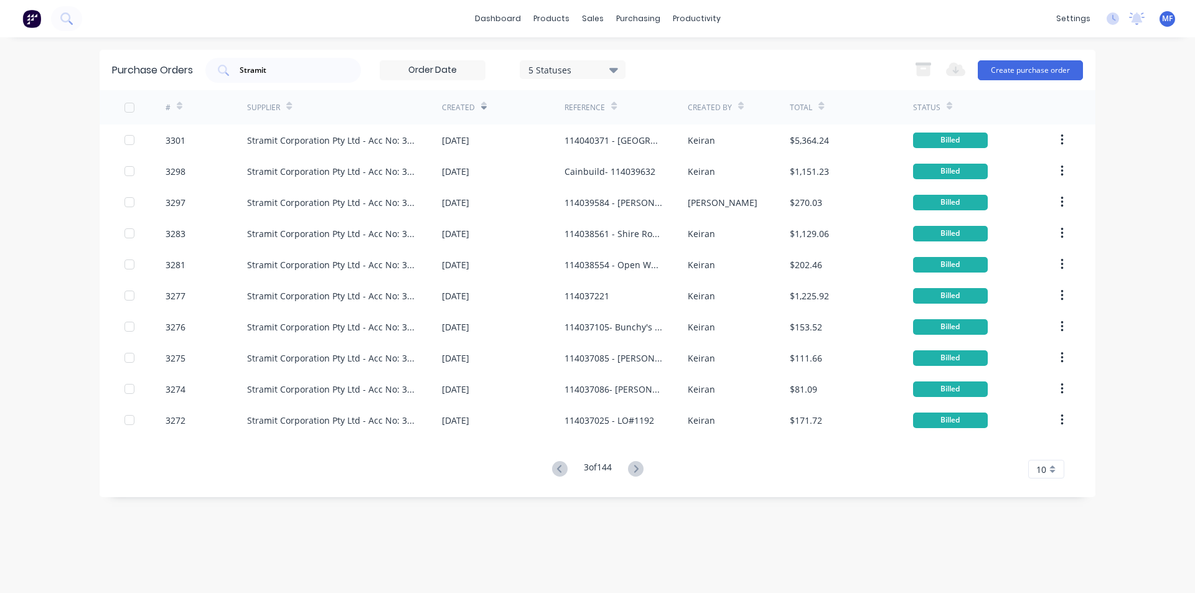
click at [637, 463] on icon at bounding box center [636, 469] width 16 height 16
click at [1050, 470] on div "10" at bounding box center [1046, 469] width 36 height 19
click at [1055, 455] on div "35" at bounding box center [1046, 448] width 35 height 22
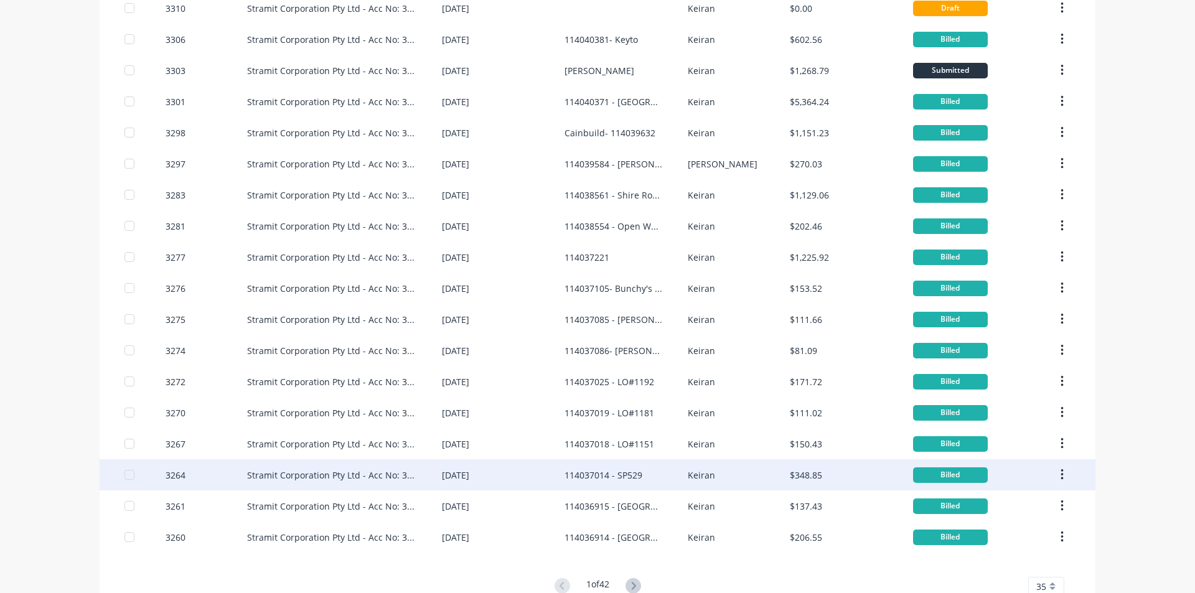
scroll to position [694, 0]
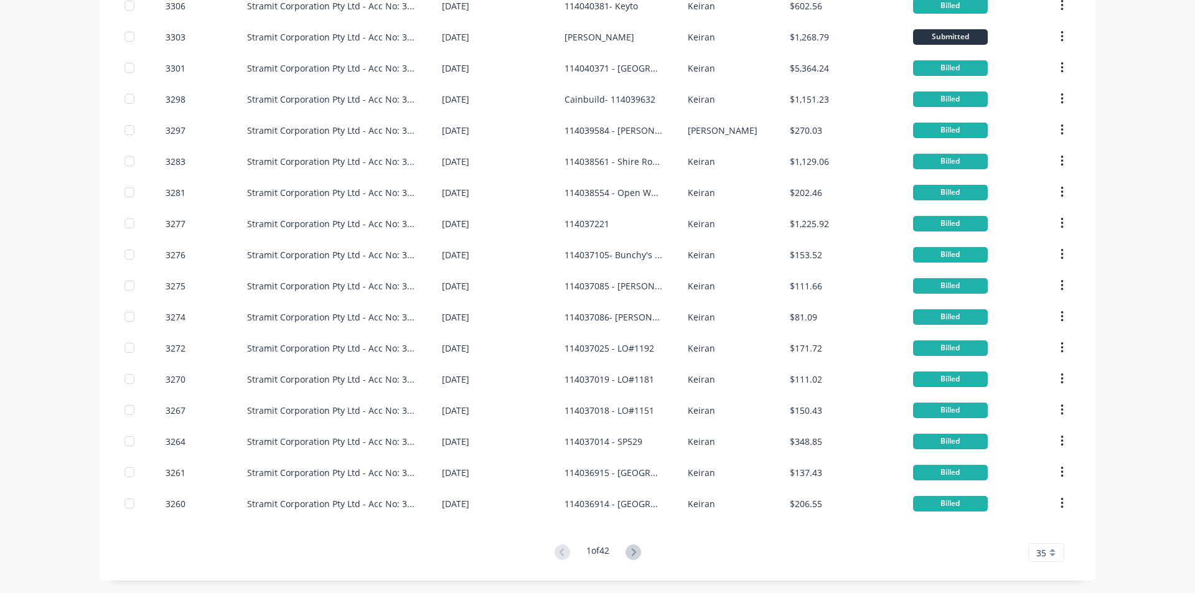
click at [625, 554] on icon at bounding box center [633, 552] width 16 height 16
click at [629, 553] on icon at bounding box center [633, 552] width 16 height 16
click at [636, 551] on icon at bounding box center [633, 552] width 16 height 16
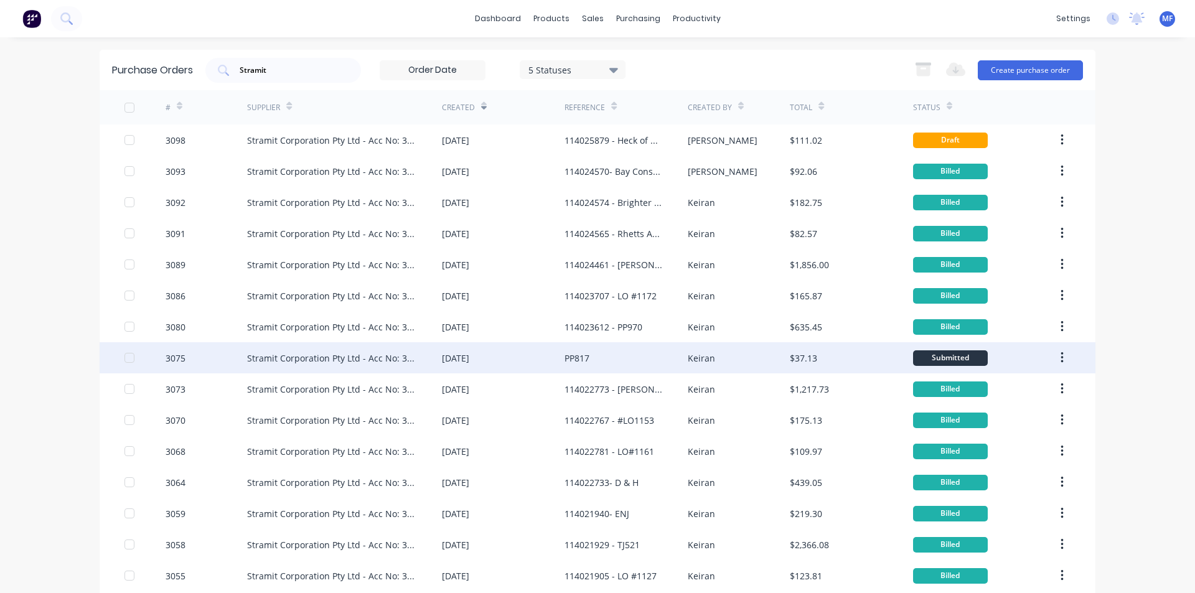
click at [581, 354] on div "PP817" at bounding box center [576, 358] width 25 height 13
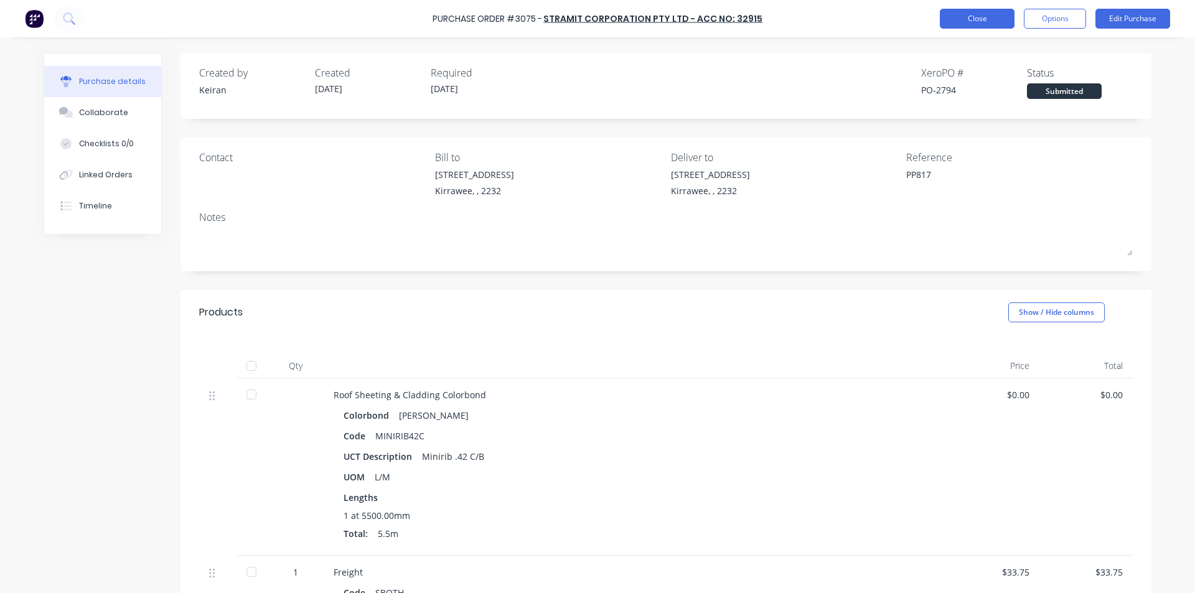
click at [952, 10] on button "Close" at bounding box center [977, 19] width 75 height 20
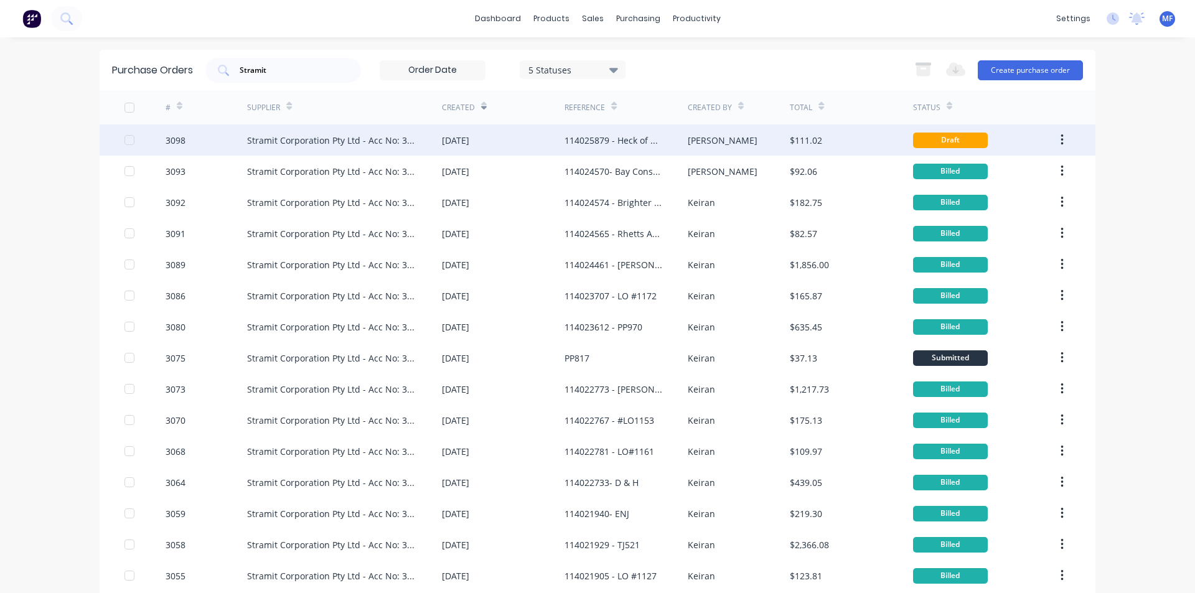
click at [639, 137] on div "114025879 - Heck of a deck" at bounding box center [613, 140] width 98 height 13
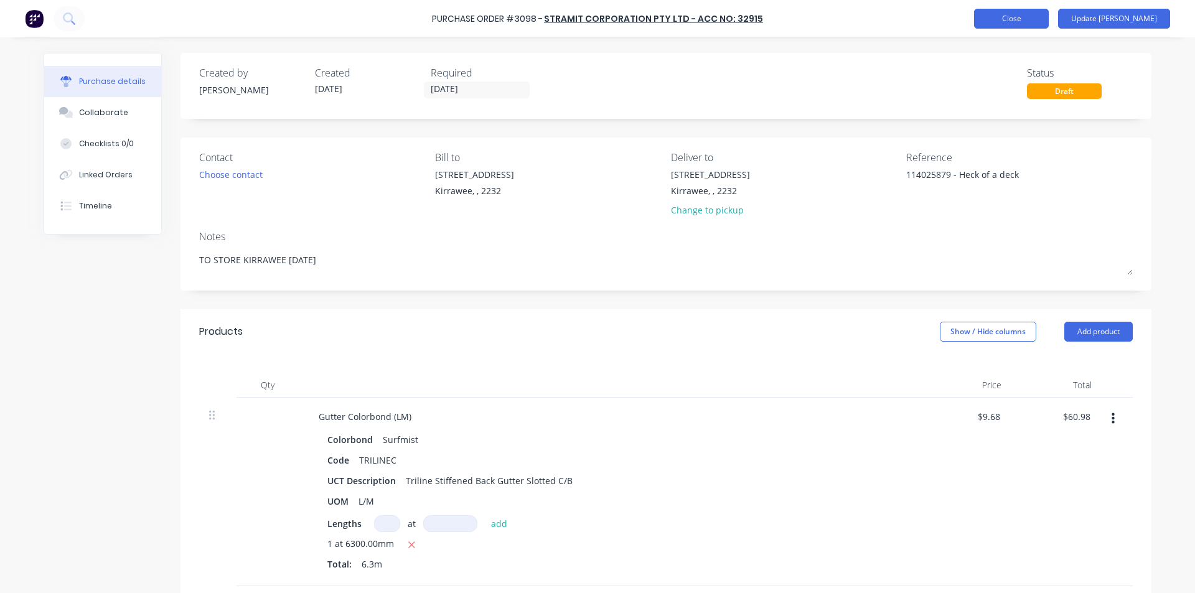
click at [1025, 10] on button "Close" at bounding box center [1011, 19] width 75 height 20
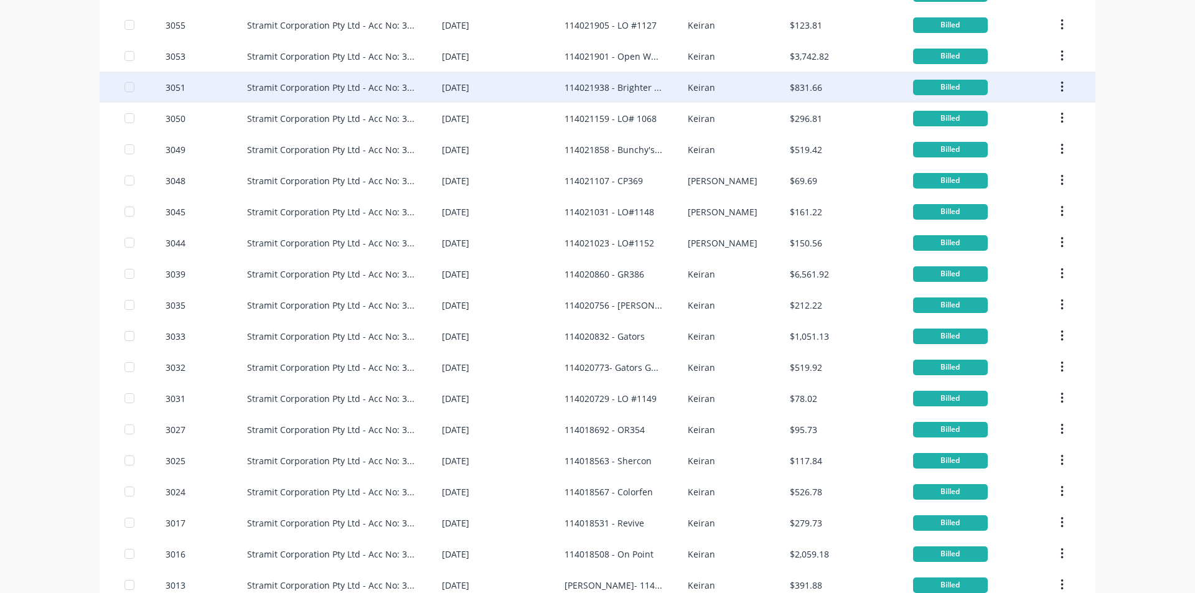
scroll to position [694, 0]
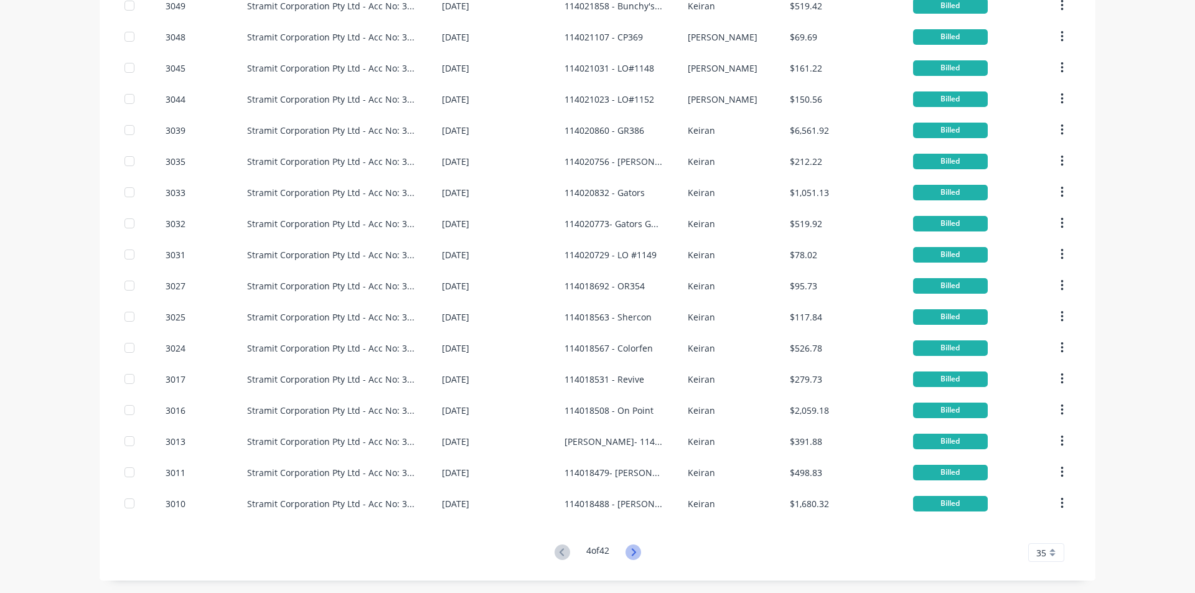
click at [627, 551] on icon at bounding box center [633, 552] width 16 height 16
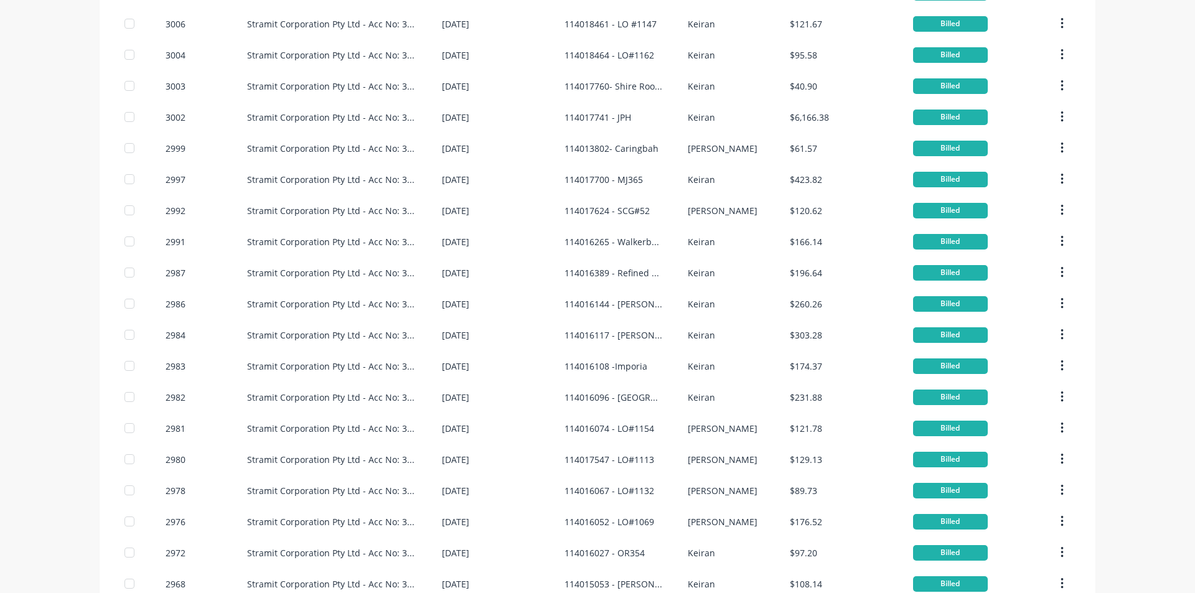
scroll to position [0, 0]
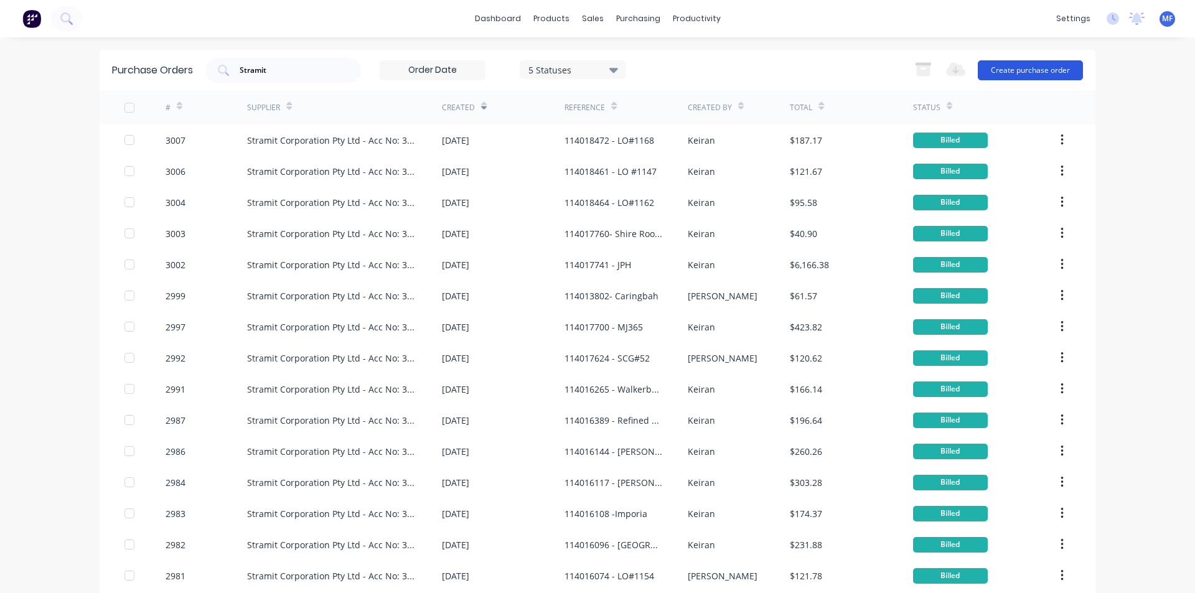
click at [1027, 68] on button "Create purchase order" at bounding box center [1030, 70] width 105 height 20
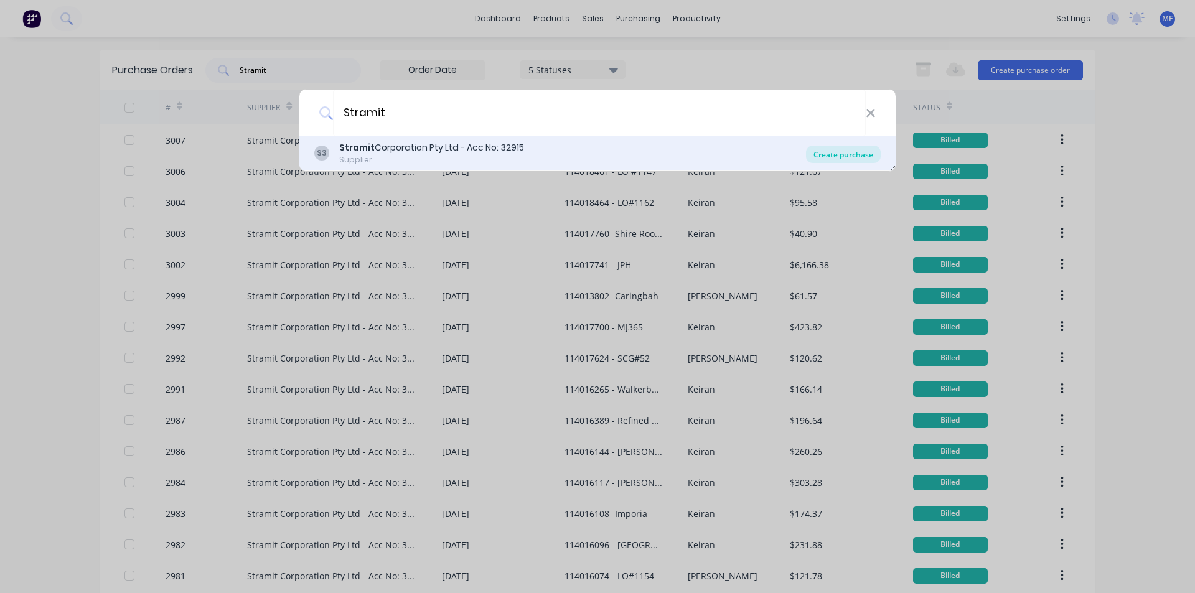
click at [836, 151] on div "Create purchase" at bounding box center [843, 154] width 75 height 17
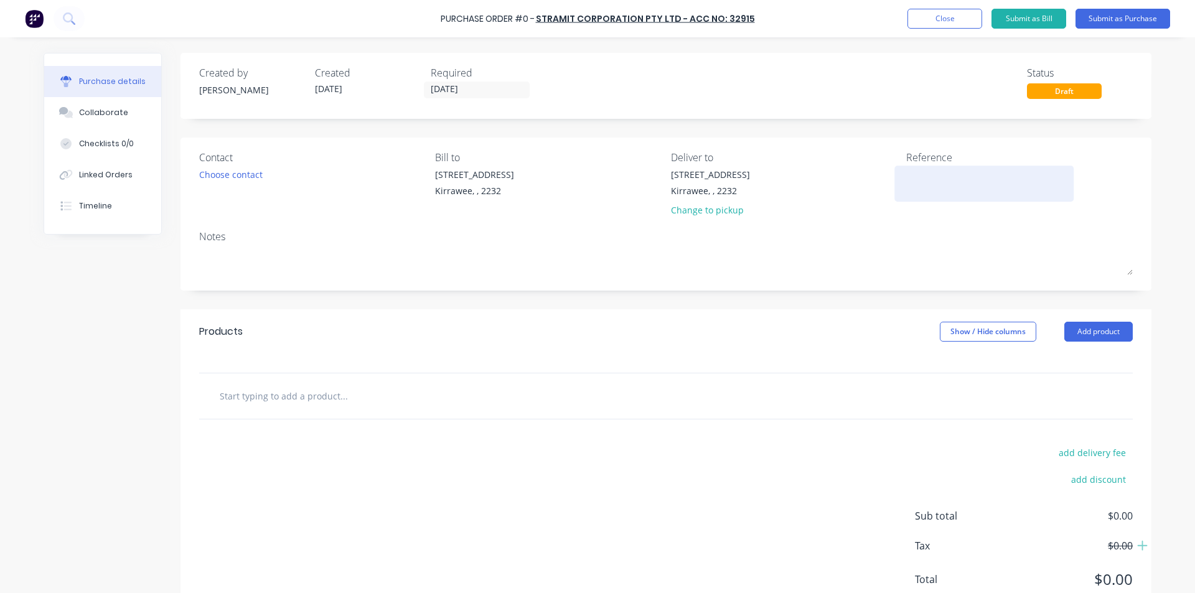
click at [960, 189] on textarea at bounding box center [984, 182] width 156 height 28
click at [289, 394] on input "text" at bounding box center [343, 395] width 249 height 25
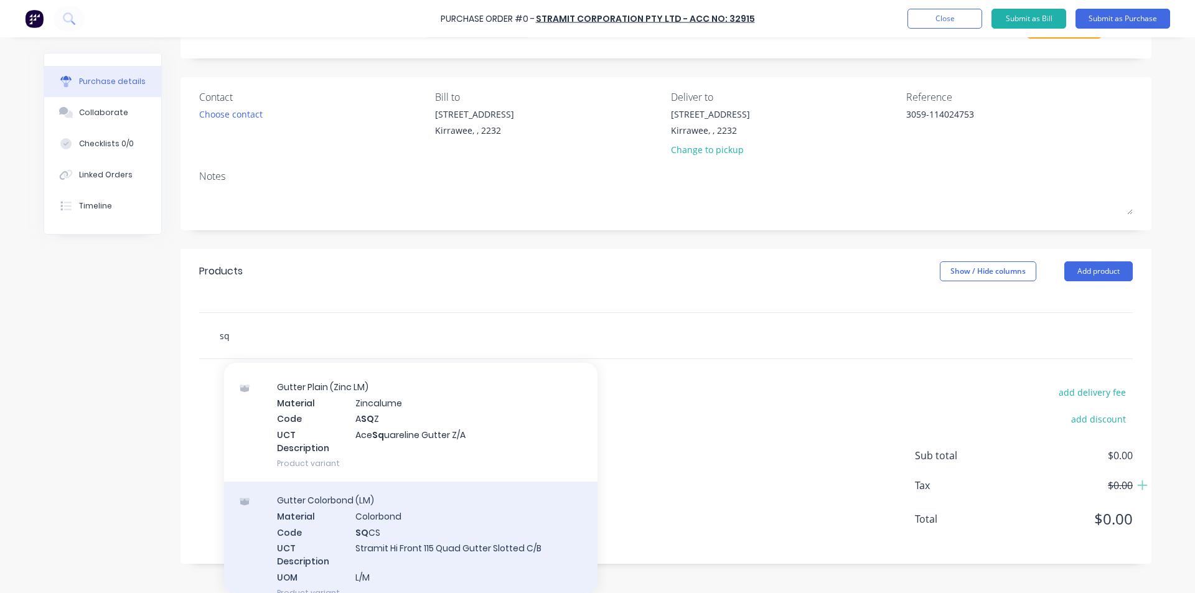
scroll to position [809, 0]
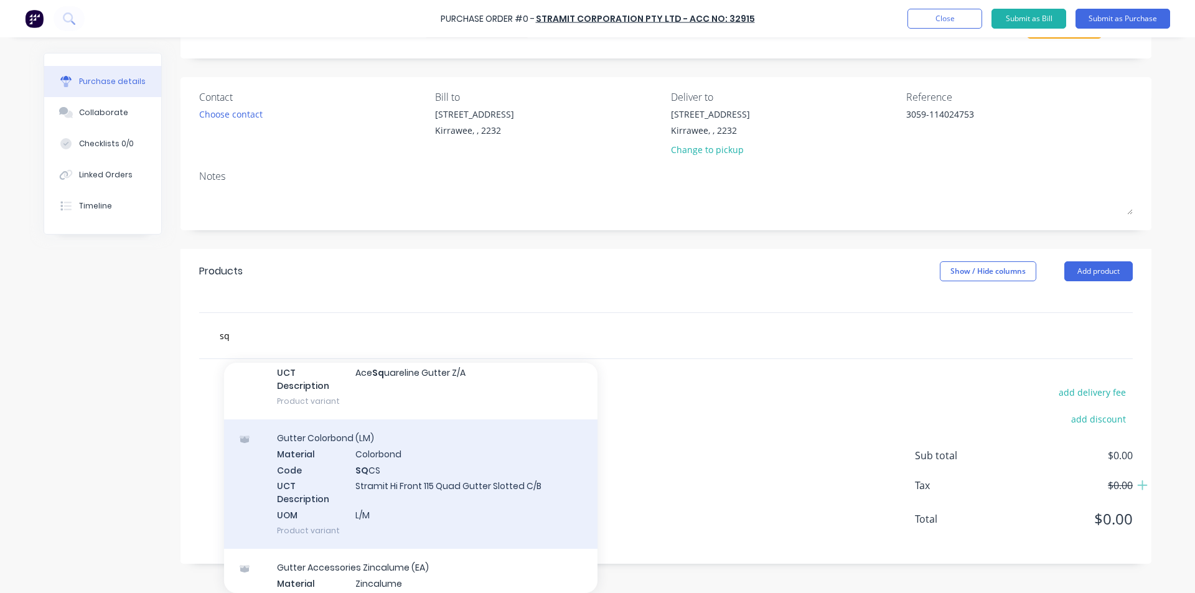
click at [374, 482] on div "Gutter Colorbond (LM) Material Colorbond Code SQ CS UCT Description Stramit Hi …" at bounding box center [410, 483] width 373 height 129
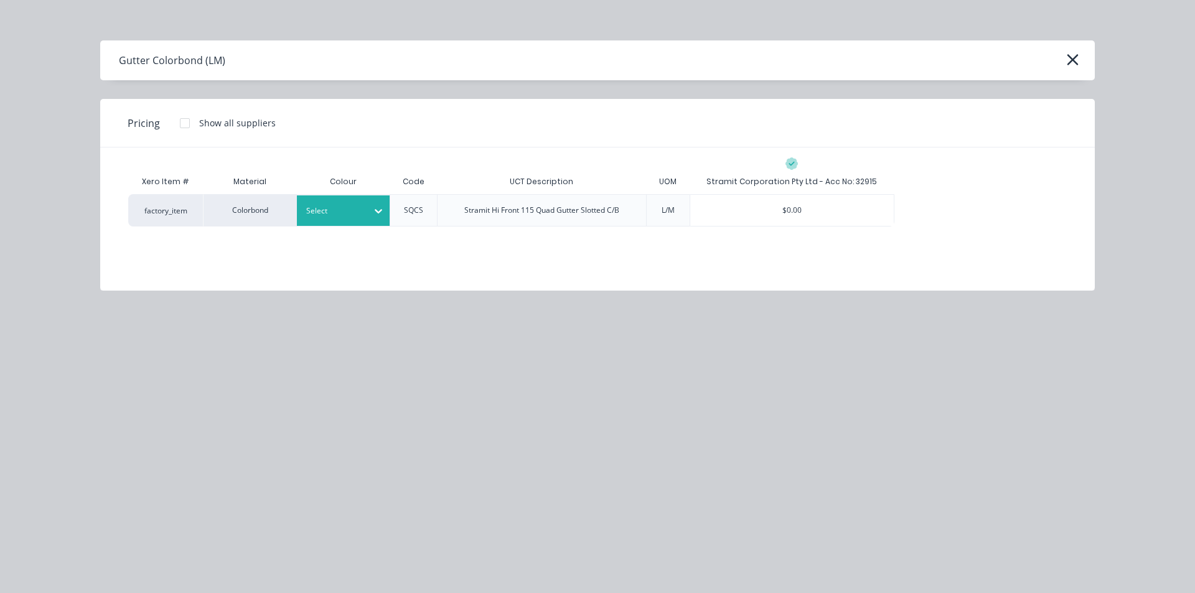
click at [345, 211] on div at bounding box center [334, 211] width 56 height 14
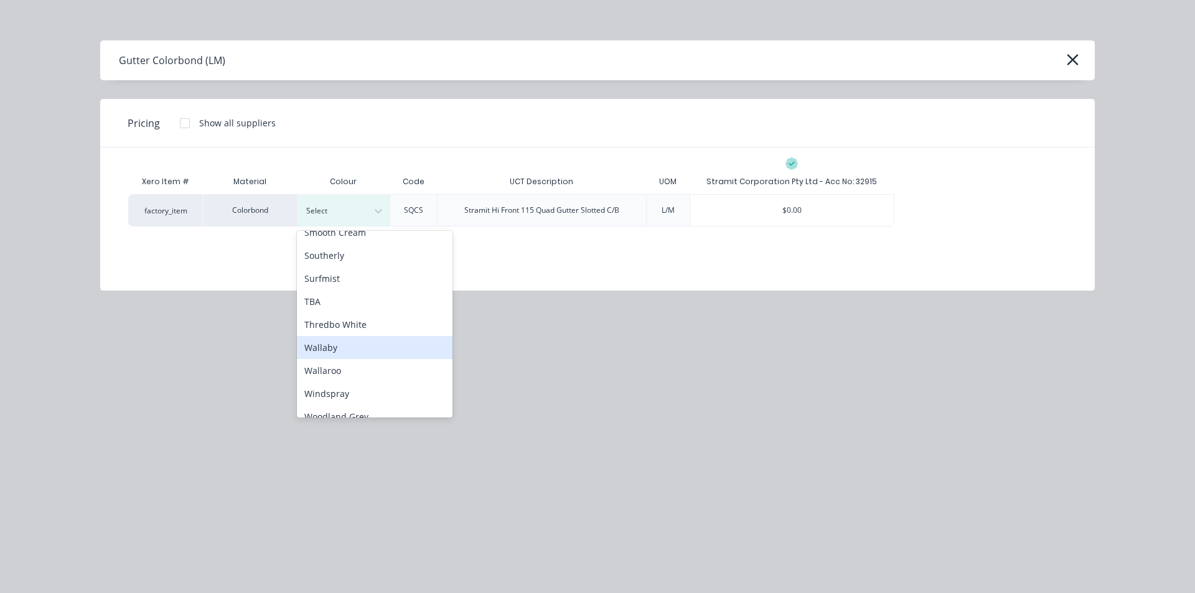
scroll to position [969, 0]
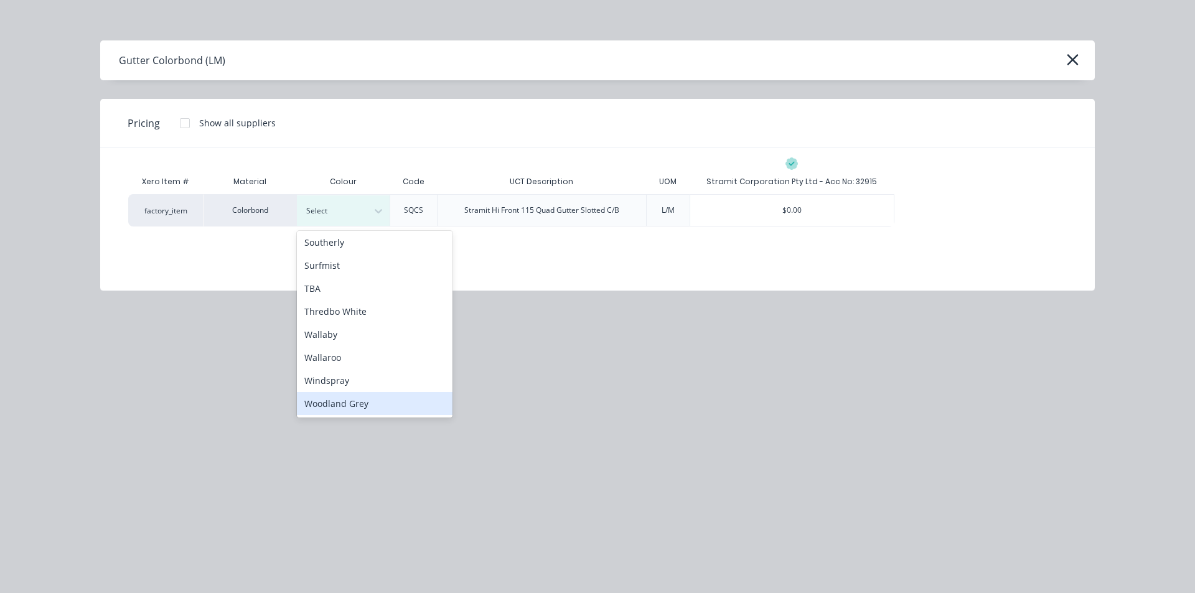
click at [362, 406] on div "Woodland Grey" at bounding box center [375, 403] width 156 height 23
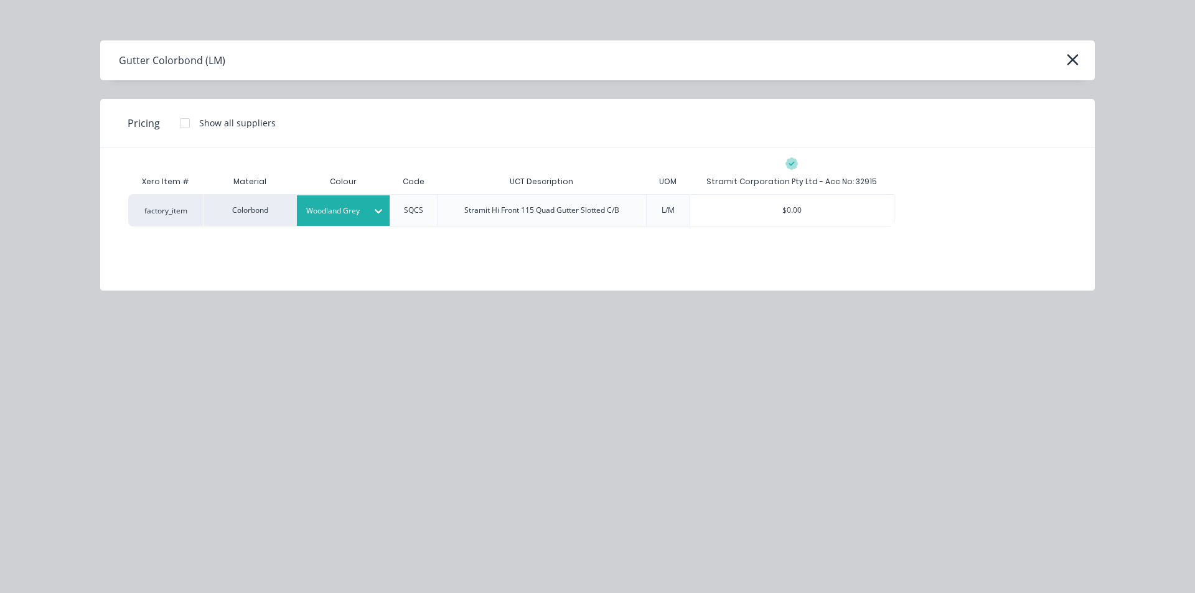
click at [778, 207] on div "$0.00" at bounding box center [792, 210] width 204 height 31
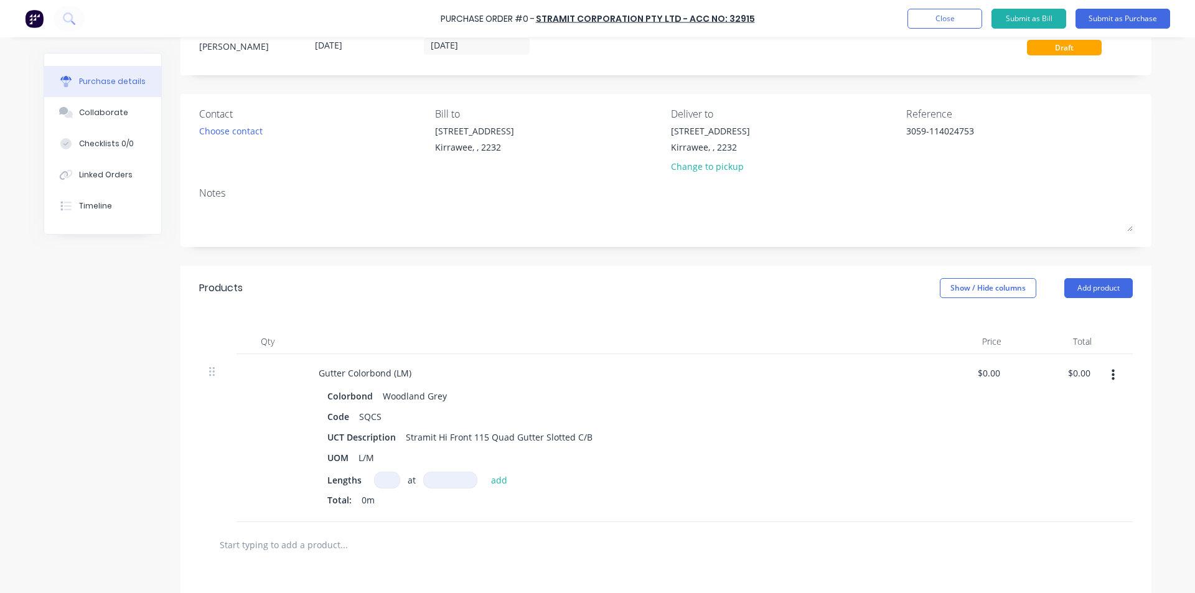
scroll to position [60, 0]
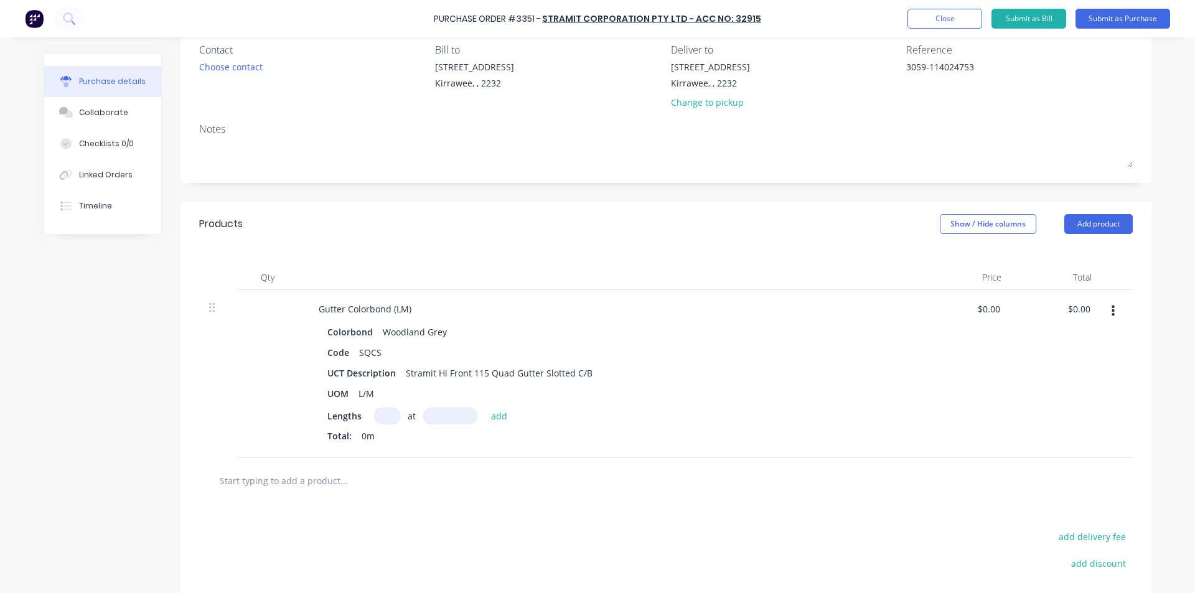
scroll to position [124, 0]
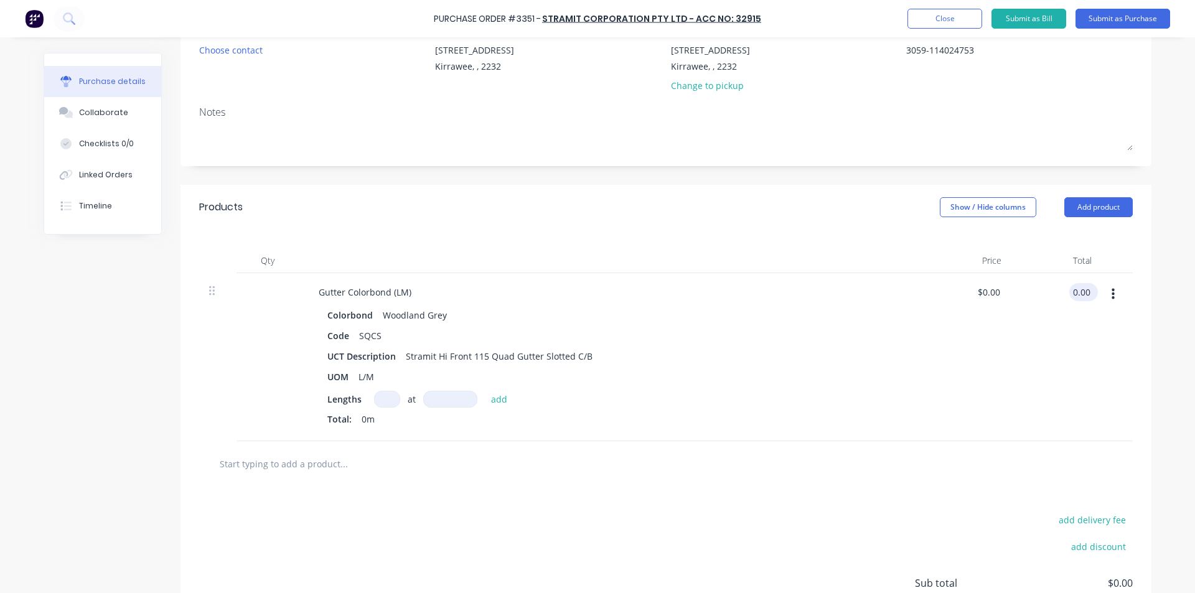
click at [1069, 293] on input "0.00" at bounding box center [1081, 292] width 24 height 18
click at [1069, 292] on input "0.00" at bounding box center [1081, 292] width 24 height 18
click at [1033, 397] on div "$0.00 39.97" at bounding box center [1056, 357] width 90 height 168
click at [1037, 22] on button "Submit as Bill" at bounding box center [1028, 19] width 75 height 20
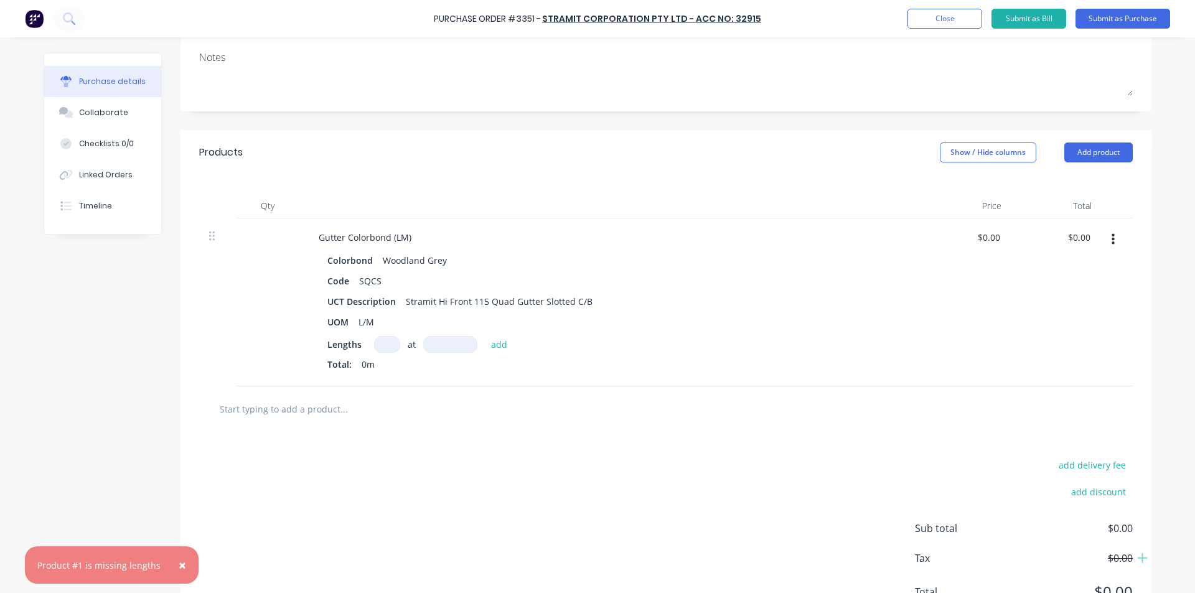
scroll to position [235, 0]
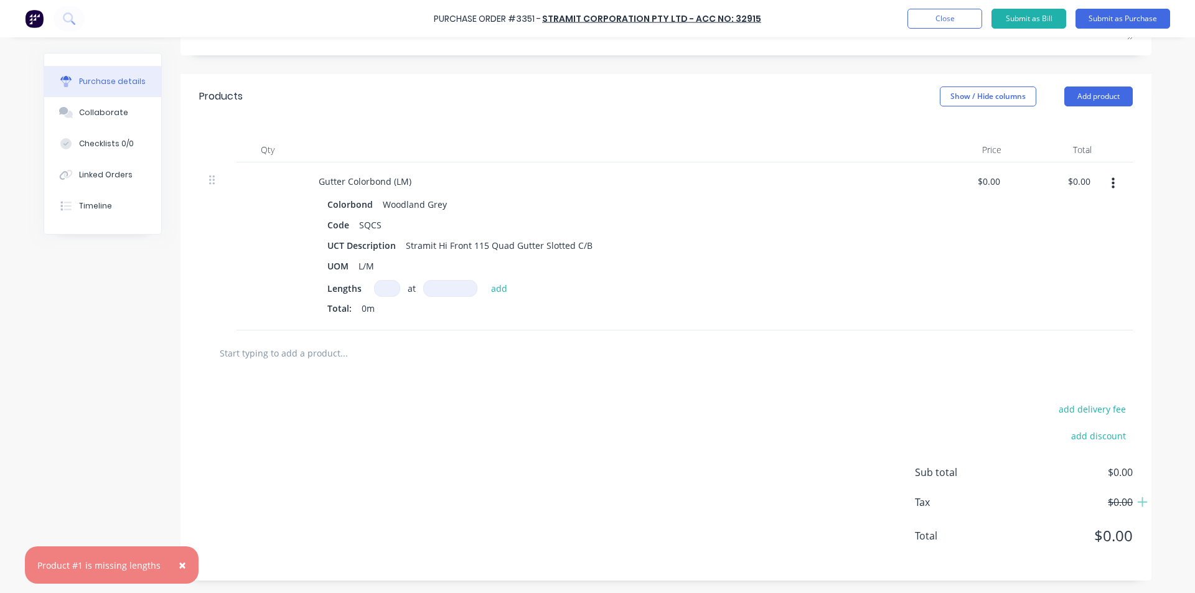
click at [491, 348] on div at bounding box center [395, 352] width 373 height 25
click at [375, 286] on input at bounding box center [387, 288] width 26 height 17
click at [495, 290] on button "add" at bounding box center [499, 288] width 29 height 15
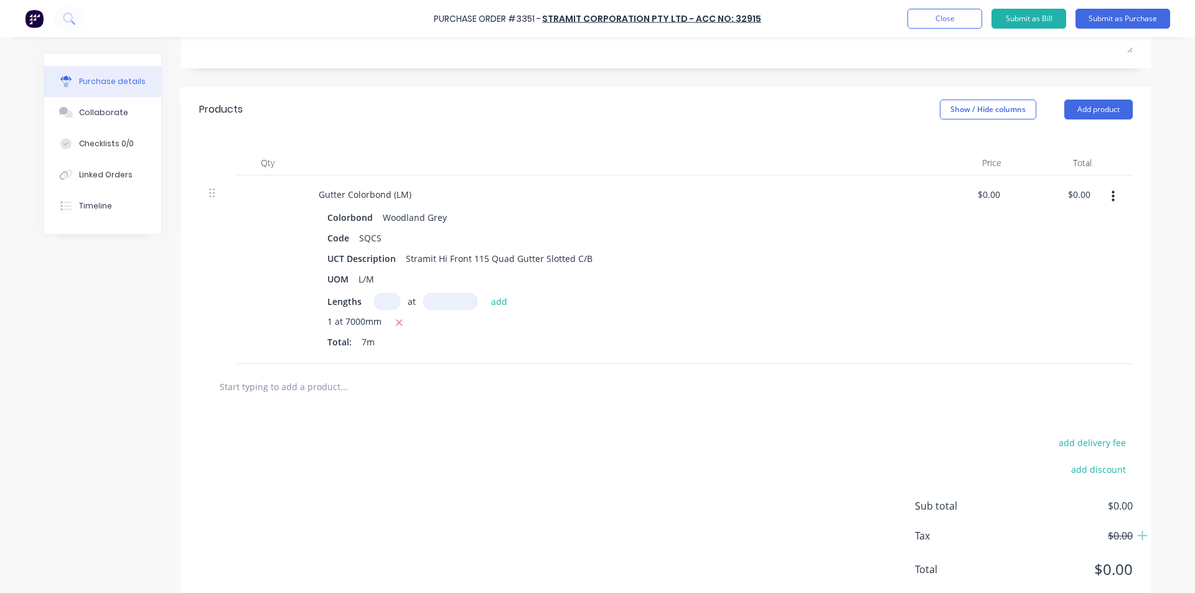
scroll to position [131, 0]
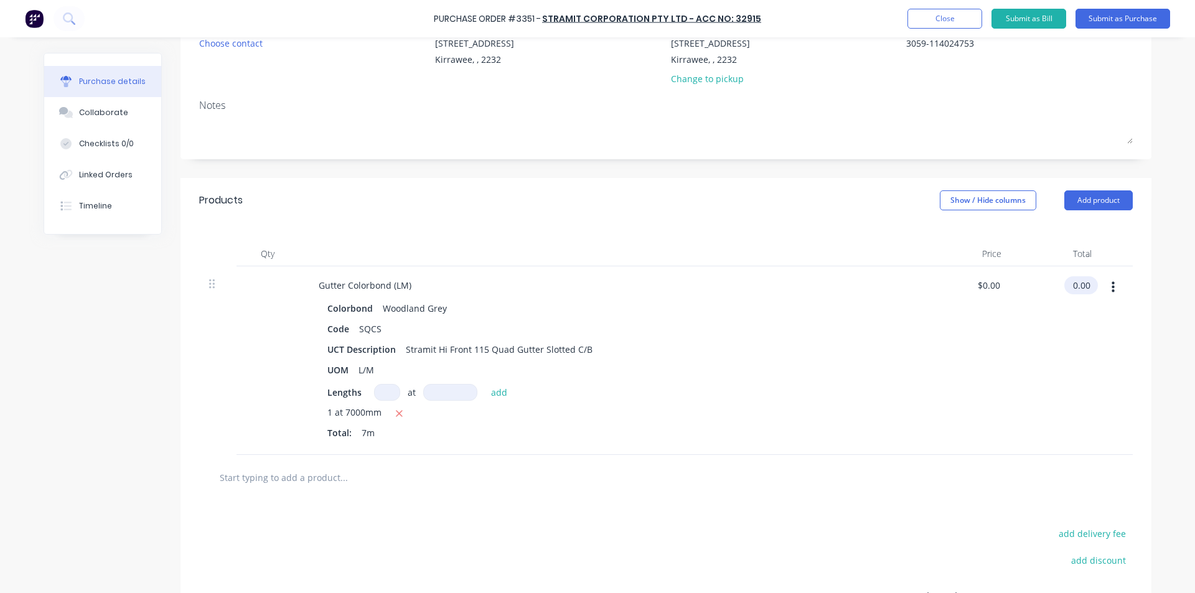
drag, startPoint x: 1062, startPoint y: 283, endPoint x: 1085, endPoint y: 290, distance: 23.4
click at [1065, 284] on input "0.00" at bounding box center [1078, 285] width 29 height 18
click at [1079, 286] on input "0.00" at bounding box center [1081, 285] width 24 height 18
click at [1016, 351] on div "$39.97 39.97" at bounding box center [1056, 360] width 90 height 189
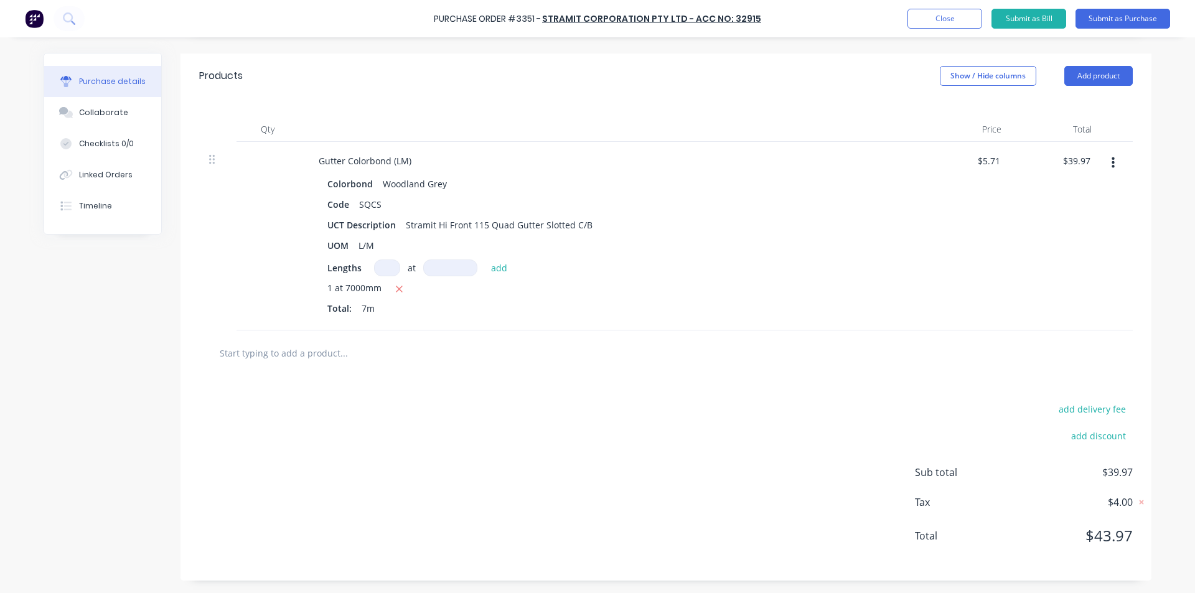
scroll to position [0, 0]
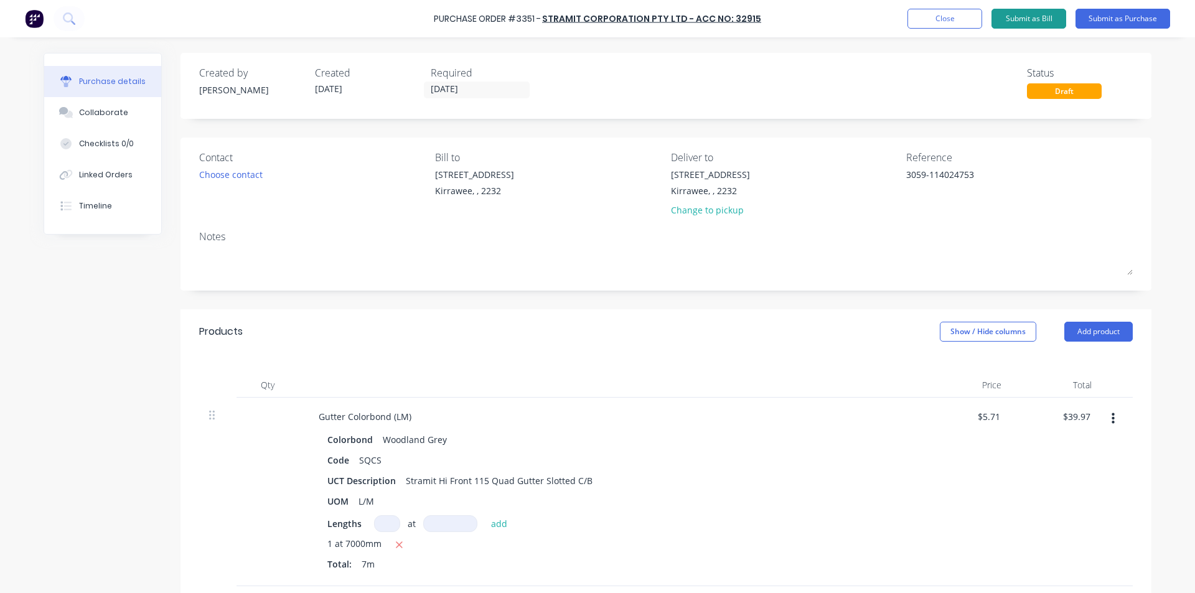
click at [1045, 26] on button "Submit as Bill" at bounding box center [1028, 19] width 75 height 20
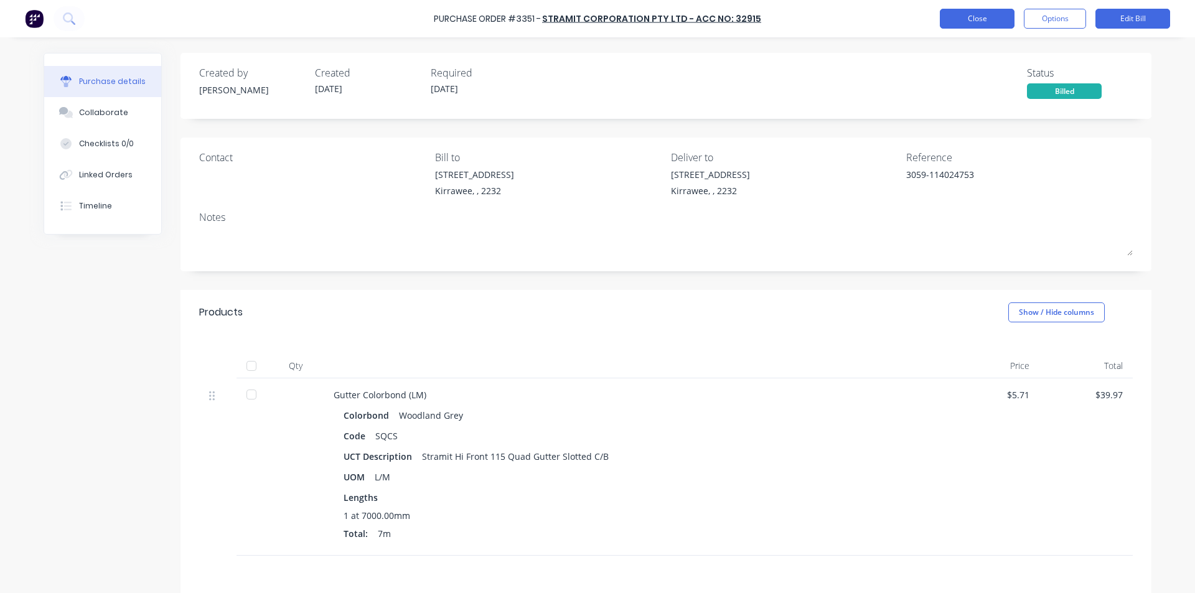
click at [975, 16] on button "Close" at bounding box center [977, 19] width 75 height 20
